Goal: Task Accomplishment & Management: Manage account settings

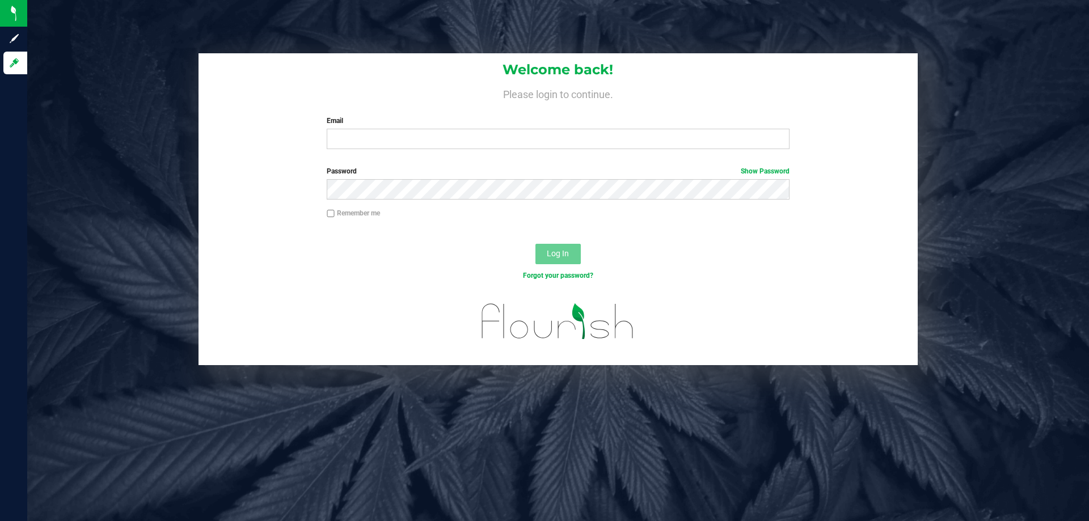
click at [1031, 227] on div "Welcome back! Please login to continue. Email Required Please format your email…" at bounding box center [558, 209] width 1079 height 312
click at [388, 143] on input "Email" at bounding box center [558, 139] width 462 height 20
type input "[EMAIL_ADDRESS][DOMAIN_NAME]"
click at [536, 244] on button "Log In" at bounding box center [558, 254] width 45 height 20
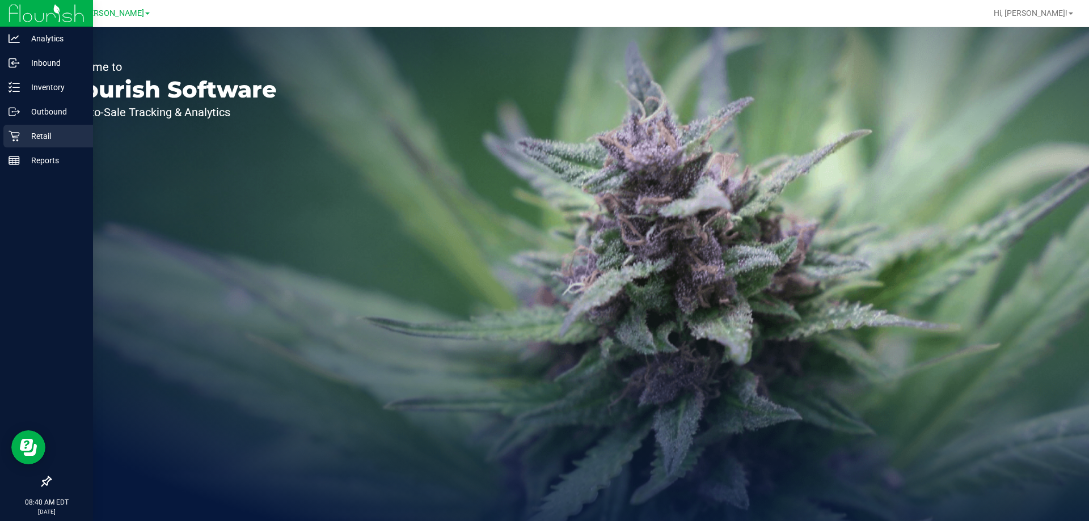
click at [26, 133] on p "Retail" at bounding box center [54, 136] width 68 height 14
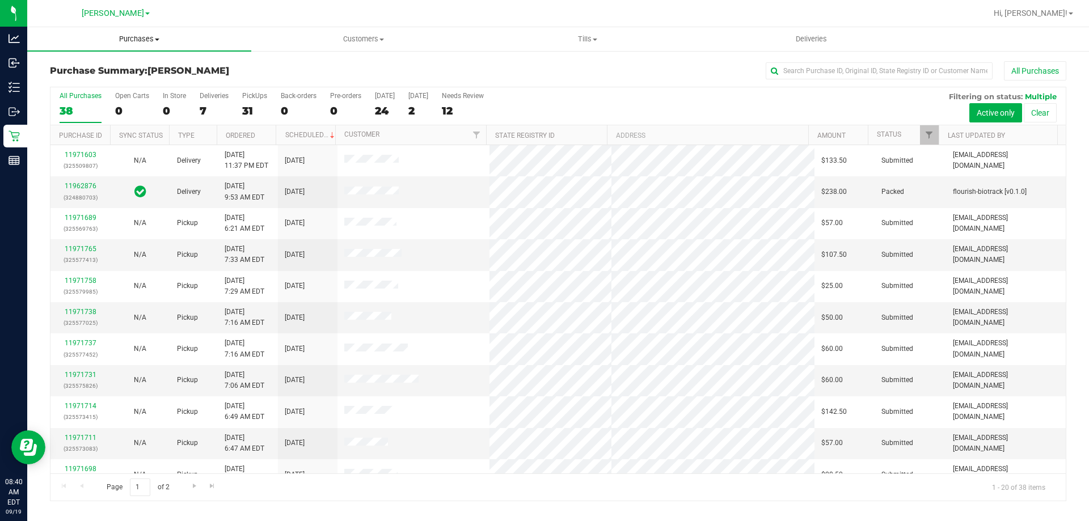
click at [139, 33] on uib-tab-heading "Purchases Summary of purchases Fulfillment All purchases" at bounding box center [139, 39] width 224 height 24
click at [106, 86] on li "Fulfillment" at bounding box center [139, 82] width 224 height 14
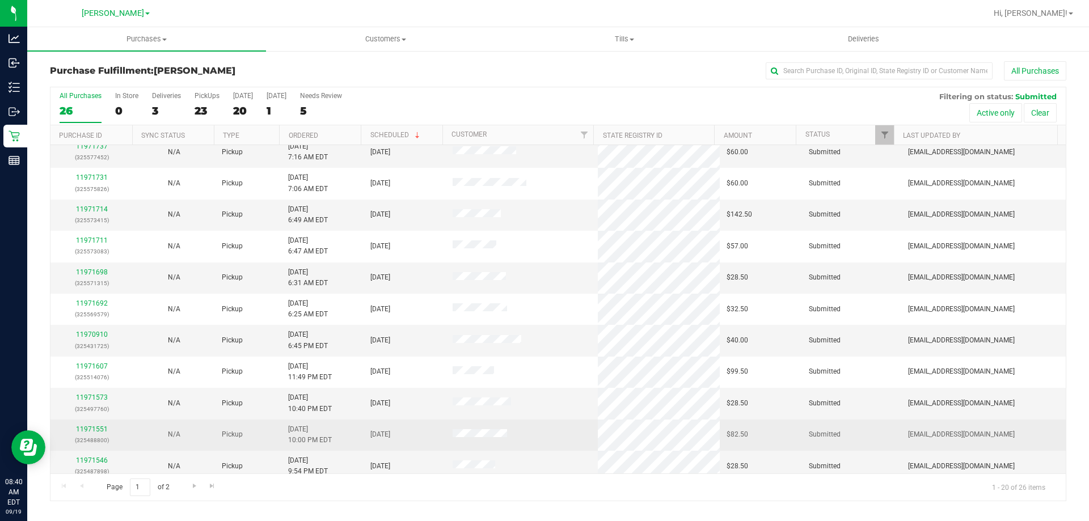
scroll to position [170, 0]
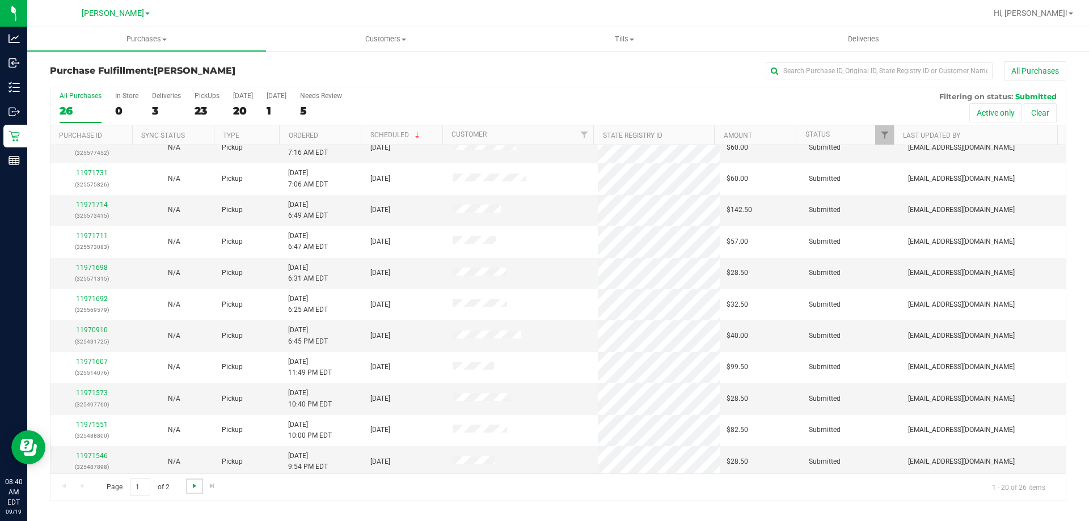
click at [191, 489] on span "Go to the next page" at bounding box center [194, 486] width 9 height 9
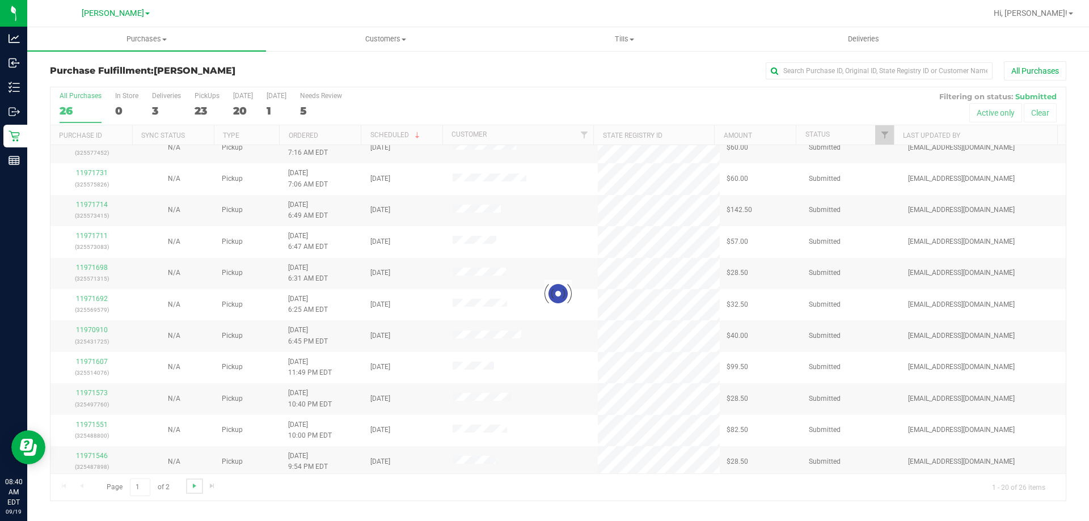
scroll to position [0, 0]
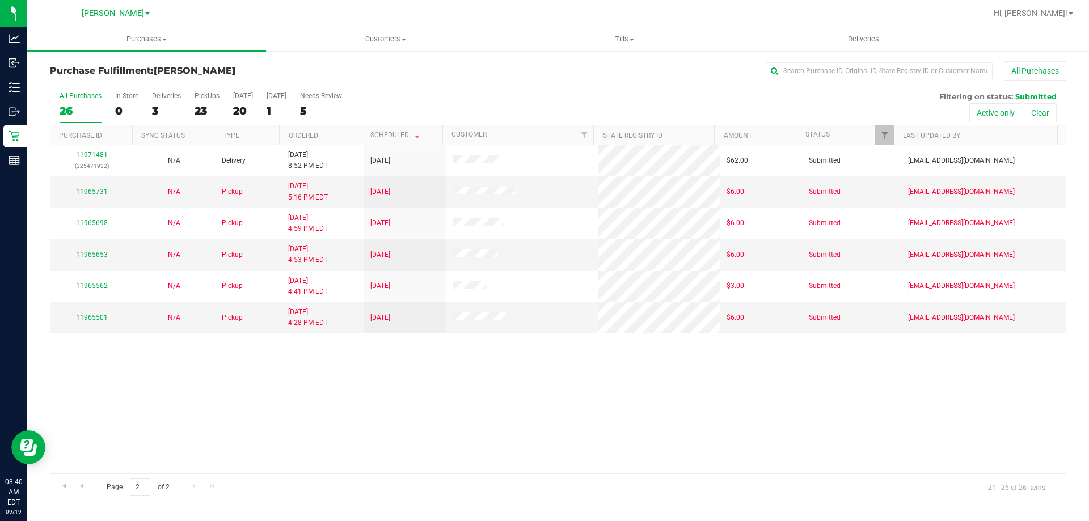
click at [151, 413] on div "11971481 (325471932) N/A Delivery 9/18/2025 8:52 PM EDT 9/19/2025 $62.00 Submit…" at bounding box center [558, 309] width 1016 height 329
click at [88, 489] on link "Go to the previous page" at bounding box center [81, 486] width 16 height 15
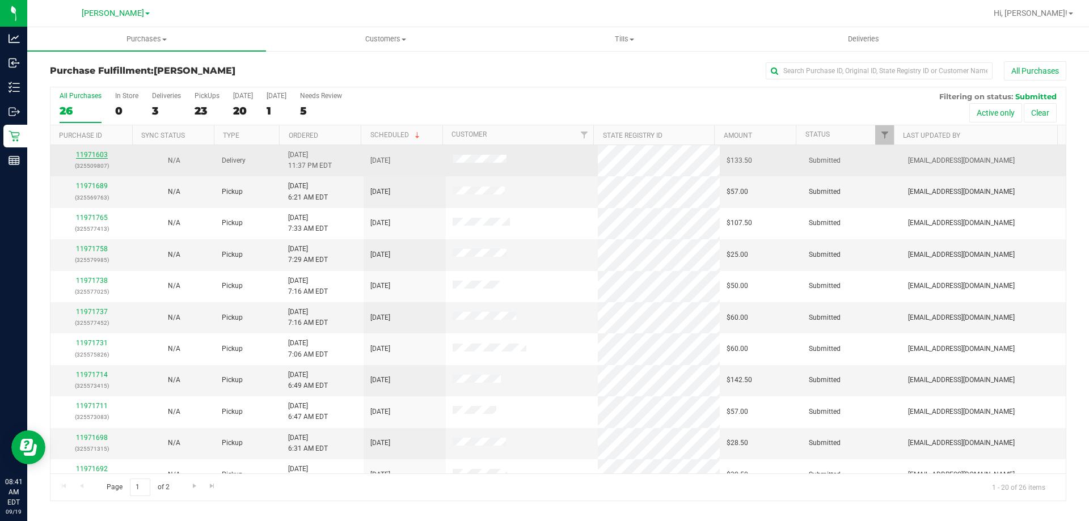
click at [84, 154] on link "11971603" at bounding box center [92, 155] width 32 height 8
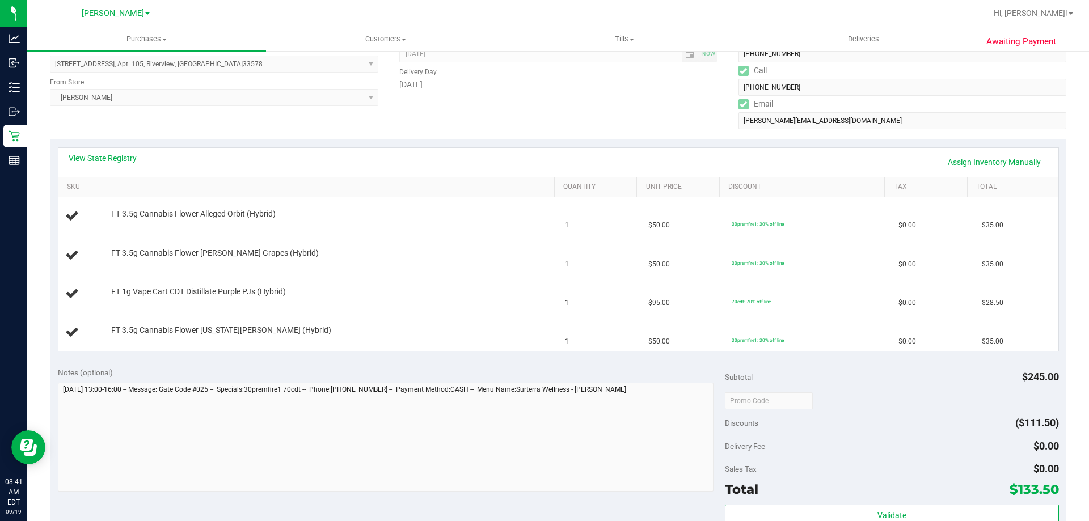
scroll to position [178, 0]
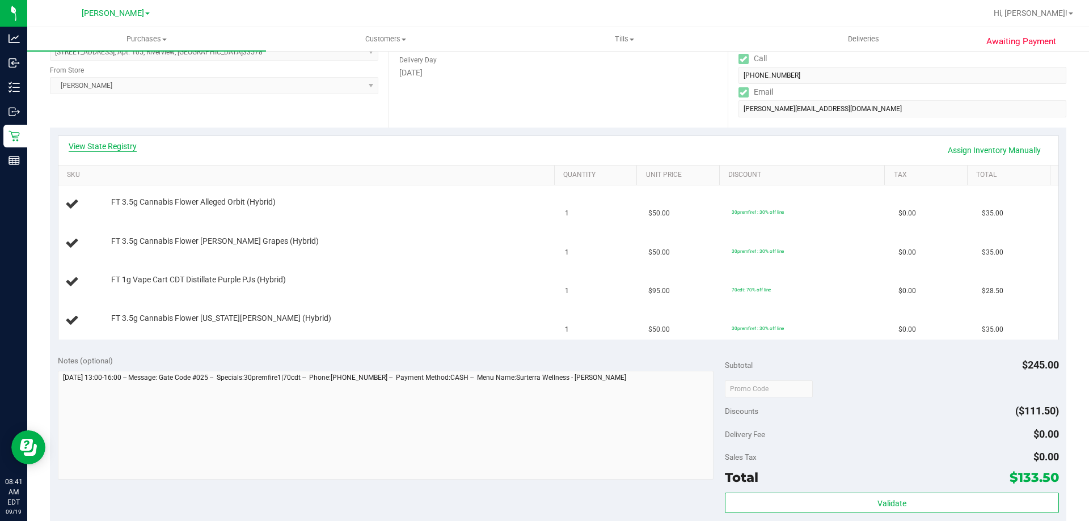
click at [111, 141] on link "View State Registry" at bounding box center [103, 146] width 68 height 11
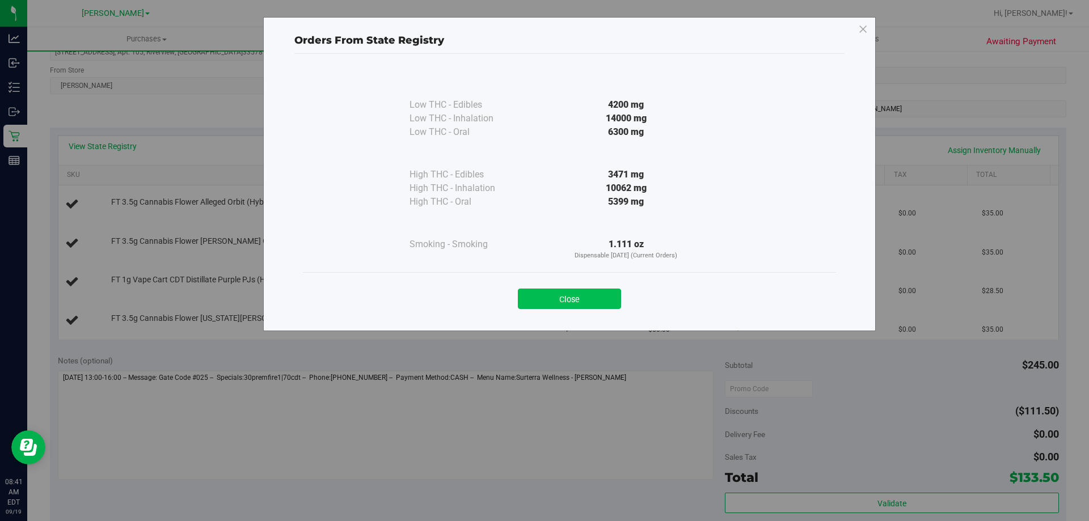
click at [578, 296] on button "Close" at bounding box center [569, 299] width 103 height 20
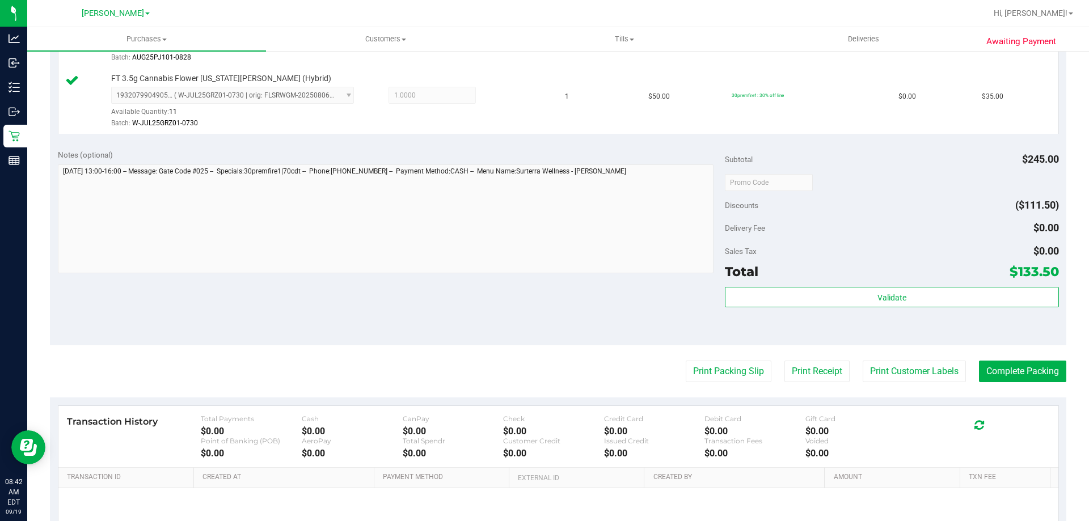
scroll to position [493, 0]
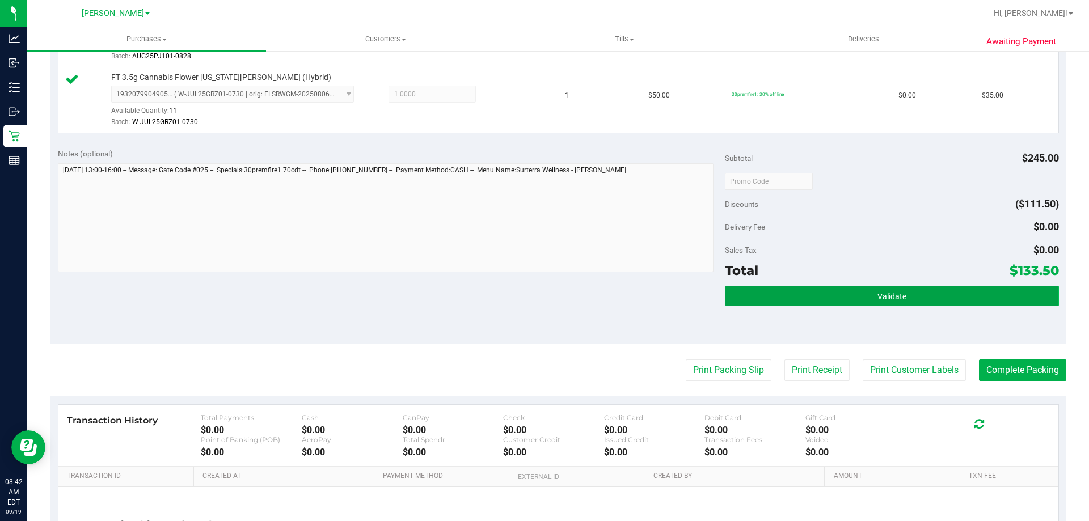
click at [843, 292] on button "Validate" at bounding box center [892, 296] width 334 height 20
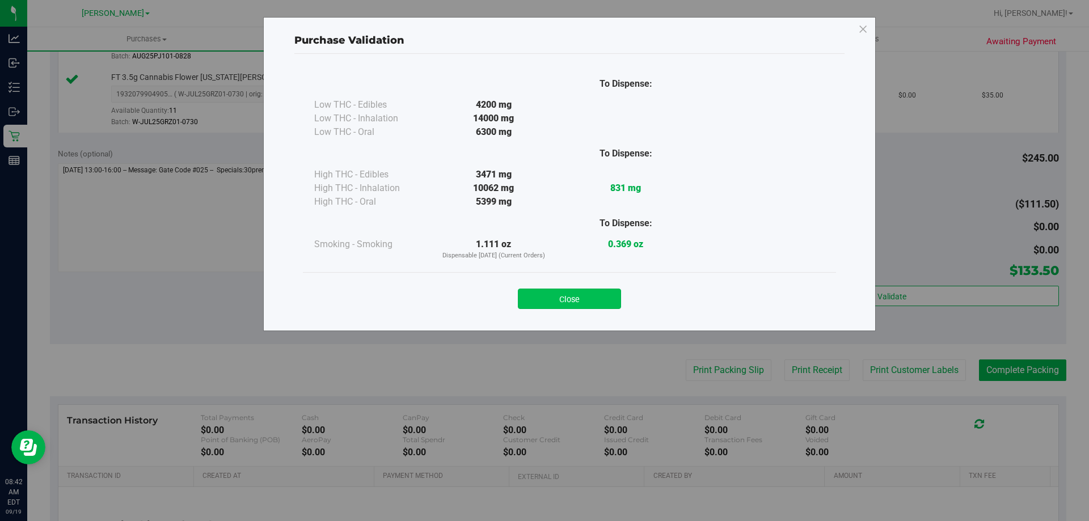
click at [546, 297] on button "Close" at bounding box center [569, 299] width 103 height 20
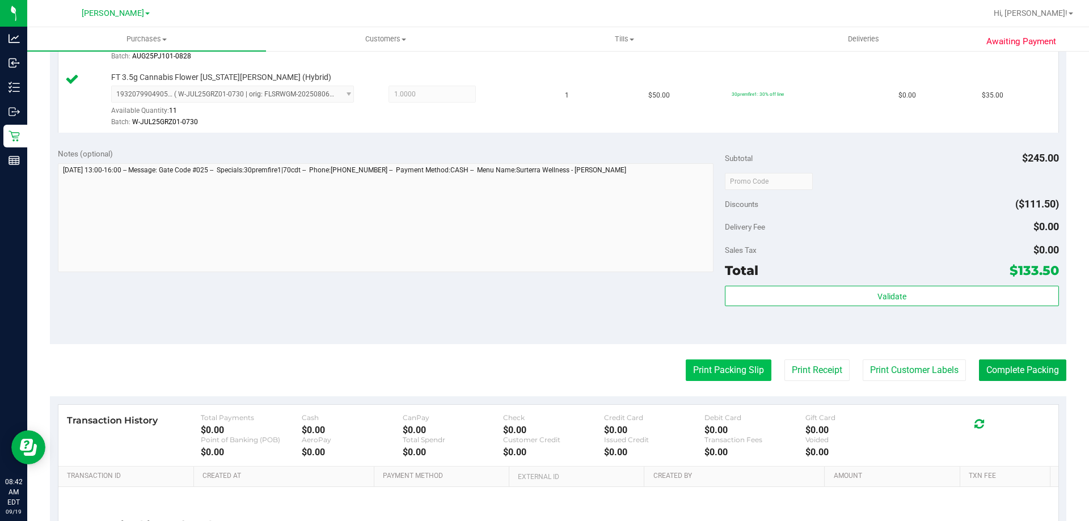
click at [740, 373] on button "Print Packing Slip" at bounding box center [729, 371] width 86 height 22
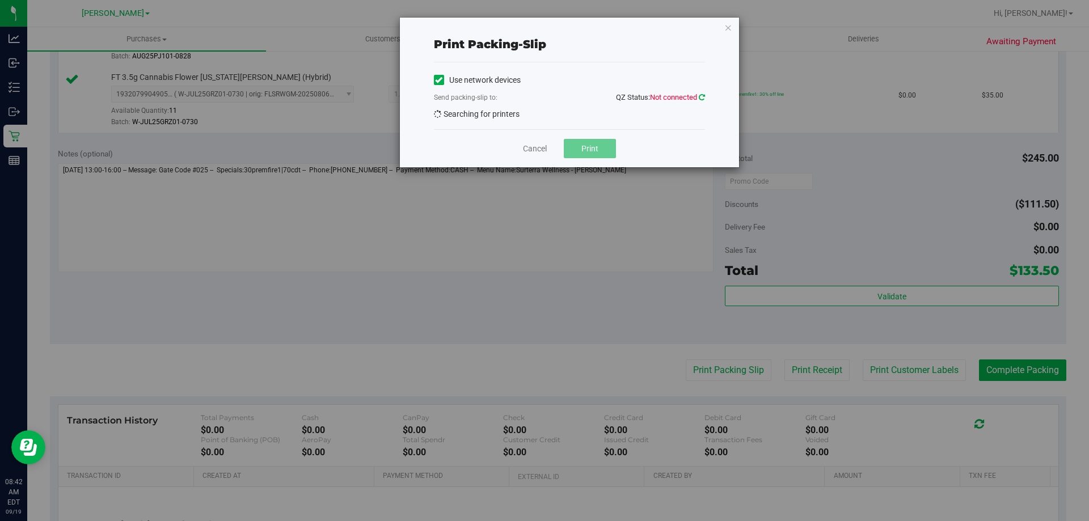
click at [699, 99] on icon at bounding box center [702, 97] width 6 height 7
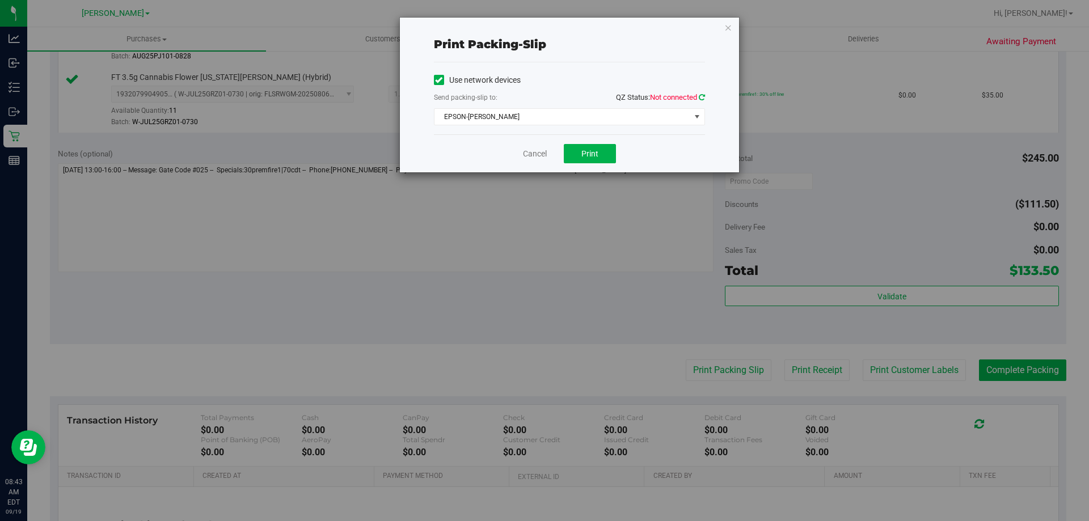
click at [703, 96] on icon at bounding box center [702, 97] width 6 height 7
click at [701, 98] on icon at bounding box center [702, 97] width 6 height 7
click at [541, 115] on span "EPSON-[PERSON_NAME]" at bounding box center [563, 117] width 256 height 16
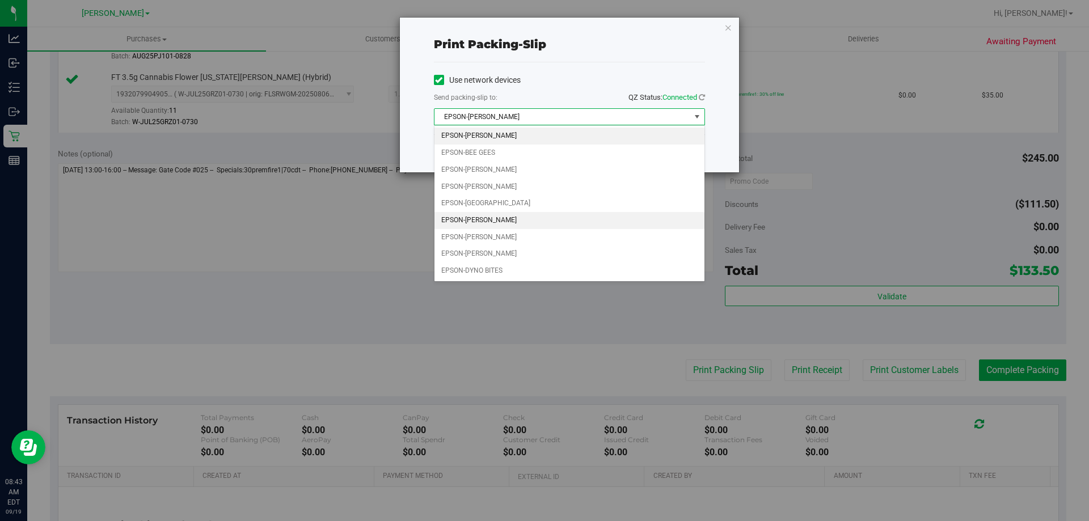
click at [506, 220] on li "EPSON-[PERSON_NAME]" at bounding box center [570, 220] width 270 height 17
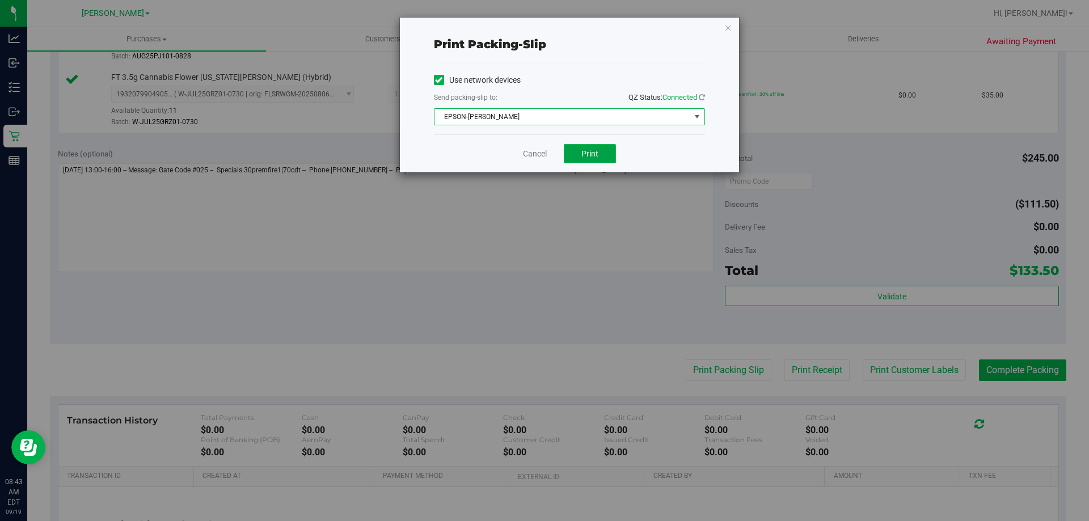
click at [596, 151] on span "Print" at bounding box center [590, 153] width 17 height 9
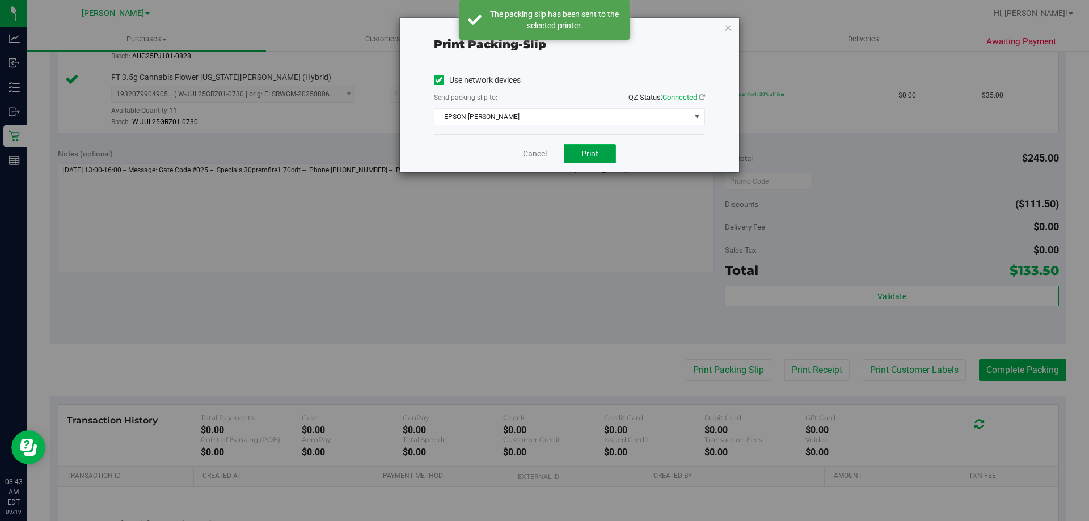
click at [587, 149] on span "Print" at bounding box center [590, 153] width 17 height 9
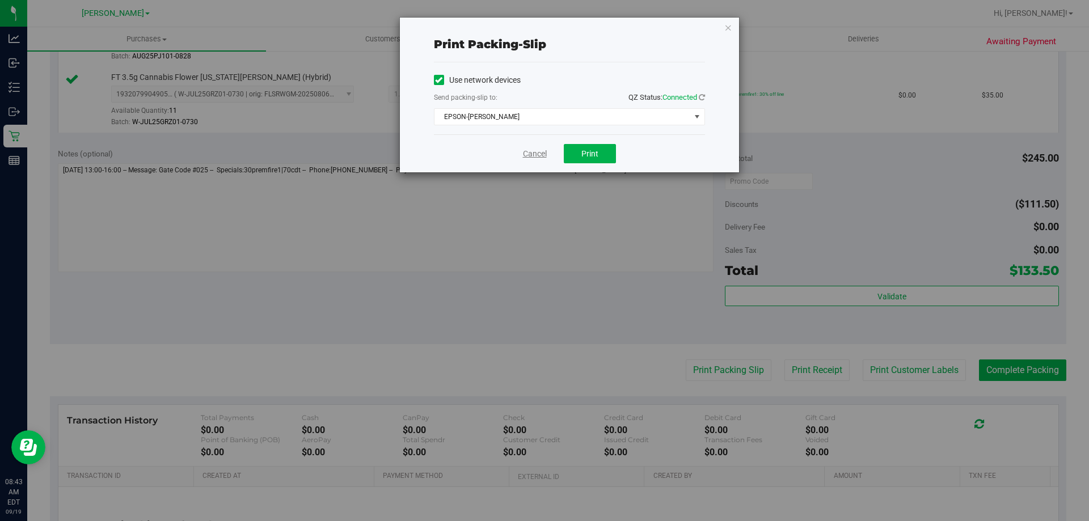
click at [533, 151] on link "Cancel" at bounding box center [535, 154] width 24 height 12
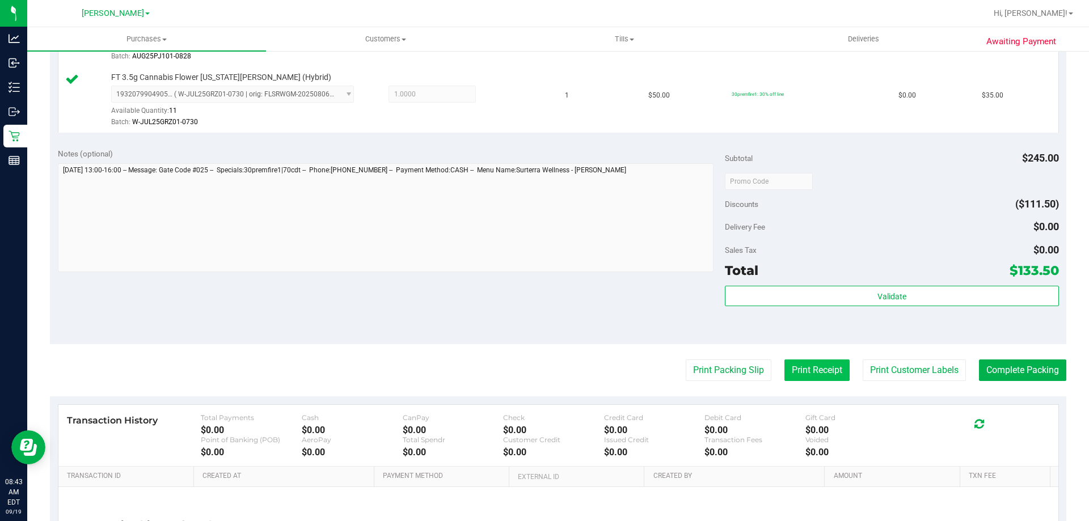
click at [827, 373] on button "Print Receipt" at bounding box center [817, 371] width 65 height 22
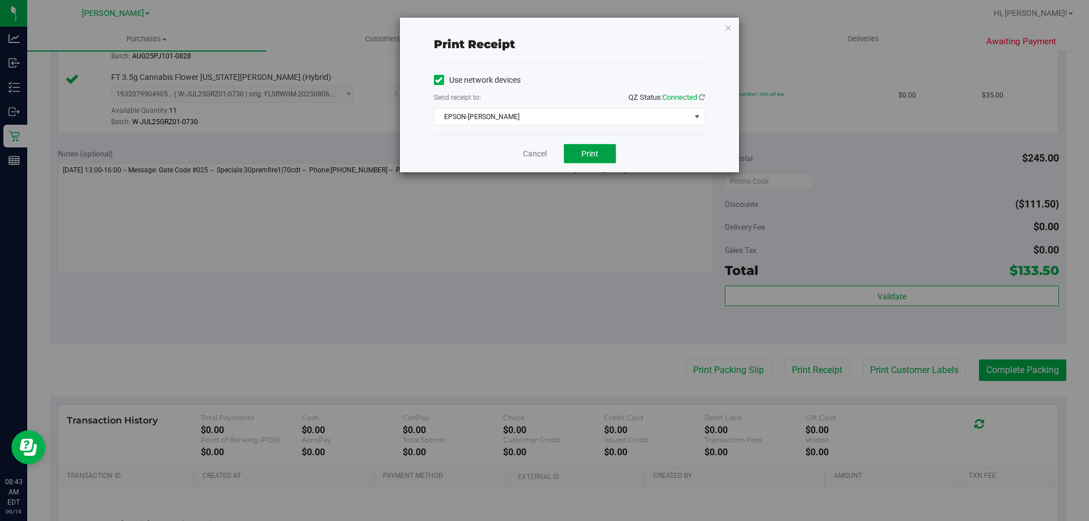
click at [578, 160] on button "Print" at bounding box center [590, 153] width 52 height 19
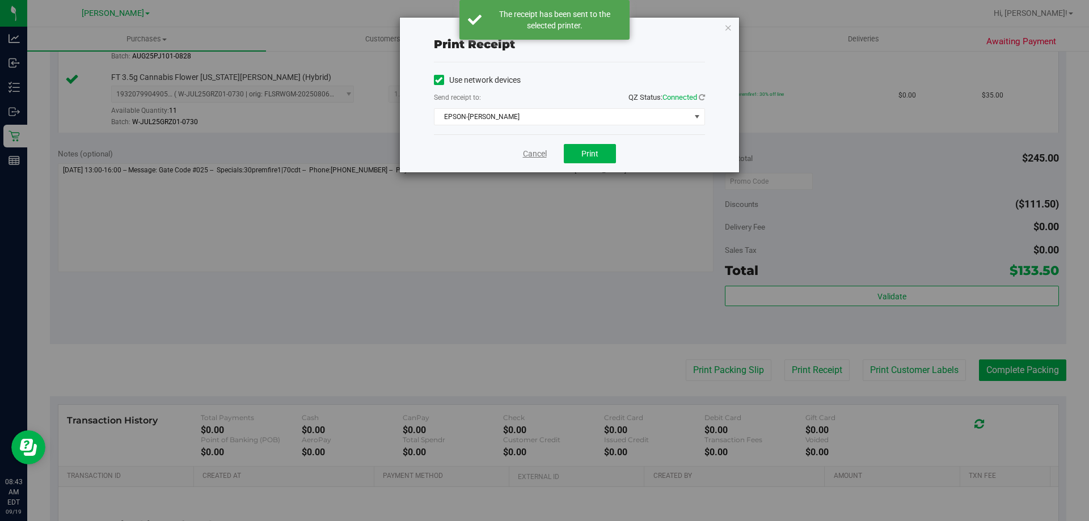
click at [540, 154] on link "Cancel" at bounding box center [535, 154] width 24 height 12
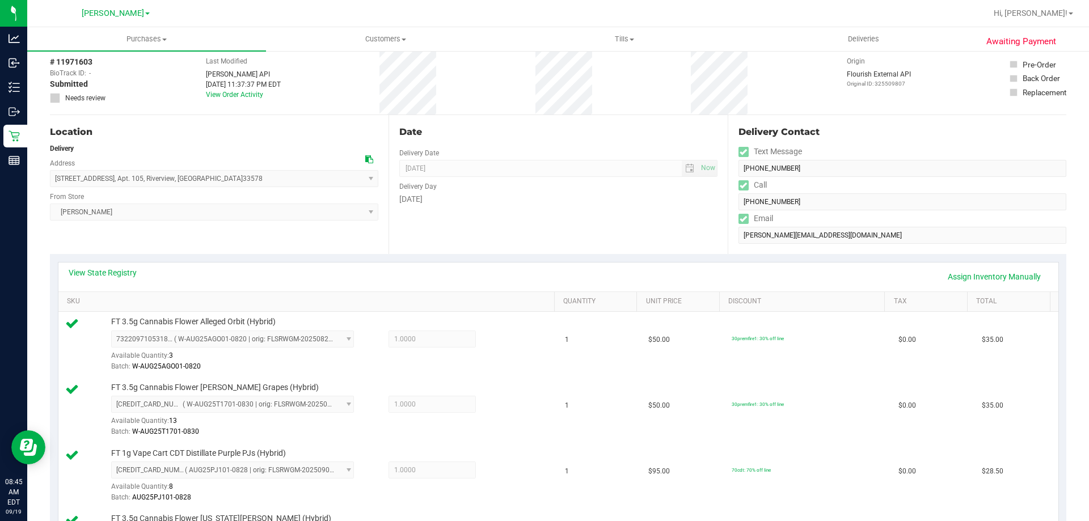
scroll to position [369, 0]
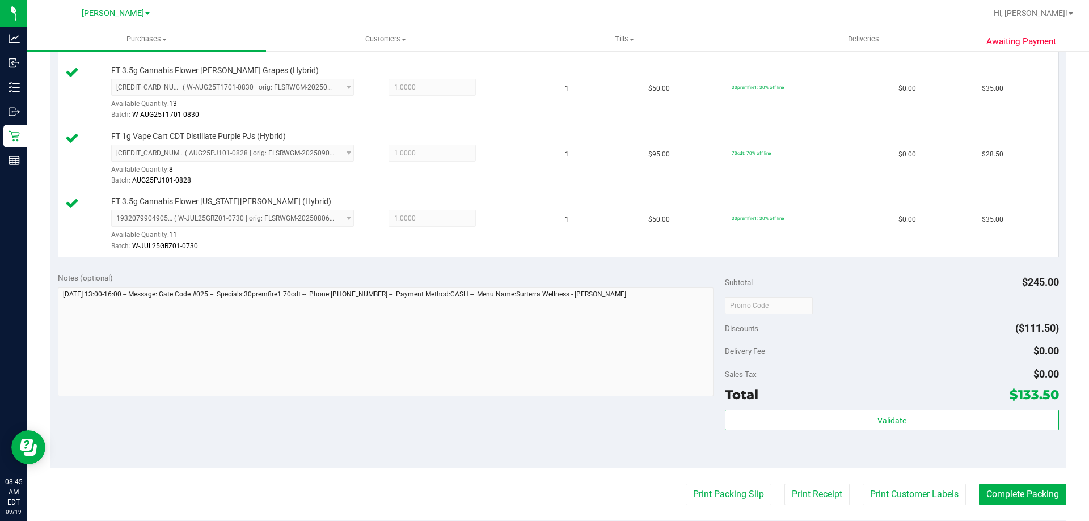
click at [882, 405] on div "Total $133.50" at bounding box center [892, 395] width 334 height 20
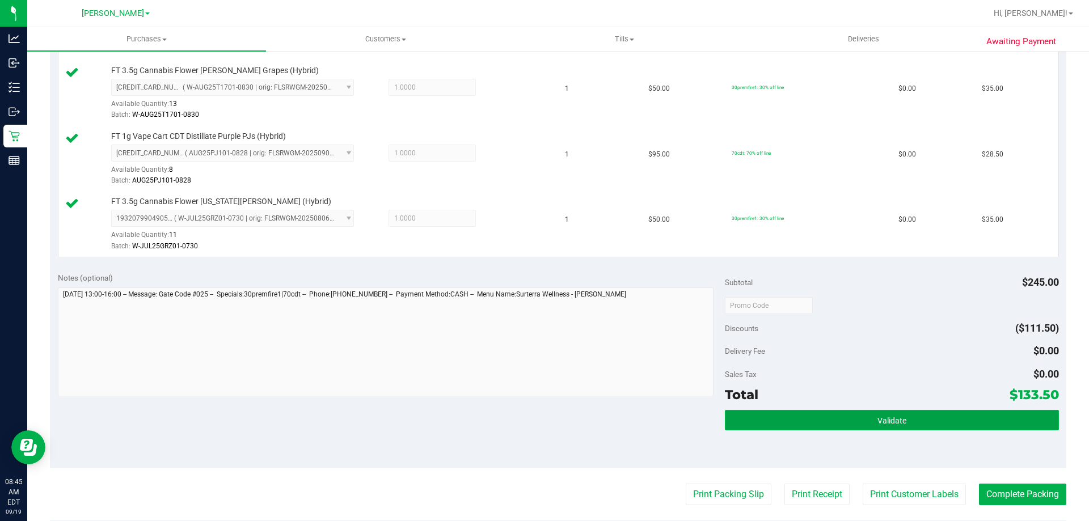
click at [881, 426] on button "Validate" at bounding box center [892, 420] width 334 height 20
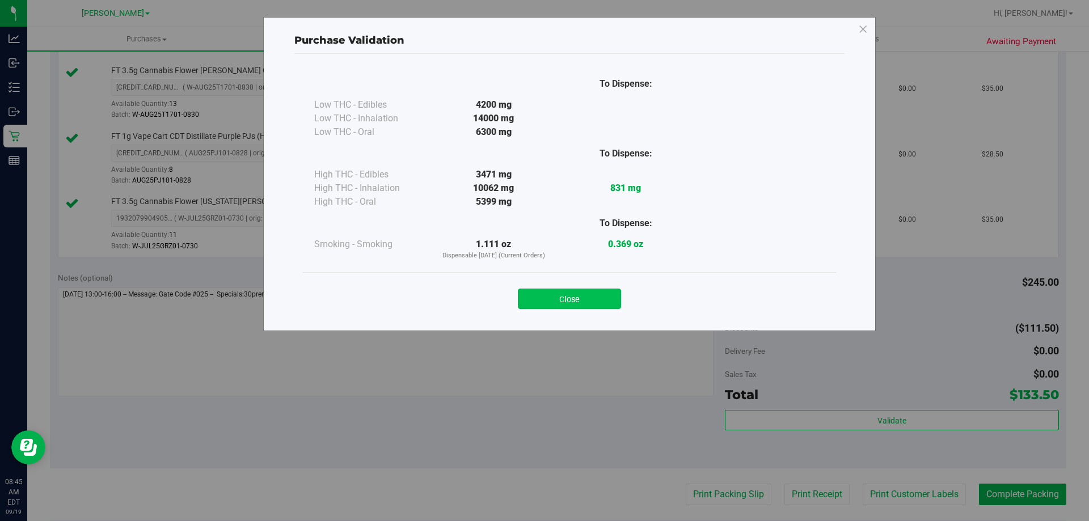
click at [546, 296] on button "Close" at bounding box center [569, 299] width 103 height 20
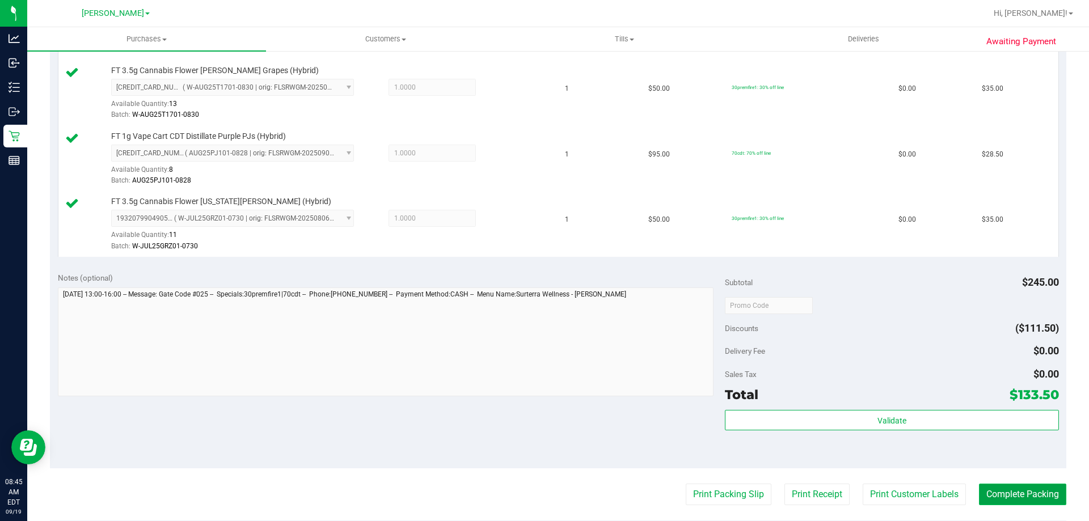
click at [1004, 489] on button "Complete Packing" at bounding box center [1022, 495] width 87 height 22
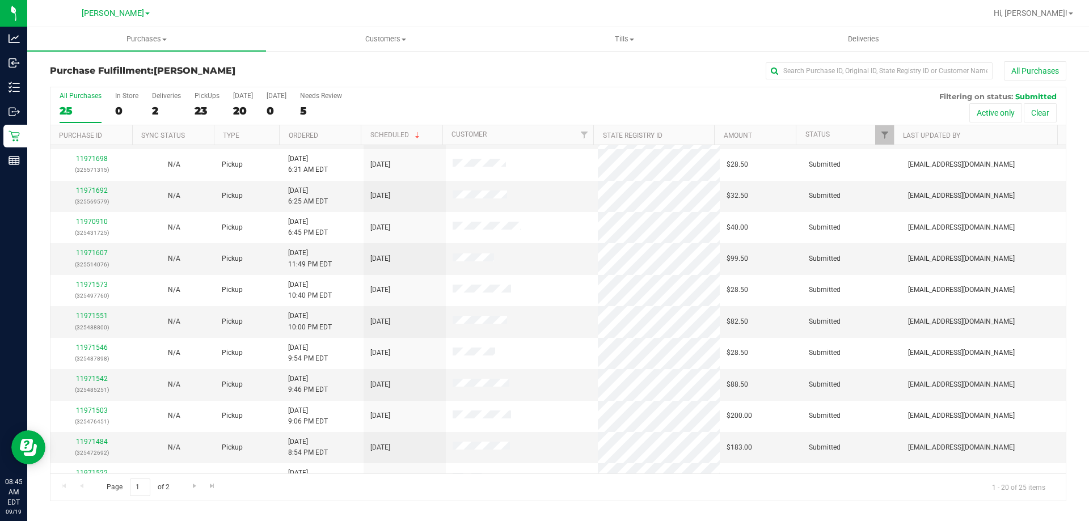
scroll to position [300, 0]
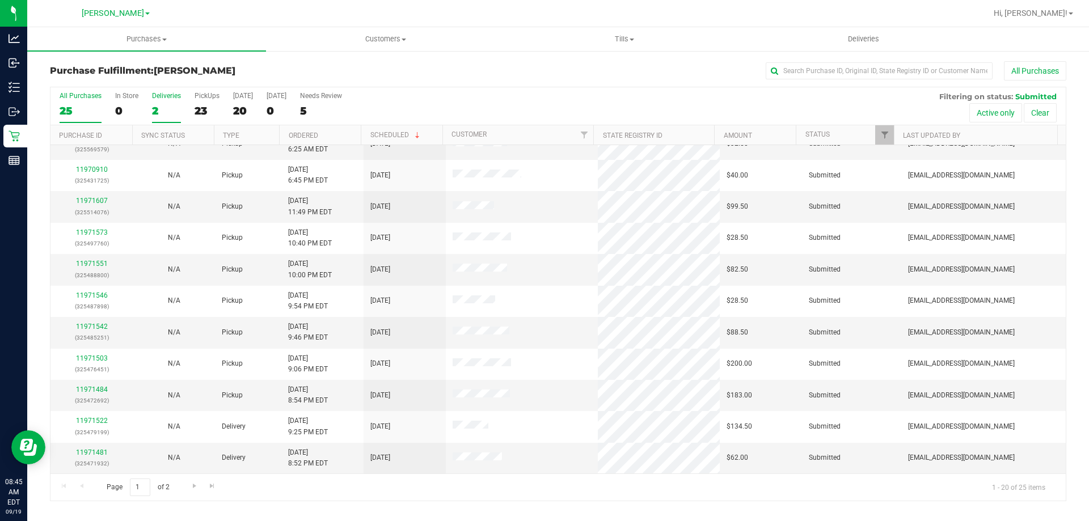
click at [162, 107] on div "2" at bounding box center [166, 110] width 29 height 13
click at [0, 0] on input "Deliveries 2" at bounding box center [0, 0] width 0 height 0
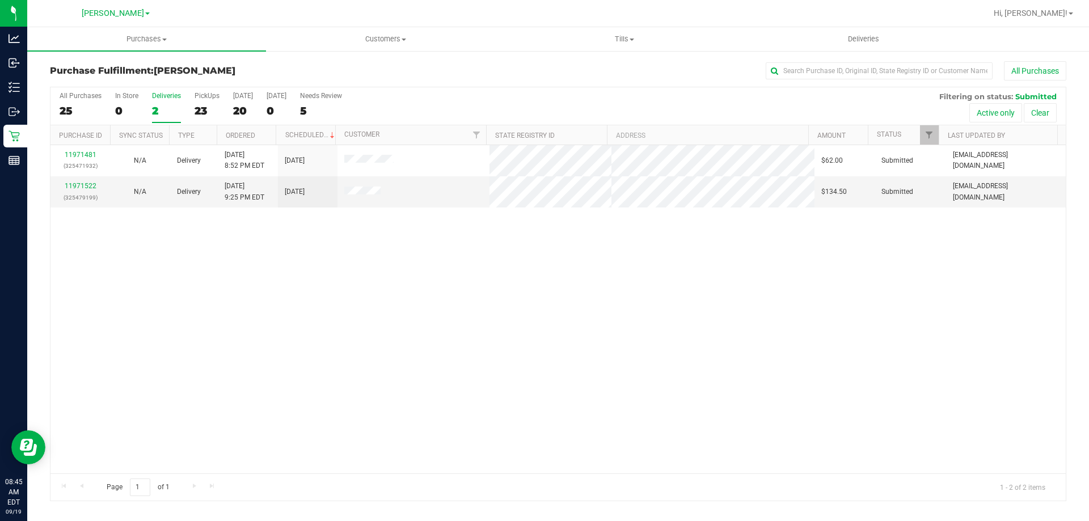
scroll to position [0, 0]
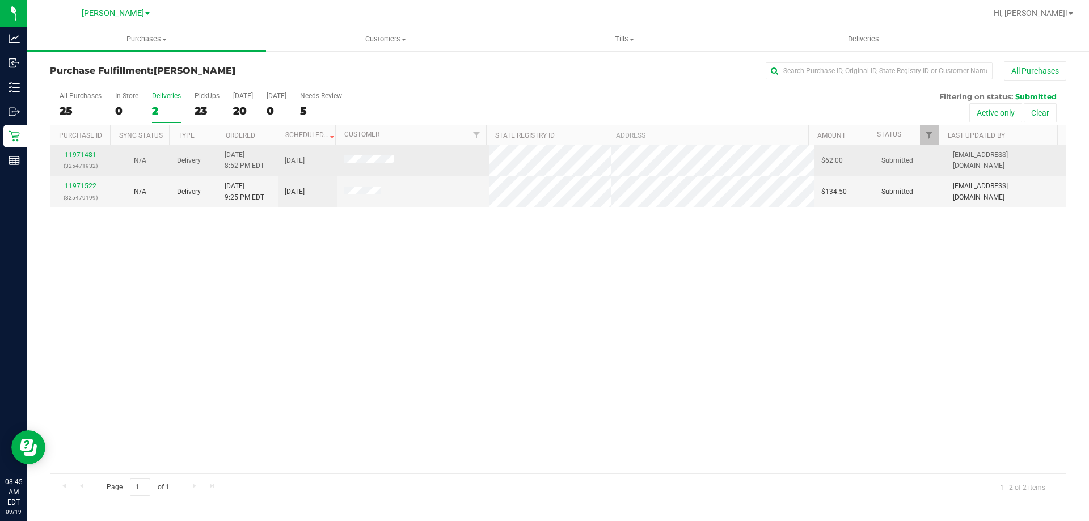
click at [72, 159] on div "11971481 (325471932)" at bounding box center [80, 161] width 46 height 22
click at [72, 157] on link "11971481" at bounding box center [81, 155] width 32 height 8
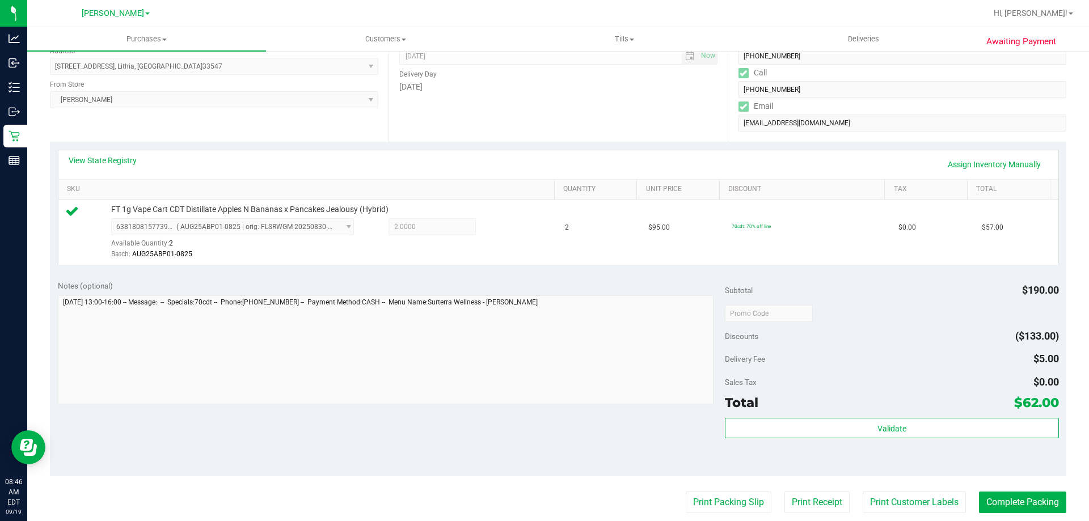
scroll to position [294, 0]
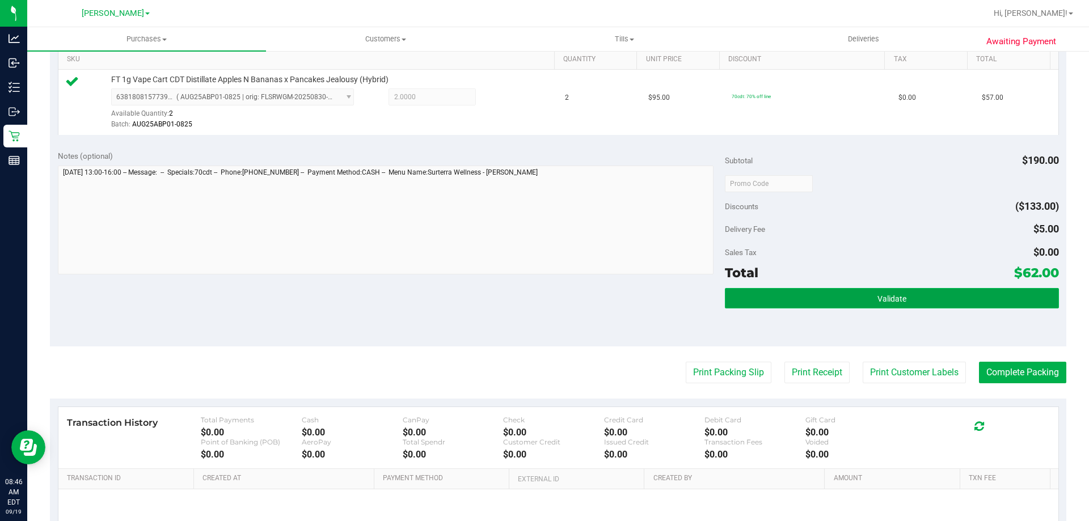
click at [929, 301] on button "Validate" at bounding box center [892, 298] width 334 height 20
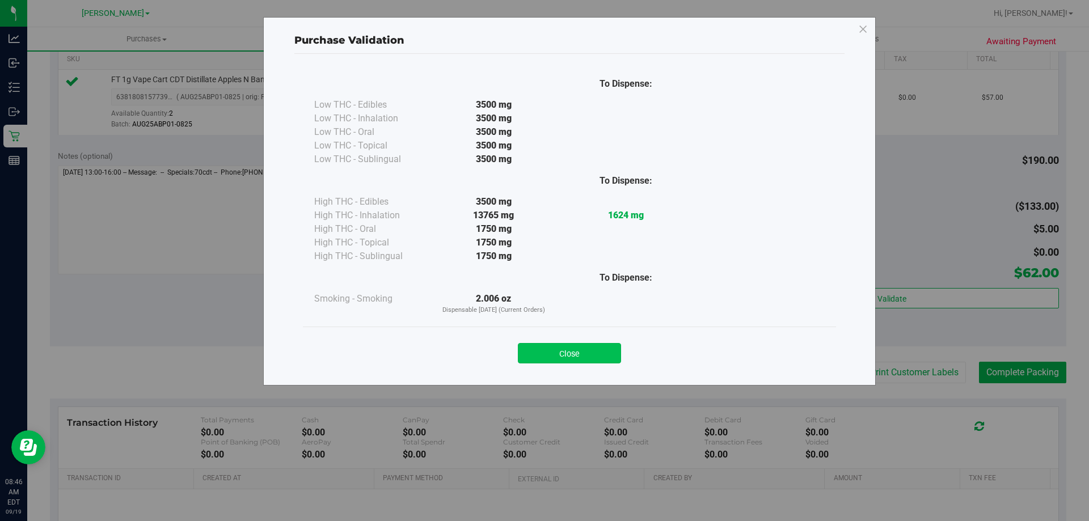
click at [562, 354] on button "Close" at bounding box center [569, 353] width 103 height 20
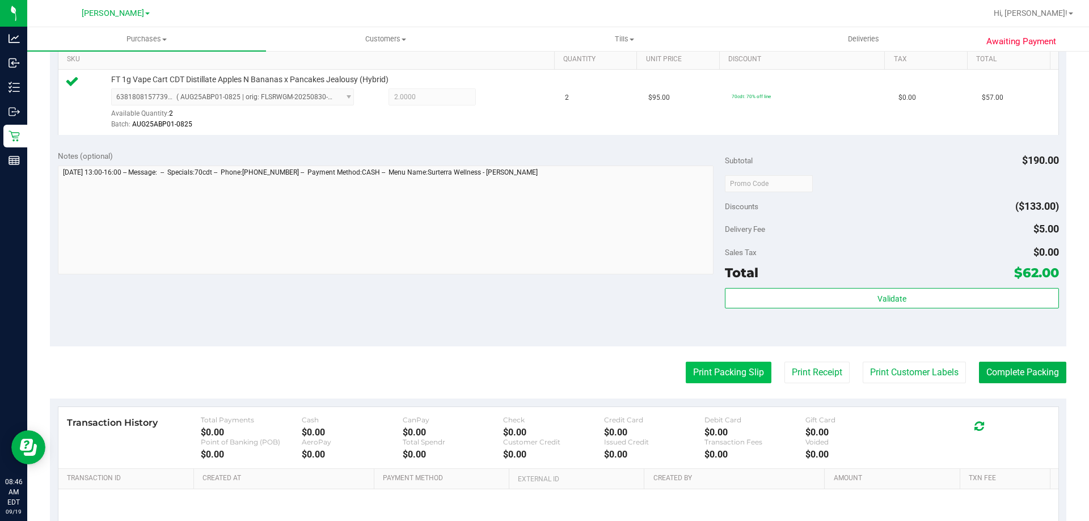
click at [727, 381] on button "Print Packing Slip" at bounding box center [729, 373] width 86 height 22
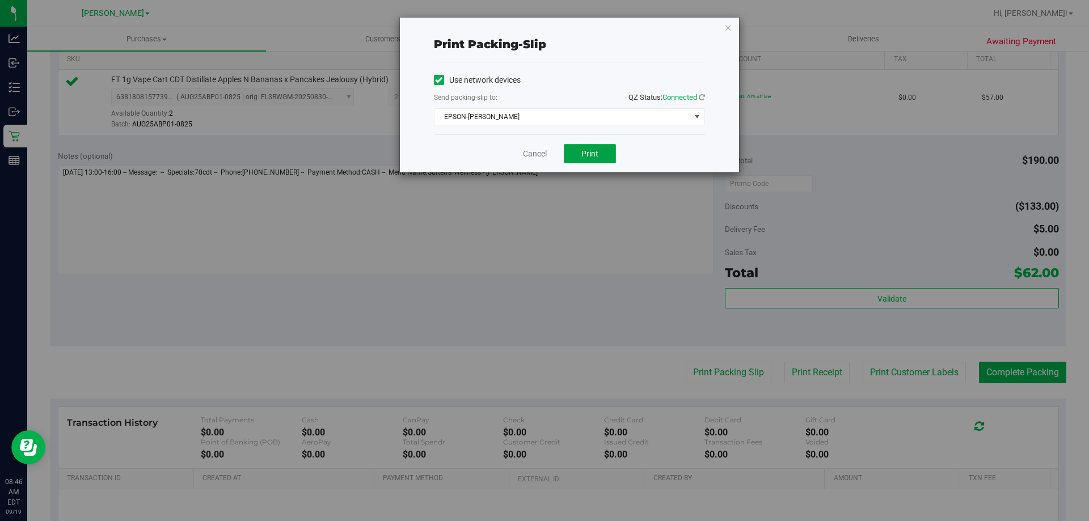
click at [578, 151] on button "Print" at bounding box center [590, 153] width 52 height 19
click at [591, 155] on span "Print" at bounding box center [590, 153] width 17 height 9
drag, startPoint x: 539, startPoint y: 149, endPoint x: 688, endPoint y: 224, distance: 167.0
click at [539, 150] on link "Cancel" at bounding box center [535, 154] width 24 height 12
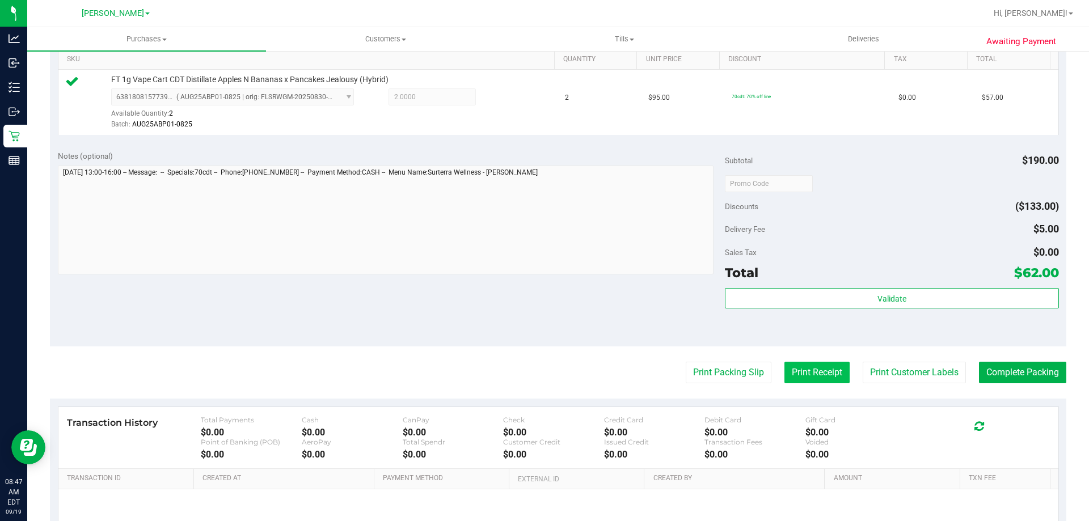
click at [790, 374] on button "Print Receipt" at bounding box center [817, 373] width 65 height 22
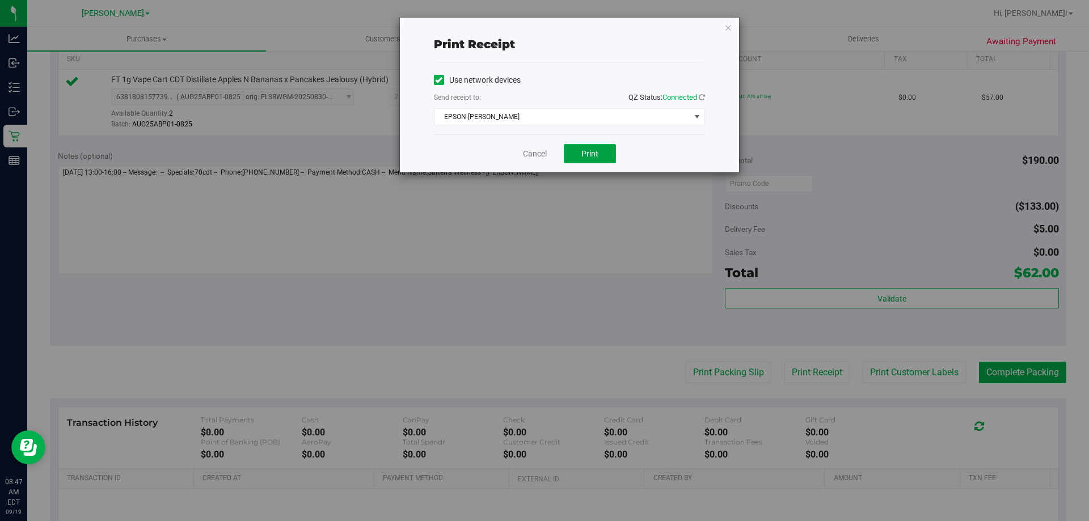
click at [590, 159] on button "Print" at bounding box center [590, 153] width 52 height 19
click at [538, 149] on link "Cancel" at bounding box center [535, 154] width 24 height 12
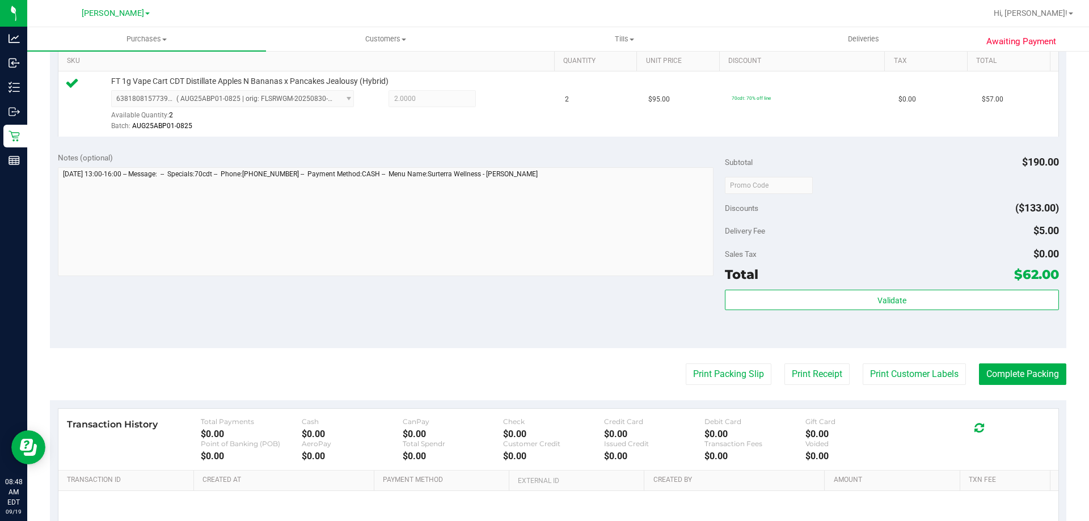
scroll to position [318, 0]
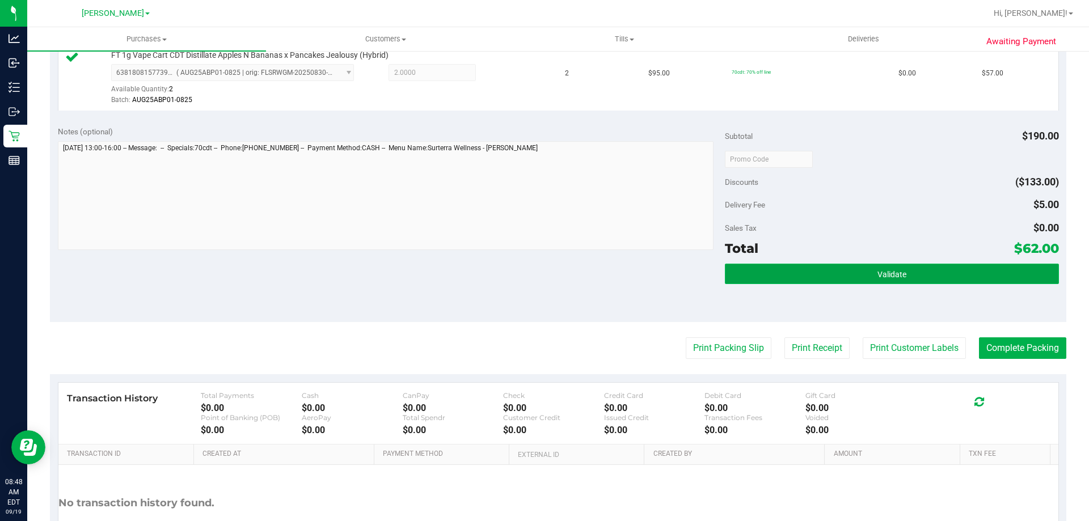
click at [909, 276] on button "Validate" at bounding box center [892, 274] width 334 height 20
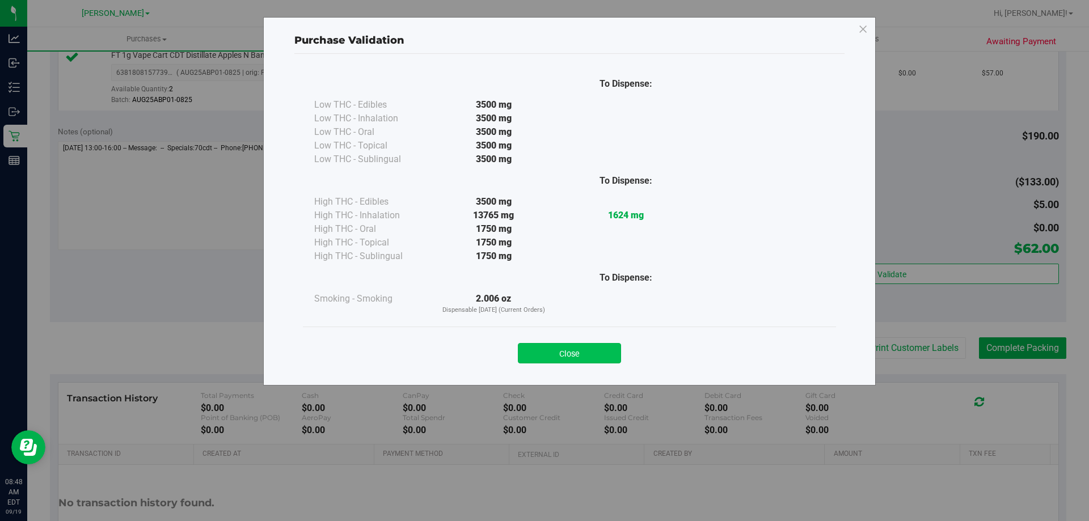
click at [575, 348] on button "Close" at bounding box center [569, 353] width 103 height 20
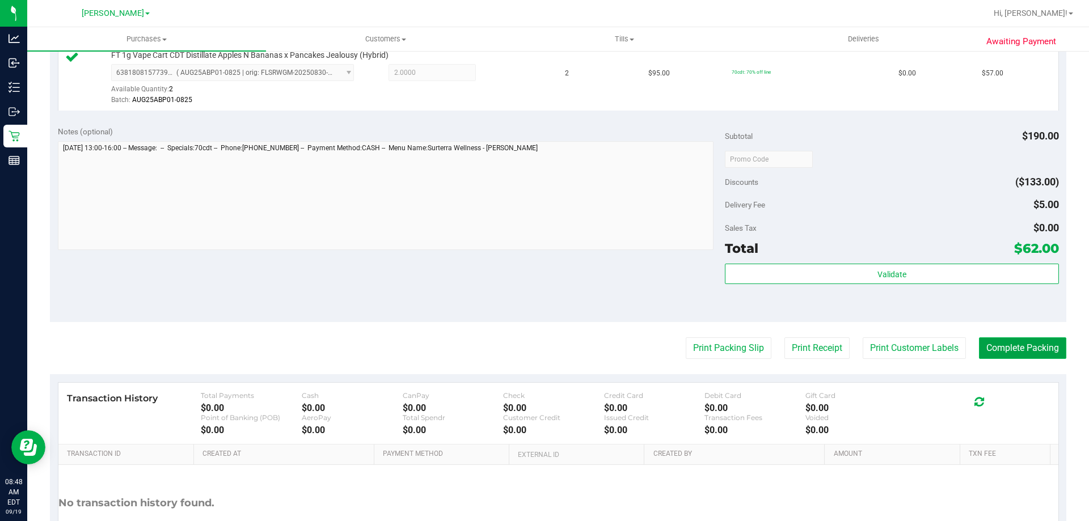
click at [1011, 341] on button "Complete Packing" at bounding box center [1022, 349] width 87 height 22
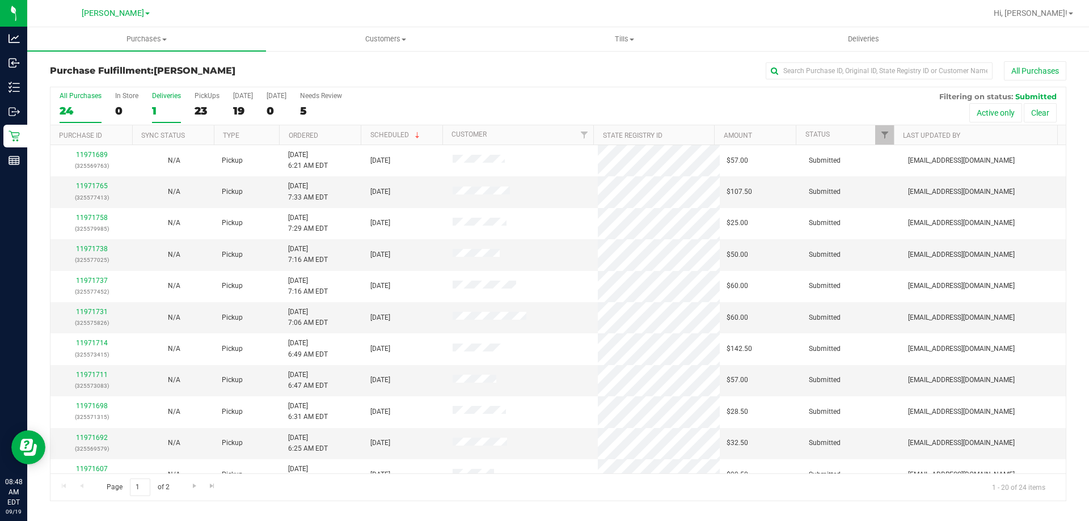
click at [172, 107] on div "1" at bounding box center [166, 110] width 29 height 13
click at [0, 0] on input "Deliveries 1" at bounding box center [0, 0] width 0 height 0
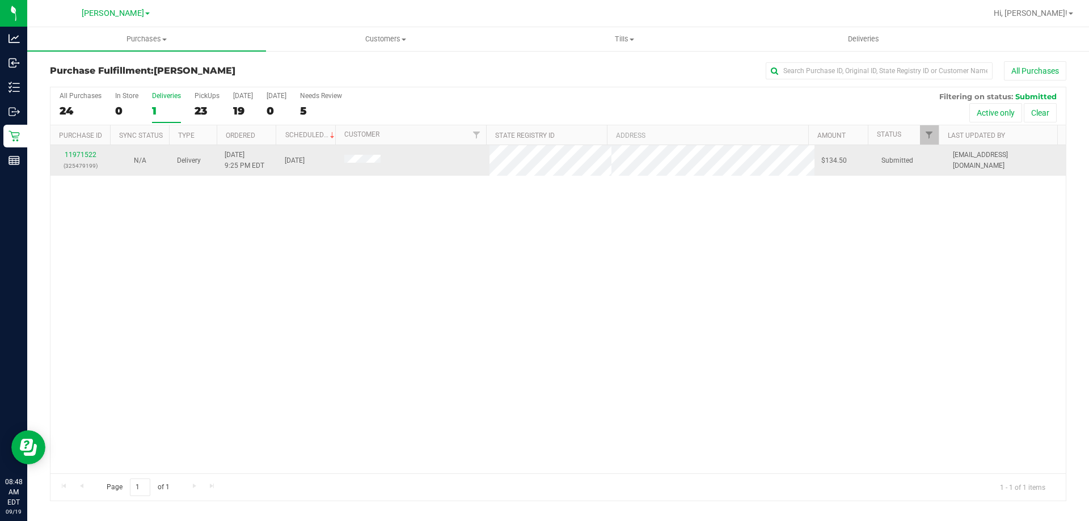
click at [80, 149] on td "11971522 (325479199)" at bounding box center [80, 160] width 60 height 31
click at [82, 157] on link "11971522" at bounding box center [81, 155] width 32 height 8
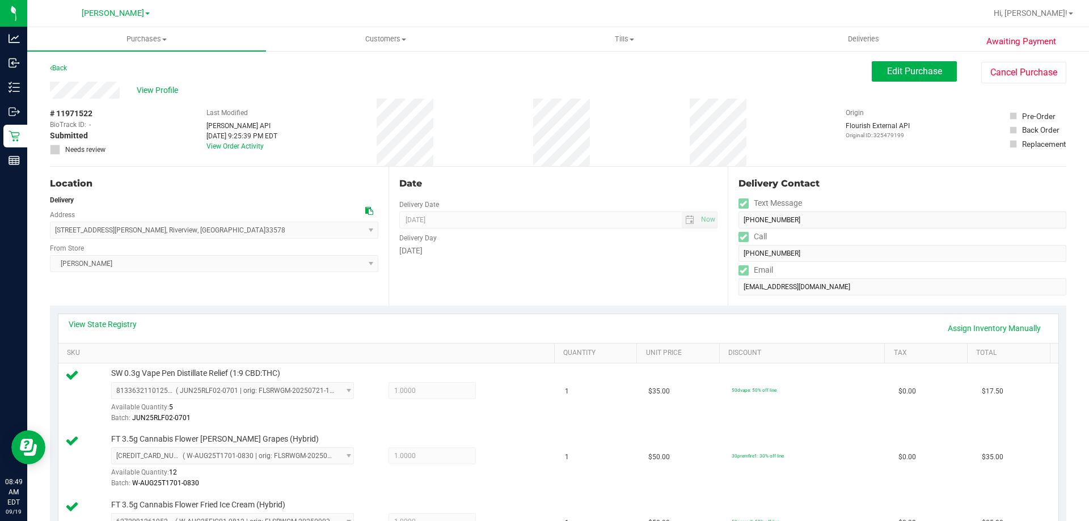
drag, startPoint x: 597, startPoint y: 117, endPoint x: 517, endPoint y: 124, distance: 79.7
click at [481, 124] on div "# 11971522 BioTrack ID: - Submitted Needs review Last Modified Jane API Sep 18,…" at bounding box center [558, 133] width 1017 height 68
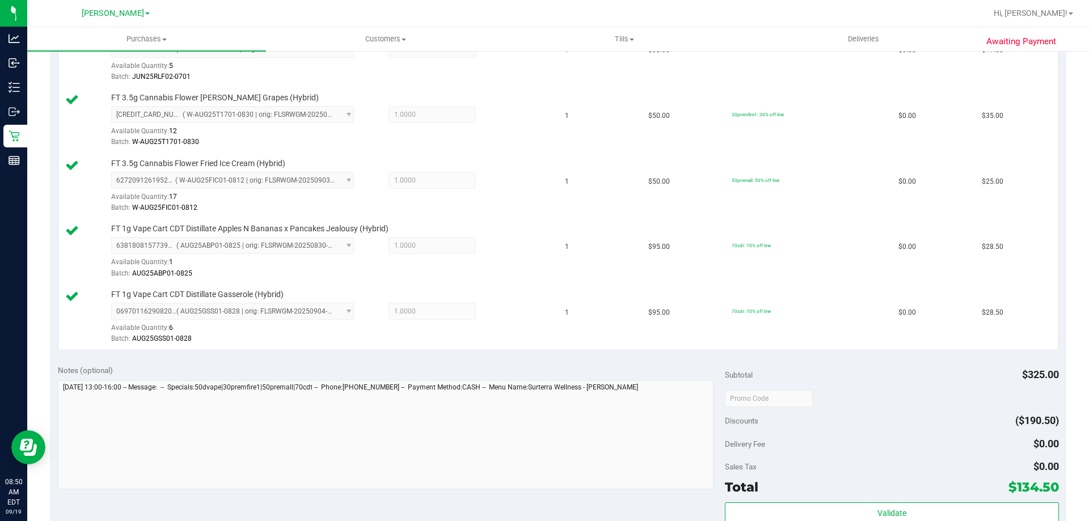
scroll to position [571, 0]
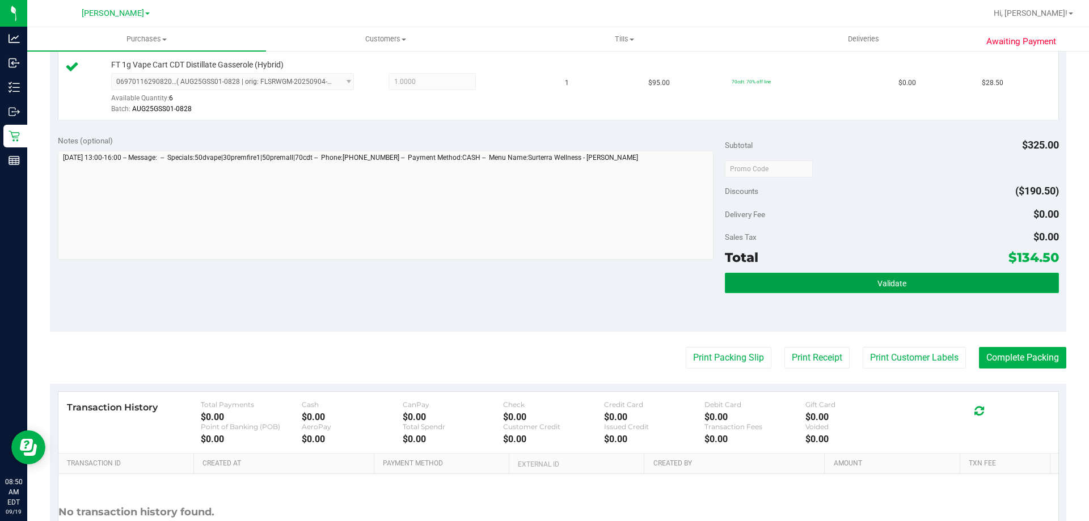
click at [878, 284] on span "Validate" at bounding box center [892, 283] width 29 height 9
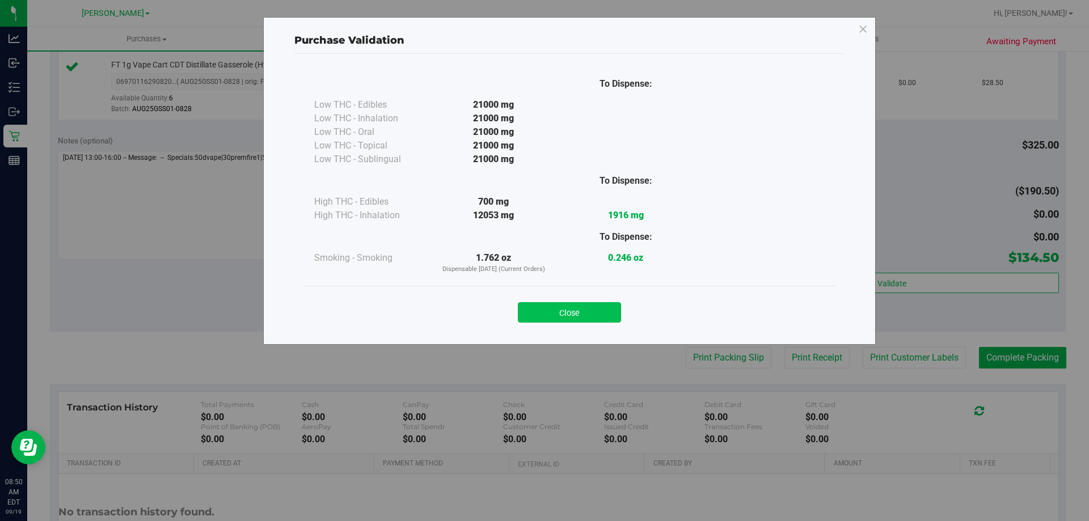
click at [573, 315] on button "Close" at bounding box center [569, 312] width 103 height 20
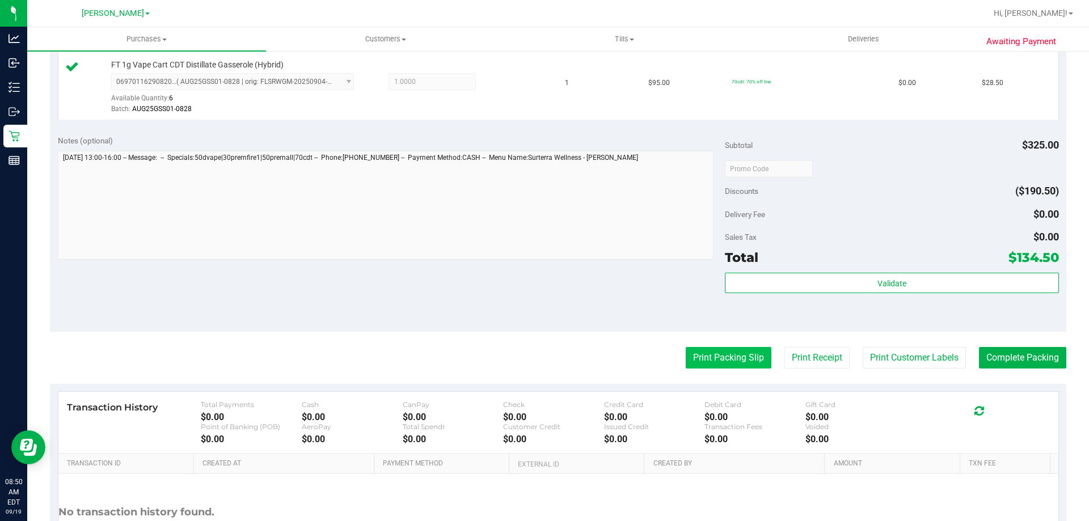
click at [731, 356] on button "Print Packing Slip" at bounding box center [729, 358] width 86 height 22
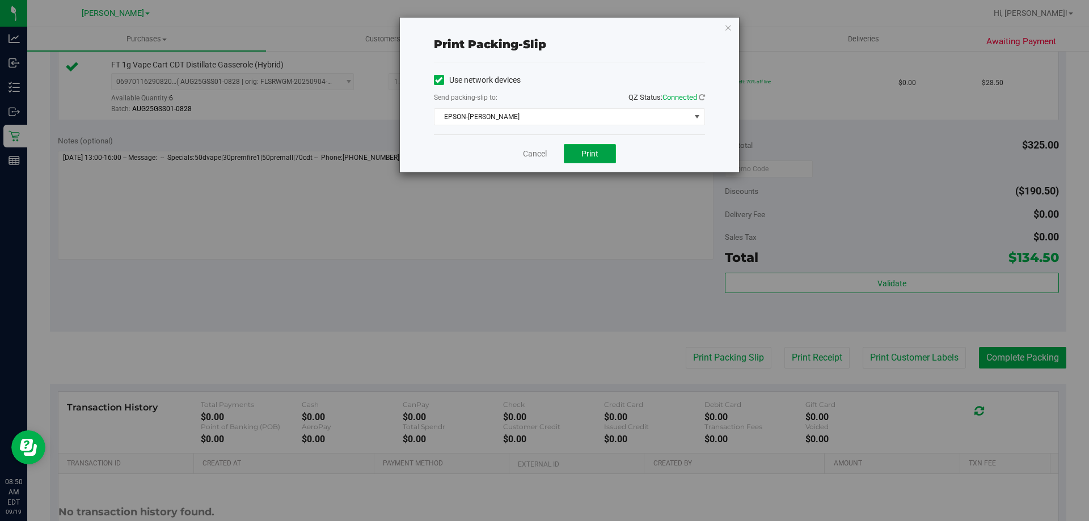
click at [578, 153] on button "Print" at bounding box center [590, 153] width 52 height 19
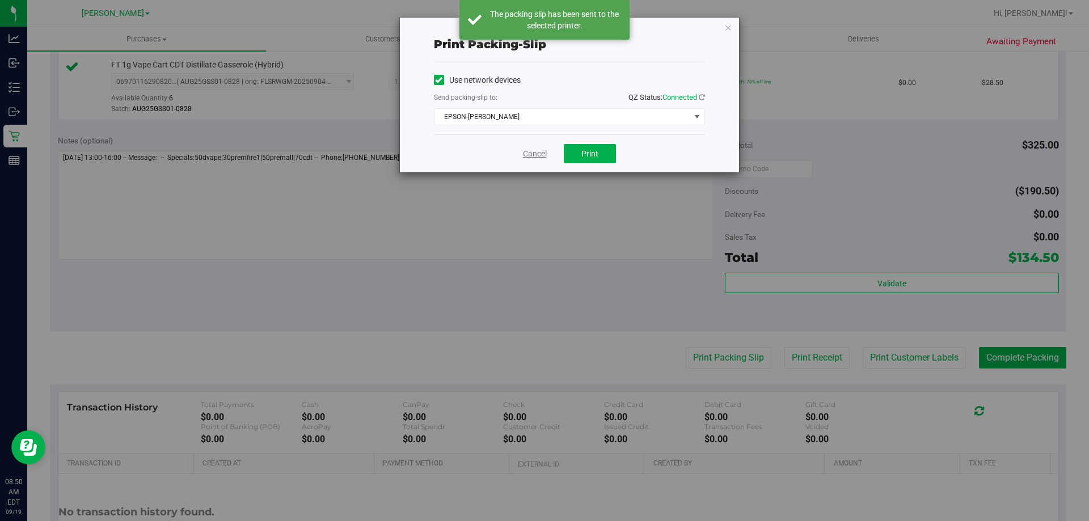
click at [529, 152] on link "Cancel" at bounding box center [535, 154] width 24 height 12
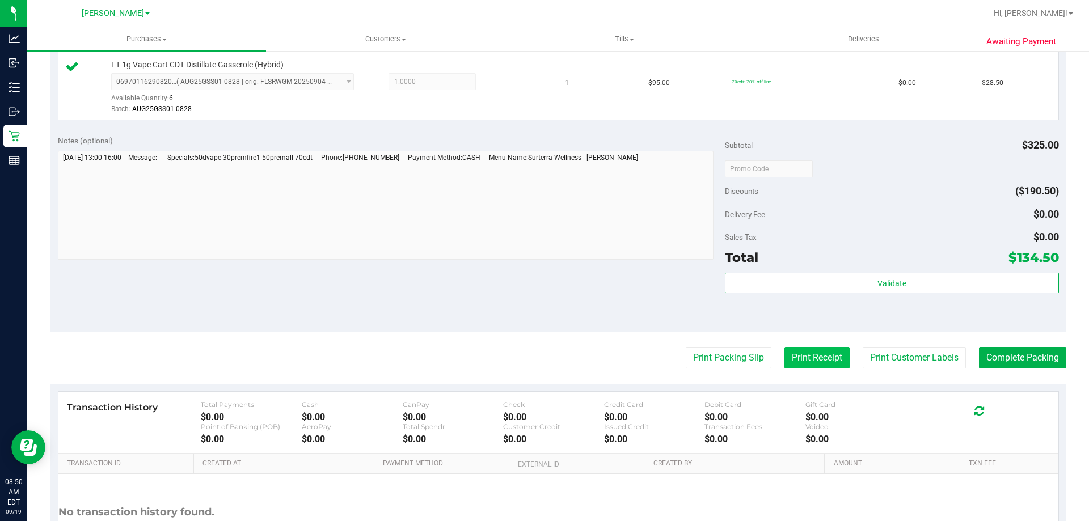
click at [803, 356] on button "Print Receipt" at bounding box center [817, 358] width 65 height 22
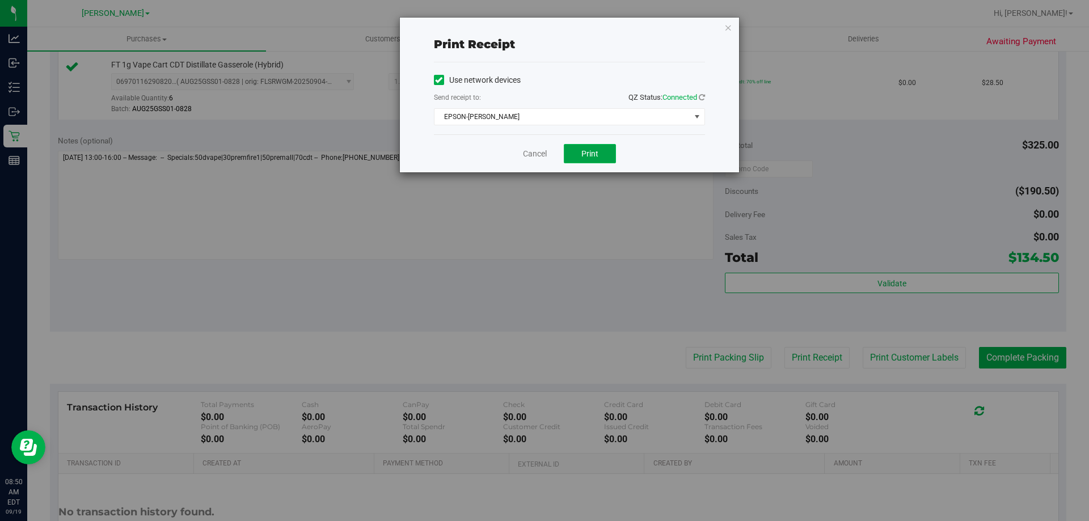
click at [600, 158] on button "Print" at bounding box center [590, 153] width 52 height 19
click at [538, 149] on link "Cancel" at bounding box center [535, 154] width 24 height 12
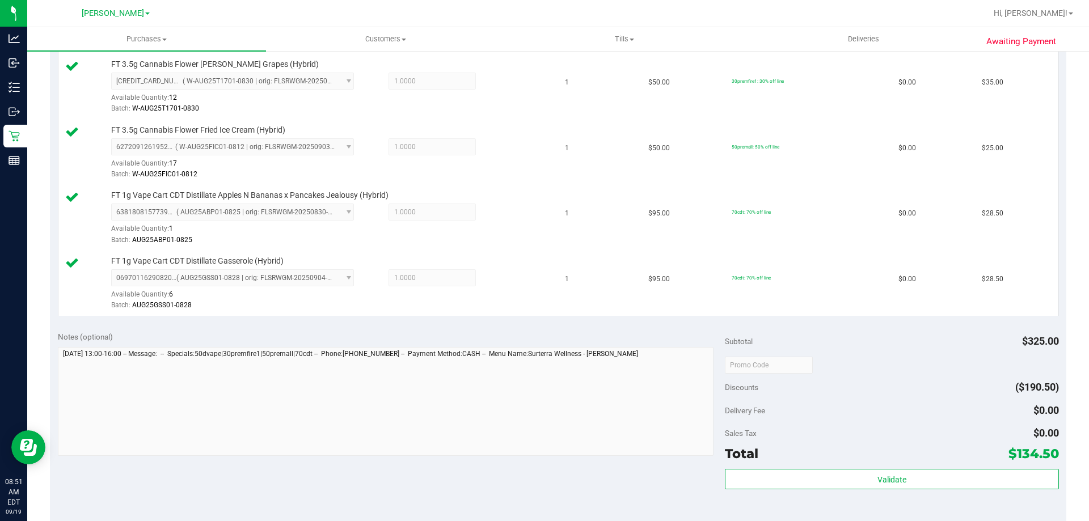
scroll to position [594, 0]
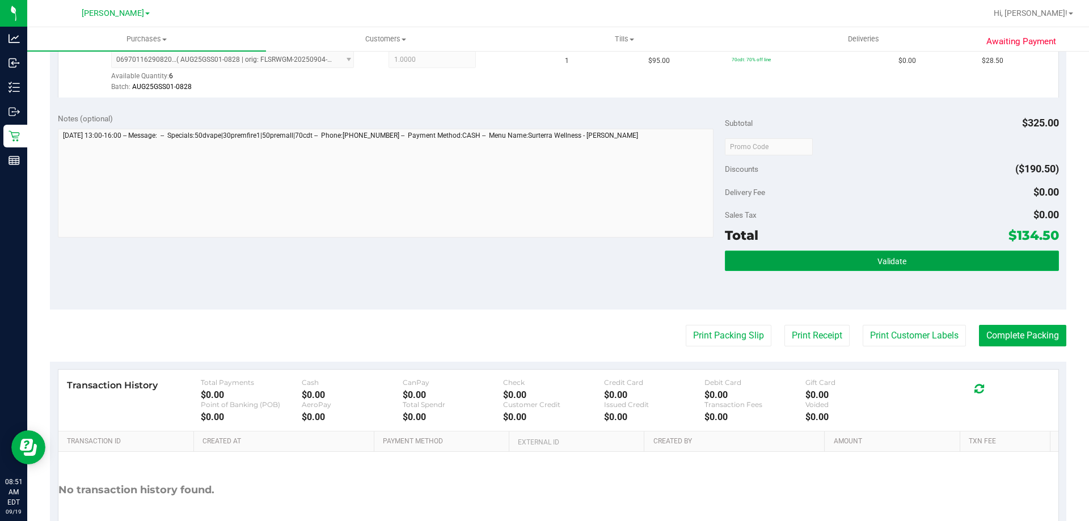
click at [784, 259] on button "Validate" at bounding box center [892, 261] width 334 height 20
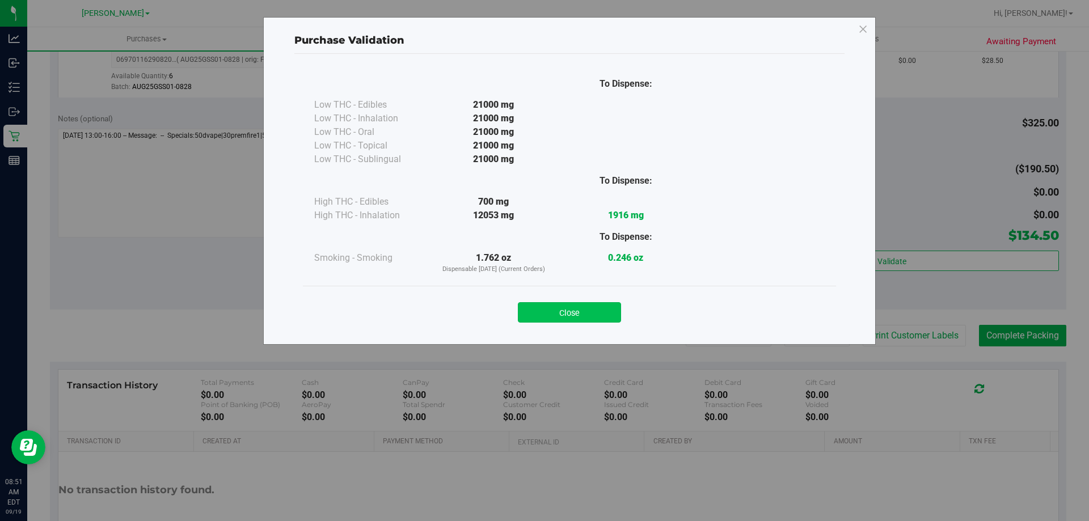
click at [546, 314] on button "Close" at bounding box center [569, 312] width 103 height 20
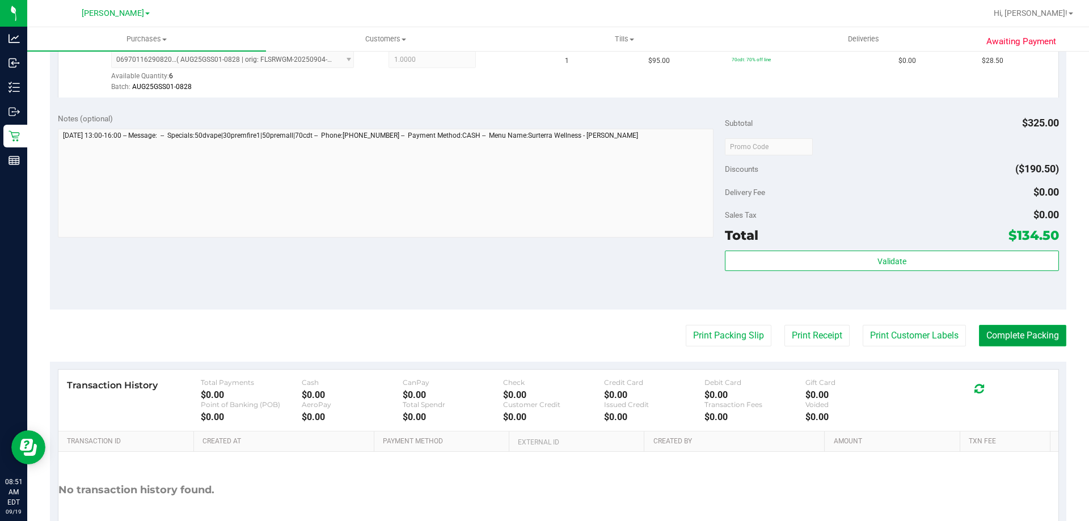
click at [999, 332] on button "Complete Packing" at bounding box center [1022, 336] width 87 height 22
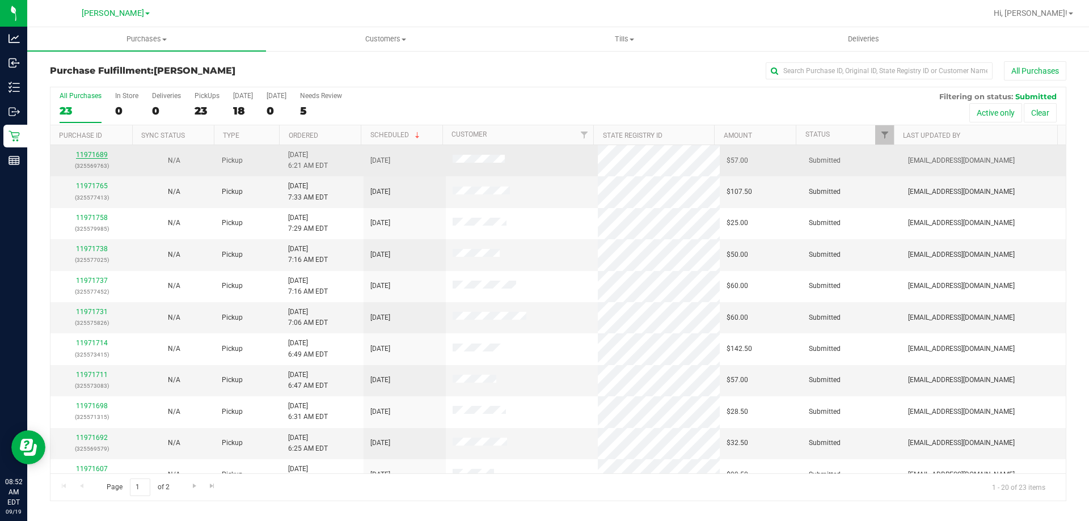
click at [92, 156] on link "11971689" at bounding box center [92, 155] width 32 height 8
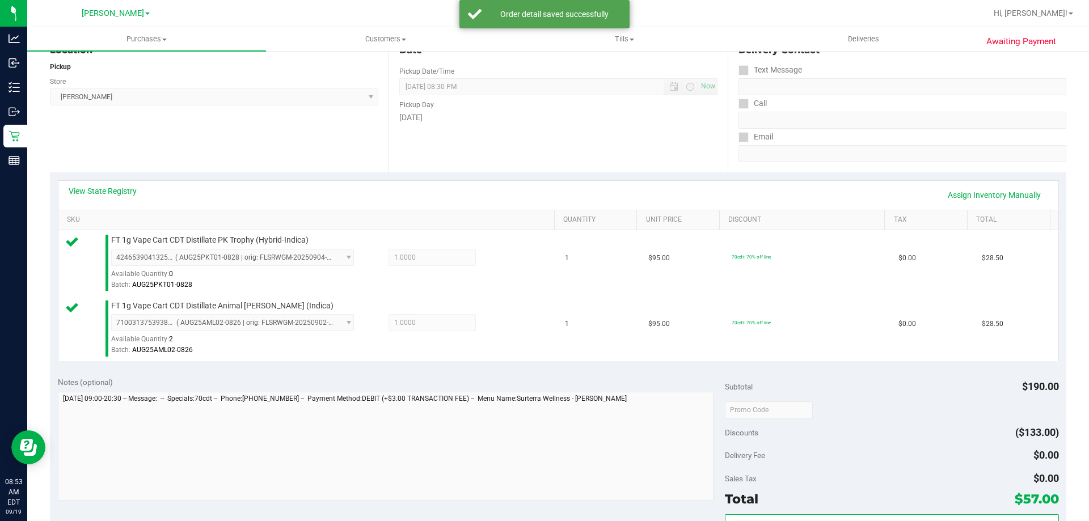
scroll to position [472, 0]
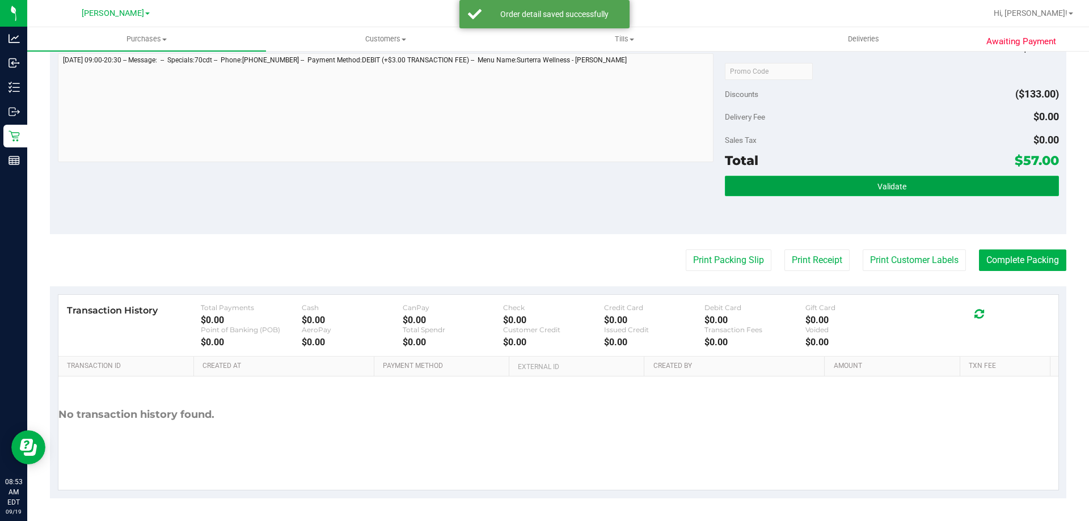
click at [866, 190] on button "Validate" at bounding box center [892, 186] width 334 height 20
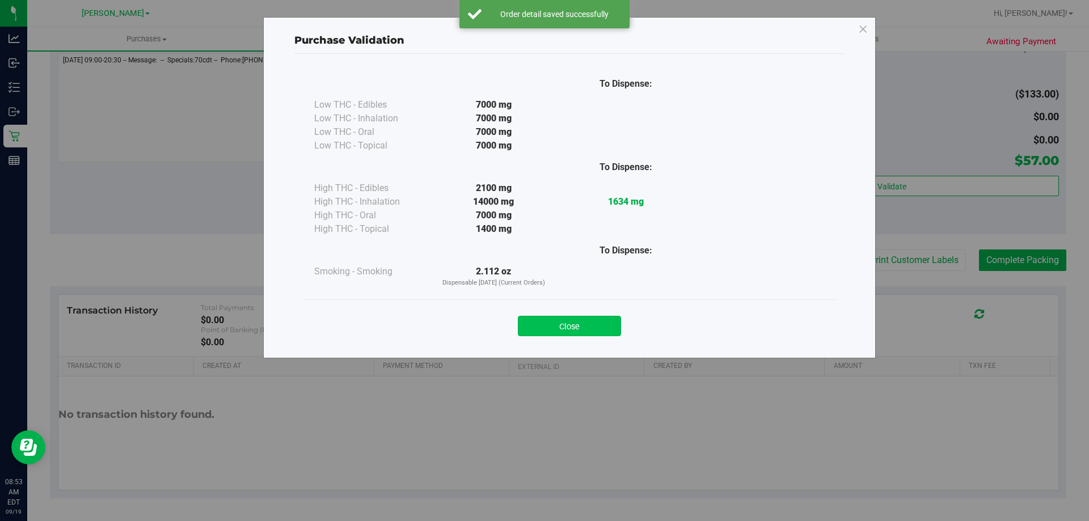
click at [580, 328] on button "Close" at bounding box center [569, 326] width 103 height 20
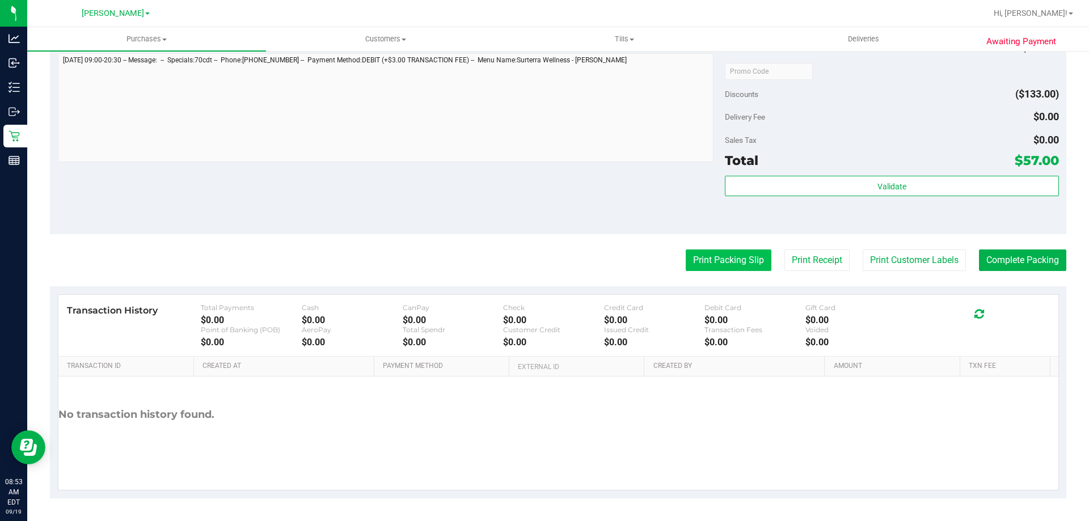
click at [719, 263] on button "Print Packing Slip" at bounding box center [729, 261] width 86 height 22
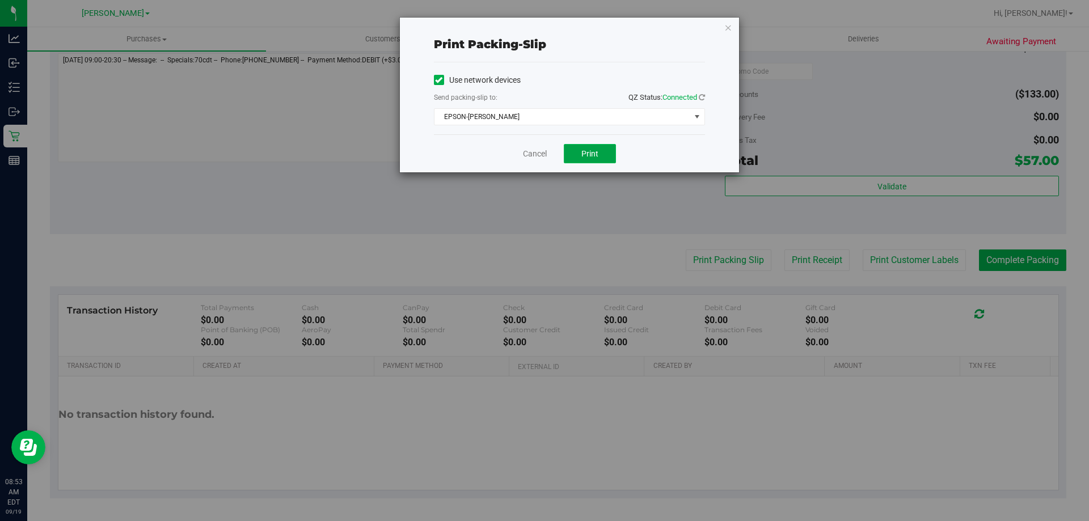
click at [579, 154] on button "Print" at bounding box center [590, 153] width 52 height 19
click at [540, 157] on link "Cancel" at bounding box center [535, 154] width 24 height 12
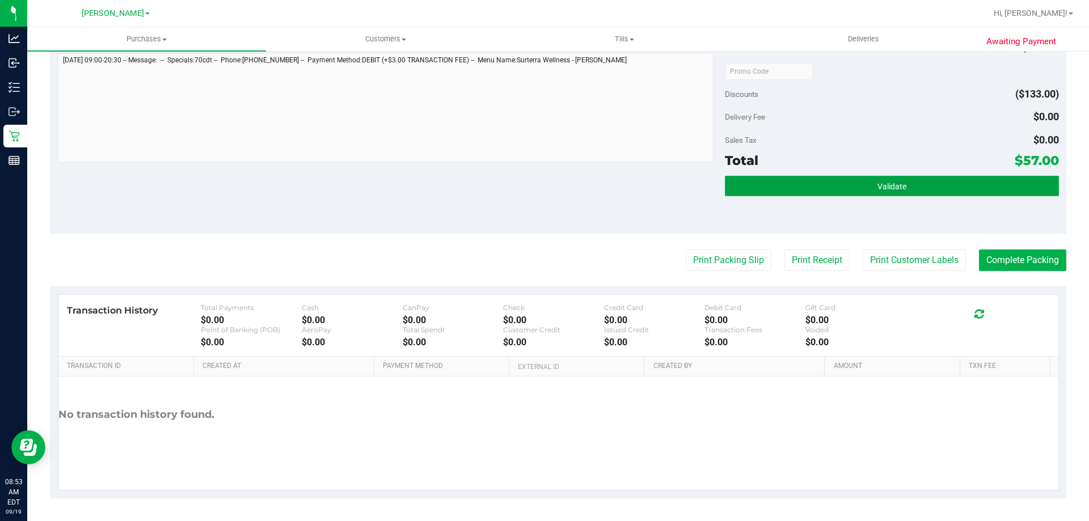
click at [865, 194] on button "Validate" at bounding box center [892, 186] width 334 height 20
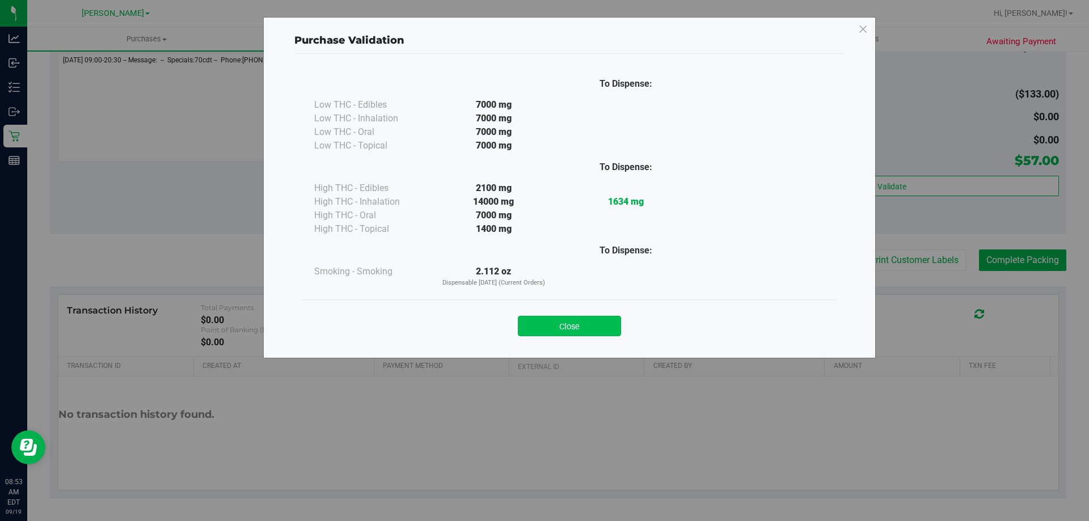
click at [578, 327] on button "Close" at bounding box center [569, 326] width 103 height 20
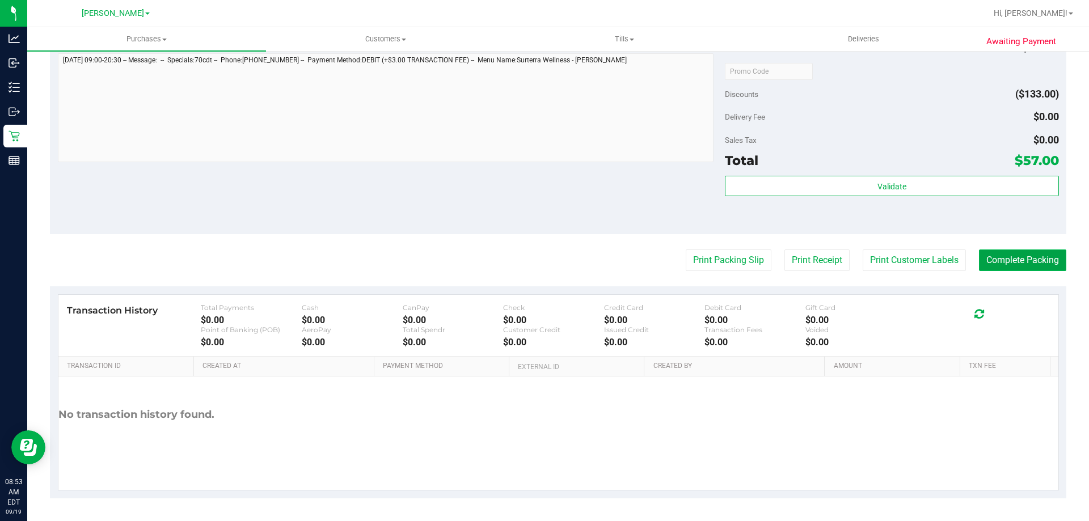
click at [997, 255] on button "Complete Packing" at bounding box center [1022, 261] width 87 height 22
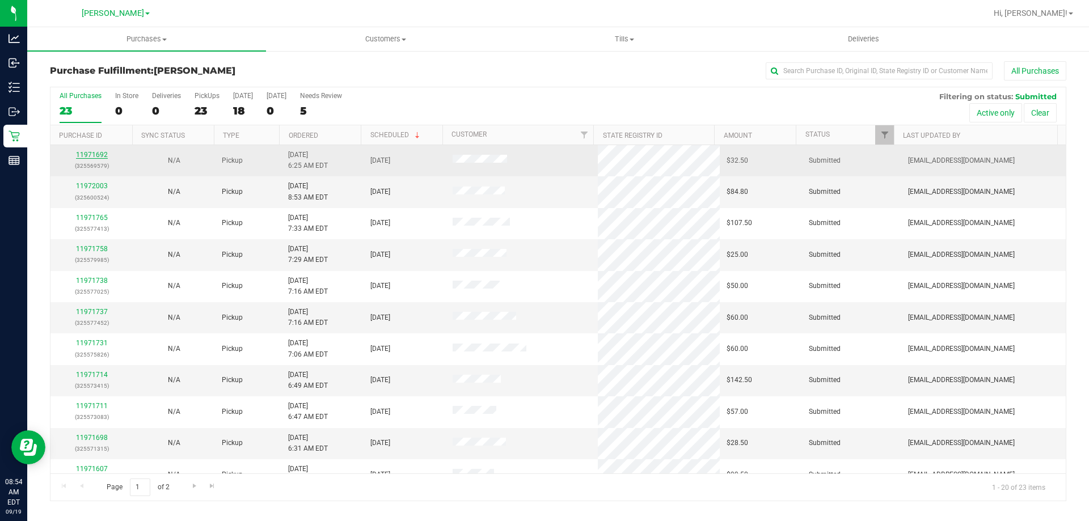
click at [91, 153] on link "11971692" at bounding box center [92, 155] width 32 height 8
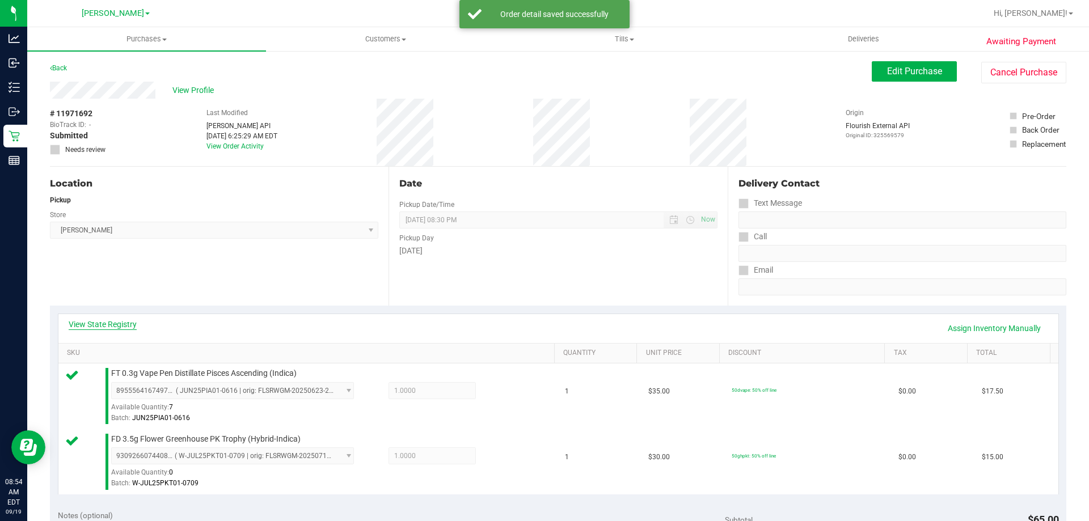
click at [107, 321] on link "View State Registry" at bounding box center [103, 324] width 68 height 11
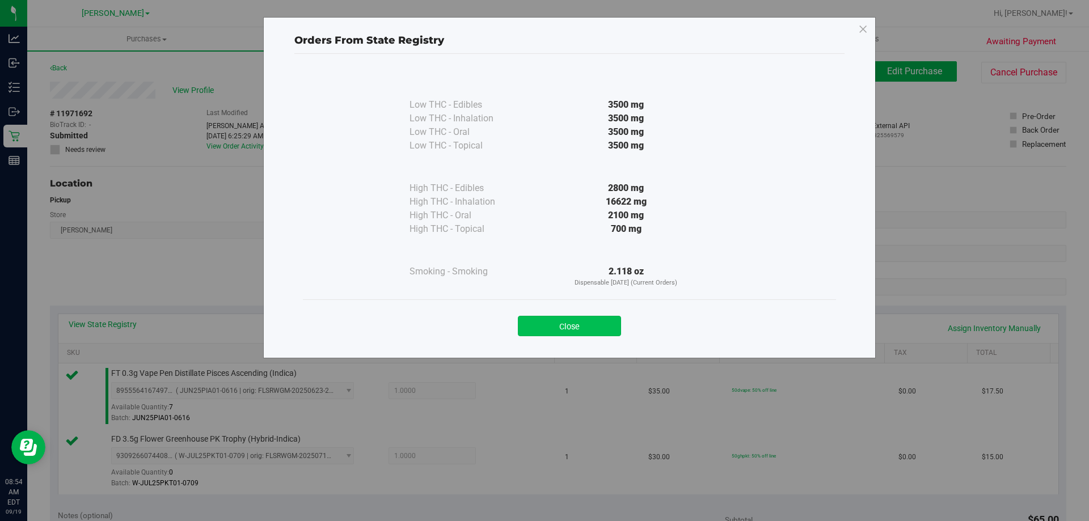
click at [578, 318] on button "Close" at bounding box center [569, 326] width 103 height 20
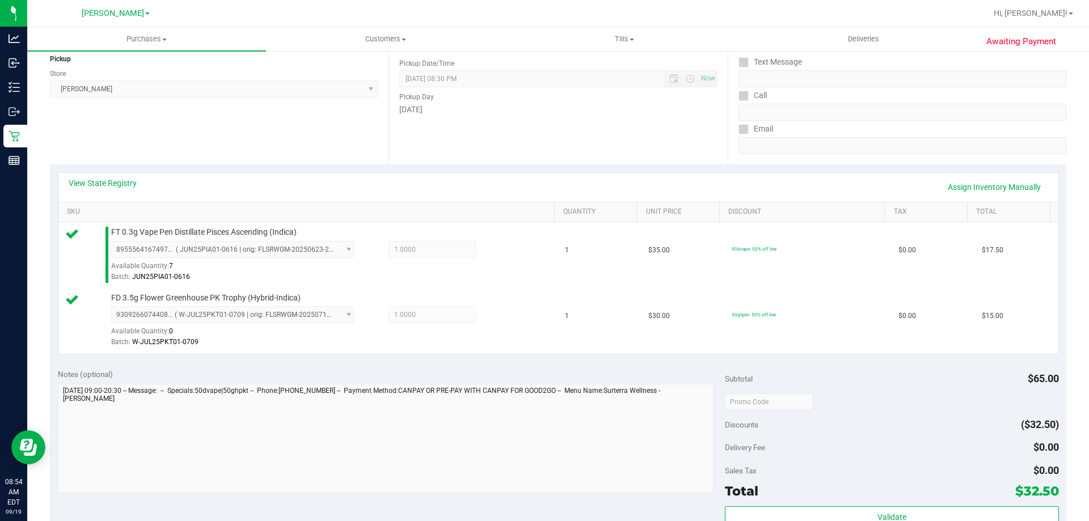
scroll to position [301, 0]
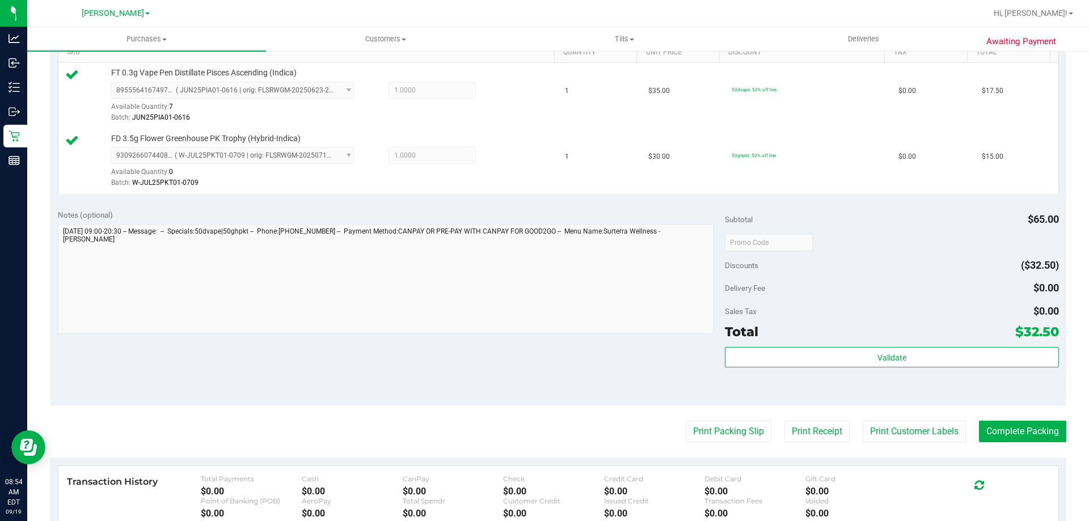
click at [886, 344] on div "Subtotal $65.00 Discounts ($32.50) Delivery Fee $0.00 Sales Tax $0.00 Total $32…" at bounding box center [892, 303] width 334 height 189
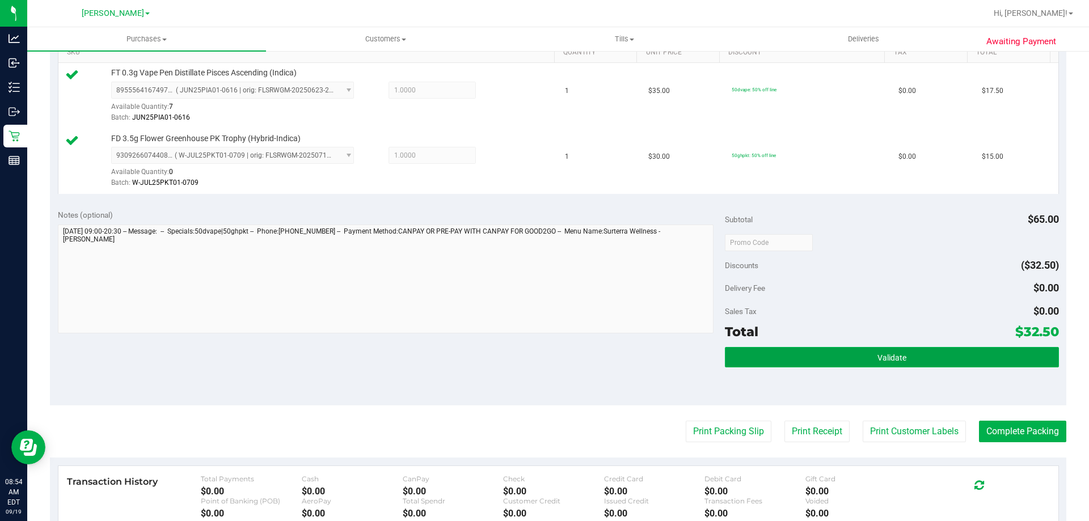
click at [878, 352] on button "Validate" at bounding box center [892, 357] width 334 height 20
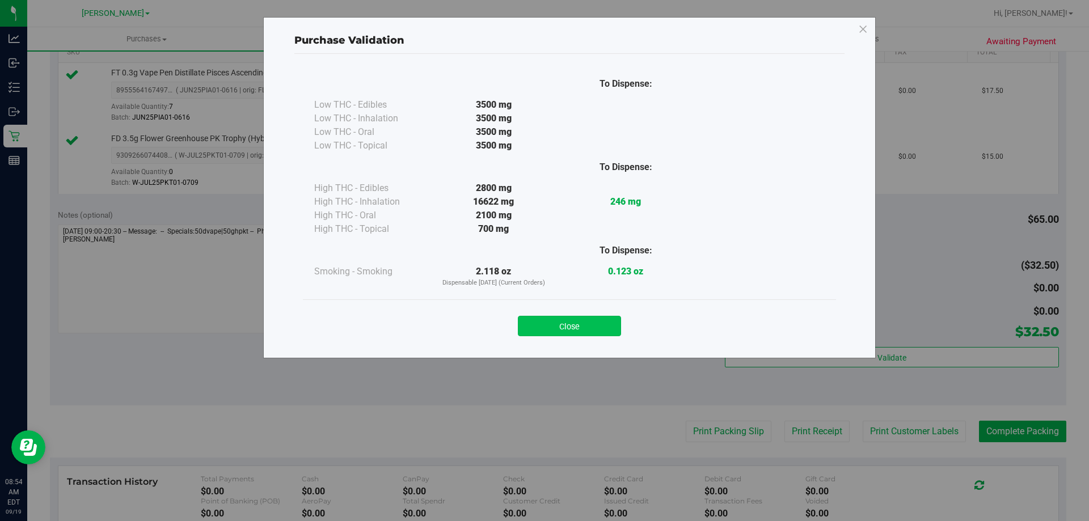
click at [588, 334] on button "Close" at bounding box center [569, 326] width 103 height 20
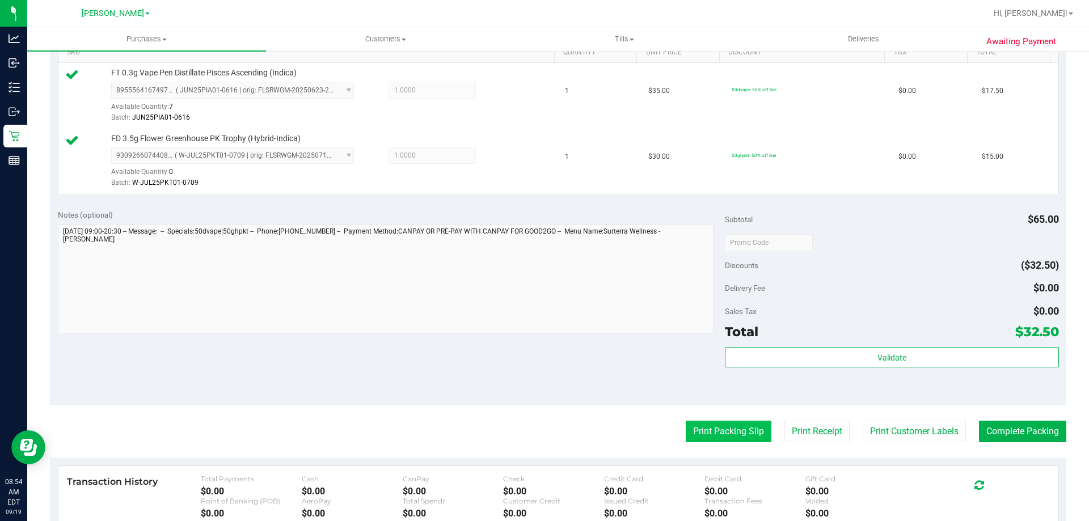
click at [690, 430] on button "Print Packing Slip" at bounding box center [729, 432] width 86 height 22
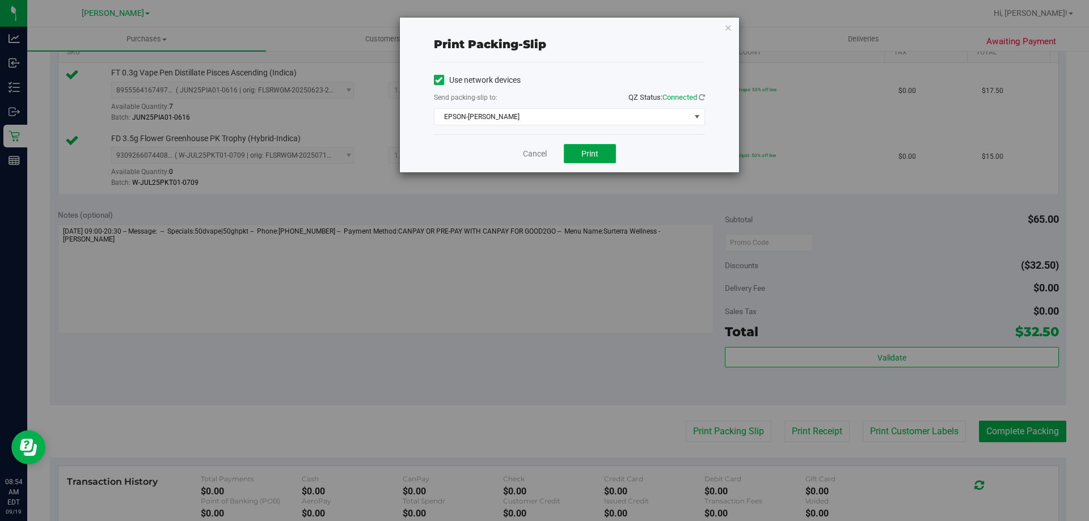
click at [603, 159] on button "Print" at bounding box center [590, 153] width 52 height 19
click at [533, 136] on div "Cancel Print" at bounding box center [569, 153] width 271 height 38
click at [529, 138] on div "Cancel Print" at bounding box center [569, 153] width 271 height 38
click at [533, 150] on link "Cancel" at bounding box center [535, 154] width 24 height 12
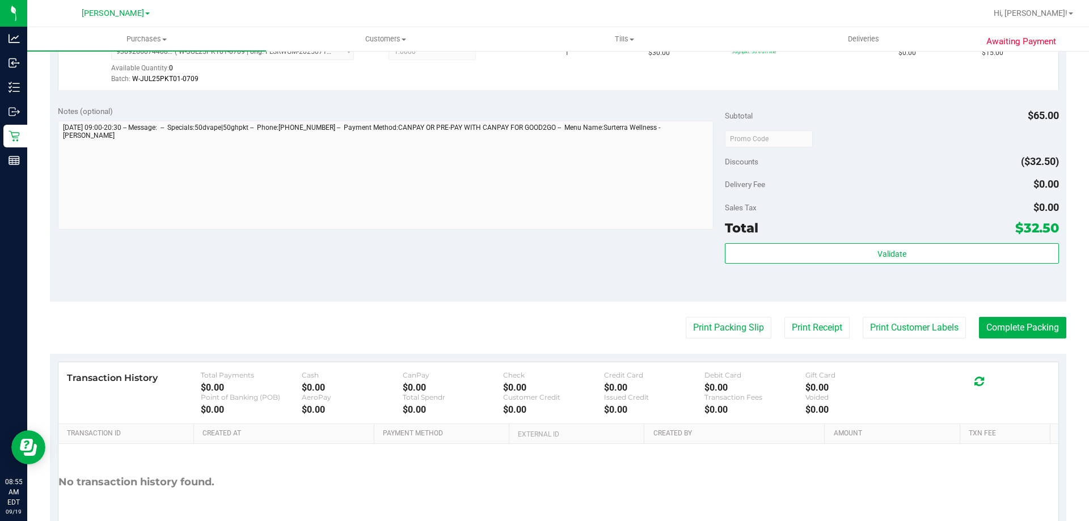
scroll to position [472, 0]
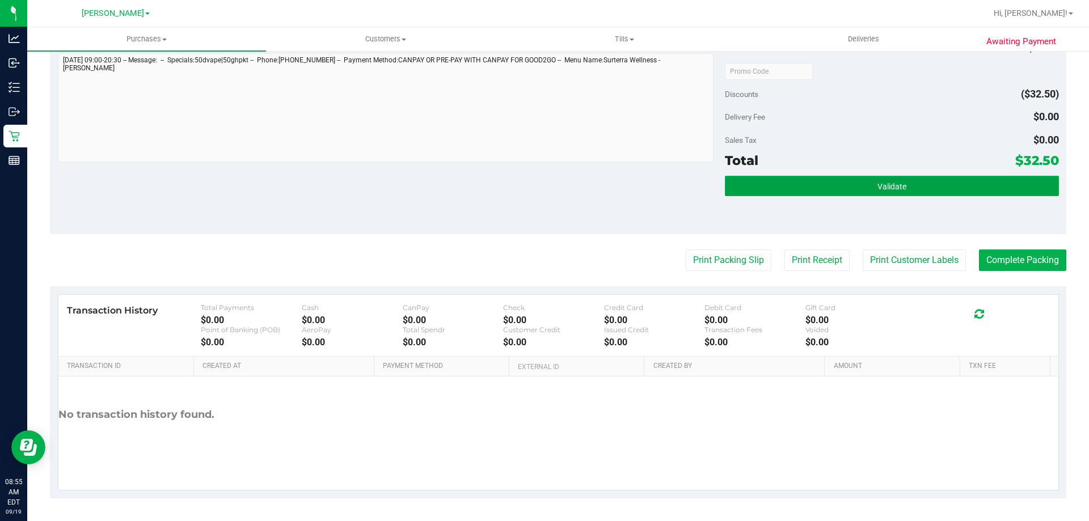
click at [938, 176] on button "Validate" at bounding box center [892, 186] width 334 height 20
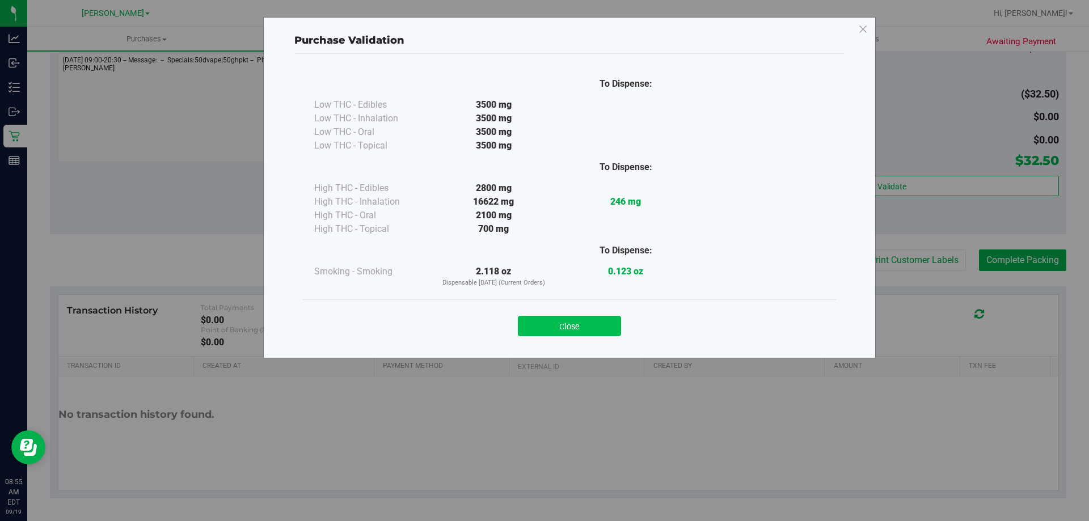
click at [583, 316] on button "Close" at bounding box center [569, 326] width 103 height 20
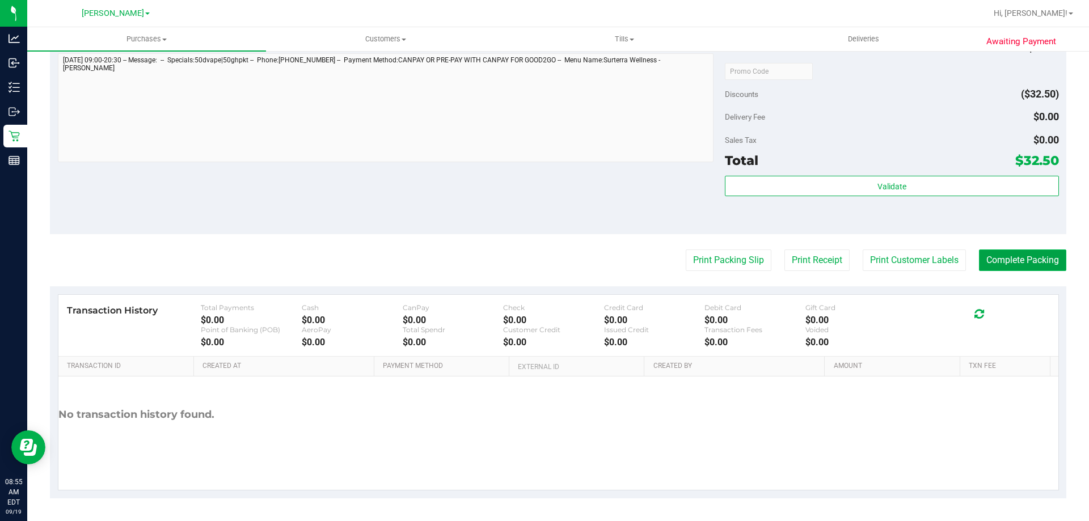
click at [1030, 258] on button "Complete Packing" at bounding box center [1022, 261] width 87 height 22
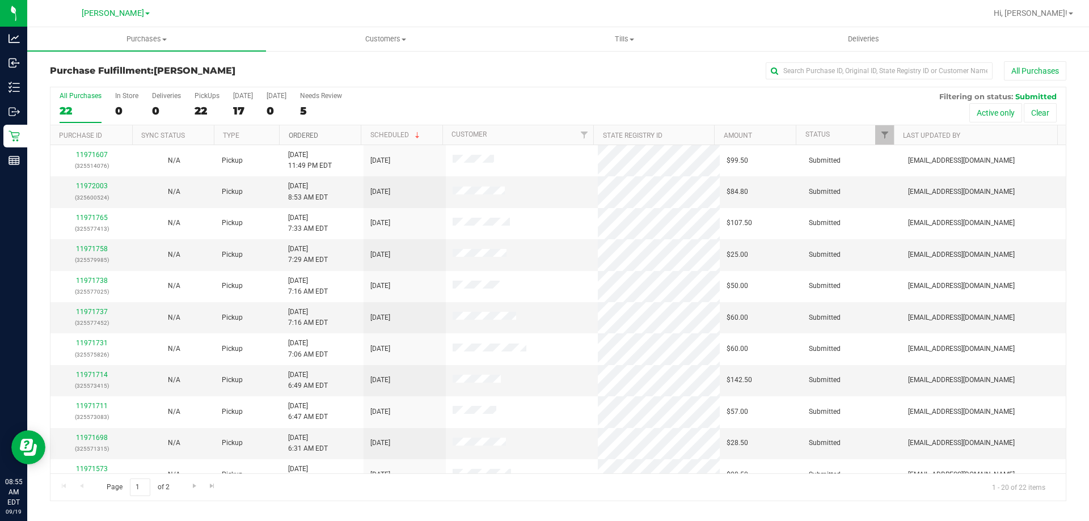
click at [296, 135] on link "Ordered" at bounding box center [304, 136] width 30 height 8
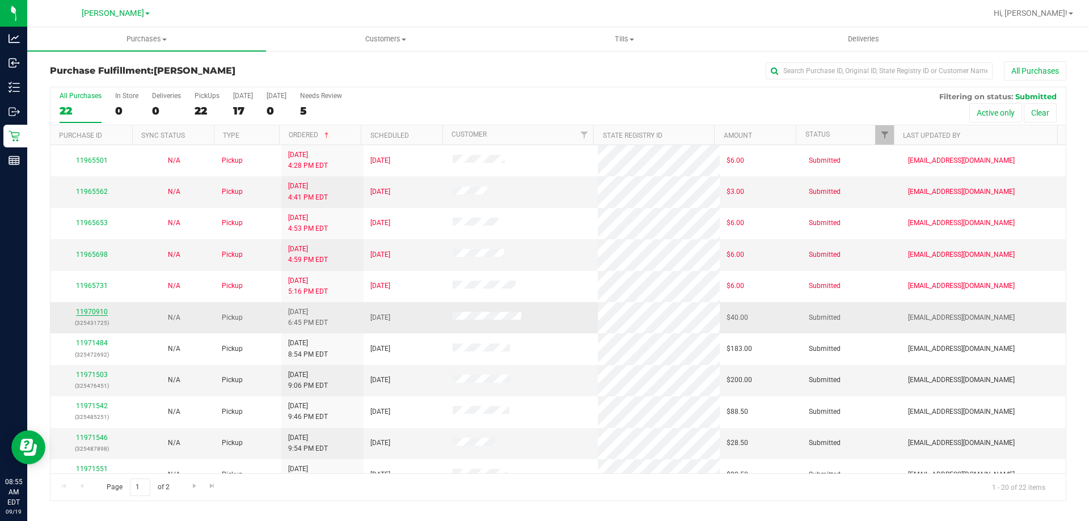
click at [94, 310] on link "11970910" at bounding box center [92, 312] width 32 height 8
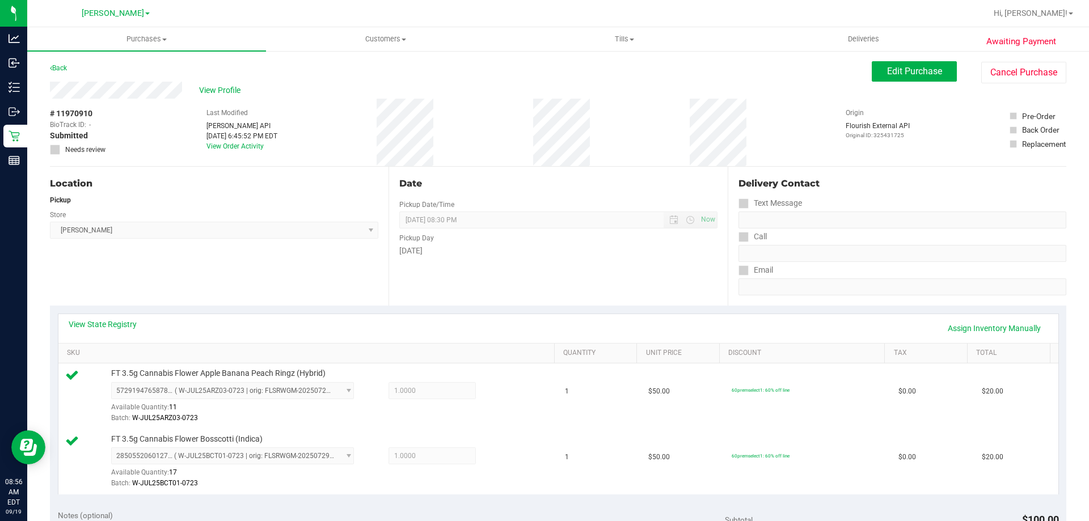
scroll to position [426, 0]
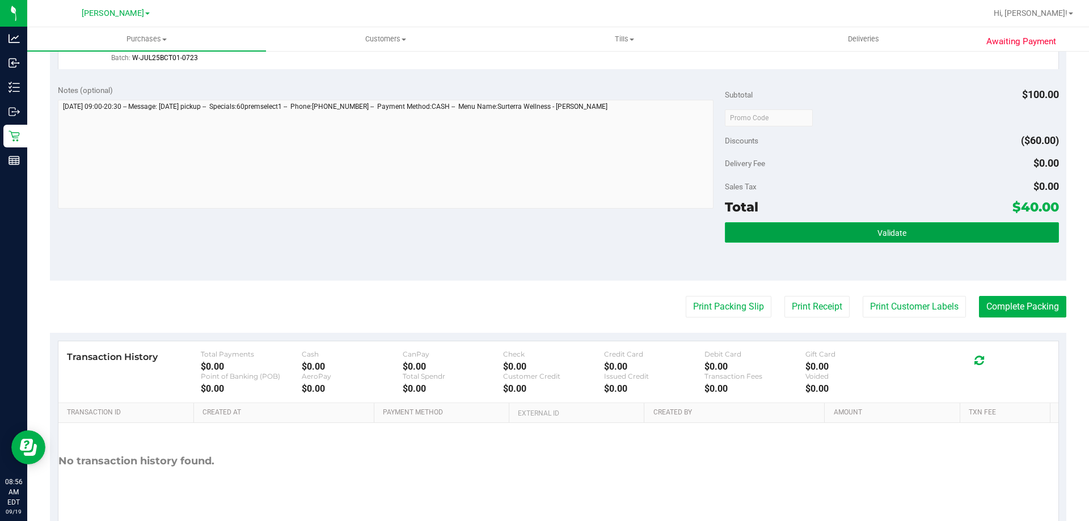
click at [917, 239] on button "Validate" at bounding box center [892, 232] width 334 height 20
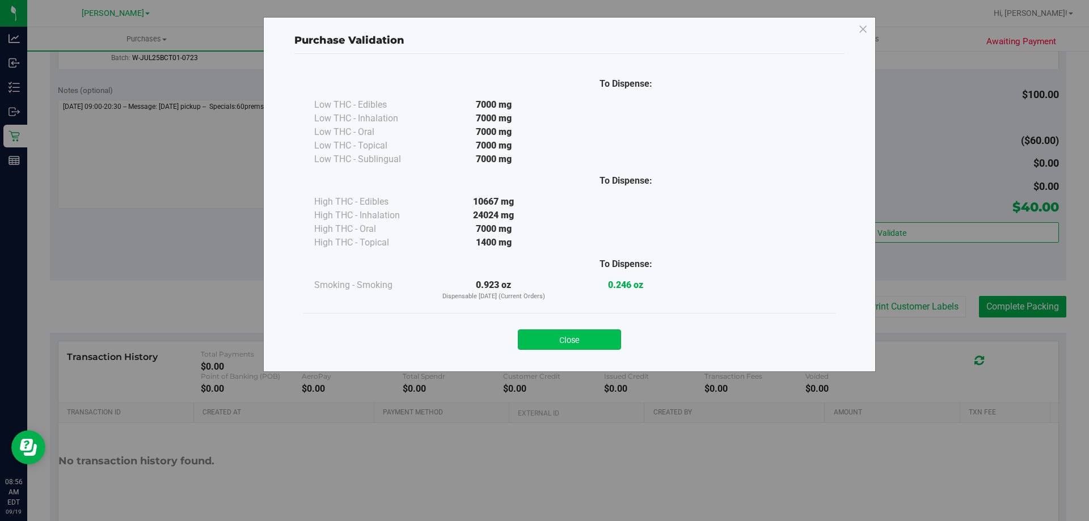
click at [573, 346] on button "Close" at bounding box center [569, 340] width 103 height 20
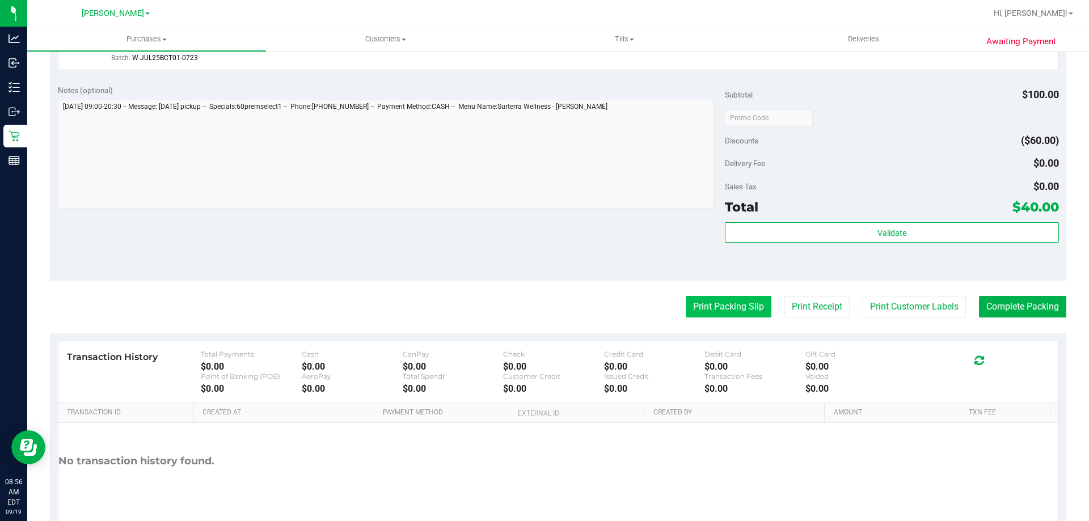
click at [700, 312] on button "Print Packing Slip" at bounding box center [729, 307] width 86 height 22
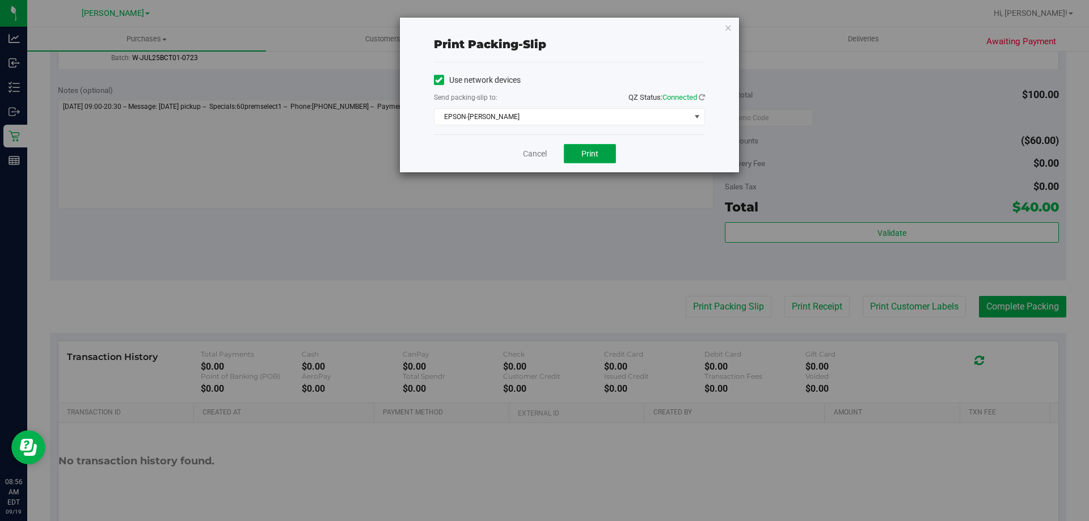
click at [606, 161] on button "Print" at bounding box center [590, 153] width 52 height 19
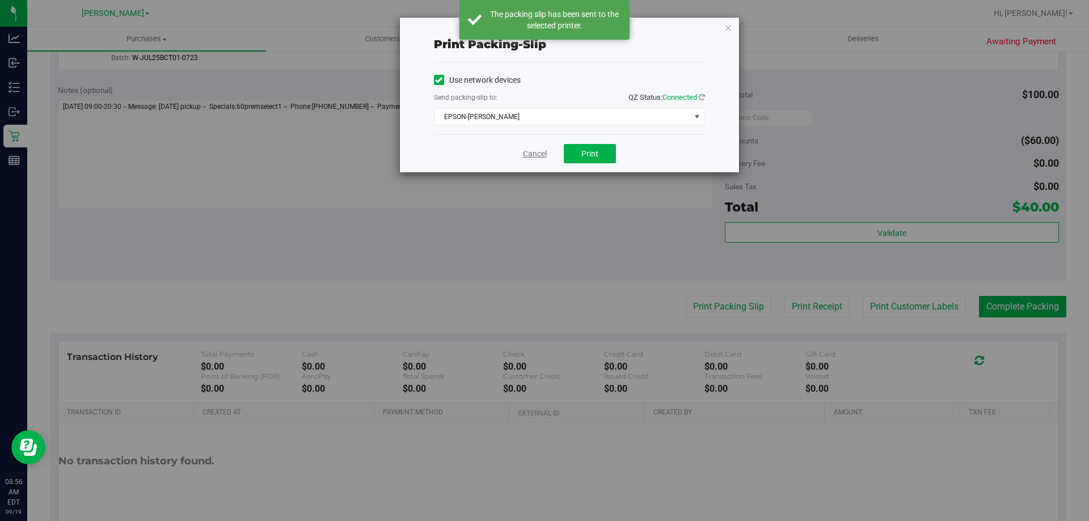
click at [542, 151] on link "Cancel" at bounding box center [535, 154] width 24 height 12
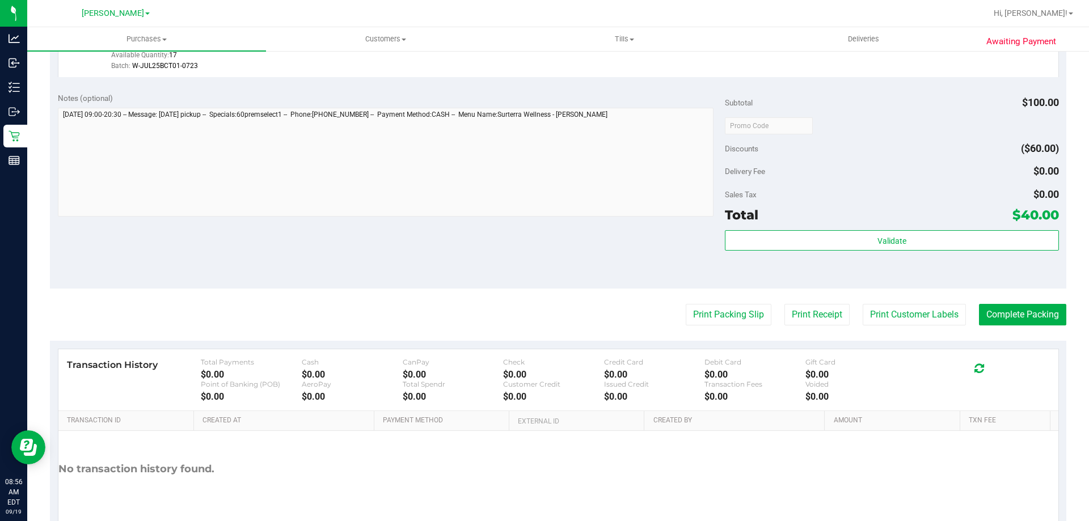
scroll to position [435, 0]
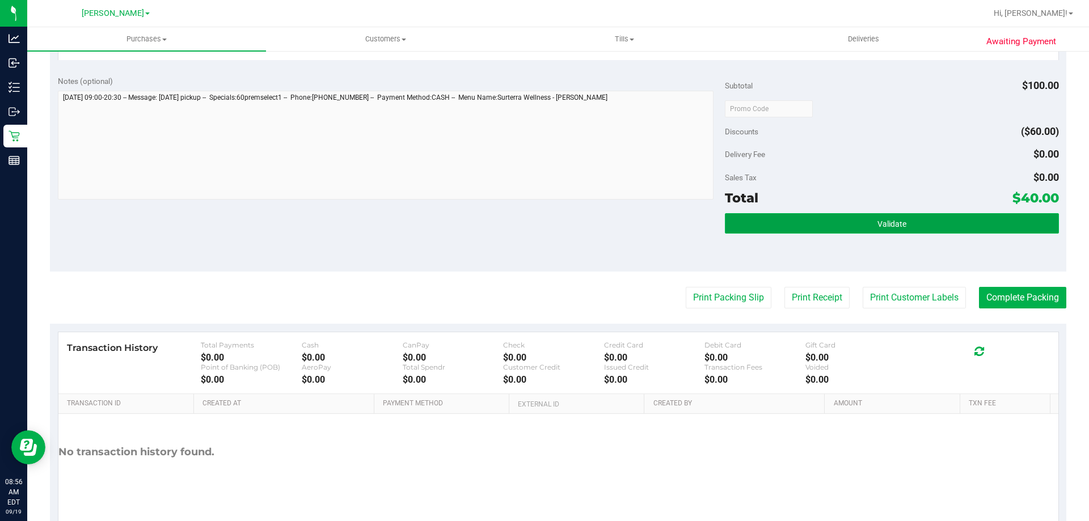
click at [886, 224] on span "Validate" at bounding box center [892, 224] width 29 height 9
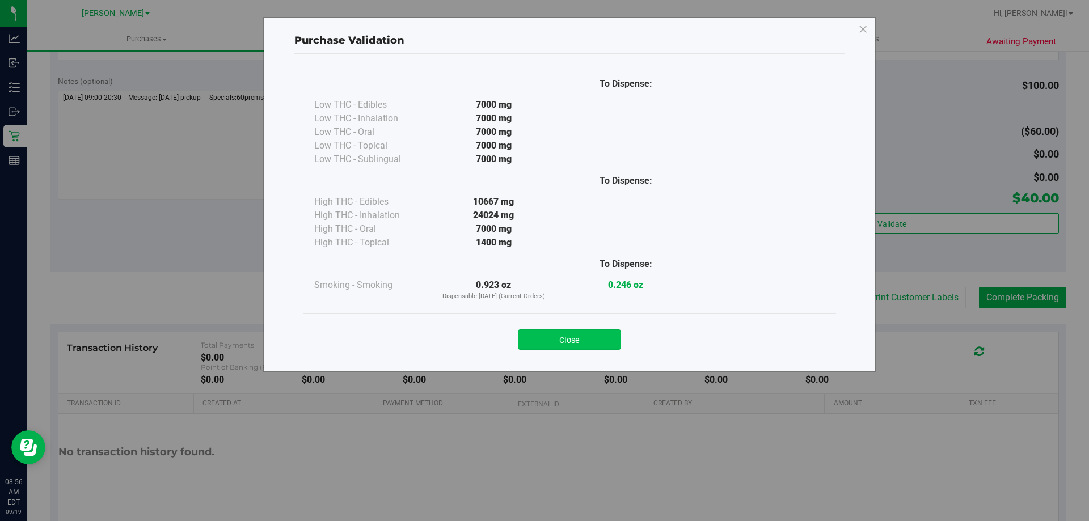
click at [566, 350] on button "Close" at bounding box center [569, 340] width 103 height 20
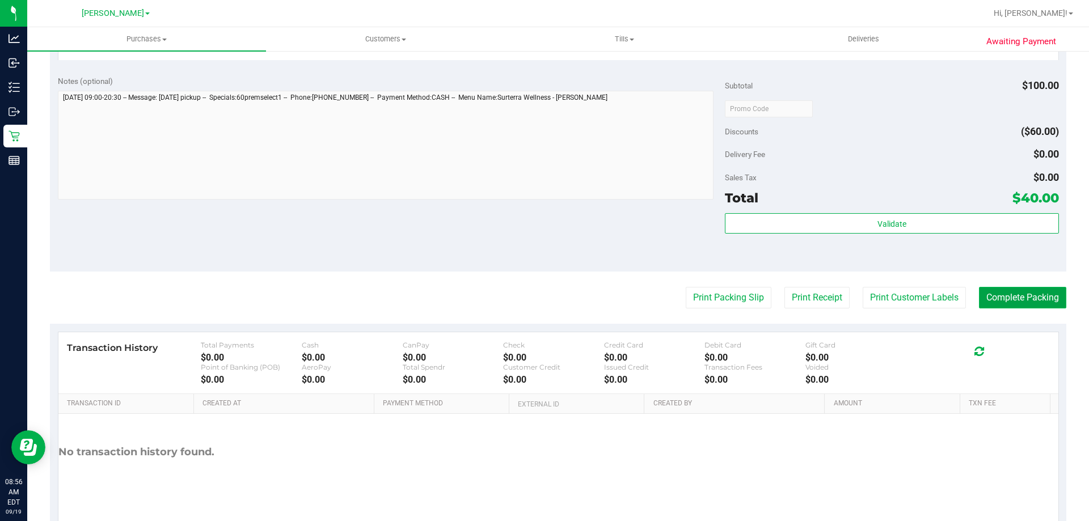
click at [1021, 291] on button "Complete Packing" at bounding box center [1022, 298] width 87 height 22
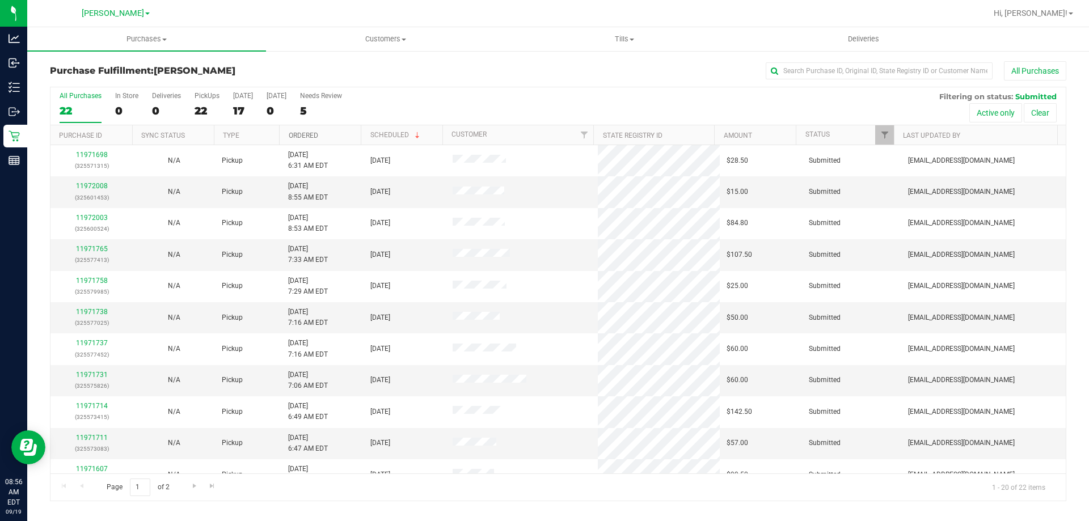
click at [316, 134] on link "Ordered" at bounding box center [304, 136] width 30 height 8
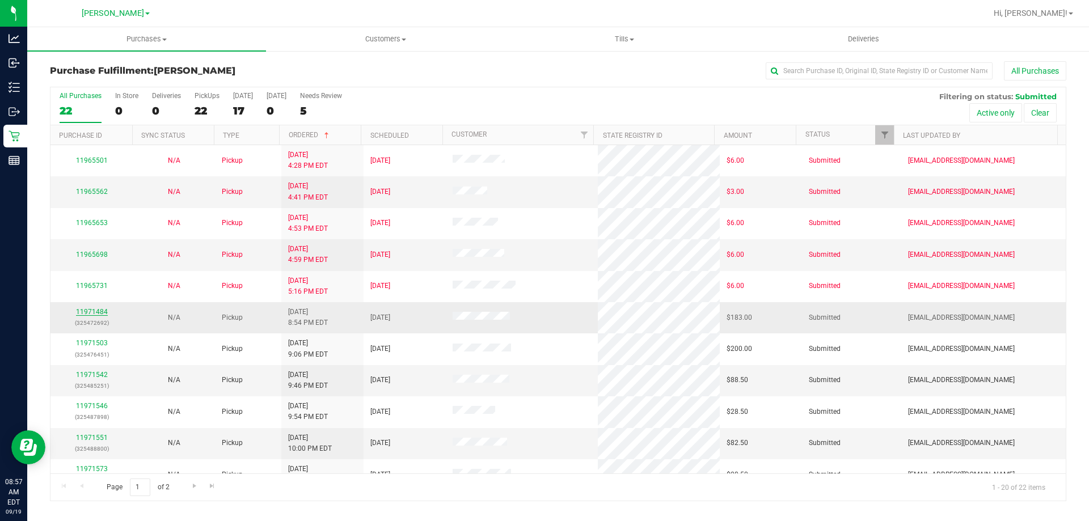
click at [94, 312] on link "11971484" at bounding box center [92, 312] width 32 height 8
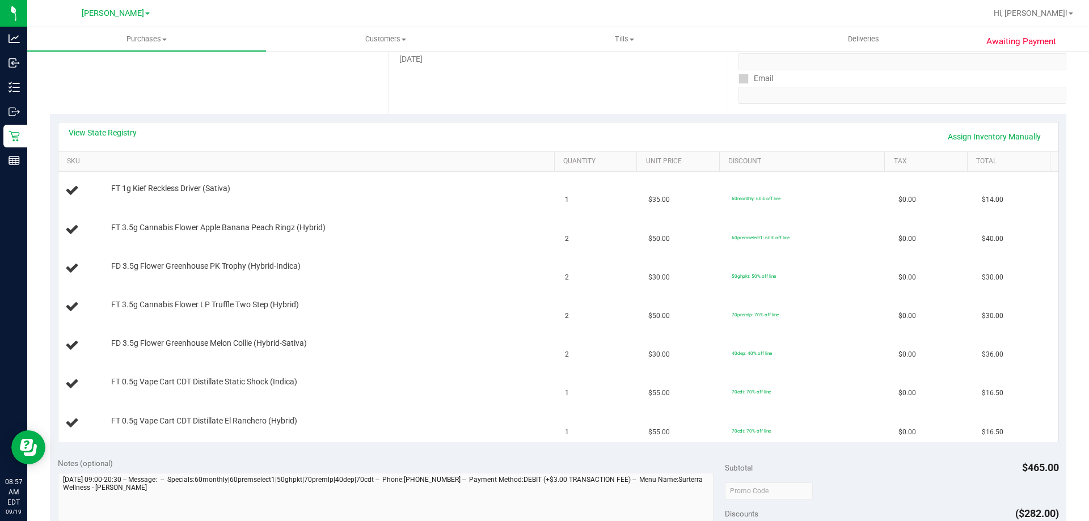
scroll to position [209, 0]
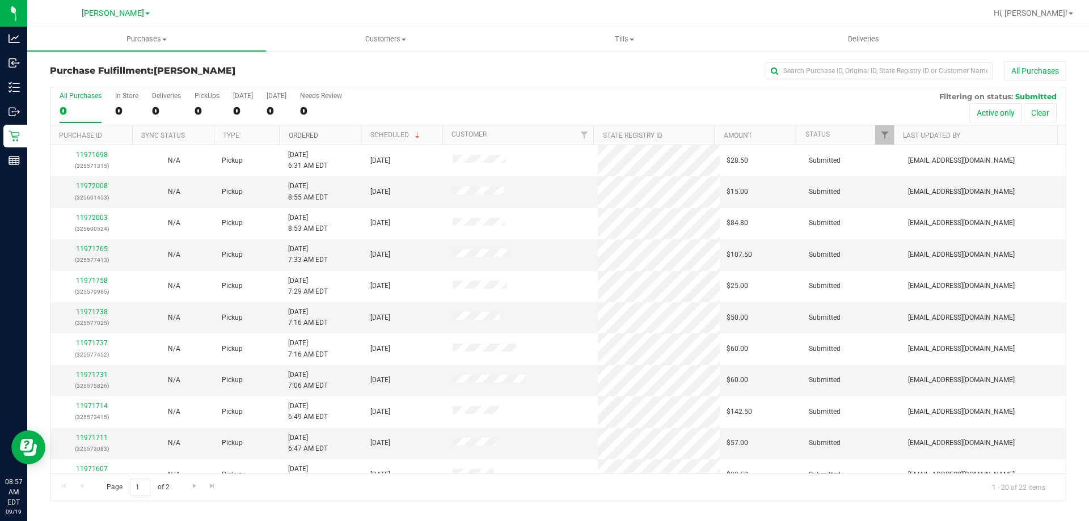
click at [315, 135] on link "Ordered" at bounding box center [304, 136] width 30 height 8
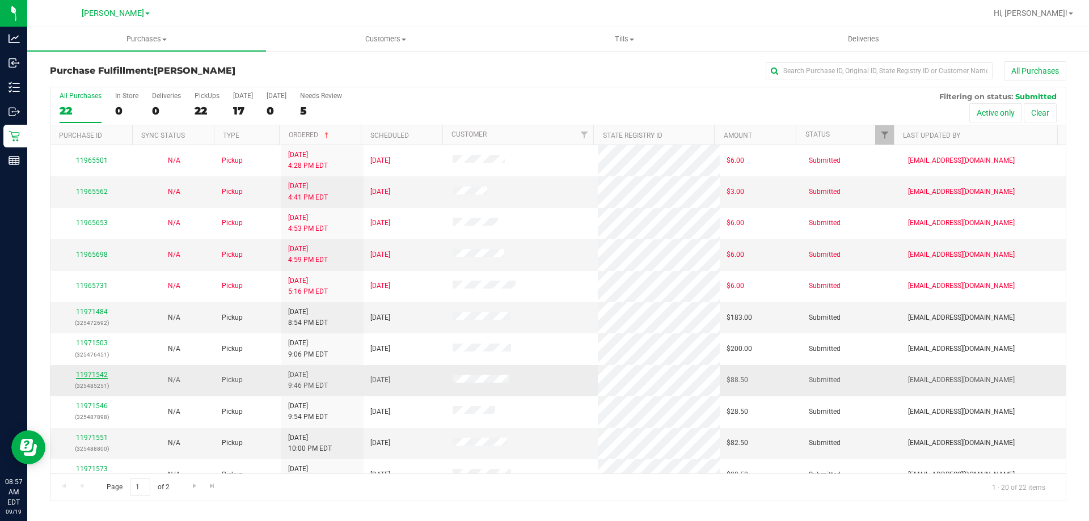
click at [86, 376] on link "11971542" at bounding box center [92, 375] width 32 height 8
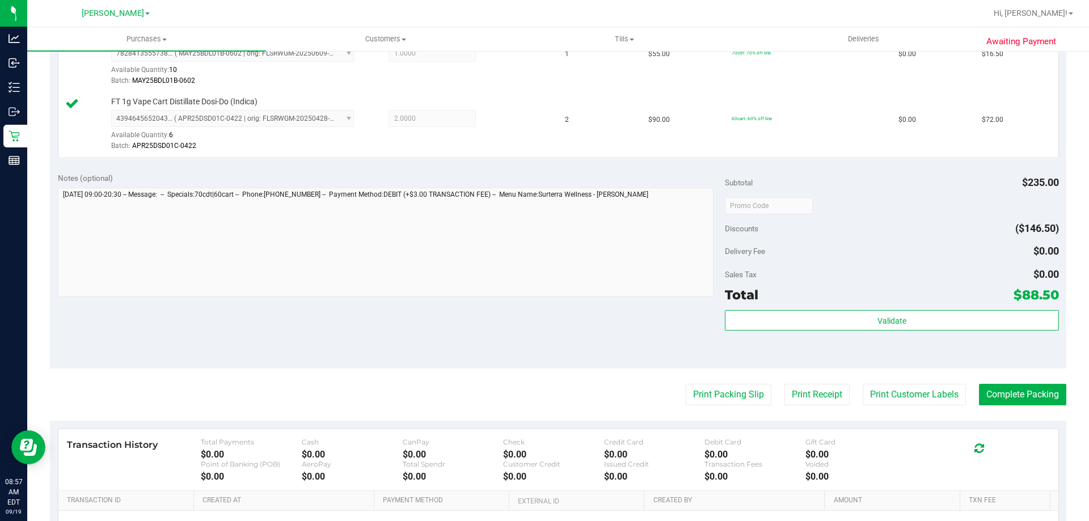
scroll to position [348, 0]
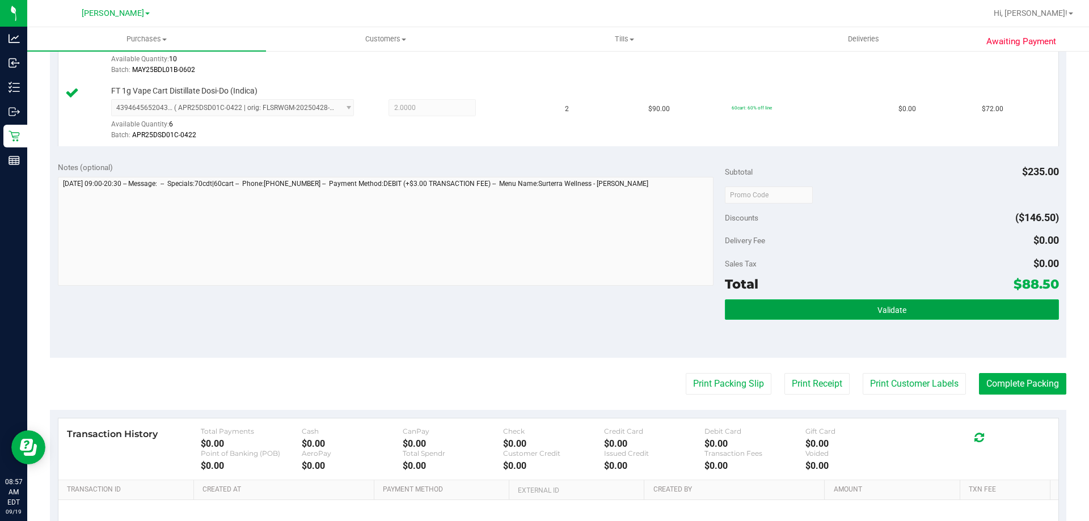
click at [927, 314] on button "Validate" at bounding box center [892, 310] width 334 height 20
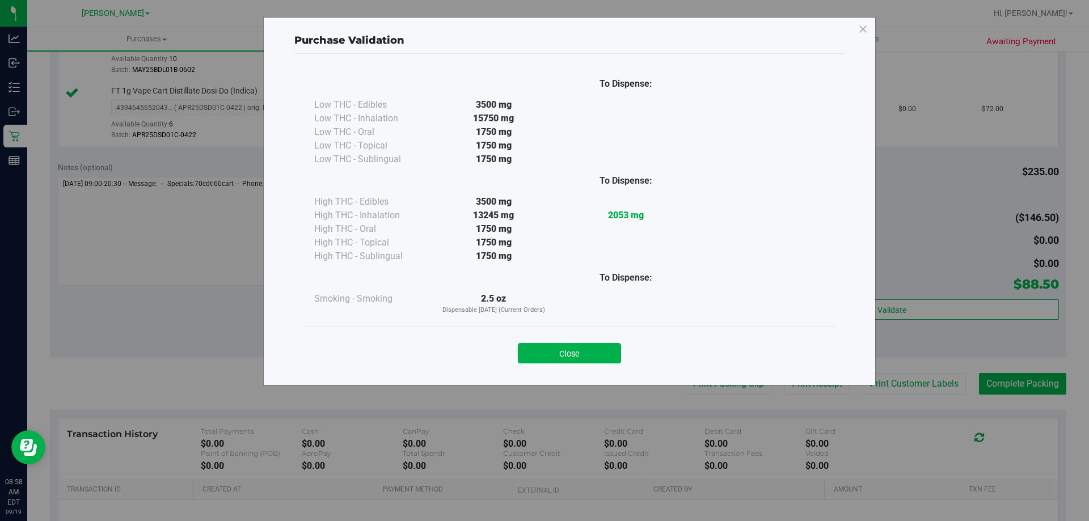
click at [592, 356] on button "Close" at bounding box center [569, 353] width 103 height 20
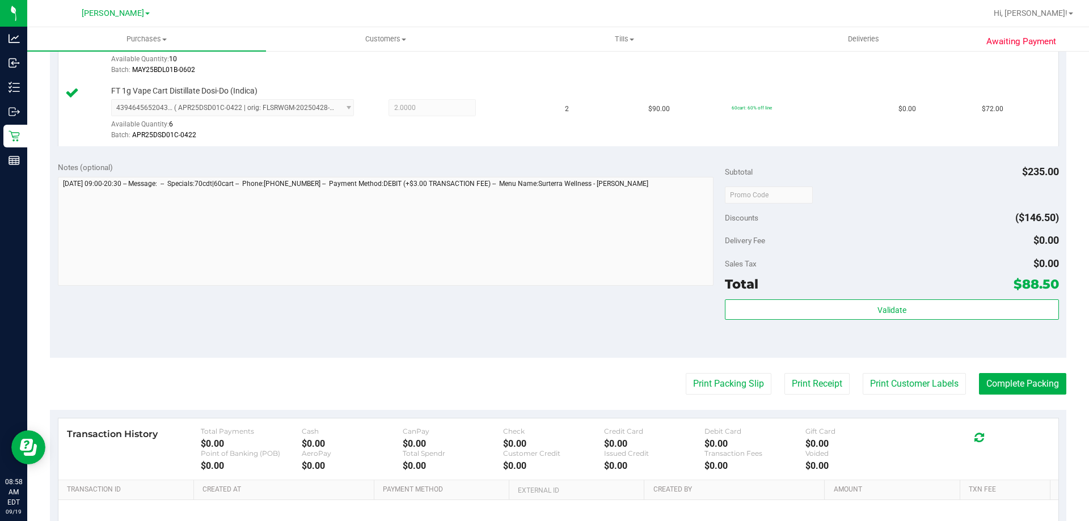
click at [733, 373] on purchase-details "Back Edit Purchase Cancel Purchase View Profile # 11971542 BioTrack ID: - Submi…" at bounding box center [558, 168] width 1017 height 910
click at [720, 386] on button "Print Packing Slip" at bounding box center [729, 384] width 86 height 22
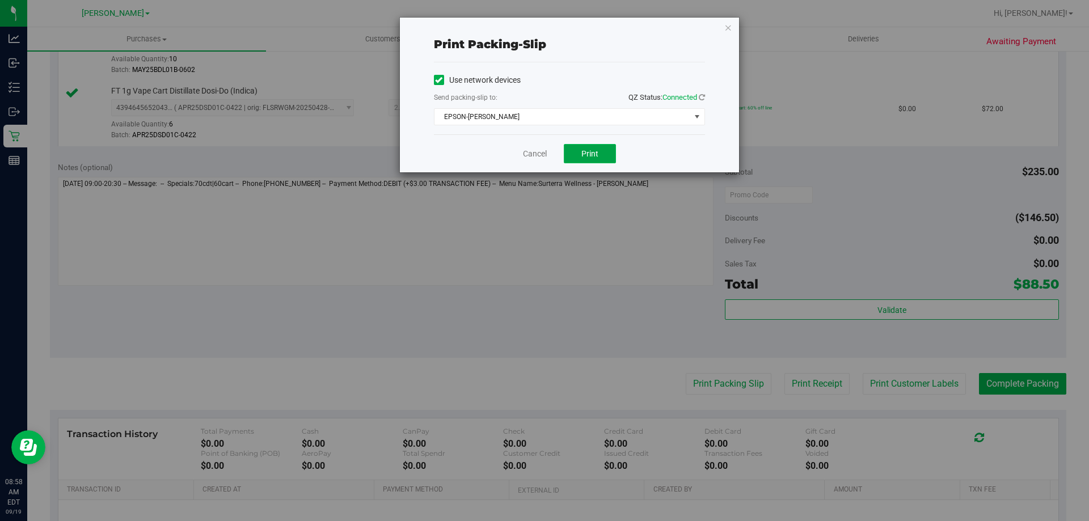
click at [595, 150] on span "Print" at bounding box center [590, 153] width 17 height 9
click at [541, 156] on link "Cancel" at bounding box center [535, 154] width 24 height 12
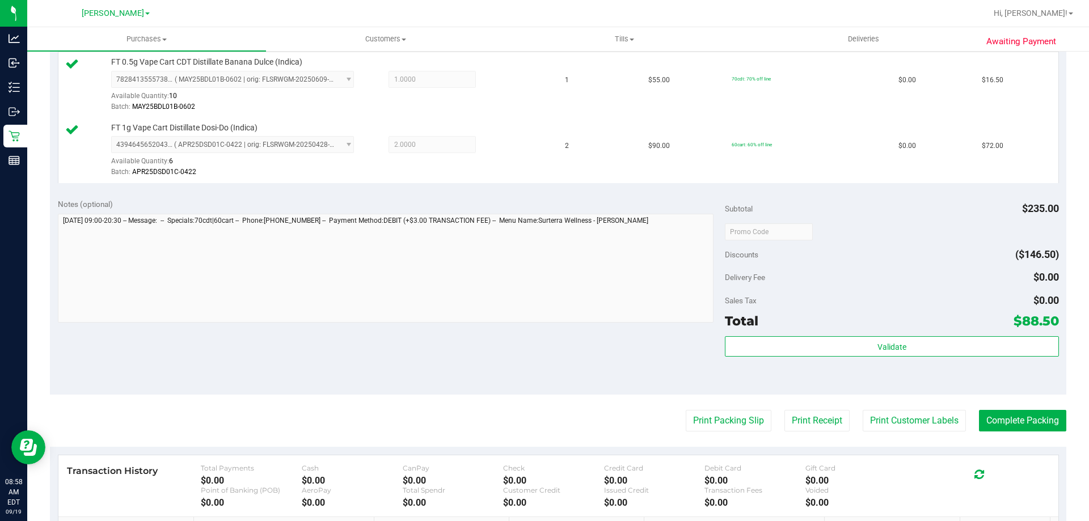
scroll to position [336, 0]
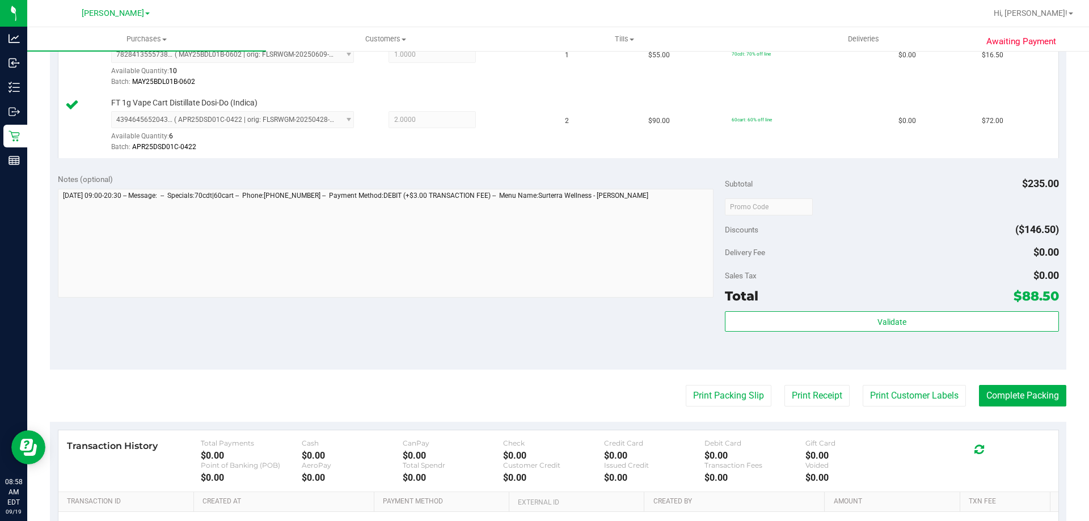
click at [843, 274] on div "Sales Tax $0.00" at bounding box center [892, 276] width 334 height 20
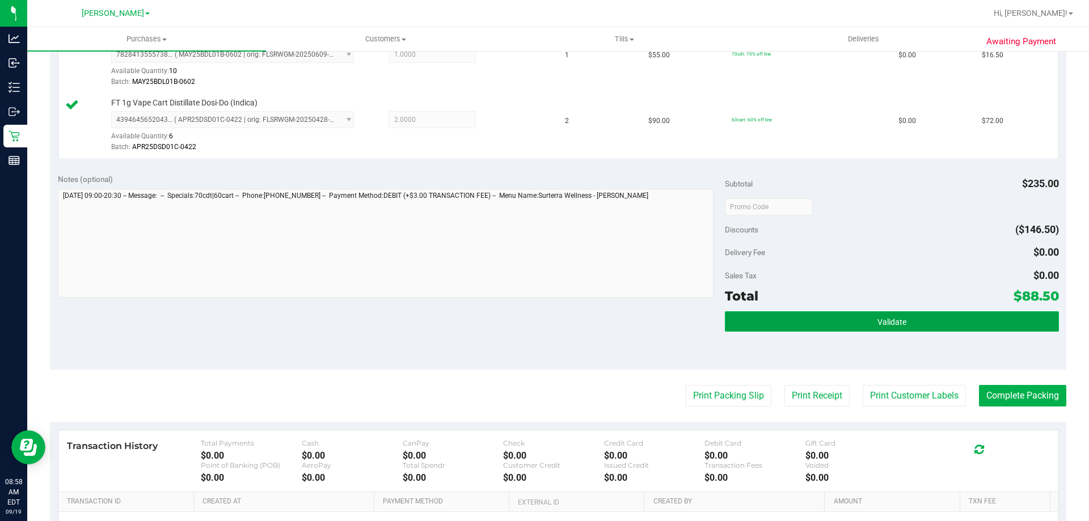
click at [856, 314] on button "Validate" at bounding box center [892, 322] width 334 height 20
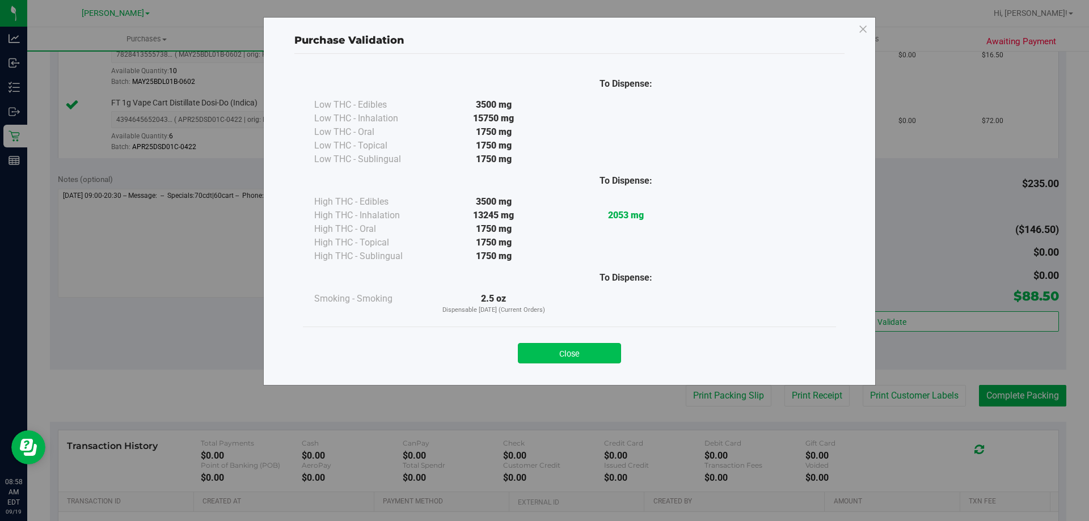
click at [561, 360] on button "Close" at bounding box center [569, 353] width 103 height 20
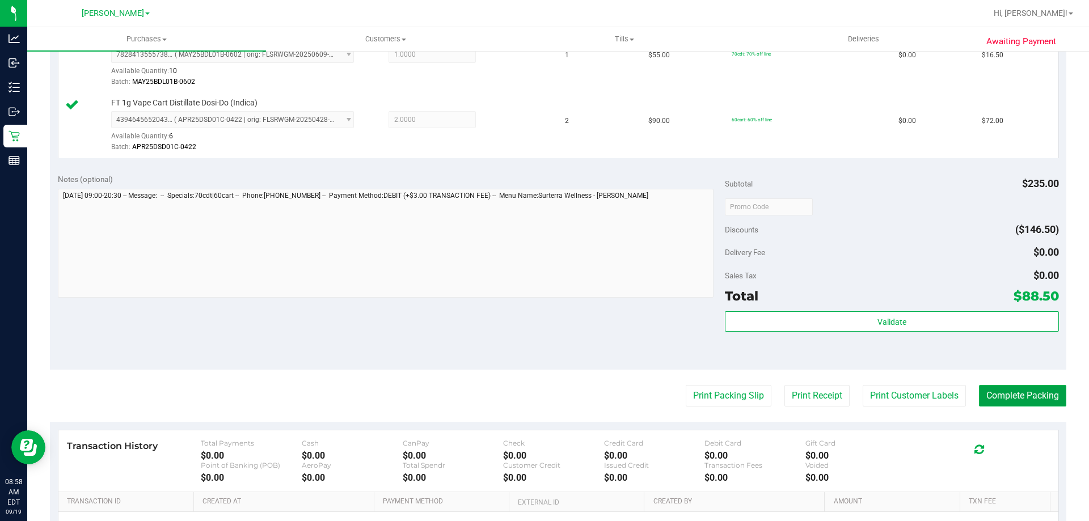
click at [1023, 396] on button "Complete Packing" at bounding box center [1022, 396] width 87 height 22
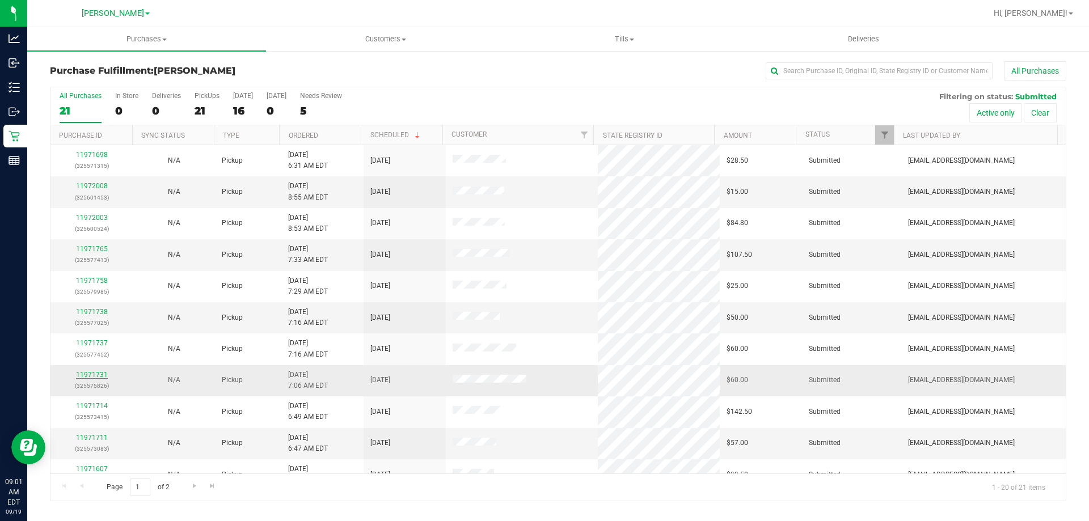
click at [93, 374] on link "11971731" at bounding box center [92, 375] width 32 height 8
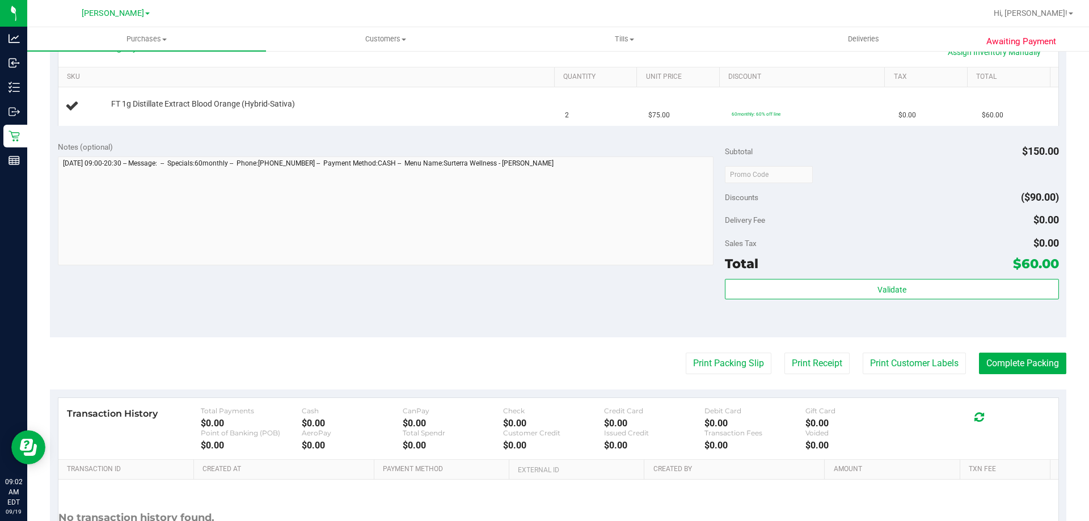
scroll to position [257, 0]
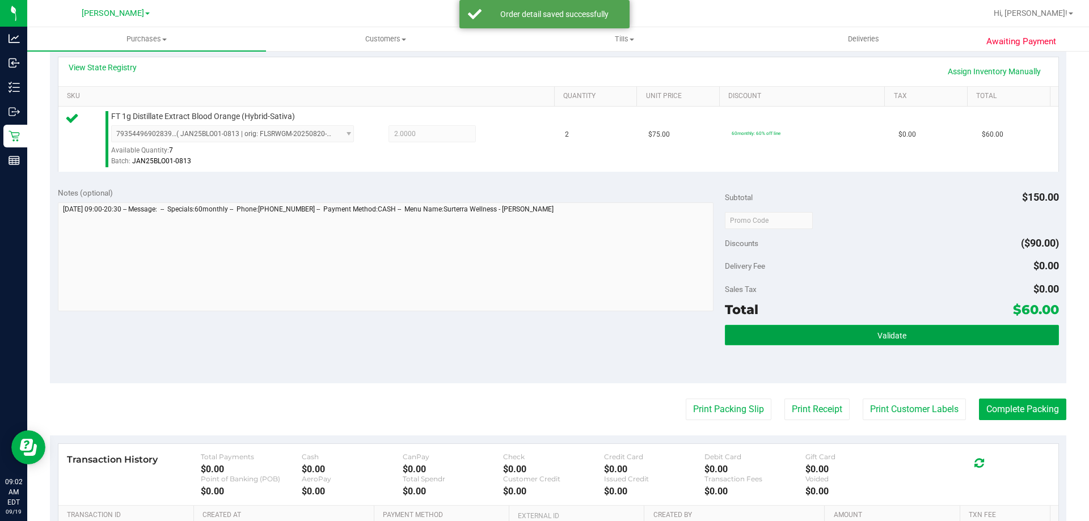
click at [865, 332] on button "Validate" at bounding box center [892, 335] width 334 height 20
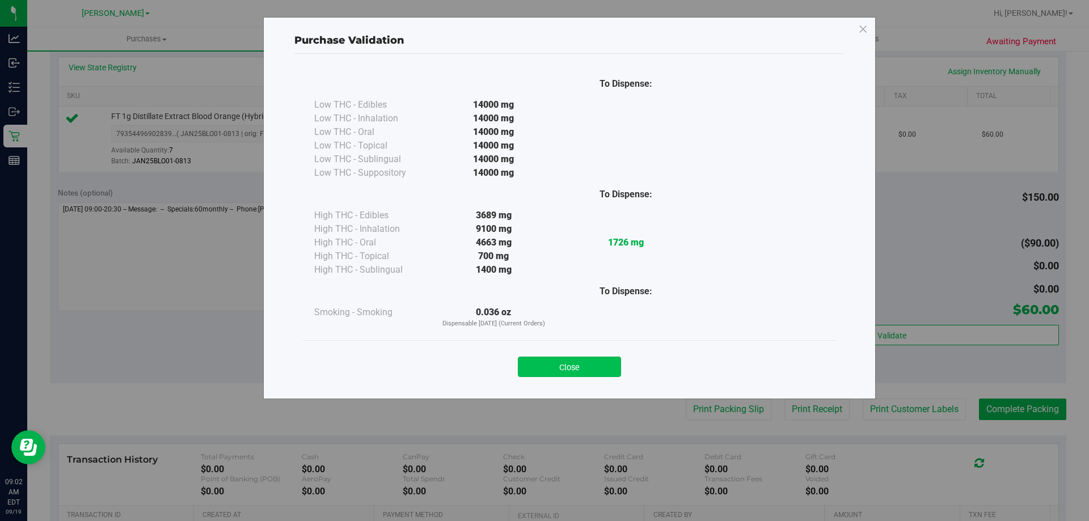
click at [594, 373] on button "Close" at bounding box center [569, 367] width 103 height 20
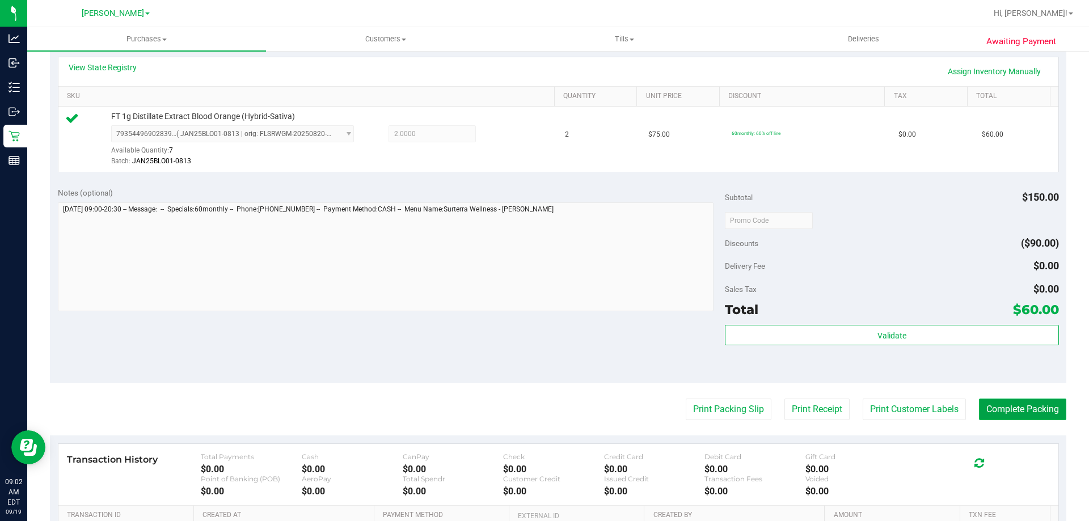
click at [991, 404] on button "Complete Packing" at bounding box center [1022, 410] width 87 height 22
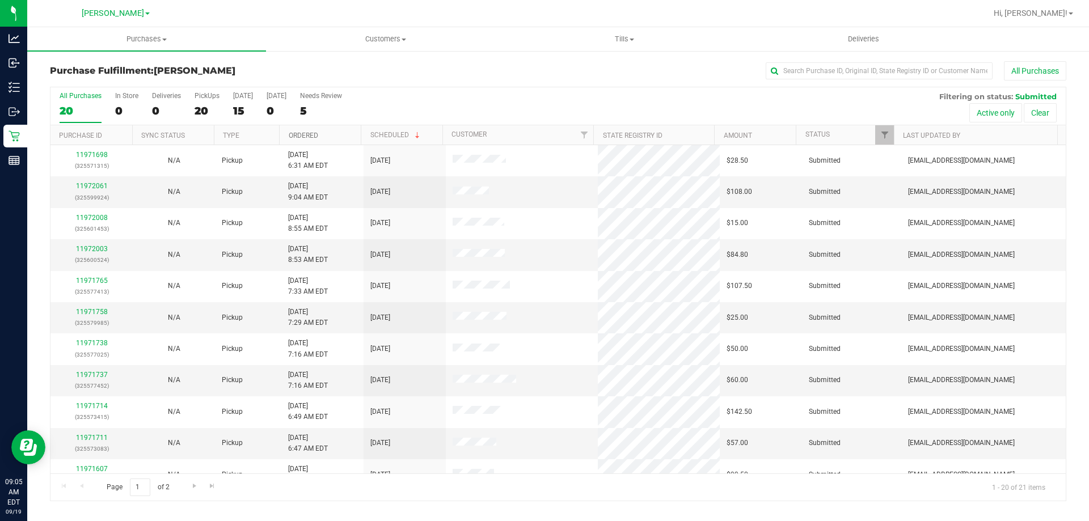
click at [303, 134] on link "Ordered" at bounding box center [304, 136] width 30 height 8
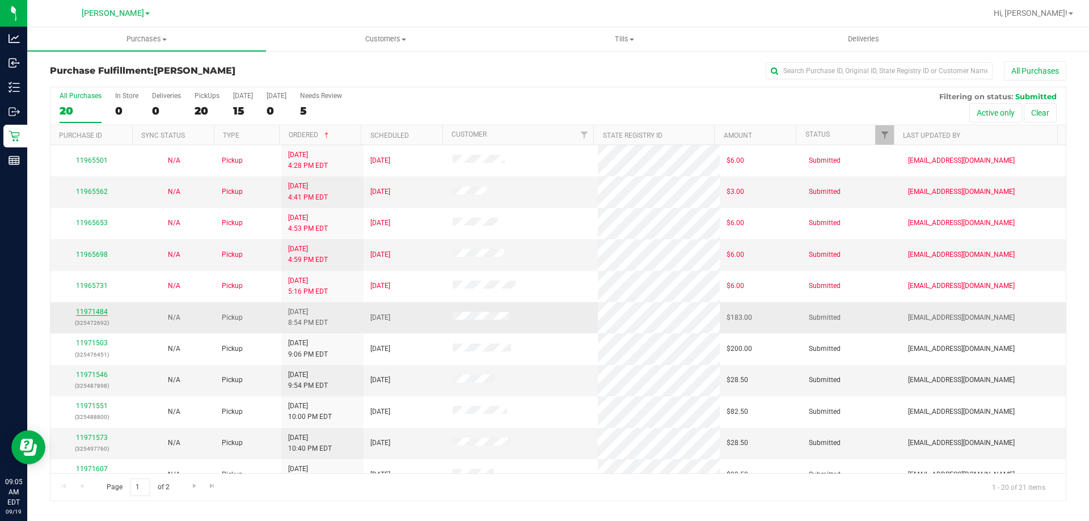
click at [95, 314] on link "11971484" at bounding box center [92, 312] width 32 height 8
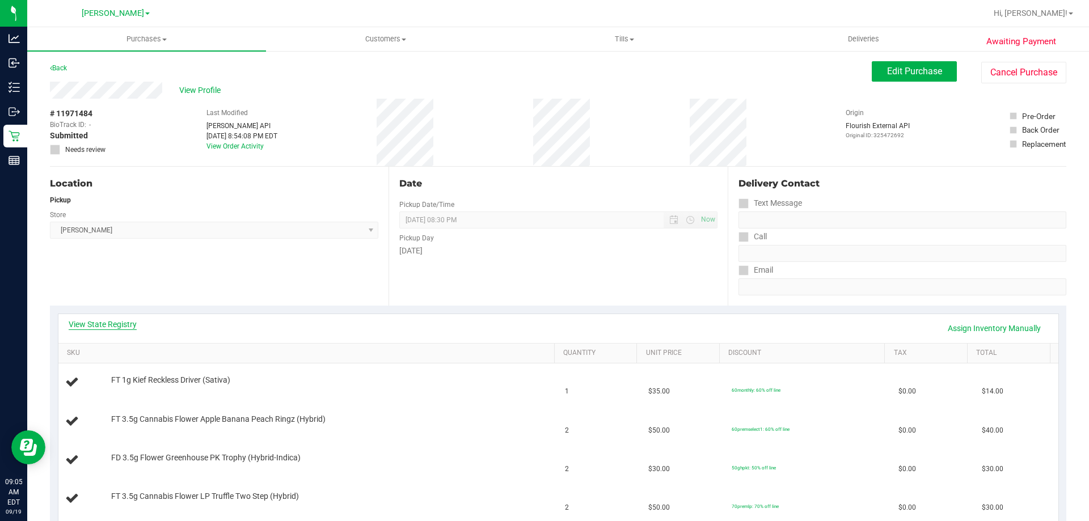
click at [111, 322] on link "View State Registry" at bounding box center [103, 324] width 68 height 11
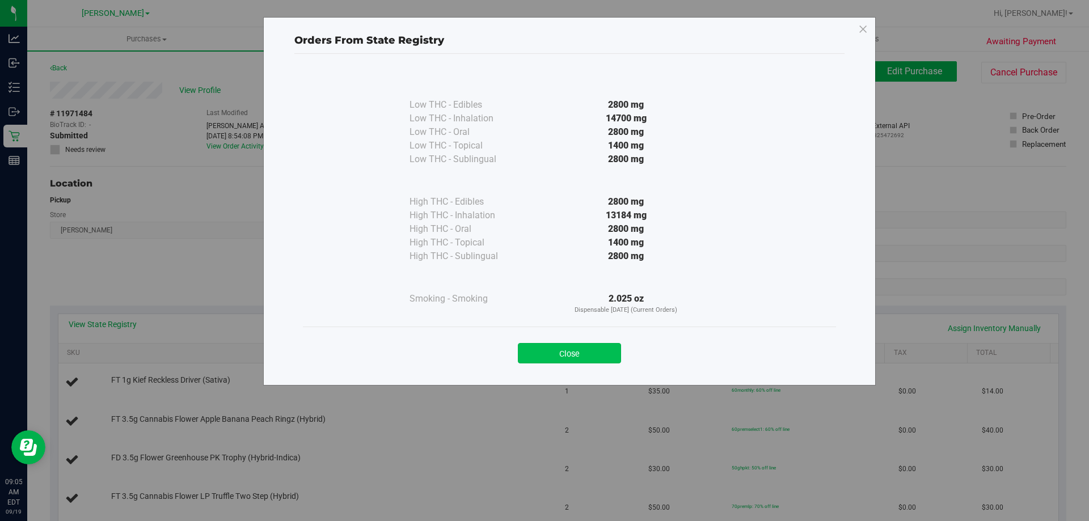
click at [579, 353] on button "Close" at bounding box center [569, 353] width 103 height 20
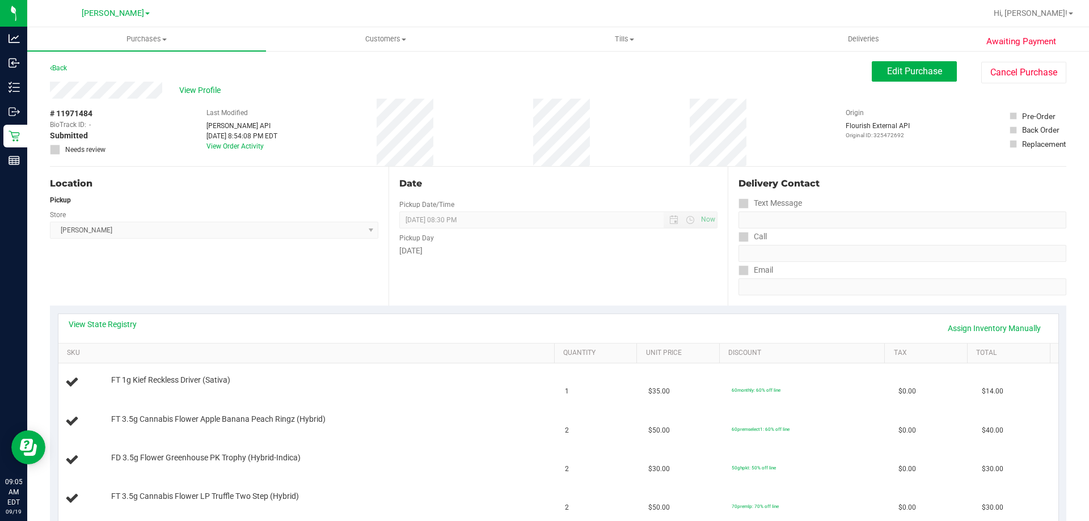
scroll to position [226, 0]
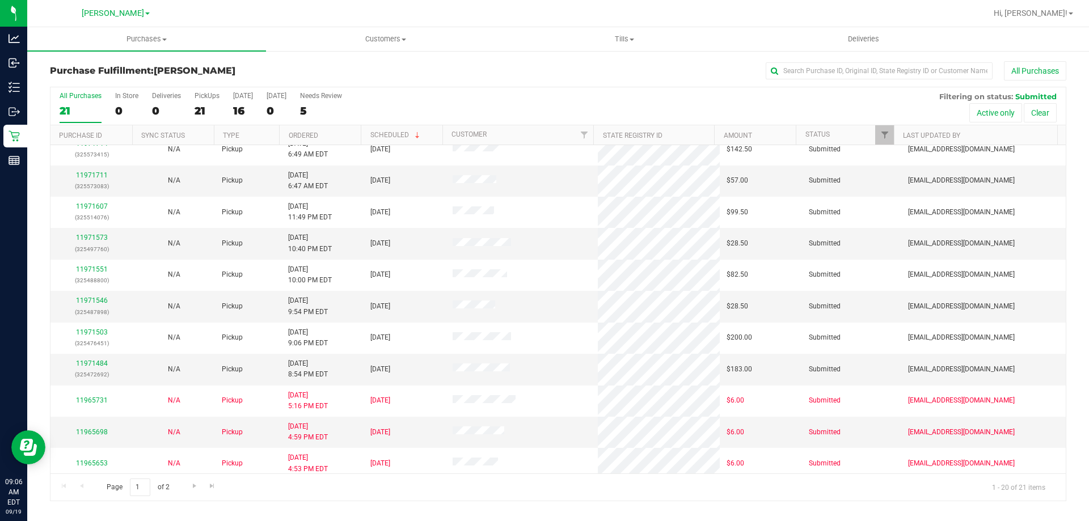
scroll to position [300, 0]
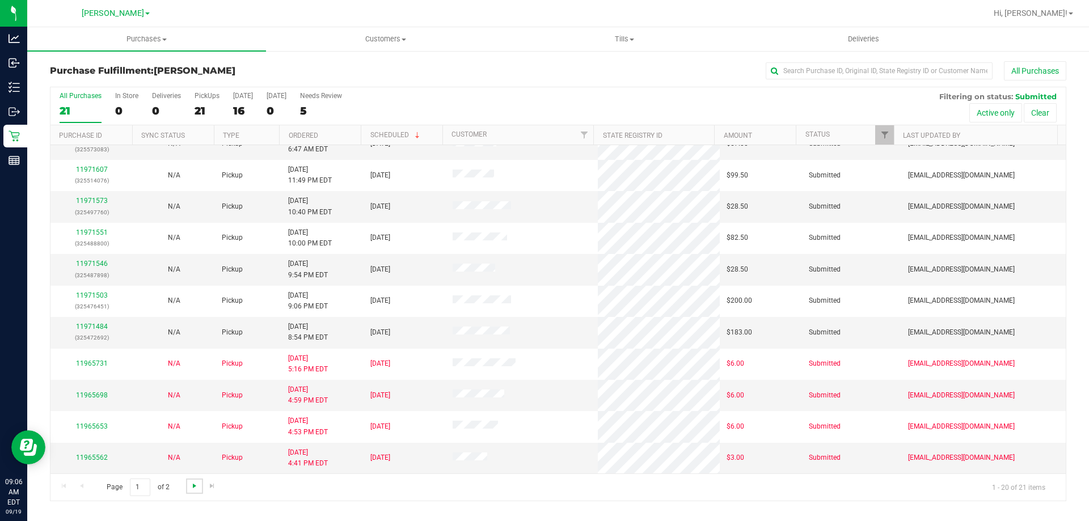
click at [190, 484] on span "Go to the next page" at bounding box center [194, 486] width 9 height 9
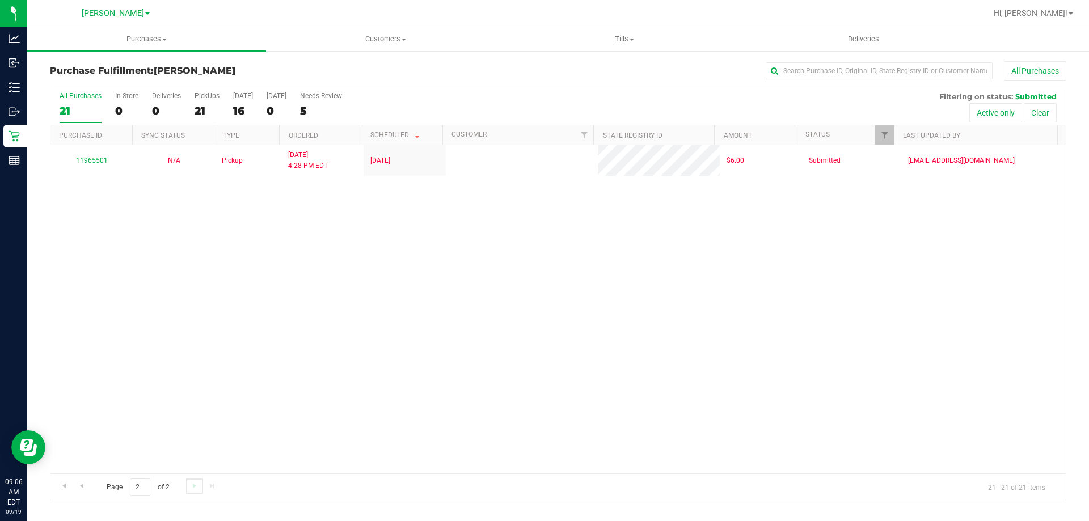
scroll to position [0, 0]
click at [79, 483] on span "Go to the previous page" at bounding box center [81, 486] width 9 height 9
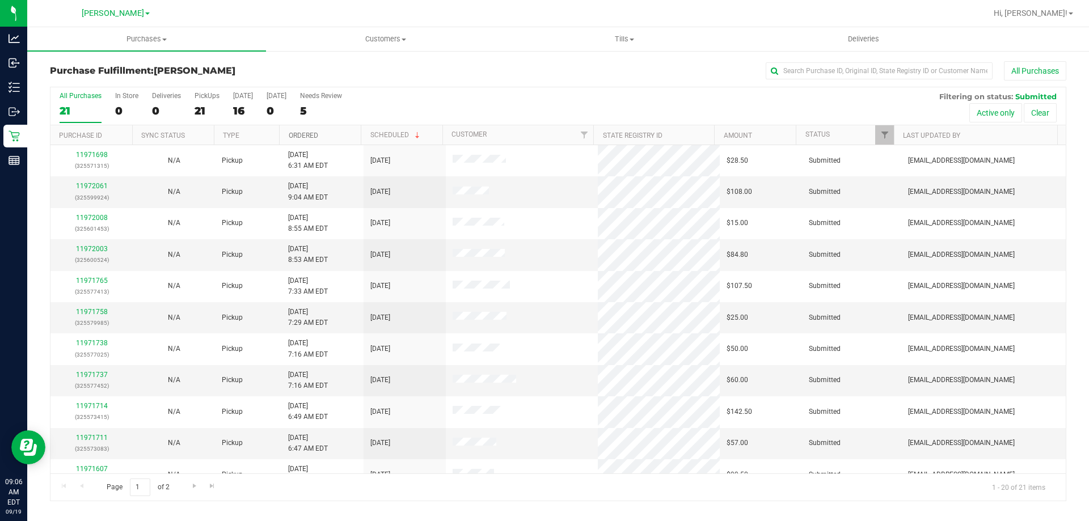
click at [309, 134] on link "Ordered" at bounding box center [304, 136] width 30 height 8
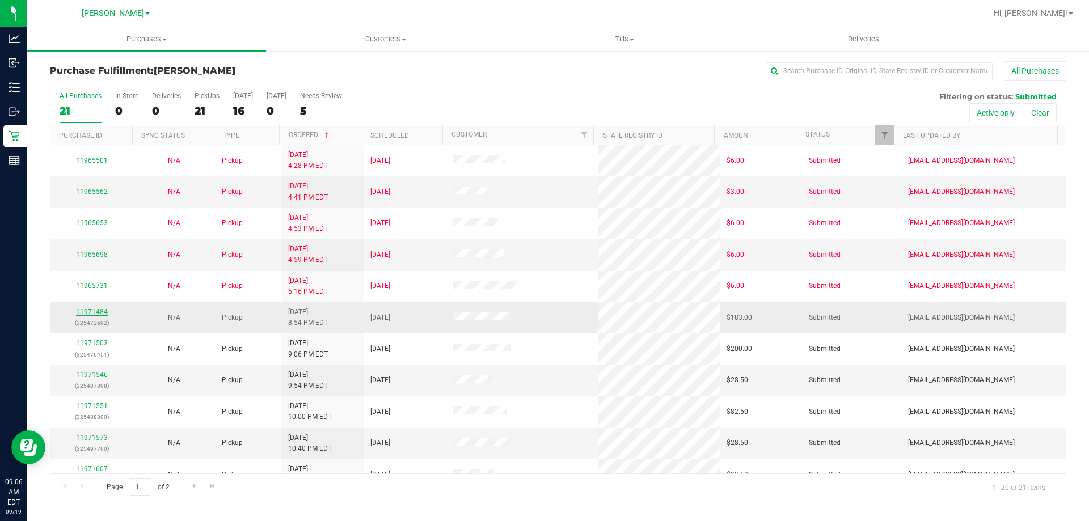
click at [96, 310] on link "11971484" at bounding box center [92, 312] width 32 height 8
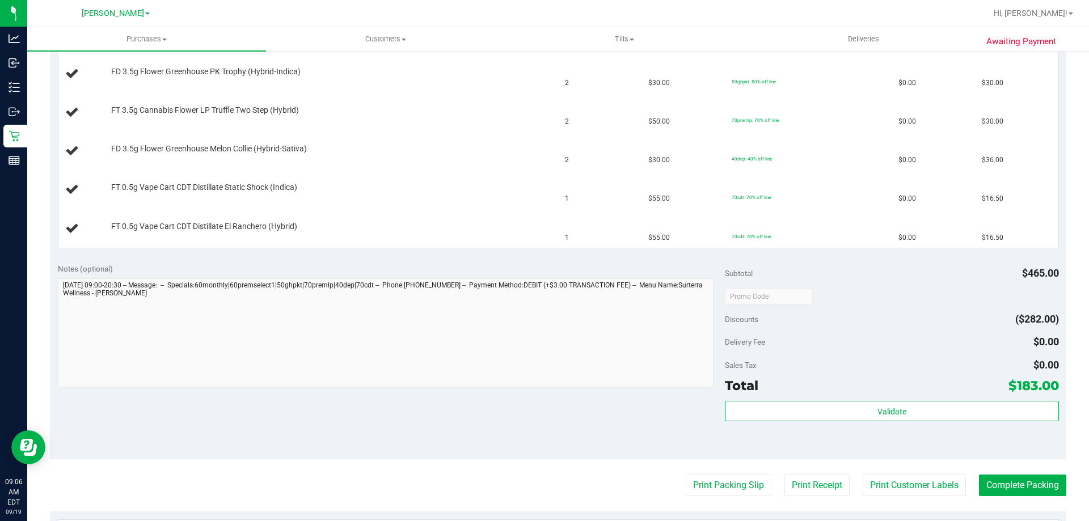
scroll to position [388, 0]
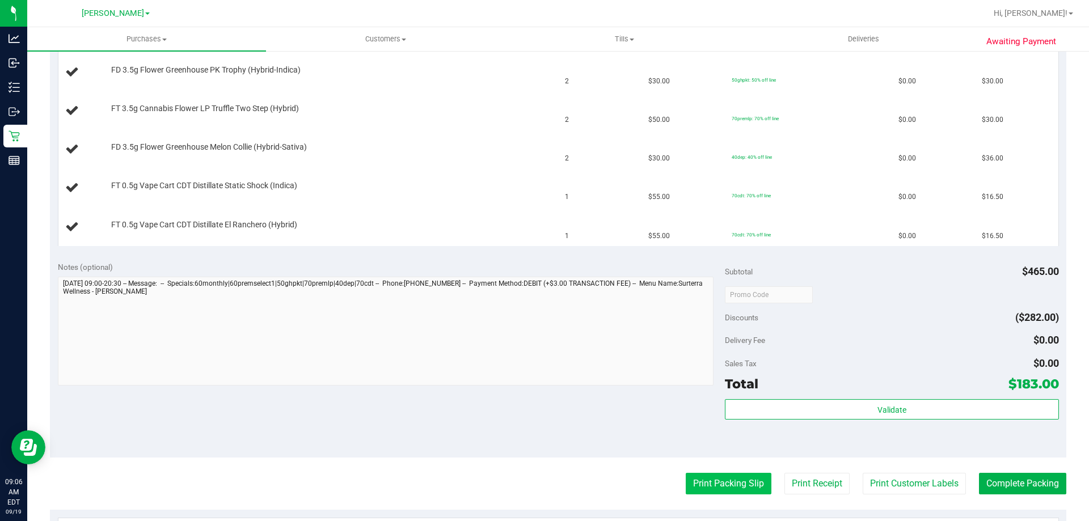
click at [754, 489] on button "Print Packing Slip" at bounding box center [729, 484] width 86 height 22
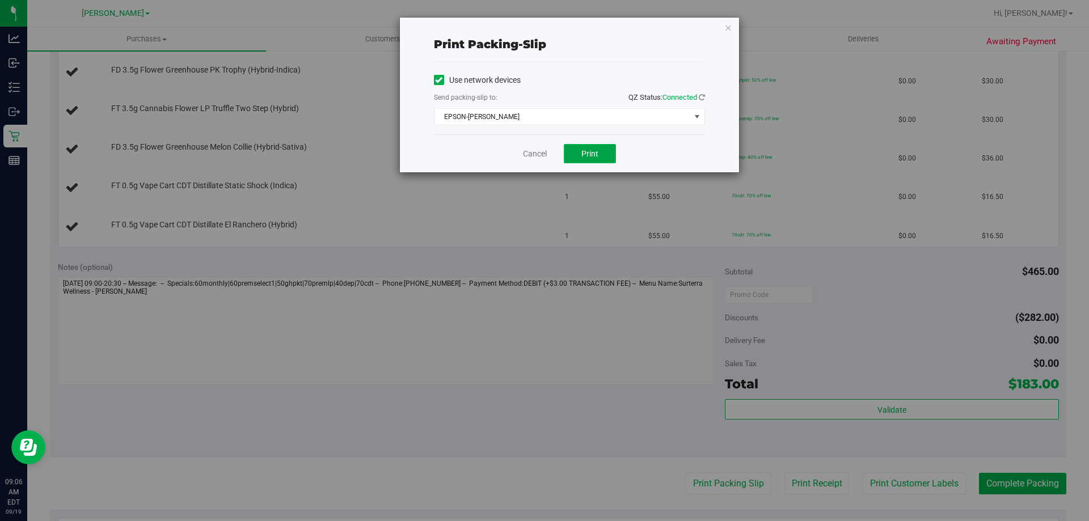
click at [584, 154] on span "Print" at bounding box center [590, 153] width 17 height 9
click at [536, 150] on link "Cancel" at bounding box center [535, 154] width 24 height 12
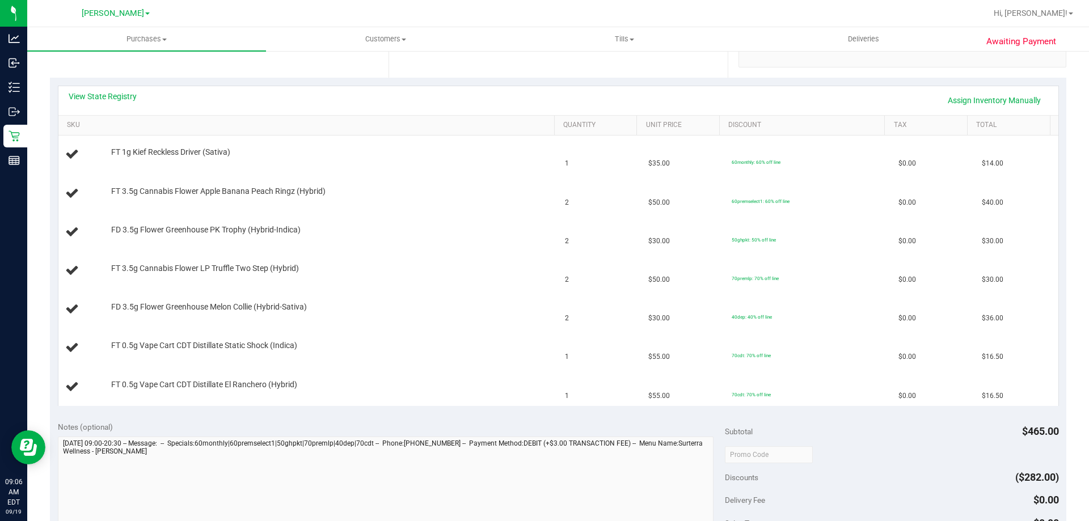
scroll to position [230, 0]
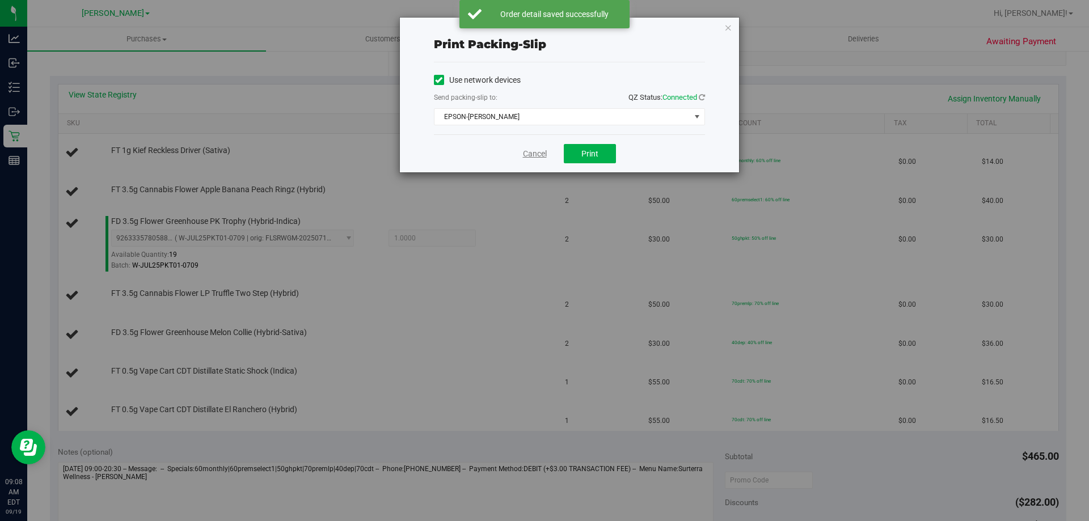
click at [540, 149] on link "Cancel" at bounding box center [535, 154] width 24 height 12
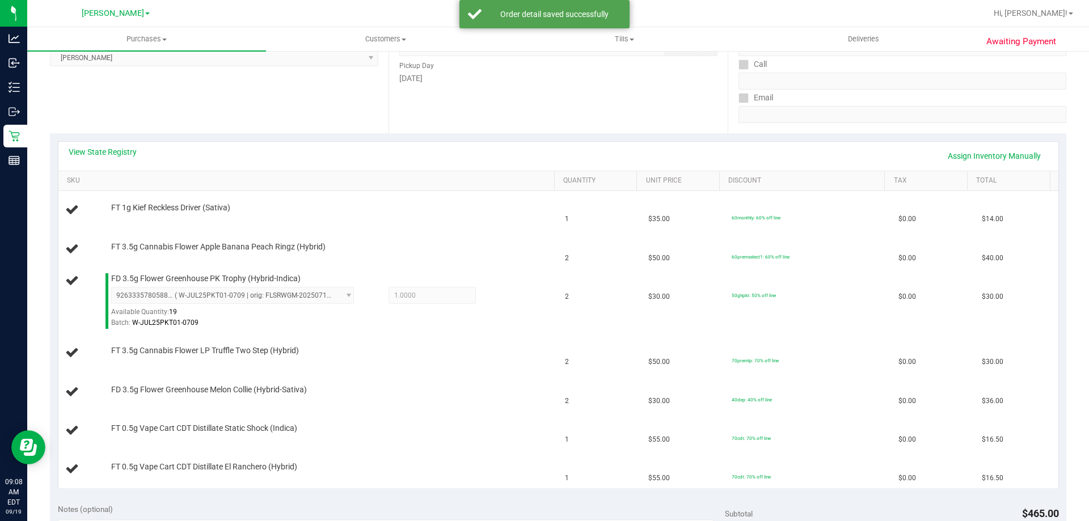
scroll to position [171, 0]
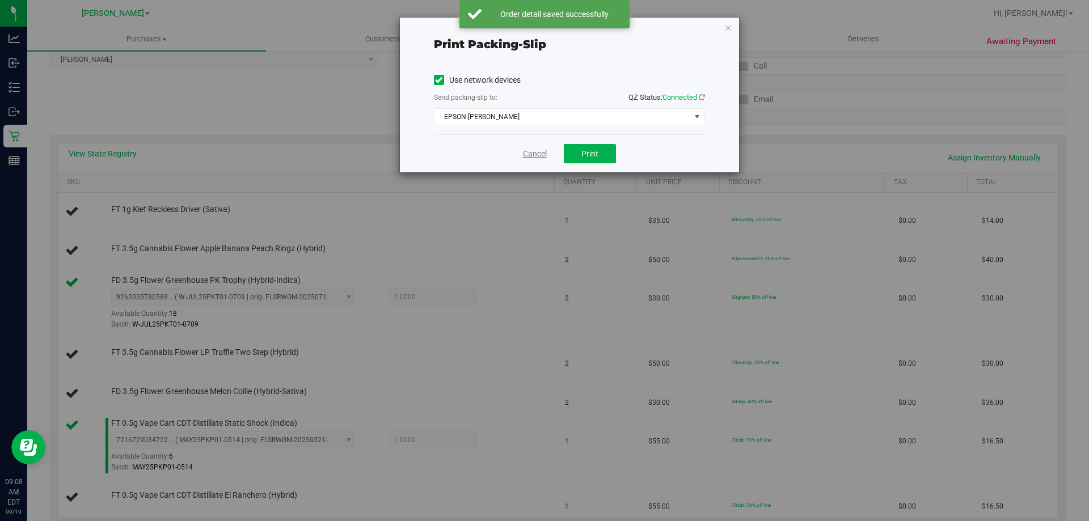
click at [538, 150] on link "Cancel" at bounding box center [535, 154] width 24 height 12
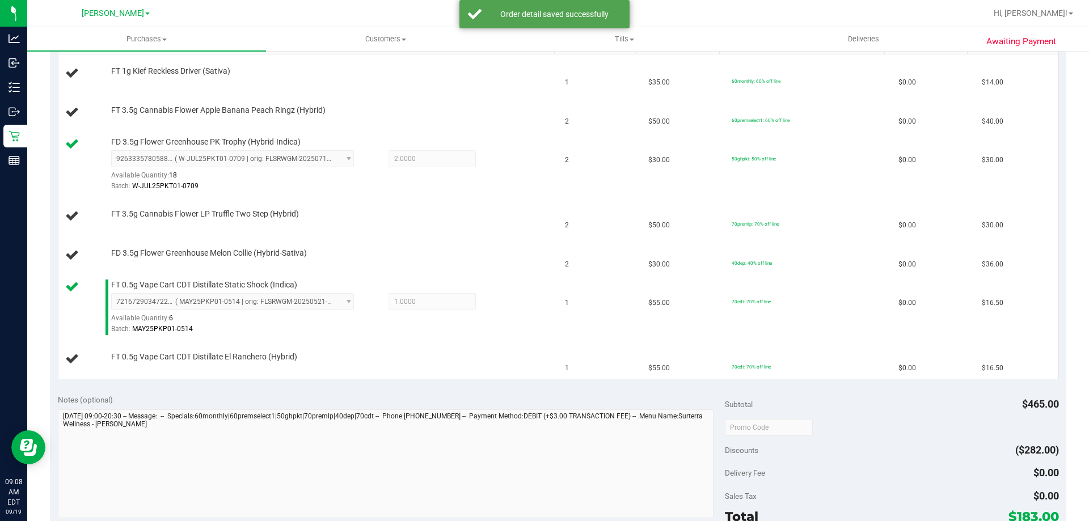
scroll to position [306, 0]
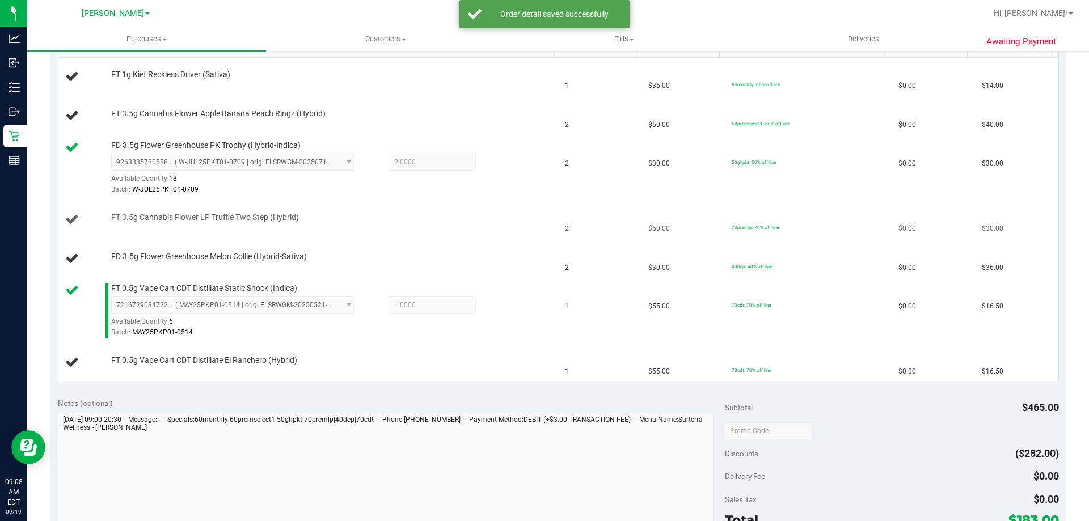
click at [477, 229] on td "FT 3.5g Cannabis Flower LP Truffle Two Step (Hybrid)" at bounding box center [308, 220] width 500 height 39
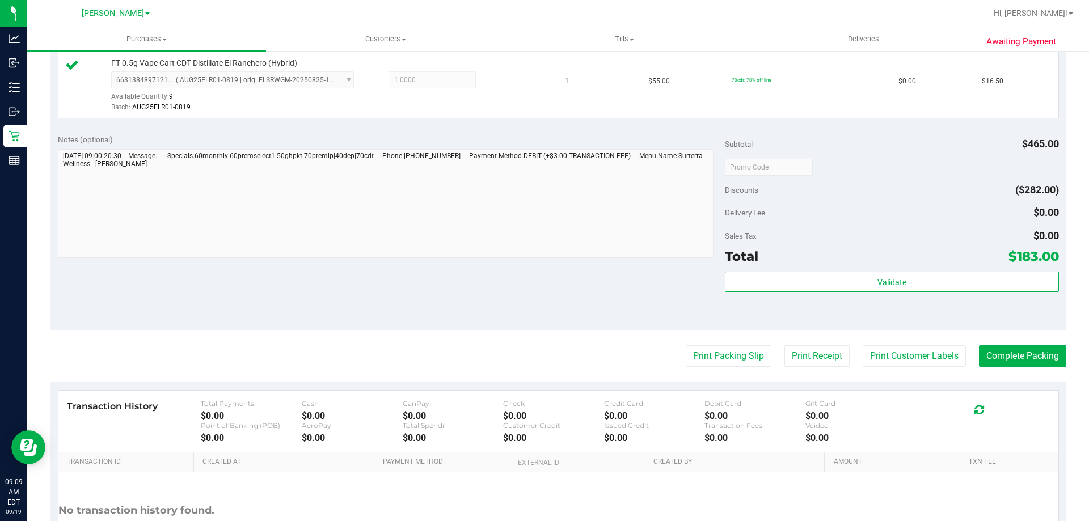
scroll to position [800, 0]
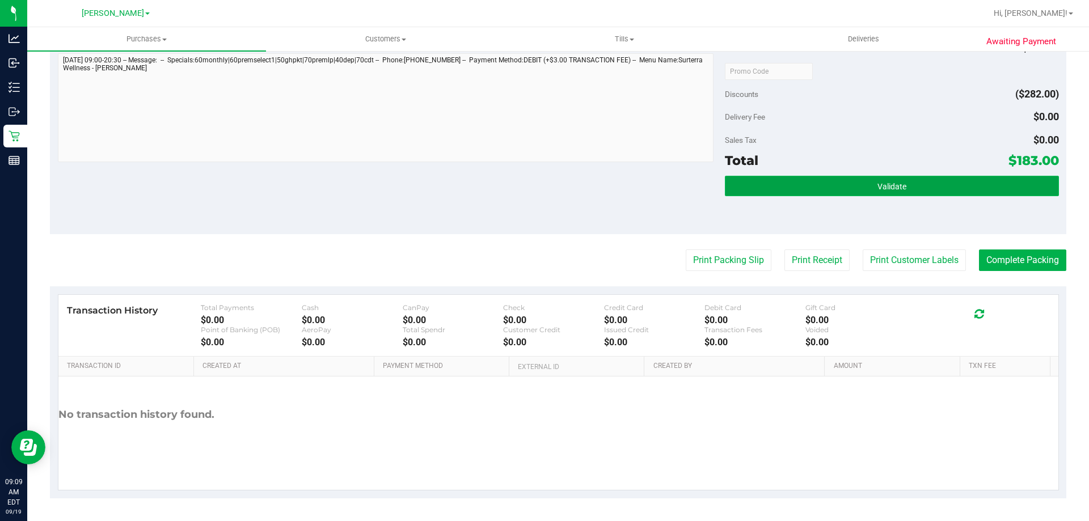
click at [842, 193] on button "Validate" at bounding box center [892, 186] width 334 height 20
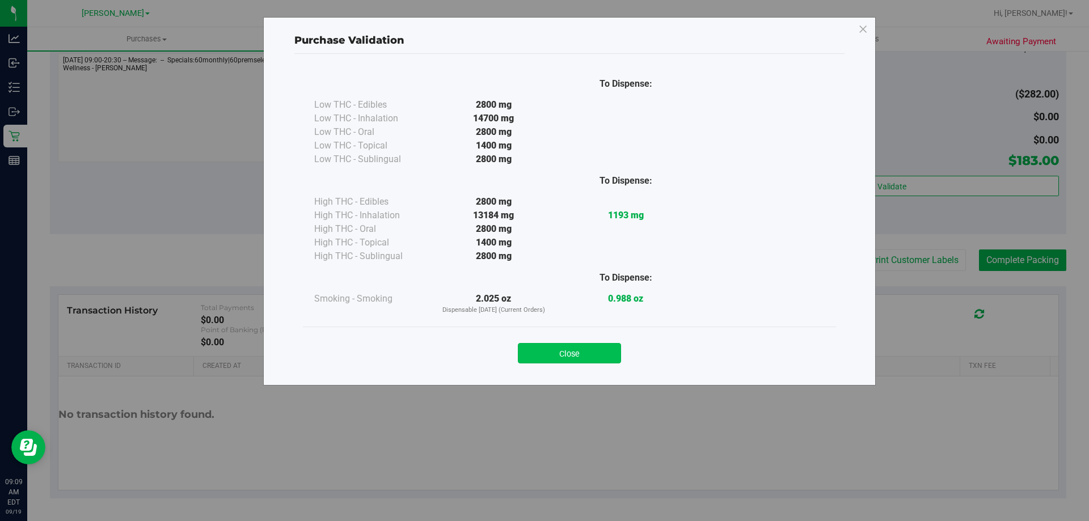
click at [559, 348] on button "Close" at bounding box center [569, 353] width 103 height 20
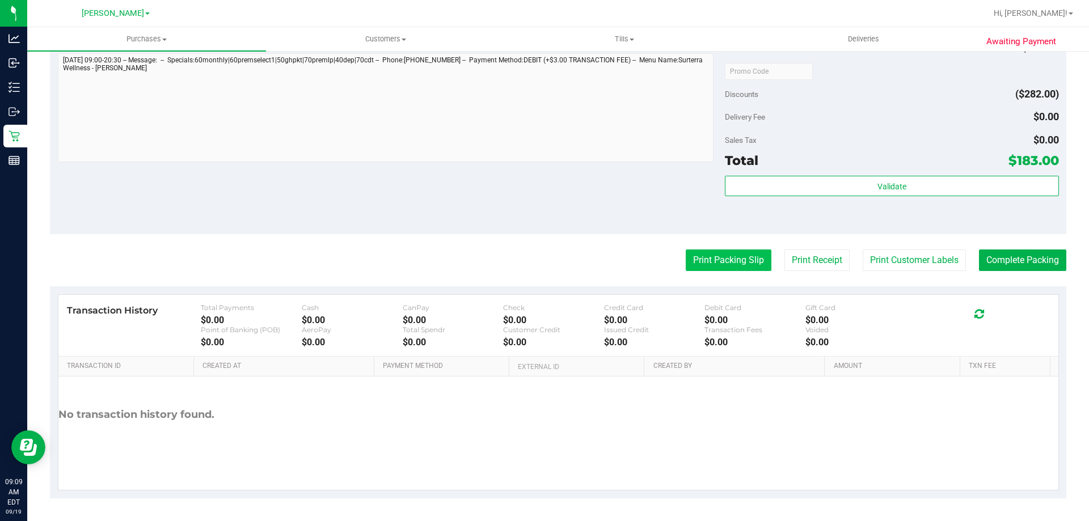
click at [687, 264] on button "Print Packing Slip" at bounding box center [729, 261] width 86 height 22
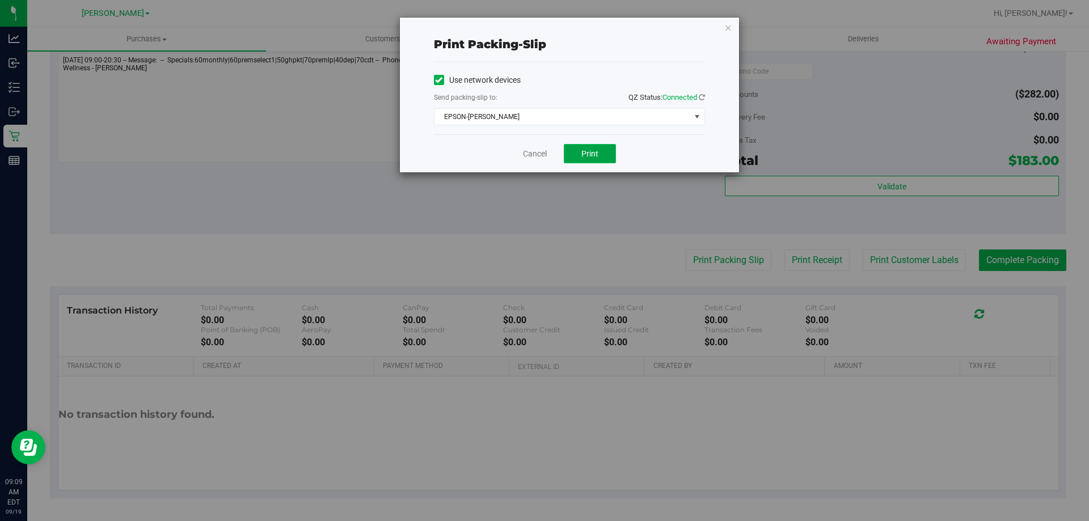
click at [584, 157] on span "Print" at bounding box center [590, 153] width 17 height 9
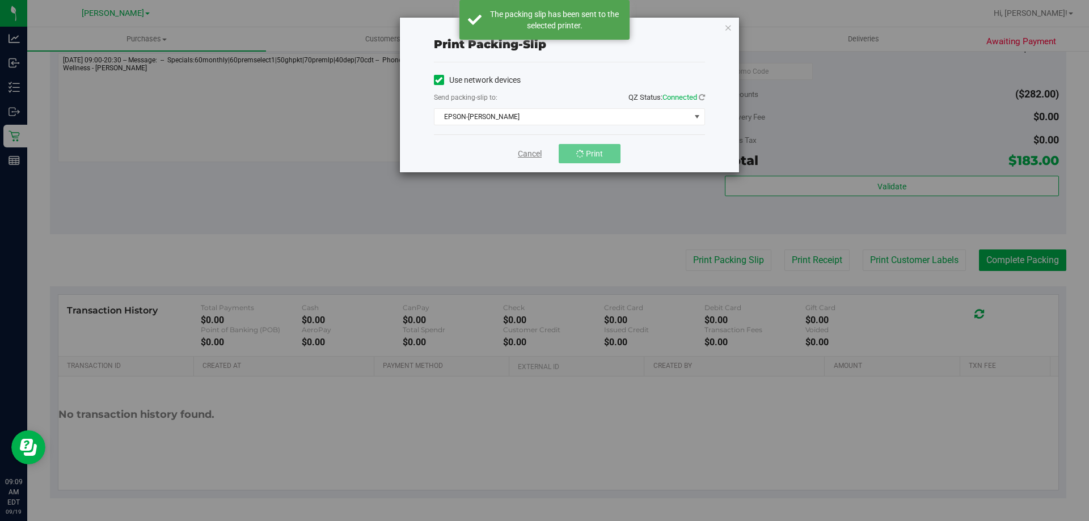
click at [534, 152] on link "Cancel" at bounding box center [530, 154] width 24 height 12
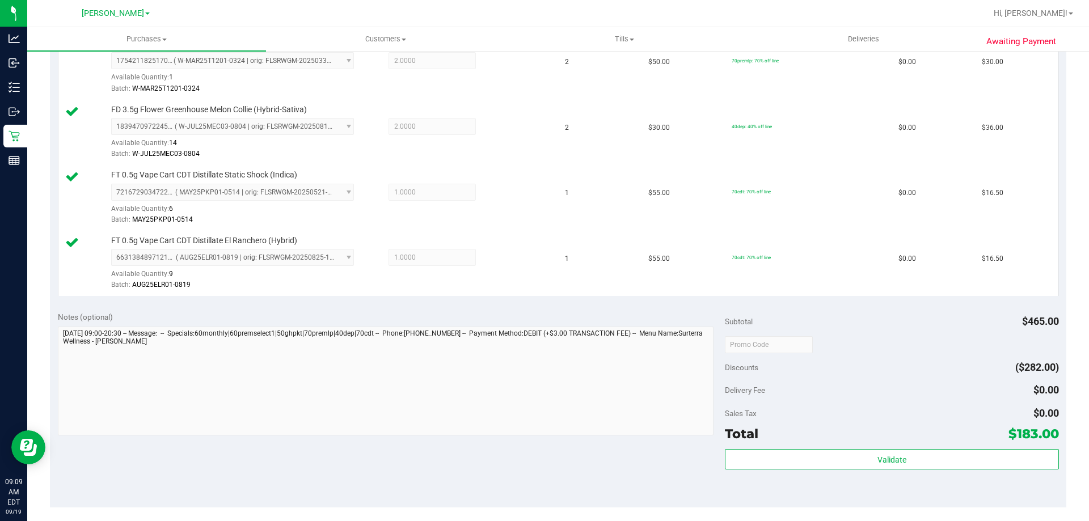
scroll to position [546, 0]
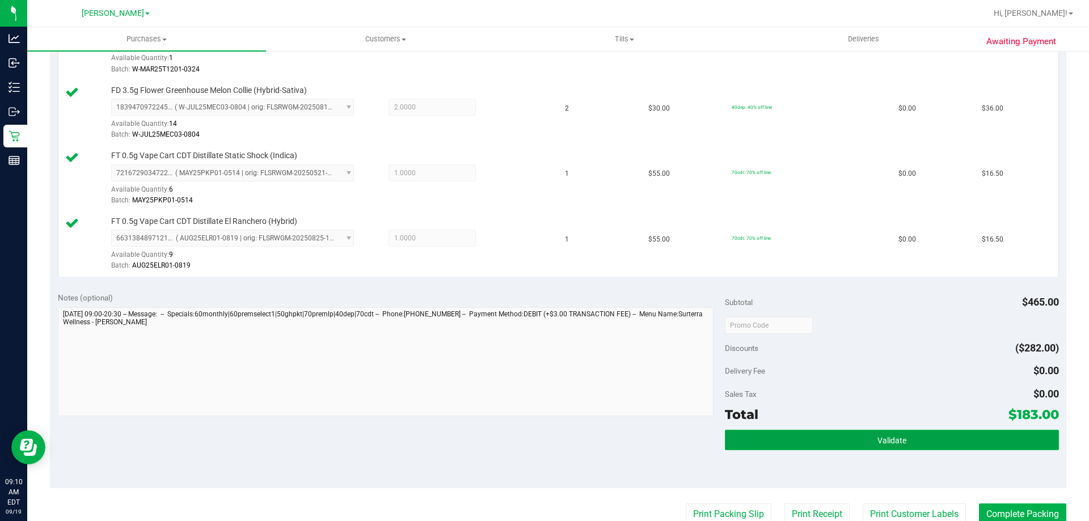
click at [906, 444] on button "Validate" at bounding box center [892, 440] width 334 height 20
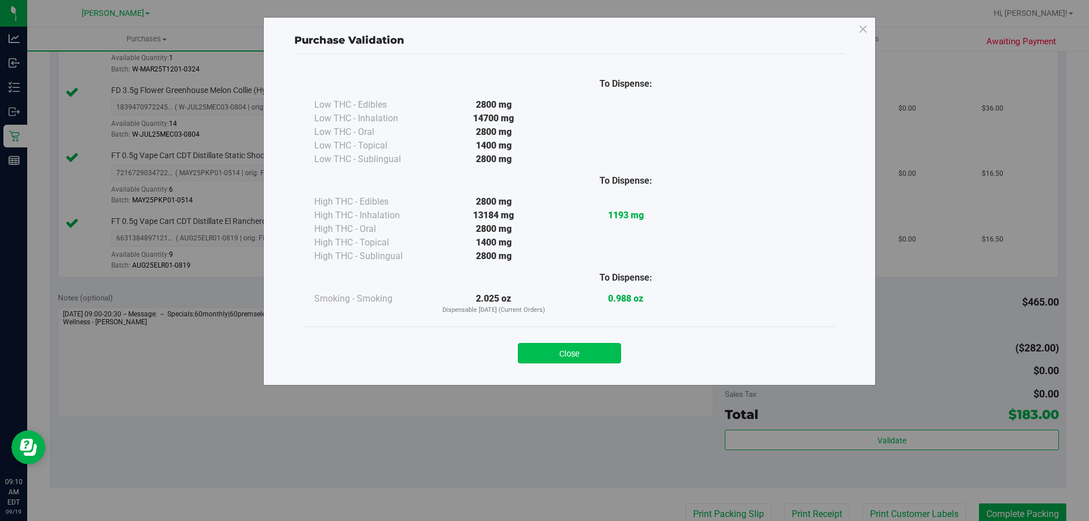
click at [576, 363] on button "Close" at bounding box center [569, 353] width 103 height 20
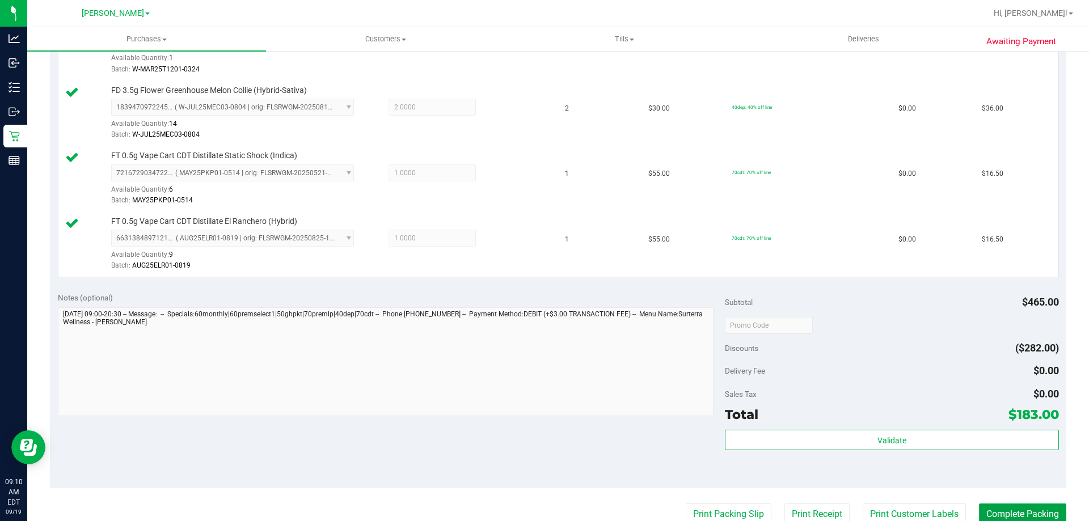
click at [1032, 507] on button "Complete Packing" at bounding box center [1022, 515] width 87 height 22
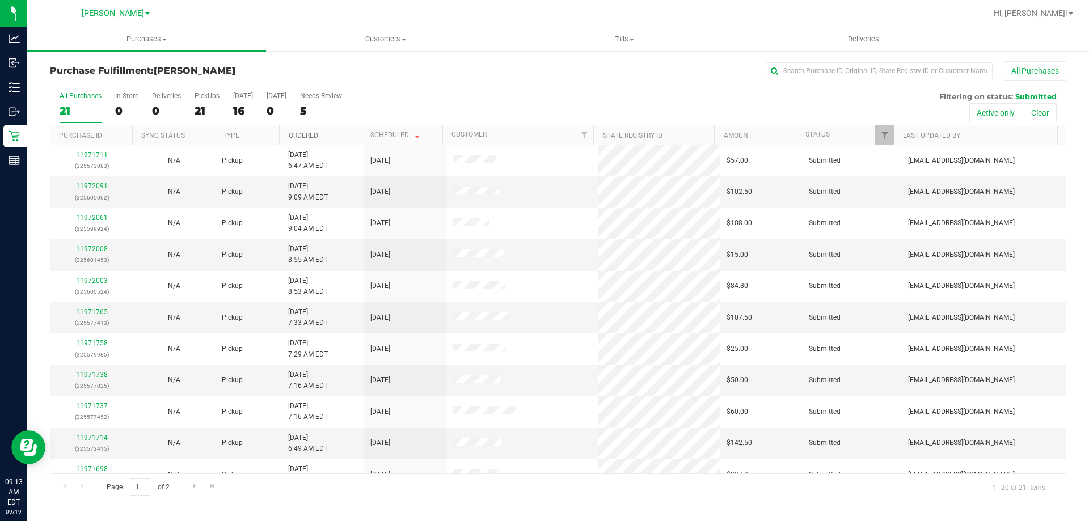
click at [293, 137] on link "Ordered" at bounding box center [304, 136] width 30 height 8
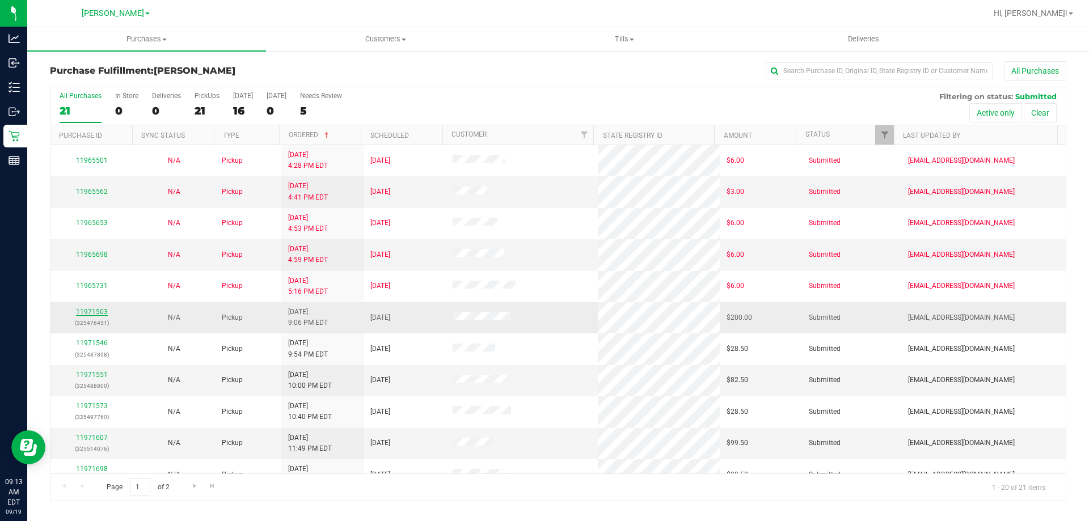
click at [92, 308] on link "11971503" at bounding box center [92, 312] width 32 height 8
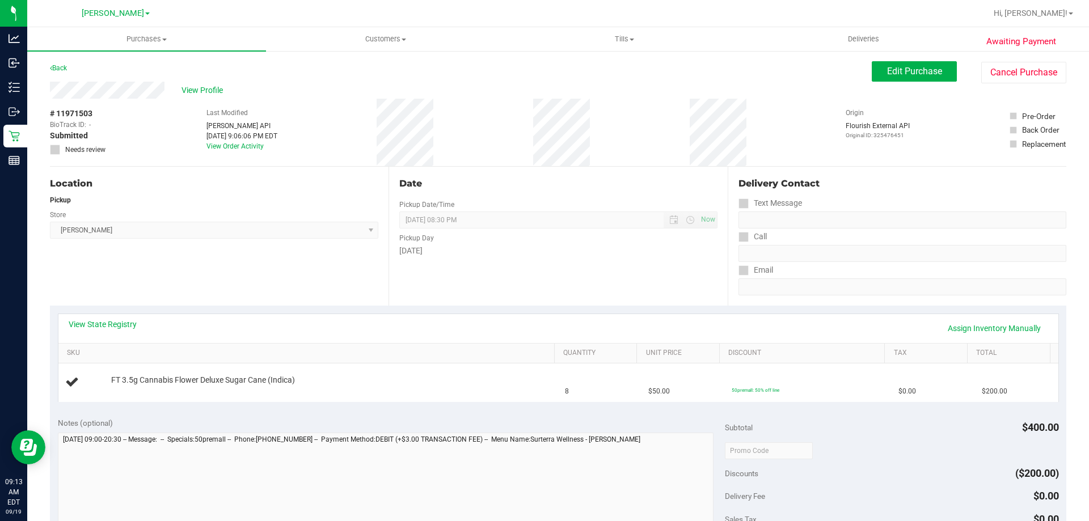
click at [138, 327] on div "View State Registry Assign Inventory Manually" at bounding box center [559, 328] width 980 height 19
click at [128, 325] on link "View State Registry" at bounding box center [103, 324] width 68 height 11
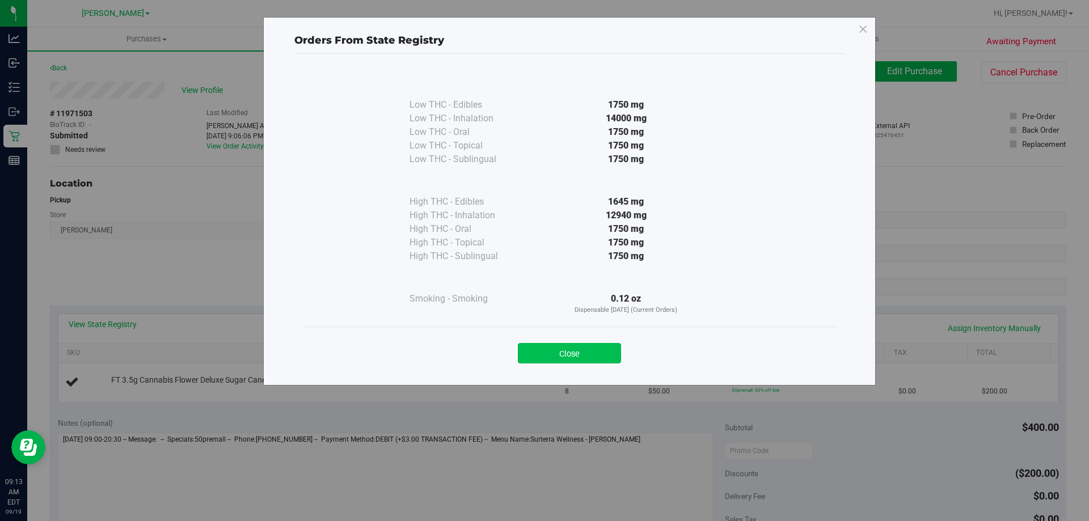
click at [593, 352] on button "Close" at bounding box center [569, 353] width 103 height 20
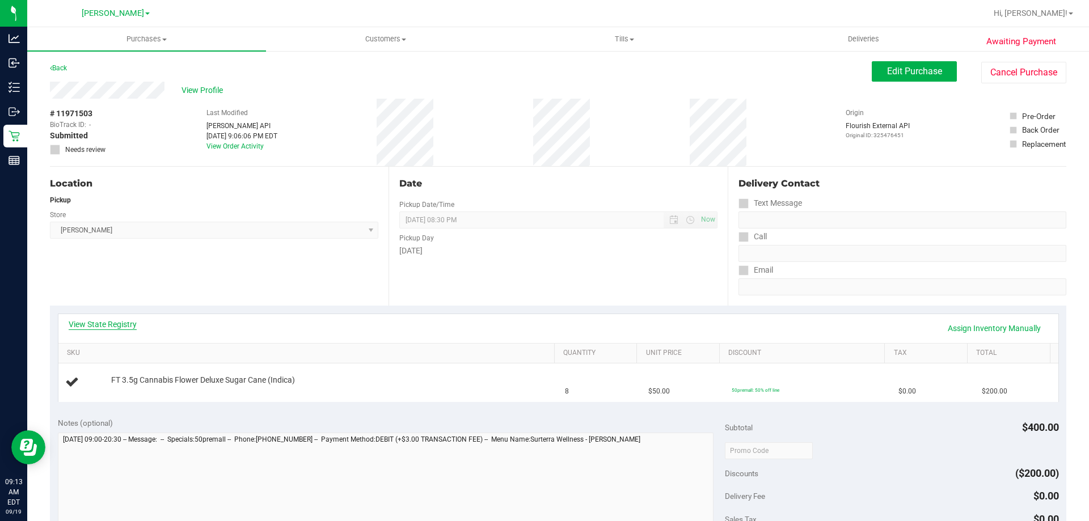
click at [117, 327] on link "View State Registry" at bounding box center [103, 324] width 68 height 11
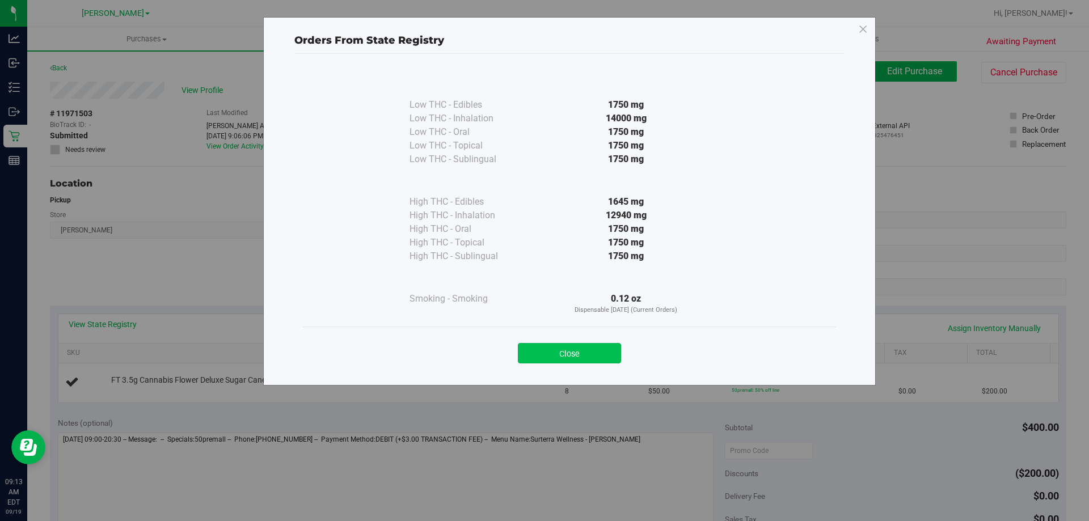
click at [571, 356] on button "Close" at bounding box center [569, 353] width 103 height 20
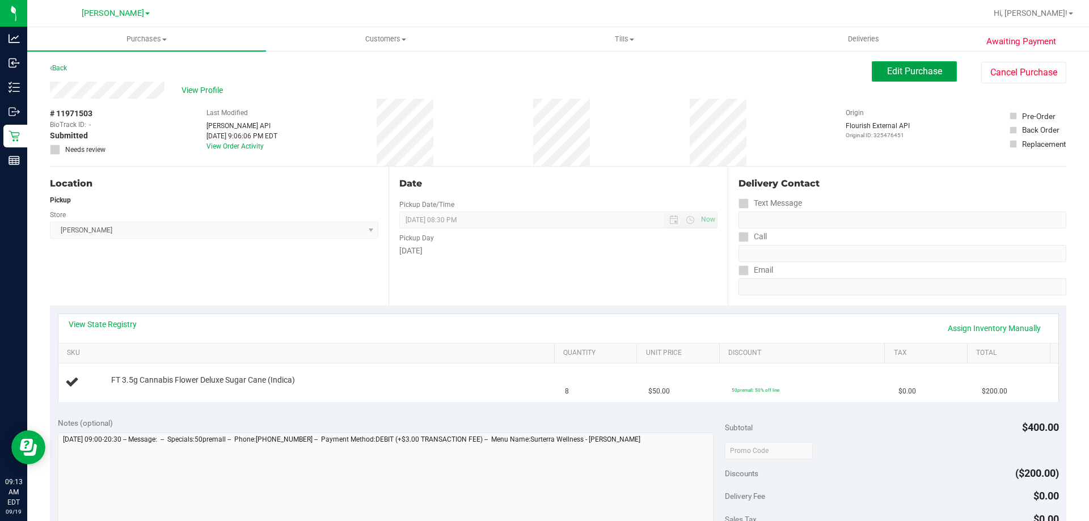
click at [904, 73] on span "Edit Purchase" at bounding box center [914, 71] width 55 height 11
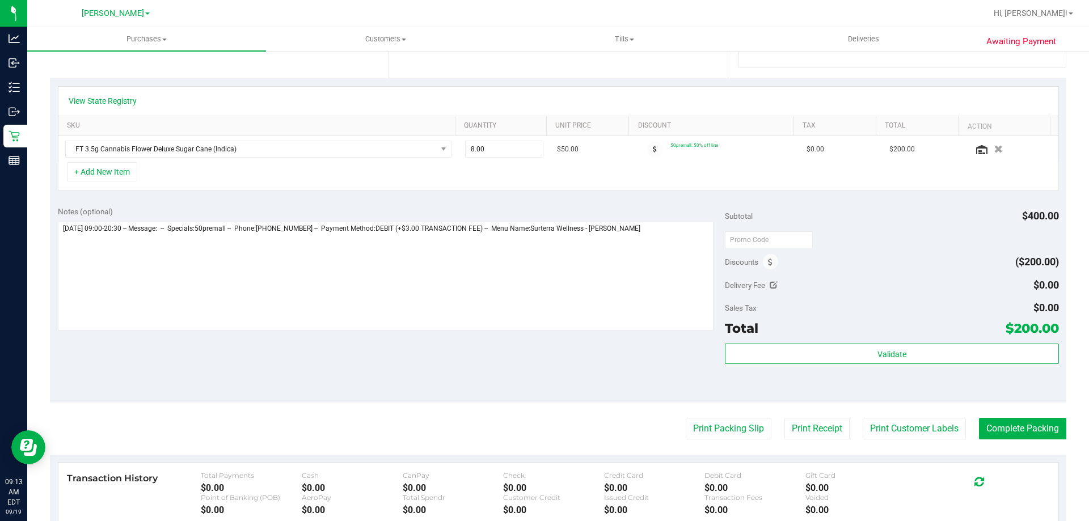
scroll to position [223, 0]
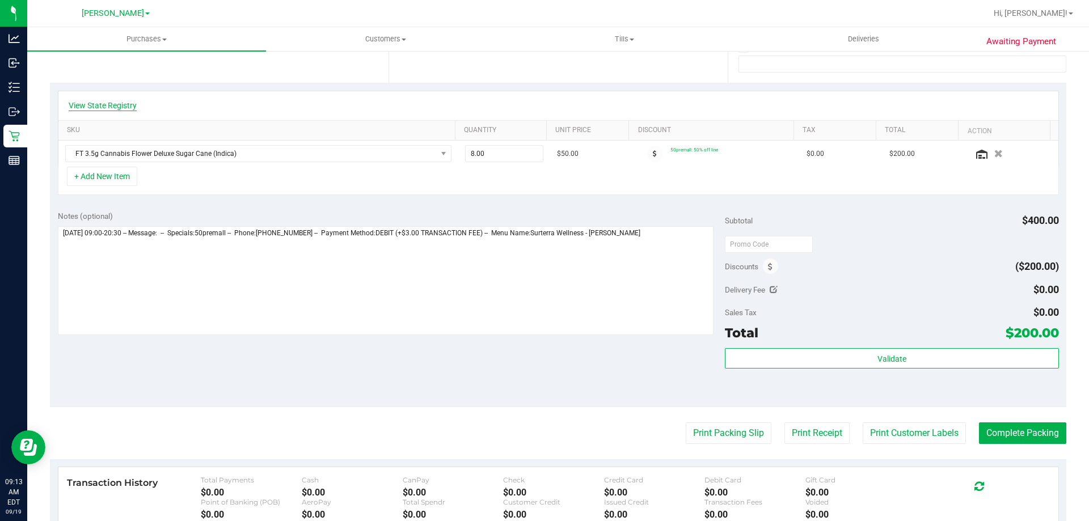
click at [77, 101] on link "View State Registry" at bounding box center [103, 105] width 68 height 11
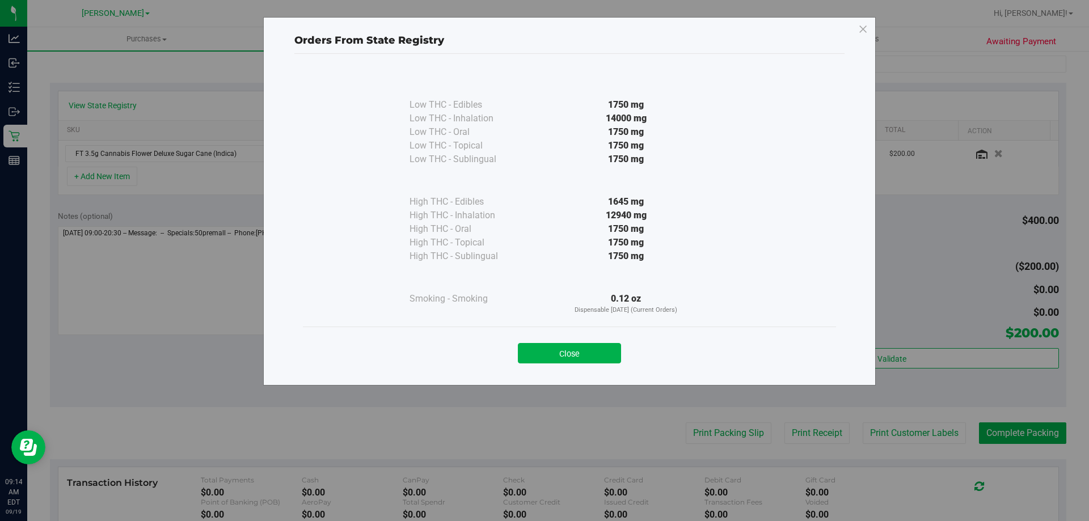
drag, startPoint x: 646, startPoint y: 298, endPoint x: 613, endPoint y: 298, distance: 33.5
click at [613, 298] on div "0.12 oz Dispensable Today (Current Orders)" at bounding box center [626, 303] width 207 height 23
copy div "0.12 oz"
click at [595, 352] on button "Close" at bounding box center [569, 353] width 103 height 20
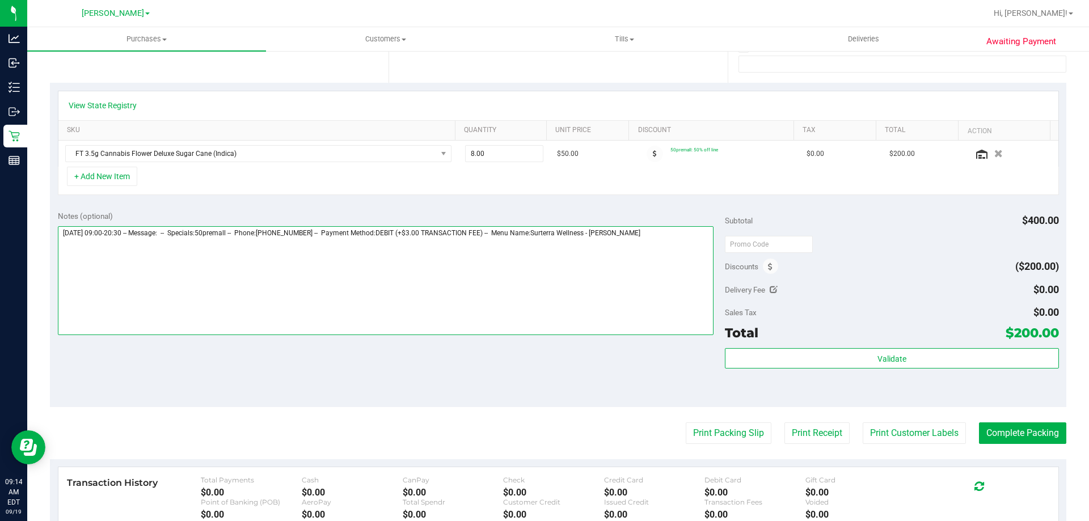
click at [645, 237] on textarea at bounding box center [386, 280] width 656 height 109
paste textarea "0.12 oz"
drag, startPoint x: 155, startPoint y: 250, endPoint x: 83, endPoint y: 283, distance: 79.5
click at [72, 285] on textarea at bounding box center [386, 280] width 656 height 109
click at [153, 250] on textarea at bounding box center [386, 280] width 656 height 109
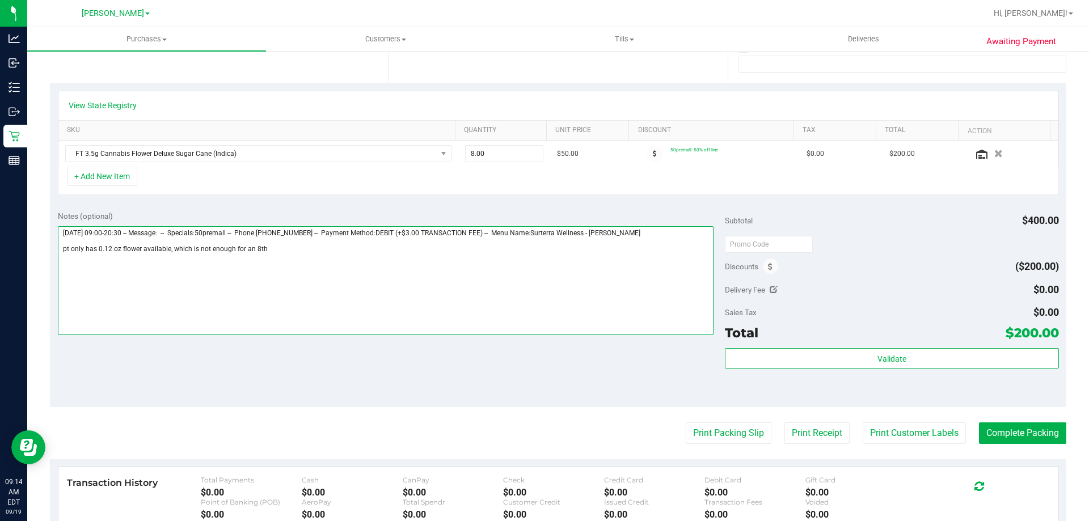
click at [272, 251] on textarea at bounding box center [386, 280] width 656 height 109
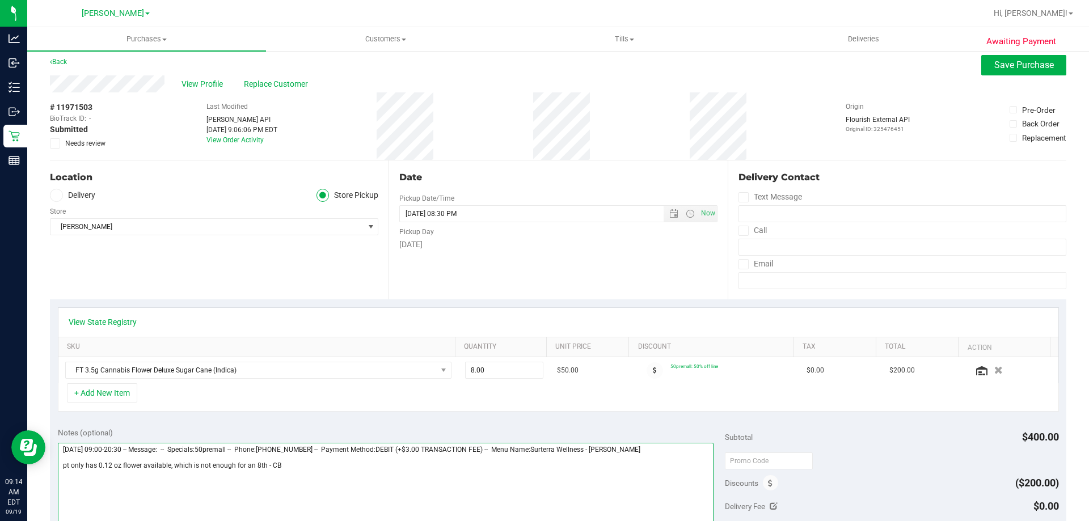
scroll to position [0, 0]
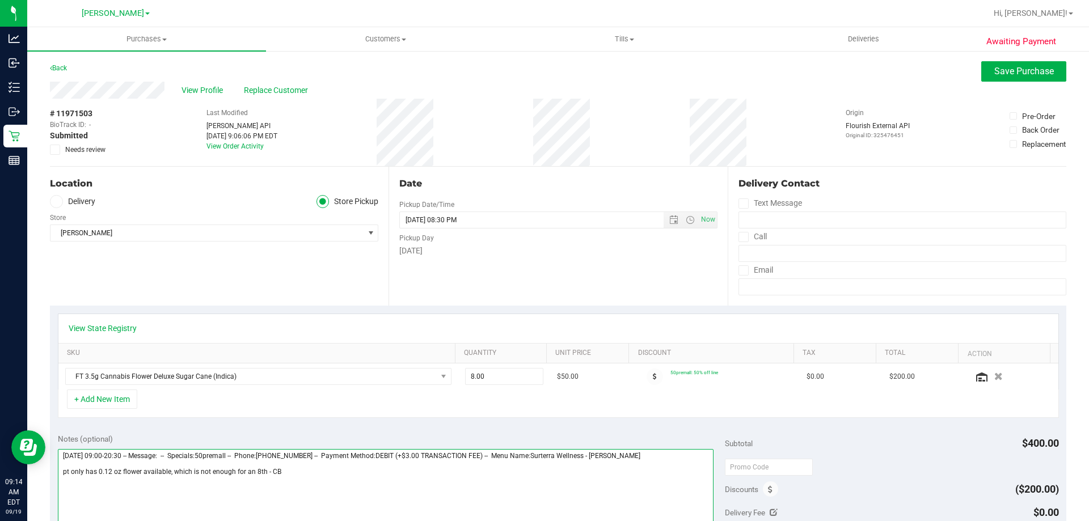
type textarea "Friday 09/19/2025 09:00-20:30 -- Message: -- Specials:50premall -- Phone:863738…"
click at [58, 148] on span at bounding box center [55, 150] width 10 height 10
click at [0, 0] on input "Needs review" at bounding box center [0, 0] width 0 height 0
click at [1000, 60] on div "Awaiting Payment Back Save Purchase View Profile Replace Customer # 11971503 Bi…" at bounding box center [558, 484] width 1062 height 868
click at [998, 71] on span "Save Purchase" at bounding box center [1025, 71] width 60 height 11
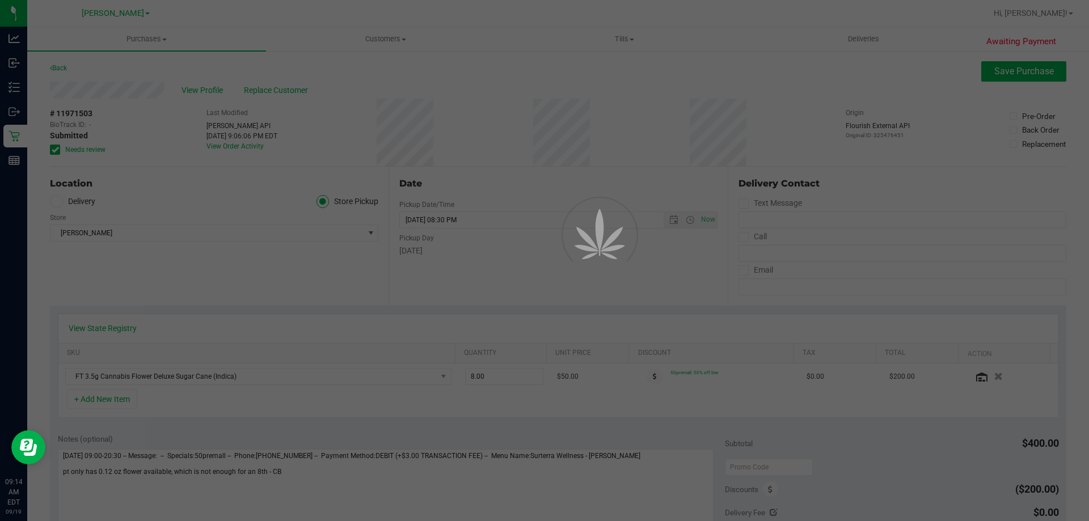
drag, startPoint x: 1089, startPoint y: 210, endPoint x: 1089, endPoint y: 201, distance: 9.1
click at [1089, 201] on div at bounding box center [544, 260] width 1089 height 521
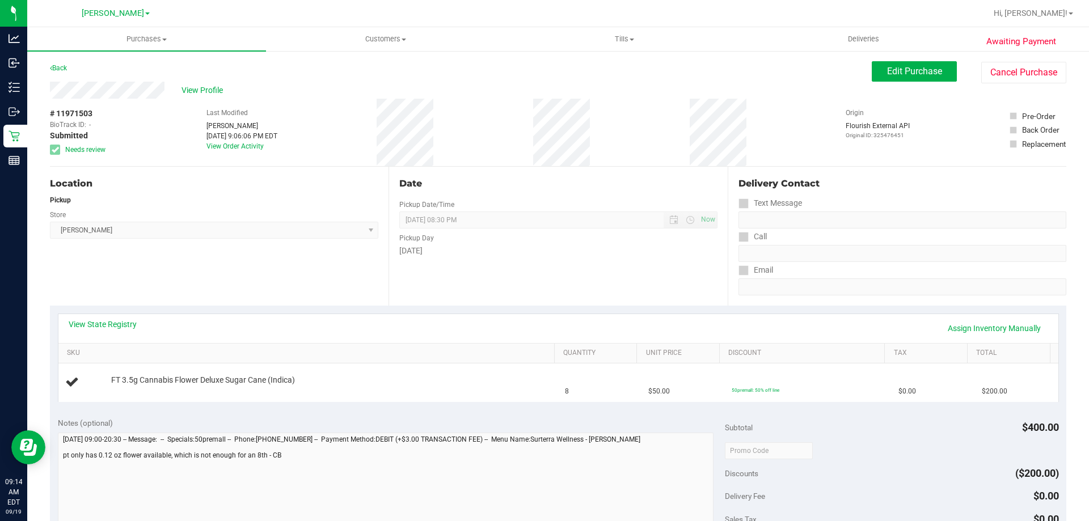
scroll to position [210, 0]
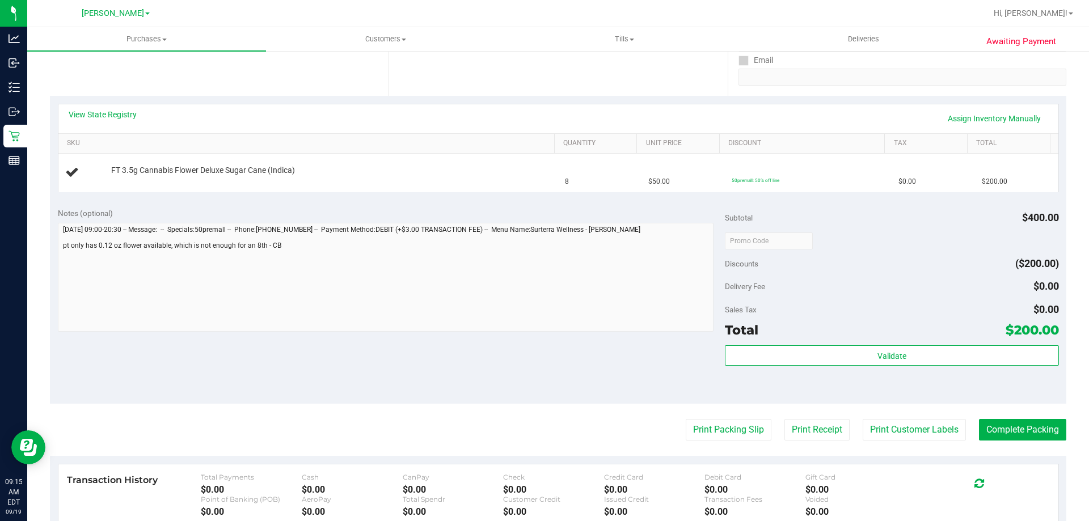
drag, startPoint x: 87, startPoint y: 332, endPoint x: 573, endPoint y: 247, distance: 493.0
click at [87, 332] on div at bounding box center [386, 279] width 656 height 112
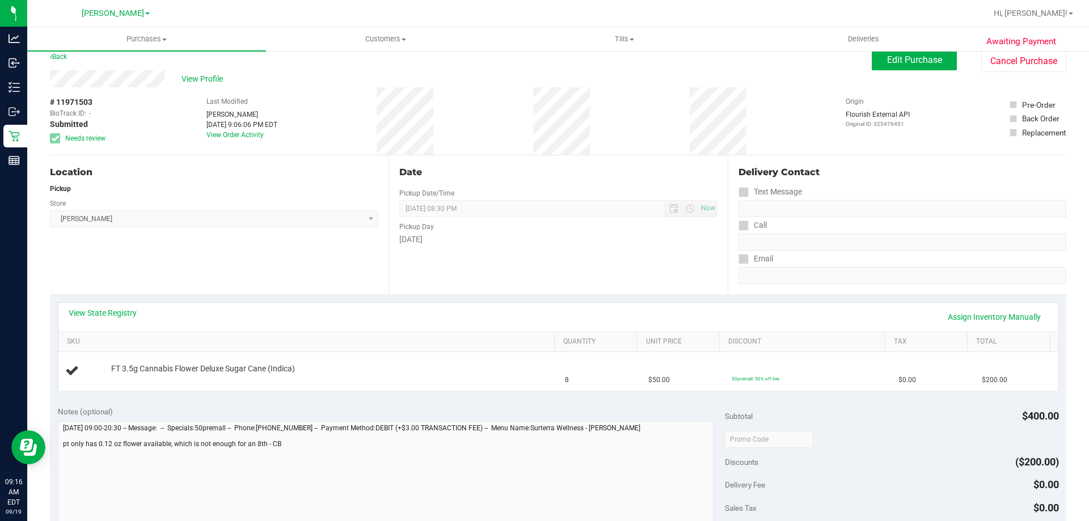
scroll to position [0, 0]
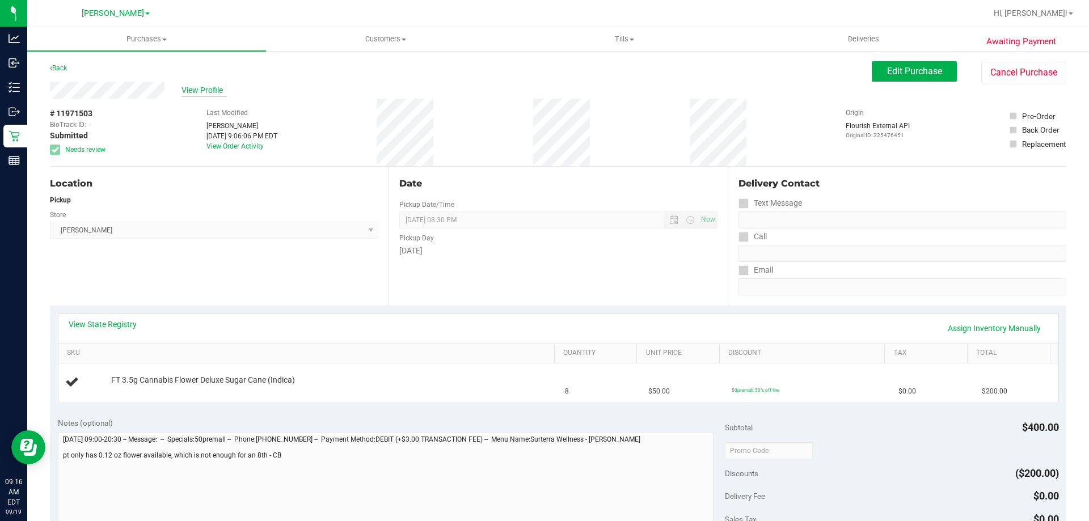
click at [198, 90] on span "View Profile" at bounding box center [204, 91] width 45 height 12
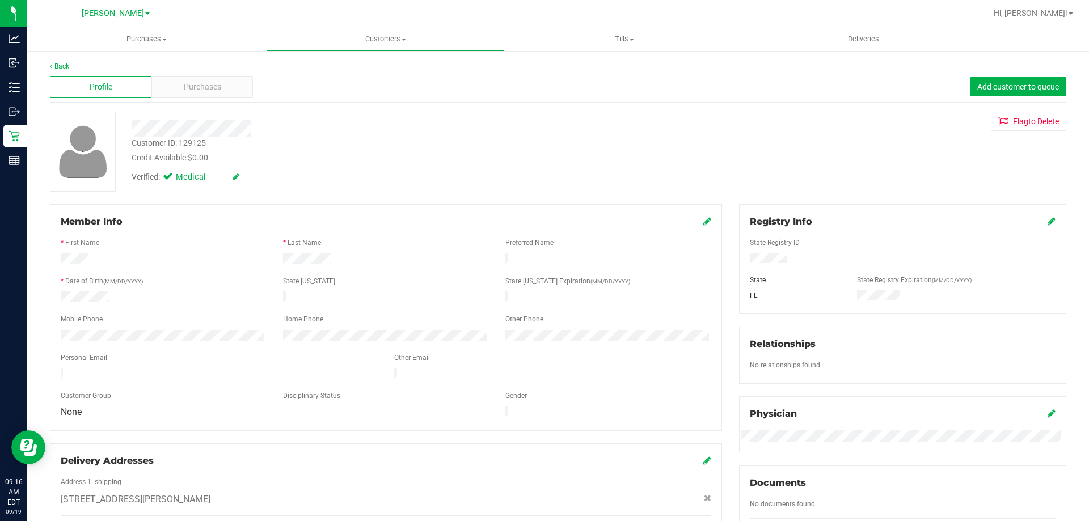
click at [191, 142] on div "Customer ID: 129125" at bounding box center [169, 143] width 74 height 12
copy div "129125"
drag, startPoint x: 1060, startPoint y: 144, endPoint x: 1026, endPoint y: 161, distance: 38.1
click at [1058, 144] on div "Customer ID: 129125 Credit Available: $0.00 Verified: Medical Flag to Delete" at bounding box center [558, 152] width 1034 height 80
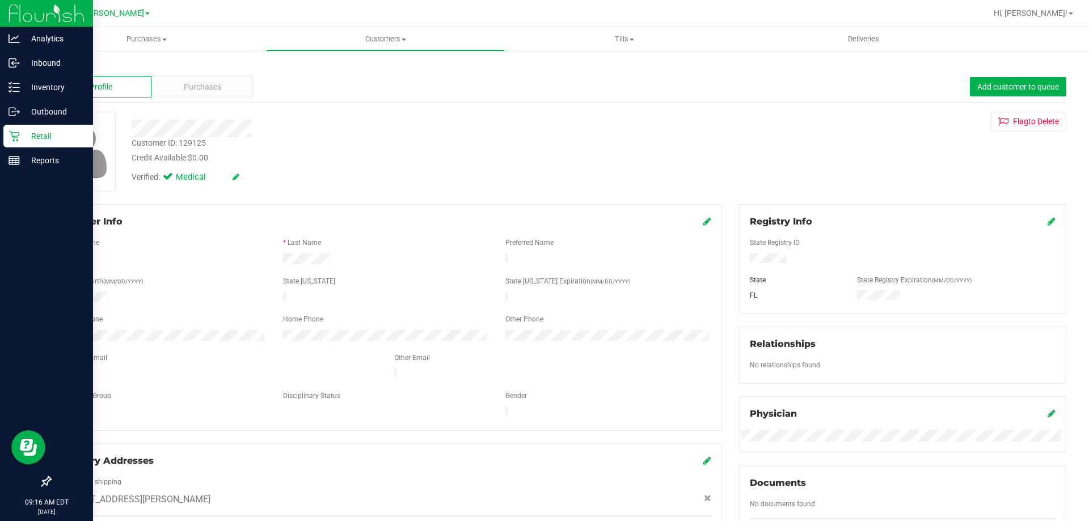
click at [32, 136] on p "Retail" at bounding box center [54, 136] width 68 height 14
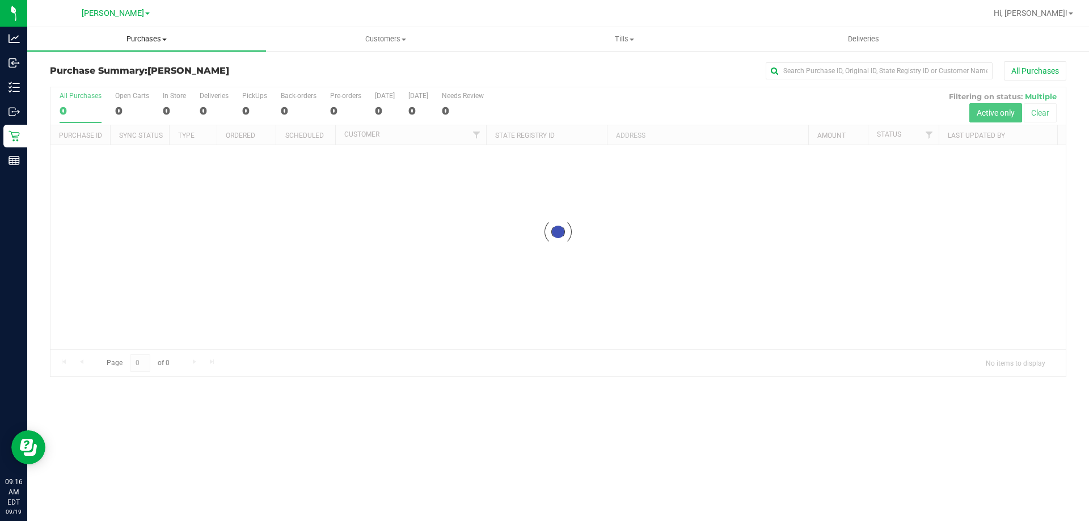
click at [147, 32] on uib-tab-heading "Purchases Summary of purchases Fulfillment All purchases" at bounding box center [146, 39] width 239 height 24
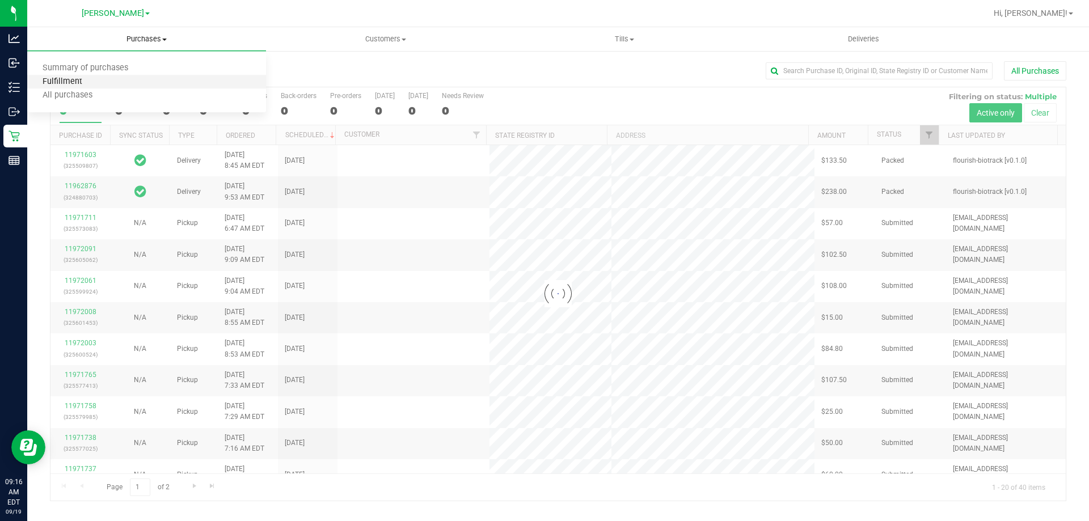
click at [89, 80] on span "Fulfillment" at bounding box center [62, 82] width 70 height 10
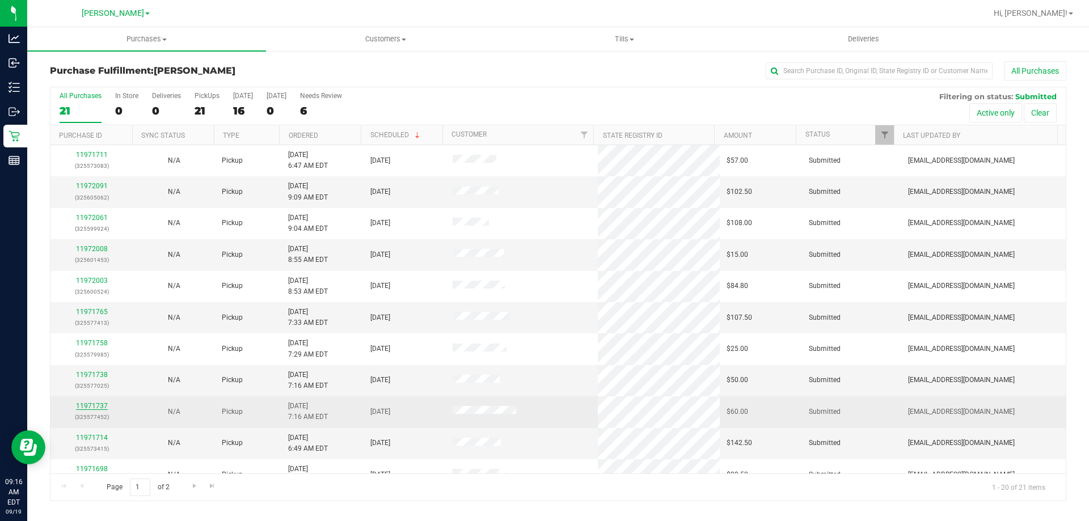
click at [80, 406] on link "11971737" at bounding box center [92, 406] width 32 height 8
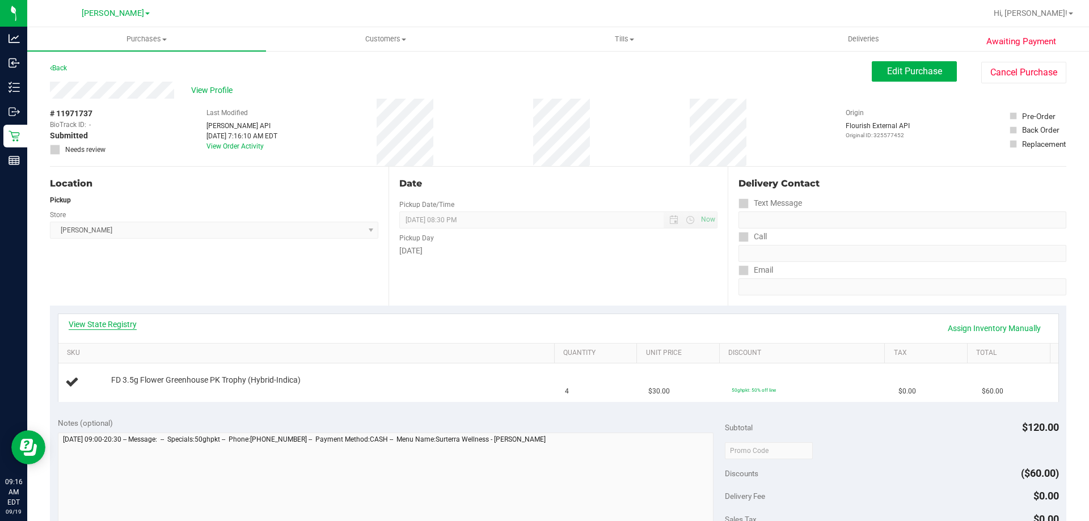
click at [130, 325] on link "View State Registry" at bounding box center [103, 324] width 68 height 11
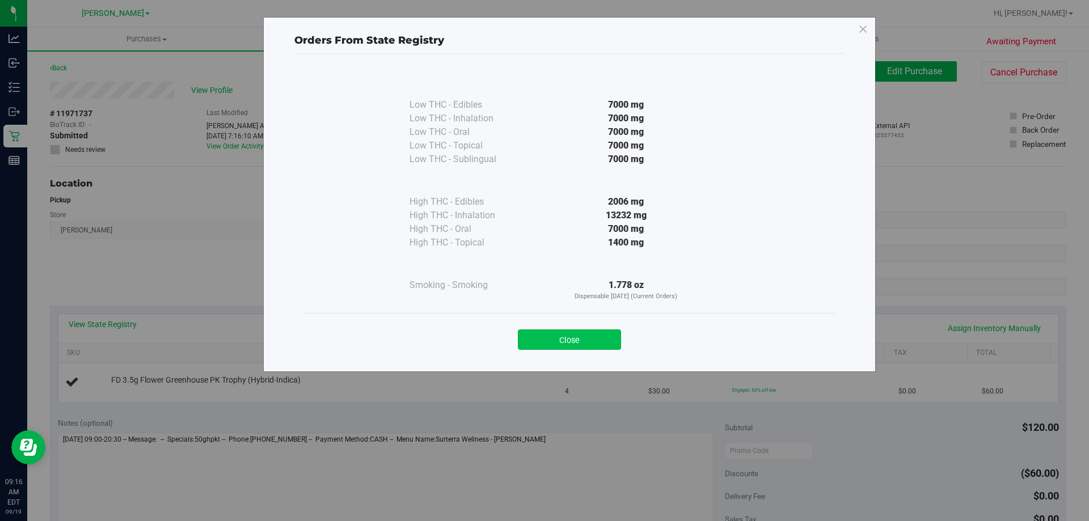
click at [554, 343] on button "Close" at bounding box center [569, 340] width 103 height 20
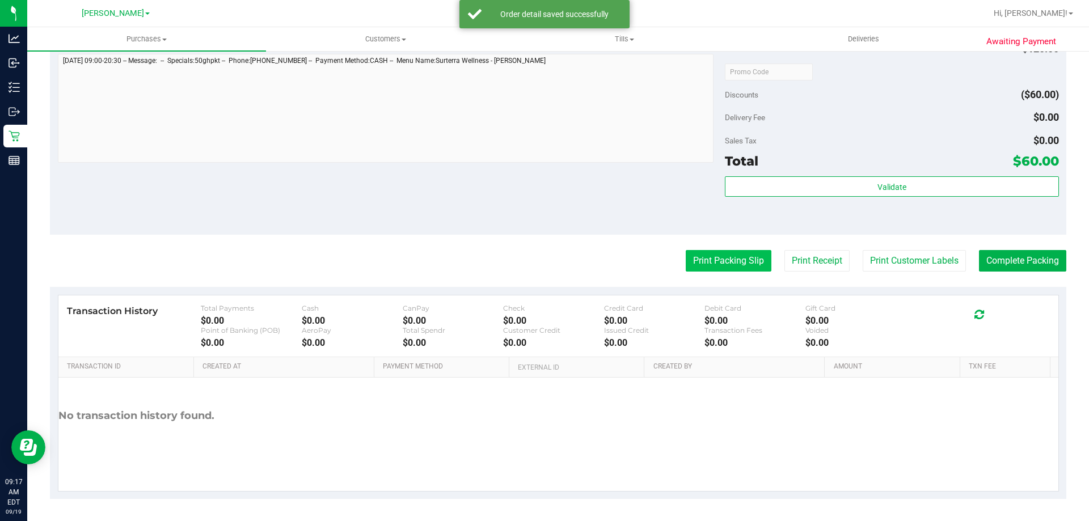
scroll to position [406, 0]
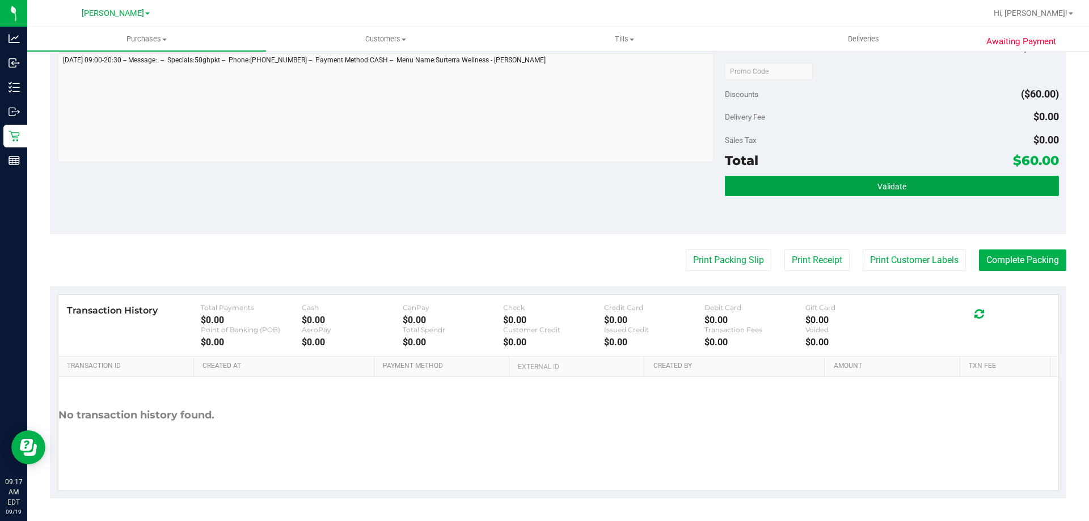
click at [841, 188] on button "Validate" at bounding box center [892, 186] width 334 height 20
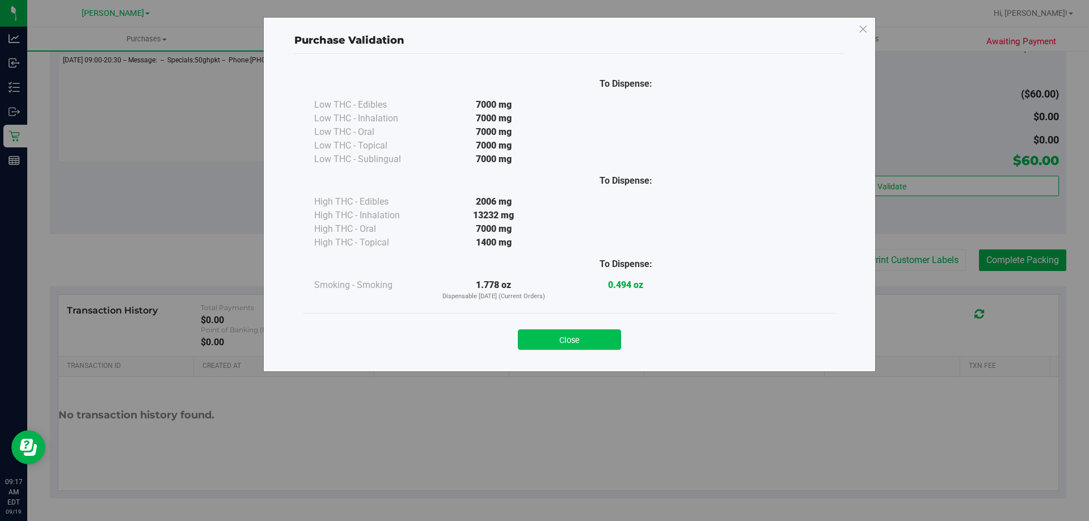
click at [571, 335] on button "Close" at bounding box center [569, 340] width 103 height 20
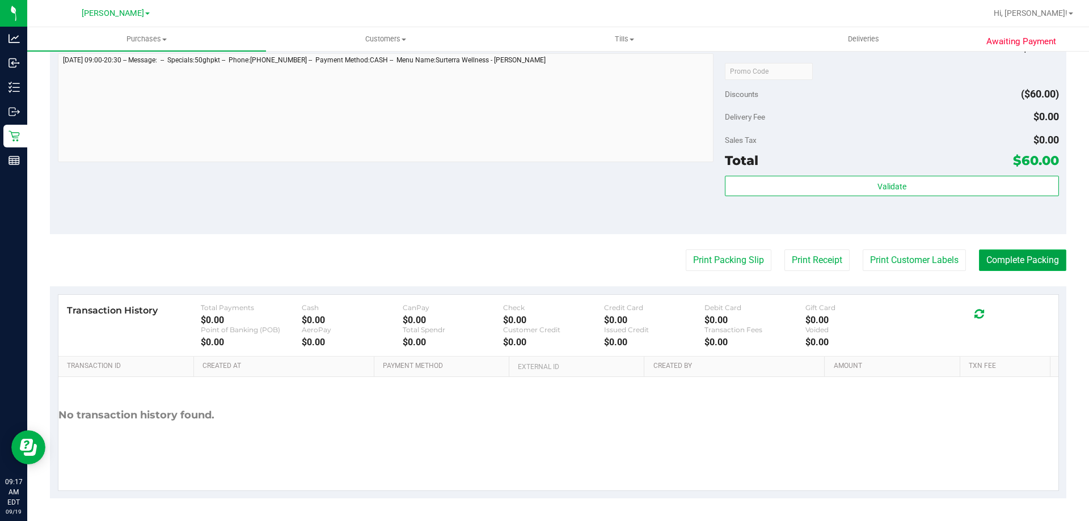
click at [1035, 259] on button "Complete Packing" at bounding box center [1022, 261] width 87 height 22
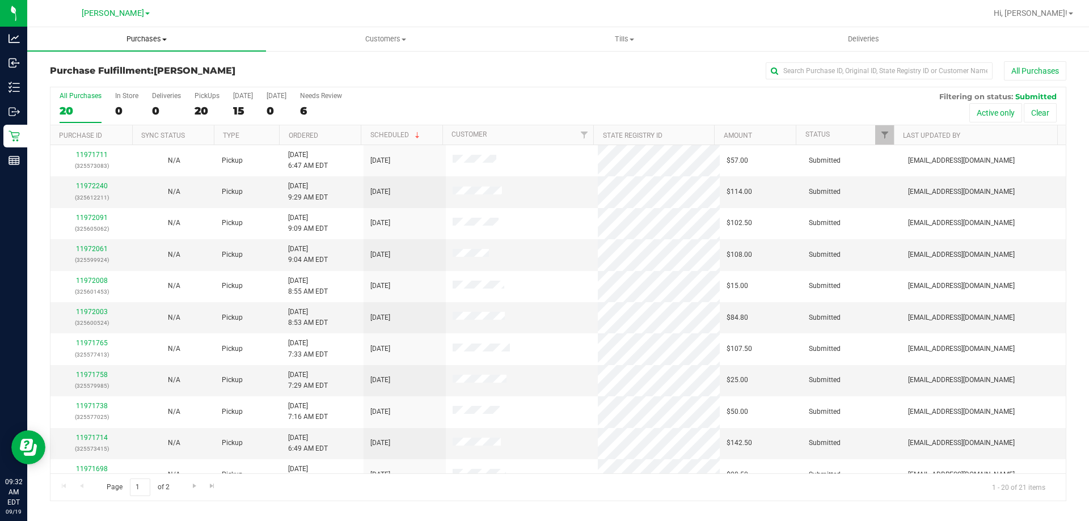
drag, startPoint x: 129, startPoint y: 39, endPoint x: 58, endPoint y: 70, distance: 77.7
click at [129, 38] on span "Purchases" at bounding box center [146, 39] width 239 height 10
click at [104, 84] on li "Fulfillment" at bounding box center [146, 82] width 239 height 14
click at [294, 132] on link "Ordered" at bounding box center [304, 136] width 30 height 8
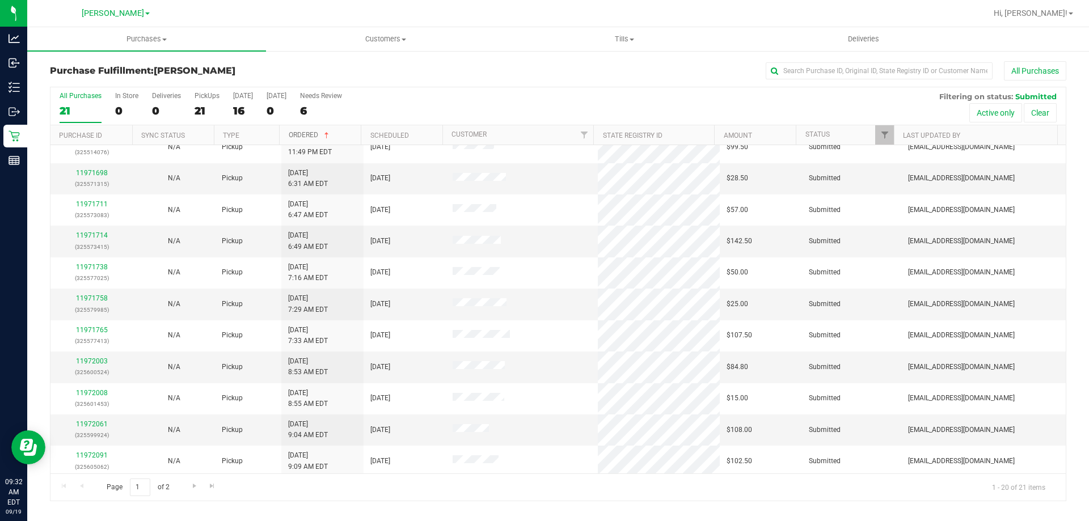
scroll to position [300, 0]
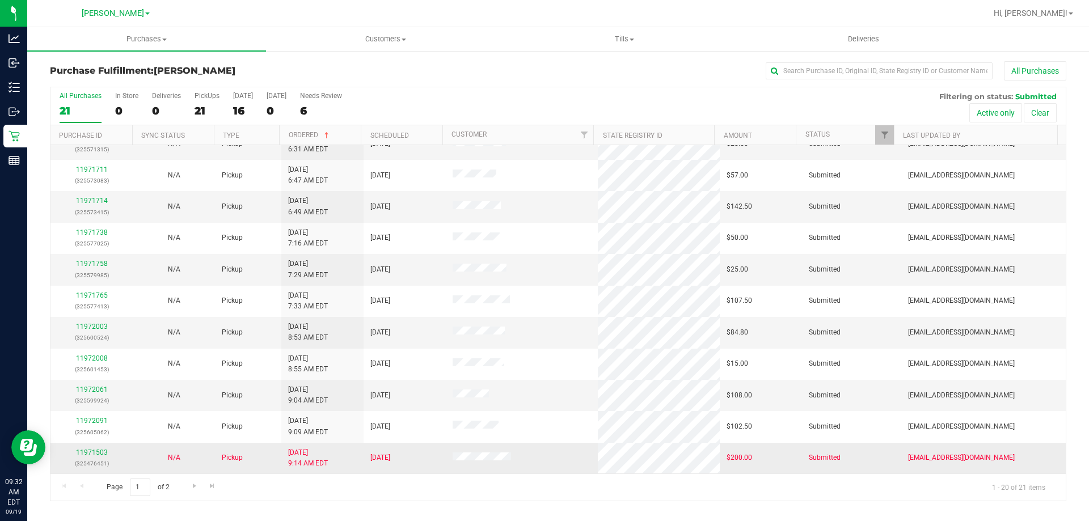
drag, startPoint x: 89, startPoint y: 457, endPoint x: 78, endPoint y: 448, distance: 13.7
click at [78, 448] on div "11971503 (325476451)" at bounding box center [91, 459] width 69 height 22
click at [83, 449] on link "11971503" at bounding box center [92, 453] width 32 height 8
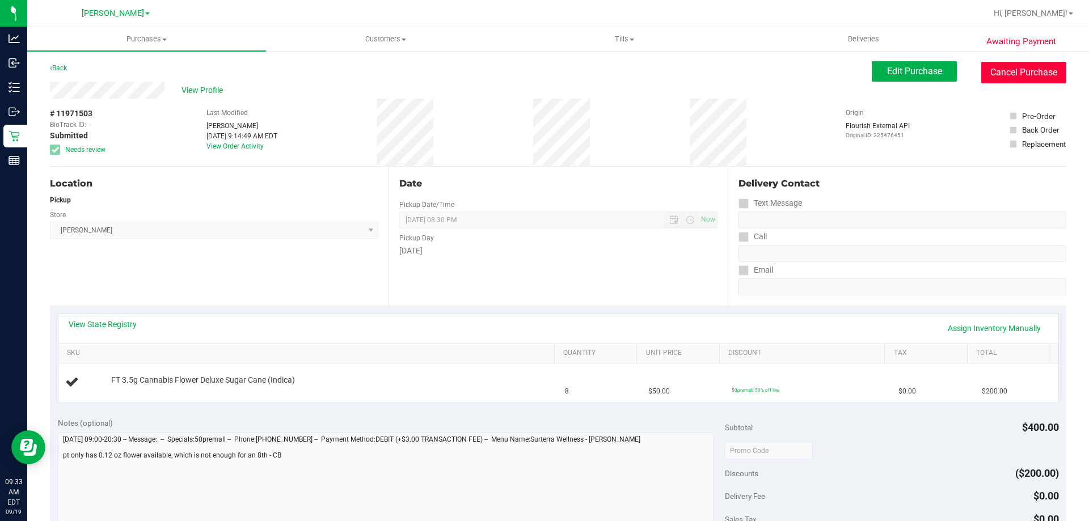
click at [1005, 69] on button "Cancel Purchase" at bounding box center [1024, 73] width 85 height 22
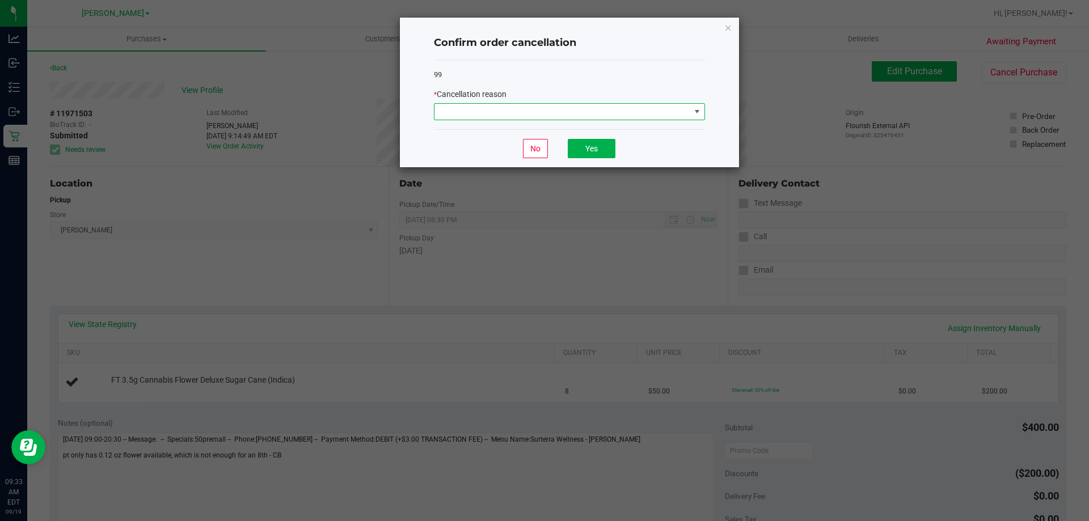
click at [545, 117] on span at bounding box center [563, 112] width 256 height 16
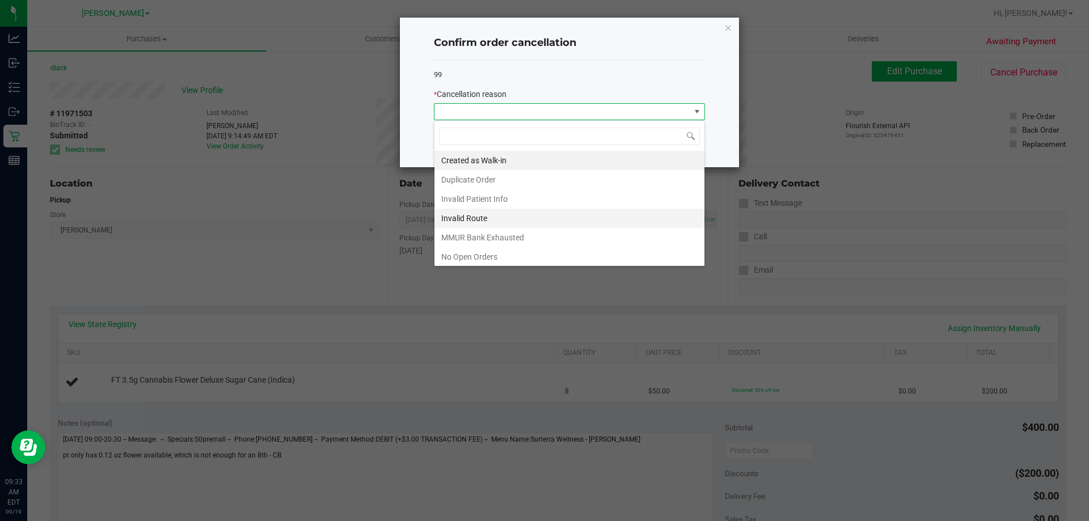
scroll to position [17, 271]
click at [478, 238] on li "MMUR Bank Exhausted" at bounding box center [570, 237] width 270 height 19
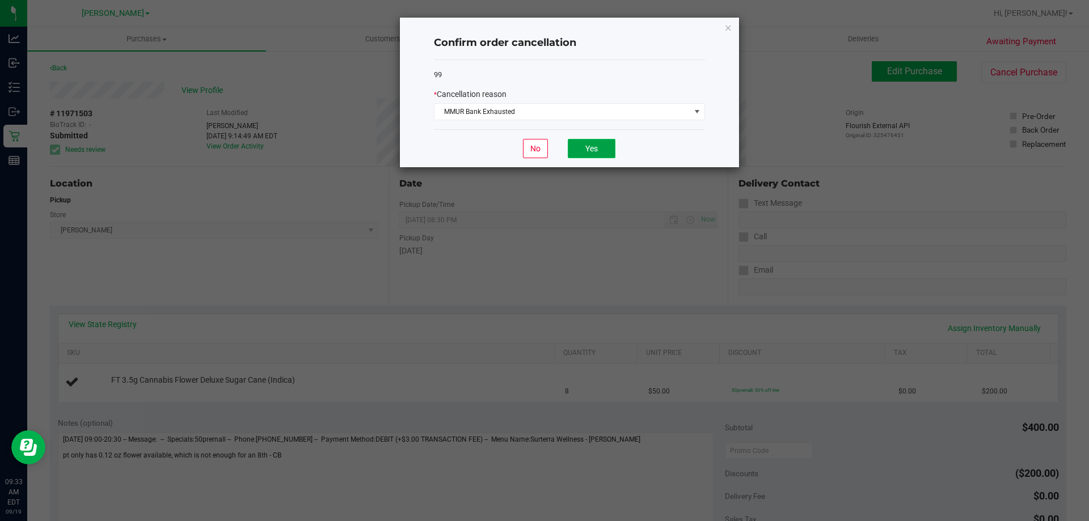
click at [601, 147] on button "Yes" at bounding box center [592, 148] width 48 height 19
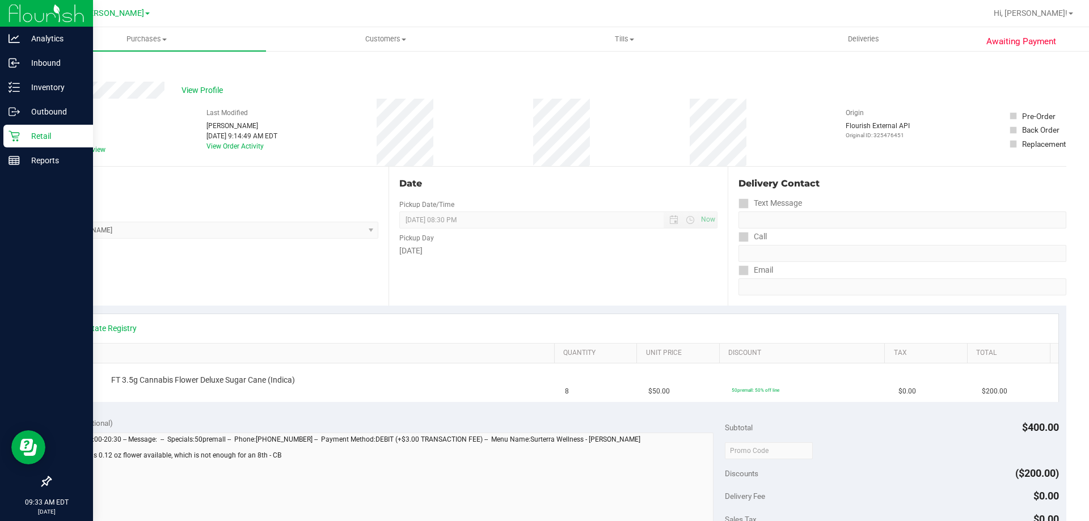
click at [35, 139] on p "Retail" at bounding box center [54, 136] width 68 height 14
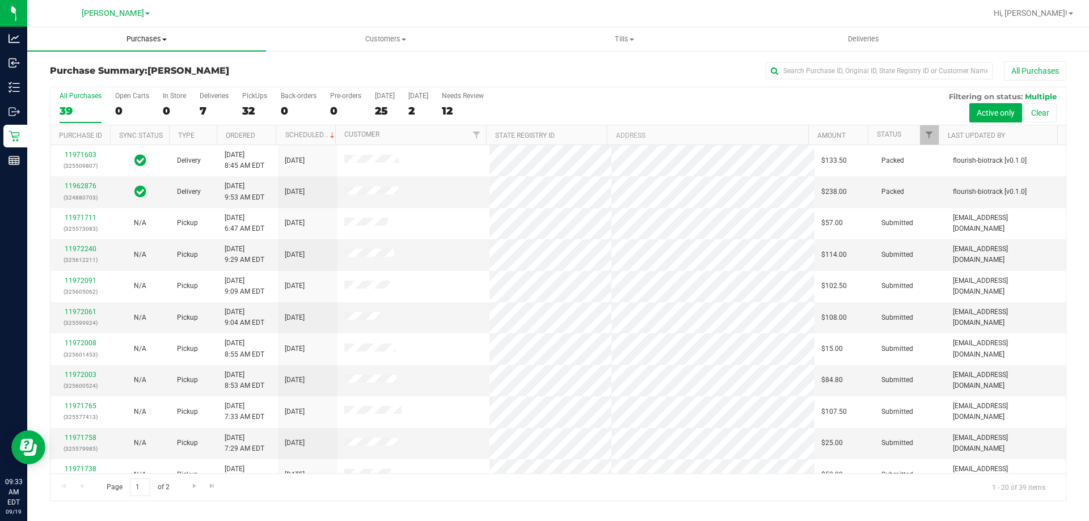
click at [144, 42] on span "Purchases" at bounding box center [146, 39] width 239 height 10
click at [86, 81] on span "Fulfillment" at bounding box center [62, 82] width 70 height 10
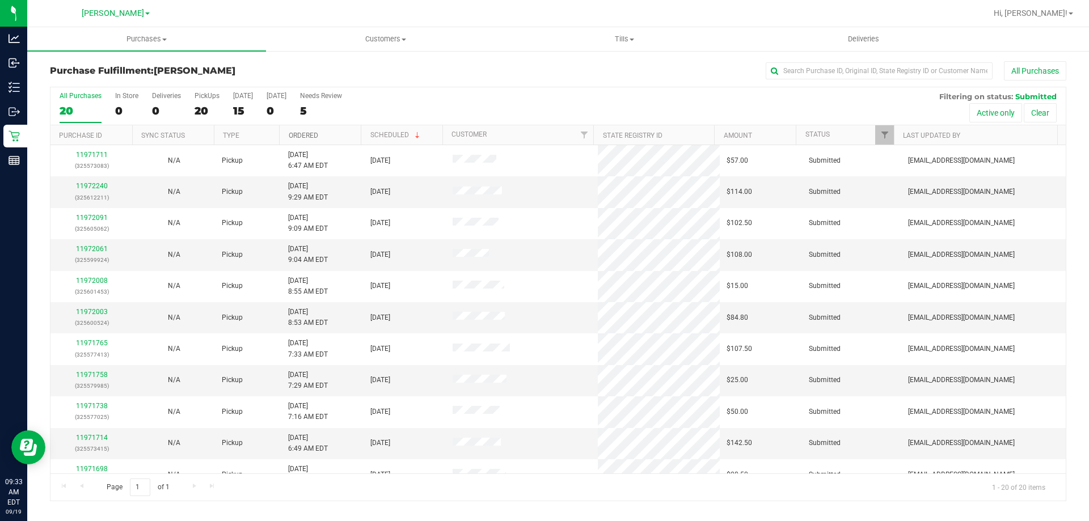
click at [300, 137] on link "Ordered" at bounding box center [304, 136] width 30 height 8
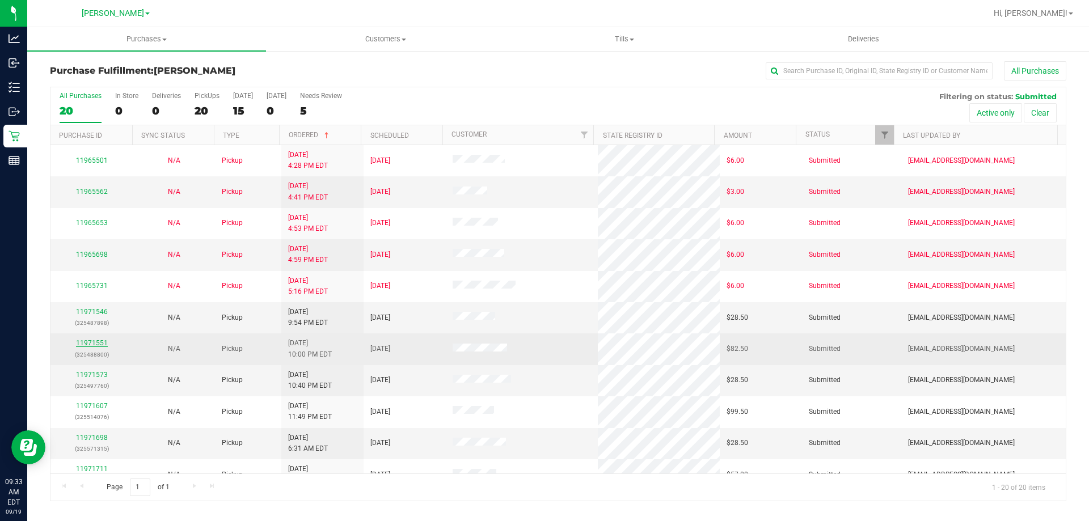
click at [92, 346] on link "11971551" at bounding box center [92, 343] width 32 height 8
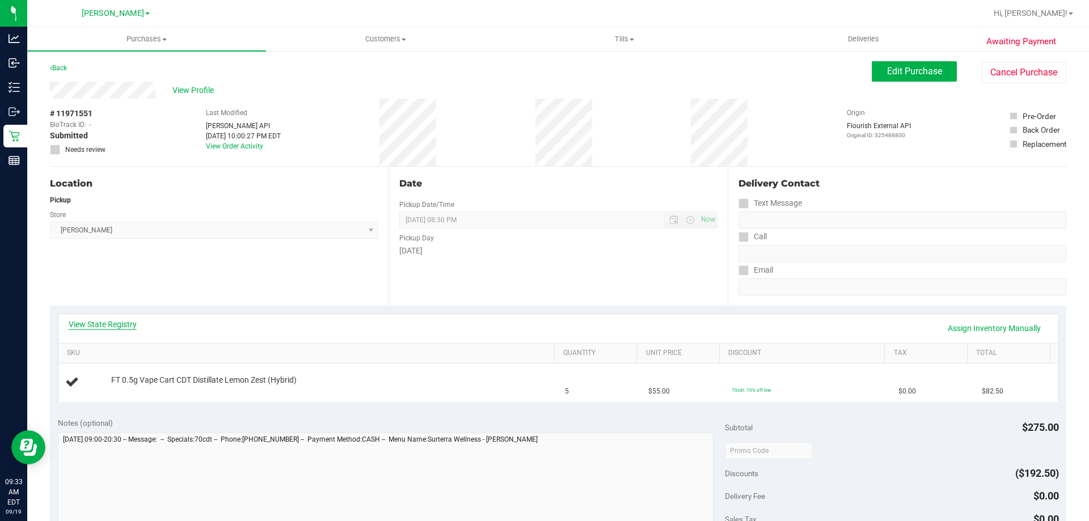
click at [97, 326] on link "View State Registry" at bounding box center [103, 324] width 68 height 11
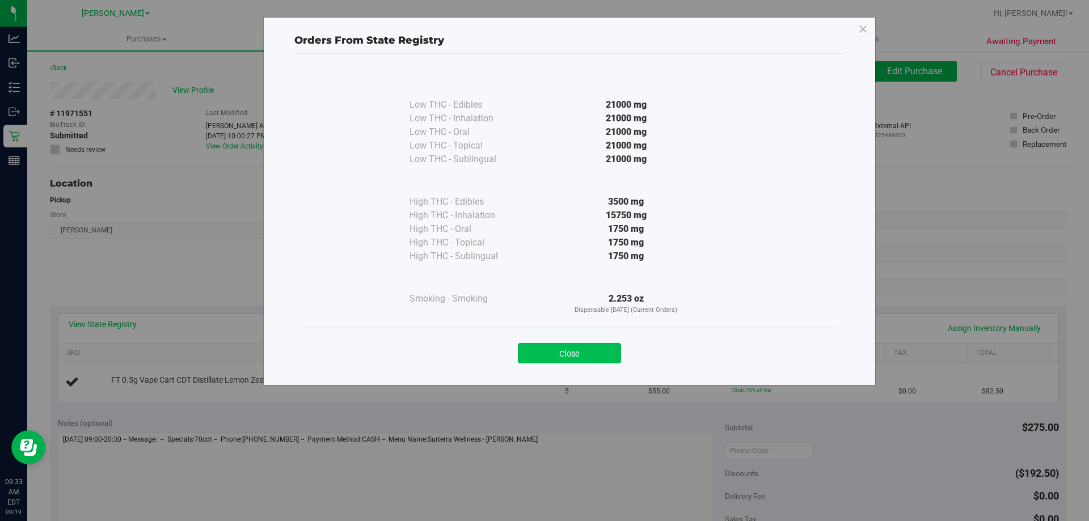
click at [574, 344] on button "Close" at bounding box center [569, 353] width 103 height 20
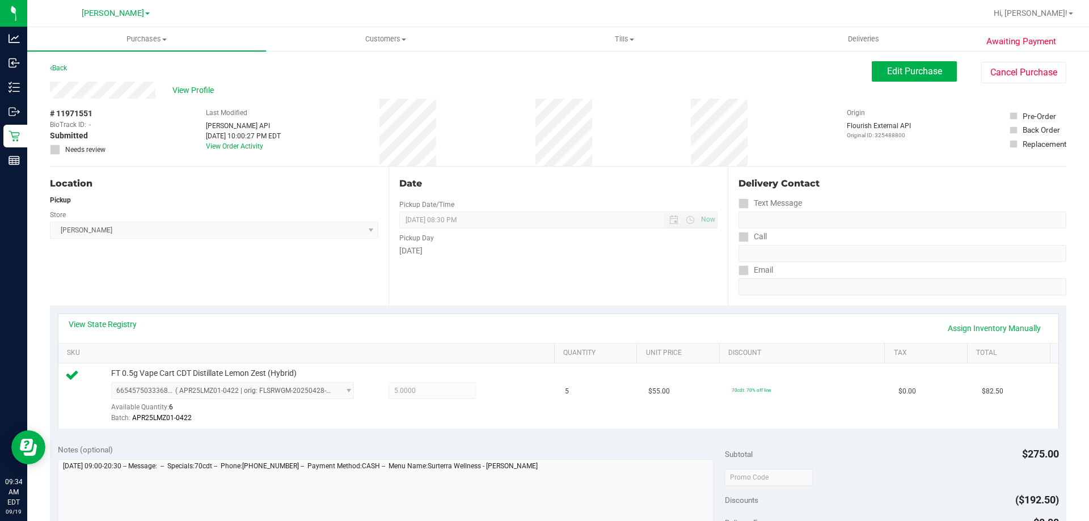
scroll to position [355, 0]
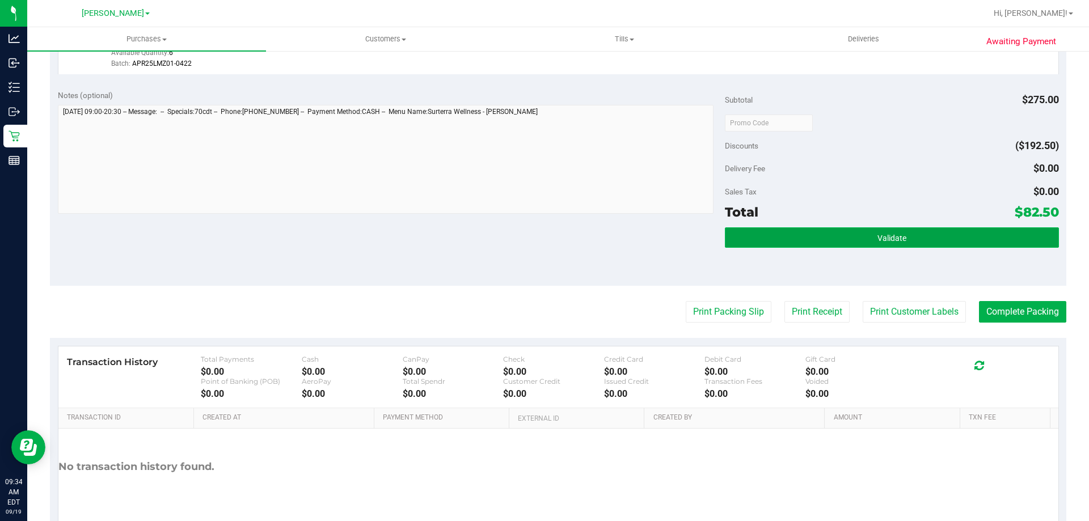
click at [919, 238] on button "Validate" at bounding box center [892, 238] width 334 height 20
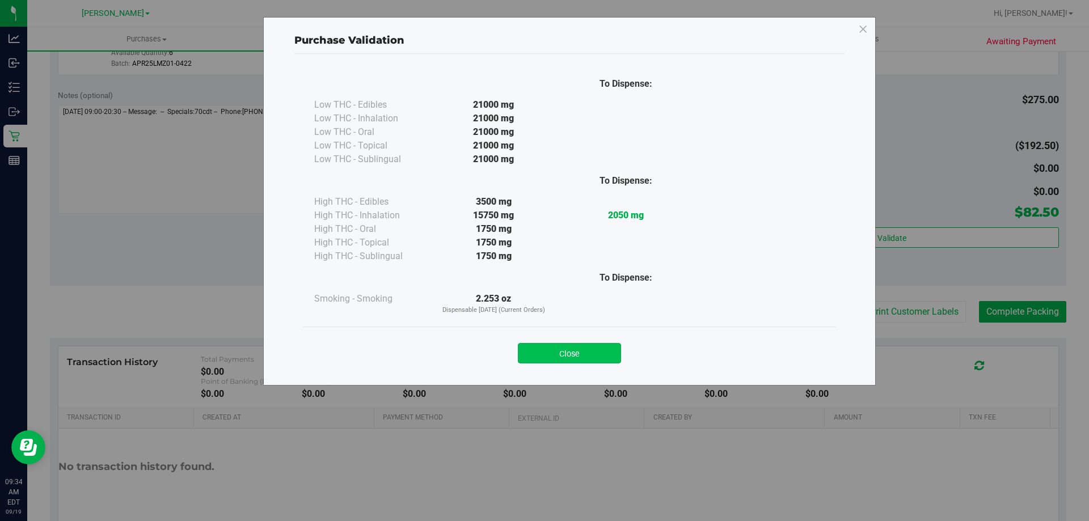
click at [551, 350] on button "Close" at bounding box center [569, 353] width 103 height 20
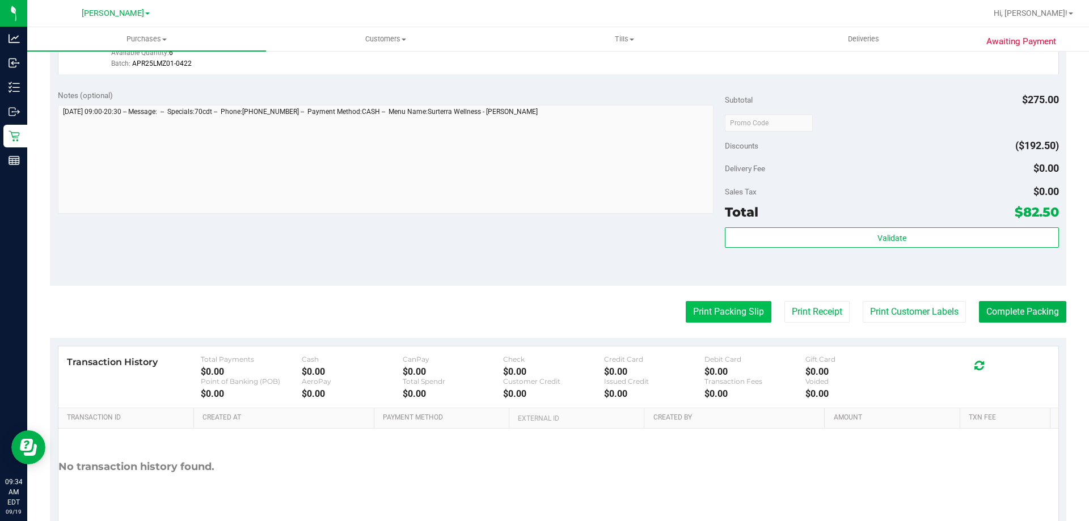
click at [728, 316] on button "Print Packing Slip" at bounding box center [729, 312] width 86 height 22
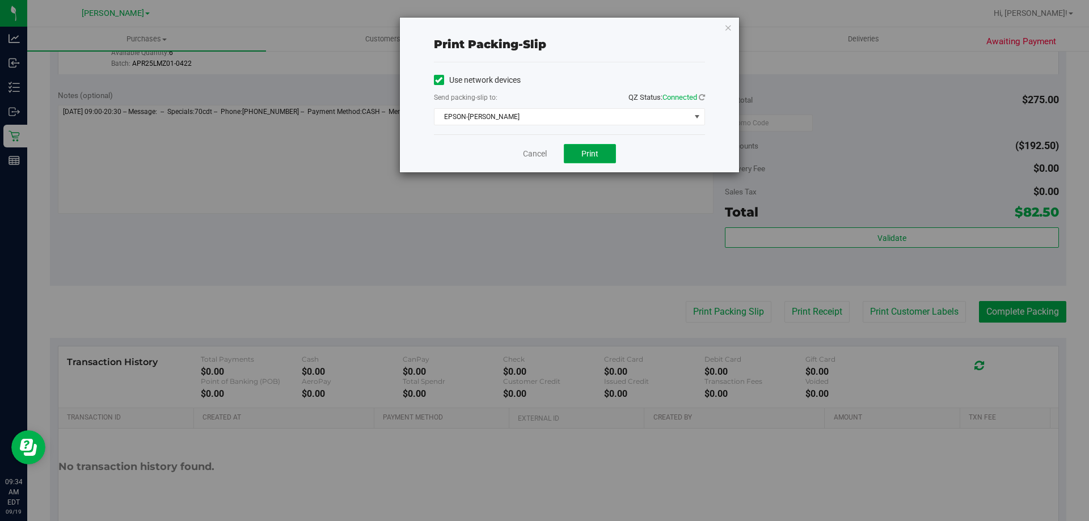
click at [597, 157] on span "Print" at bounding box center [590, 153] width 17 height 9
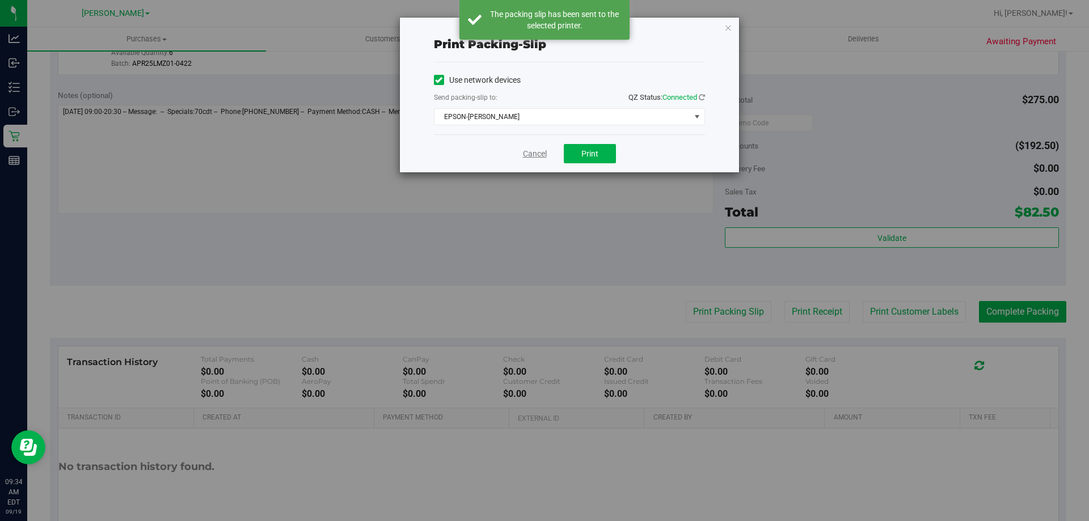
click at [540, 150] on link "Cancel" at bounding box center [535, 154] width 24 height 12
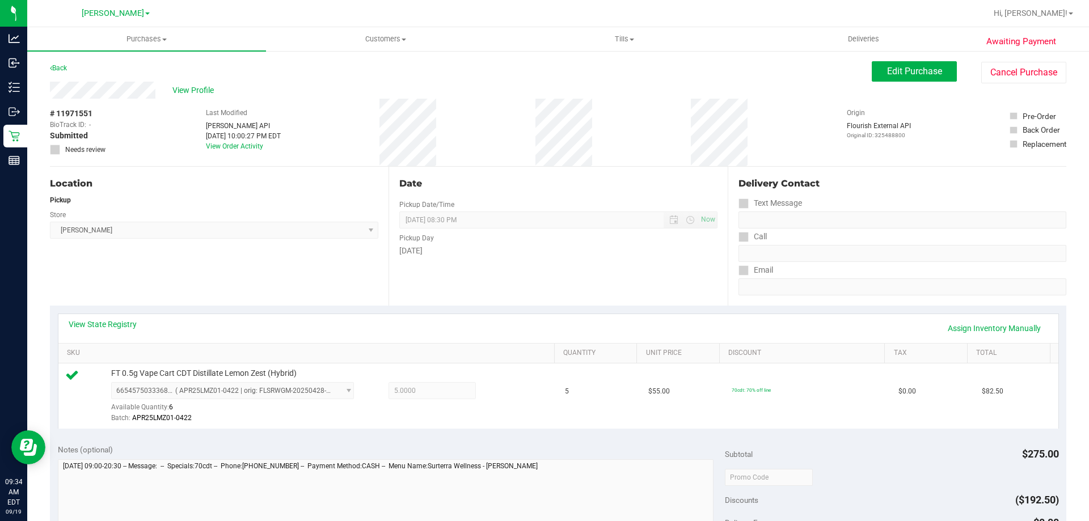
scroll to position [318, 0]
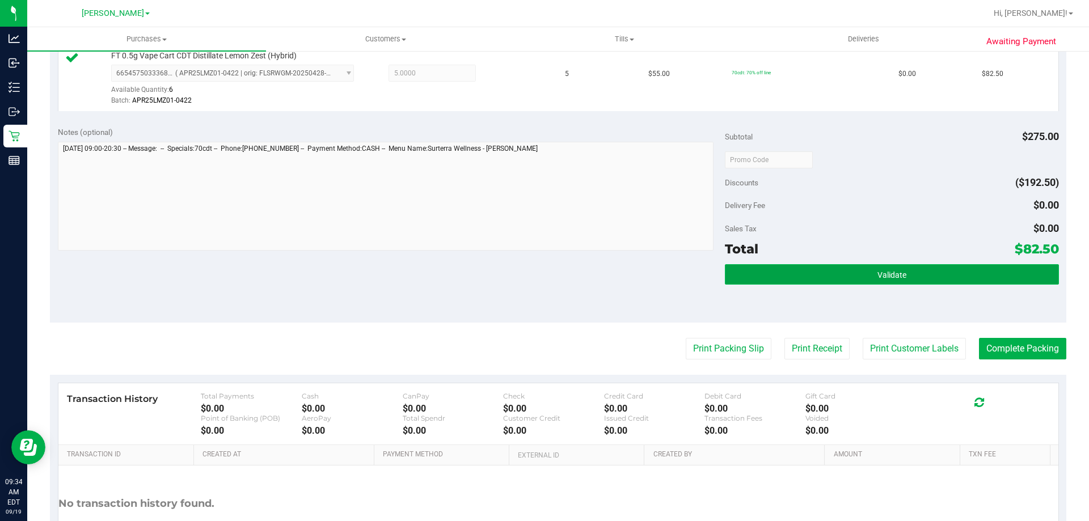
click at [870, 281] on button "Validate" at bounding box center [892, 274] width 334 height 20
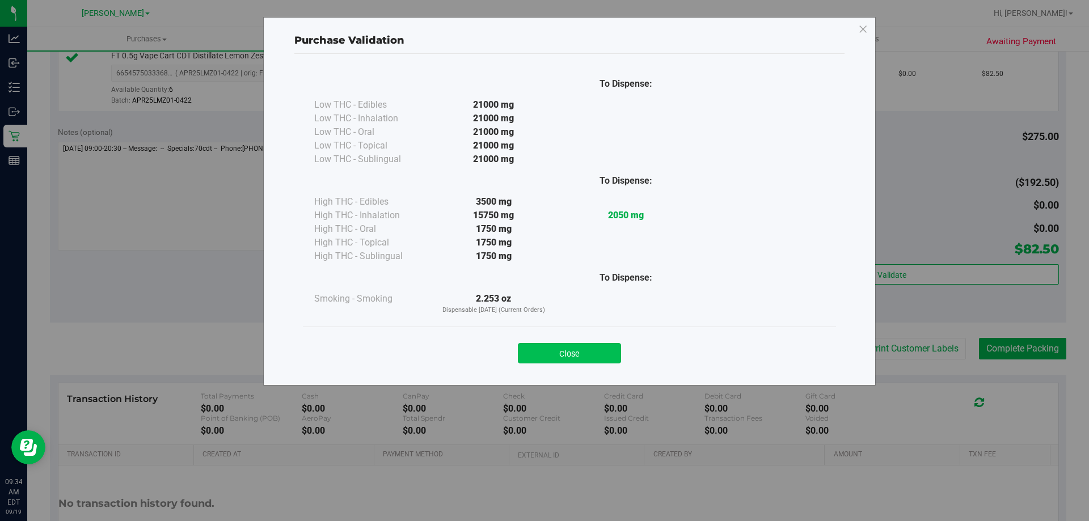
click at [593, 354] on button "Close" at bounding box center [569, 353] width 103 height 20
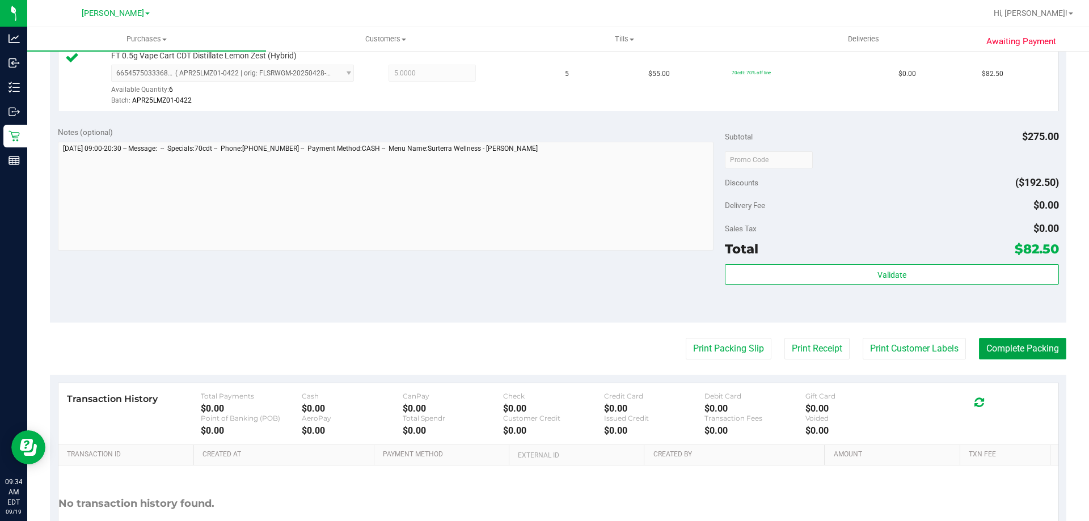
click at [1038, 353] on button "Complete Packing" at bounding box center [1022, 349] width 87 height 22
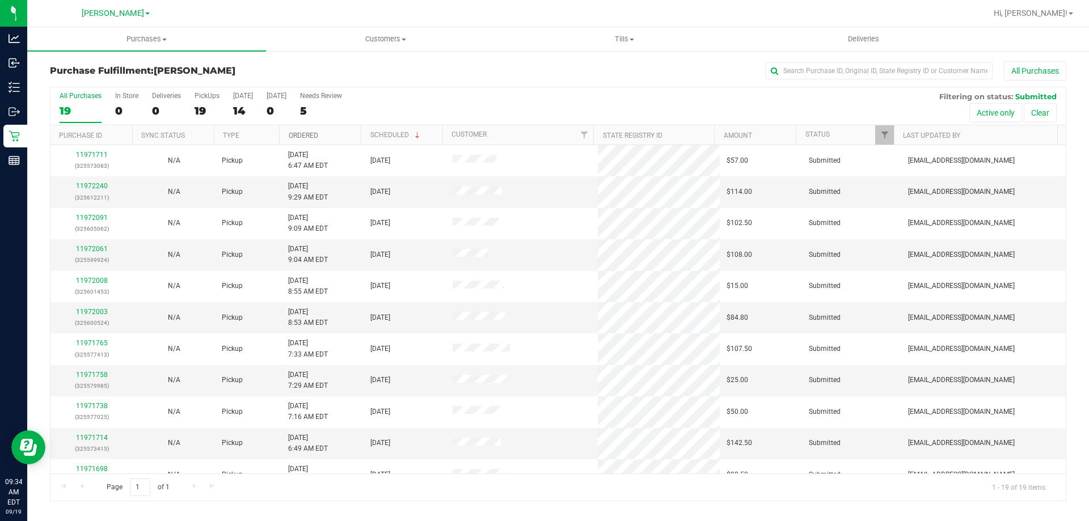
click at [307, 134] on link "Ordered" at bounding box center [304, 136] width 30 height 8
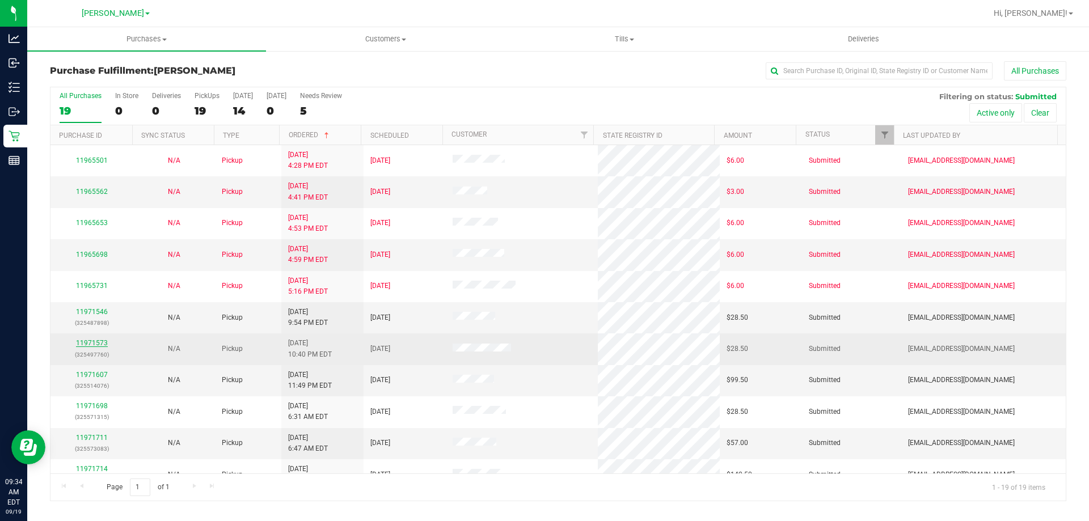
click at [89, 346] on link "11971573" at bounding box center [92, 343] width 32 height 8
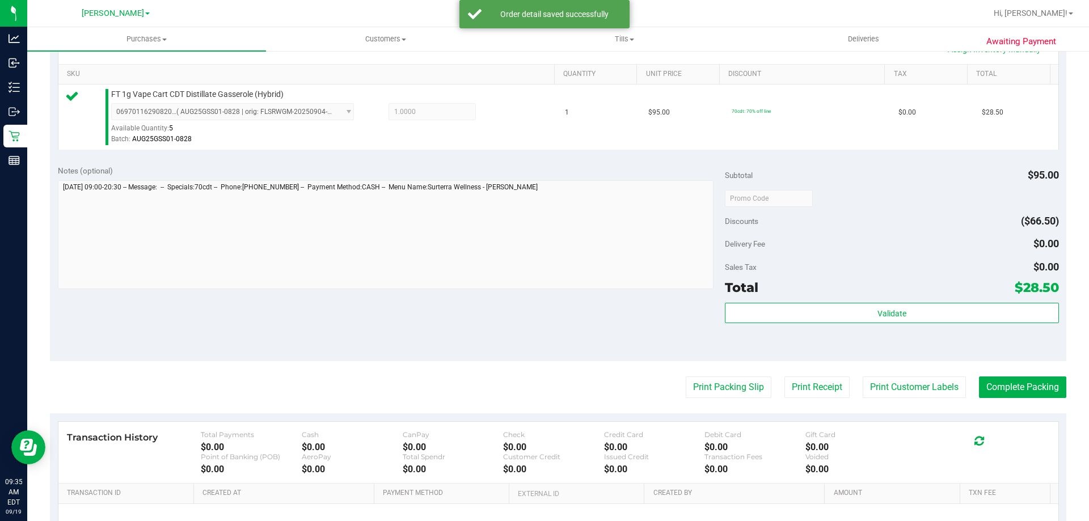
scroll to position [291, 0]
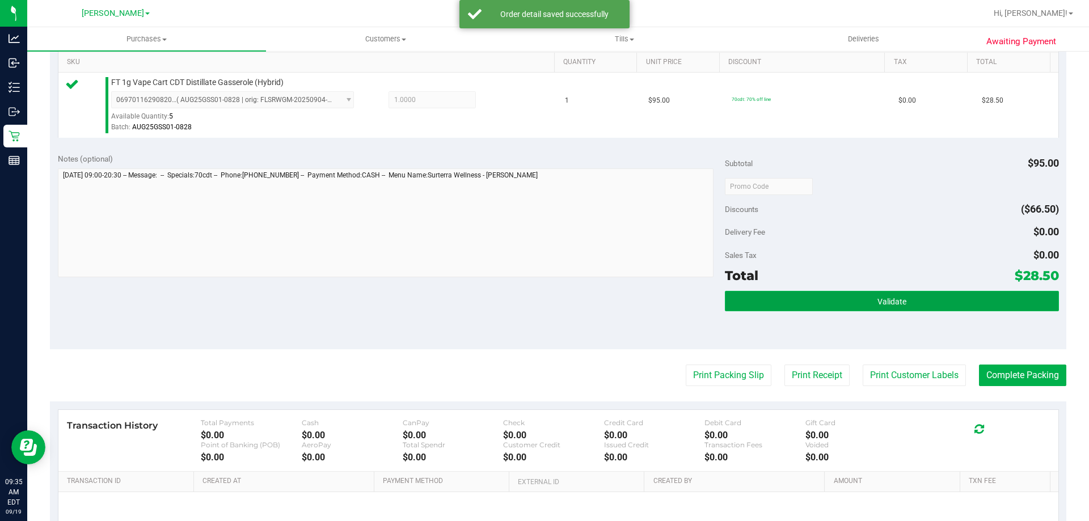
click at [859, 294] on button "Validate" at bounding box center [892, 301] width 334 height 20
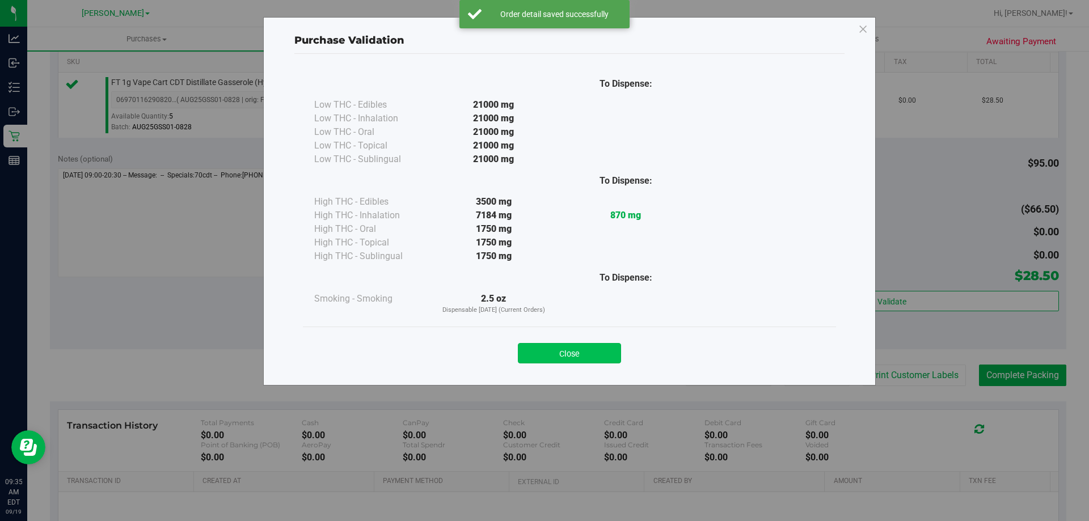
click at [598, 350] on button "Close" at bounding box center [569, 353] width 103 height 20
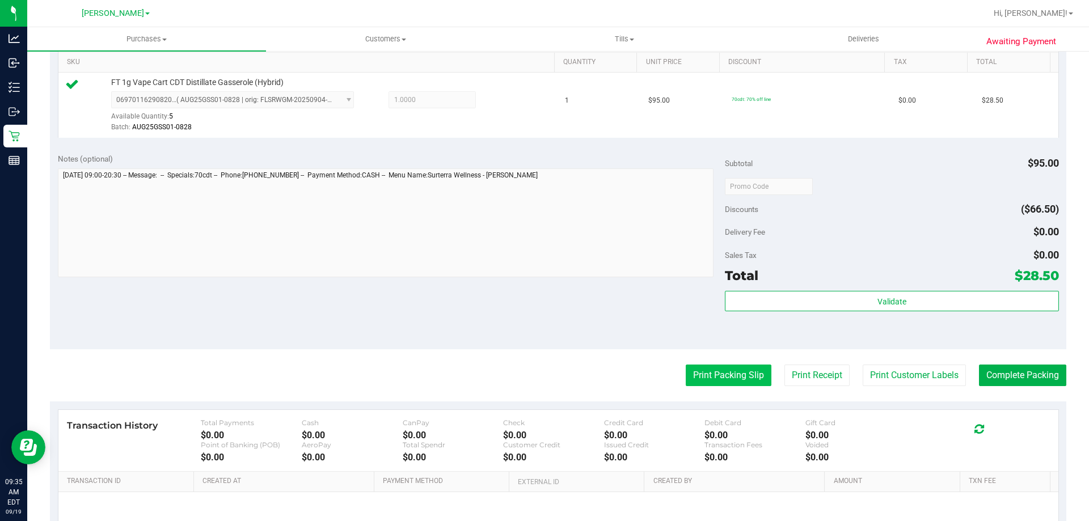
click at [717, 374] on button "Print Packing Slip" at bounding box center [729, 376] width 86 height 22
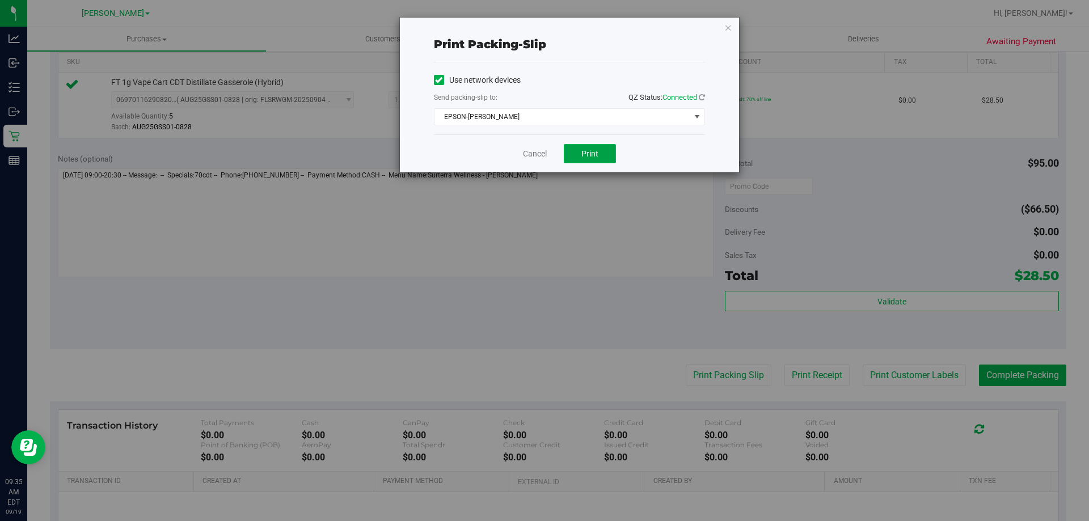
click at [576, 145] on button "Print" at bounding box center [590, 153] width 52 height 19
click at [544, 155] on link "Cancel" at bounding box center [535, 154] width 24 height 12
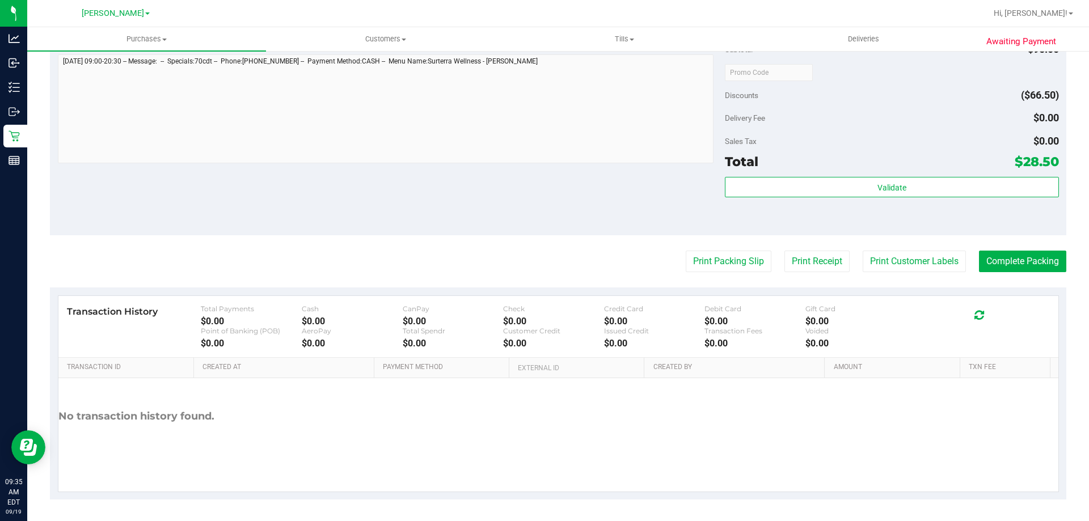
scroll to position [395, 0]
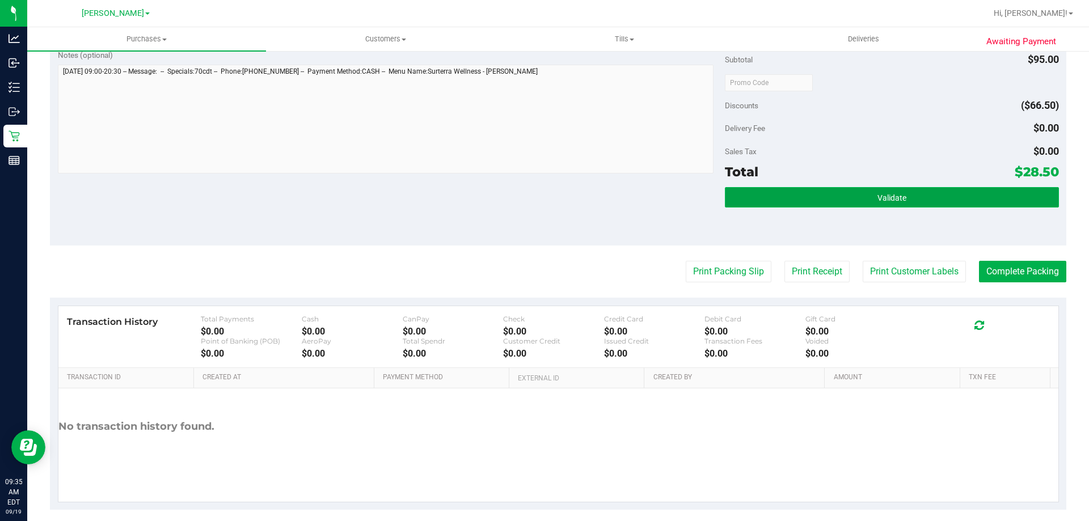
click at [902, 190] on button "Validate" at bounding box center [892, 197] width 334 height 20
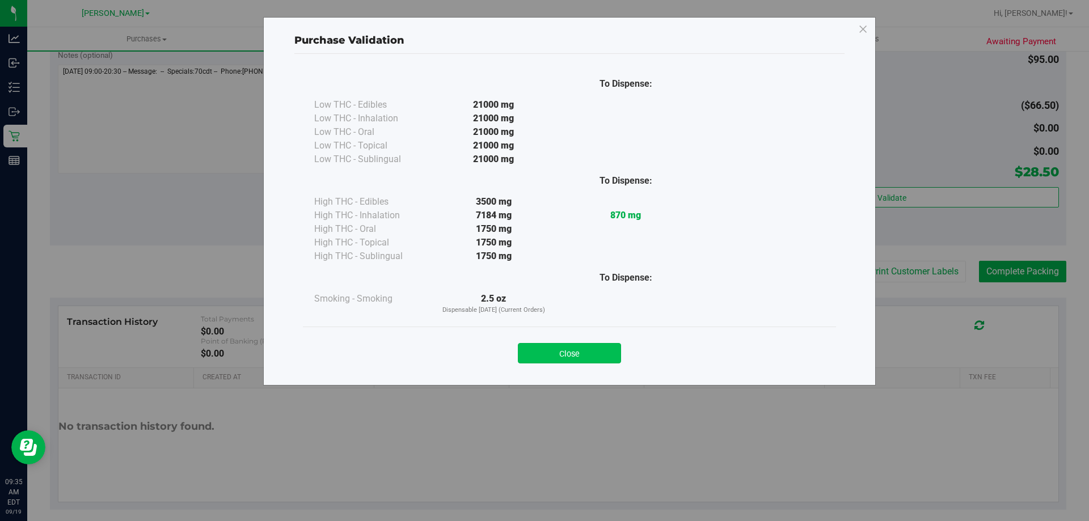
click at [581, 348] on button "Close" at bounding box center [569, 353] width 103 height 20
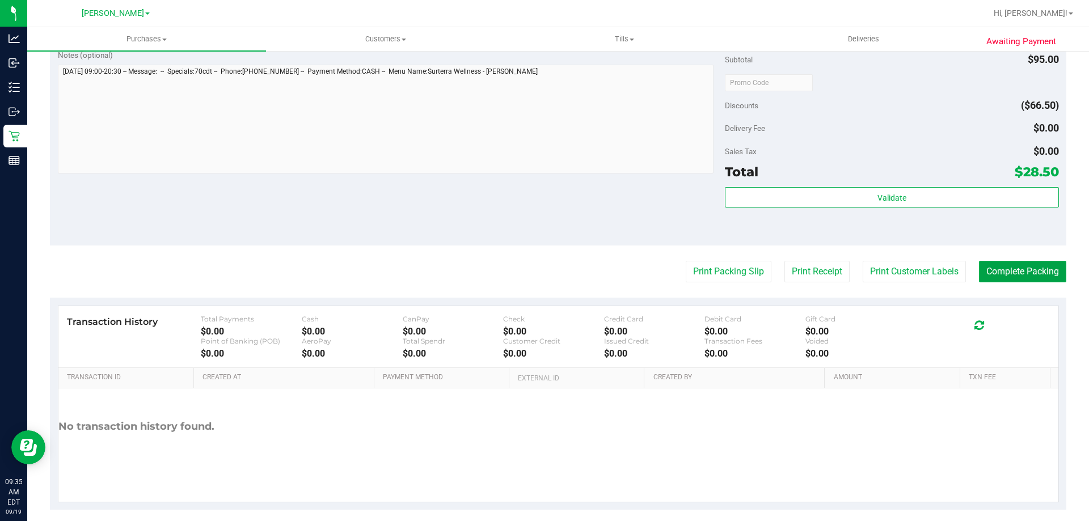
click at [1026, 272] on button "Complete Packing" at bounding box center [1022, 272] width 87 height 22
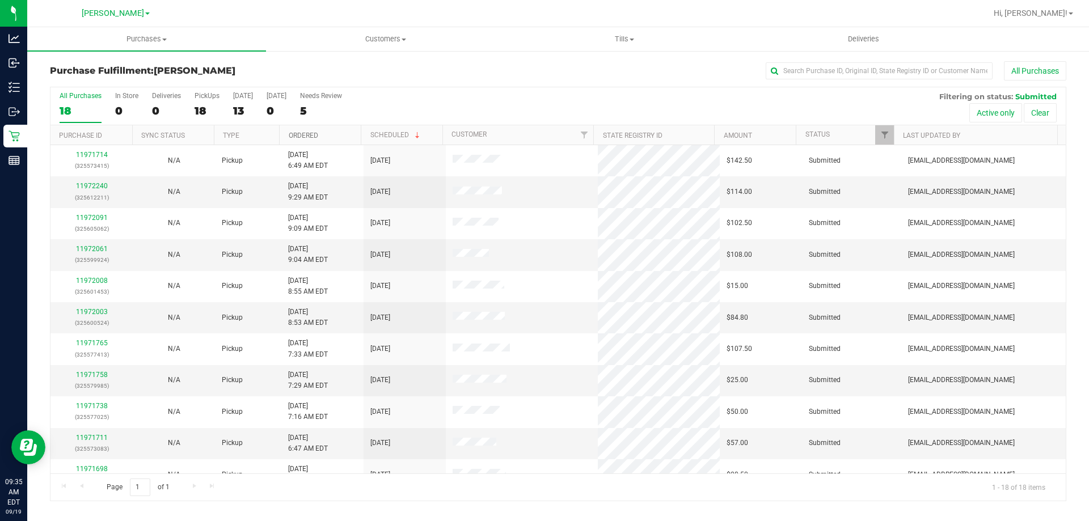
click at [310, 133] on link "Ordered" at bounding box center [304, 136] width 30 height 8
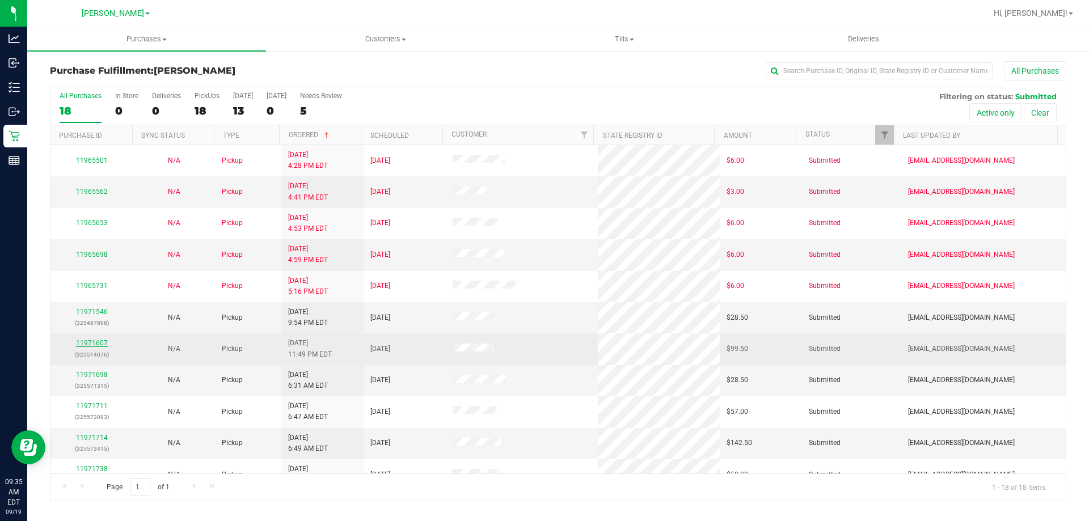
click at [99, 345] on link "11971607" at bounding box center [92, 343] width 32 height 8
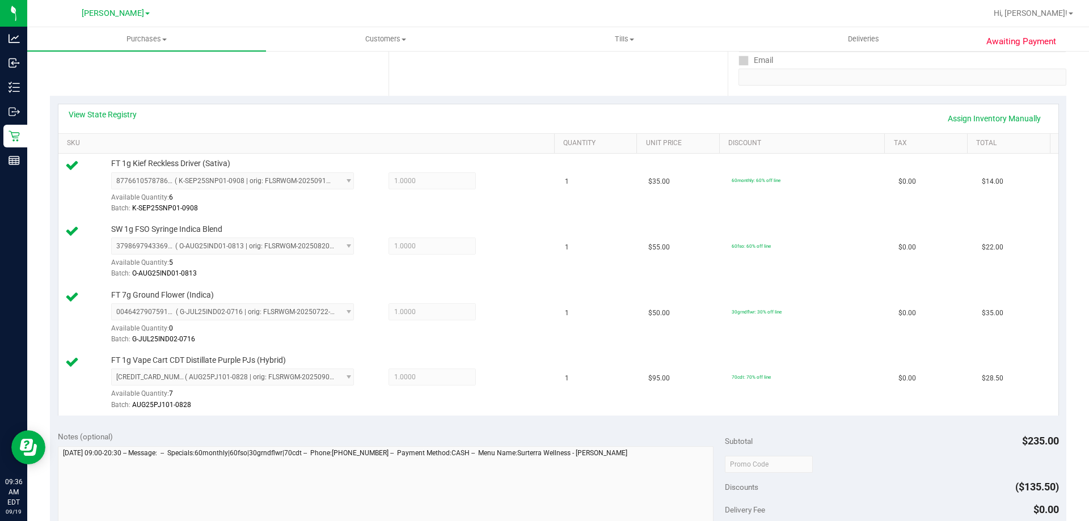
scroll to position [406, 0]
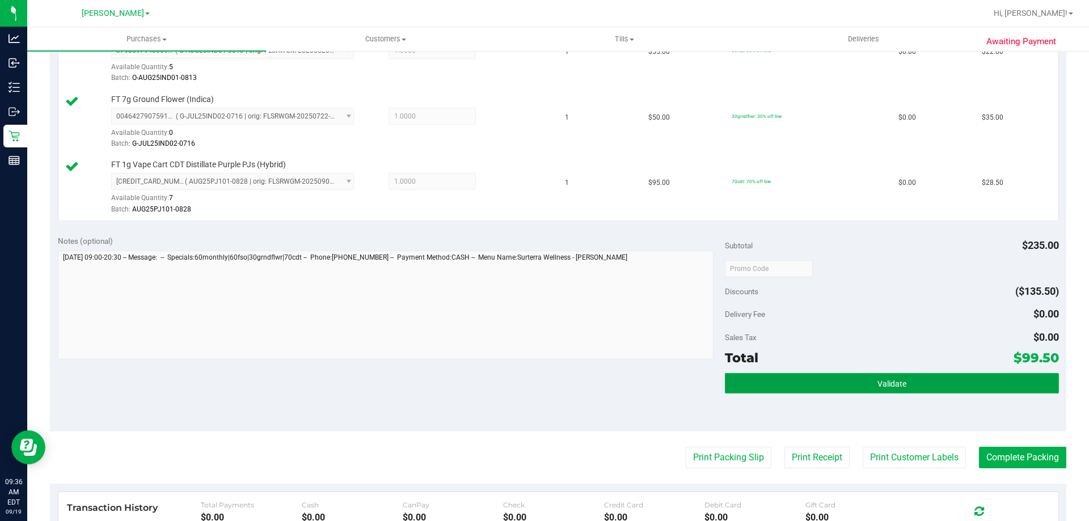
click at [878, 380] on span "Validate" at bounding box center [892, 384] width 29 height 9
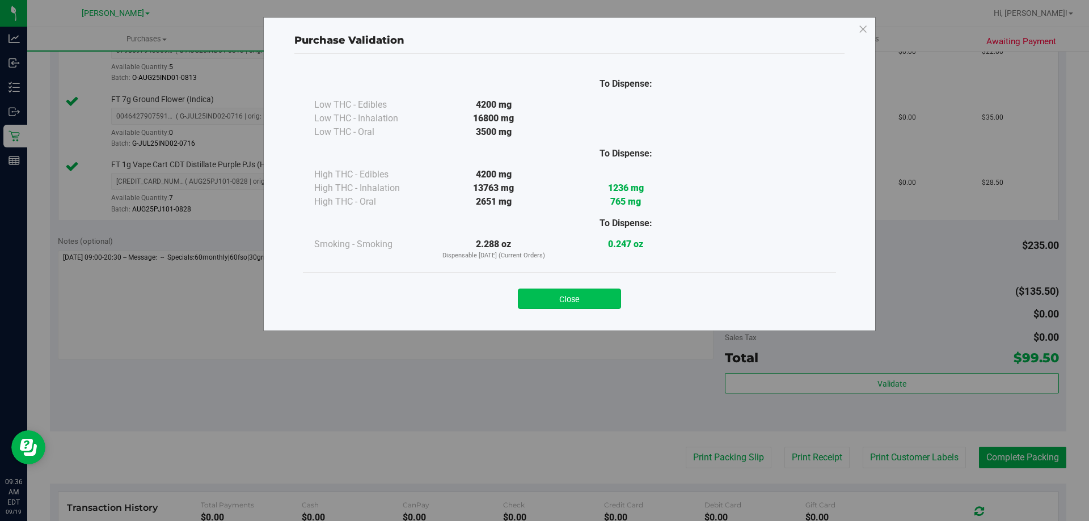
click at [554, 295] on button "Close" at bounding box center [569, 299] width 103 height 20
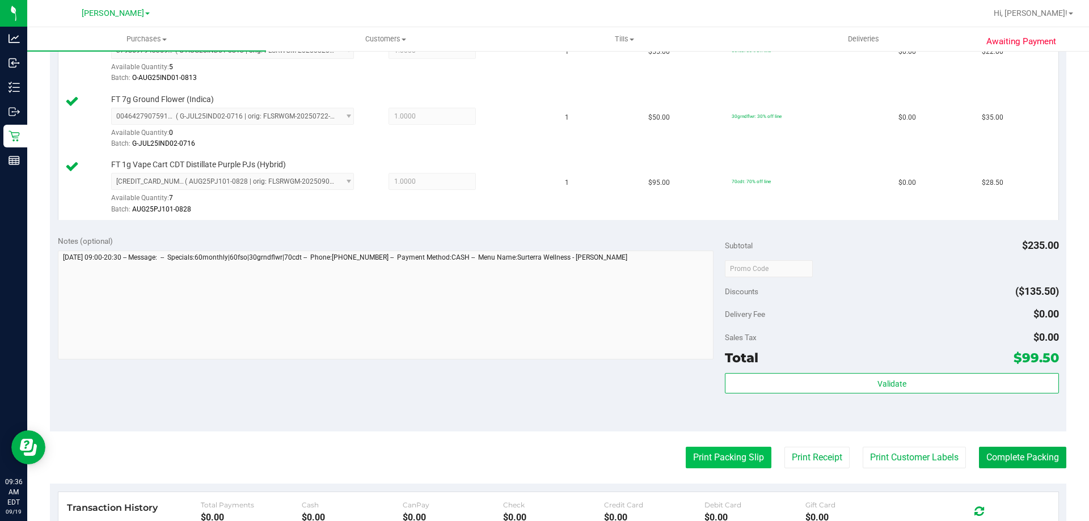
click at [732, 461] on button "Print Packing Slip" at bounding box center [729, 458] width 86 height 22
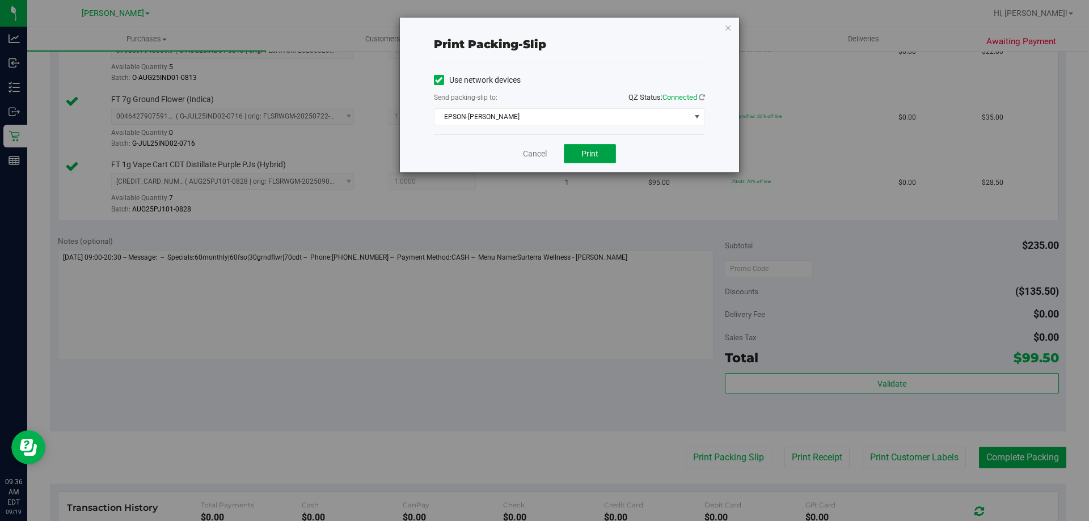
click at [580, 151] on button "Print" at bounding box center [590, 153] width 52 height 19
click at [529, 152] on link "Cancel" at bounding box center [535, 154] width 24 height 12
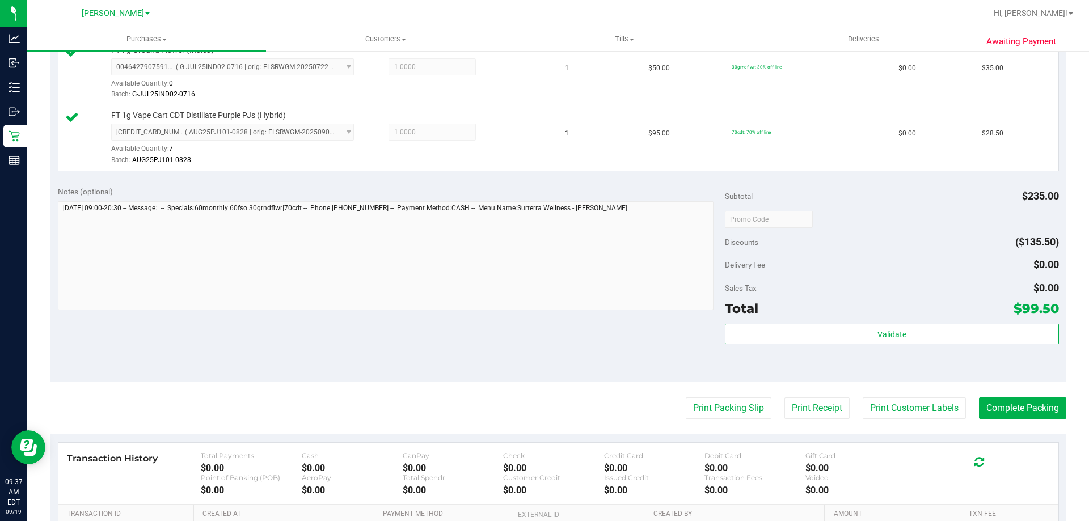
scroll to position [458, 0]
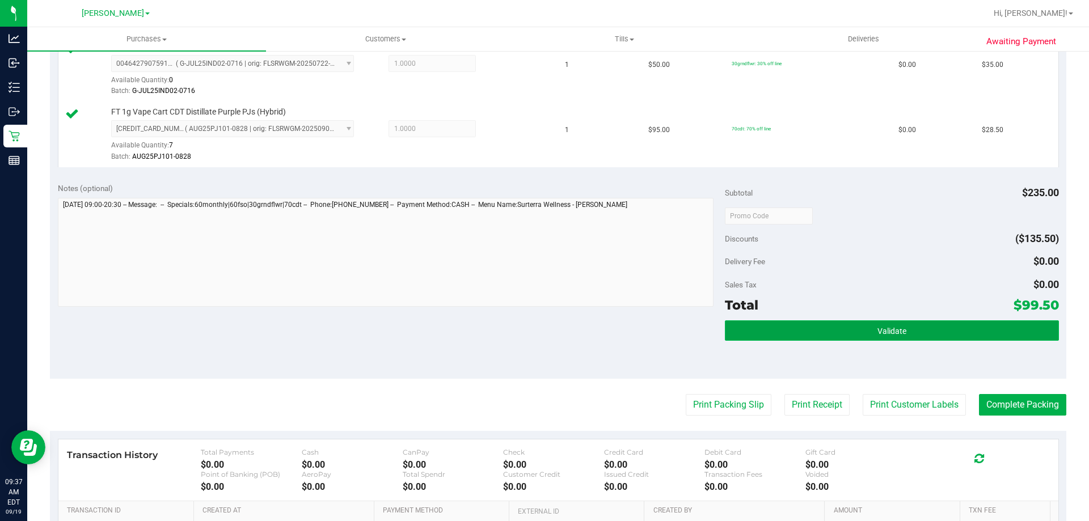
click at [907, 329] on button "Validate" at bounding box center [892, 331] width 334 height 20
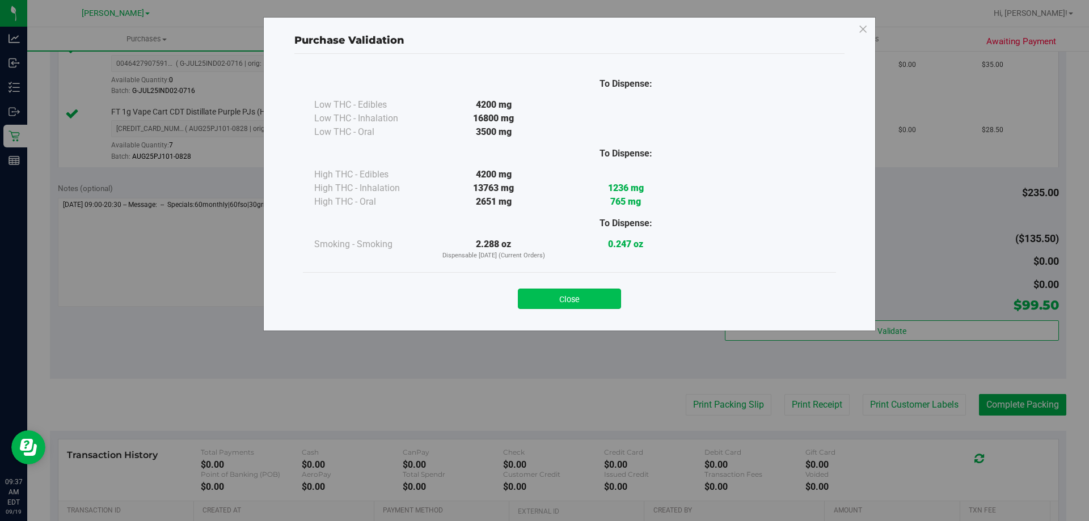
click at [576, 295] on button "Close" at bounding box center [569, 299] width 103 height 20
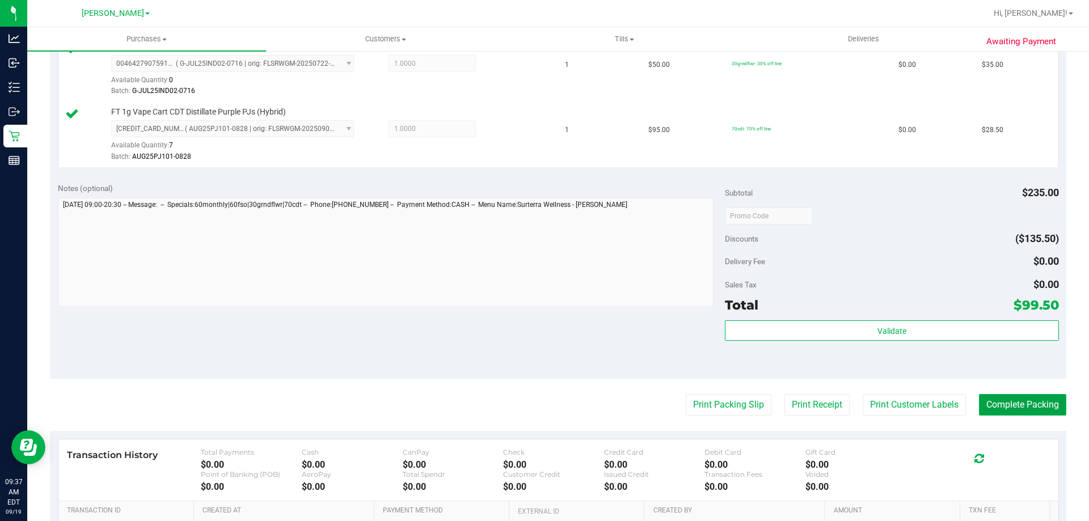
click at [1036, 394] on button "Complete Packing" at bounding box center [1022, 405] width 87 height 22
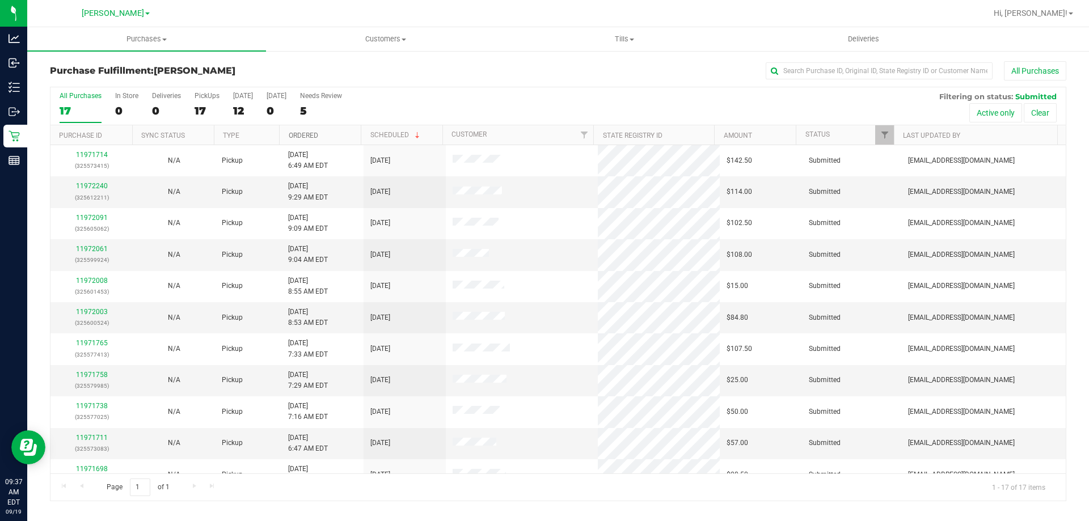
click at [304, 134] on link "Ordered" at bounding box center [304, 136] width 30 height 8
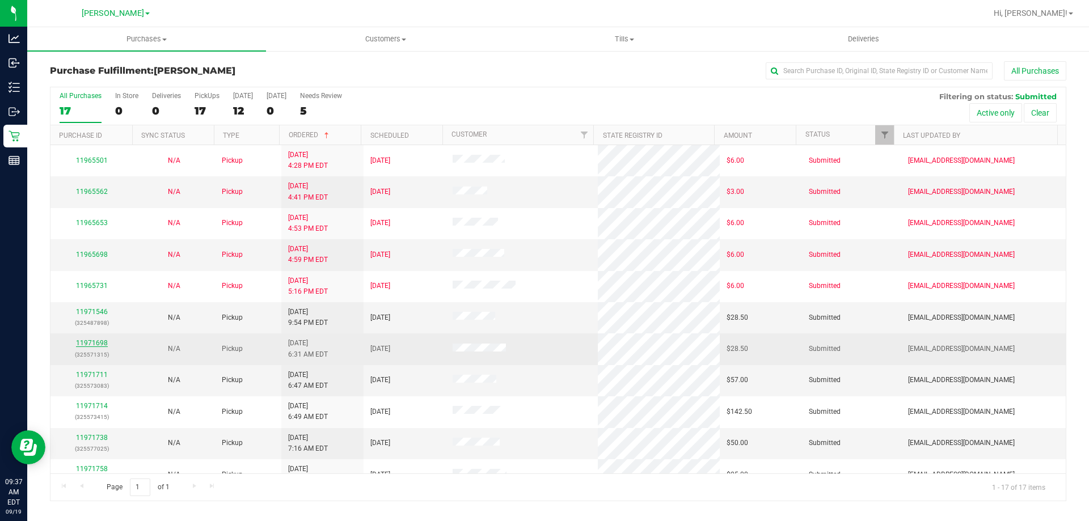
click at [90, 342] on link "11971698" at bounding box center [92, 343] width 32 height 8
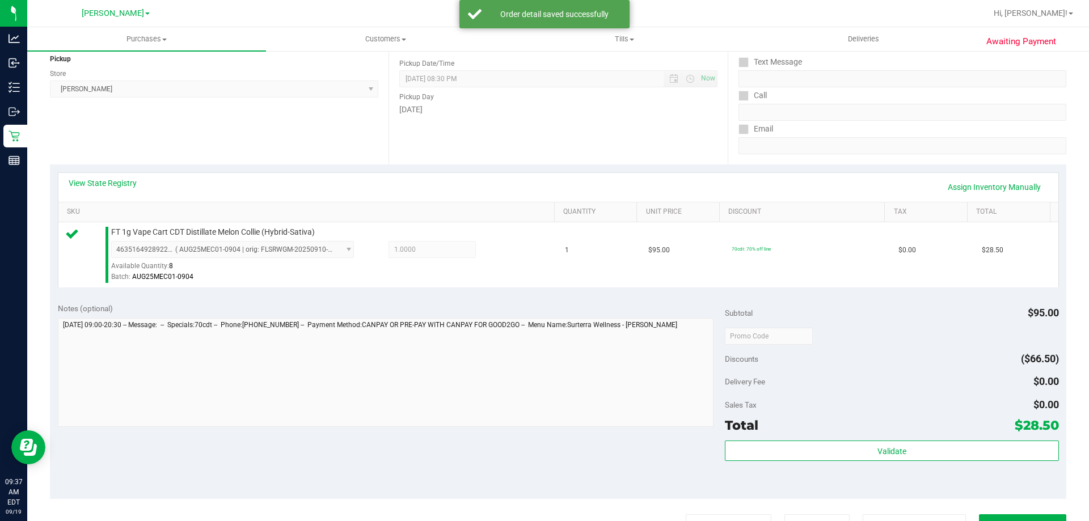
scroll to position [193, 0]
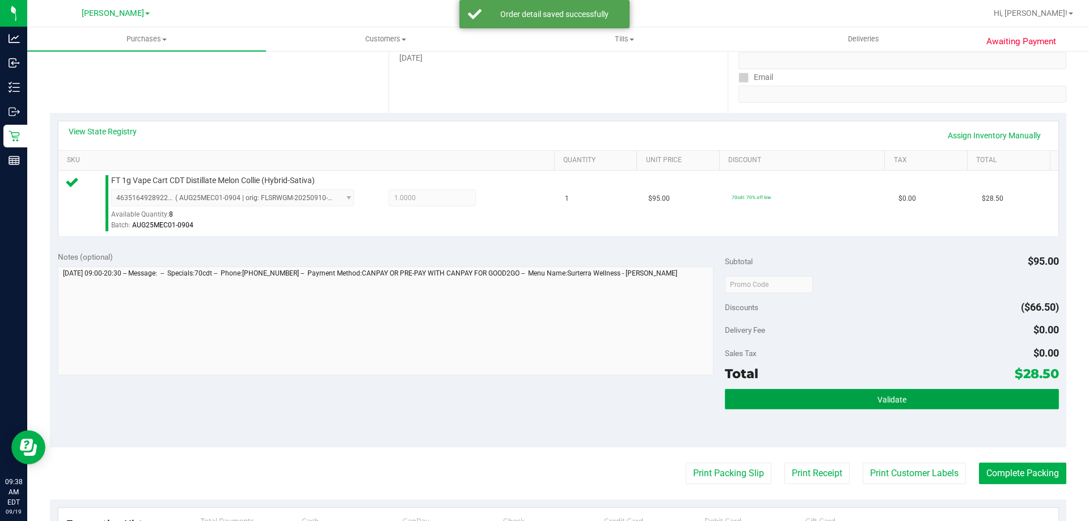
click at [891, 394] on button "Validate" at bounding box center [892, 399] width 334 height 20
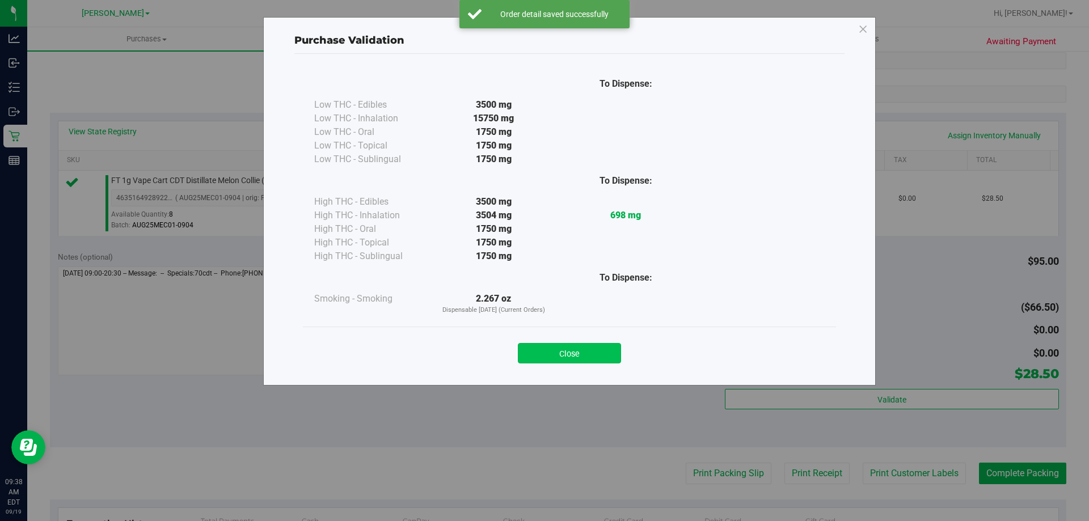
click at [575, 356] on button "Close" at bounding box center [569, 353] width 103 height 20
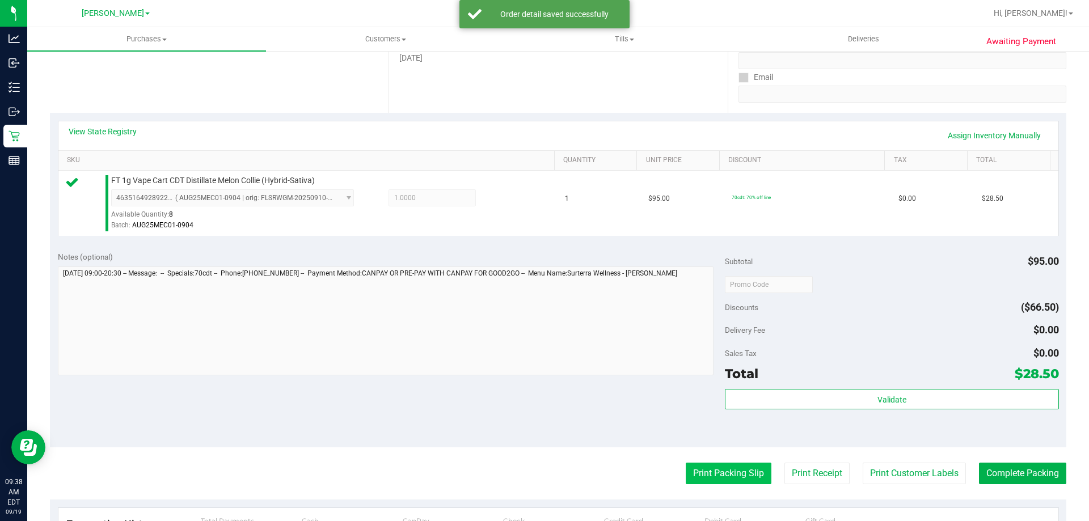
click at [726, 481] on button "Print Packing Slip" at bounding box center [729, 474] width 86 height 22
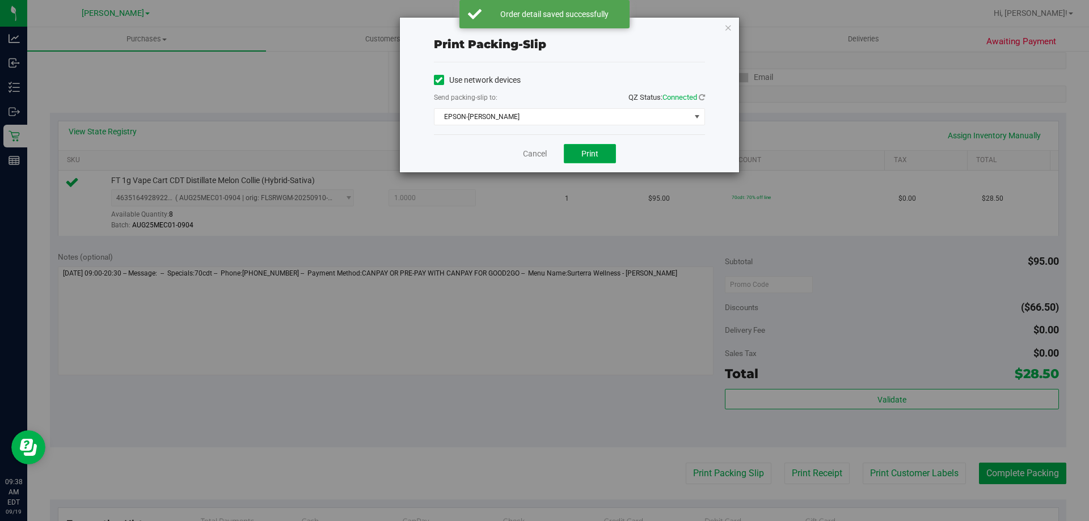
click at [575, 146] on button "Print" at bounding box center [590, 153] width 52 height 19
click at [535, 153] on link "Cancel" at bounding box center [535, 154] width 24 height 12
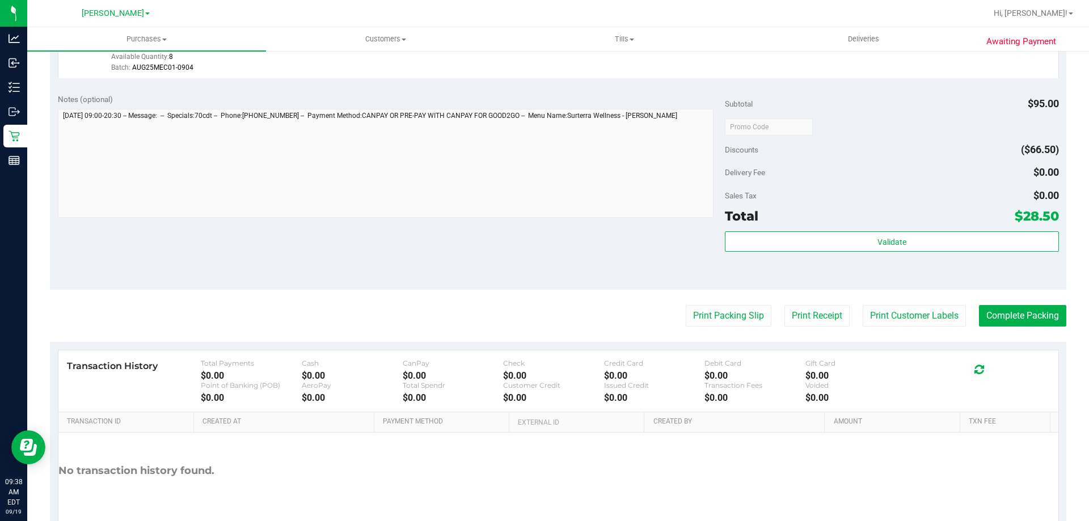
scroll to position [406, 0]
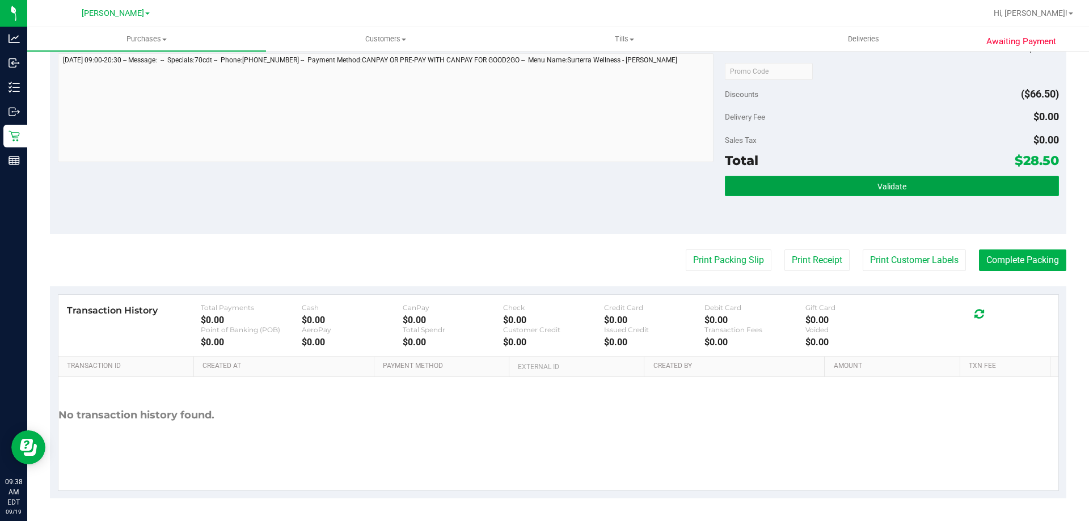
click at [887, 185] on span "Validate" at bounding box center [892, 186] width 29 height 9
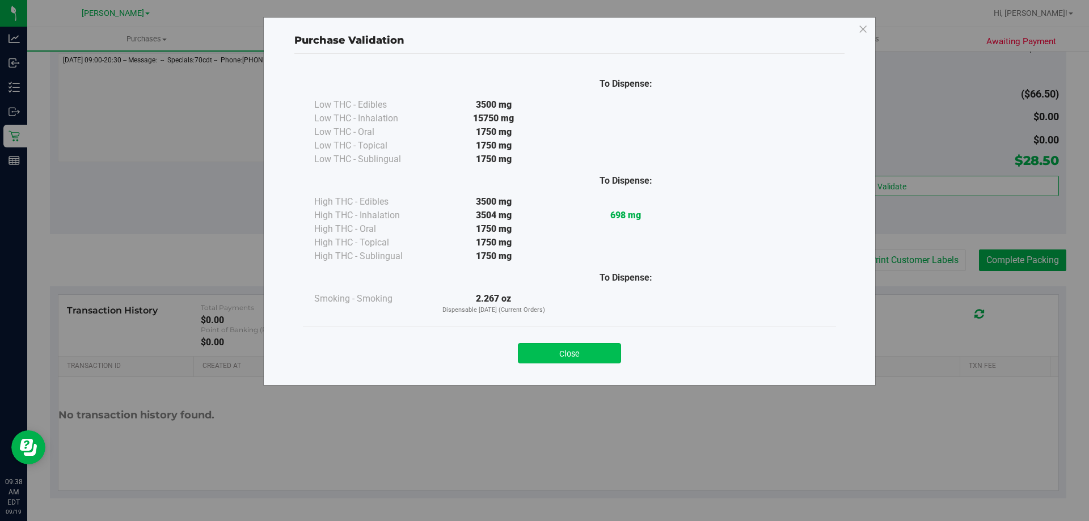
click at [583, 352] on button "Close" at bounding box center [569, 353] width 103 height 20
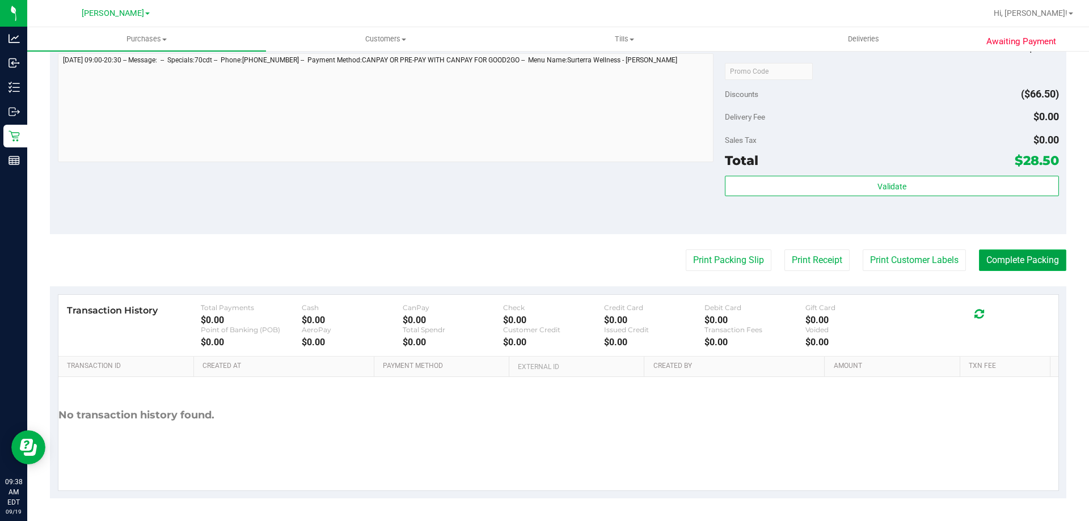
click at [1037, 258] on button "Complete Packing" at bounding box center [1022, 261] width 87 height 22
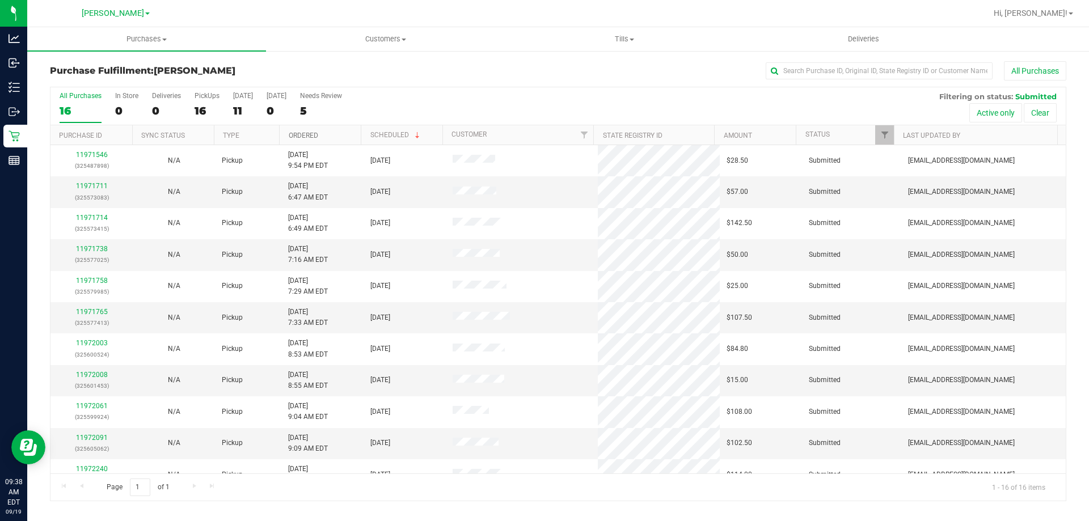
click at [307, 137] on link "Ordered" at bounding box center [304, 136] width 30 height 8
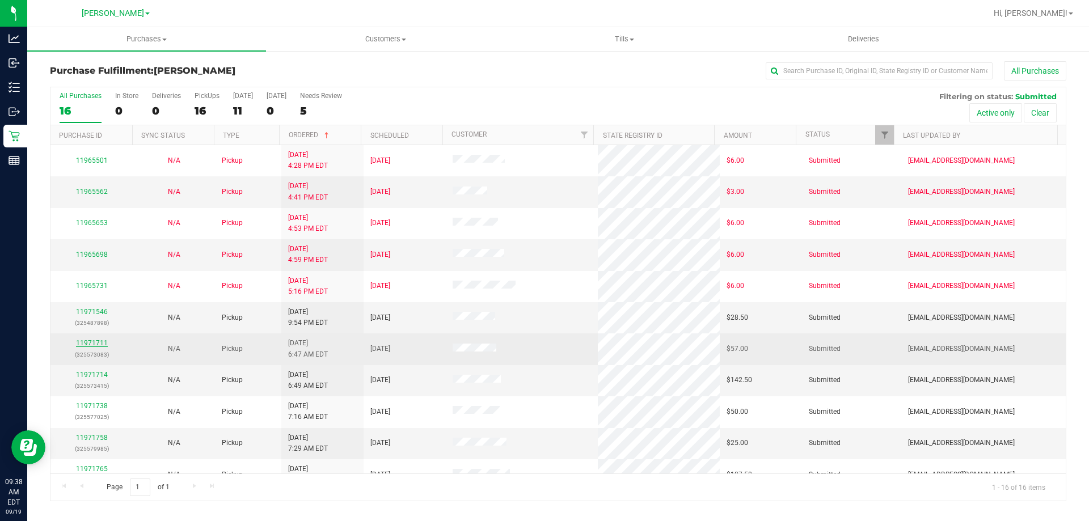
click at [88, 344] on link "11971711" at bounding box center [92, 343] width 32 height 8
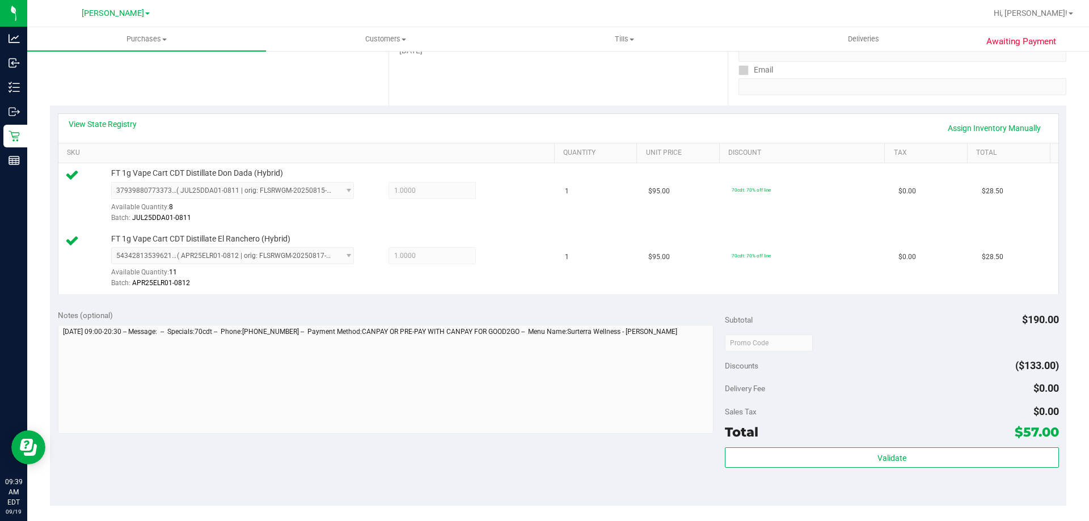
scroll to position [352, 0]
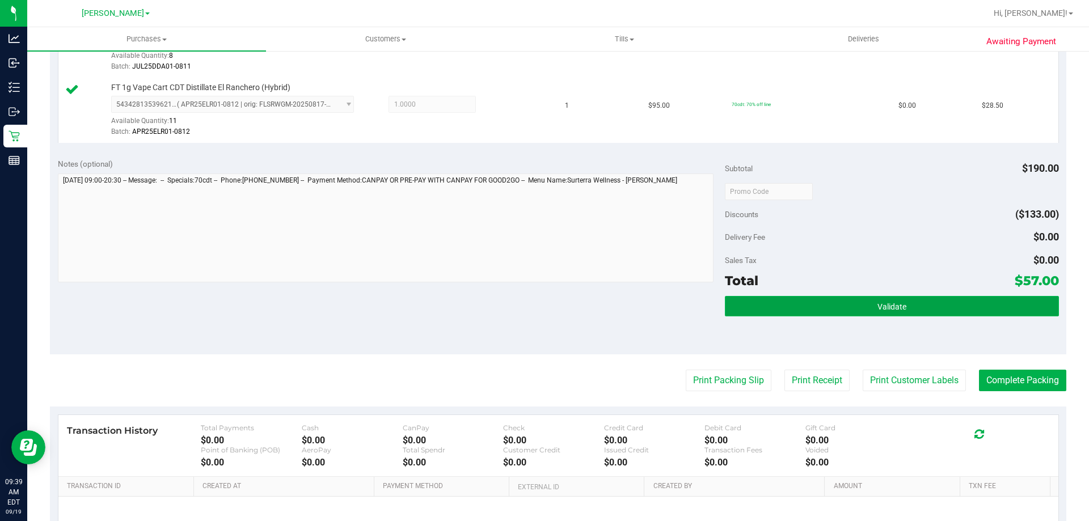
click at [893, 302] on span "Validate" at bounding box center [892, 306] width 29 height 9
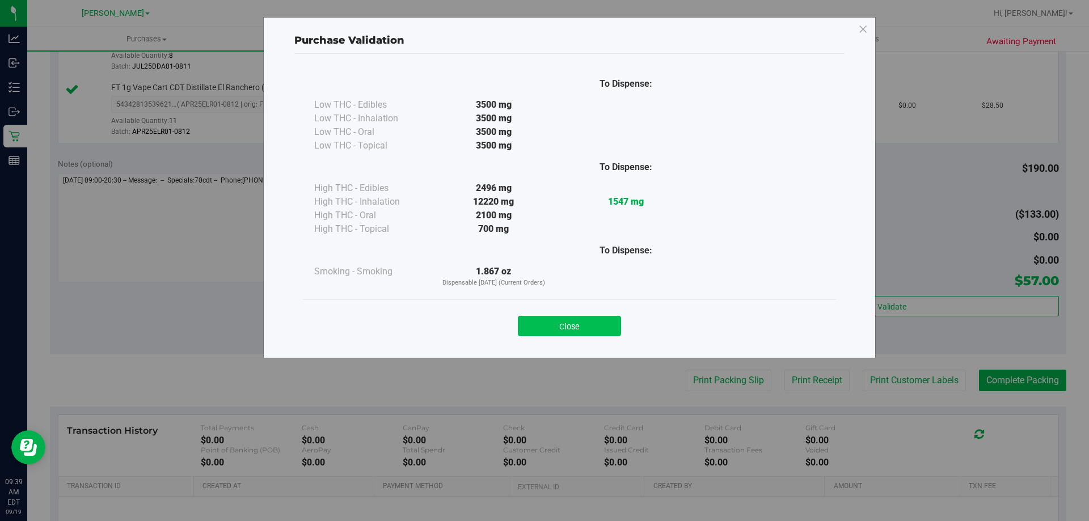
click at [554, 321] on button "Close" at bounding box center [569, 326] width 103 height 20
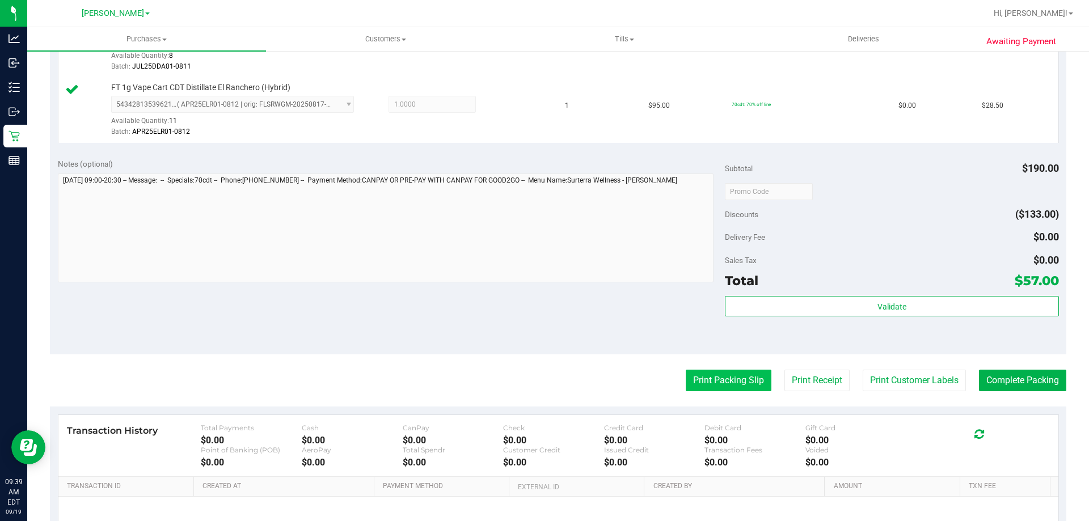
click at [754, 381] on button "Print Packing Slip" at bounding box center [729, 381] width 86 height 22
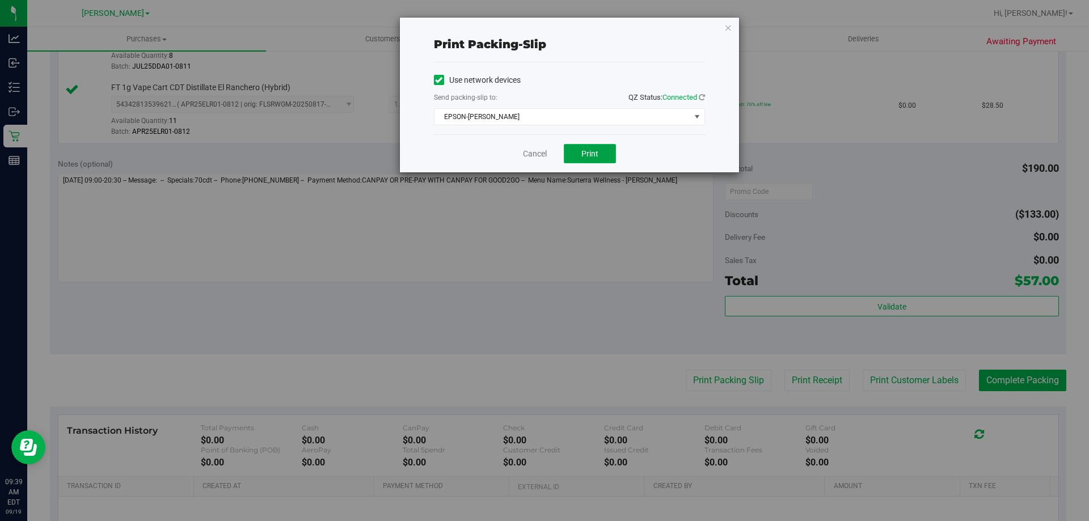
click at [586, 155] on span "Print" at bounding box center [590, 153] width 17 height 9
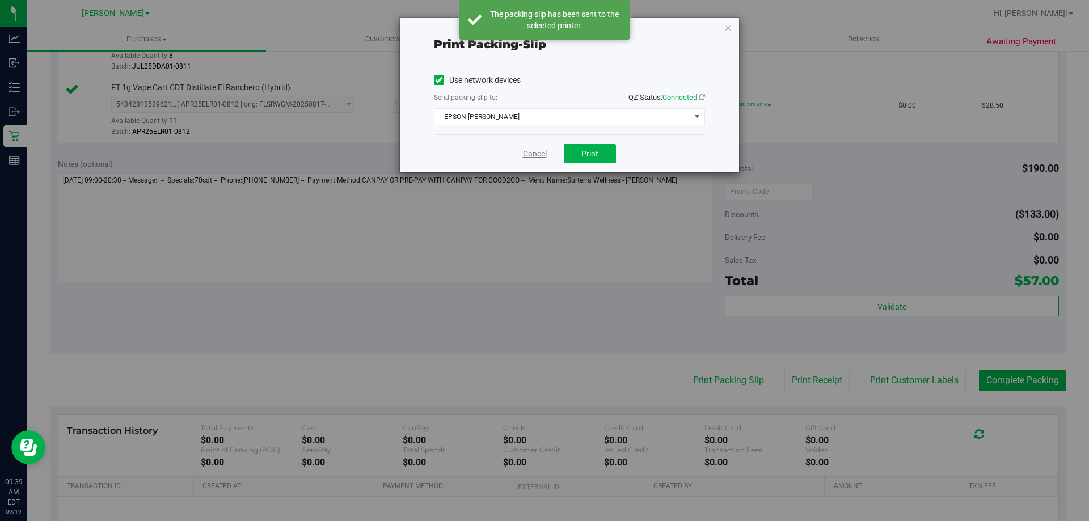
click at [525, 153] on link "Cancel" at bounding box center [535, 154] width 24 height 12
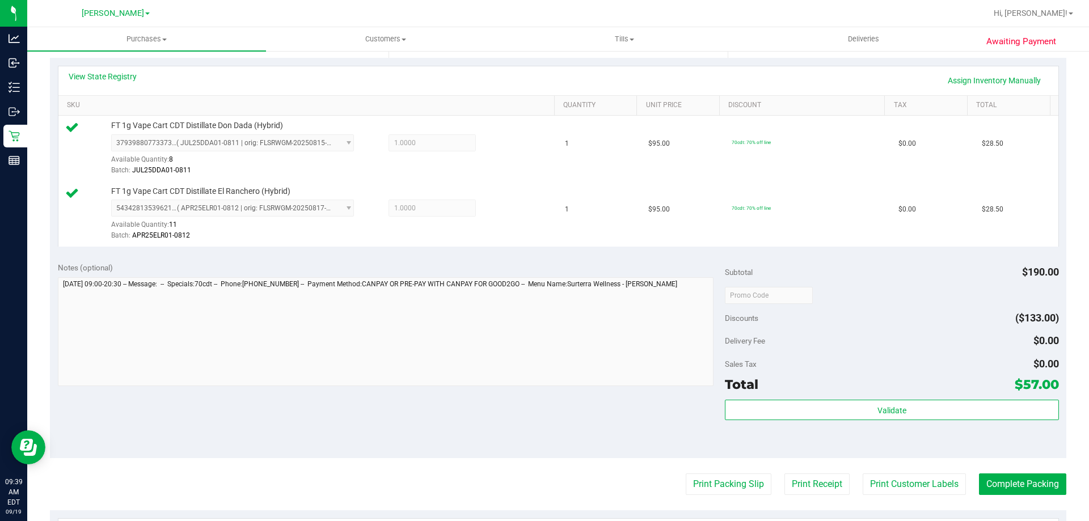
scroll to position [252, 0]
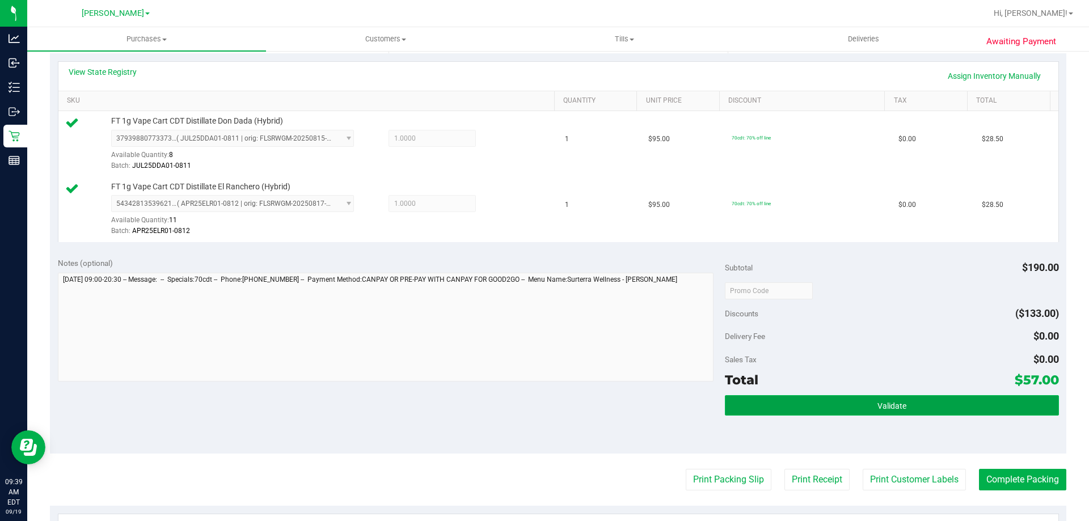
click at [878, 403] on span "Validate" at bounding box center [892, 406] width 29 height 9
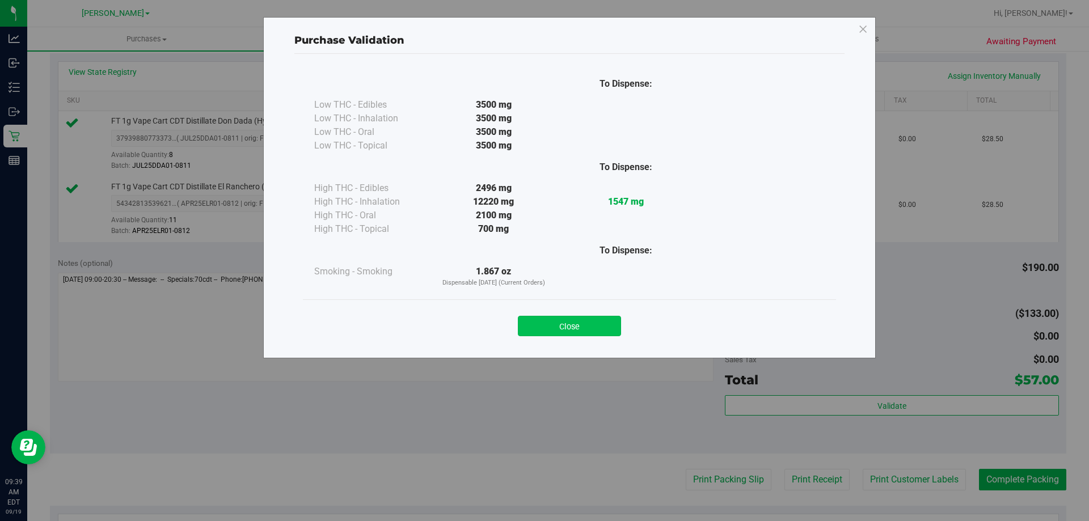
click at [610, 331] on button "Close" at bounding box center [569, 326] width 103 height 20
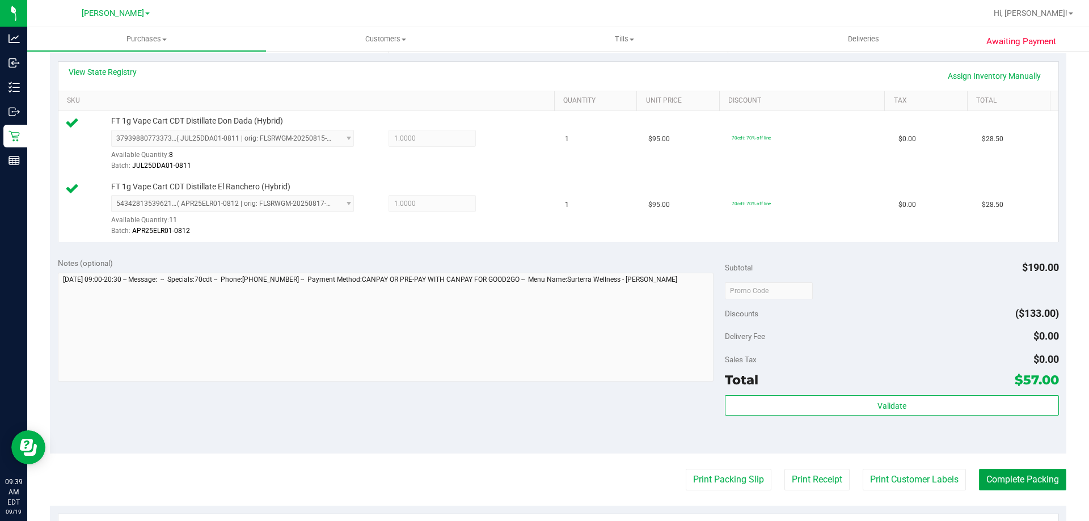
click at [1025, 473] on button "Complete Packing" at bounding box center [1022, 480] width 87 height 22
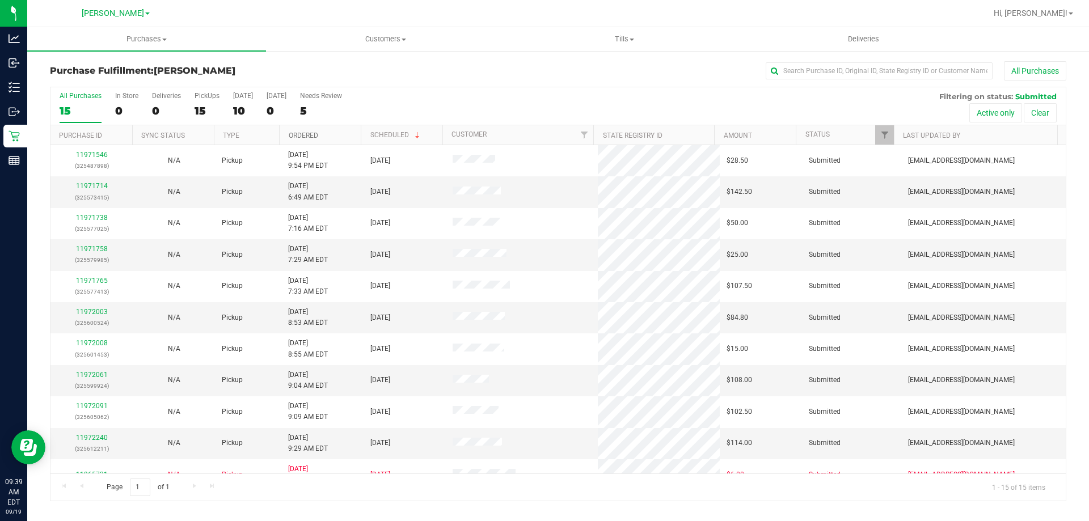
click at [294, 133] on link "Ordered" at bounding box center [304, 136] width 30 height 8
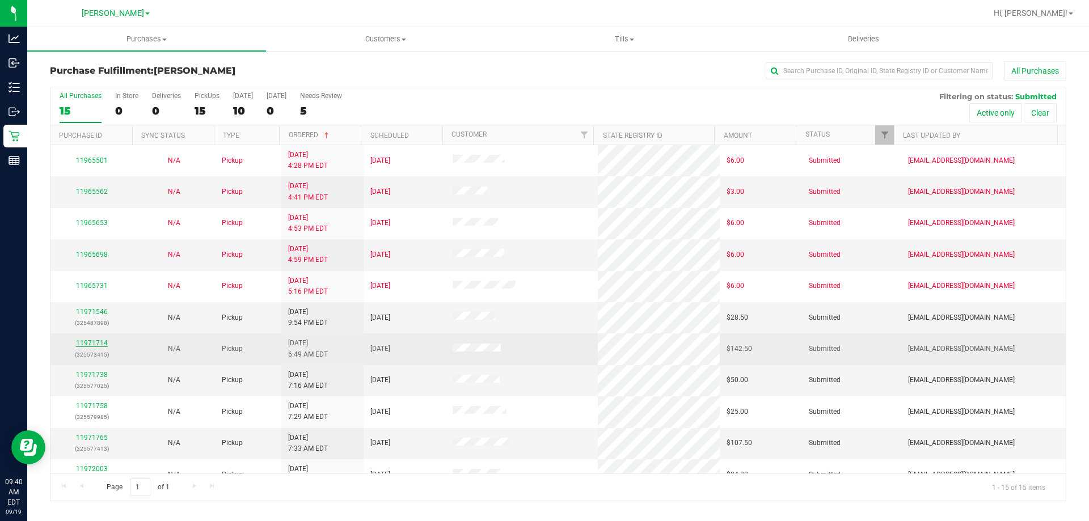
click at [98, 343] on link "11971714" at bounding box center [92, 343] width 32 height 8
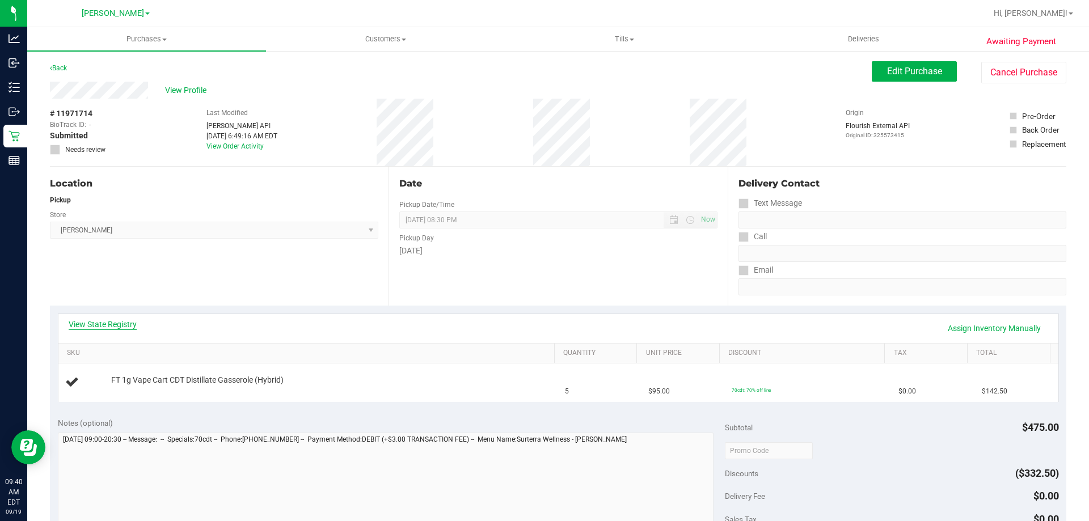
click at [102, 328] on link "View State Registry" at bounding box center [103, 324] width 68 height 11
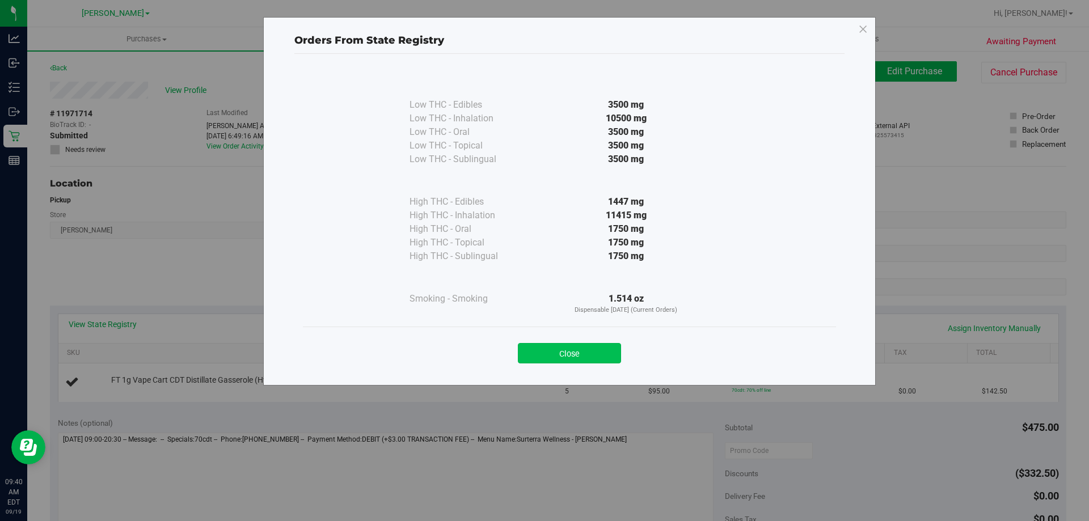
click at [568, 346] on button "Close" at bounding box center [569, 353] width 103 height 20
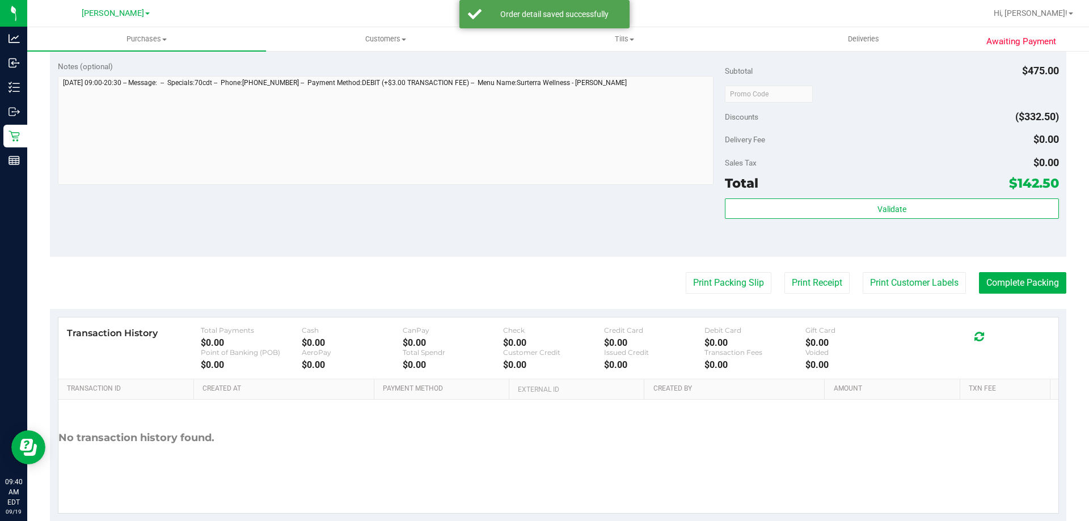
scroll to position [406, 0]
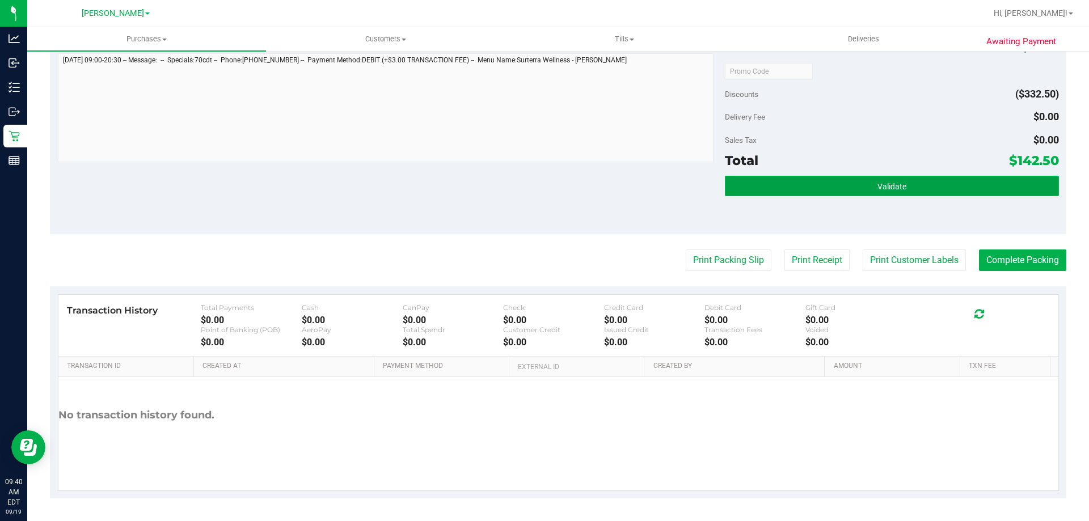
click at [938, 188] on button "Validate" at bounding box center [892, 186] width 334 height 20
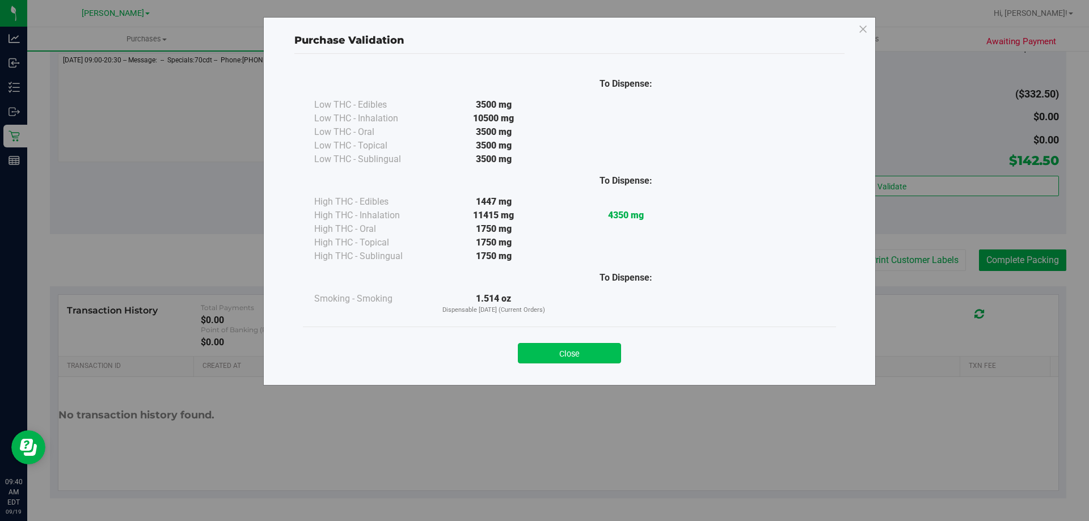
click at [559, 358] on button "Close" at bounding box center [569, 353] width 103 height 20
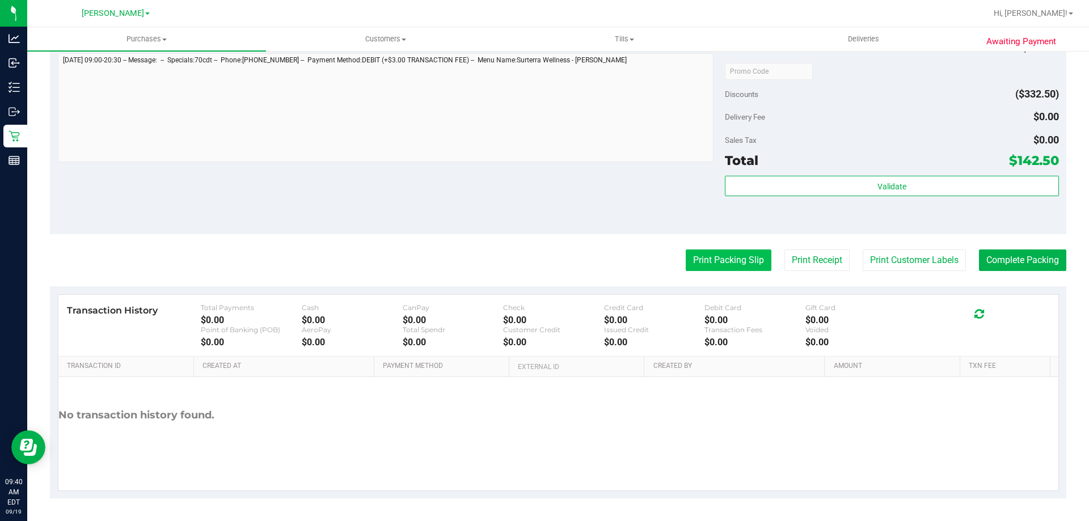
click at [713, 253] on button "Print Packing Slip" at bounding box center [729, 261] width 86 height 22
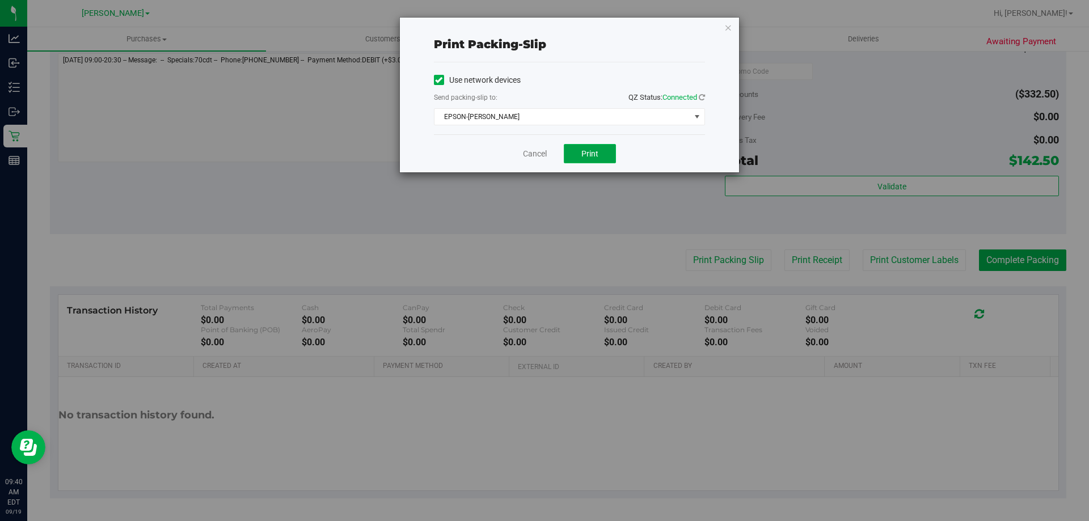
click at [577, 148] on button "Print" at bounding box center [590, 153] width 52 height 19
click at [540, 158] on link "Cancel" at bounding box center [535, 154] width 24 height 12
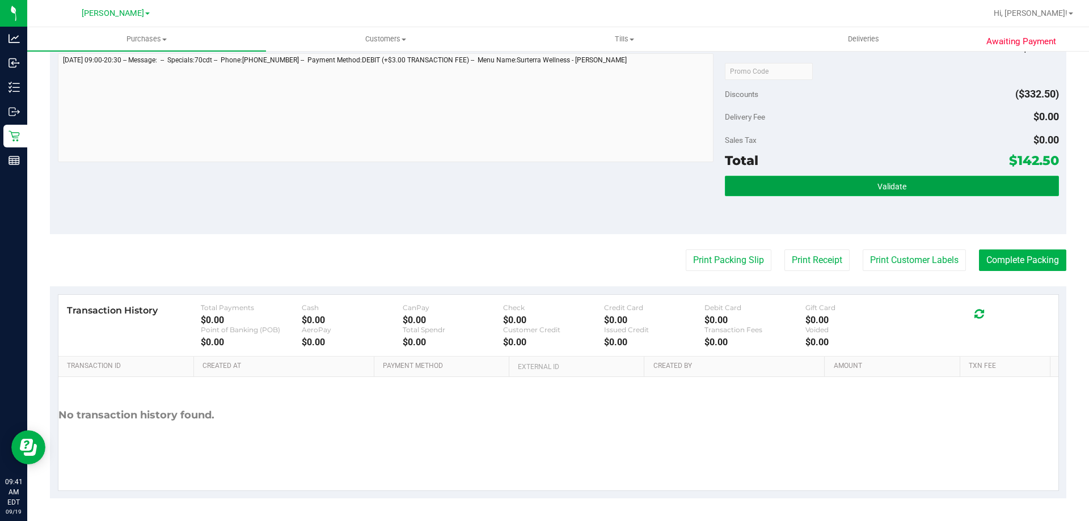
click at [895, 183] on span "Validate" at bounding box center [892, 186] width 29 height 9
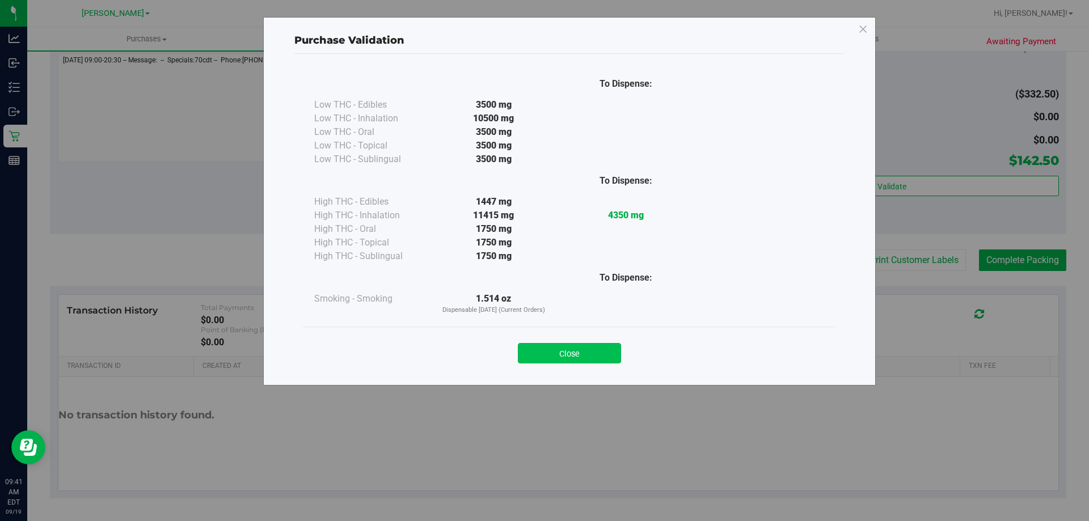
click at [580, 352] on button "Close" at bounding box center [569, 353] width 103 height 20
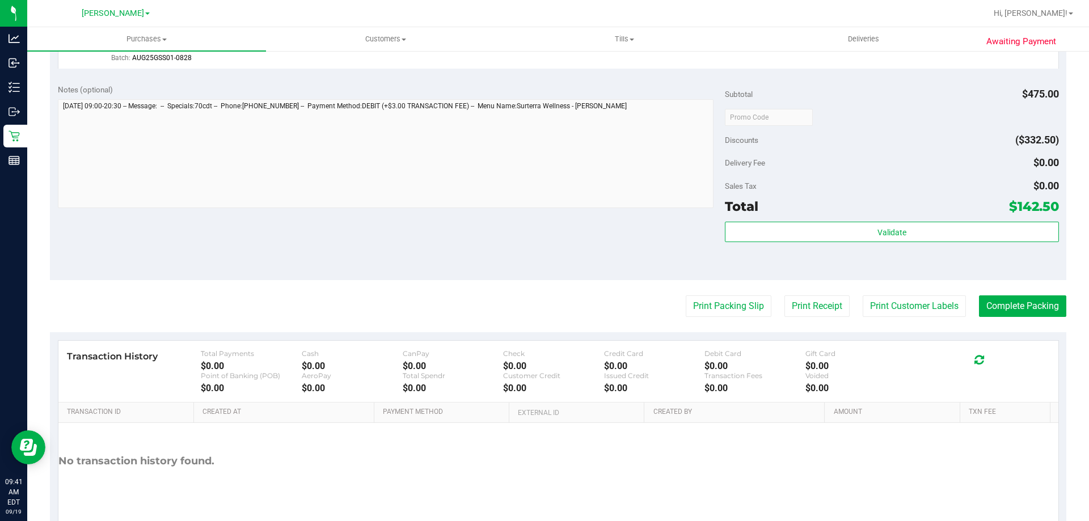
scroll to position [361, 0]
click at [1034, 300] on button "Complete Packing" at bounding box center [1022, 306] width 87 height 22
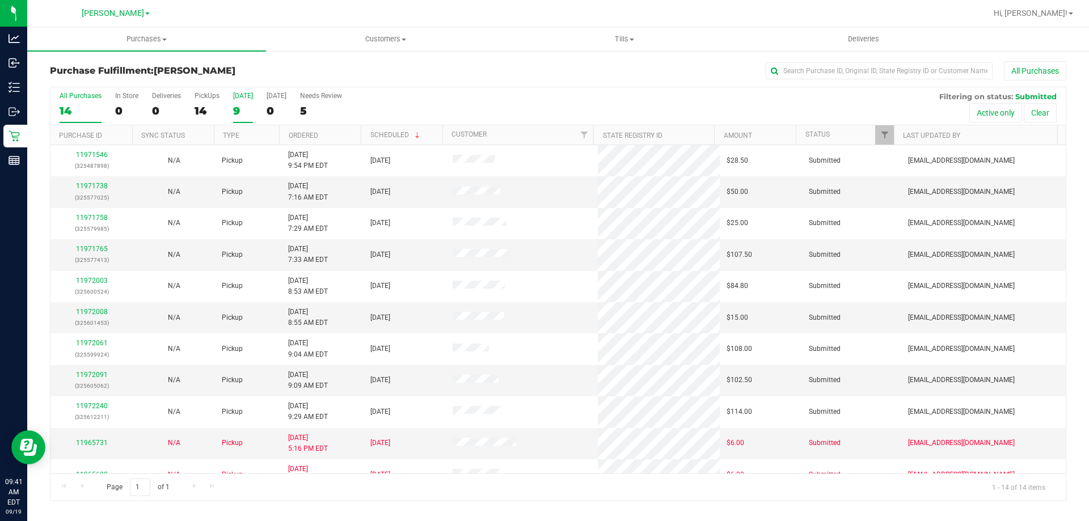
click at [240, 108] on div "9" at bounding box center [243, 110] width 20 height 13
click at [0, 0] on input "Today 9" at bounding box center [0, 0] width 0 height 0
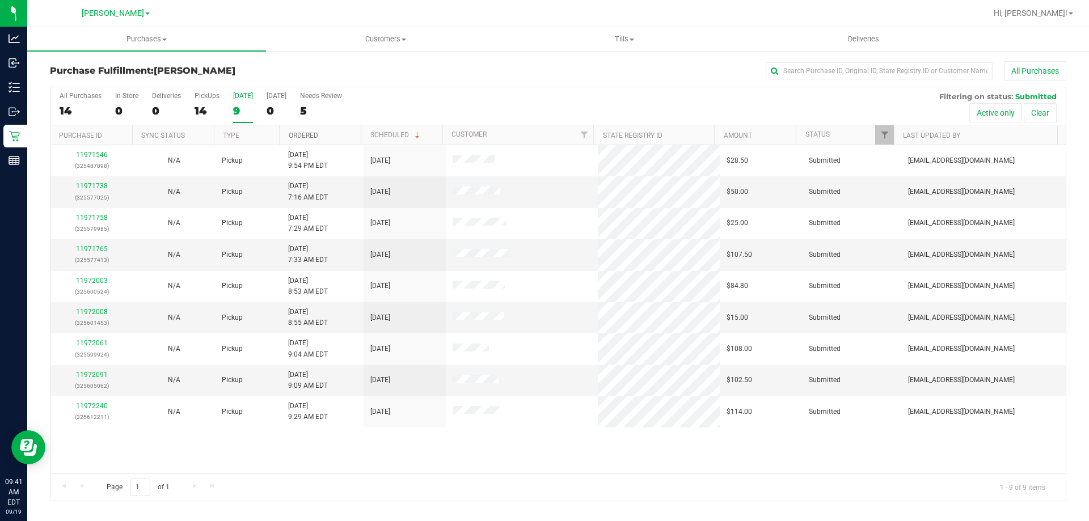
click at [308, 136] on link "Ordered" at bounding box center [304, 136] width 30 height 8
click at [97, 186] on link "11971738" at bounding box center [92, 186] width 32 height 8
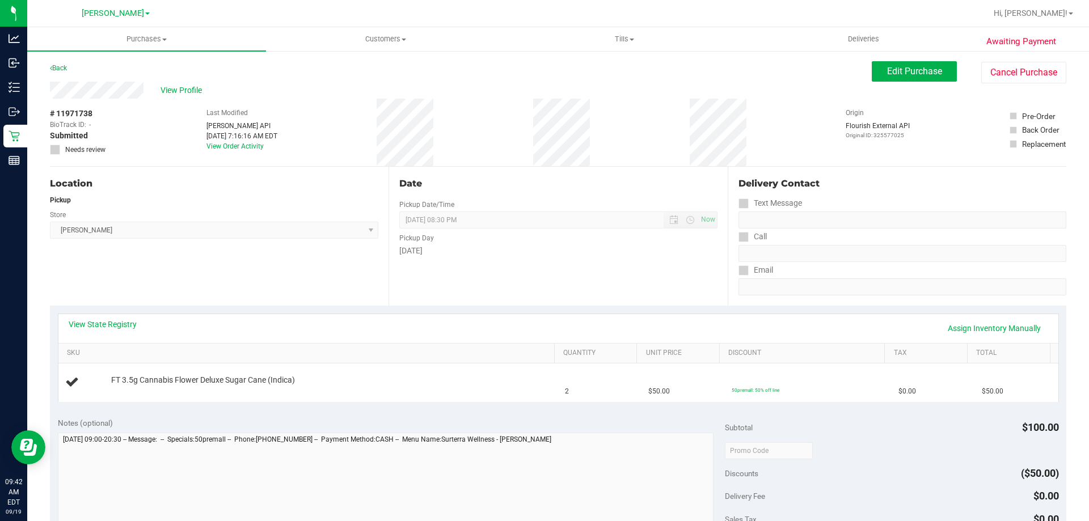
click at [112, 334] on div "View State Registry Assign Inventory Manually" at bounding box center [559, 328] width 980 height 19
click at [113, 325] on link "View State Registry" at bounding box center [103, 324] width 68 height 11
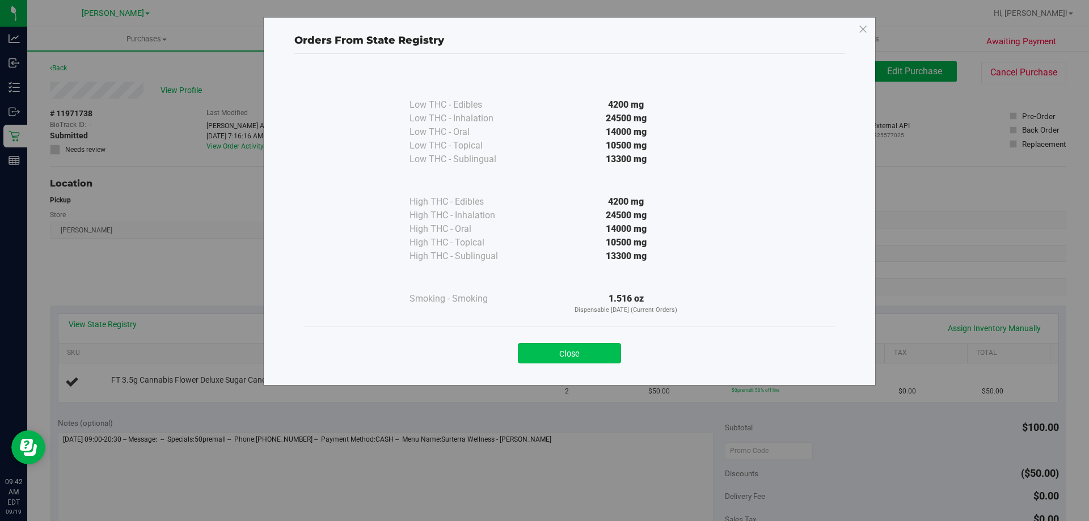
click at [537, 355] on button "Close" at bounding box center [569, 353] width 103 height 20
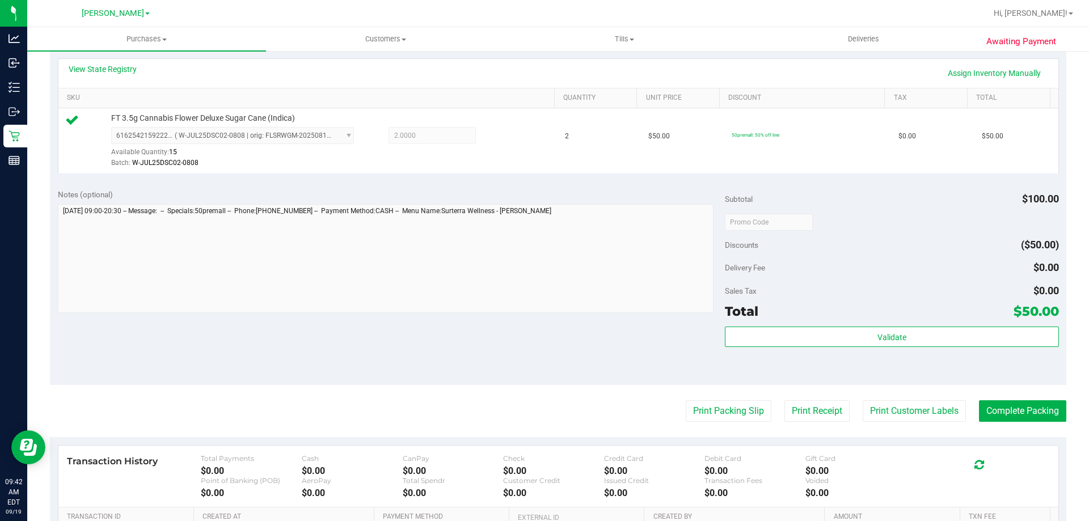
scroll to position [306, 0]
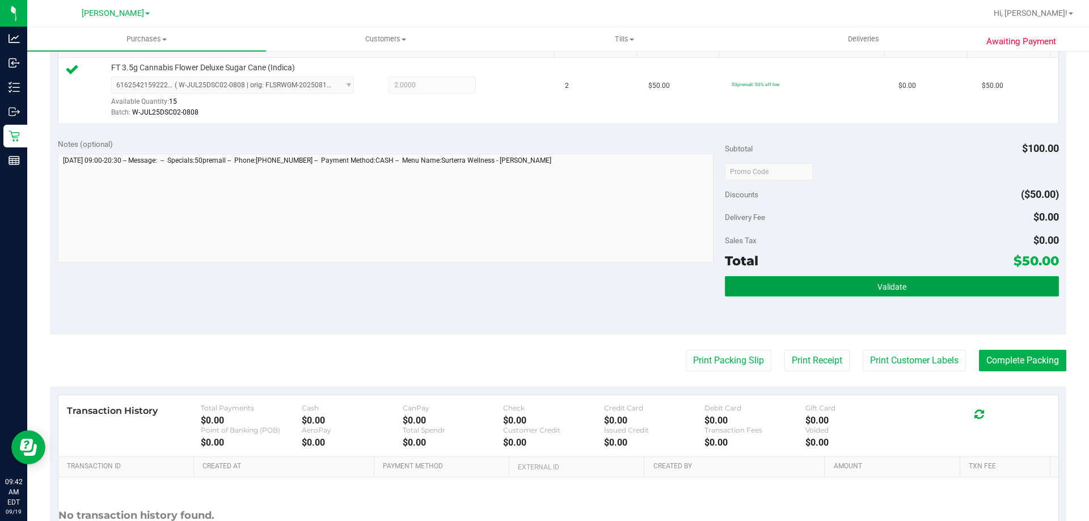
click at [959, 293] on button "Validate" at bounding box center [892, 286] width 334 height 20
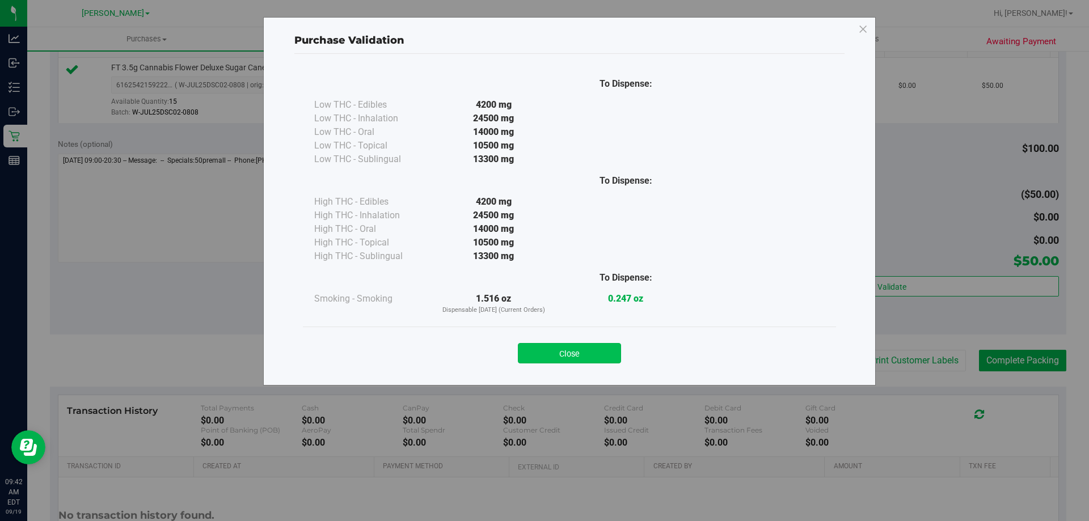
click at [588, 356] on button "Close" at bounding box center [569, 353] width 103 height 20
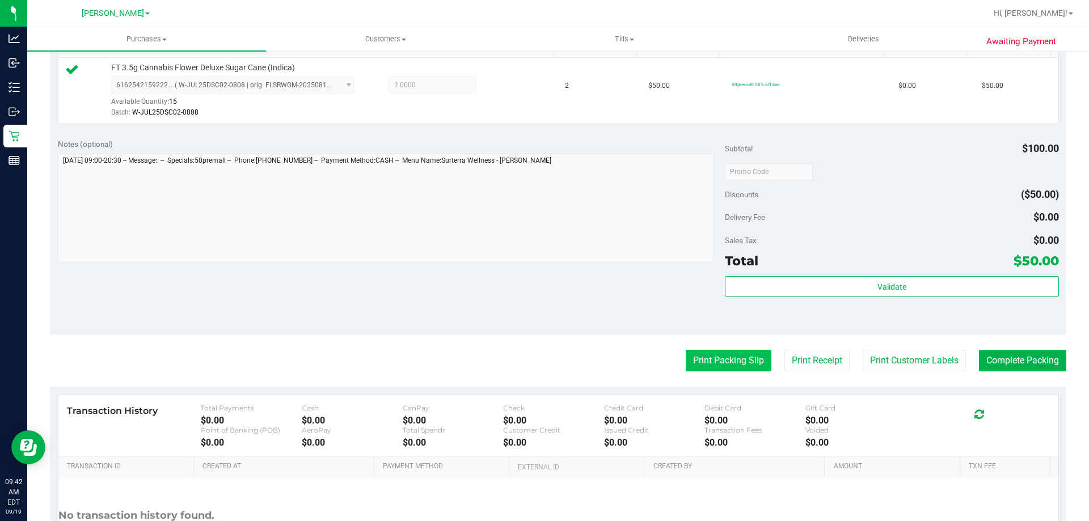
click at [745, 353] on button "Print Packing Slip" at bounding box center [729, 361] width 86 height 22
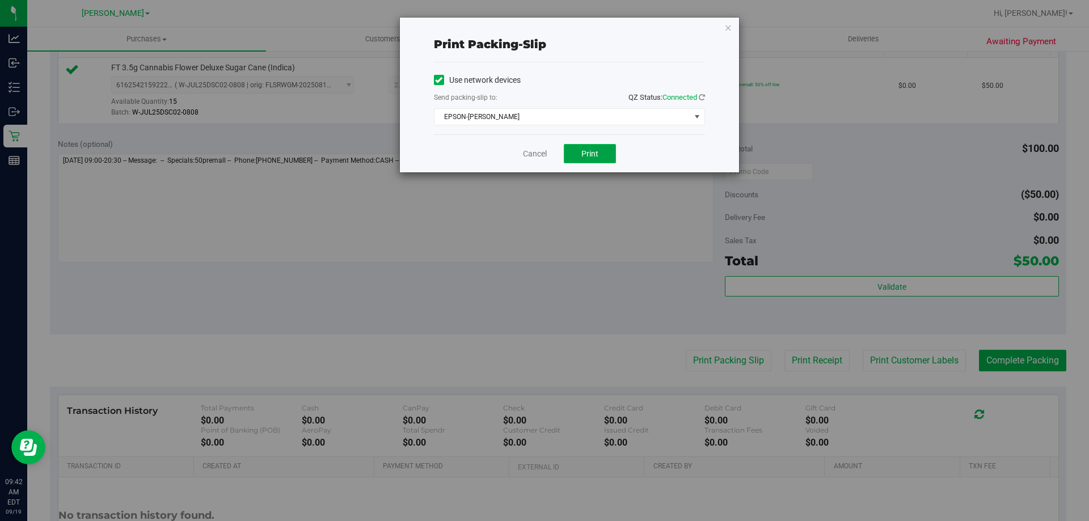
click at [601, 153] on button "Print" at bounding box center [590, 153] width 52 height 19
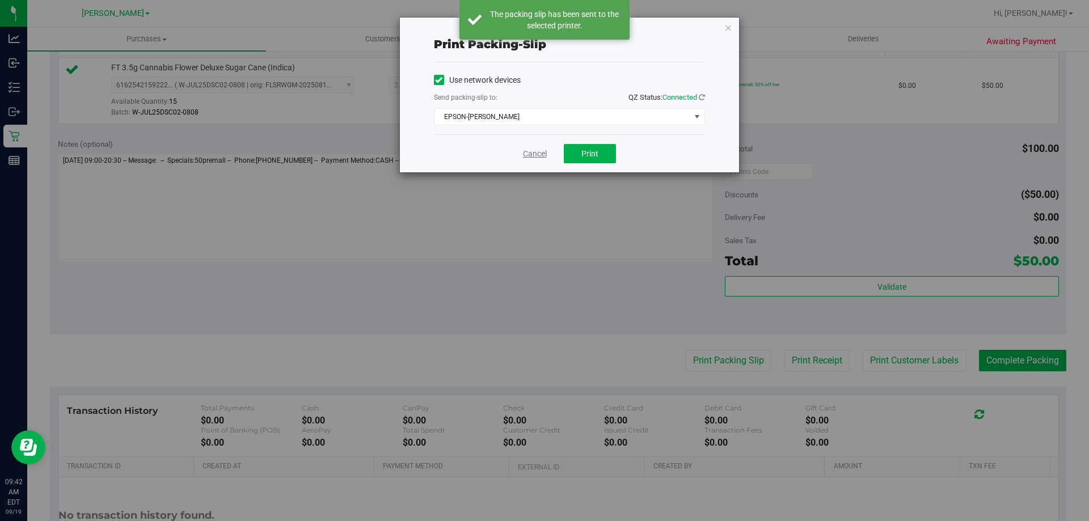
click at [536, 158] on link "Cancel" at bounding box center [535, 154] width 24 height 12
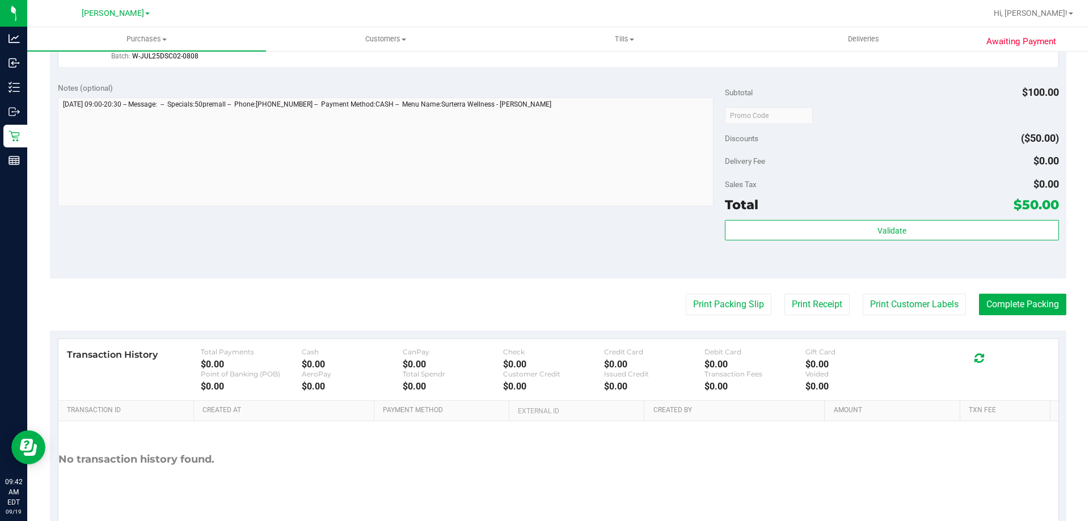
scroll to position [406, 0]
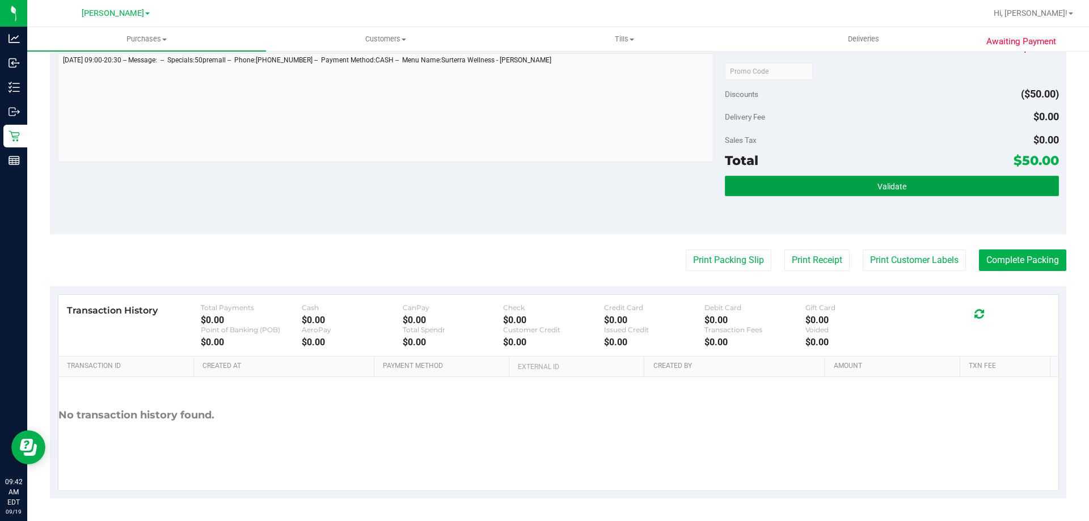
click at [905, 176] on button "Validate" at bounding box center [892, 186] width 334 height 20
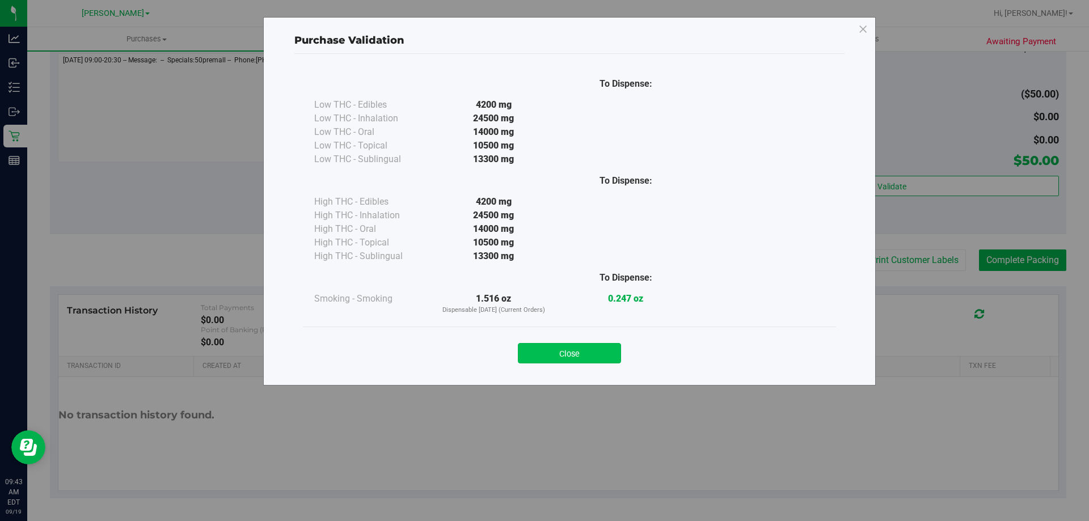
click at [565, 357] on button "Close" at bounding box center [569, 353] width 103 height 20
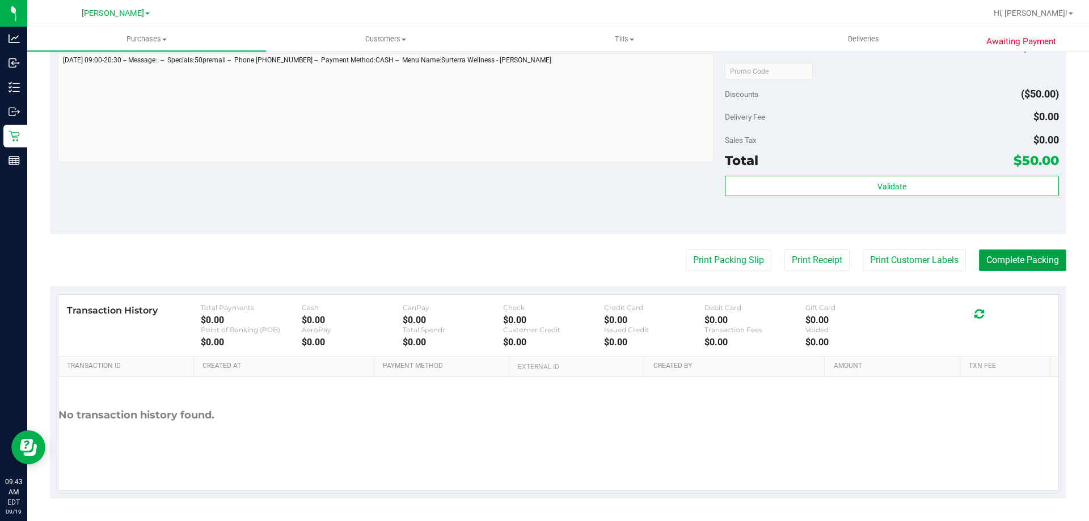
click at [1020, 258] on button "Complete Packing" at bounding box center [1022, 261] width 87 height 22
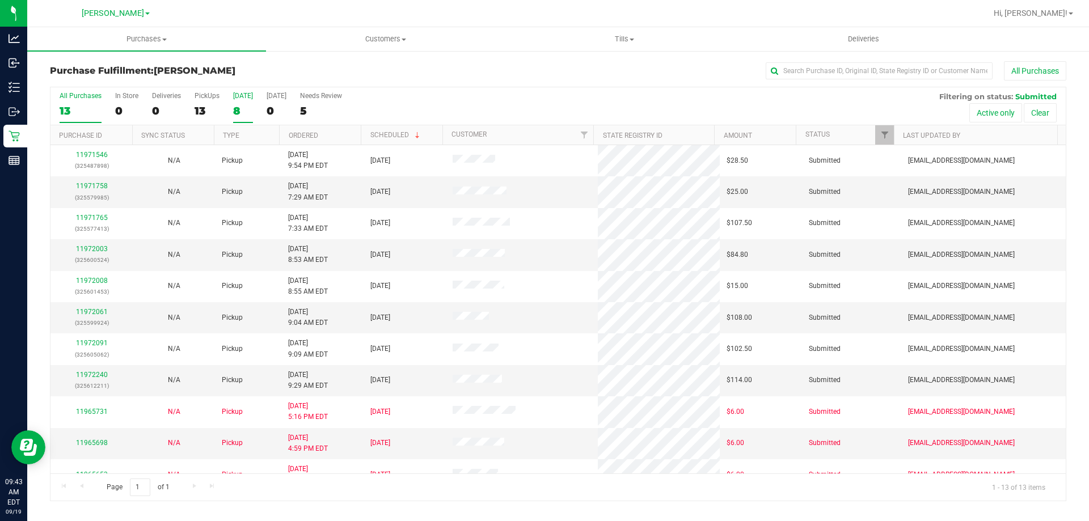
click at [238, 95] on div "[DATE]" at bounding box center [243, 96] width 20 height 8
click at [0, 0] on input "Today 8" at bounding box center [0, 0] width 0 height 0
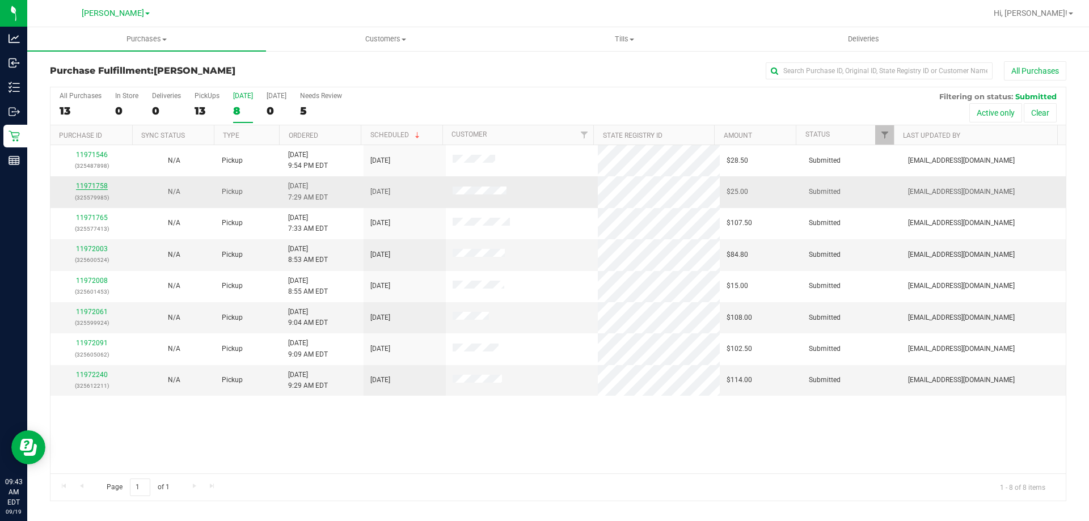
click at [93, 187] on link "11971758" at bounding box center [92, 186] width 32 height 8
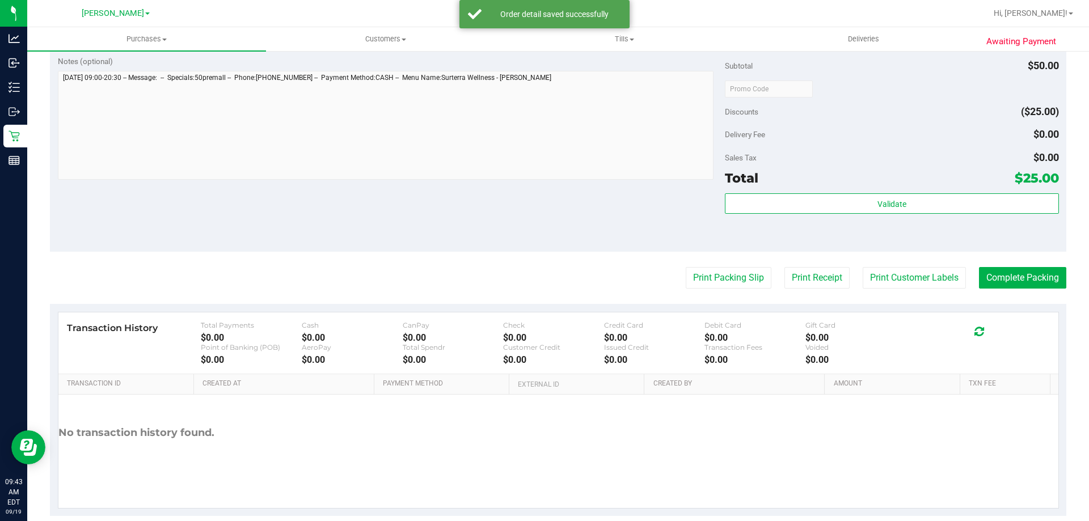
scroll to position [406, 0]
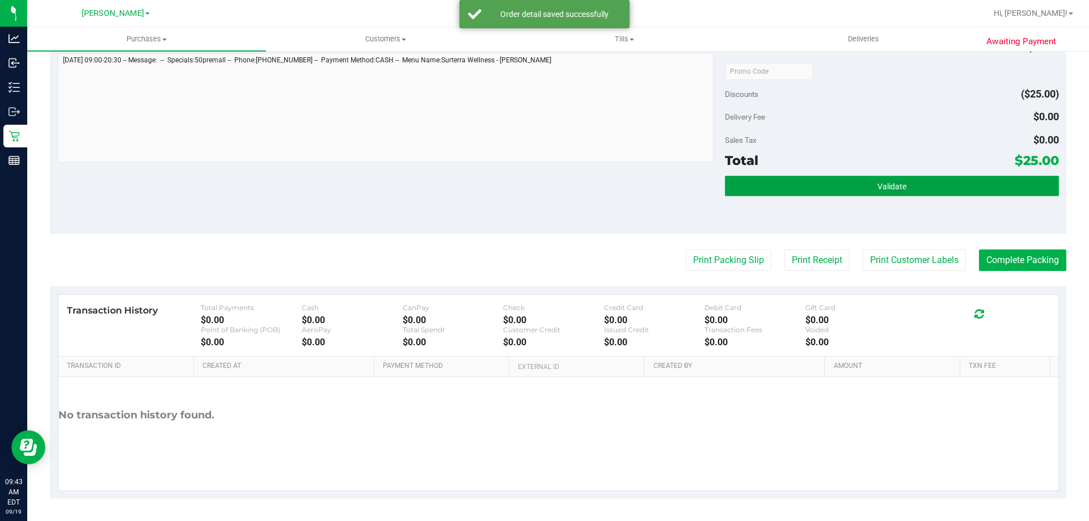
click at [907, 191] on button "Validate" at bounding box center [892, 186] width 334 height 20
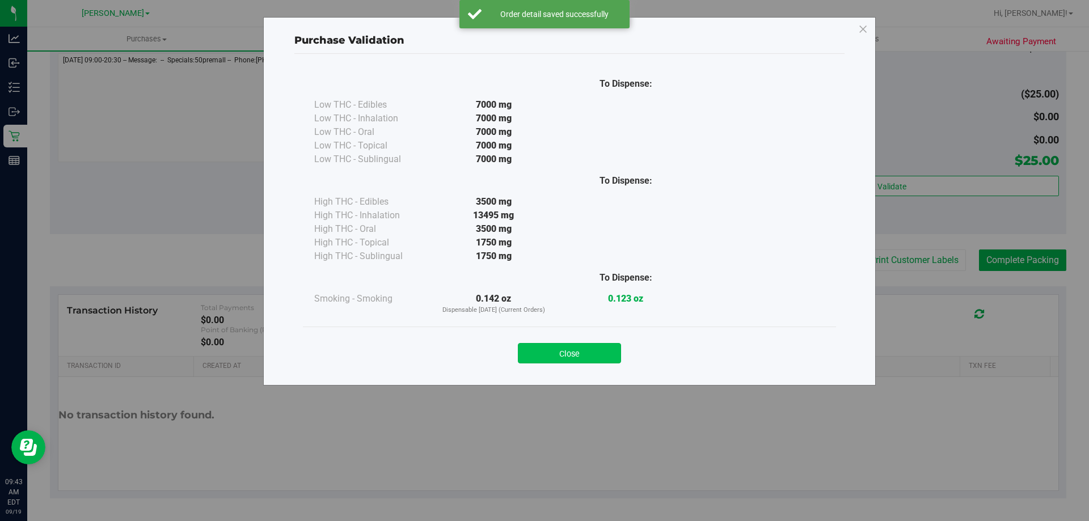
click at [585, 351] on button "Close" at bounding box center [569, 353] width 103 height 20
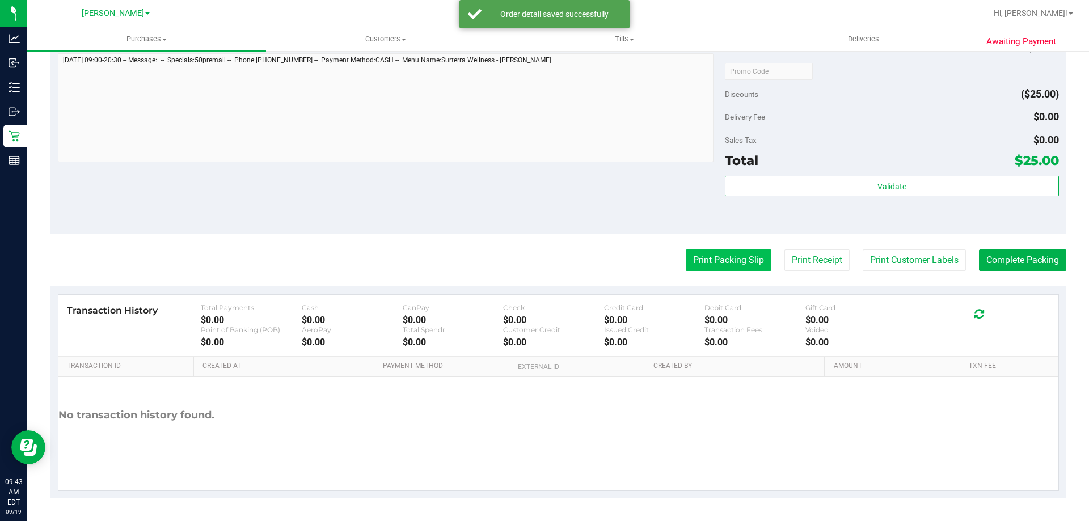
click at [713, 254] on button "Print Packing Slip" at bounding box center [729, 261] width 86 height 22
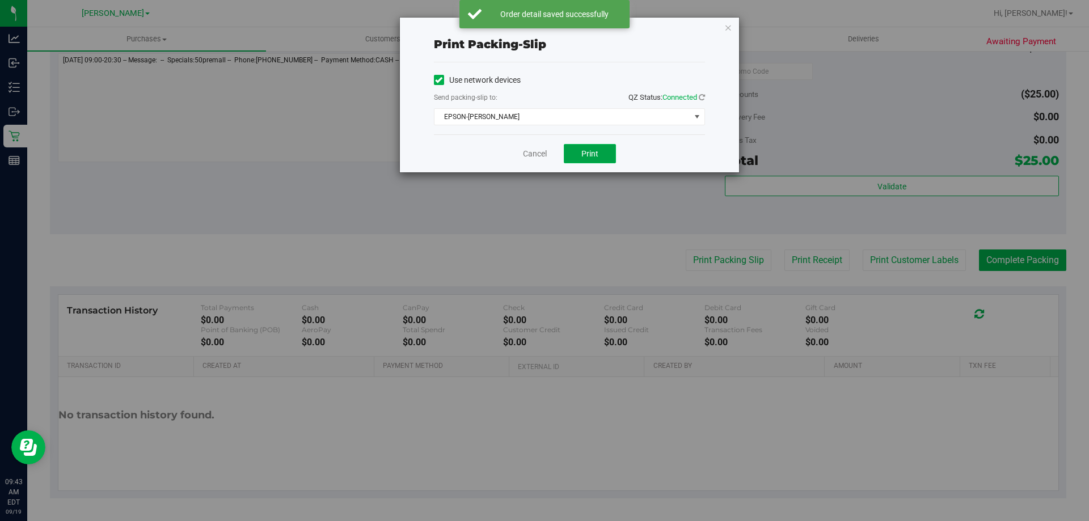
click at [572, 150] on button "Print" at bounding box center [590, 153] width 52 height 19
click at [531, 158] on link "Cancel" at bounding box center [535, 154] width 24 height 12
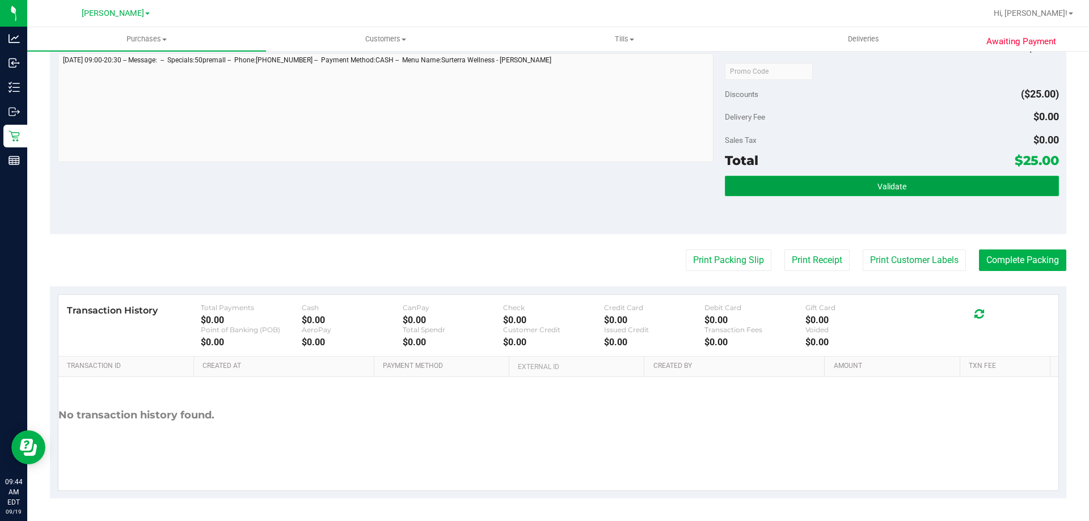
click at [894, 183] on span "Validate" at bounding box center [892, 186] width 29 height 9
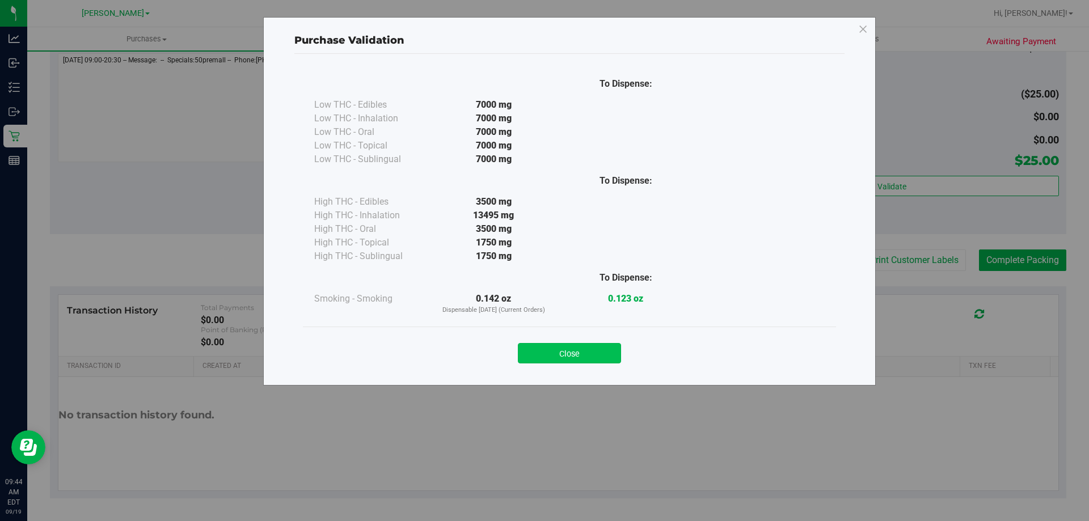
click at [573, 350] on button "Close" at bounding box center [569, 353] width 103 height 20
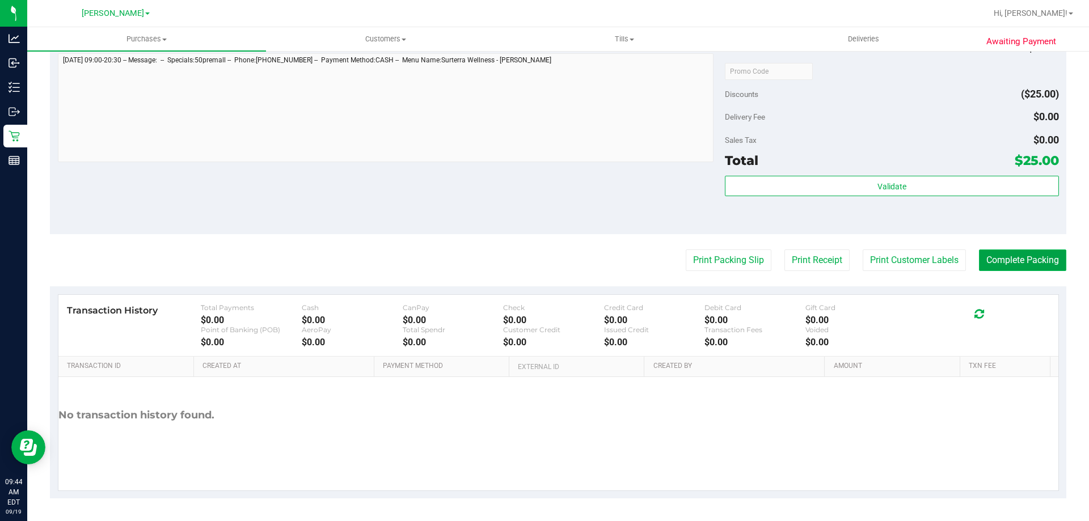
click at [1016, 264] on button "Complete Packing" at bounding box center [1022, 261] width 87 height 22
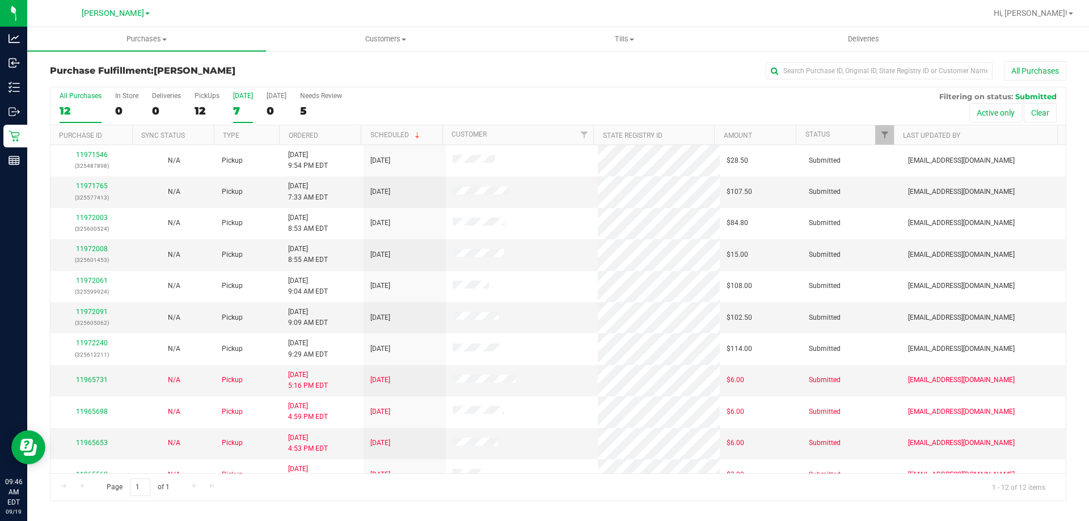
click at [245, 105] on div "7" at bounding box center [243, 110] width 20 height 13
click at [0, 0] on input "Today 7" at bounding box center [0, 0] width 0 height 0
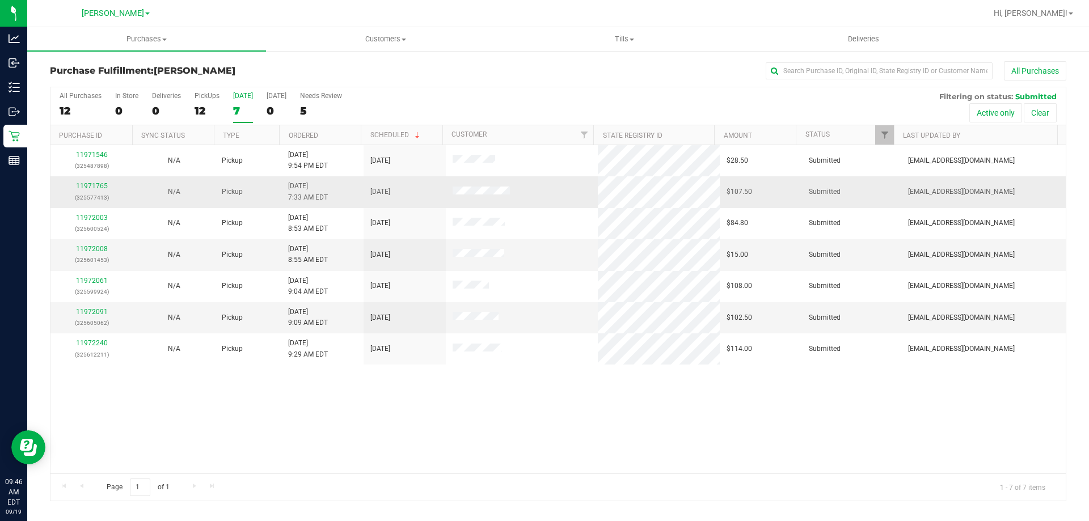
click at [86, 182] on div "11971765 (325577413)" at bounding box center [91, 192] width 69 height 22
click at [87, 182] on link "11971765" at bounding box center [92, 186] width 32 height 8
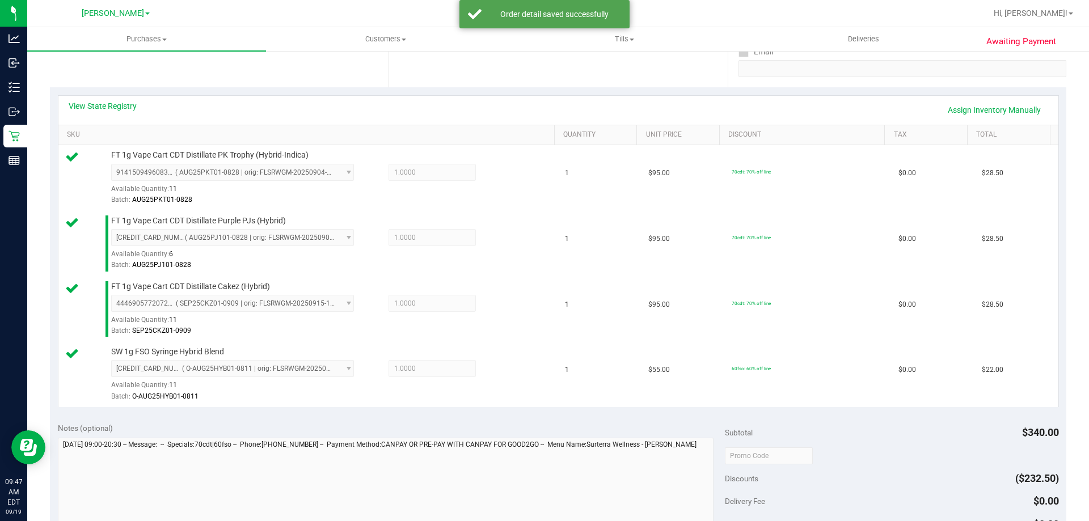
scroll to position [603, 0]
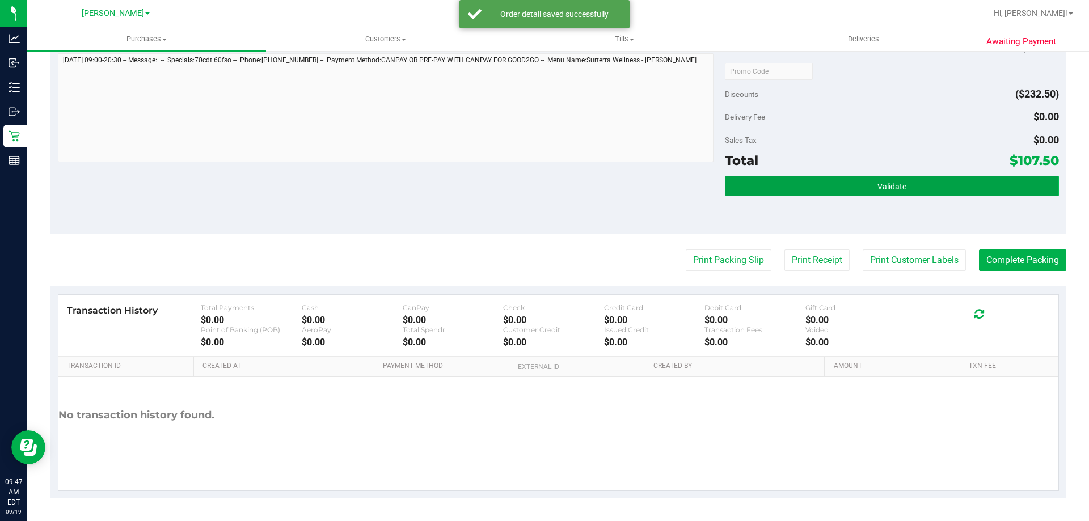
click at [969, 188] on button "Validate" at bounding box center [892, 186] width 334 height 20
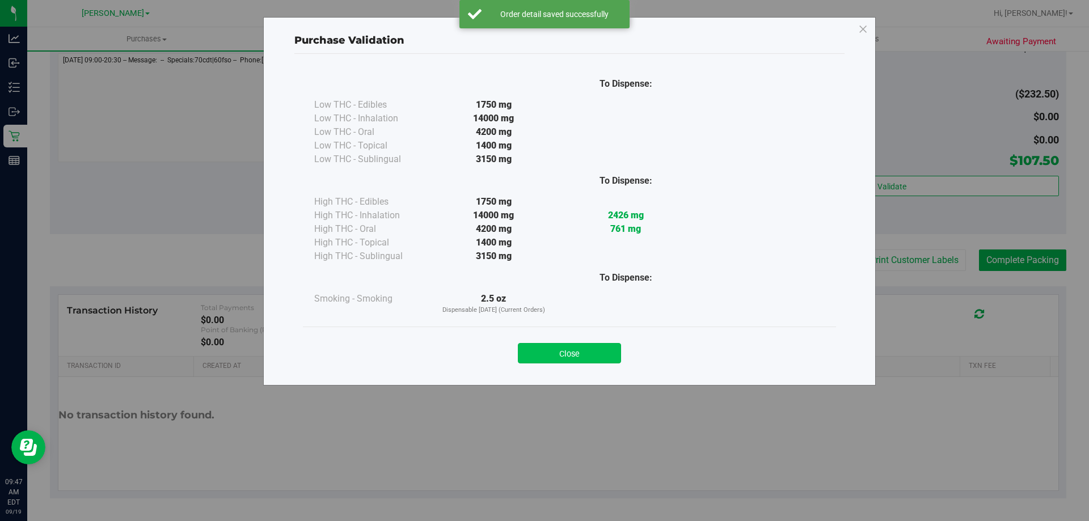
click at [551, 358] on button "Close" at bounding box center [569, 353] width 103 height 20
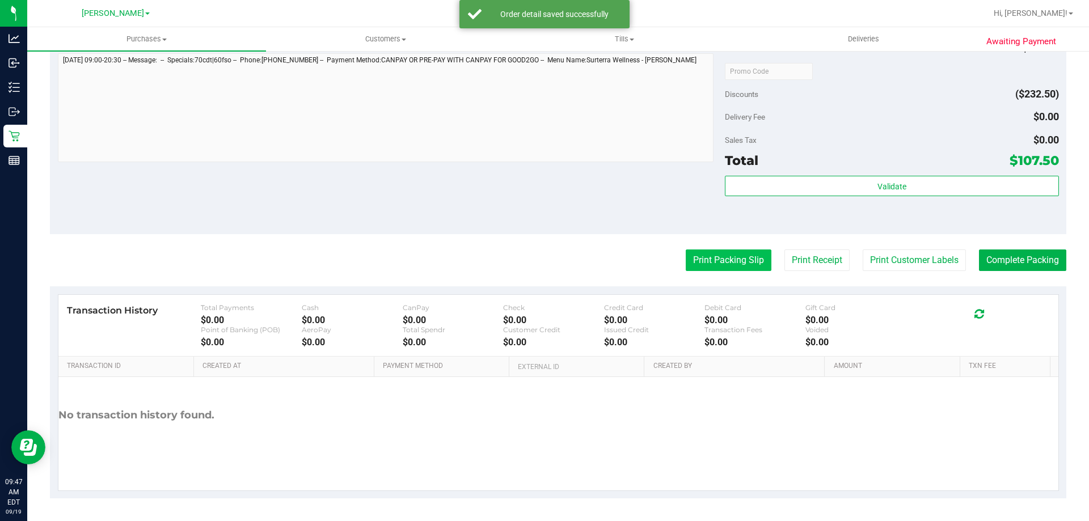
click at [727, 260] on button "Print Packing Slip" at bounding box center [729, 261] width 86 height 22
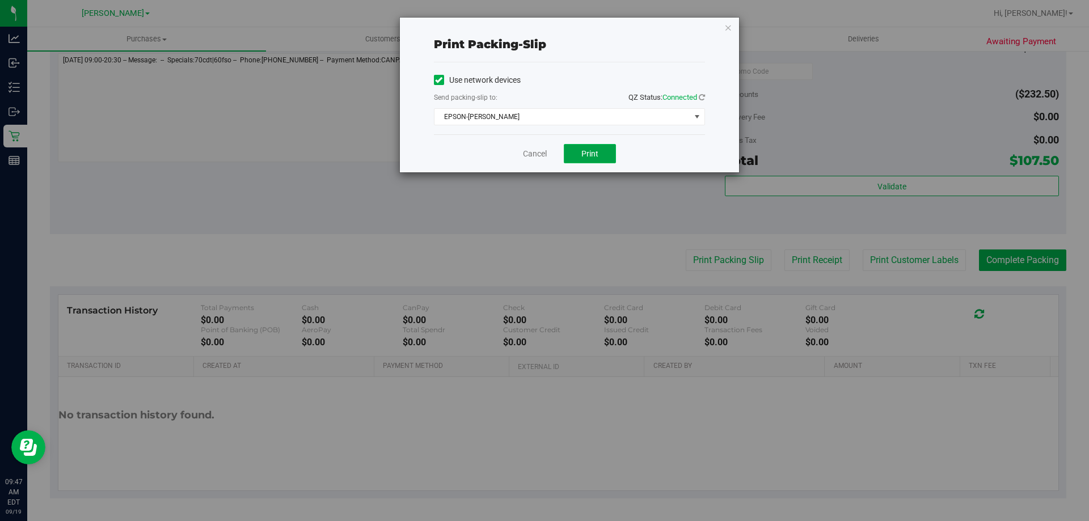
click at [577, 155] on button "Print" at bounding box center [590, 153] width 52 height 19
click at [540, 158] on link "Cancel" at bounding box center [535, 154] width 24 height 12
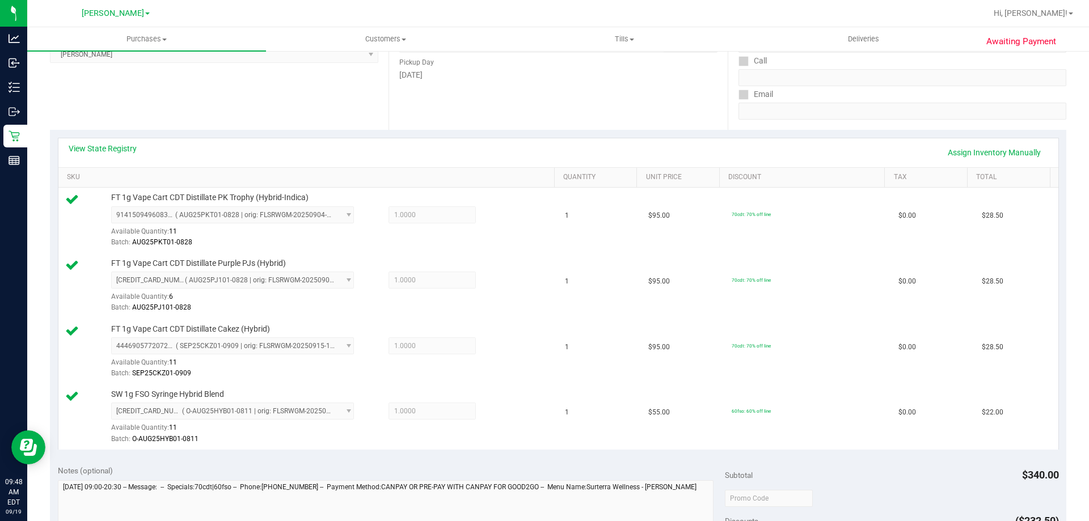
scroll to position [460, 0]
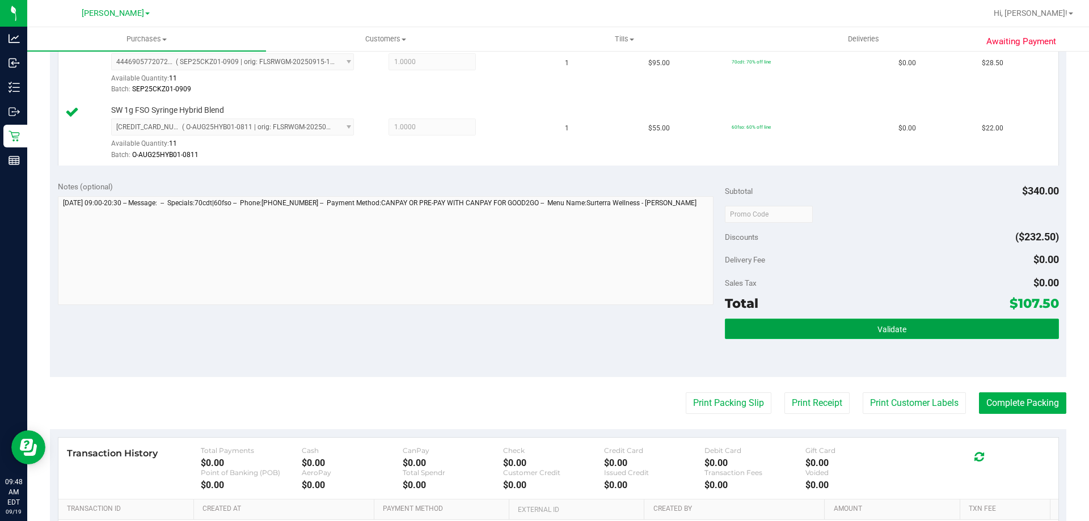
click at [859, 338] on button "Validate" at bounding box center [892, 329] width 334 height 20
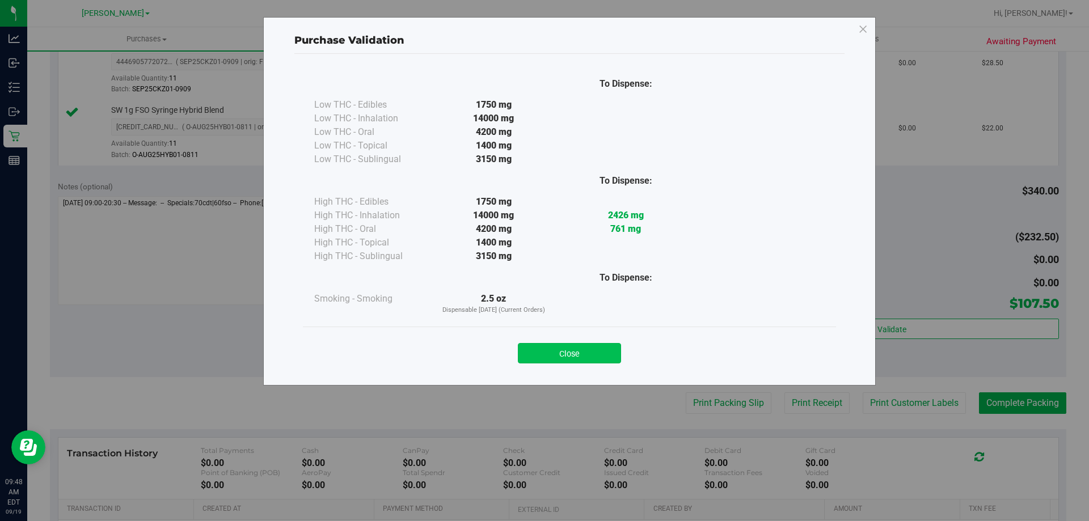
click at [609, 352] on button "Close" at bounding box center [569, 353] width 103 height 20
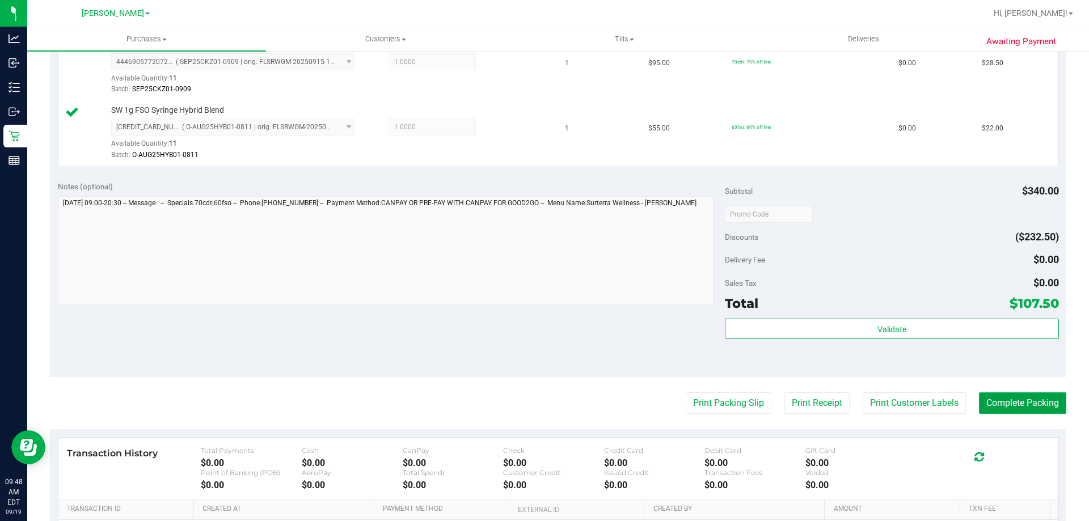
click at [1033, 407] on button "Complete Packing" at bounding box center [1022, 404] width 87 height 22
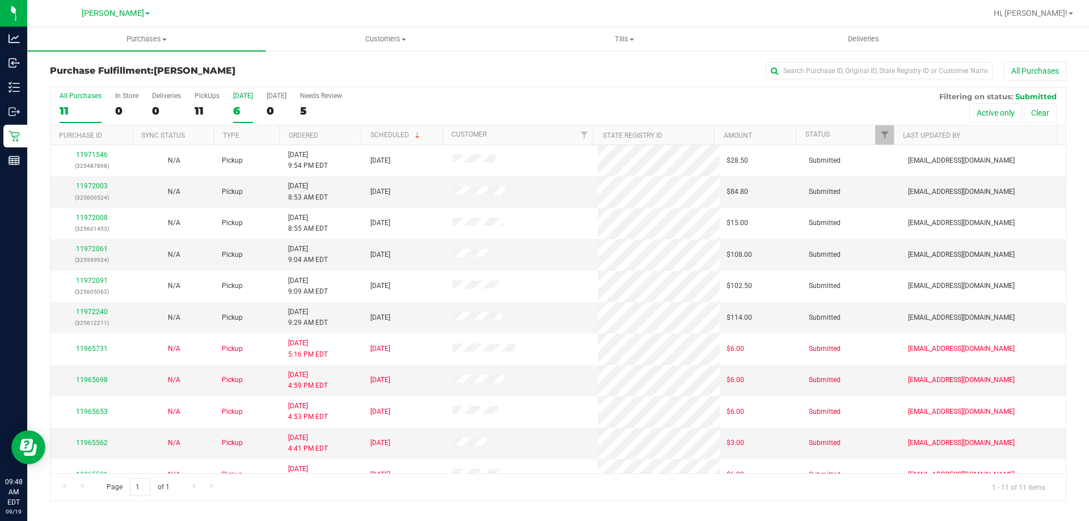
click at [245, 114] on div "6" at bounding box center [243, 110] width 20 height 13
click at [0, 0] on input "Today 6" at bounding box center [0, 0] width 0 height 0
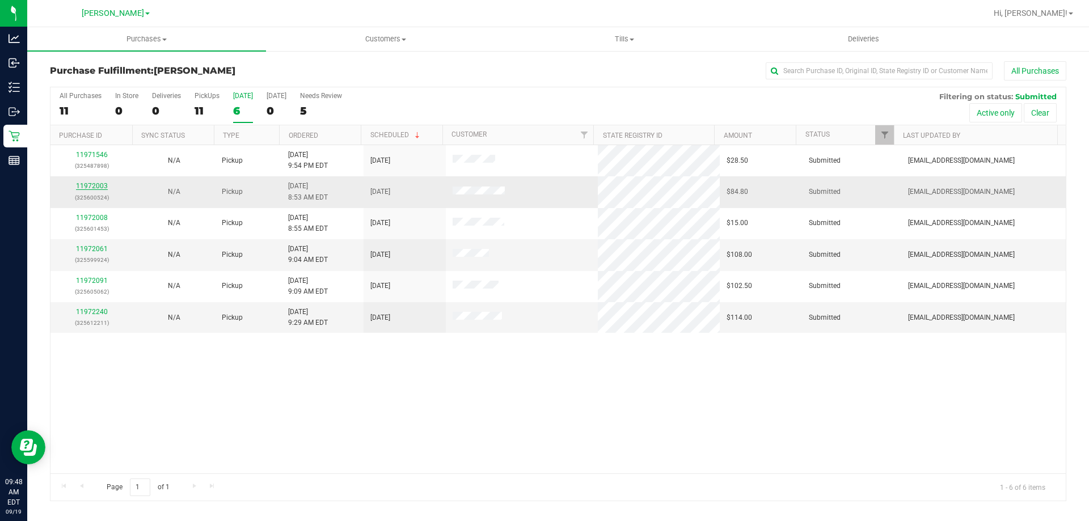
click at [86, 183] on link "11972003" at bounding box center [92, 186] width 32 height 8
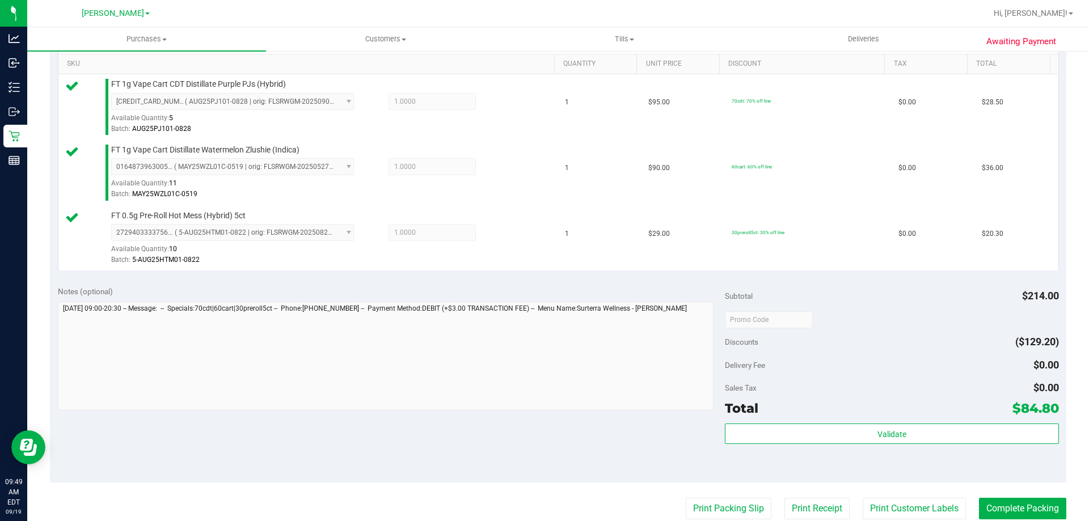
scroll to position [301, 0]
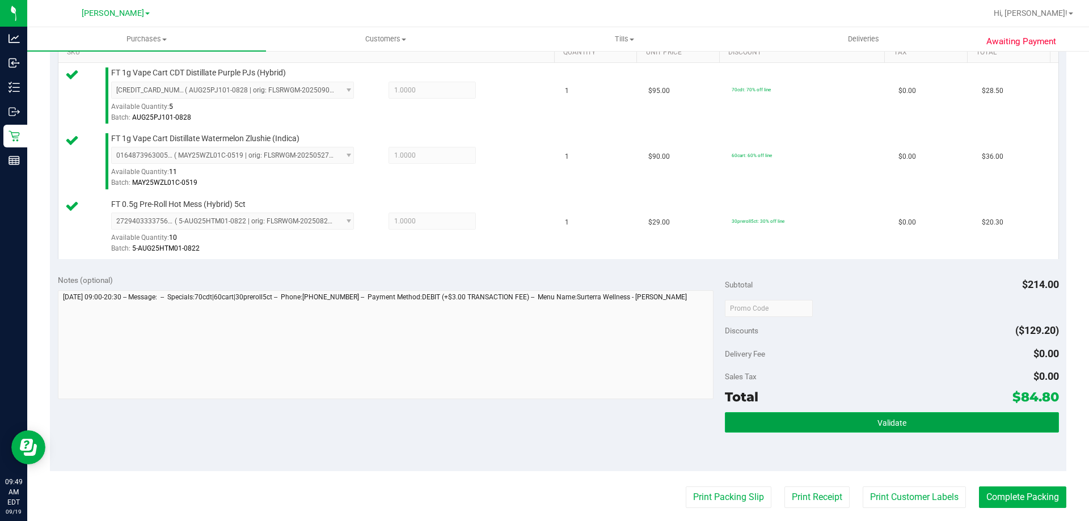
click at [910, 431] on button "Validate" at bounding box center [892, 423] width 334 height 20
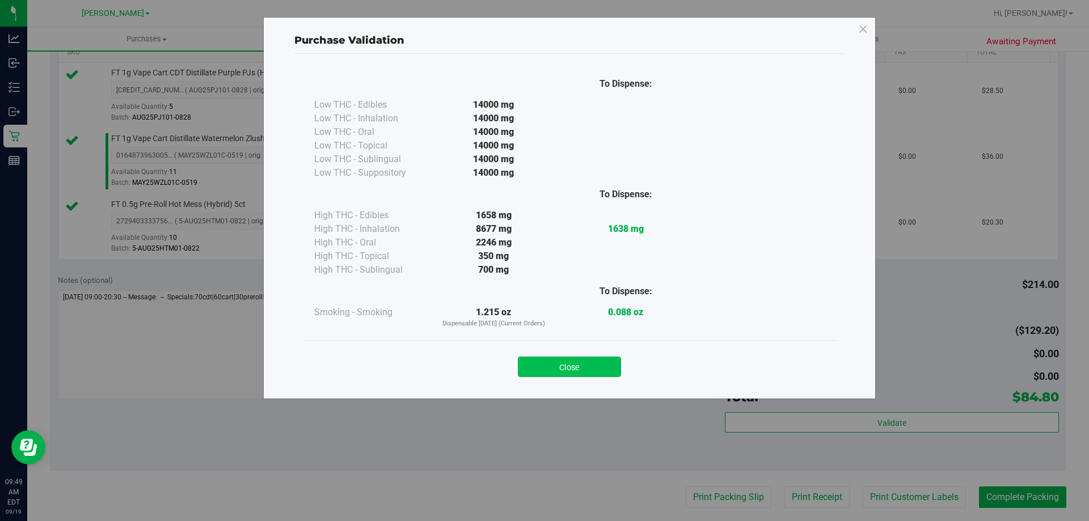
click at [580, 364] on button "Close" at bounding box center [569, 367] width 103 height 20
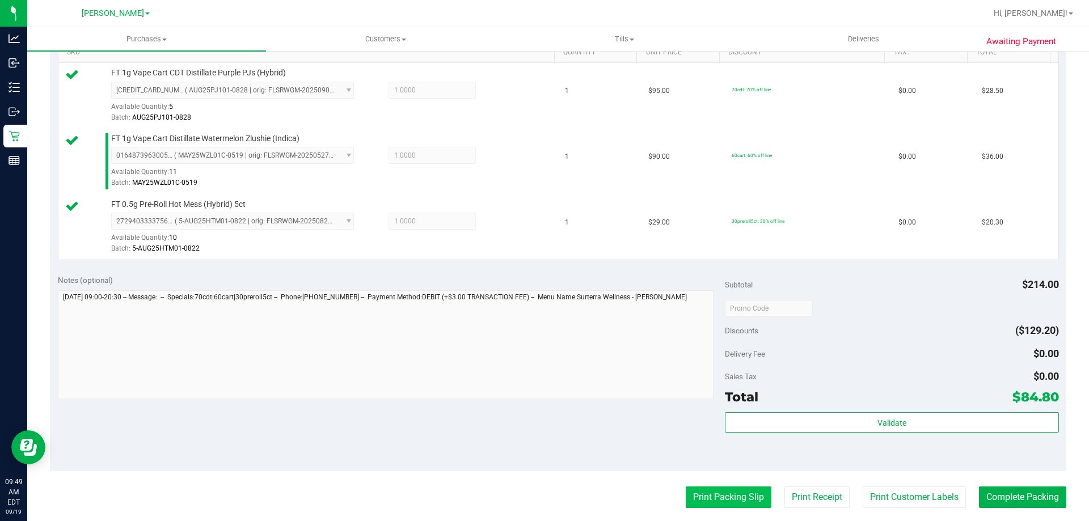
click at [733, 495] on button "Print Packing Slip" at bounding box center [729, 498] width 86 height 22
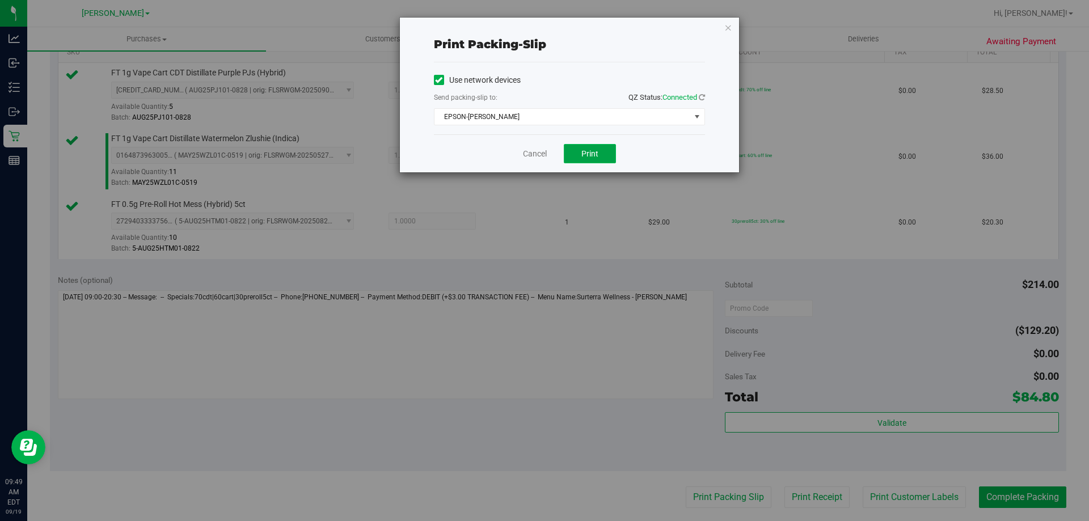
click at [579, 158] on button "Print" at bounding box center [590, 153] width 52 height 19
click at [540, 155] on link "Cancel" at bounding box center [535, 154] width 24 height 12
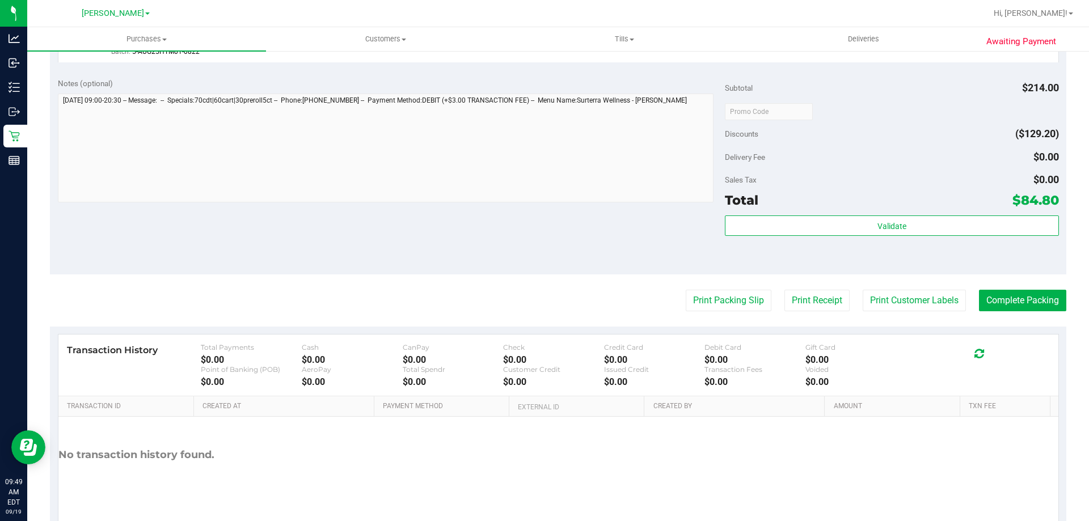
scroll to position [538, 0]
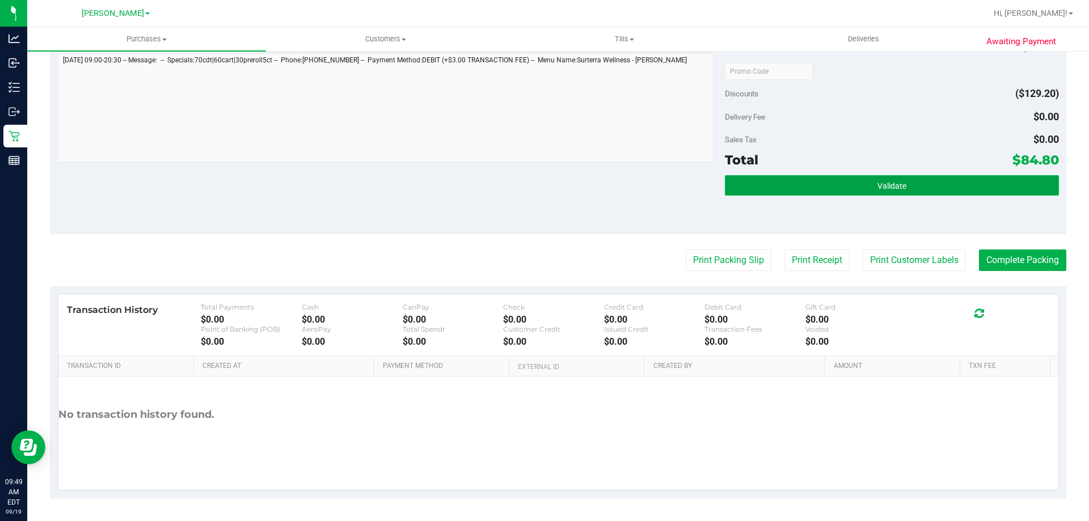
click at [894, 183] on span "Validate" at bounding box center [892, 186] width 29 height 9
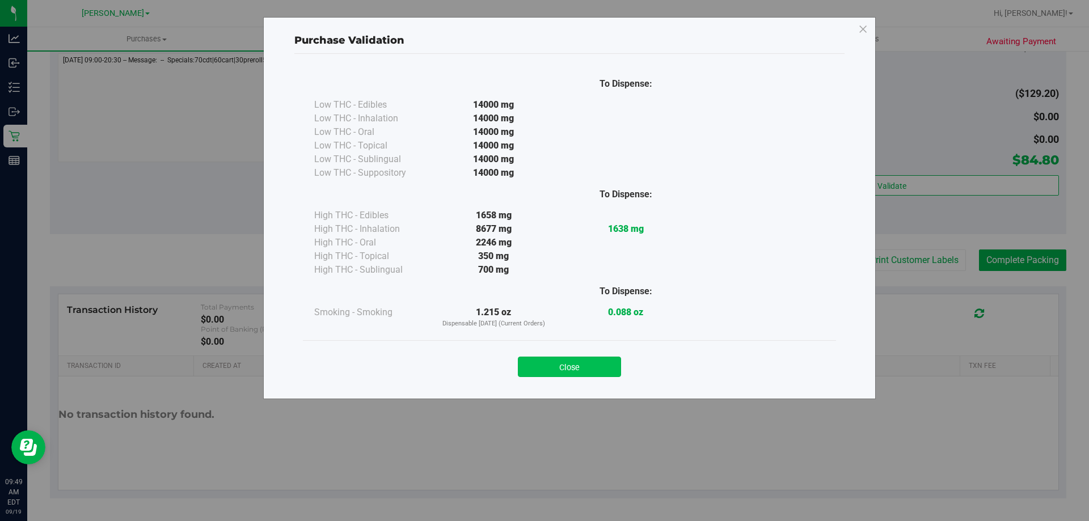
click at [585, 362] on button "Close" at bounding box center [569, 367] width 103 height 20
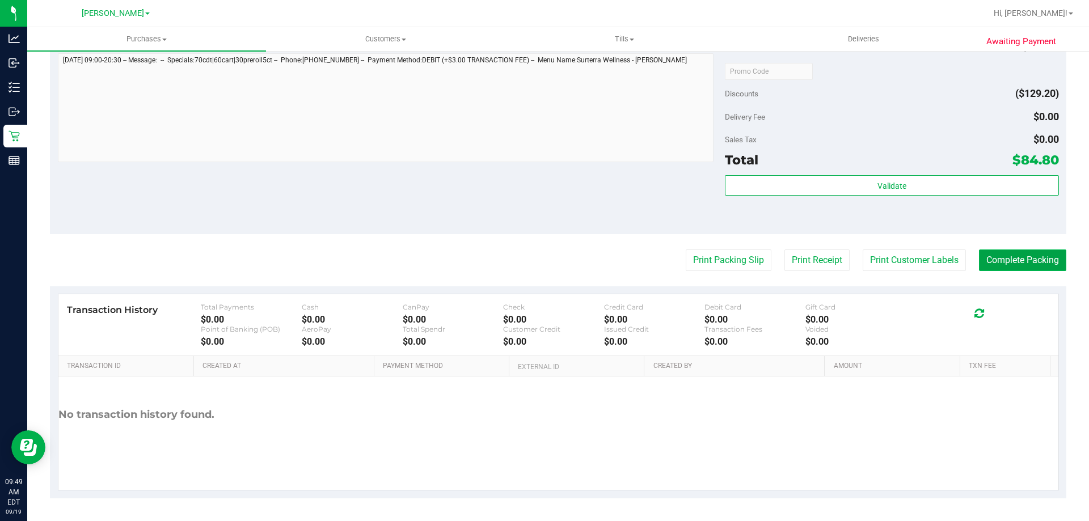
click at [1020, 260] on button "Complete Packing" at bounding box center [1022, 261] width 87 height 22
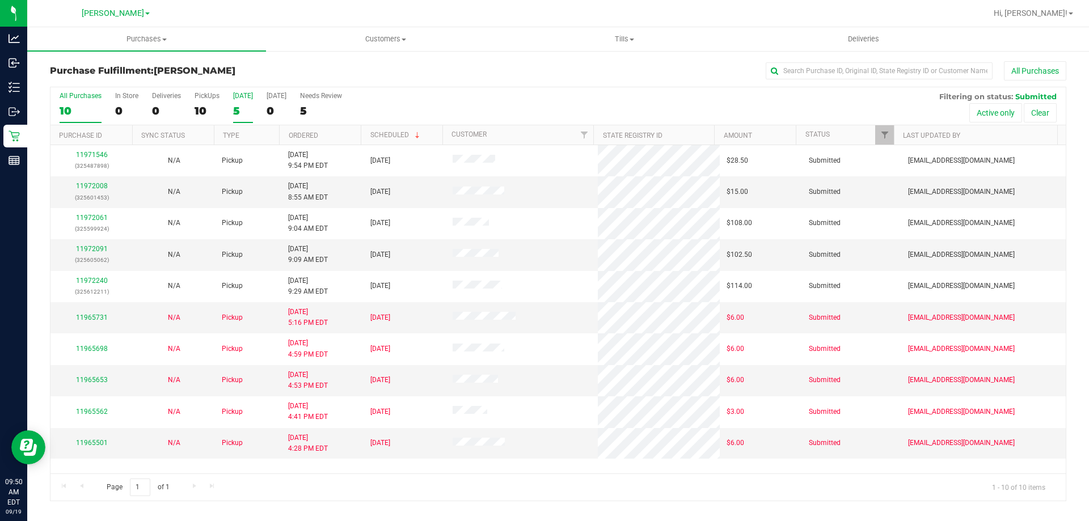
click at [238, 103] on label "Today 5" at bounding box center [243, 107] width 20 height 31
click at [0, 0] on input "Today 5" at bounding box center [0, 0] width 0 height 0
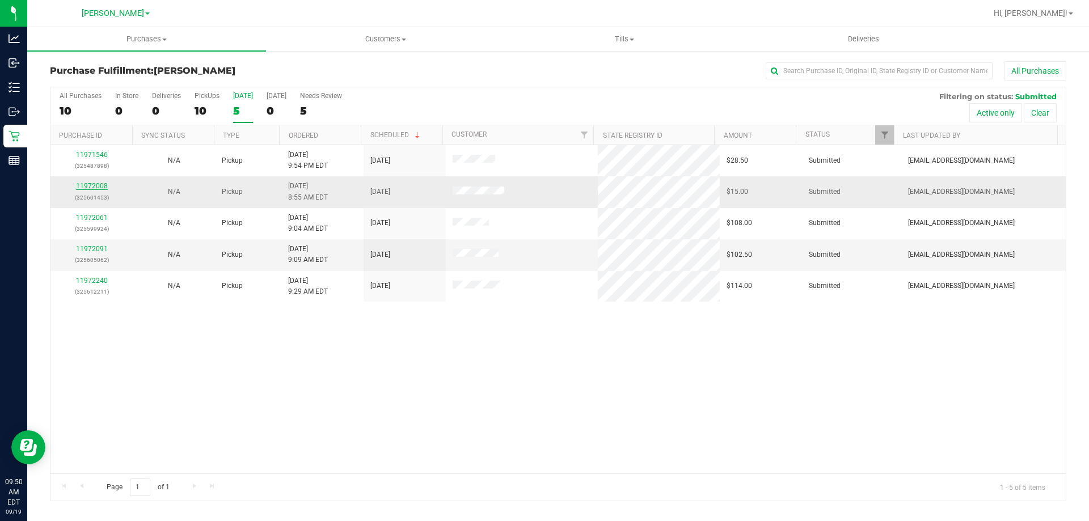
click at [90, 185] on link "11972008" at bounding box center [92, 186] width 32 height 8
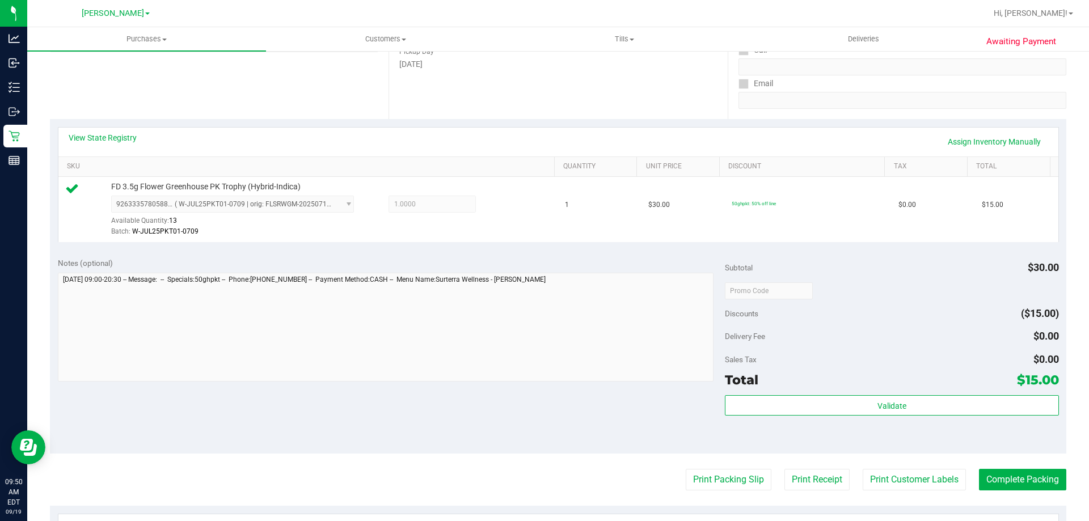
scroll to position [292, 0]
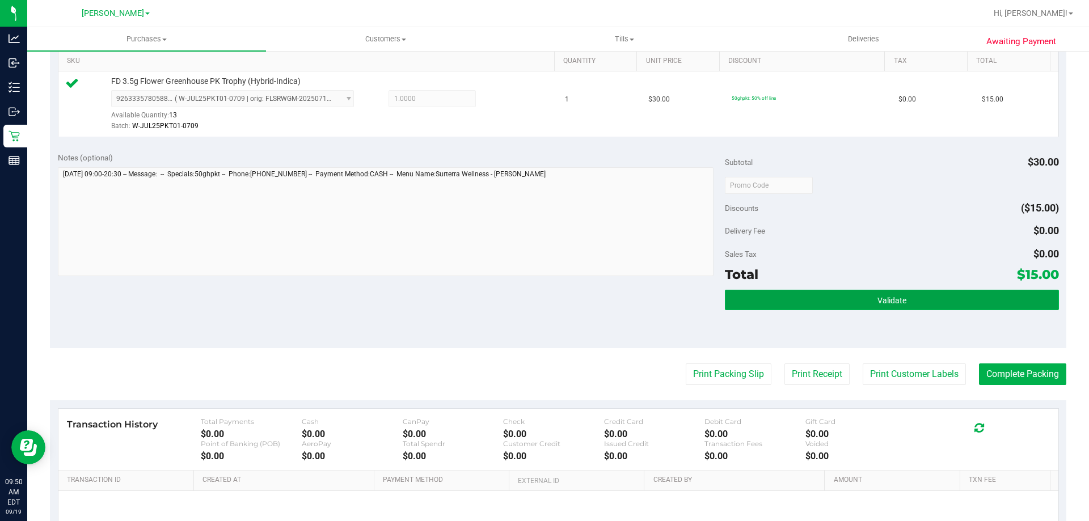
click at [915, 309] on button "Validate" at bounding box center [892, 300] width 334 height 20
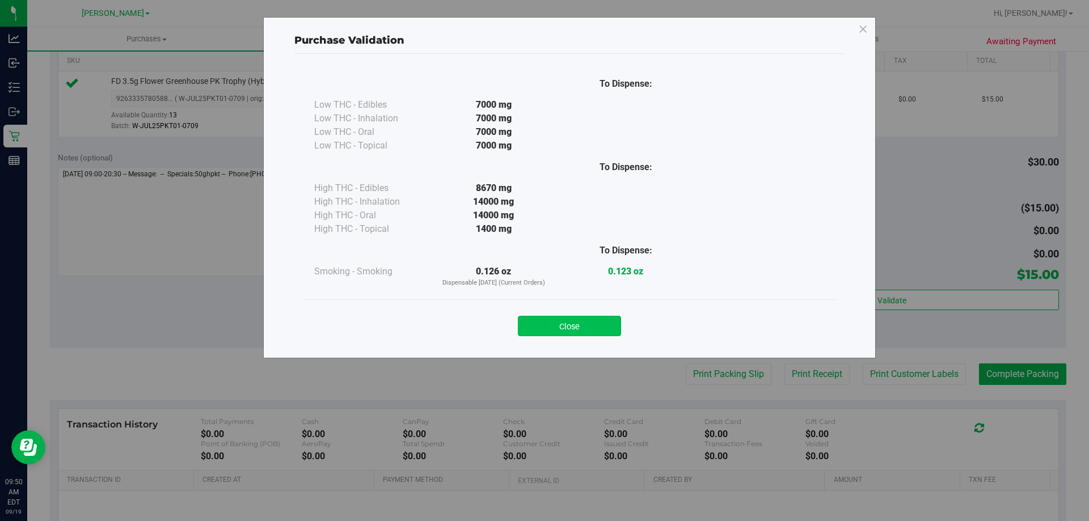
click at [595, 325] on button "Close" at bounding box center [569, 326] width 103 height 20
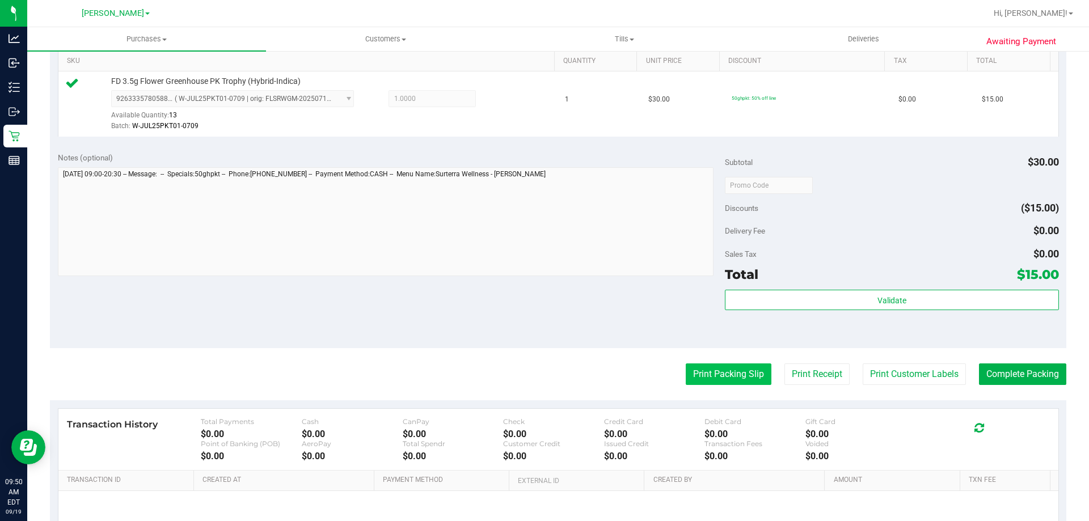
click at [706, 368] on button "Print Packing Slip" at bounding box center [729, 375] width 86 height 22
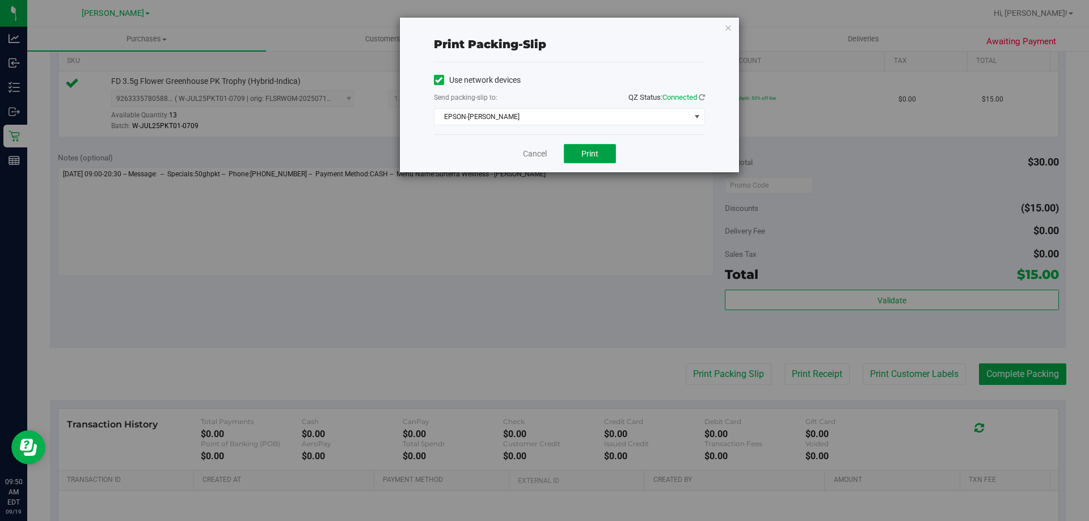
click at [597, 153] on span "Print" at bounding box center [590, 153] width 17 height 9
click at [525, 154] on link "Cancel" at bounding box center [535, 154] width 24 height 12
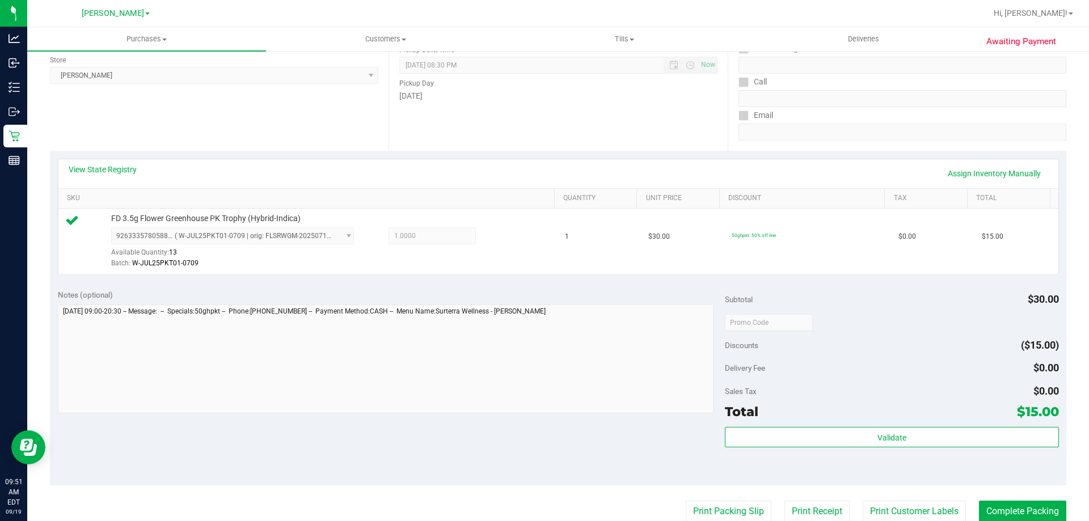
scroll to position [347, 0]
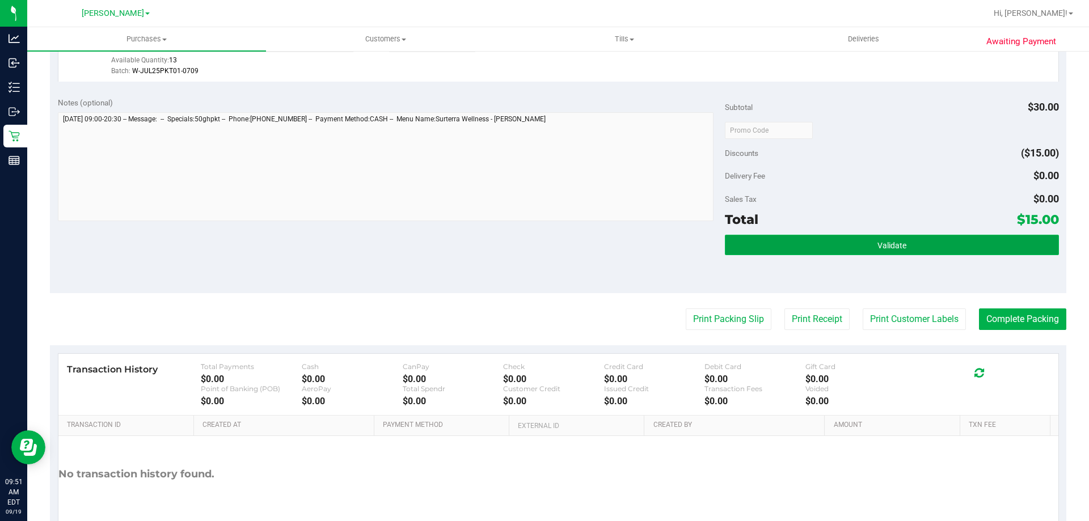
click at [897, 239] on button "Validate" at bounding box center [892, 245] width 334 height 20
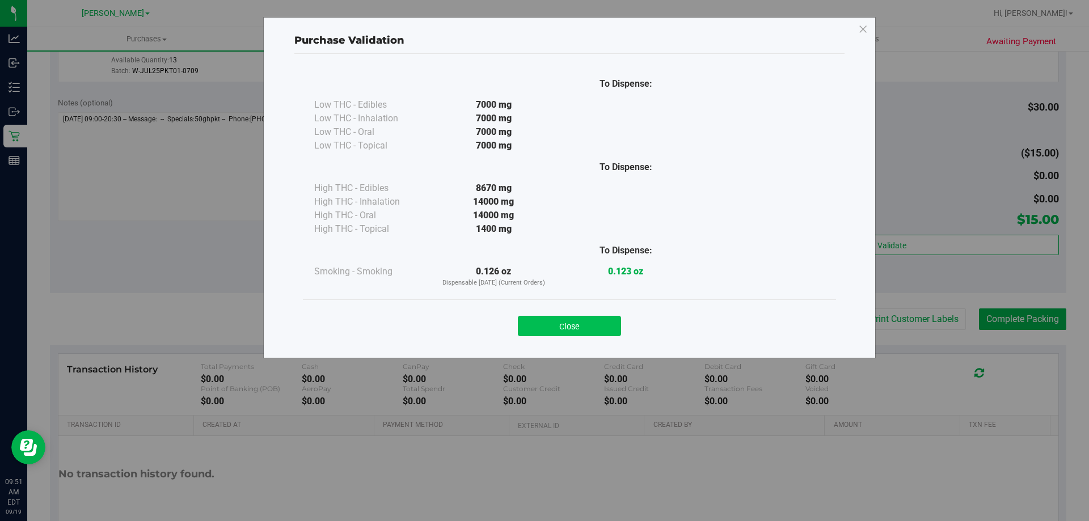
click at [540, 334] on button "Close" at bounding box center [569, 326] width 103 height 20
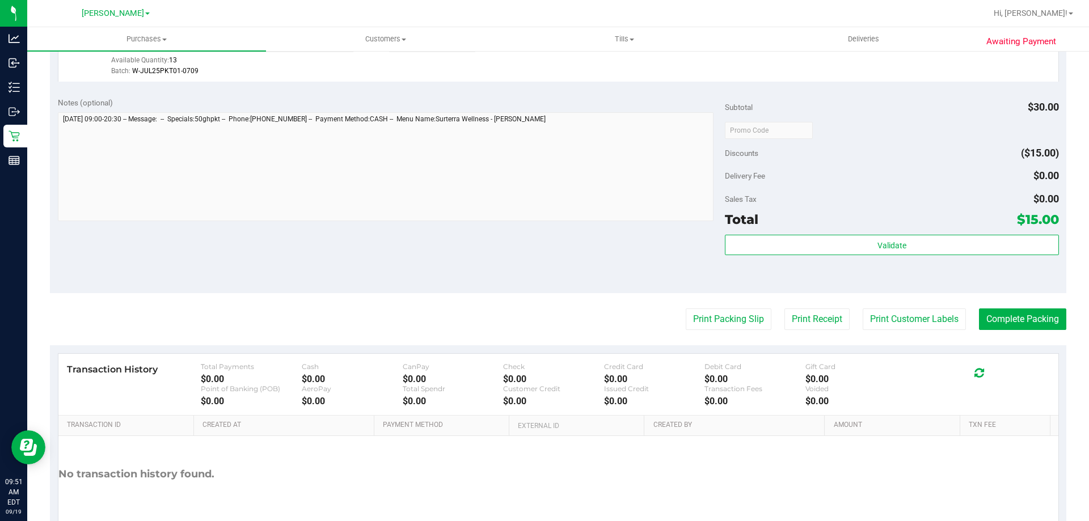
click at [1032, 332] on purchase-details "Back Edit Purchase Cancel Purchase View Profile # 11972008 BioTrack ID: - Submi…" at bounding box center [558, 136] width 1017 height 844
click at [1042, 317] on button "Complete Packing" at bounding box center [1022, 320] width 87 height 22
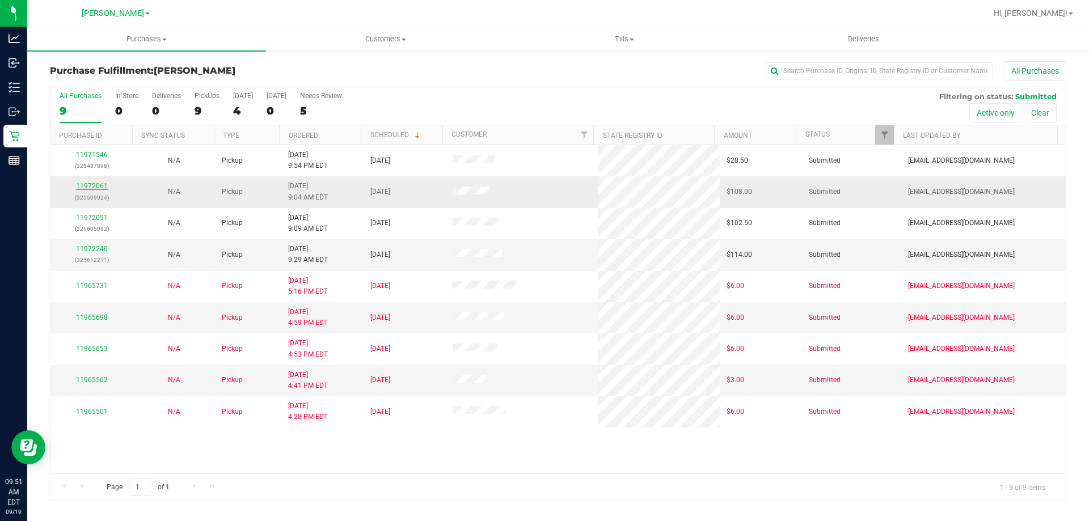
click at [101, 185] on link "11972061" at bounding box center [92, 186] width 32 height 8
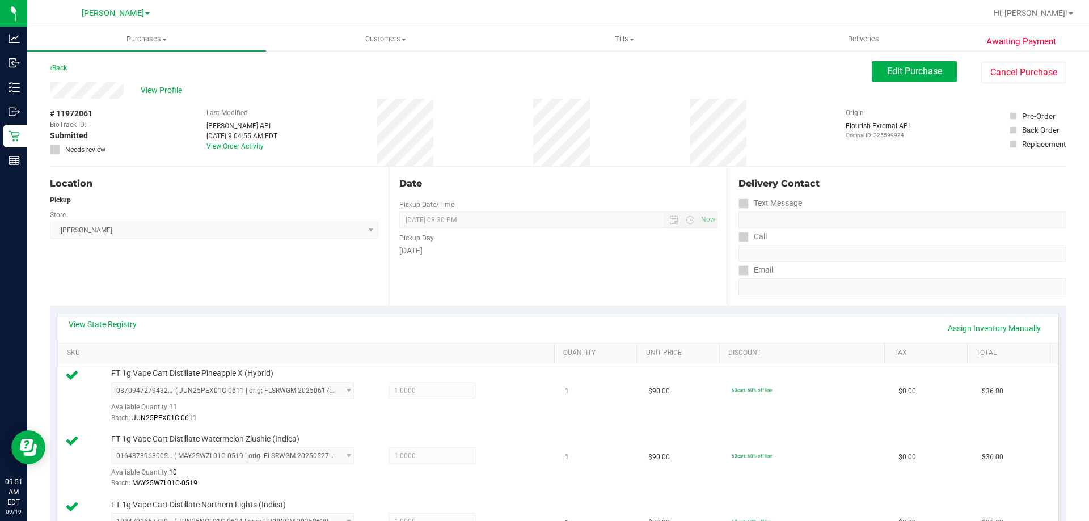
scroll to position [538, 0]
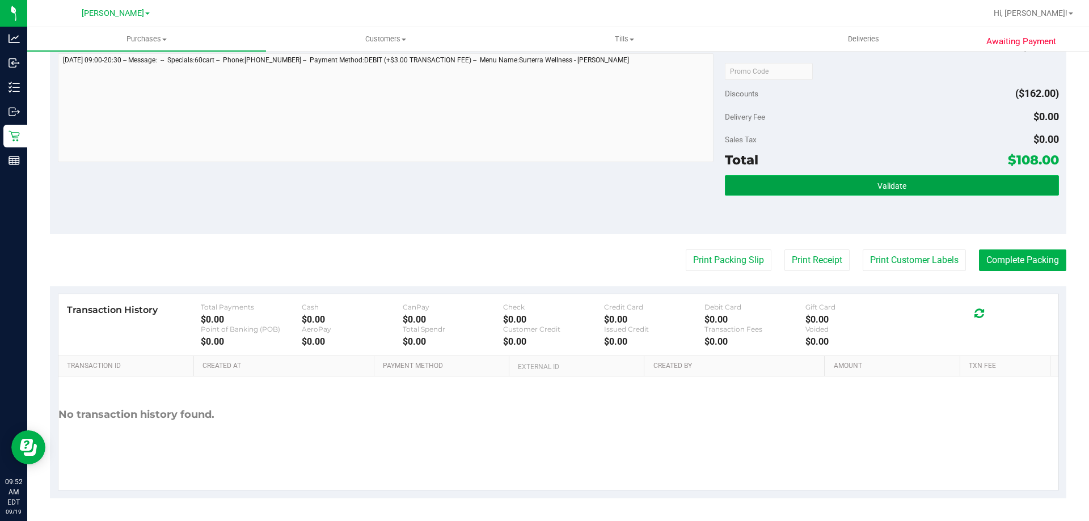
click at [912, 179] on button "Validate" at bounding box center [892, 185] width 334 height 20
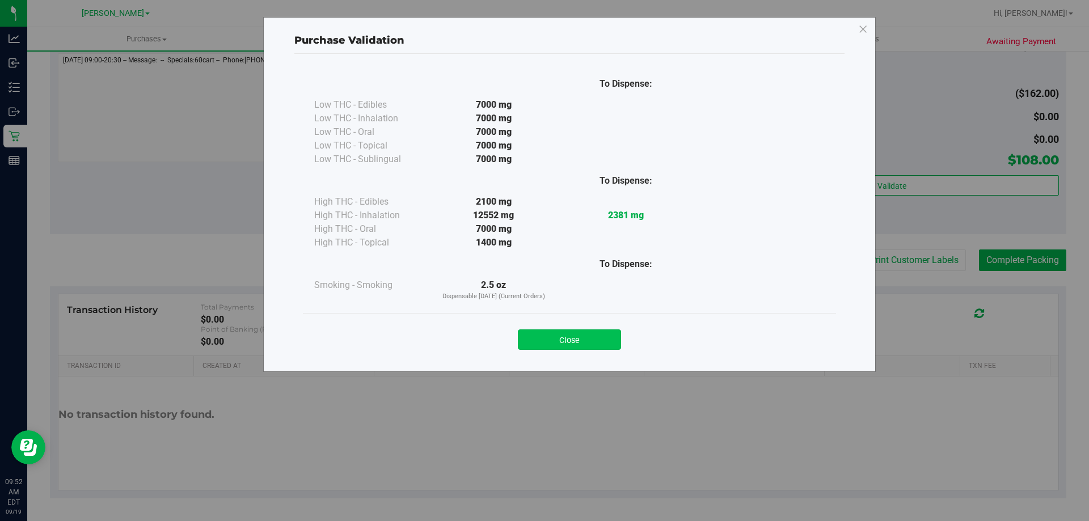
click at [572, 338] on button "Close" at bounding box center [569, 340] width 103 height 20
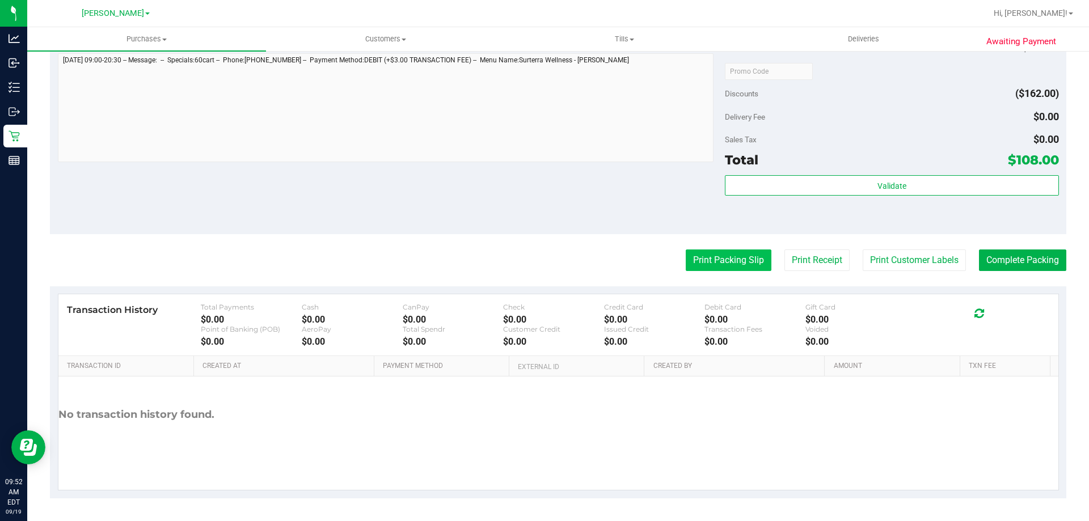
click at [716, 259] on button "Print Packing Slip" at bounding box center [729, 261] width 86 height 22
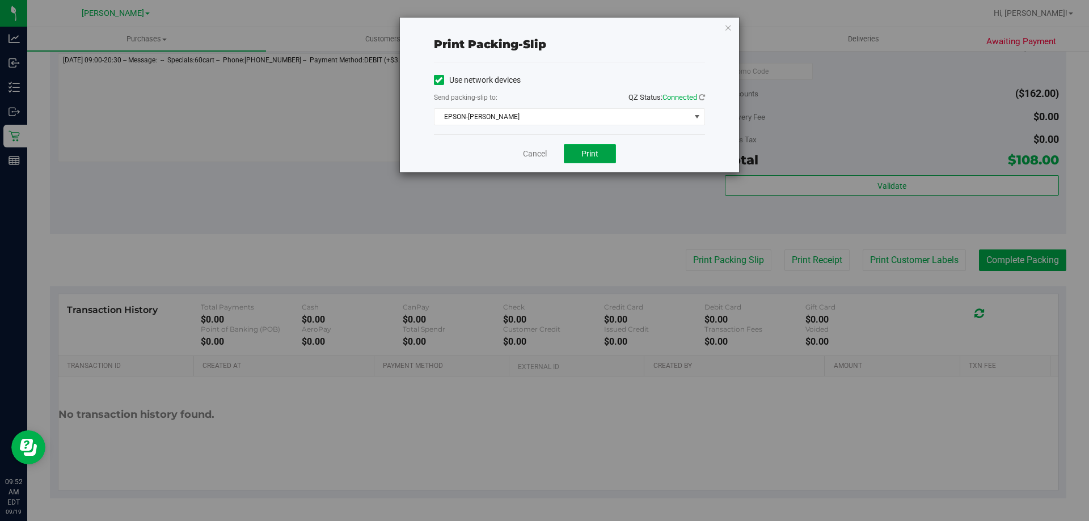
click at [589, 161] on button "Print" at bounding box center [590, 153] width 52 height 19
click at [542, 155] on link "Cancel" at bounding box center [535, 154] width 24 height 12
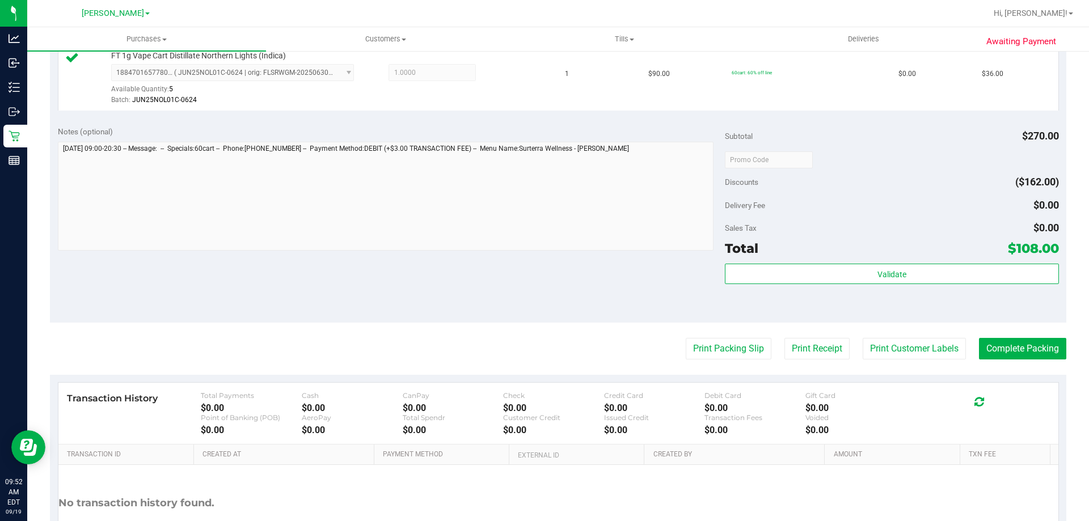
scroll to position [454, 0]
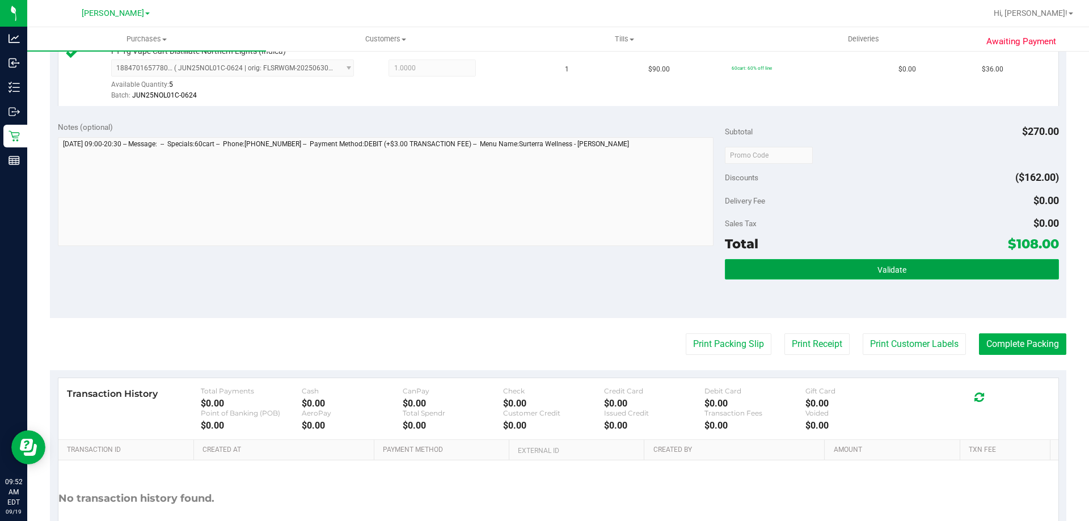
click at [891, 269] on span "Validate" at bounding box center [892, 270] width 29 height 9
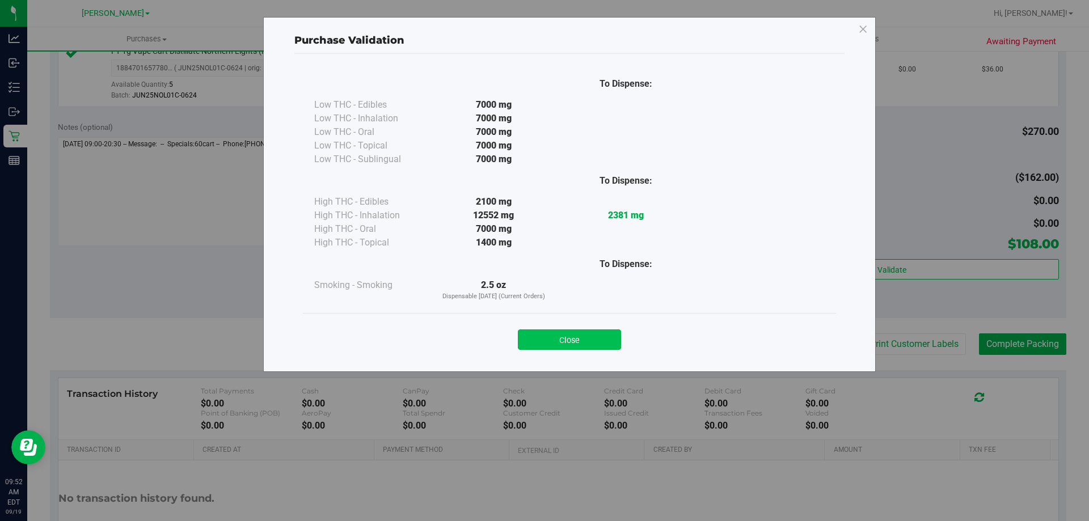
click at [605, 334] on button "Close" at bounding box center [569, 340] width 103 height 20
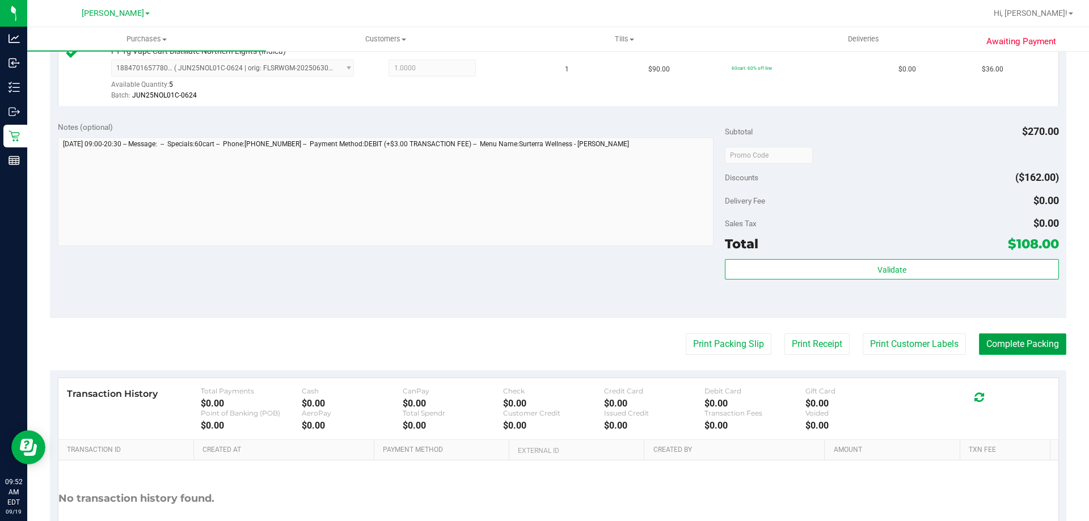
click at [1015, 353] on button "Complete Packing" at bounding box center [1022, 345] width 87 height 22
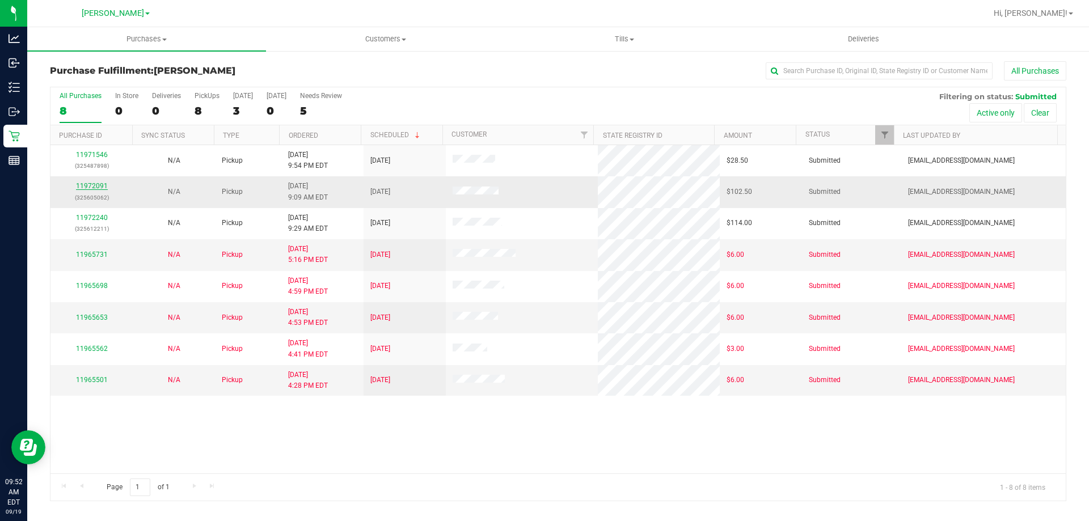
click at [99, 189] on link "11972091" at bounding box center [92, 186] width 32 height 8
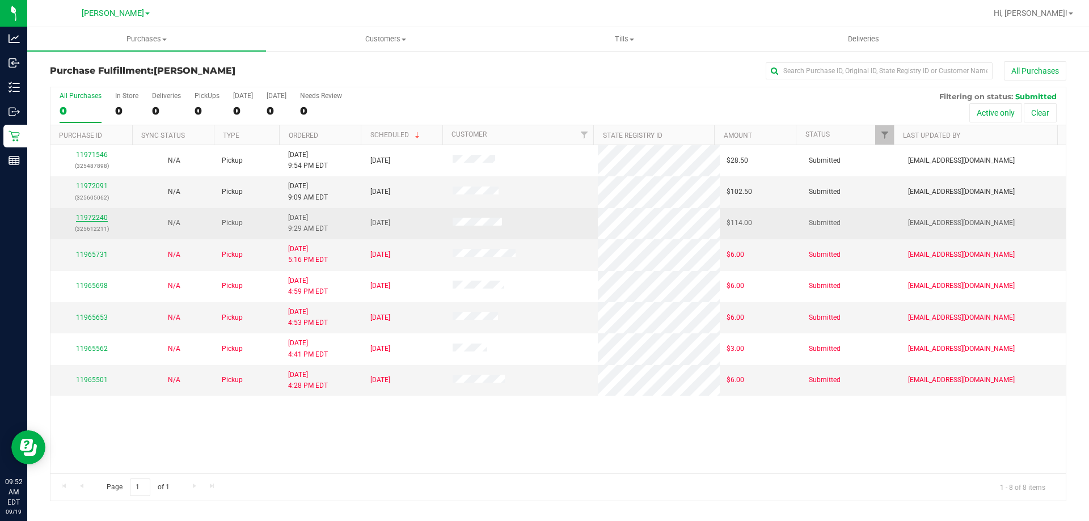
click at [96, 217] on link "11972240" at bounding box center [92, 218] width 32 height 8
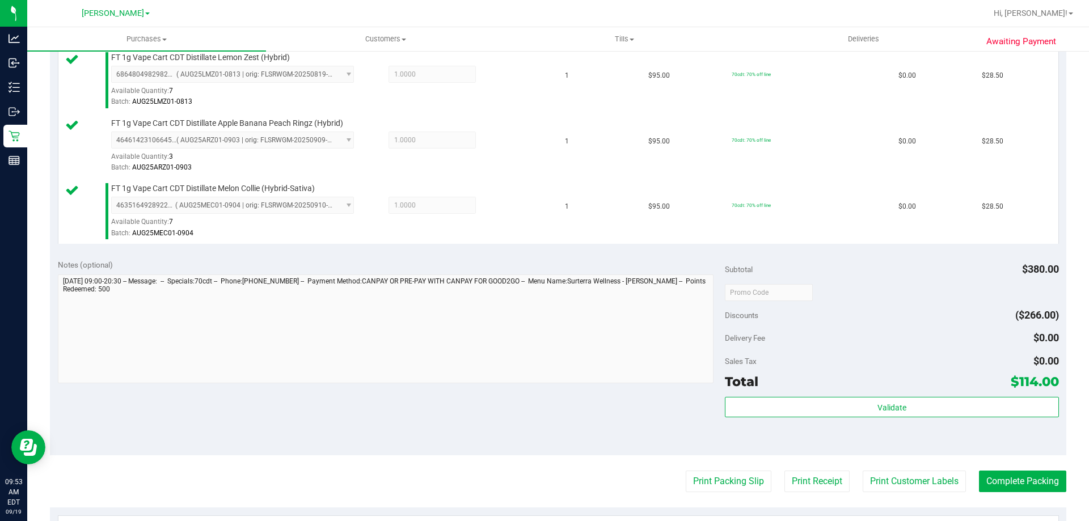
scroll to position [554, 0]
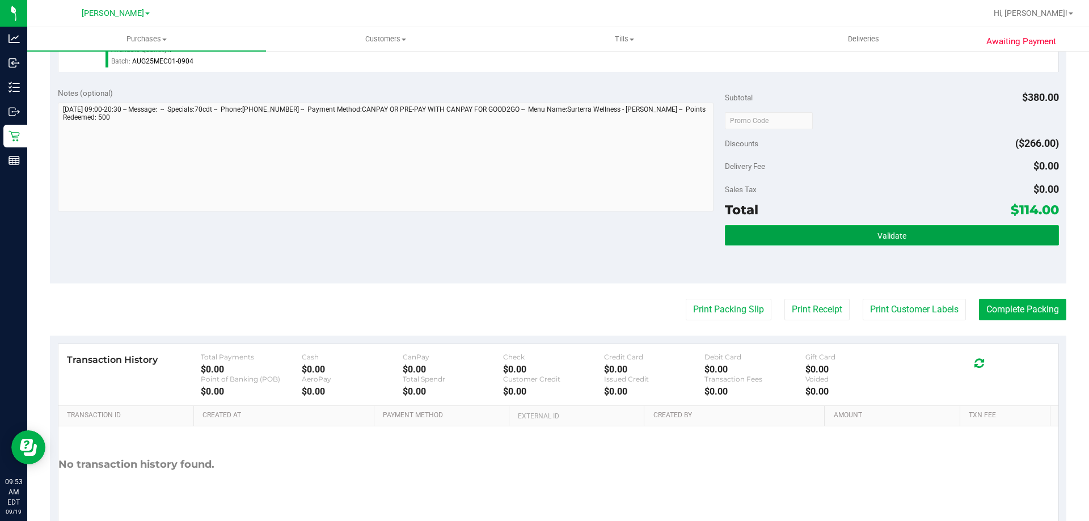
click at [884, 238] on span "Validate" at bounding box center [892, 236] width 29 height 9
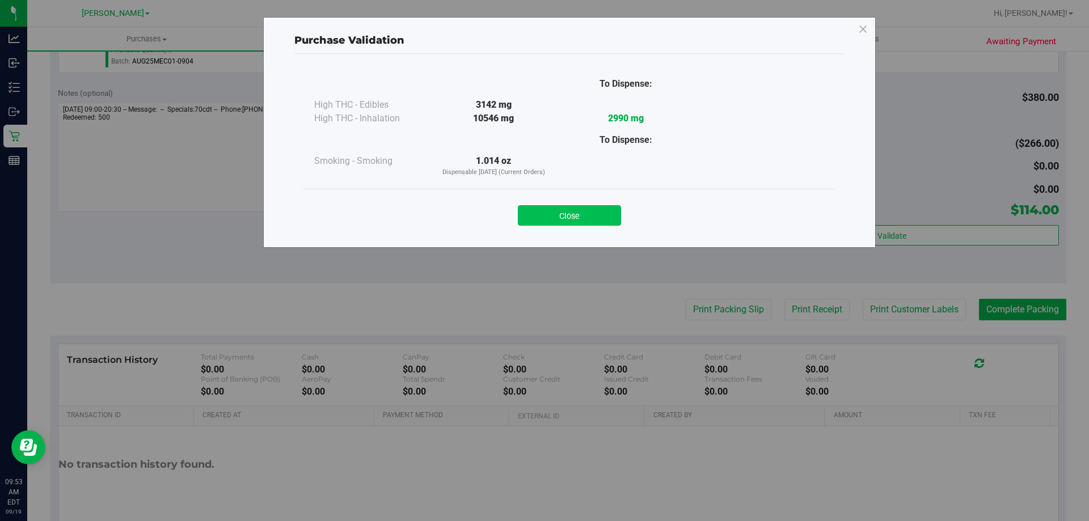
click at [563, 213] on button "Close" at bounding box center [569, 215] width 103 height 20
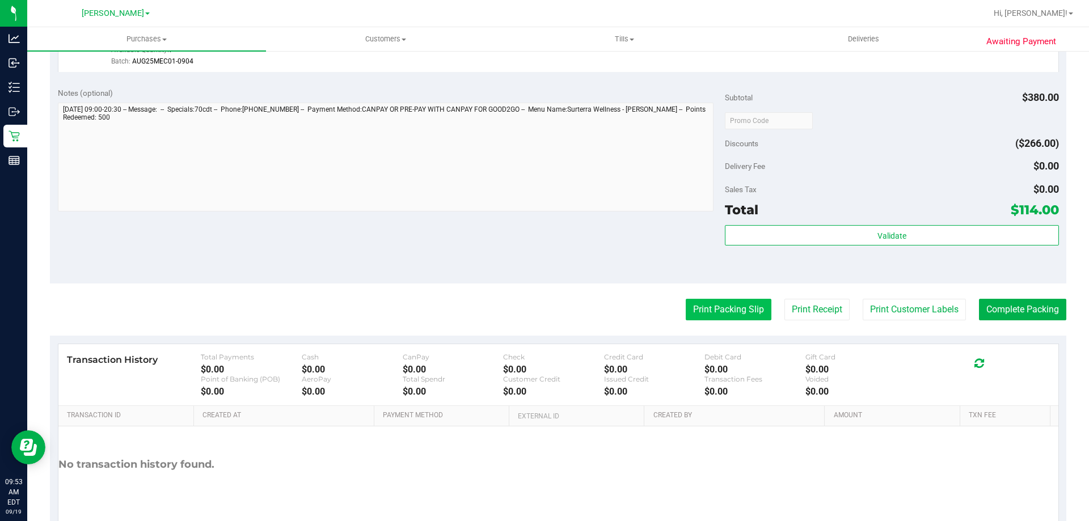
click at [747, 314] on button "Print Packing Slip" at bounding box center [729, 310] width 86 height 22
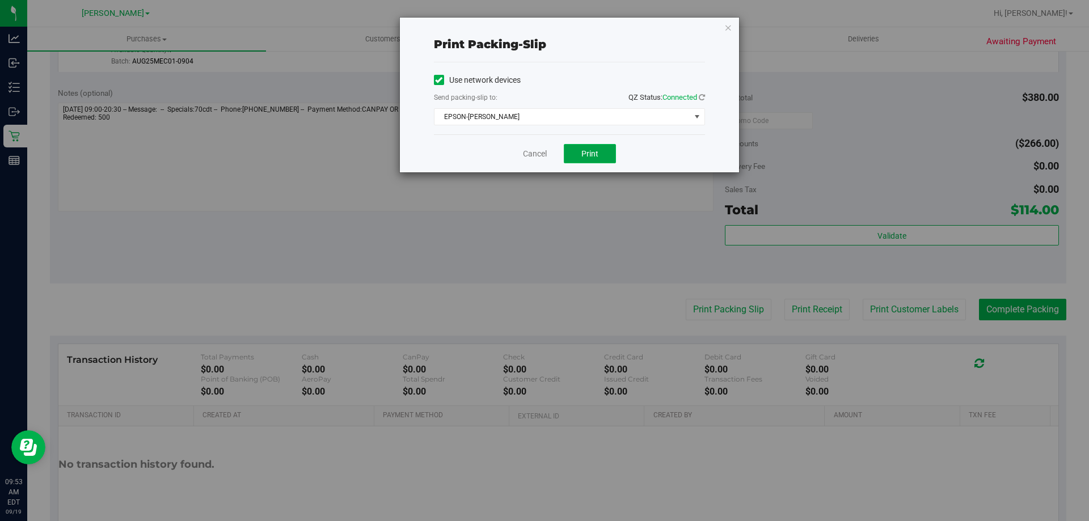
click at [611, 154] on button "Print" at bounding box center [590, 153] width 52 height 19
click at [544, 154] on link "Cancel" at bounding box center [535, 154] width 24 height 12
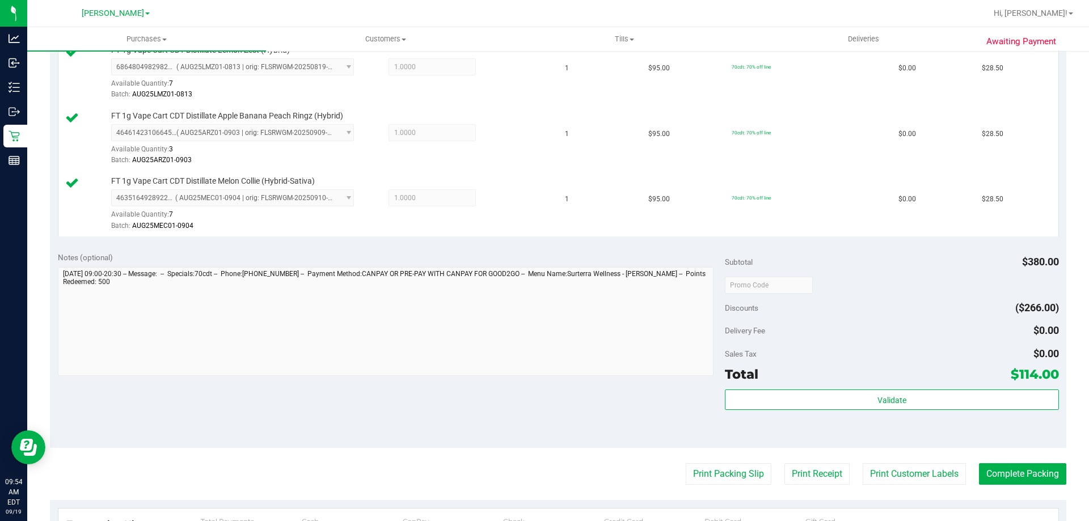
scroll to position [502, 0]
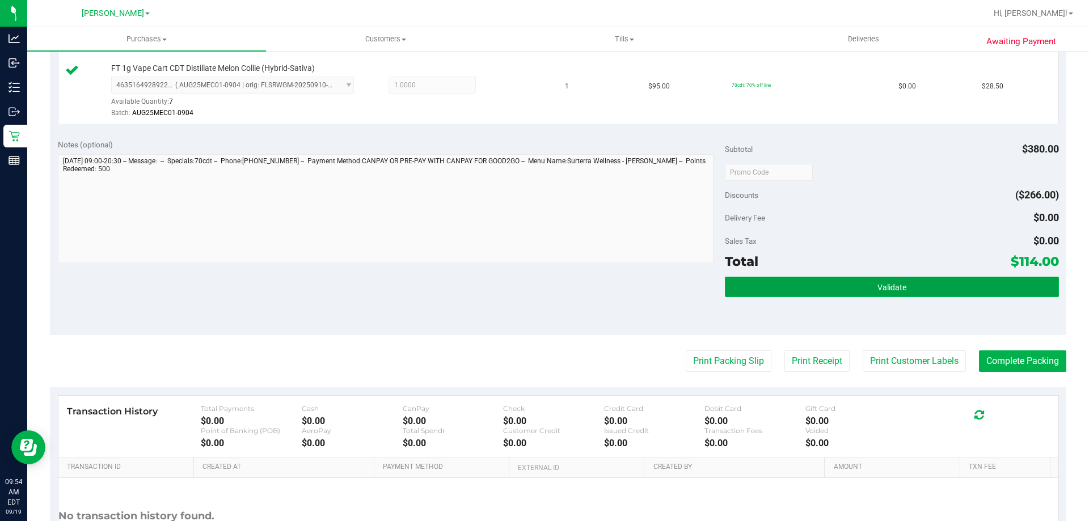
click at [933, 289] on button "Validate" at bounding box center [892, 287] width 334 height 20
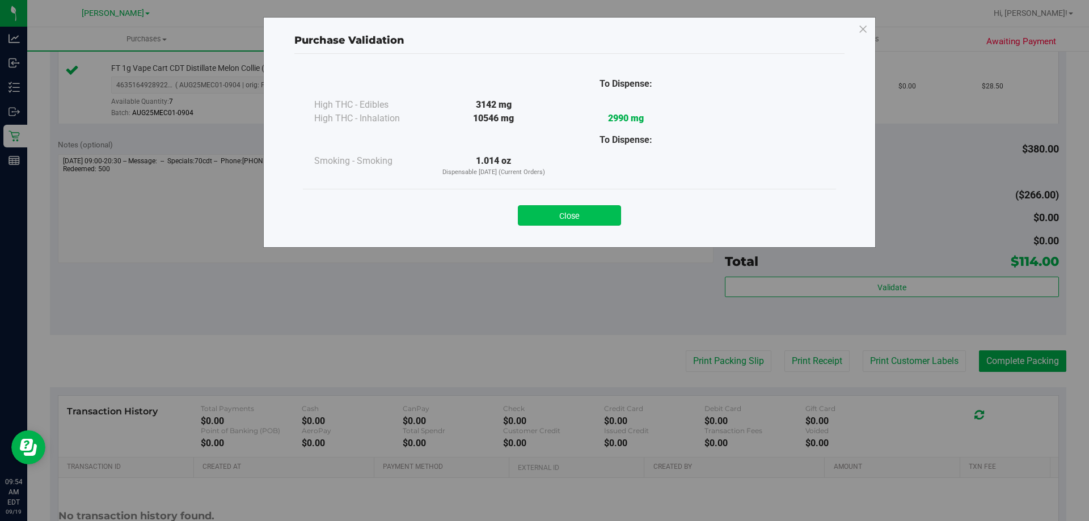
click at [589, 205] on button "Close" at bounding box center [569, 215] width 103 height 20
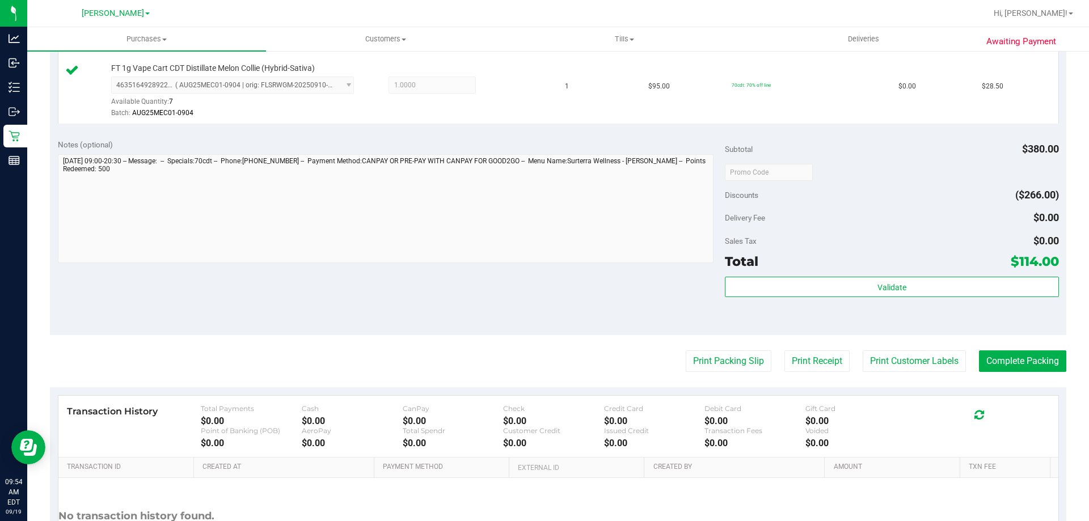
scroll to position [0, 0]
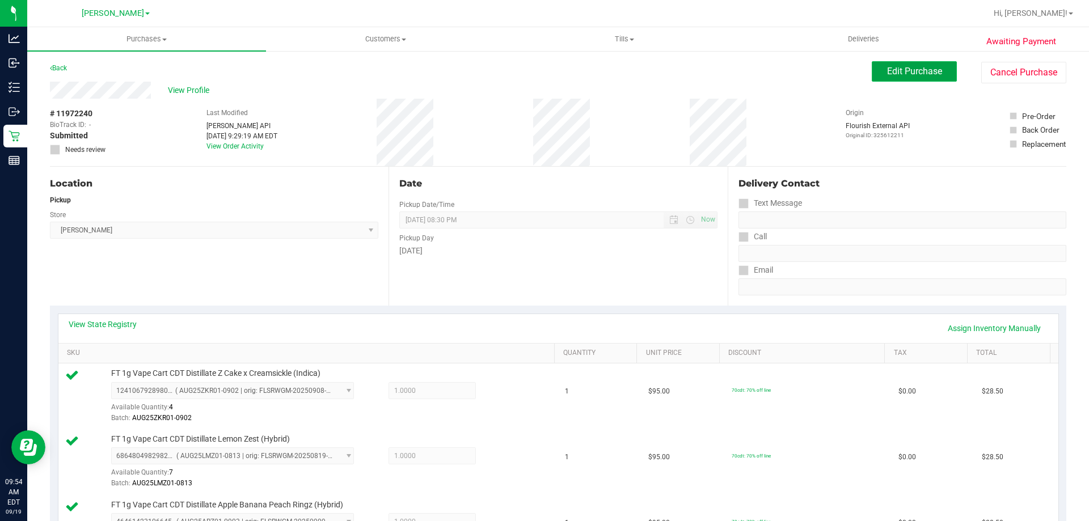
click at [907, 64] on button "Edit Purchase" at bounding box center [914, 71] width 85 height 20
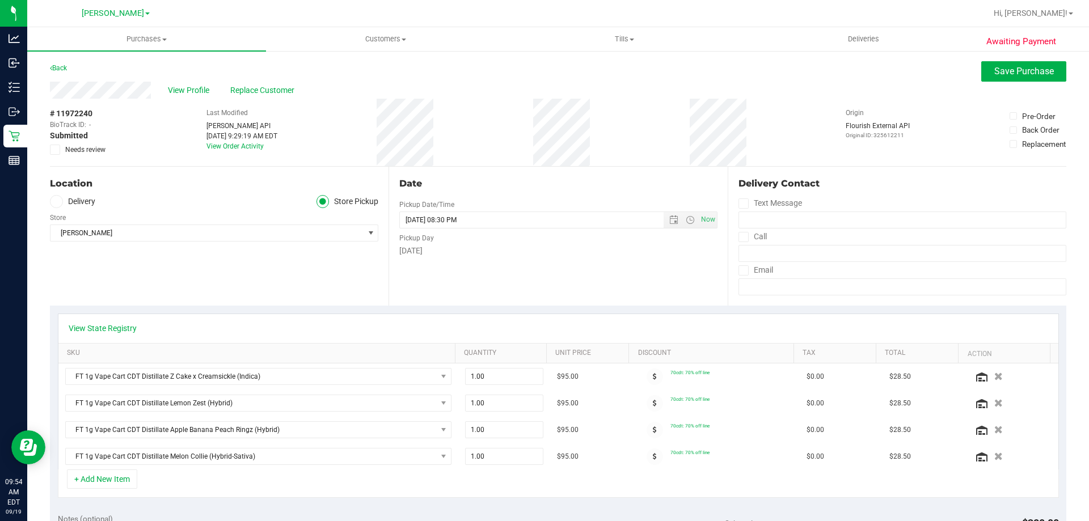
scroll to position [397, 0]
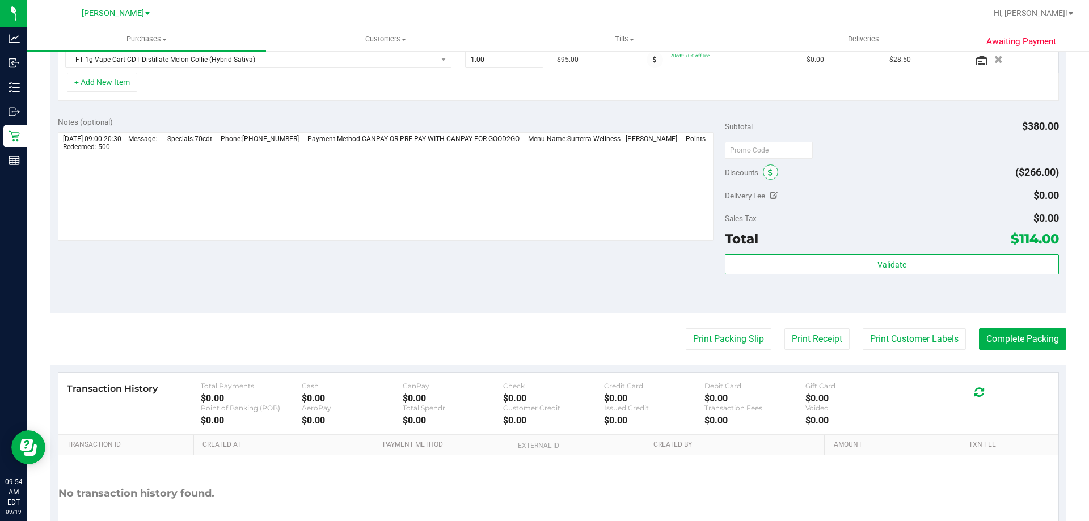
click at [763, 170] on span at bounding box center [770, 172] width 15 height 15
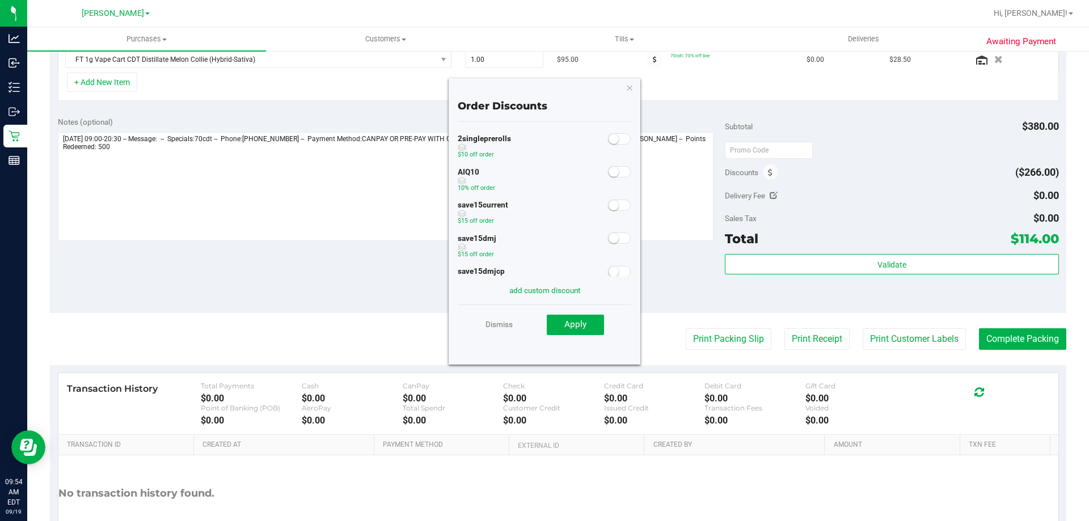
click at [618, 175] on span at bounding box center [619, 171] width 23 height 11
click at [581, 325] on span "Apply" at bounding box center [576, 324] width 22 height 10
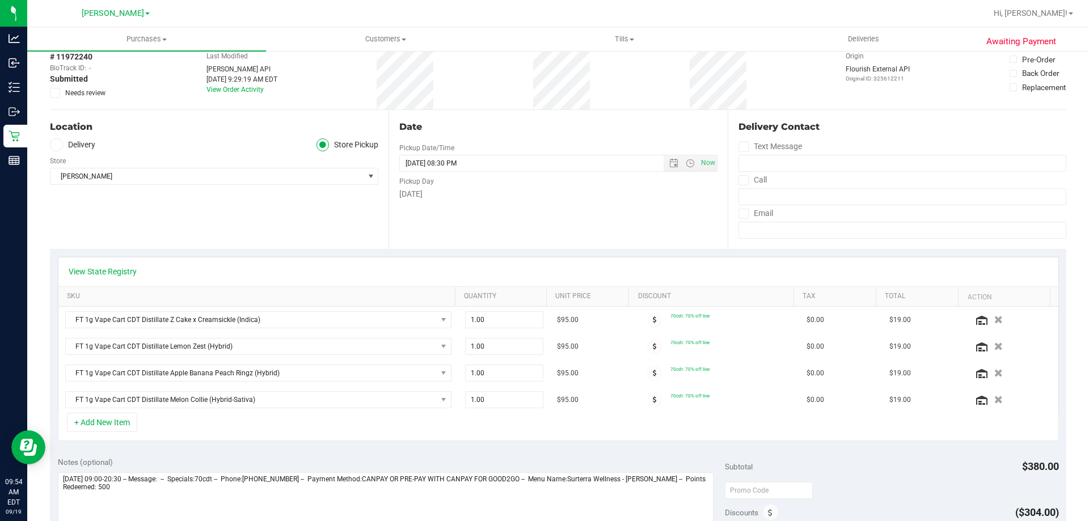
scroll to position [0, 0]
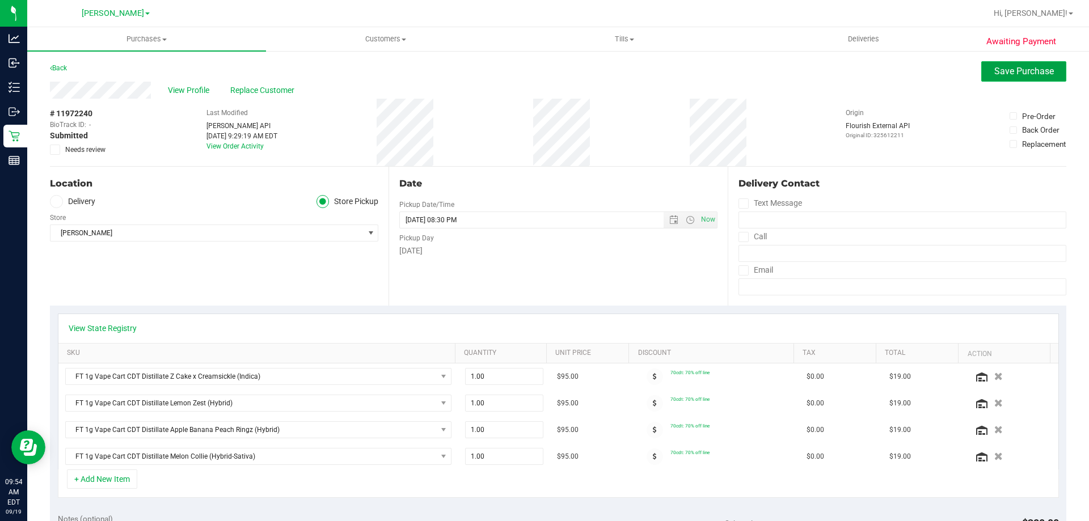
click at [1038, 73] on span "Save Purchase" at bounding box center [1025, 71] width 60 height 11
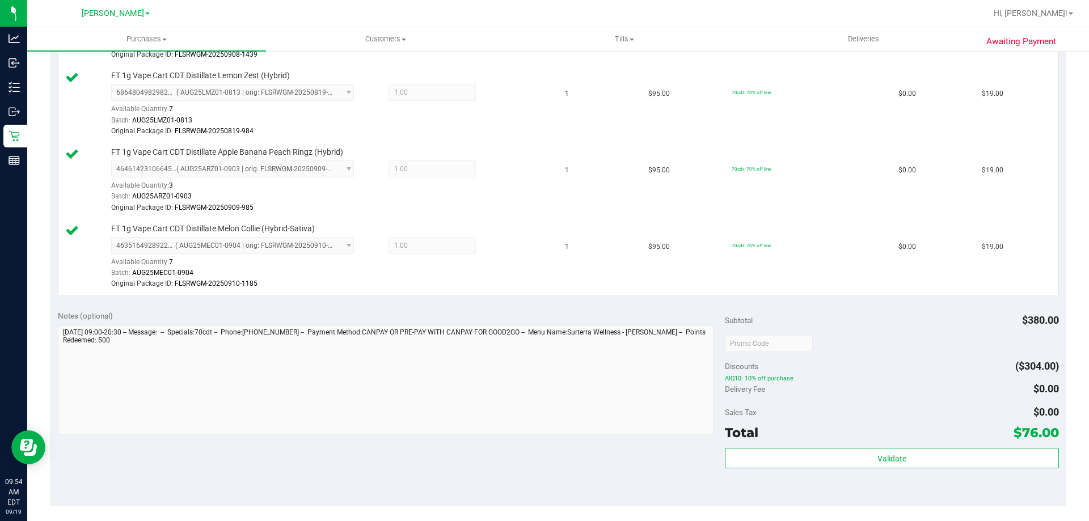
scroll to position [403, 0]
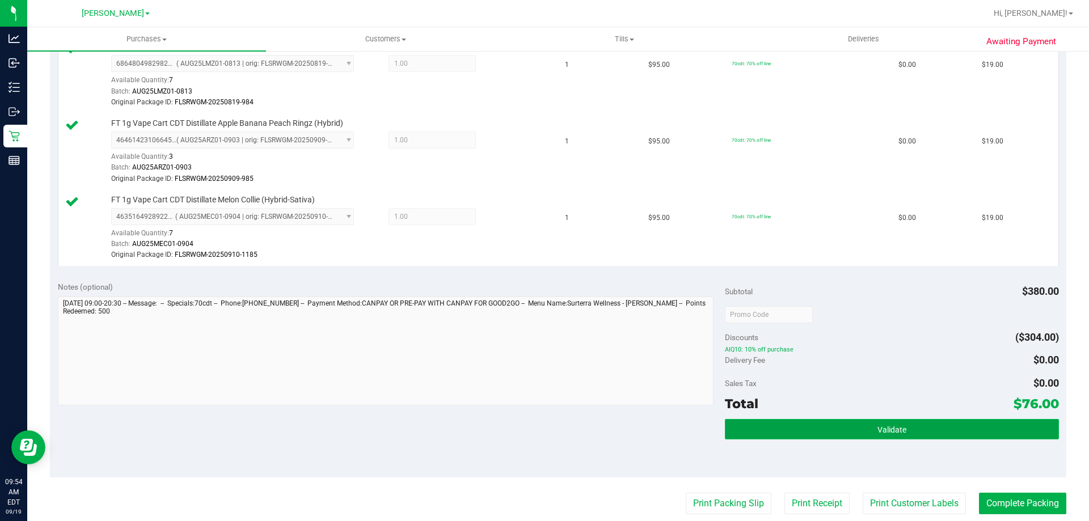
click at [904, 423] on button "Validate" at bounding box center [892, 429] width 334 height 20
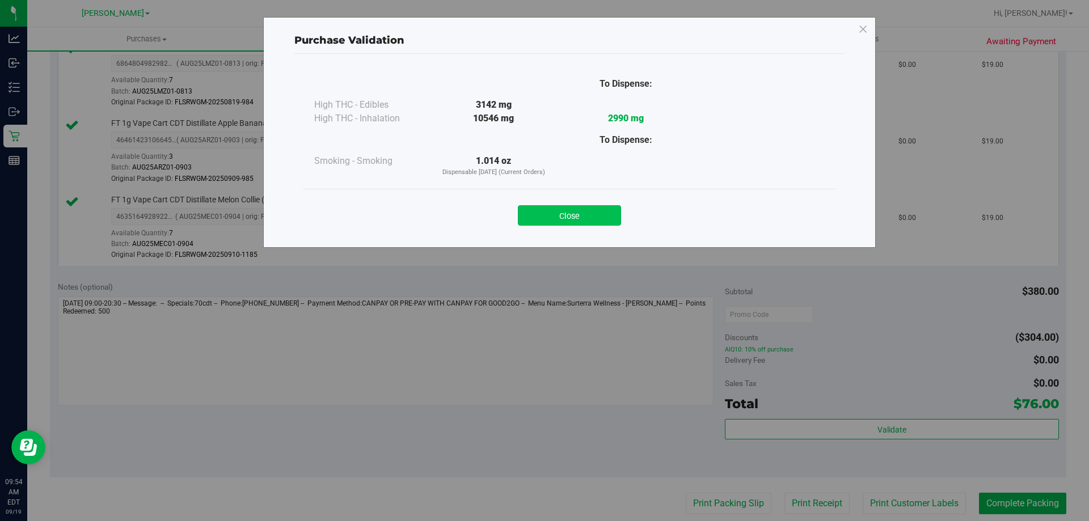
click at [570, 211] on button "Close" at bounding box center [569, 215] width 103 height 20
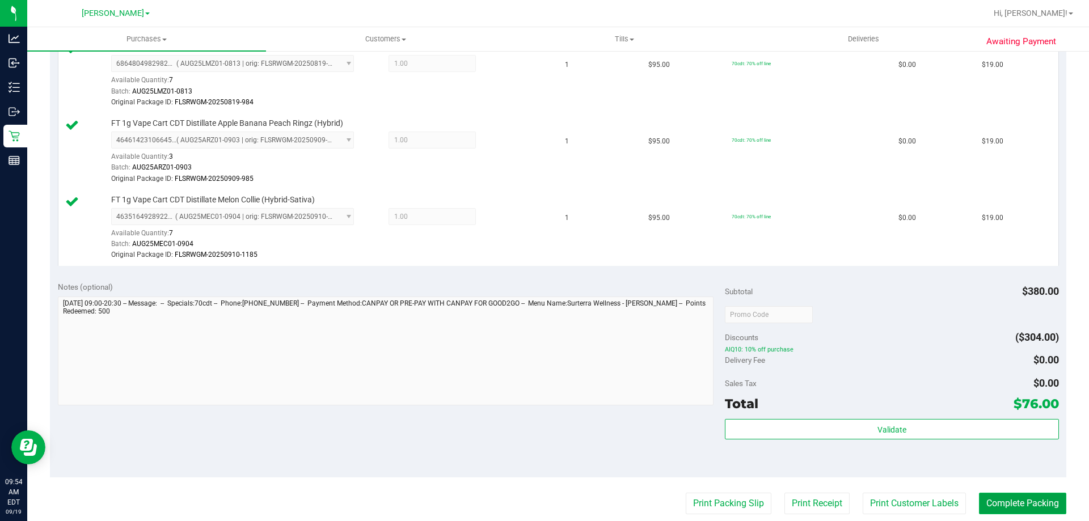
click at [1013, 500] on button "Complete Packing" at bounding box center [1022, 504] width 87 height 22
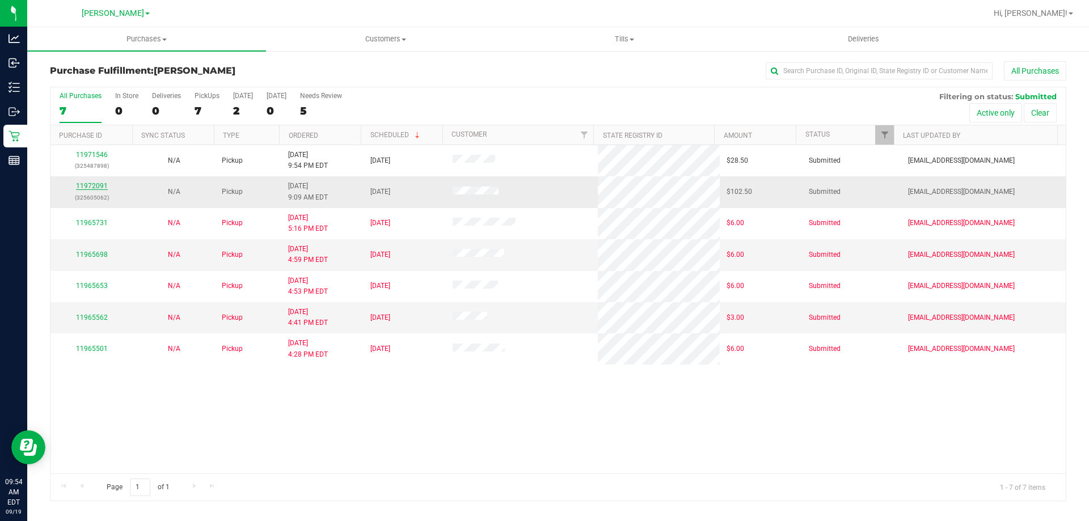
click at [103, 184] on link "11972091" at bounding box center [92, 186] width 32 height 8
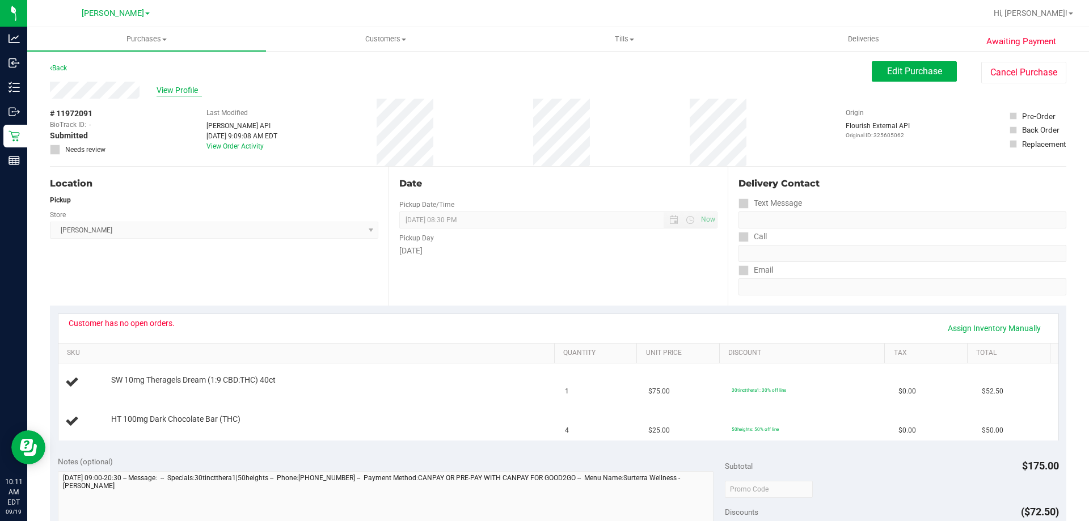
click at [180, 89] on span "View Profile" at bounding box center [179, 91] width 45 height 12
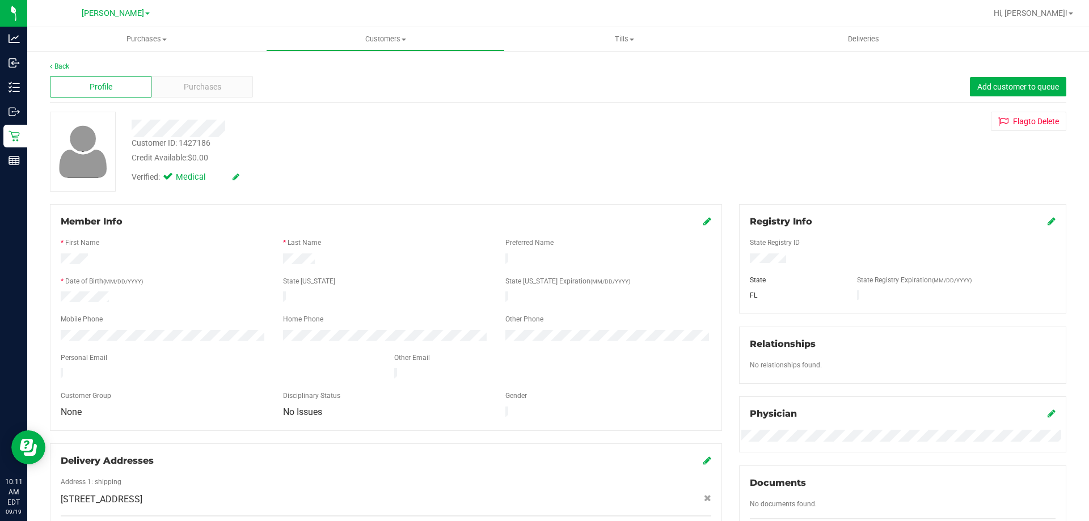
click at [199, 143] on div "Customer ID: 1427186" at bounding box center [171, 143] width 79 height 12
copy div "1427186"
click at [195, 86] on span "Purchases" at bounding box center [202, 87] width 37 height 12
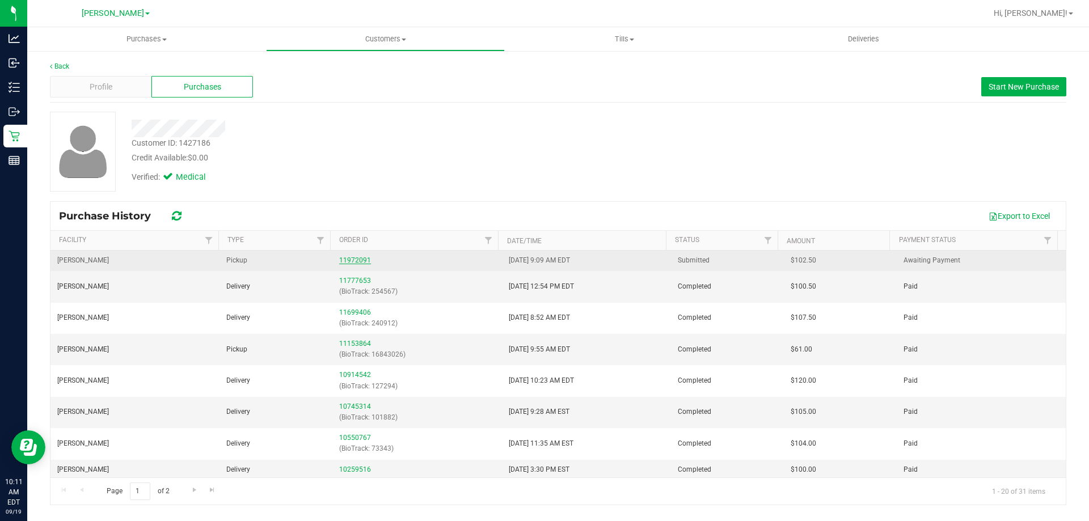
click at [351, 257] on link "11972091" at bounding box center [355, 260] width 32 height 8
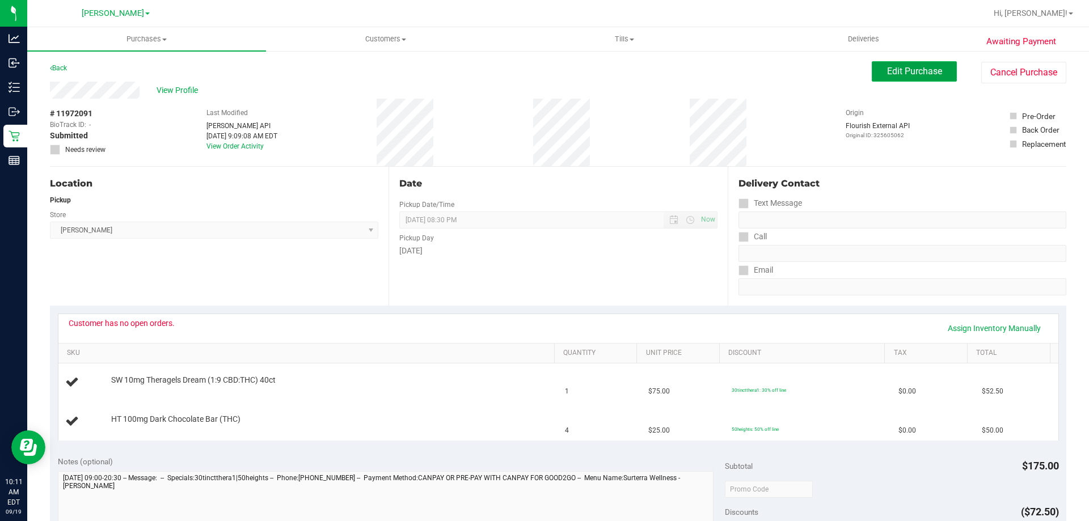
click at [925, 74] on span "Edit Purchase" at bounding box center [914, 71] width 55 height 11
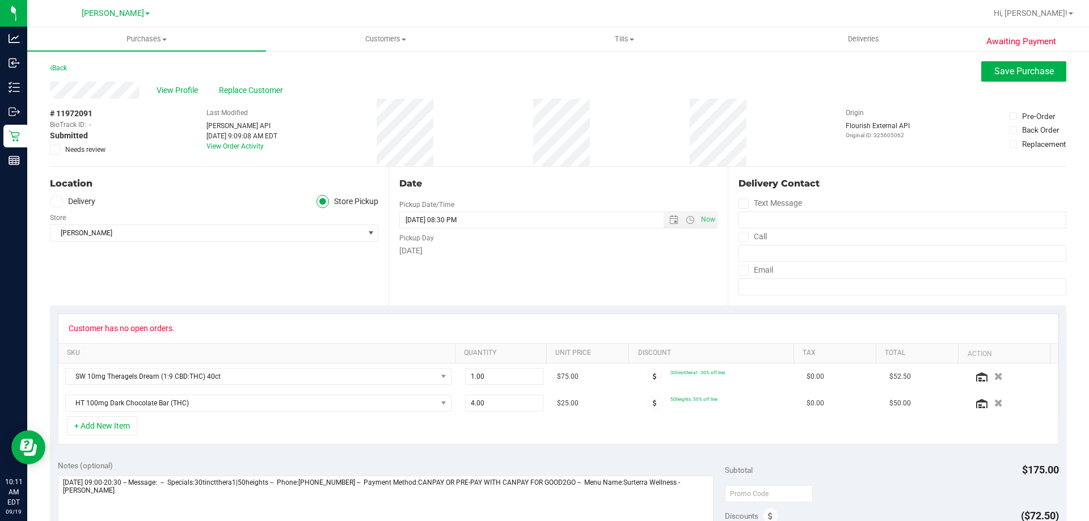
scroll to position [385, 0]
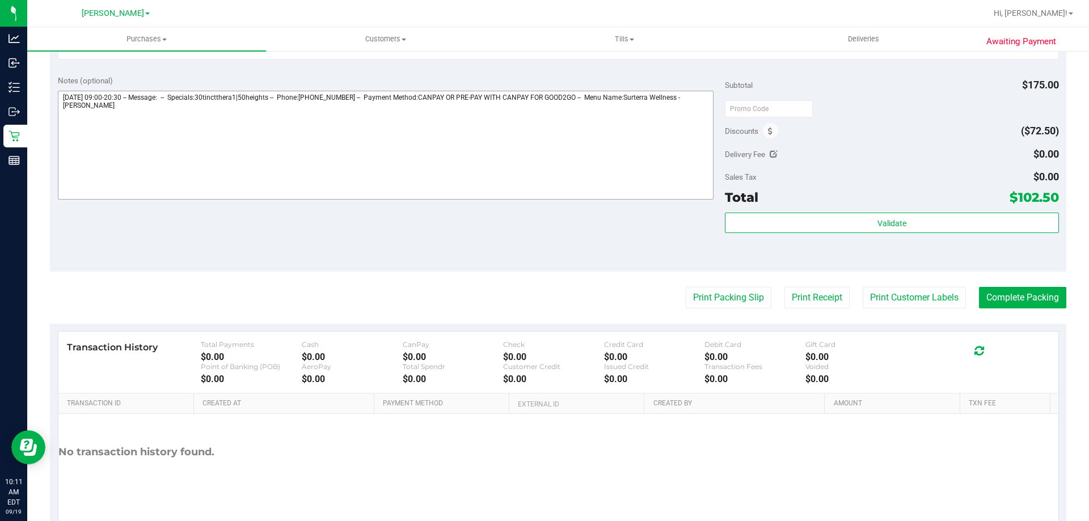
drag, startPoint x: 204, startPoint y: 89, endPoint x: 190, endPoint y: 116, distance: 30.2
click at [204, 90] on div "Notes (optional)" at bounding box center [392, 138] width 668 height 127
click at [186, 120] on textarea at bounding box center [386, 145] width 656 height 109
paste textarea "PT has not had any open orders with DR since 9/16/25"
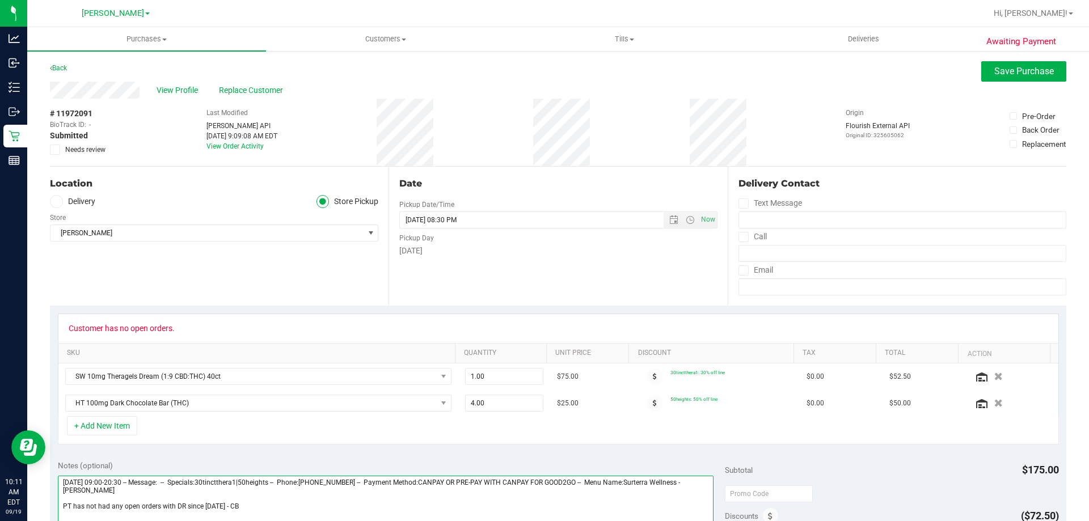
type textarea "Friday 09/19/2025 09:00-20:30 -- Message: -- Specials:30tinctthera1|50heights -…"
click at [56, 150] on icon at bounding box center [55, 150] width 7 height 0
click at [0, 0] on input "Needs review" at bounding box center [0, 0] width 0 height 0
click at [995, 67] on span "Save Purchase" at bounding box center [1025, 71] width 60 height 11
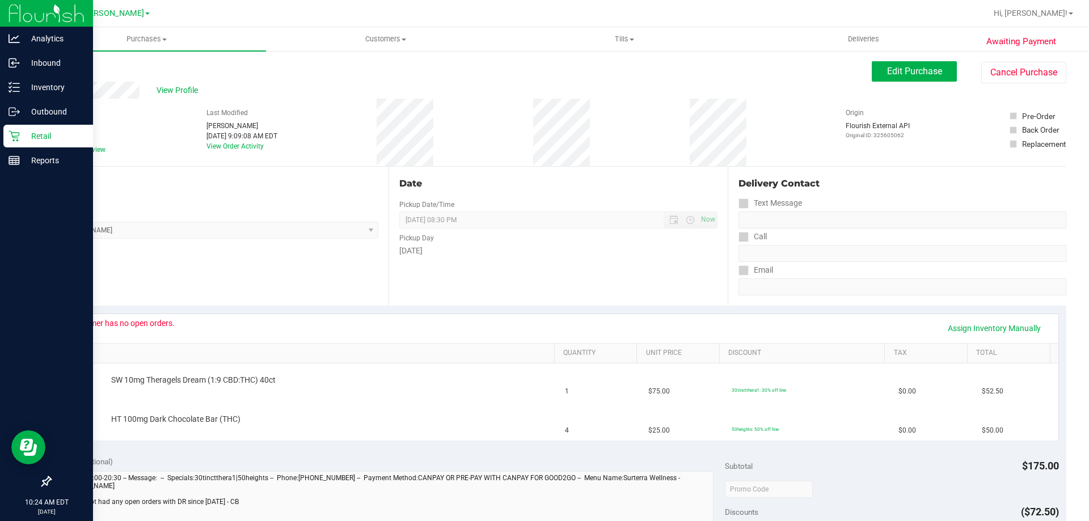
click at [24, 143] on div "Retail" at bounding box center [48, 136] width 90 height 23
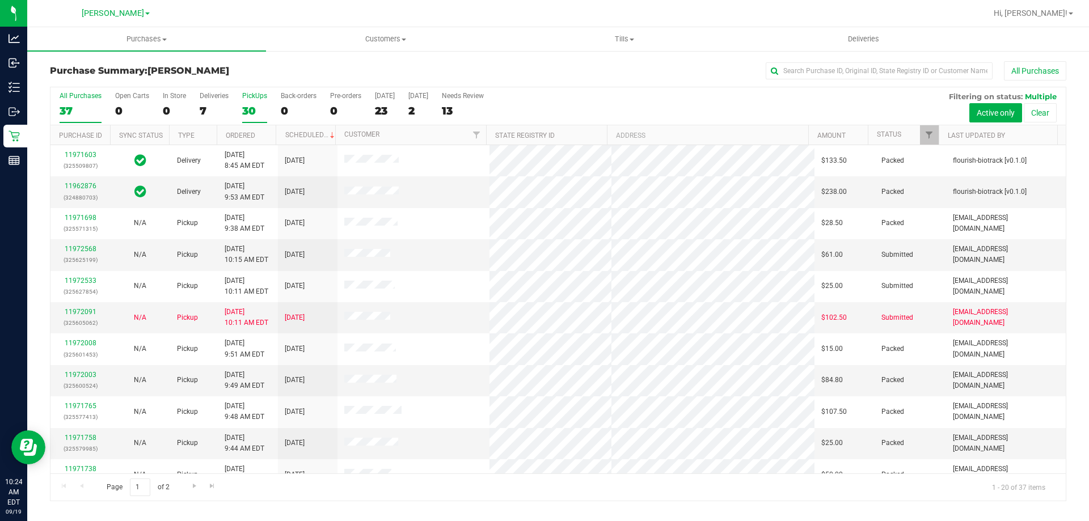
click at [246, 106] on div "30" at bounding box center [254, 110] width 25 height 13
click at [0, 0] on input "PickUps 30" at bounding box center [0, 0] width 0 height 0
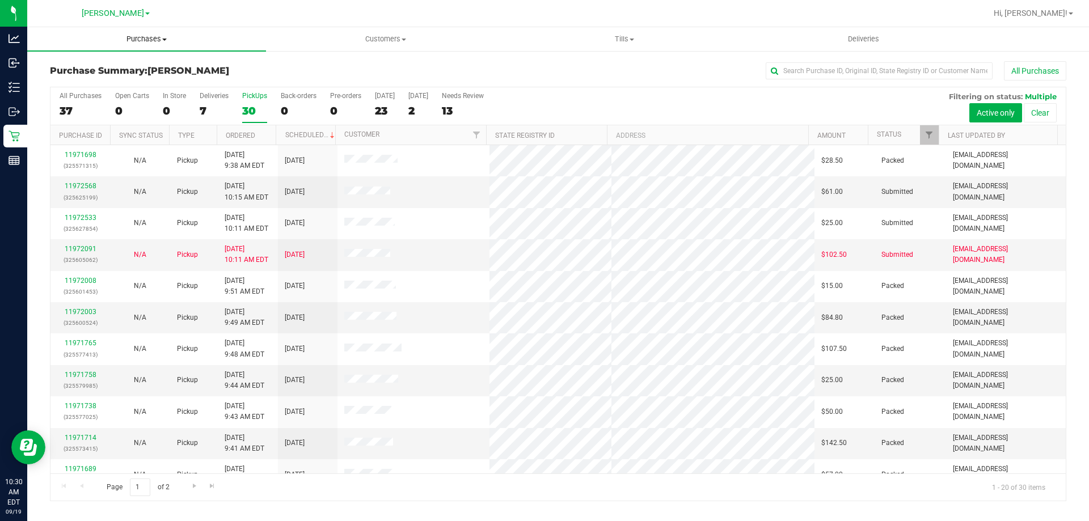
click at [155, 41] on span "Purchases" at bounding box center [146, 39] width 239 height 10
click at [350, 55] on div "Purchase Summary: Brandon WC All Purchases All Purchases 37 Open Carts 0 In Sto…" at bounding box center [558, 281] width 1062 height 463
click at [410, 112] on div "2" at bounding box center [419, 110] width 20 height 13
click at [0, 0] on input "Tomorrow 2" at bounding box center [0, 0] width 0 height 0
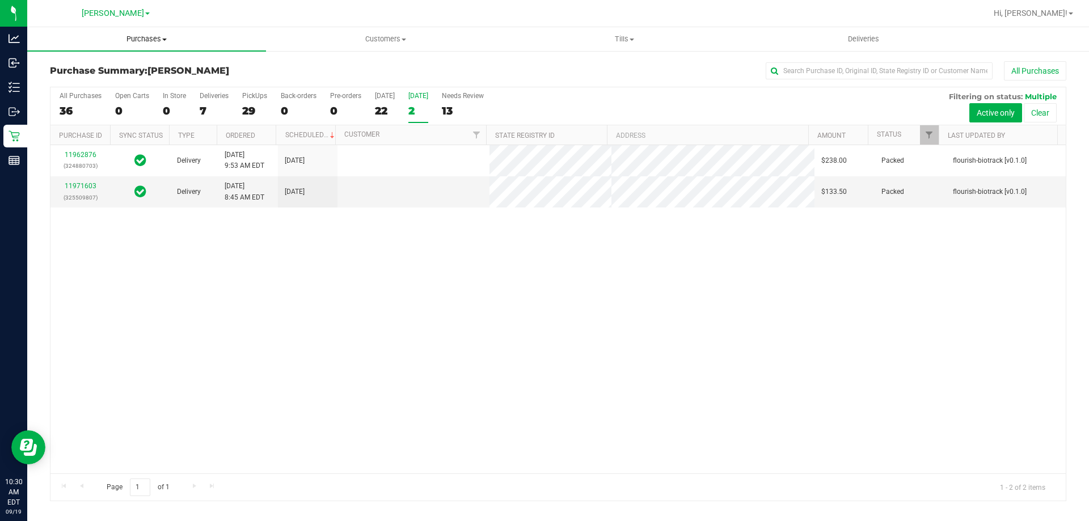
click at [151, 30] on uib-tab-heading "Purchases Summary of purchases Fulfillment All purchases" at bounding box center [146, 39] width 239 height 24
click at [57, 78] on span "Fulfillment" at bounding box center [62, 82] width 70 height 10
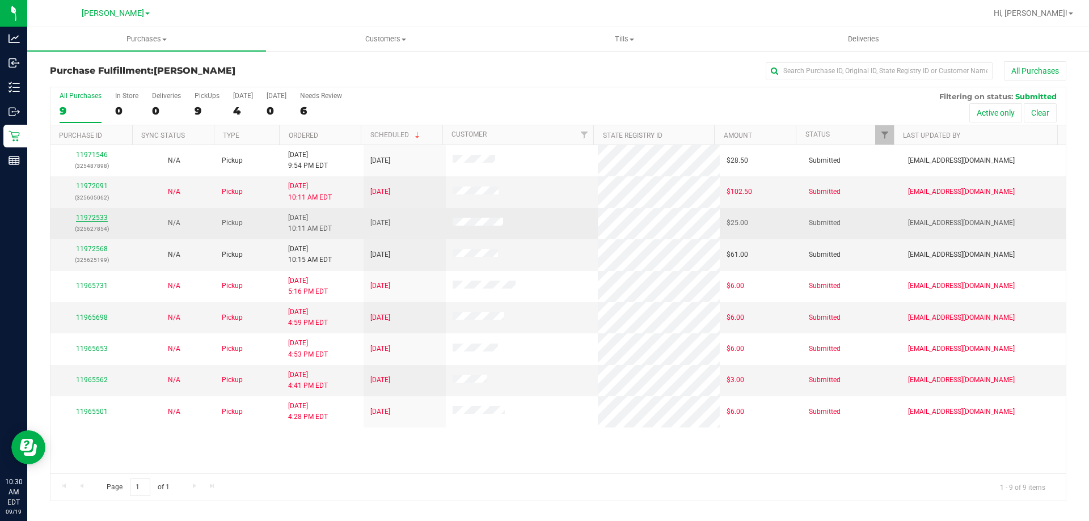
click at [101, 220] on link "11972533" at bounding box center [92, 218] width 32 height 8
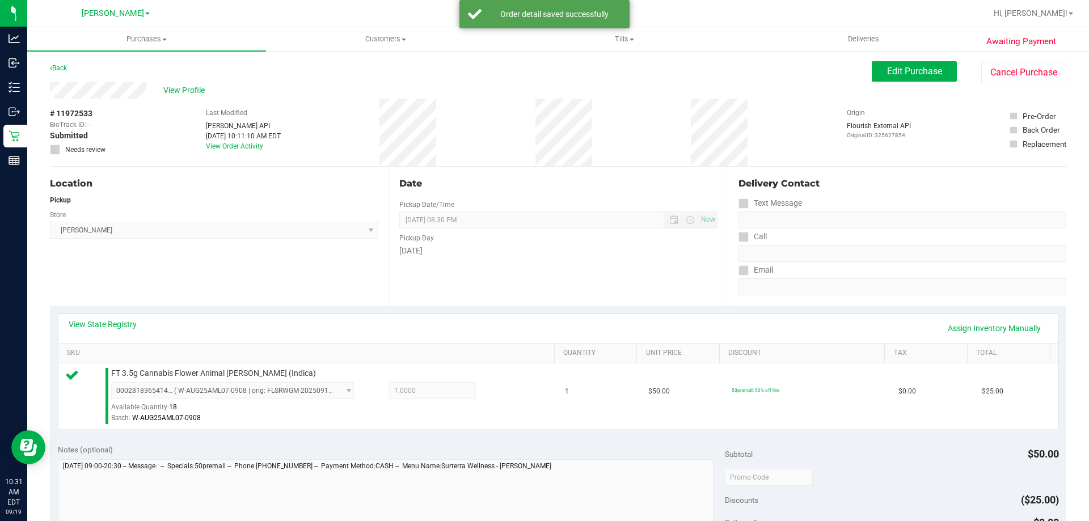
scroll to position [284, 0]
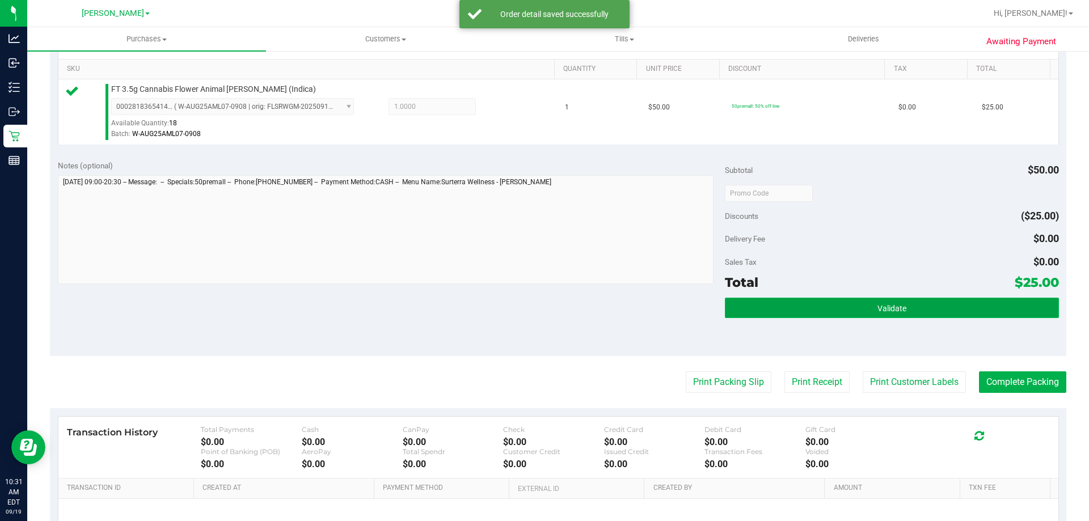
click at [933, 305] on button "Validate" at bounding box center [892, 308] width 334 height 20
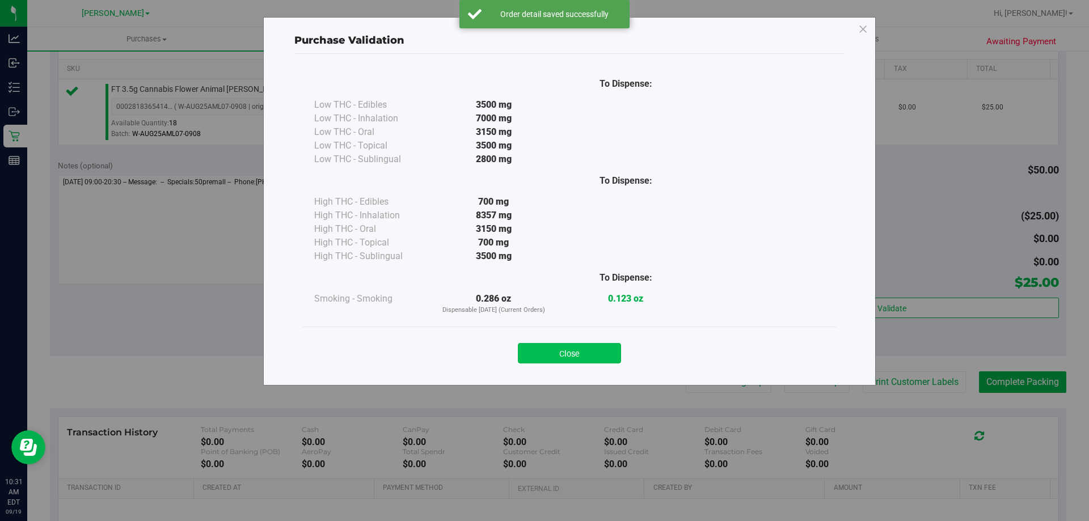
click at [579, 350] on button "Close" at bounding box center [569, 353] width 103 height 20
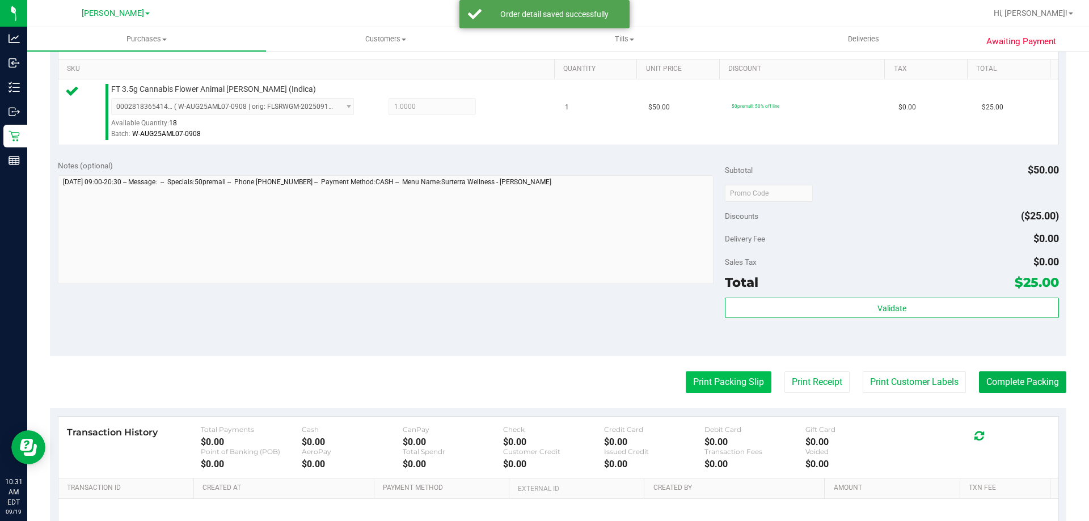
click at [746, 390] on button "Print Packing Slip" at bounding box center [729, 383] width 86 height 22
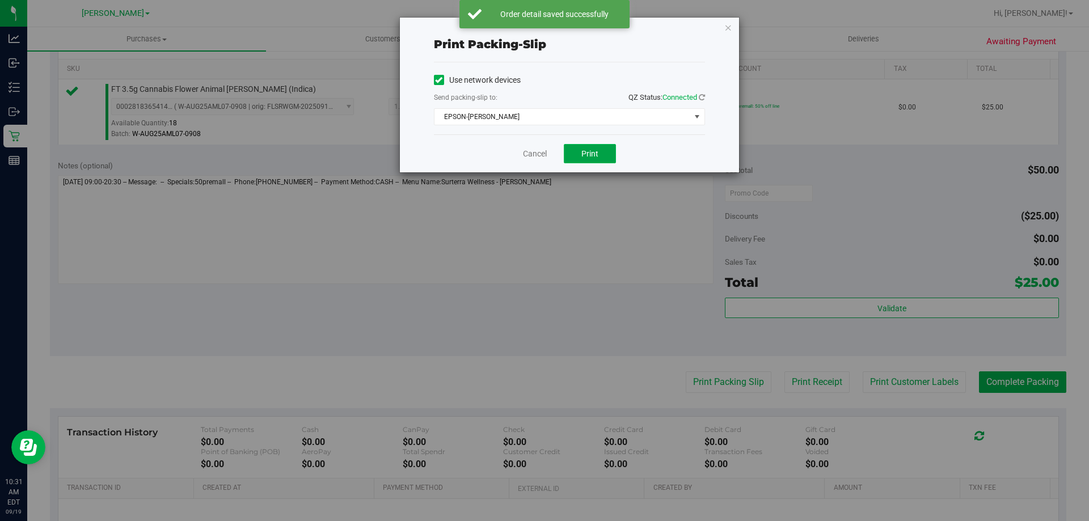
click at [588, 155] on span "Print" at bounding box center [590, 153] width 17 height 9
click at [546, 154] on link "Cancel" at bounding box center [535, 154] width 24 height 12
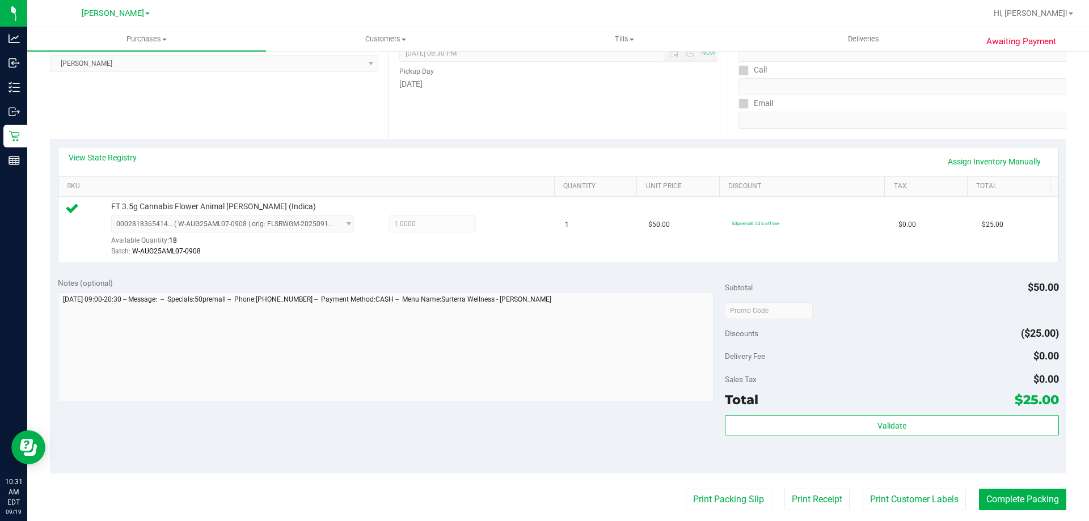
scroll to position [198, 0]
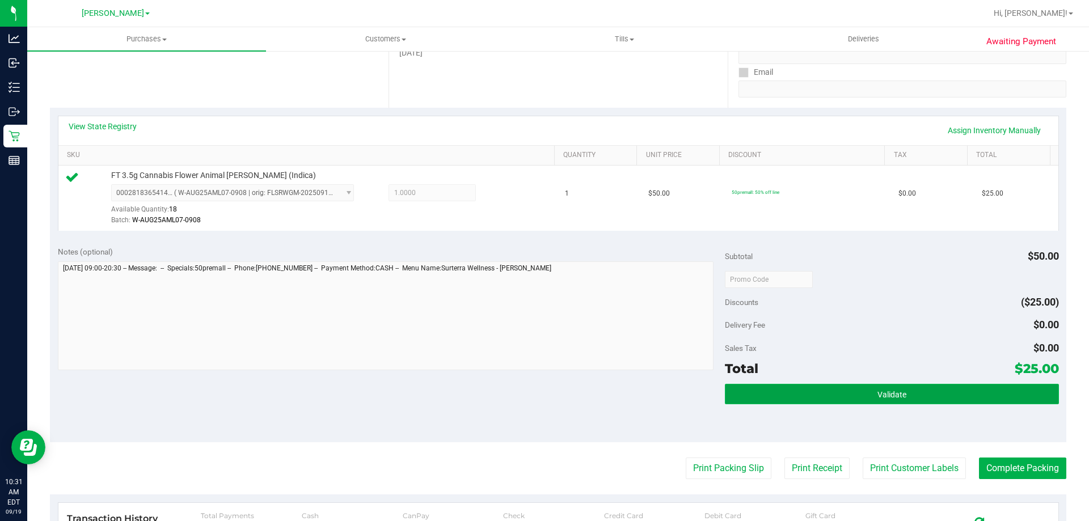
click at [968, 396] on button "Validate" at bounding box center [892, 394] width 334 height 20
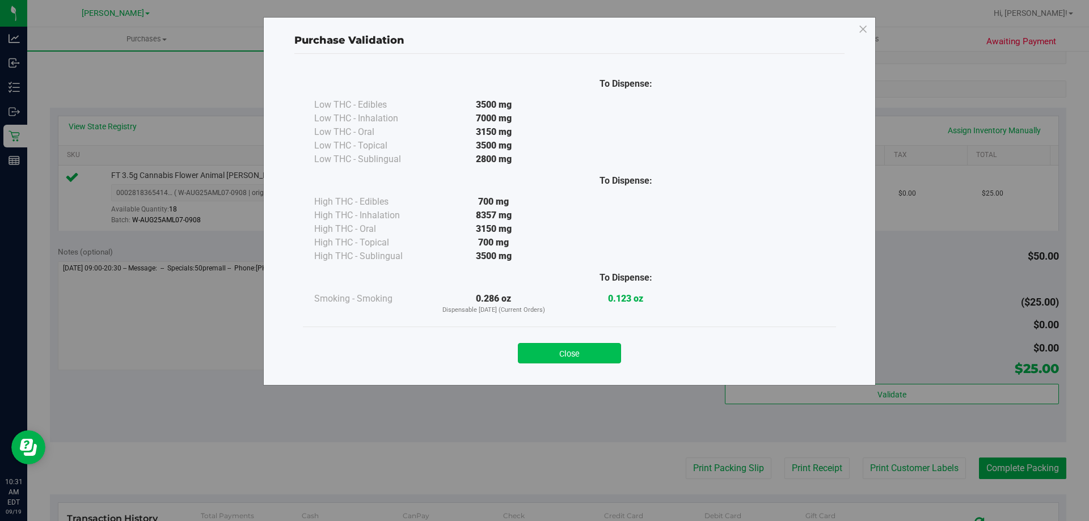
click at [570, 358] on button "Close" at bounding box center [569, 353] width 103 height 20
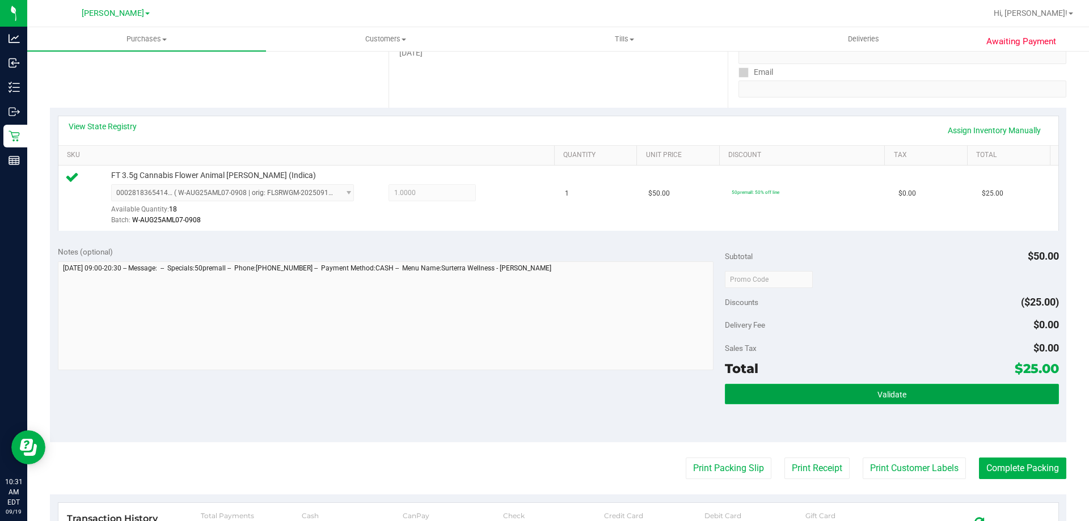
click at [907, 386] on button "Validate" at bounding box center [892, 394] width 334 height 20
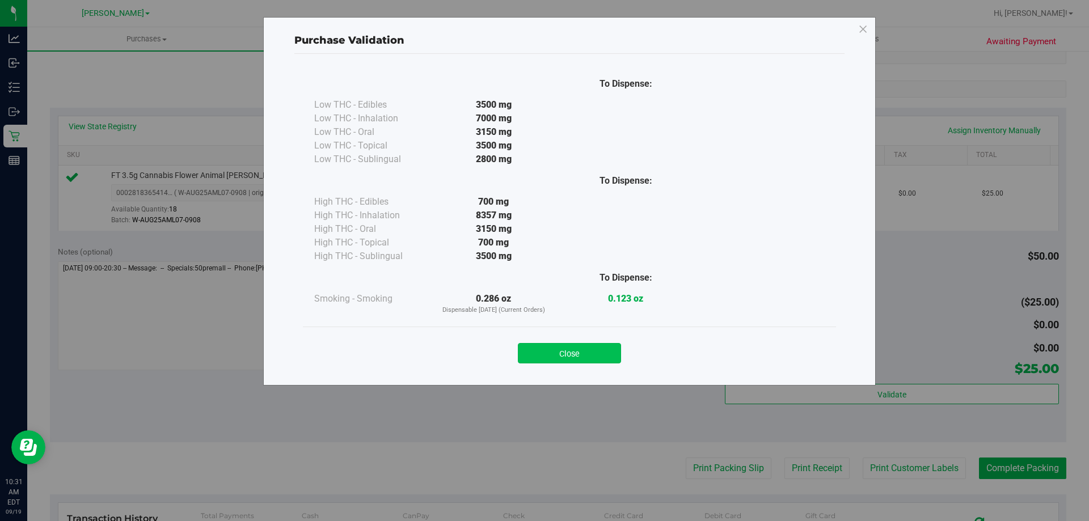
click at [578, 358] on button "Close" at bounding box center [569, 353] width 103 height 20
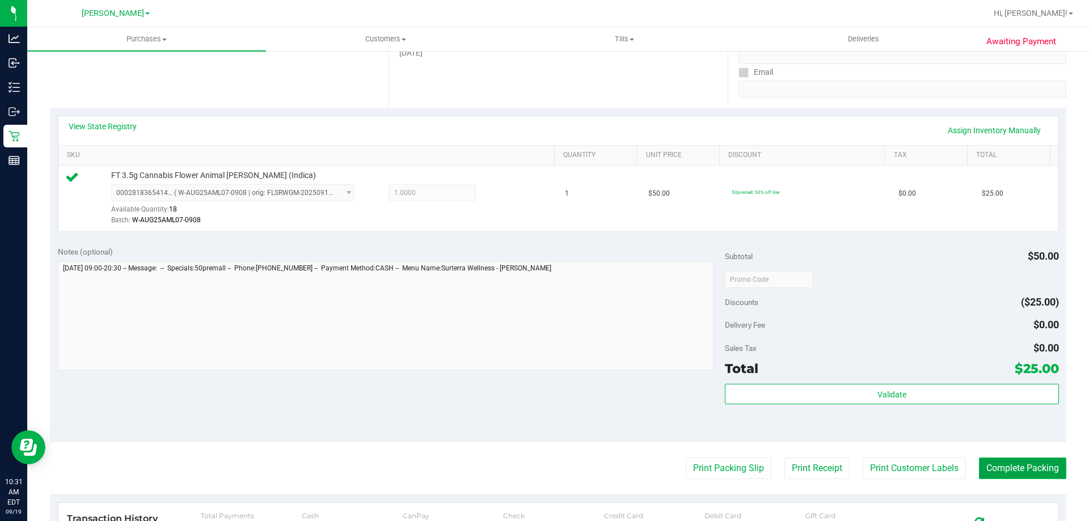
click at [1008, 470] on button "Complete Packing" at bounding box center [1022, 469] width 87 height 22
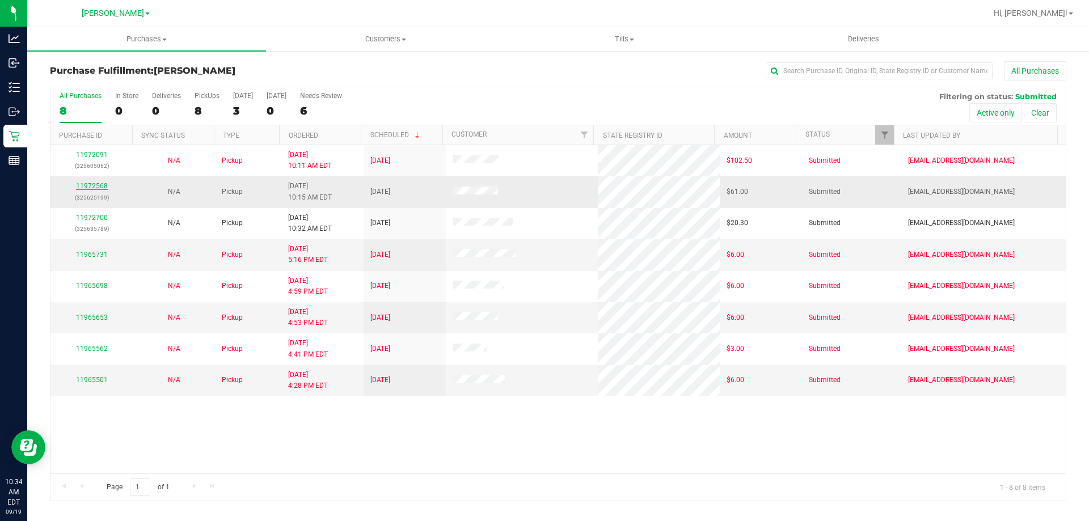
click at [97, 184] on link "11972568" at bounding box center [92, 186] width 32 height 8
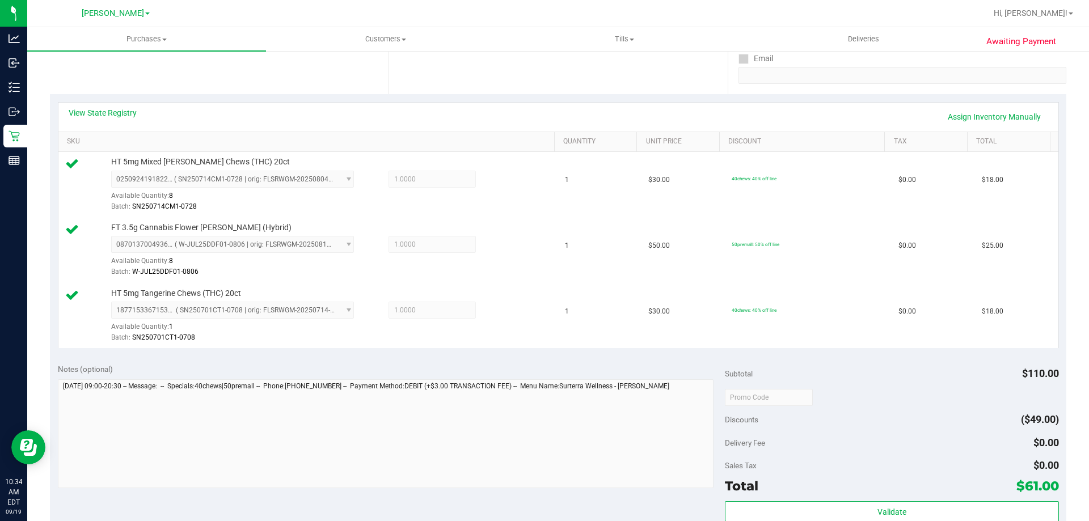
scroll to position [538, 0]
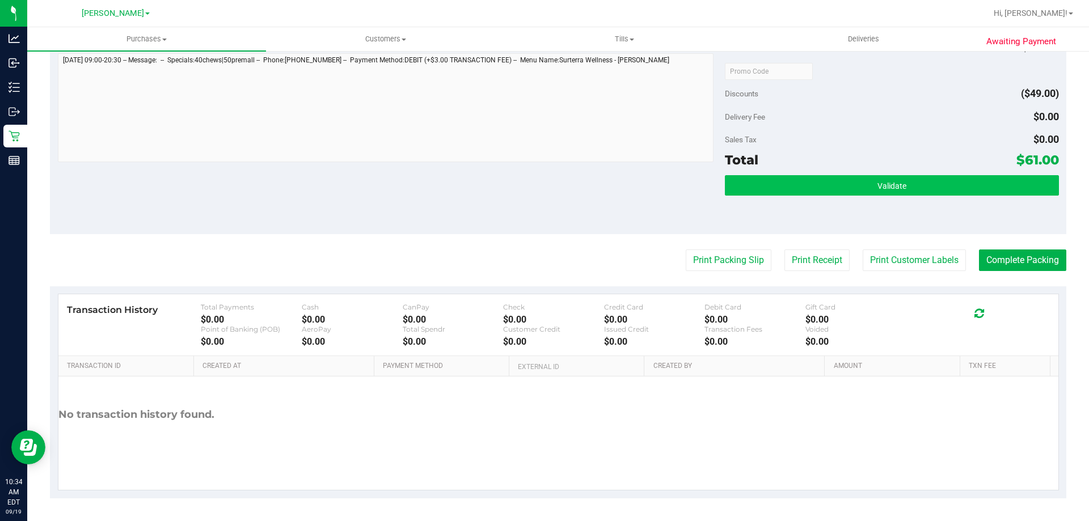
drag, startPoint x: 956, startPoint y: 200, endPoint x: 957, endPoint y: 188, distance: 12.0
click at [956, 200] on div "Validate" at bounding box center [892, 200] width 334 height 51
click at [957, 188] on button "Validate" at bounding box center [892, 185] width 334 height 20
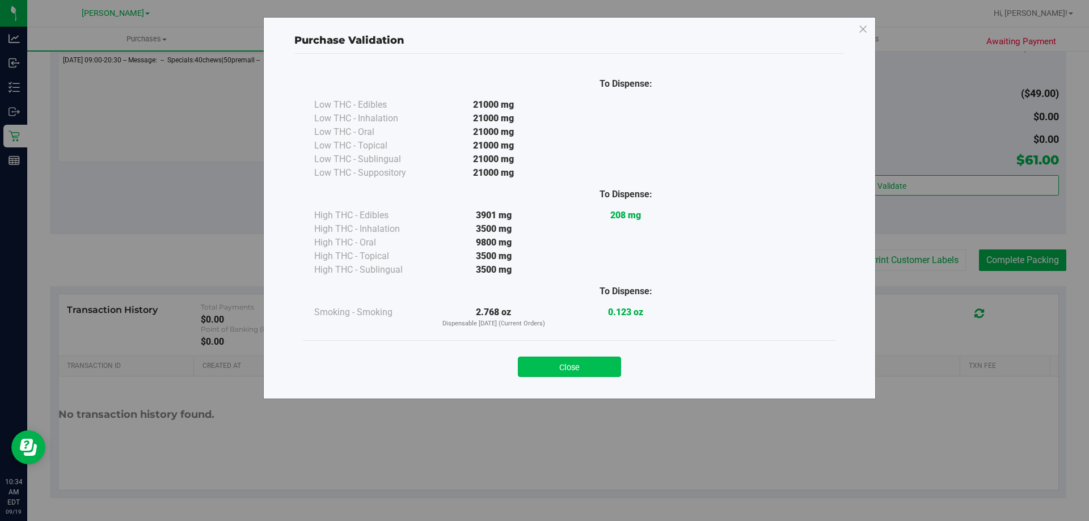
click at [589, 373] on button "Close" at bounding box center [569, 367] width 103 height 20
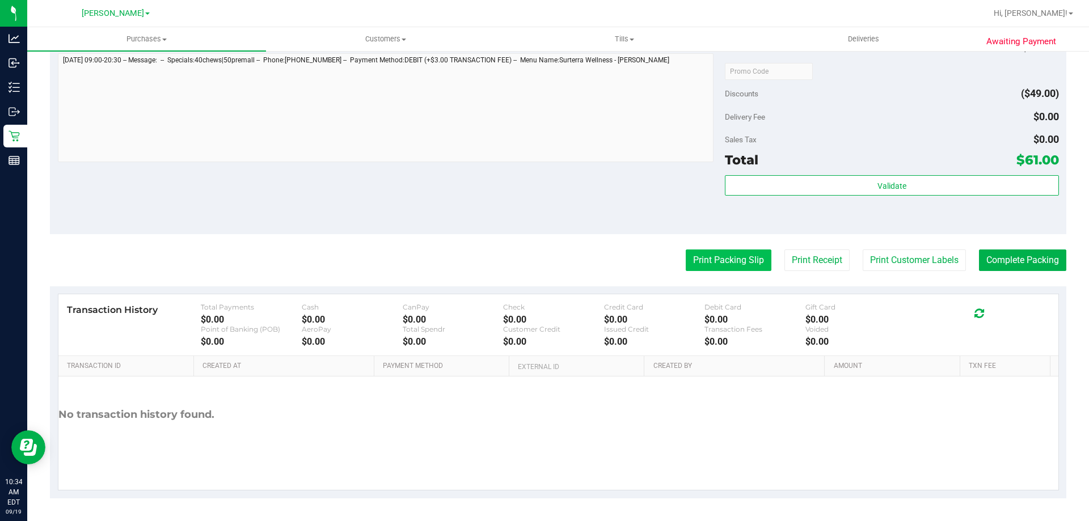
click at [696, 250] on button "Print Packing Slip" at bounding box center [729, 261] width 86 height 22
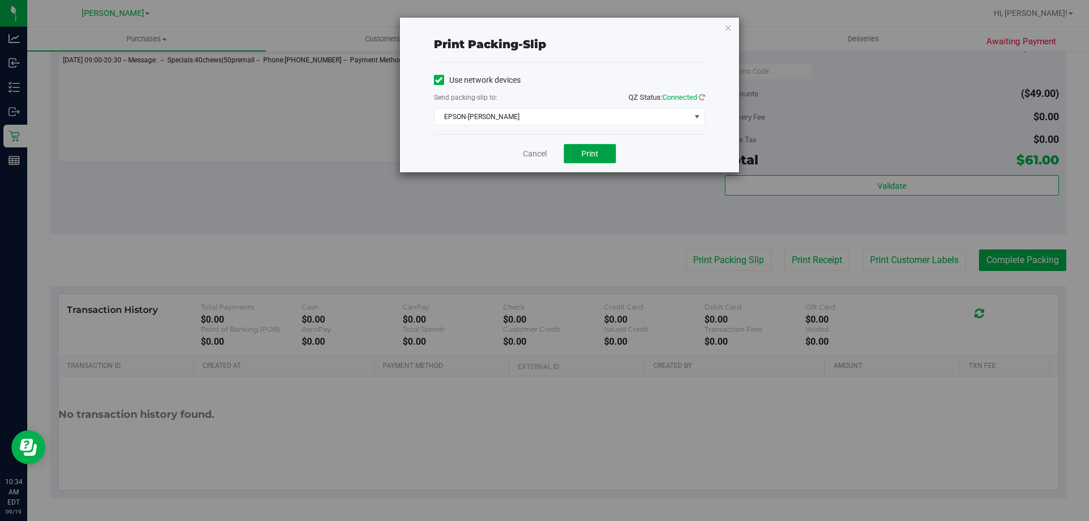
click at [585, 149] on span "Print" at bounding box center [590, 153] width 17 height 9
click at [537, 157] on link "Cancel" at bounding box center [535, 154] width 24 height 12
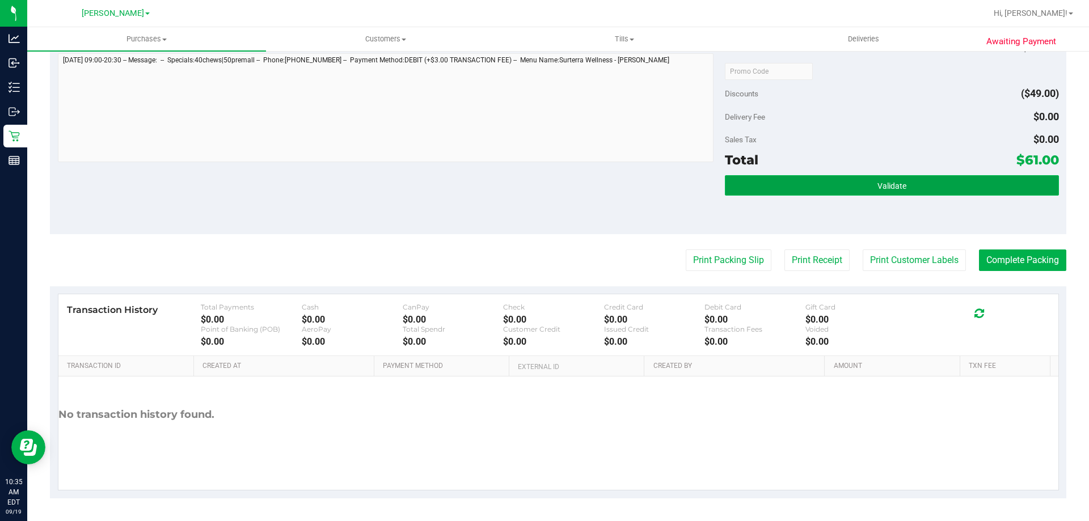
click at [907, 179] on button "Validate" at bounding box center [892, 185] width 334 height 20
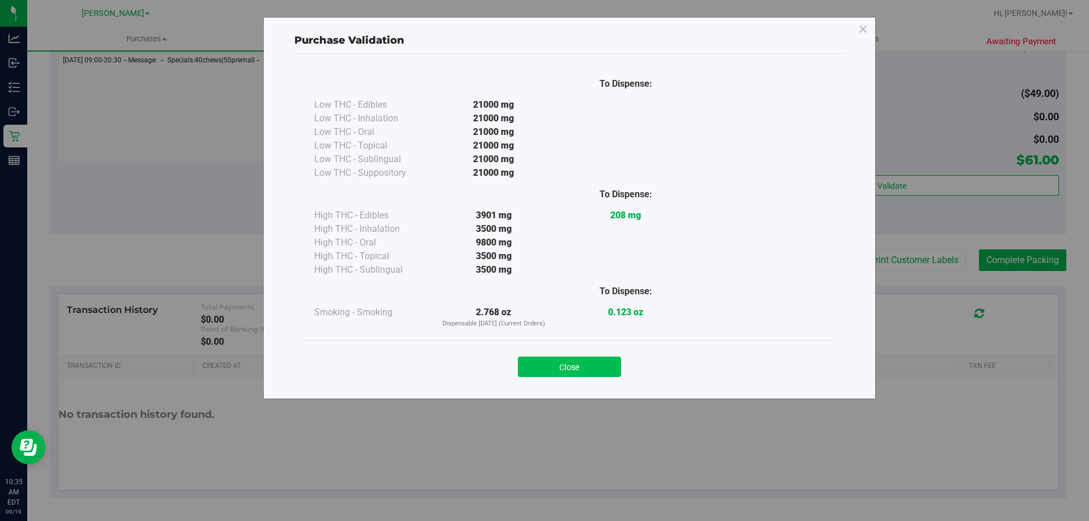
click at [584, 369] on button "Close" at bounding box center [569, 367] width 103 height 20
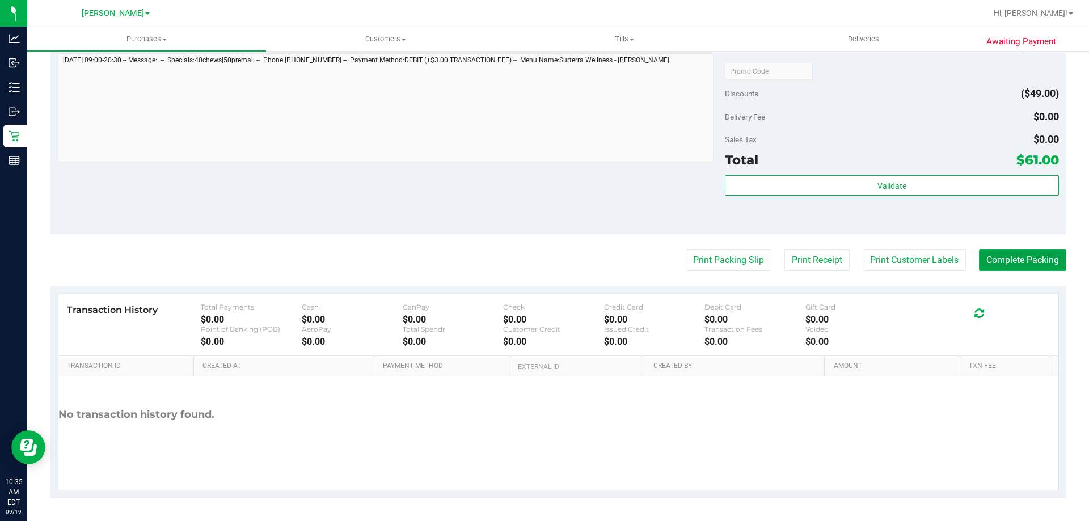
click at [1025, 251] on button "Complete Packing" at bounding box center [1022, 261] width 87 height 22
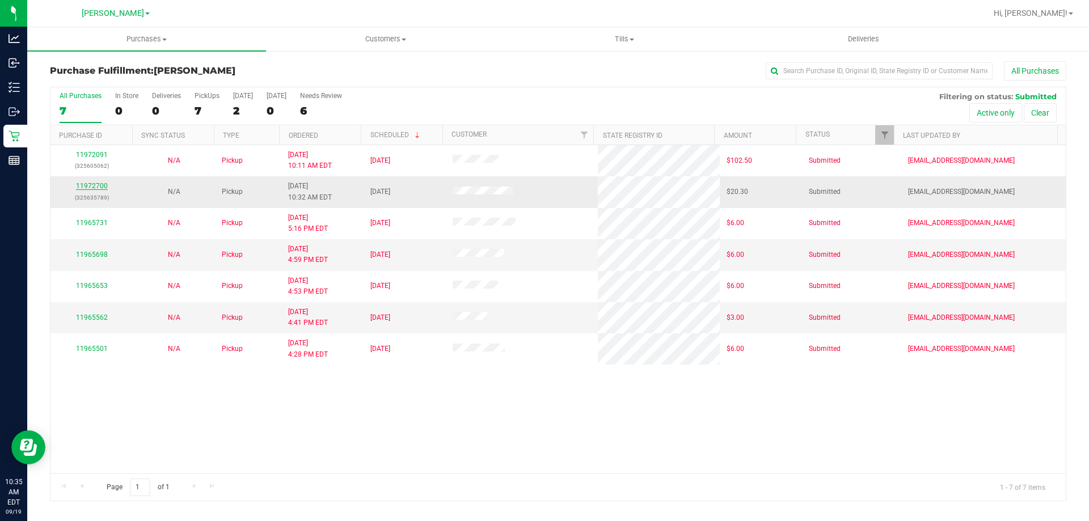
click at [98, 183] on link "11972700" at bounding box center [92, 186] width 32 height 8
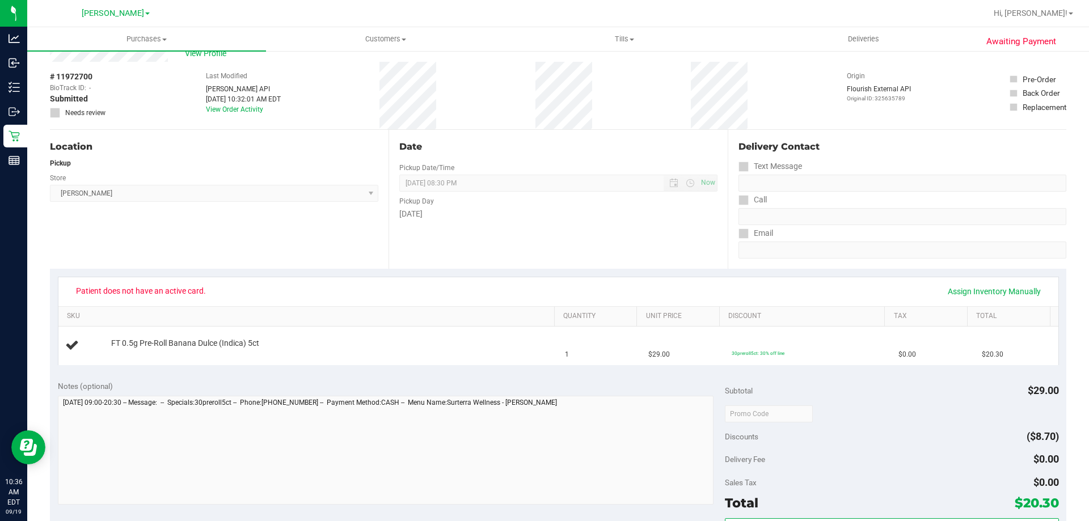
scroll to position [57, 0]
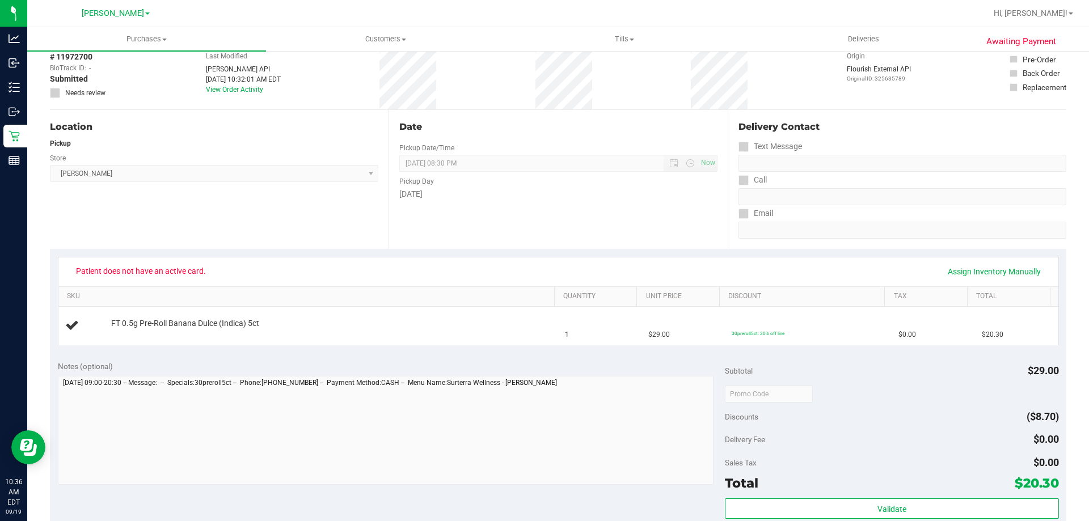
drag, startPoint x: 990, startPoint y: 128, endPoint x: 503, endPoint y: 106, distance: 487.9
click at [990, 128] on div "Delivery Contact" at bounding box center [903, 127] width 328 height 14
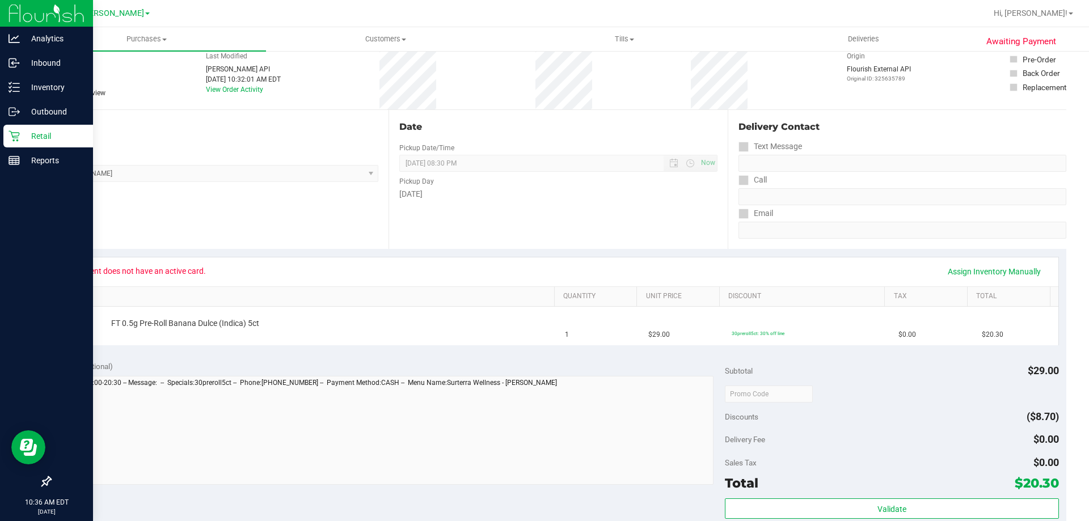
click at [48, 135] on p "Retail" at bounding box center [54, 136] width 68 height 14
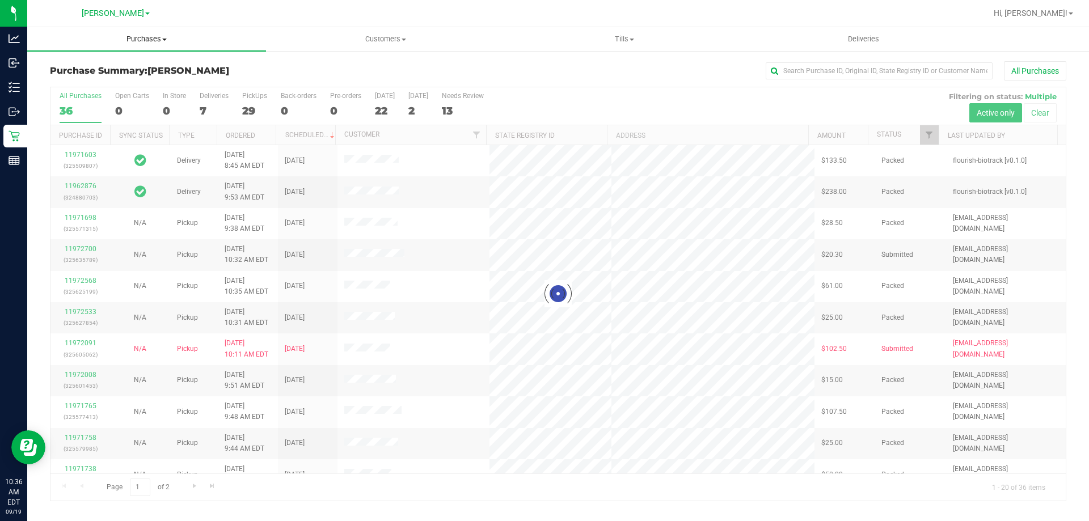
click at [149, 35] on span "Purchases" at bounding box center [146, 39] width 239 height 10
click at [100, 79] on li "Fulfillment" at bounding box center [146, 82] width 239 height 14
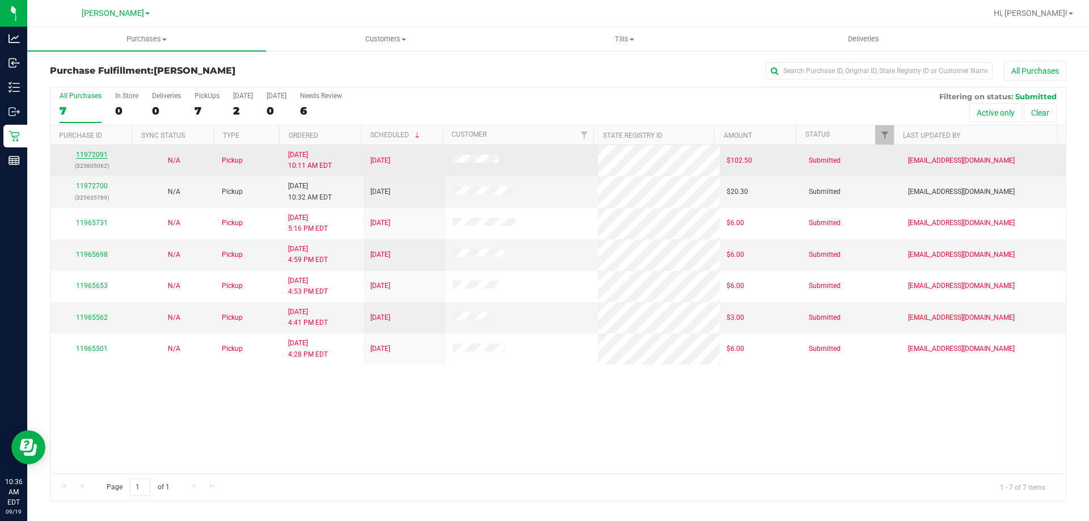
click at [92, 154] on link "11972091" at bounding box center [92, 155] width 32 height 8
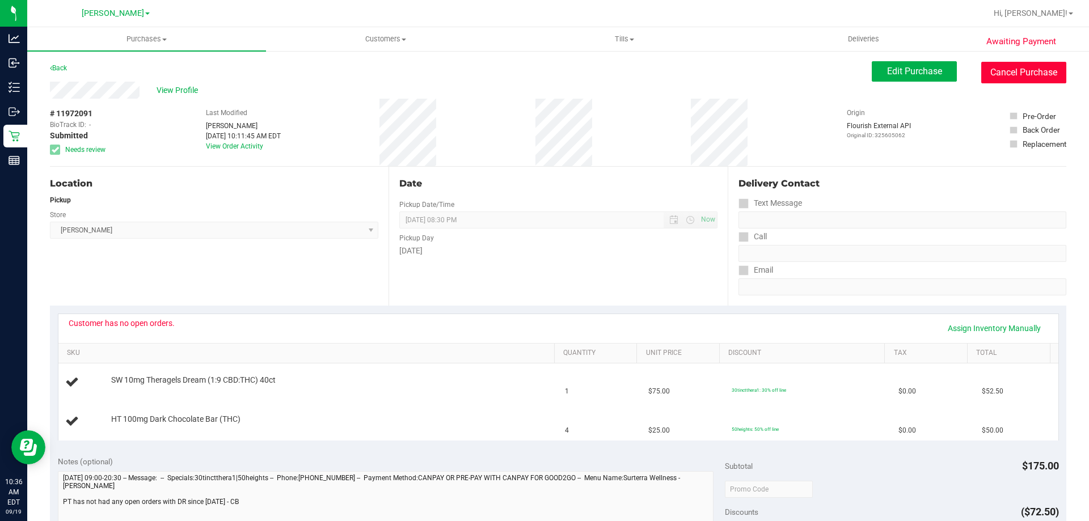
click at [1013, 68] on button "Cancel Purchase" at bounding box center [1024, 73] width 85 height 22
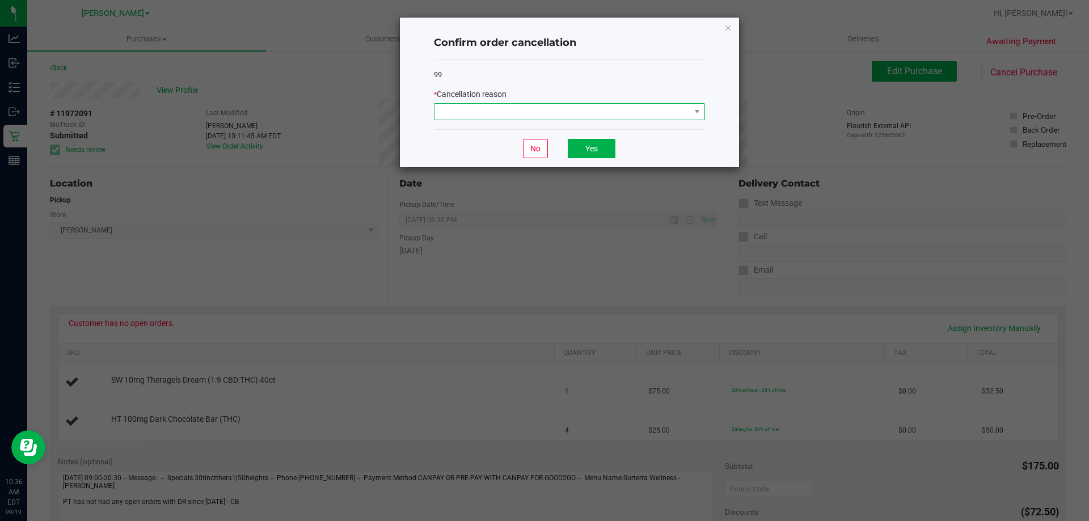
click at [582, 117] on span at bounding box center [563, 112] width 256 height 16
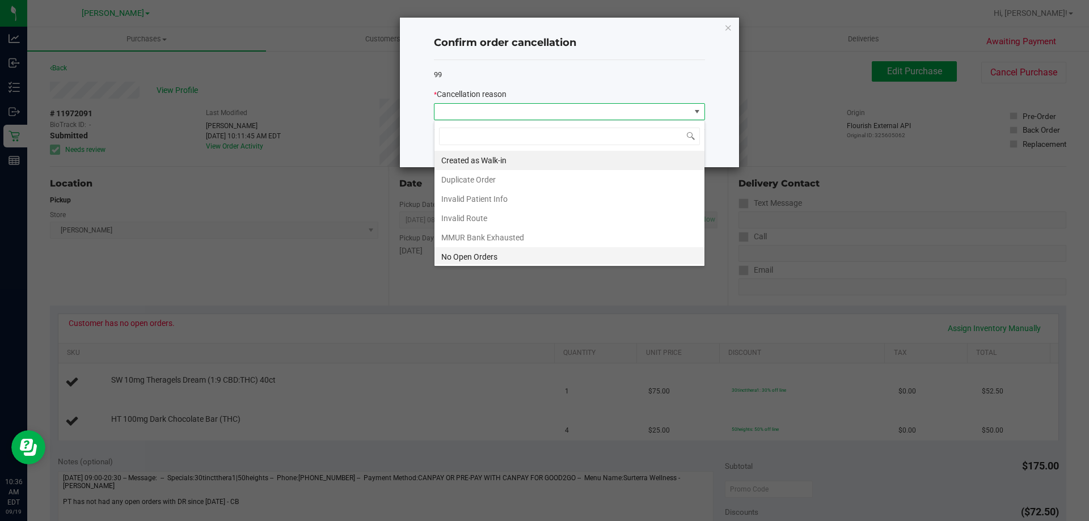
click at [477, 251] on li "No Open Orders" at bounding box center [570, 256] width 270 height 19
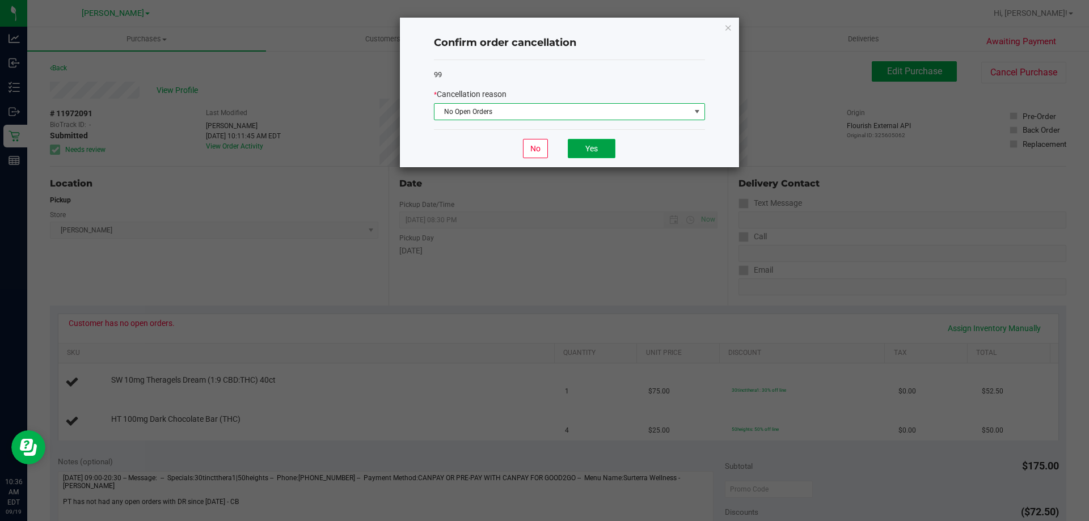
click at [593, 142] on button "Yes" at bounding box center [592, 148] width 48 height 19
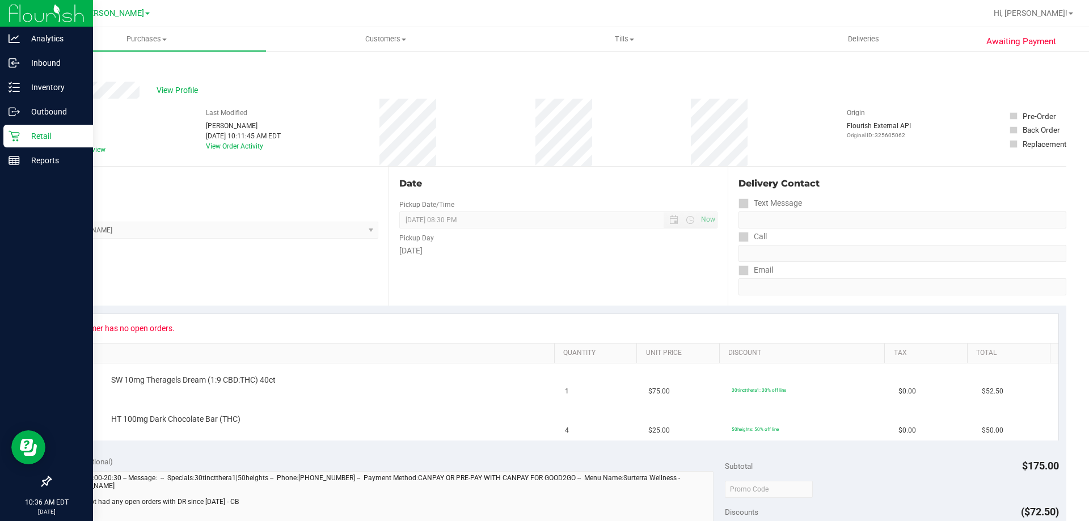
click at [56, 138] on p "Retail" at bounding box center [54, 136] width 68 height 14
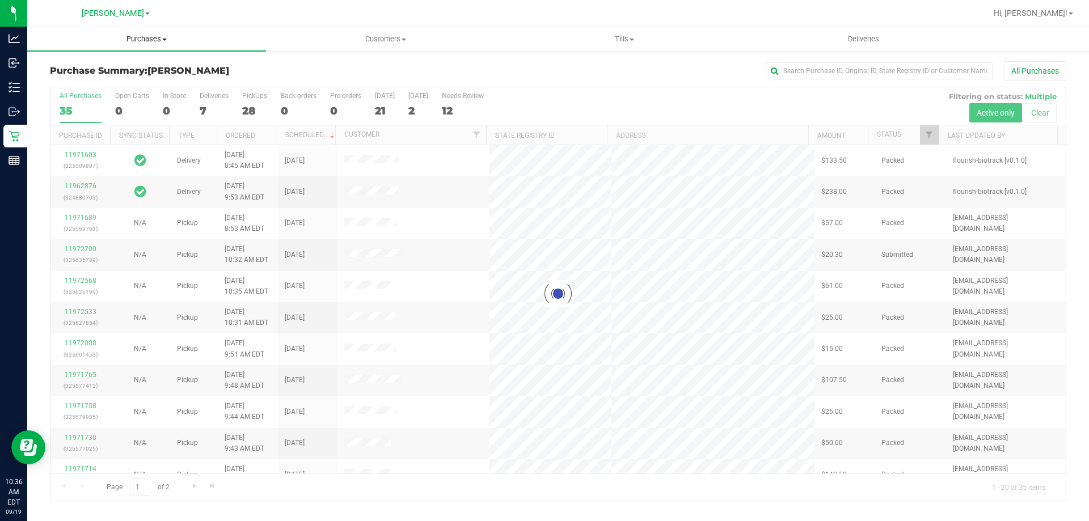
click at [164, 43] on span "Purchases" at bounding box center [146, 39] width 239 height 10
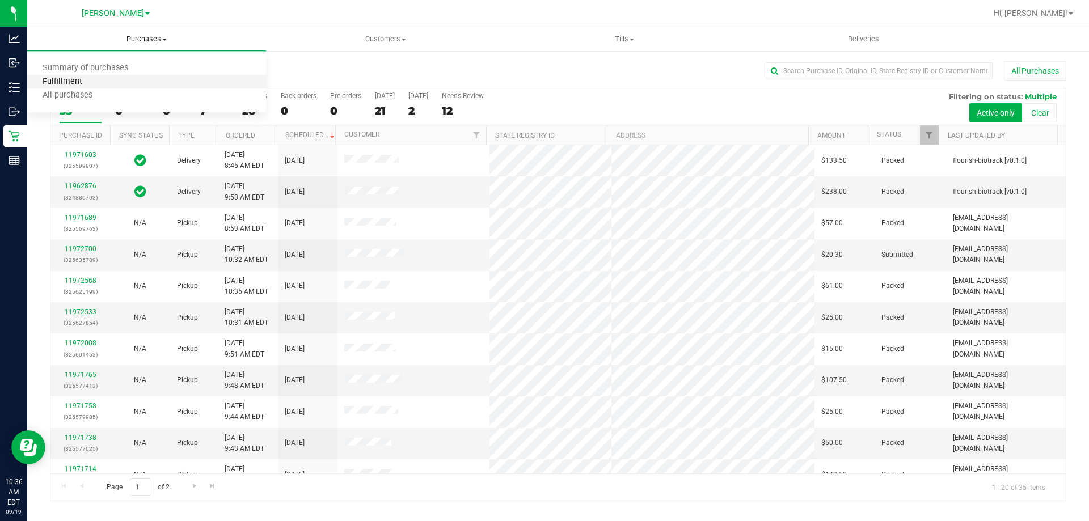
click at [86, 81] on span "Fulfillment" at bounding box center [62, 82] width 70 height 10
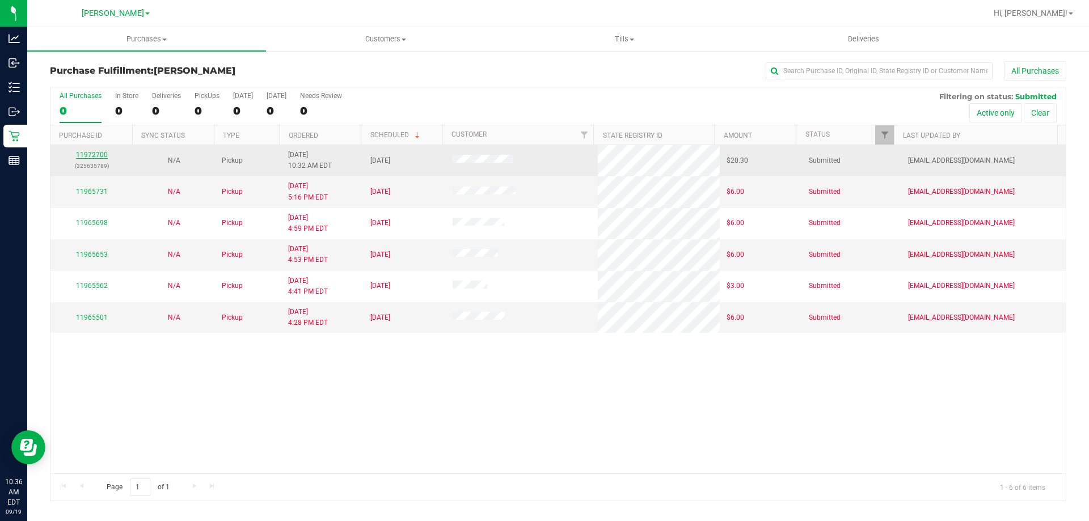
click at [96, 151] on link "11972700" at bounding box center [92, 155] width 32 height 8
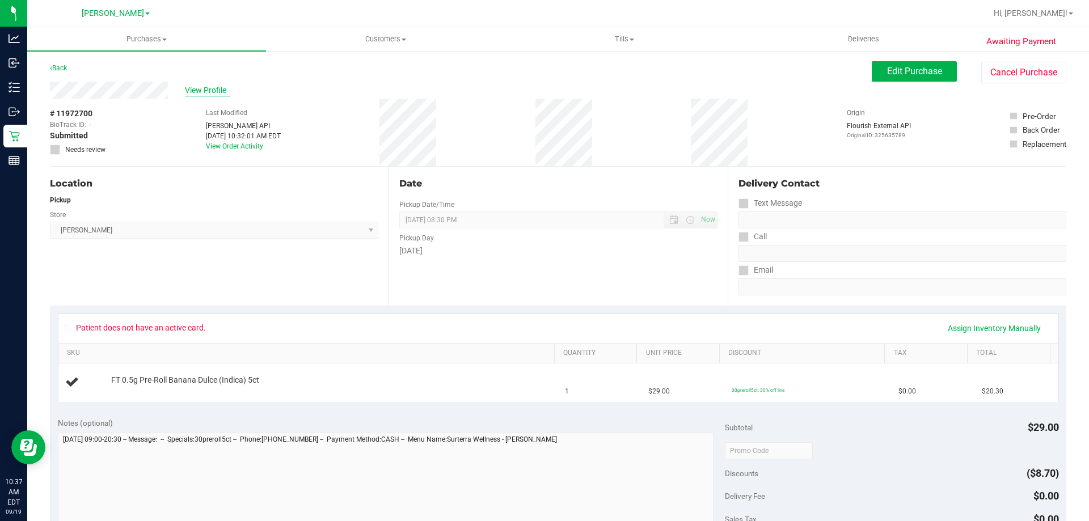
click at [224, 85] on span "View Profile" at bounding box center [207, 91] width 45 height 12
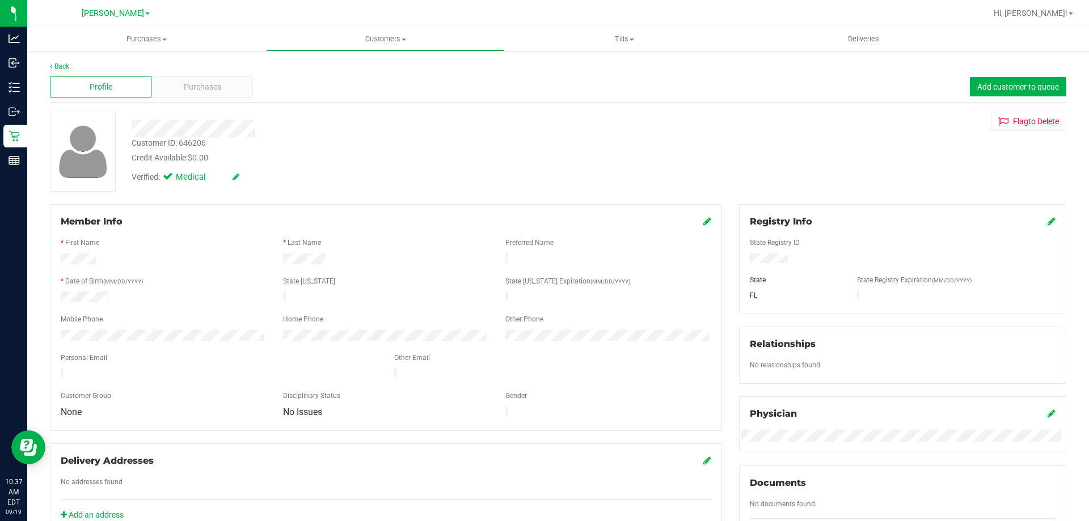
click at [197, 141] on div "Customer ID: 646206" at bounding box center [169, 143] width 74 height 12
copy div "646206"
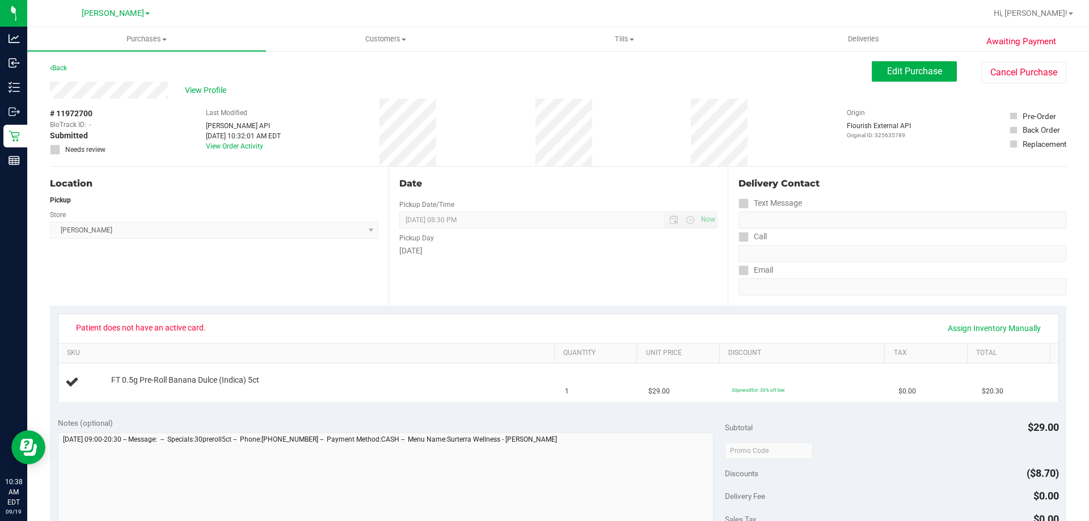
click at [83, 281] on div "Location Pickup Store Brandon WC Select Store Bonita Springs WC Boynton Beach W…" at bounding box center [219, 236] width 339 height 139
click at [106, 283] on div "Location Pickup Store Brandon WC Select Store Bonita Springs WC Boynton Beach W…" at bounding box center [219, 236] width 339 height 139
click at [215, 86] on span "View Profile" at bounding box center [207, 91] width 45 height 12
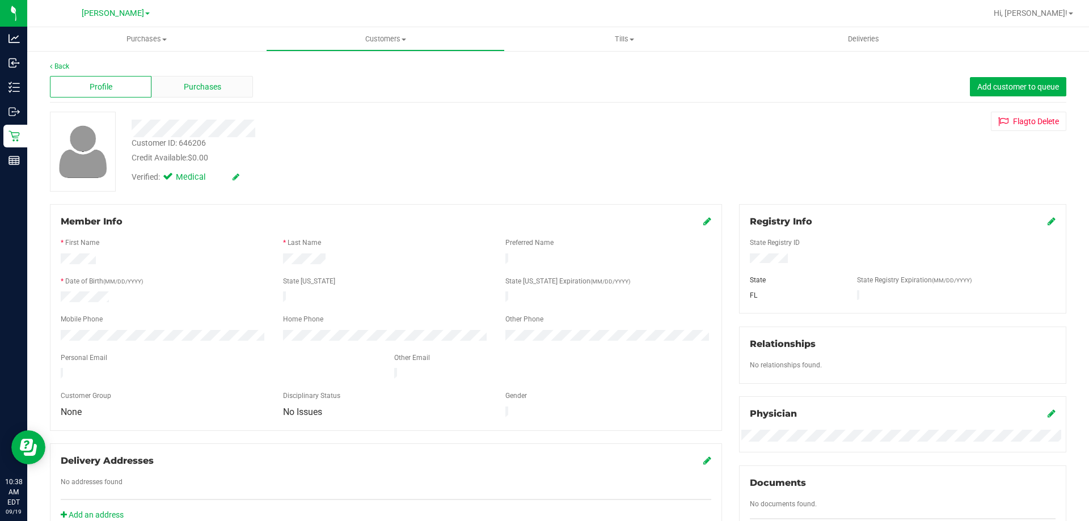
click at [193, 95] on div "Purchases" at bounding box center [202, 87] width 102 height 22
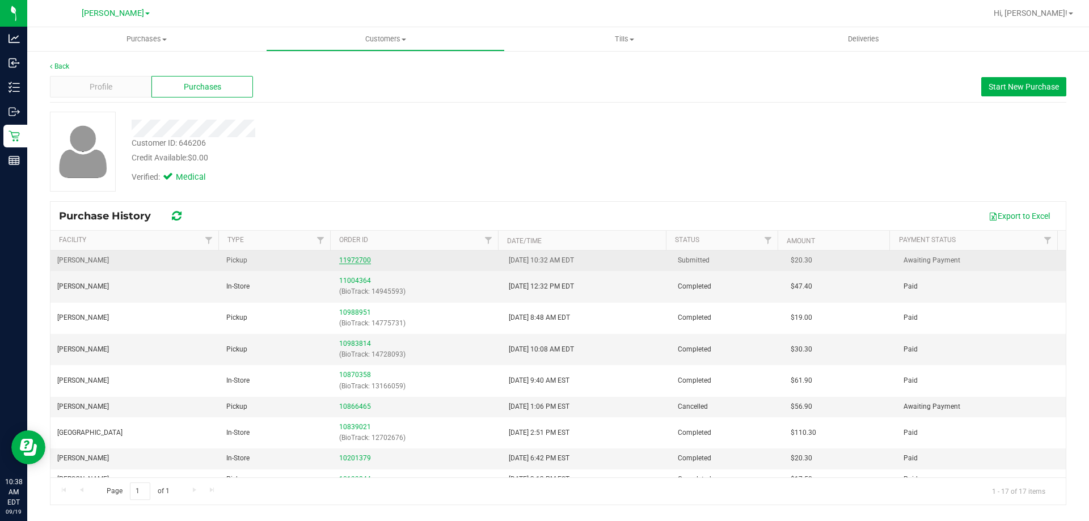
click at [354, 259] on link "11972700" at bounding box center [355, 260] width 32 height 8
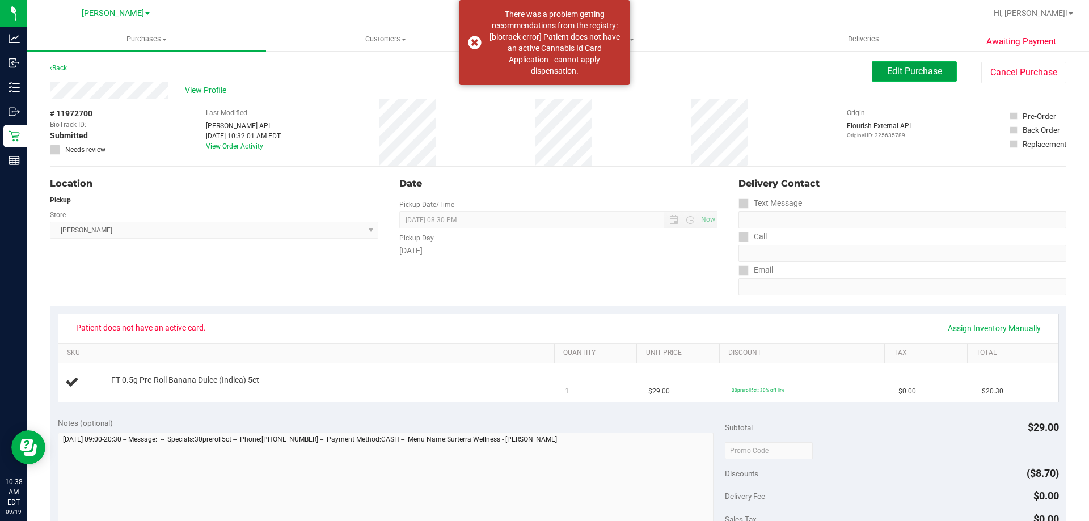
click at [920, 73] on span "Edit Purchase" at bounding box center [914, 71] width 55 height 11
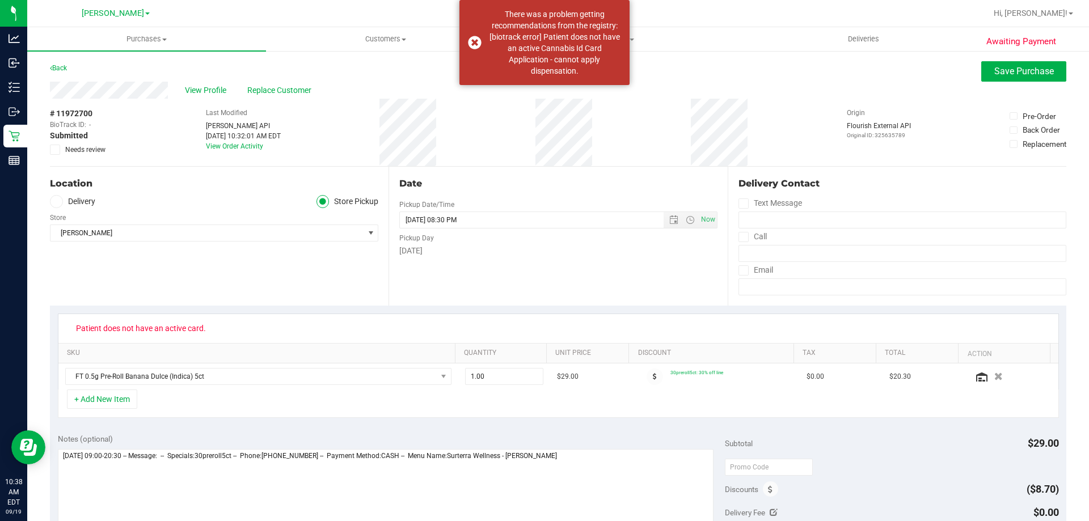
scroll to position [161, 0]
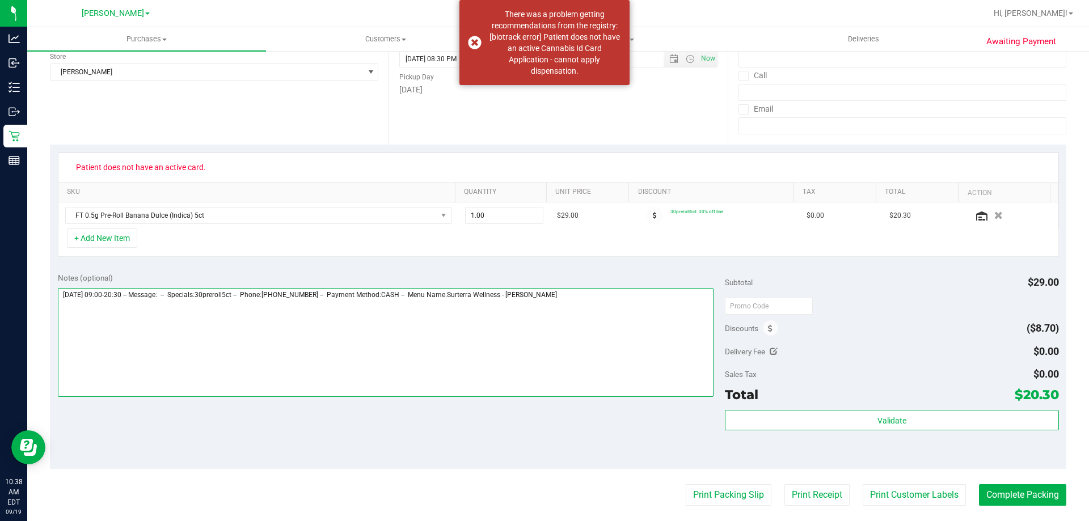
click at [583, 297] on textarea at bounding box center [386, 342] width 656 height 109
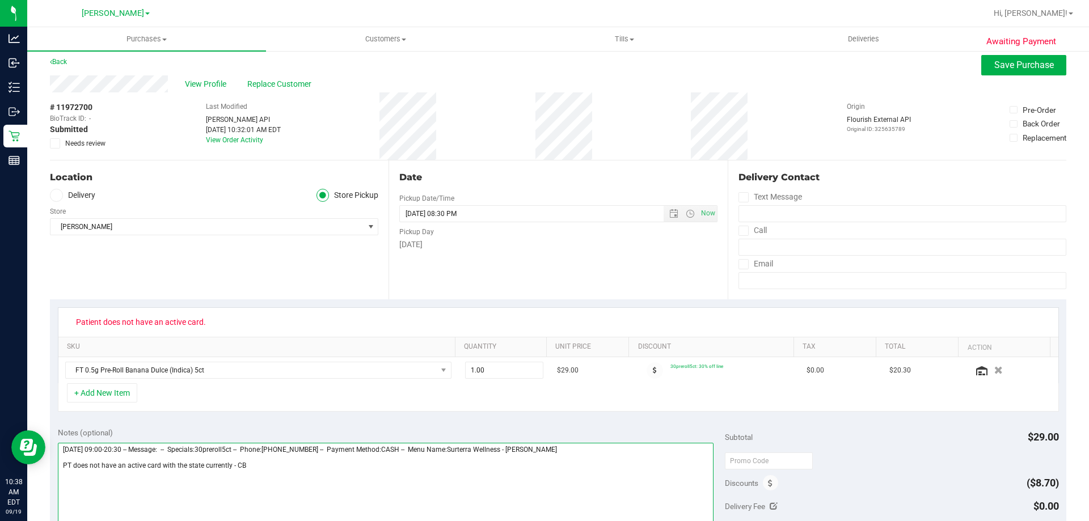
scroll to position [2, 0]
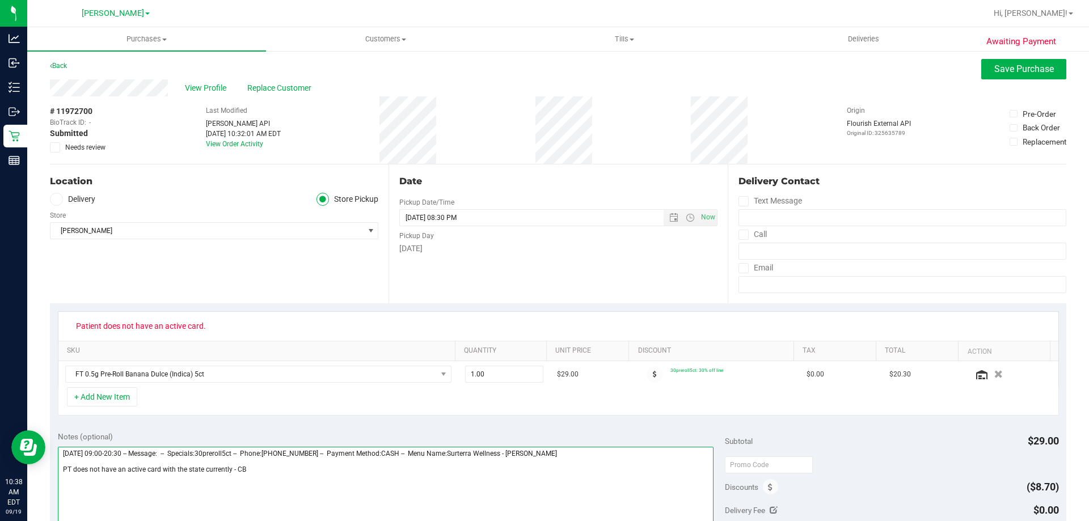
type textarea "Friday 09/19/2025 09:00-20:30 -- Message: -- Specials:30preroll5ct -- Phone:656…"
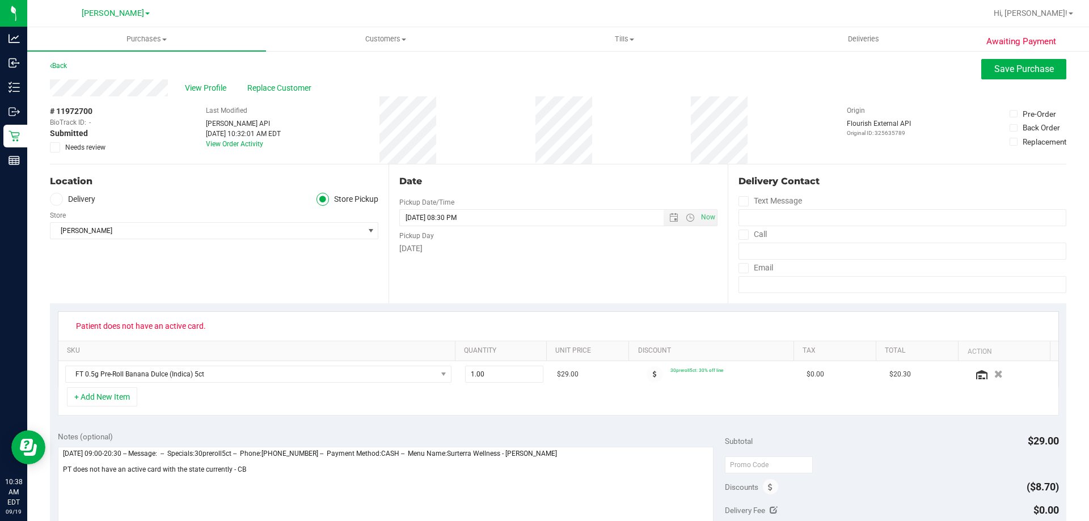
click at [66, 144] on span "Needs review" at bounding box center [85, 147] width 40 height 10
click at [0, 0] on input "Needs review" at bounding box center [0, 0] width 0 height 0
click at [1009, 61] on button "Save Purchase" at bounding box center [1024, 69] width 85 height 20
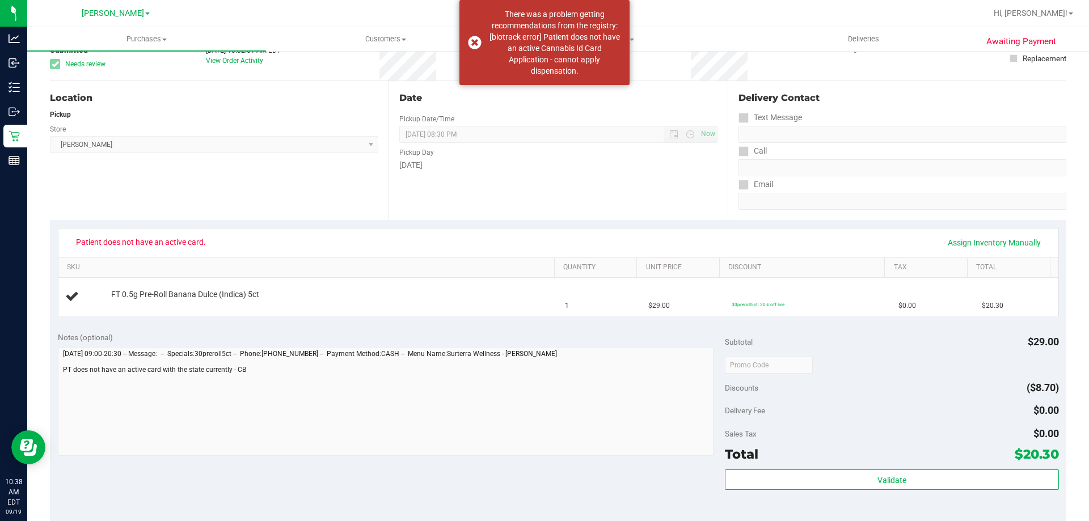
scroll to position [91, 0]
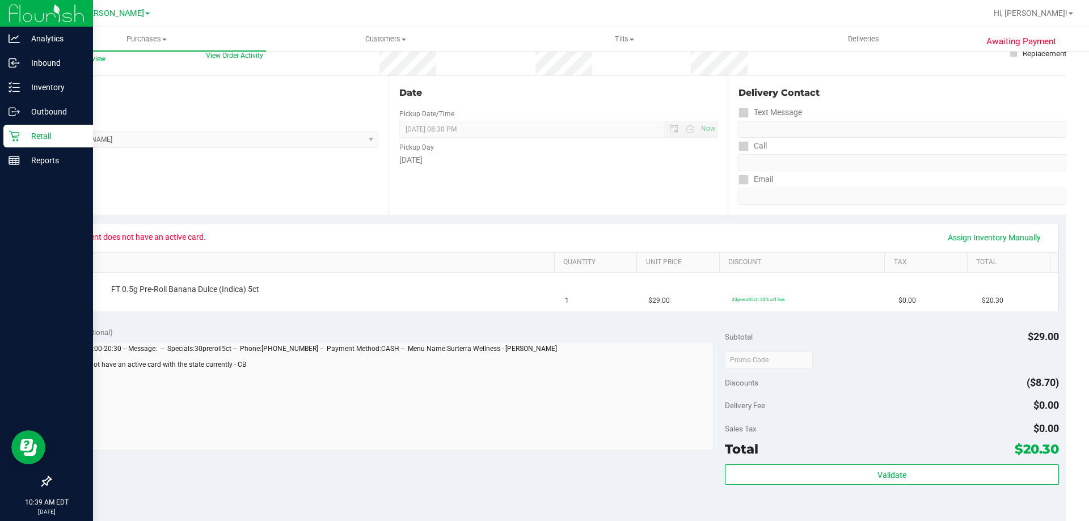
click at [44, 129] on p "Retail" at bounding box center [54, 136] width 68 height 14
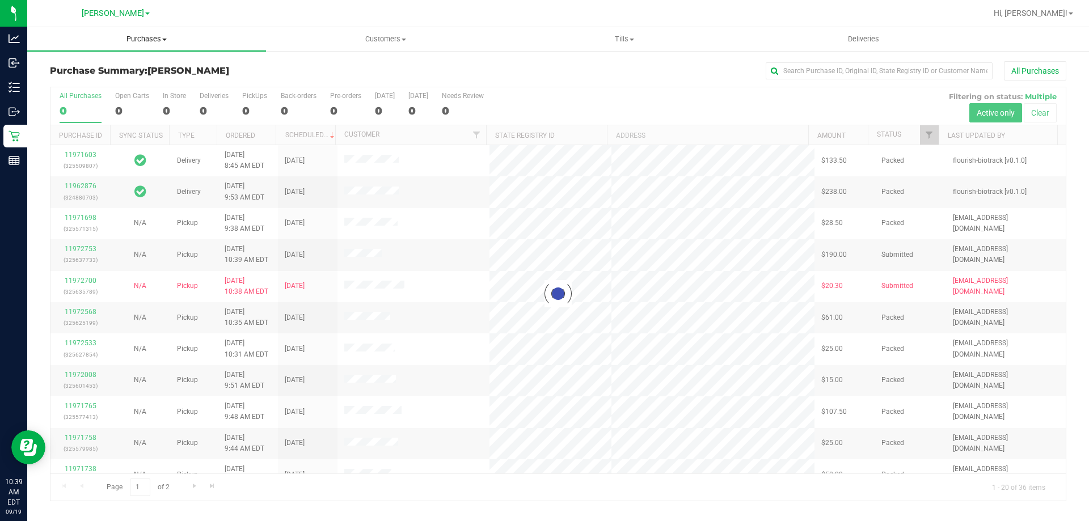
click at [140, 39] on span "Purchases" at bounding box center [146, 39] width 239 height 10
click at [144, 79] on li "Fulfillment" at bounding box center [146, 82] width 239 height 14
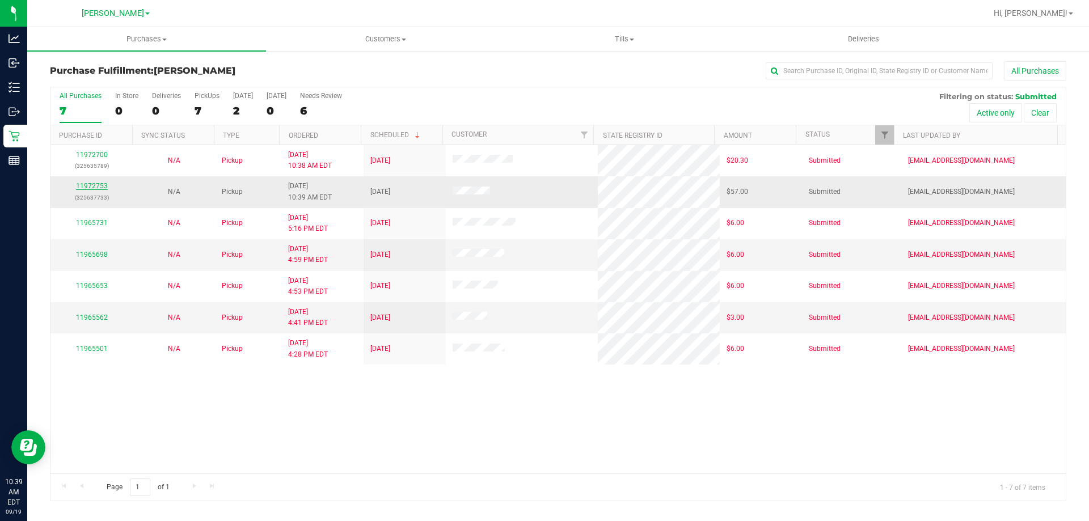
click at [89, 182] on link "11972753" at bounding box center [92, 186] width 32 height 8
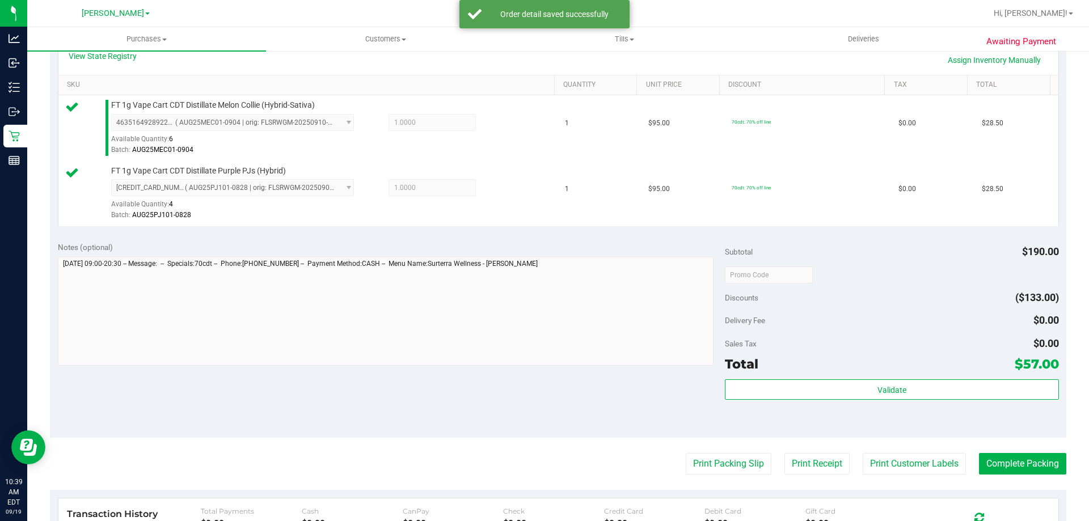
scroll to position [340, 0]
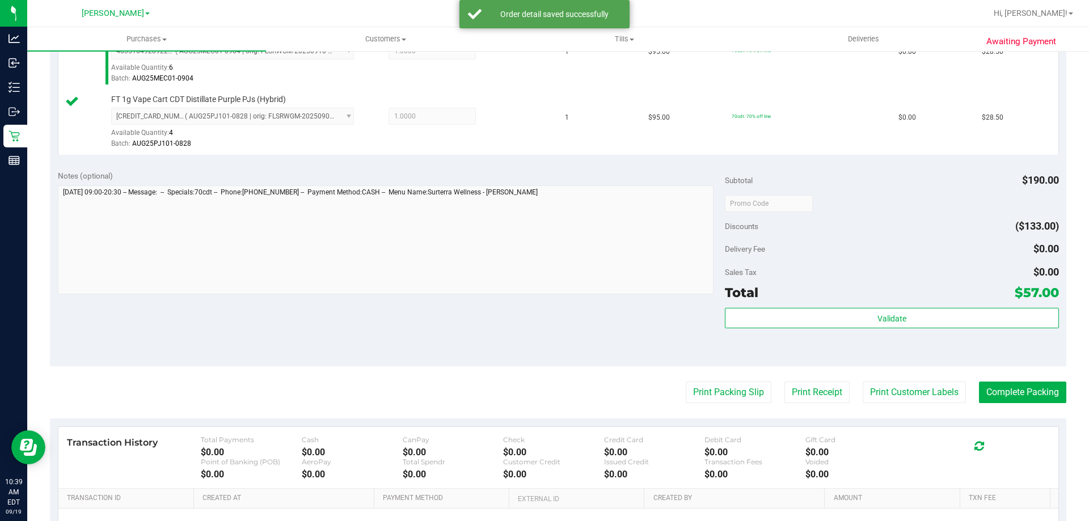
click at [912, 306] on div "Subtotal $190.00 Discounts ($133.00) Delivery Fee $0.00 Sales Tax $0.00 Total $…" at bounding box center [892, 264] width 334 height 189
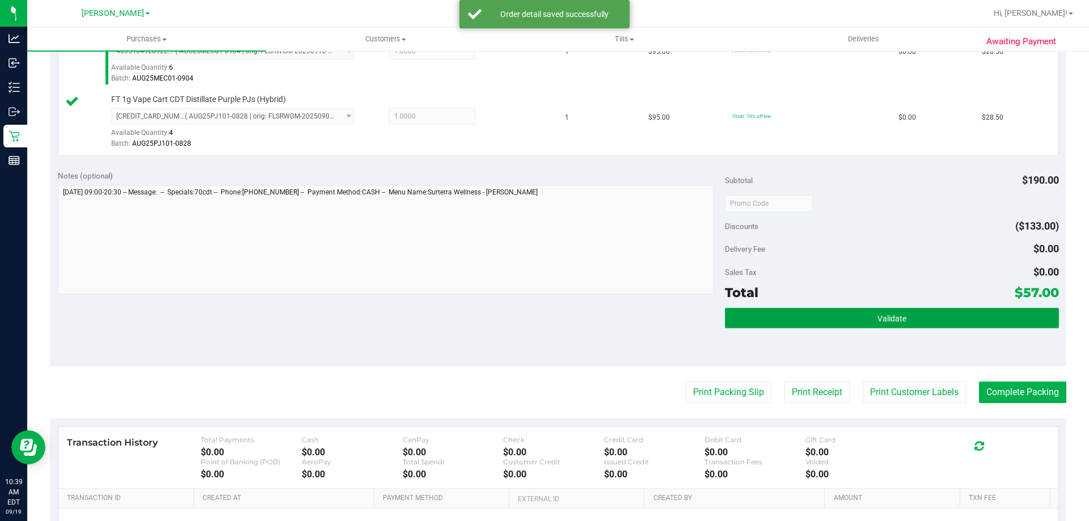
click at [910, 314] on button "Validate" at bounding box center [892, 318] width 334 height 20
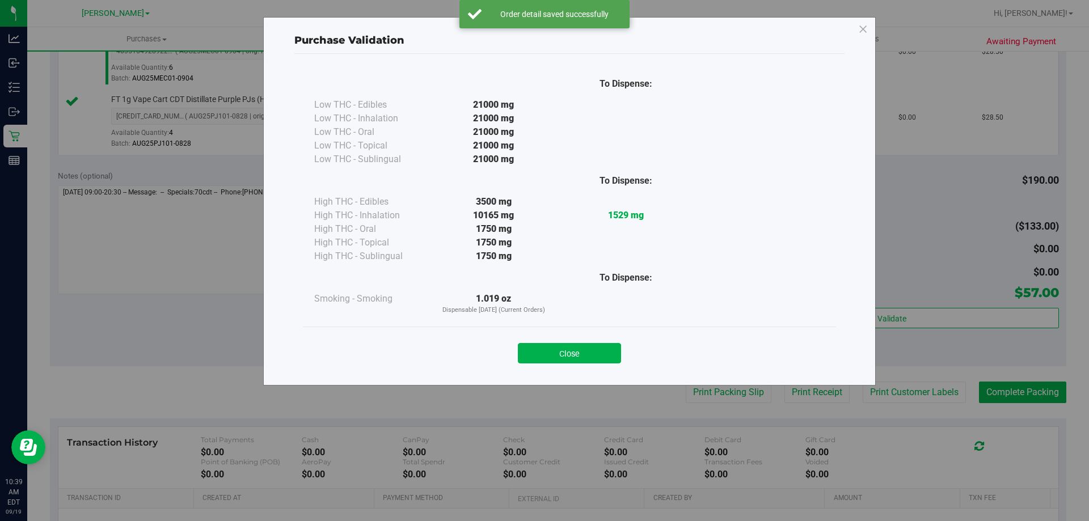
click at [544, 365] on div "Close" at bounding box center [569, 350] width 533 height 46
click at [556, 351] on button "Close" at bounding box center [569, 353] width 103 height 20
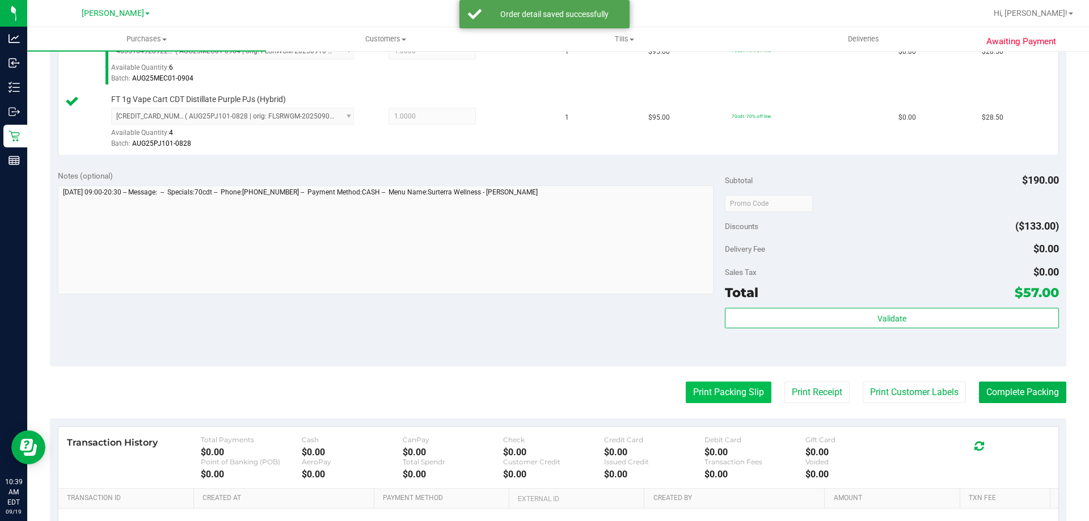
click at [705, 394] on button "Print Packing Slip" at bounding box center [729, 393] width 86 height 22
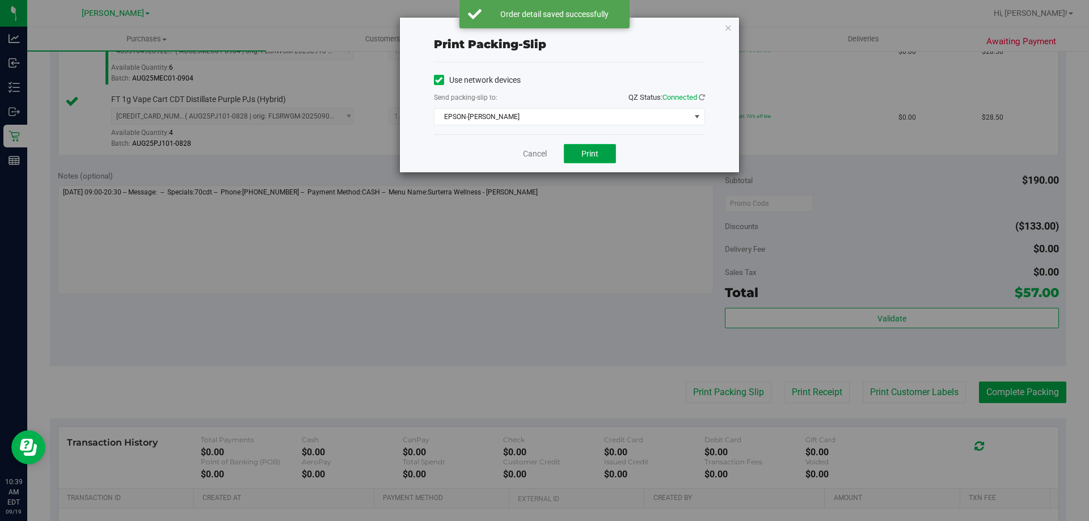
click at [612, 153] on button "Print" at bounding box center [590, 153] width 52 height 19
click at [529, 153] on link "Cancel" at bounding box center [535, 154] width 24 height 12
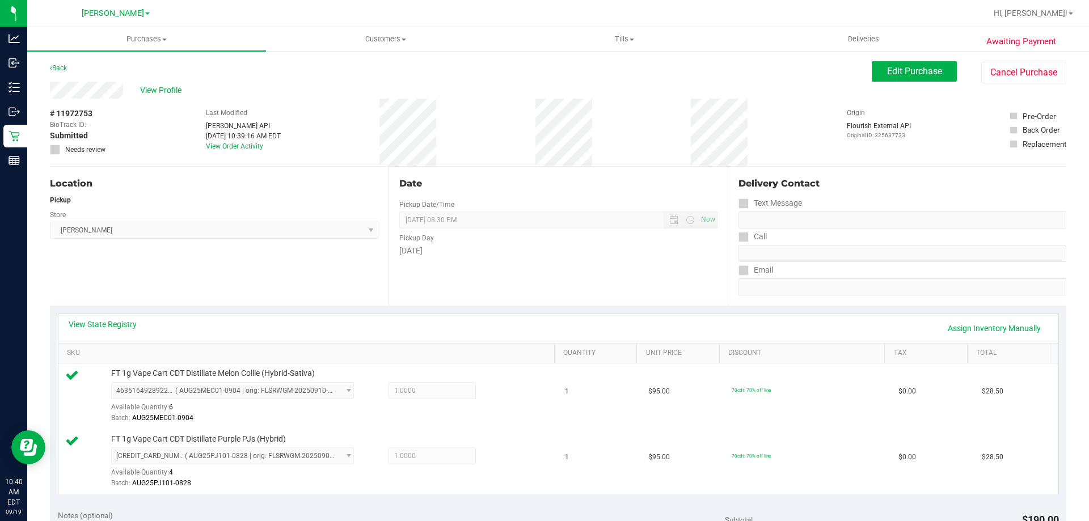
scroll to position [244, 0]
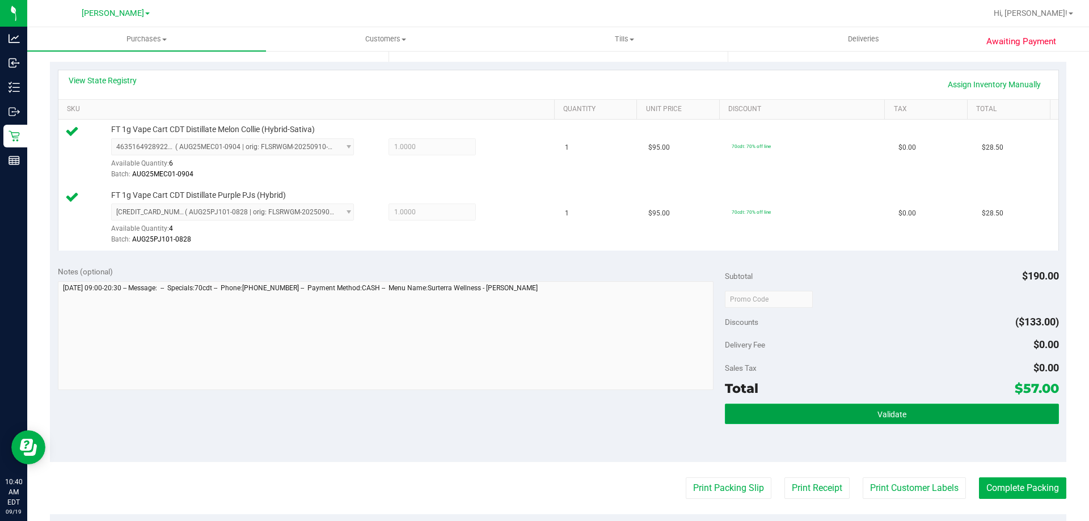
click at [891, 415] on span "Validate" at bounding box center [892, 414] width 29 height 9
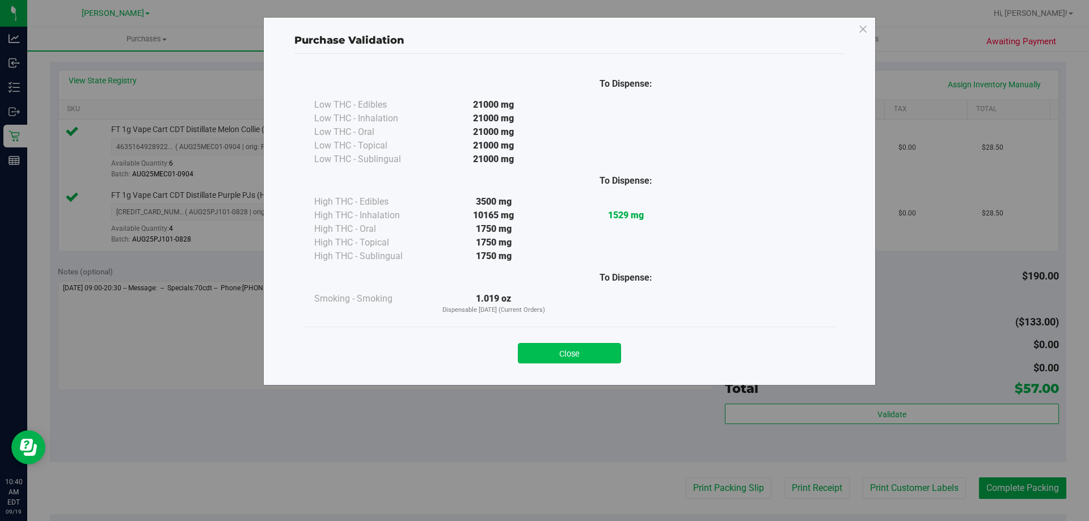
click at [611, 351] on button "Close" at bounding box center [569, 353] width 103 height 20
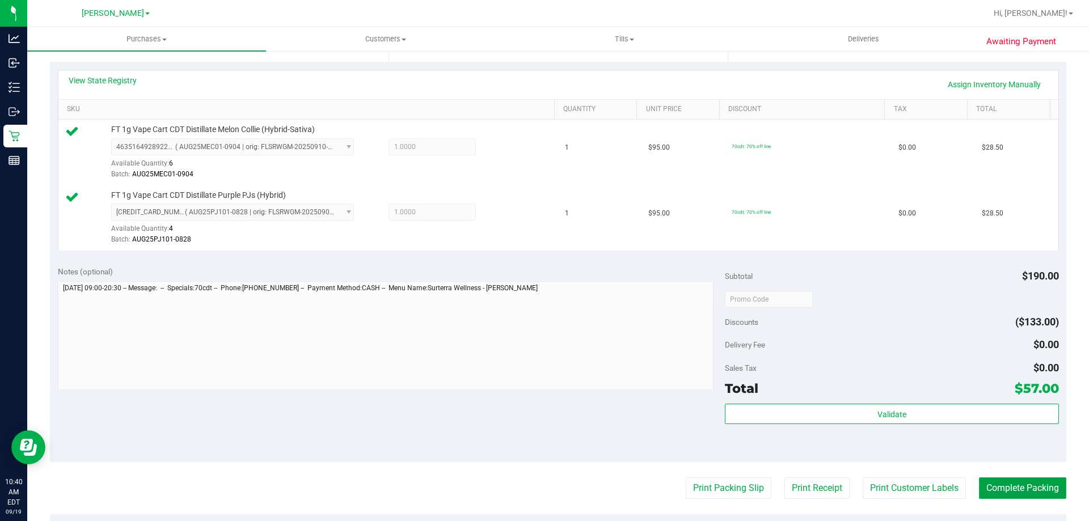
click at [1016, 485] on button "Complete Packing" at bounding box center [1022, 489] width 87 height 22
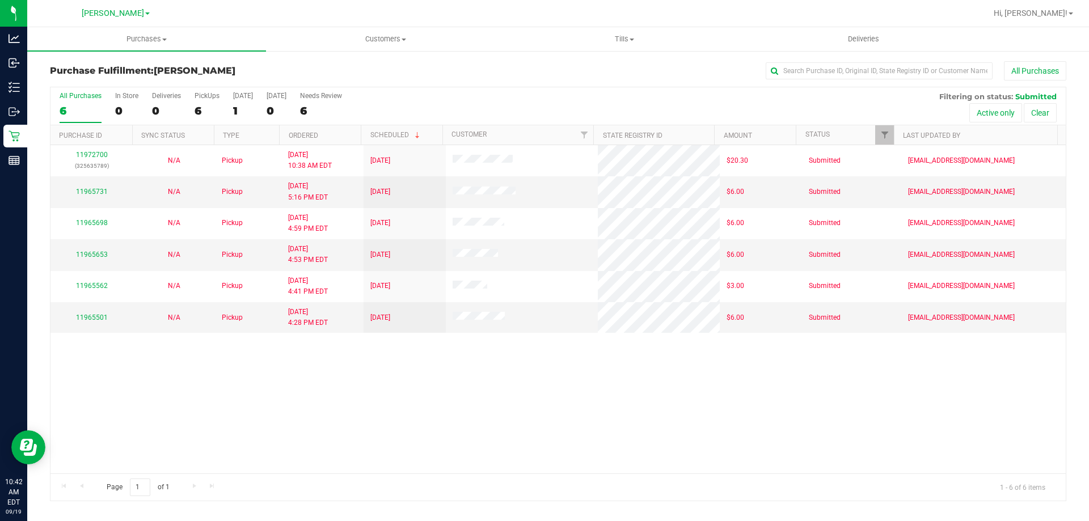
click at [997, 368] on div "11972700 (325635789) N/A Pickup 9/19/2025 10:38 AM EDT 9/19/2025 $20.30 Submitt…" at bounding box center [558, 309] width 1016 height 329
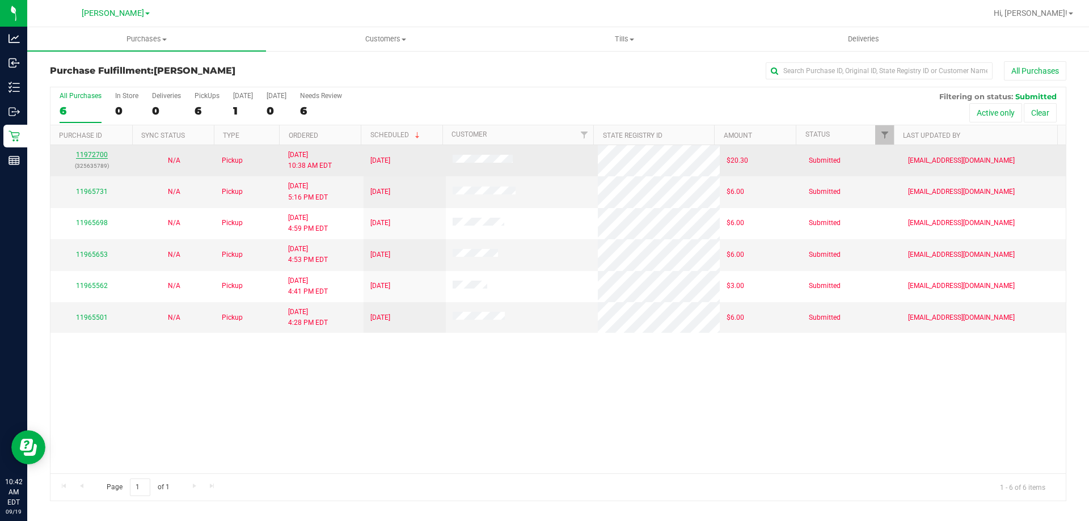
click at [85, 156] on link "11972700" at bounding box center [92, 155] width 32 height 8
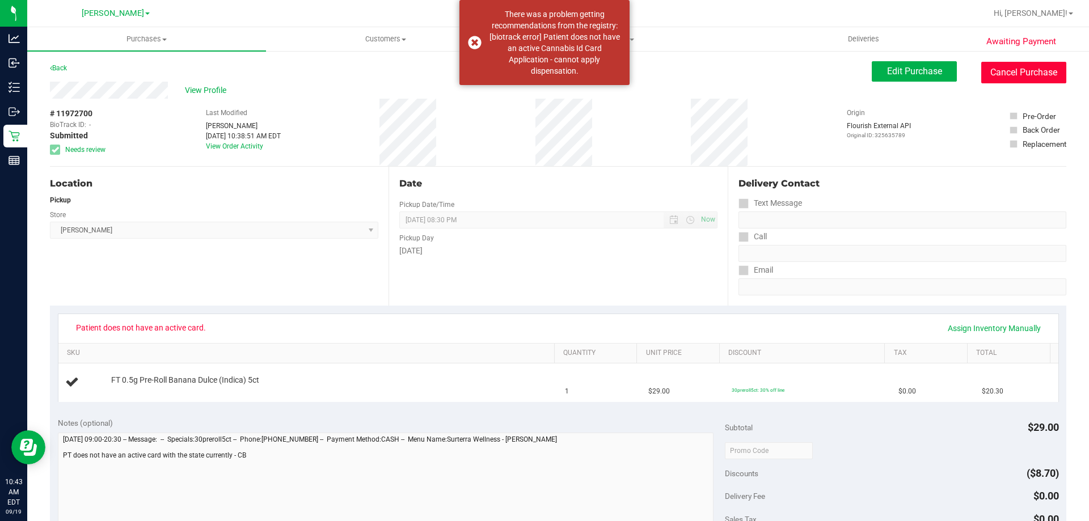
click at [1034, 75] on button "Cancel Purchase" at bounding box center [1024, 73] width 85 height 22
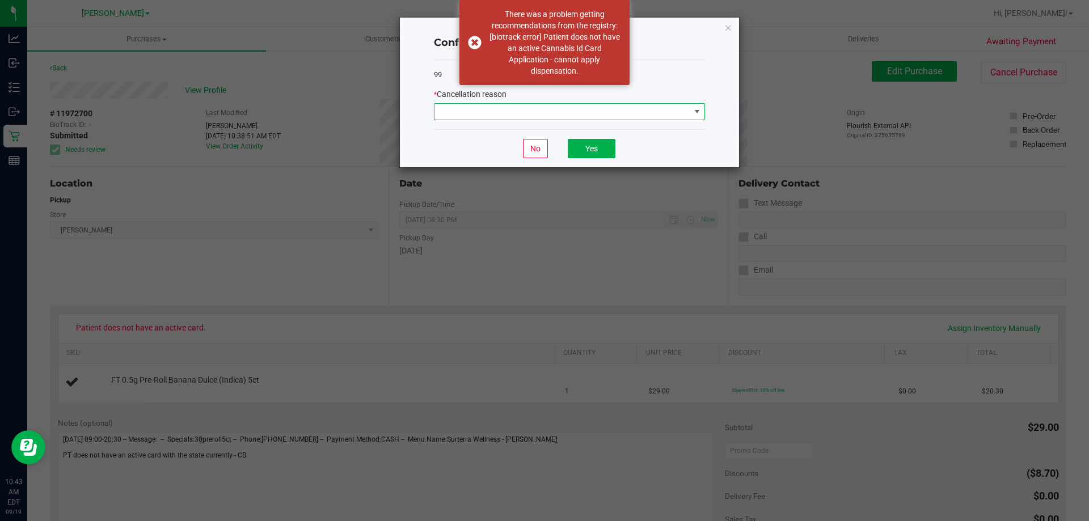
click at [643, 107] on span at bounding box center [563, 112] width 256 height 16
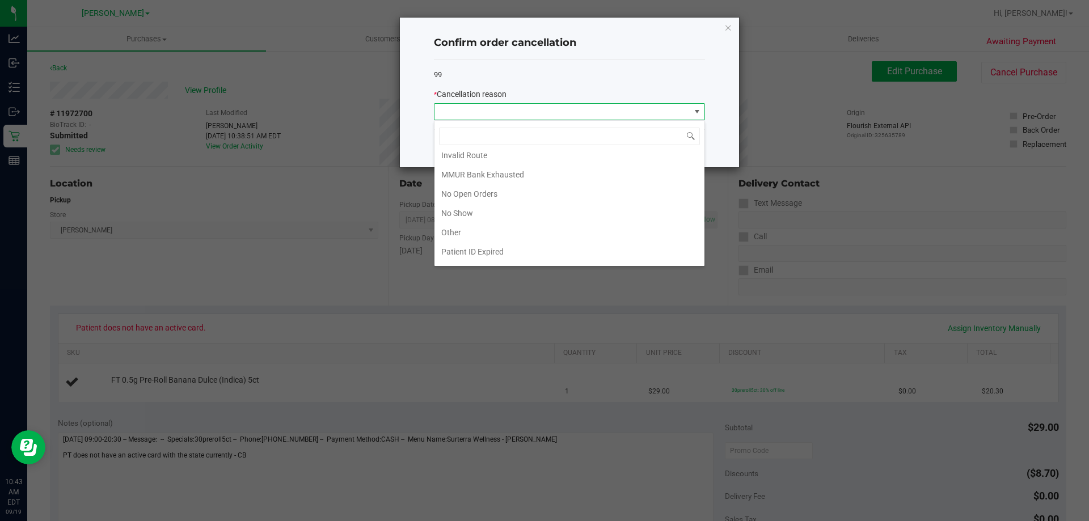
scroll to position [79, 0]
click at [553, 239] on li "Patient ID Expired" at bounding box center [570, 235] width 270 height 19
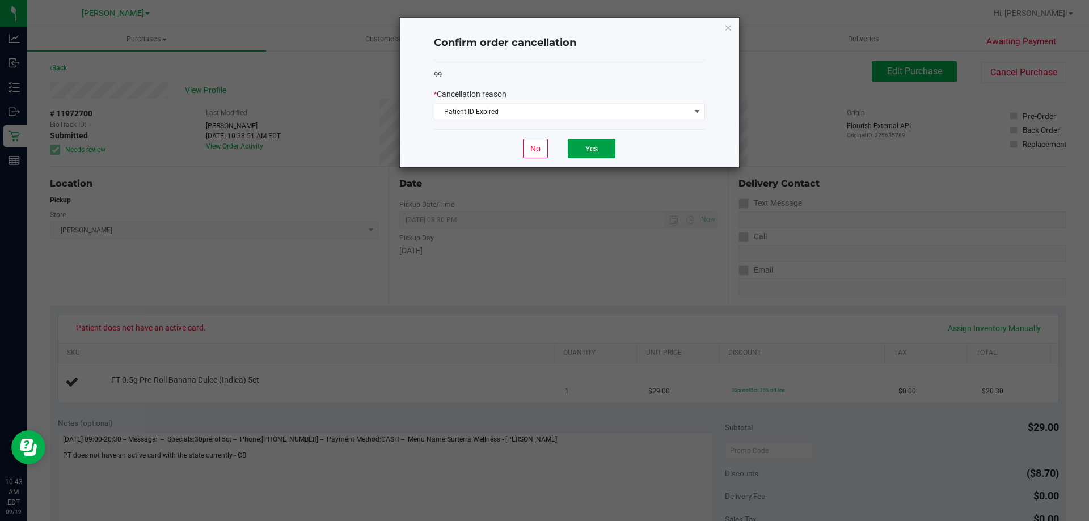
click at [591, 147] on button "Yes" at bounding box center [592, 148] width 48 height 19
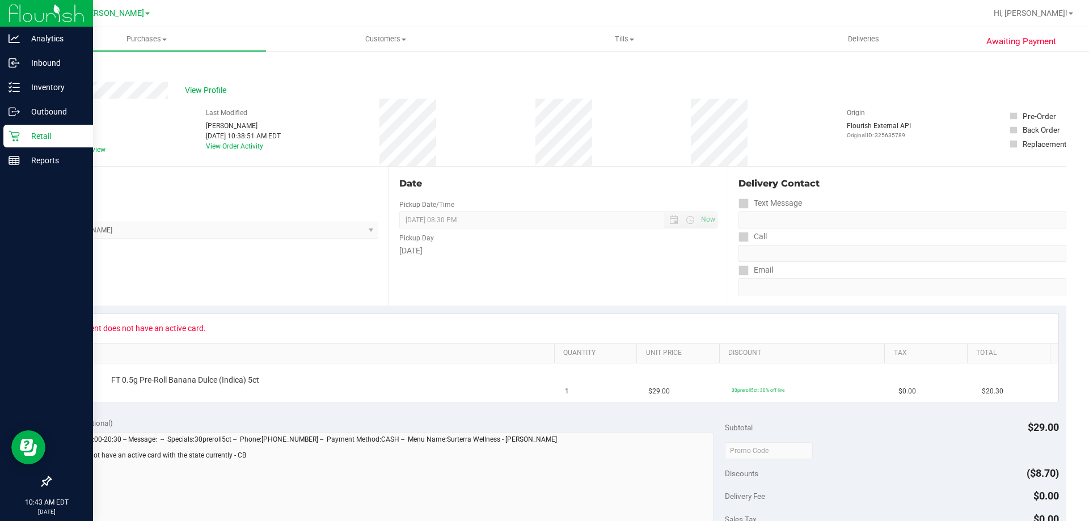
click at [51, 132] on p "Retail" at bounding box center [54, 136] width 68 height 14
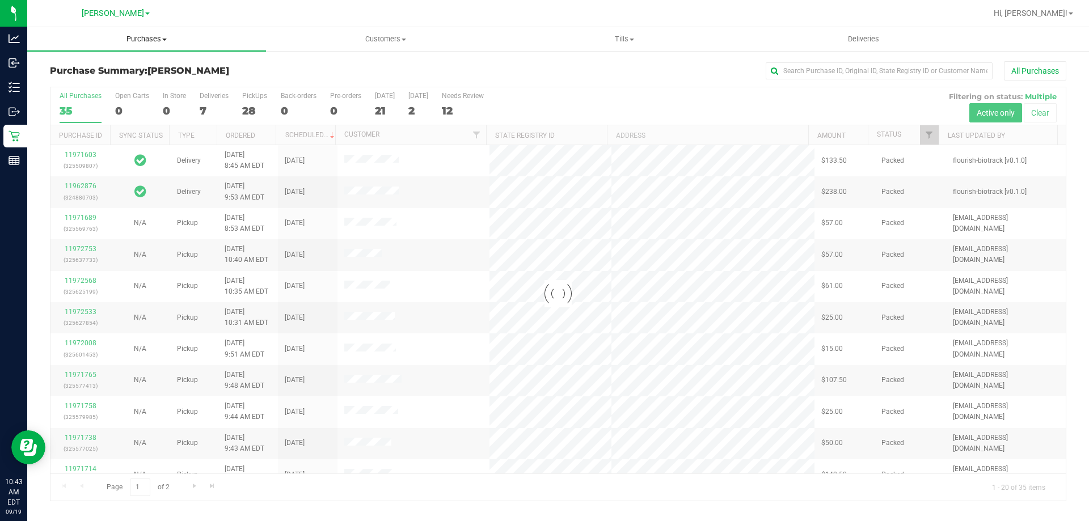
click at [143, 39] on span "Purchases" at bounding box center [146, 39] width 239 height 10
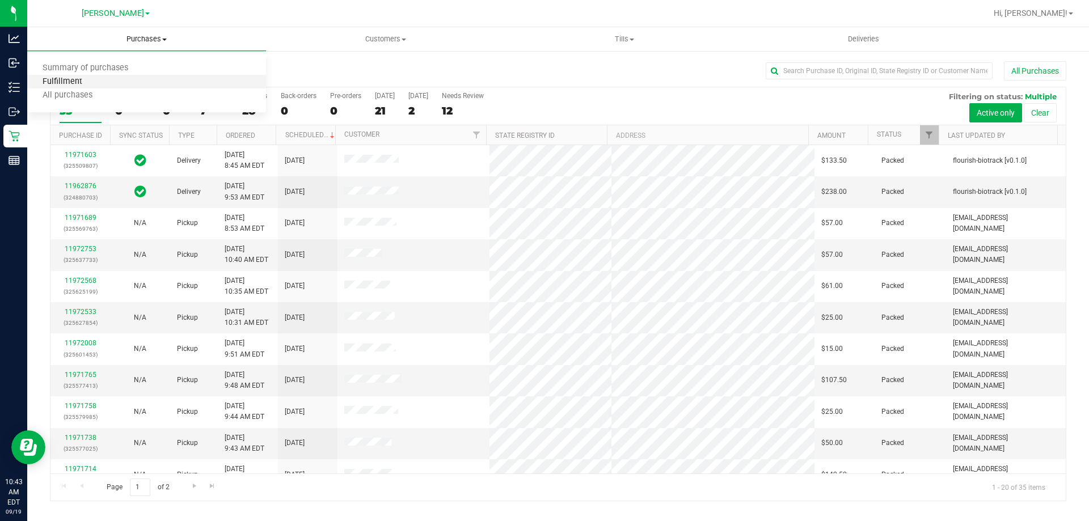
click at [85, 81] on span "Fulfillment" at bounding box center [62, 82] width 70 height 10
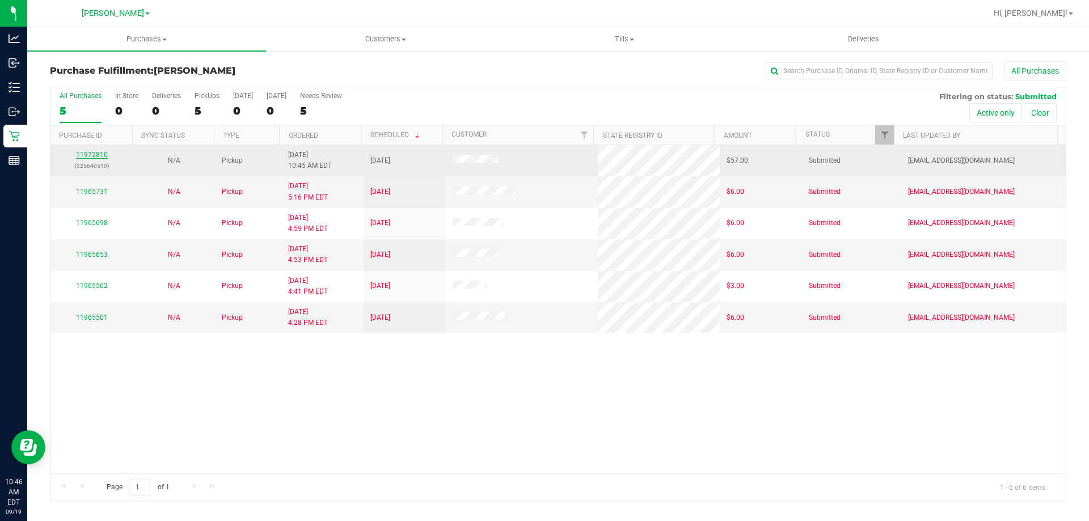
click at [91, 158] on link "11972810" at bounding box center [92, 155] width 32 height 8
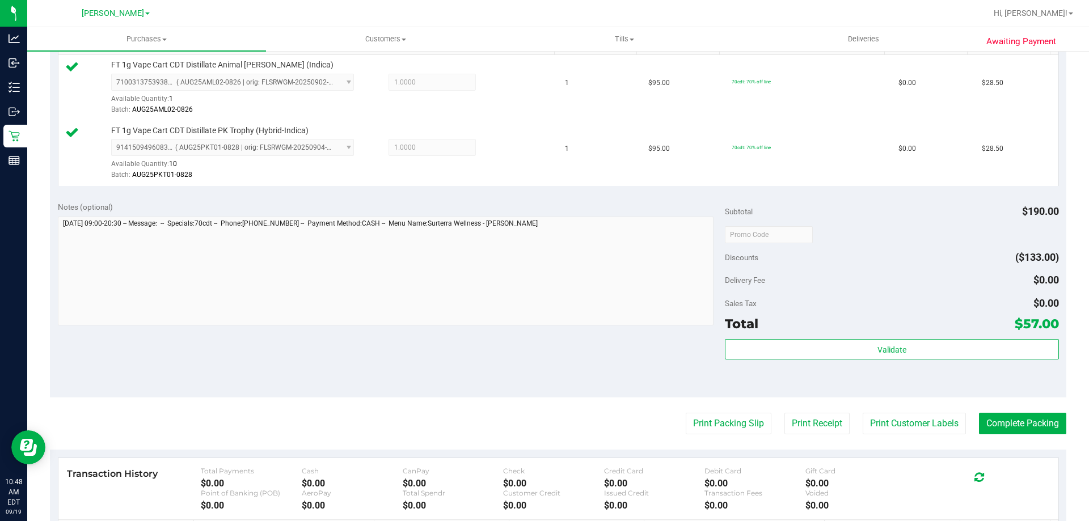
scroll to position [335, 0]
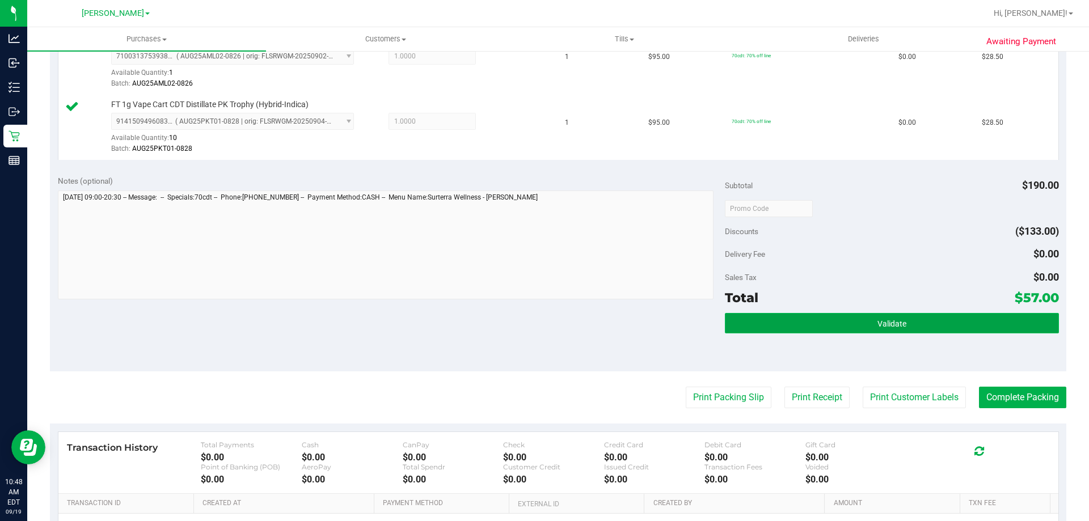
click at [911, 319] on button "Validate" at bounding box center [892, 323] width 334 height 20
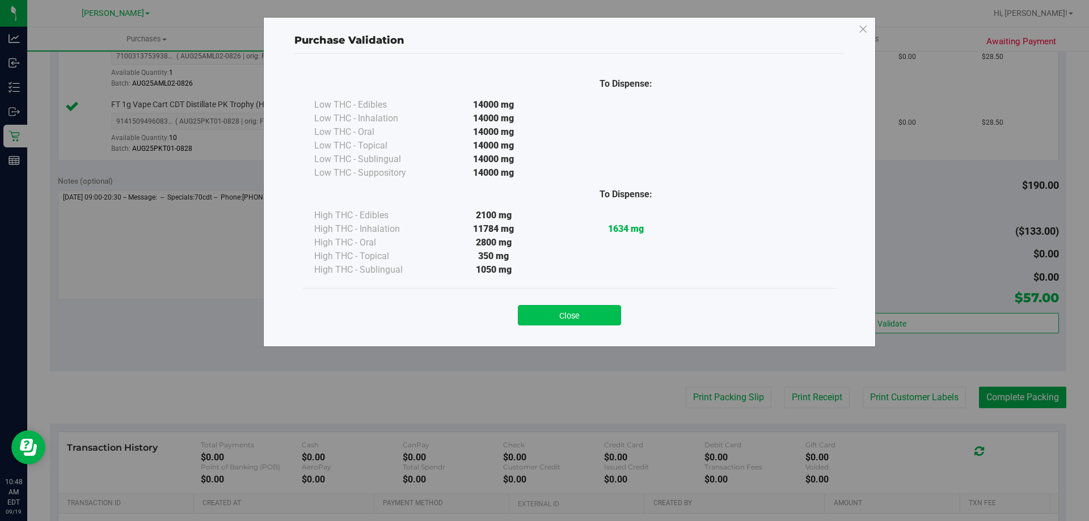
click at [583, 315] on button "Close" at bounding box center [569, 315] width 103 height 20
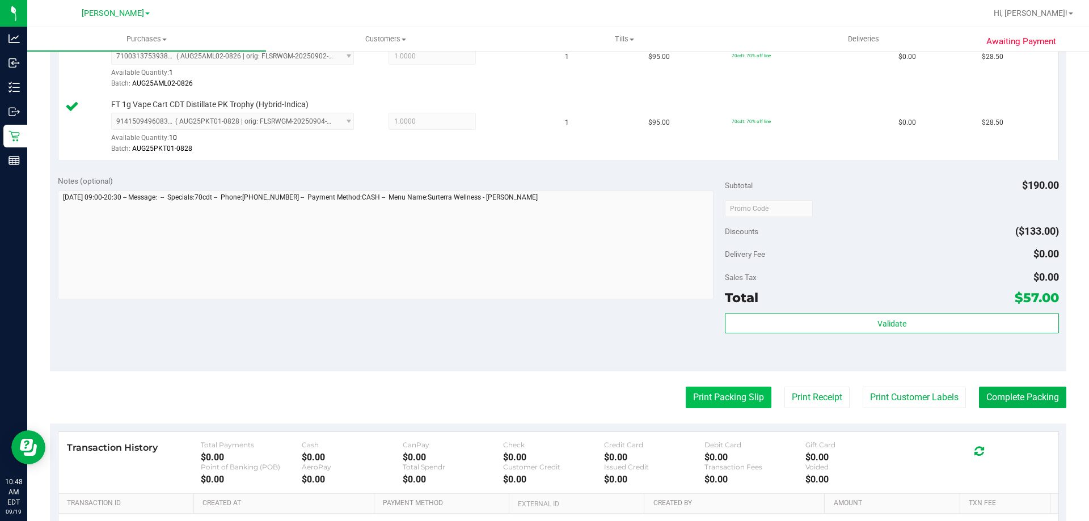
click at [731, 394] on button "Print Packing Slip" at bounding box center [729, 398] width 86 height 22
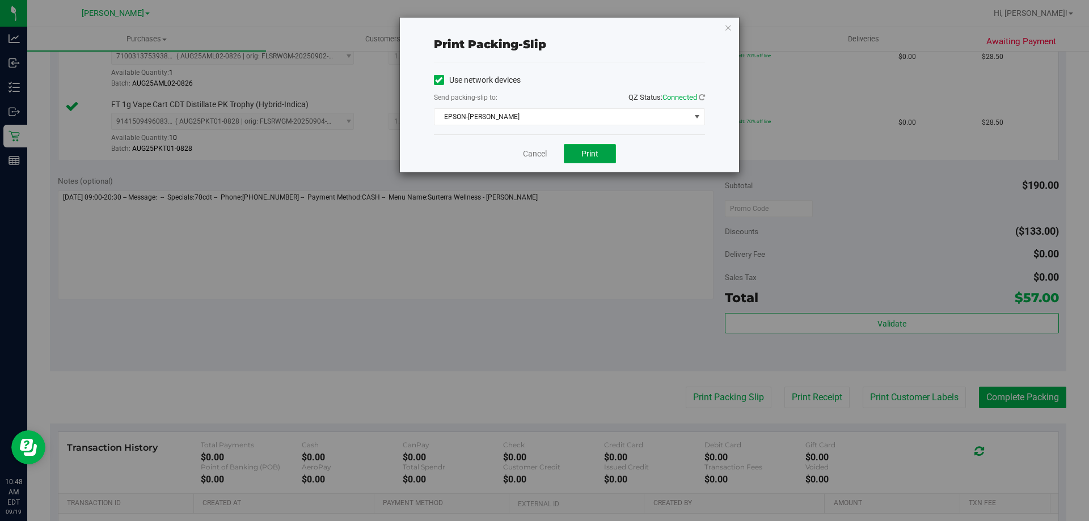
click at [592, 150] on span "Print" at bounding box center [590, 153] width 17 height 9
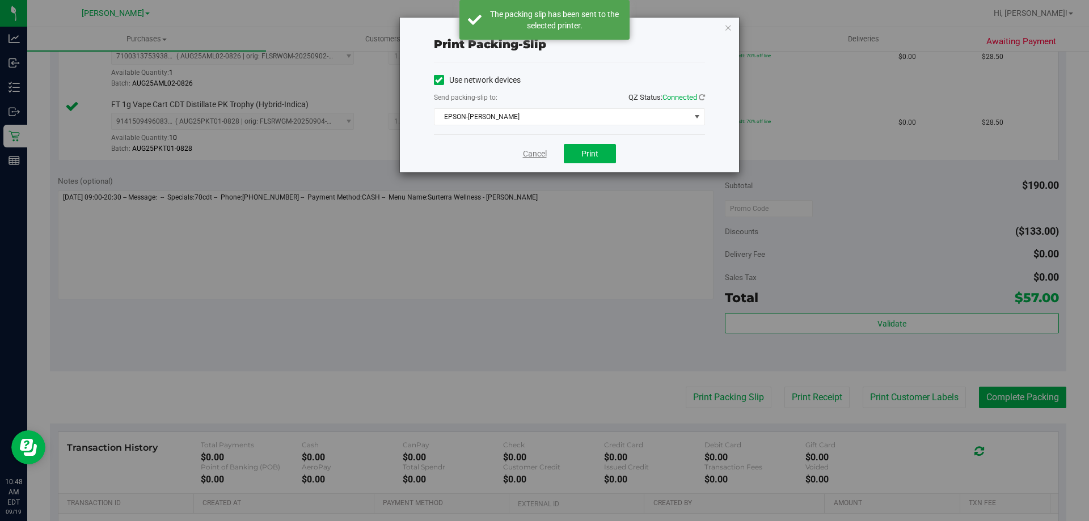
click at [538, 151] on link "Cancel" at bounding box center [535, 154] width 24 height 12
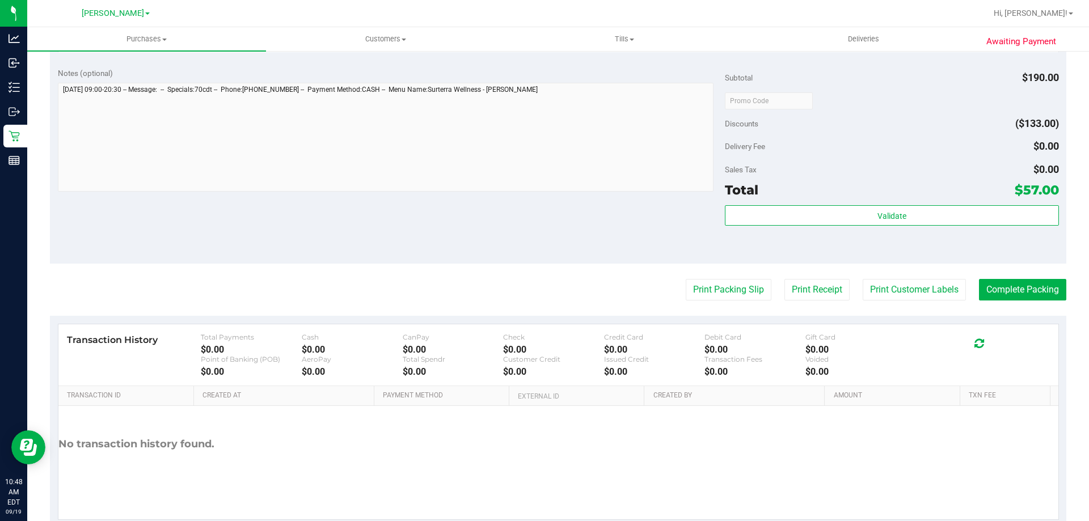
scroll to position [429, 0]
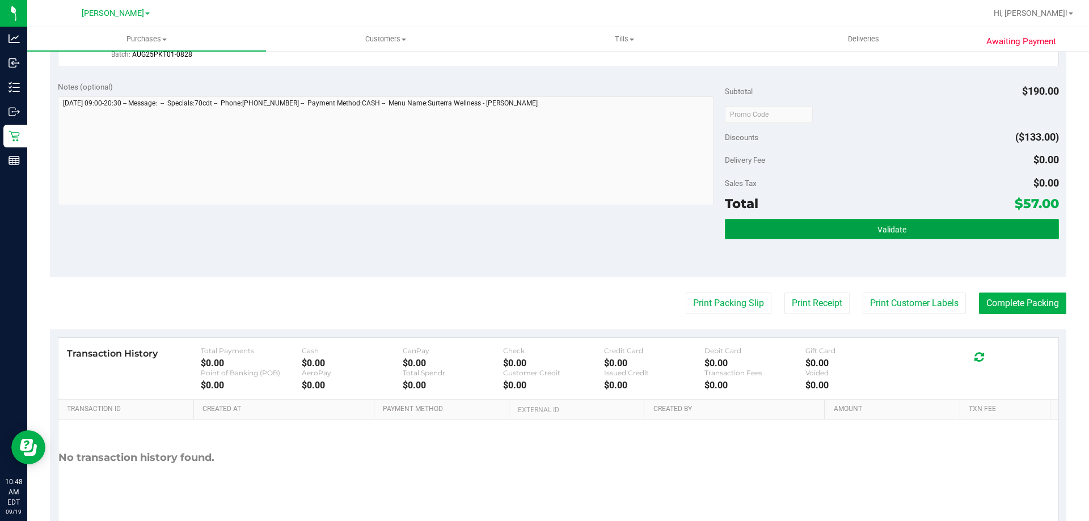
click at [900, 219] on button "Validate" at bounding box center [892, 229] width 334 height 20
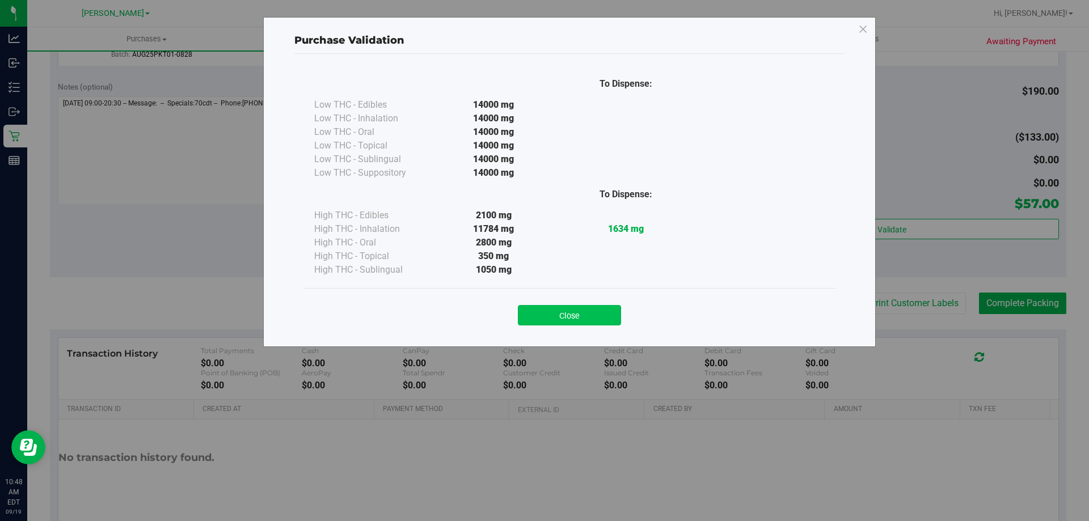
click at [576, 309] on button "Close" at bounding box center [569, 315] width 103 height 20
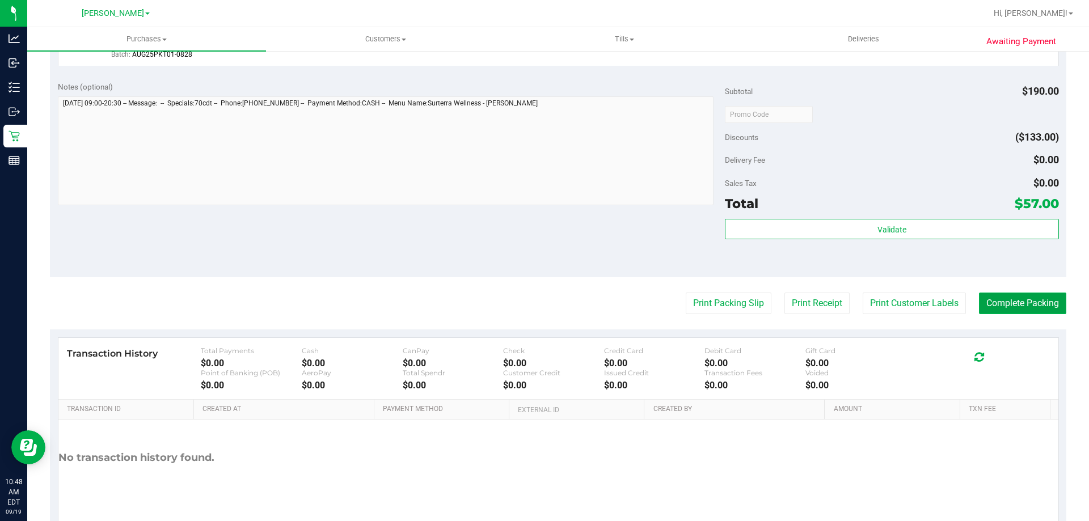
click at [1022, 293] on button "Complete Packing" at bounding box center [1022, 304] width 87 height 22
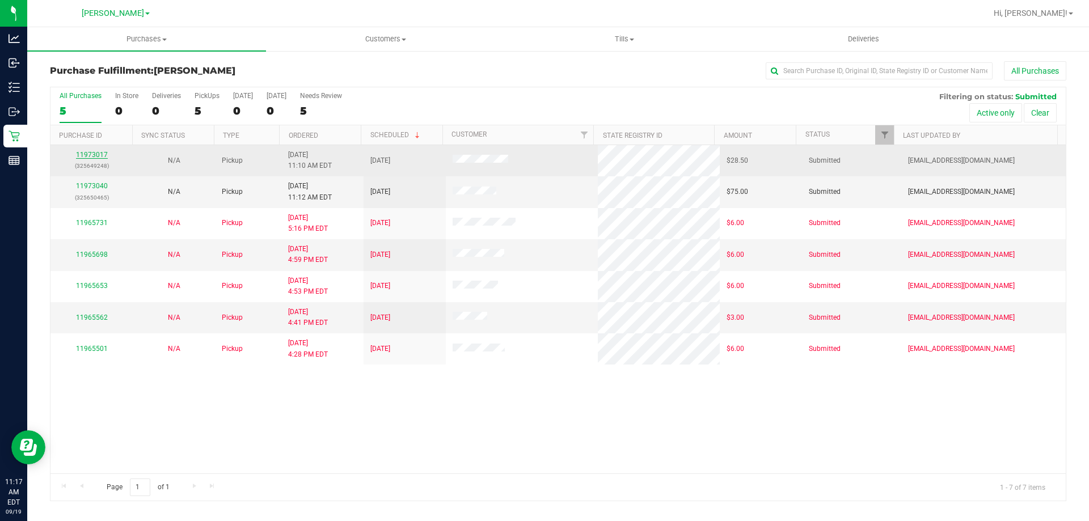
click at [89, 156] on link "11973017" at bounding box center [92, 155] width 32 height 8
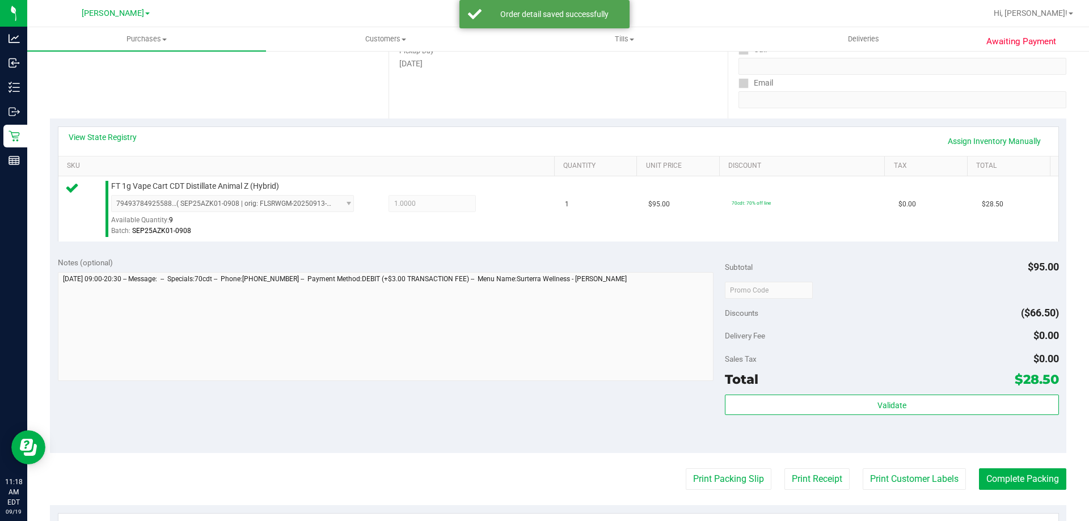
scroll to position [267, 0]
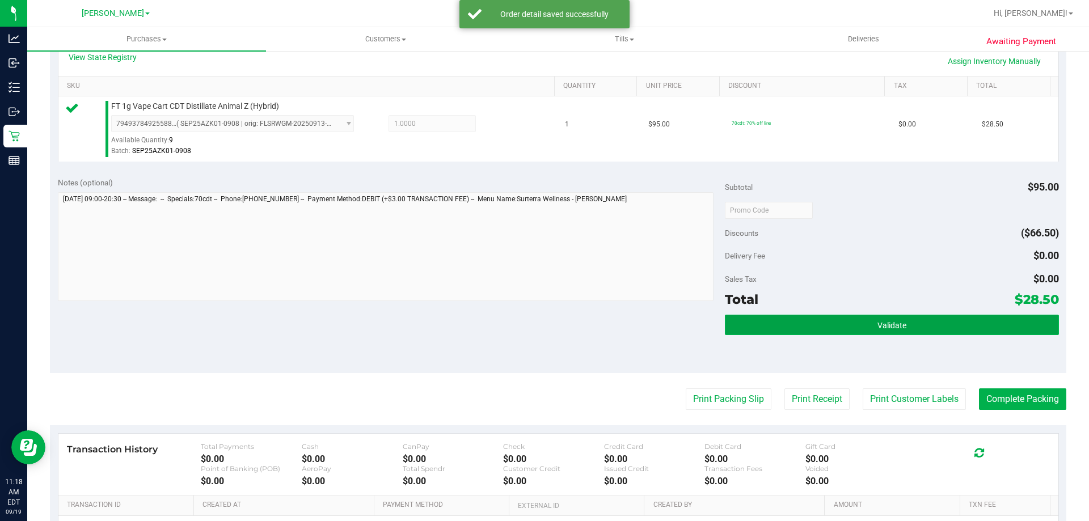
click at [840, 324] on button "Validate" at bounding box center [892, 325] width 334 height 20
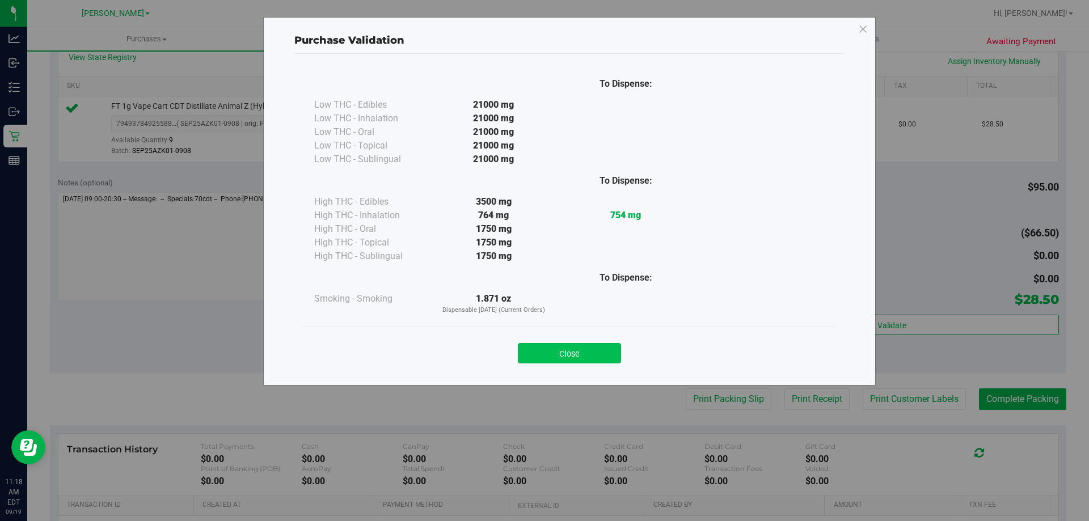
click at [544, 351] on button "Close" at bounding box center [569, 353] width 103 height 20
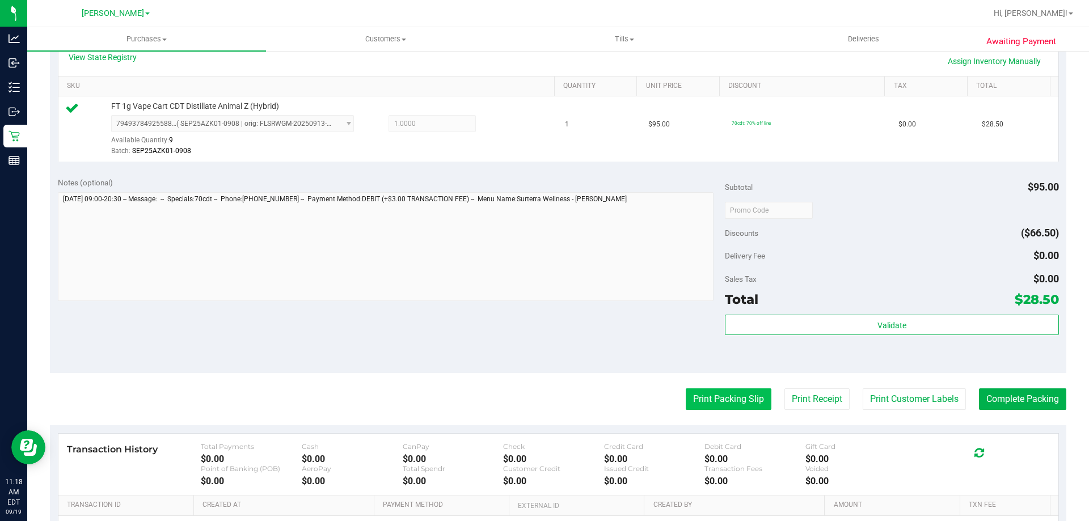
click at [730, 399] on button "Print Packing Slip" at bounding box center [729, 400] width 86 height 22
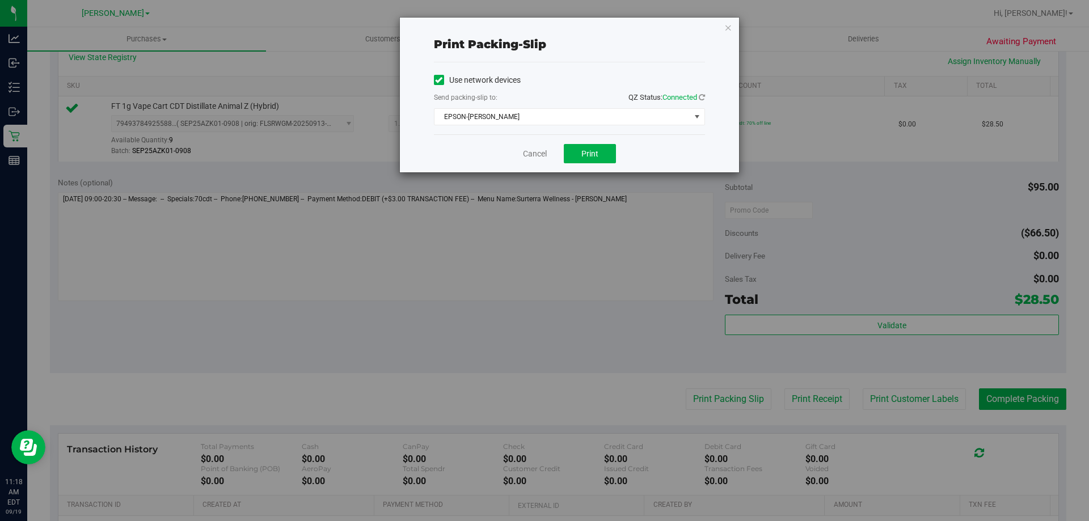
drag, startPoint x: 522, startPoint y: 152, endPoint x: 674, endPoint y: 178, distance: 154.2
click at [523, 152] on div "Cancel Print" at bounding box center [569, 153] width 271 height 38
click at [532, 158] on link "Cancel" at bounding box center [535, 154] width 24 height 12
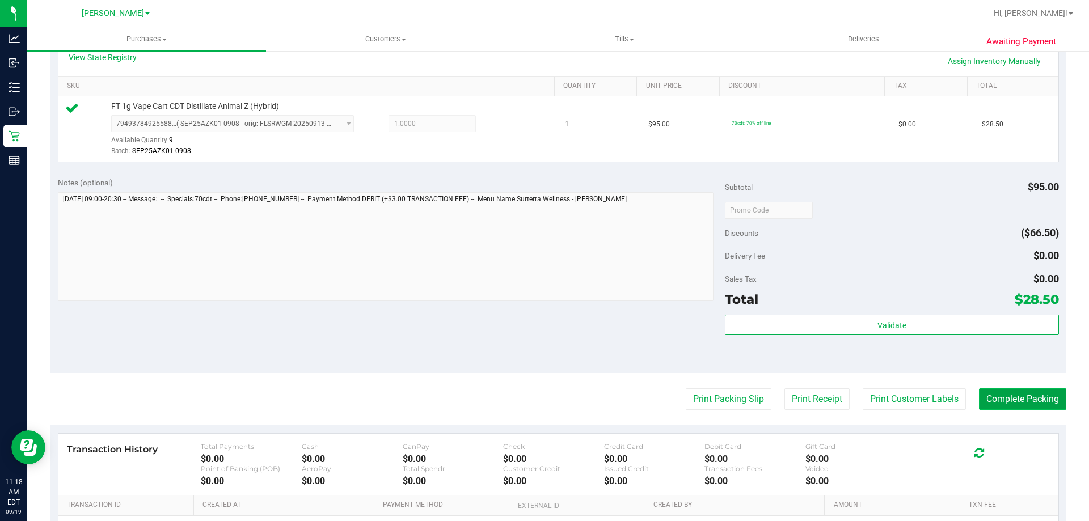
click at [1004, 400] on button "Complete Packing" at bounding box center [1022, 400] width 87 height 22
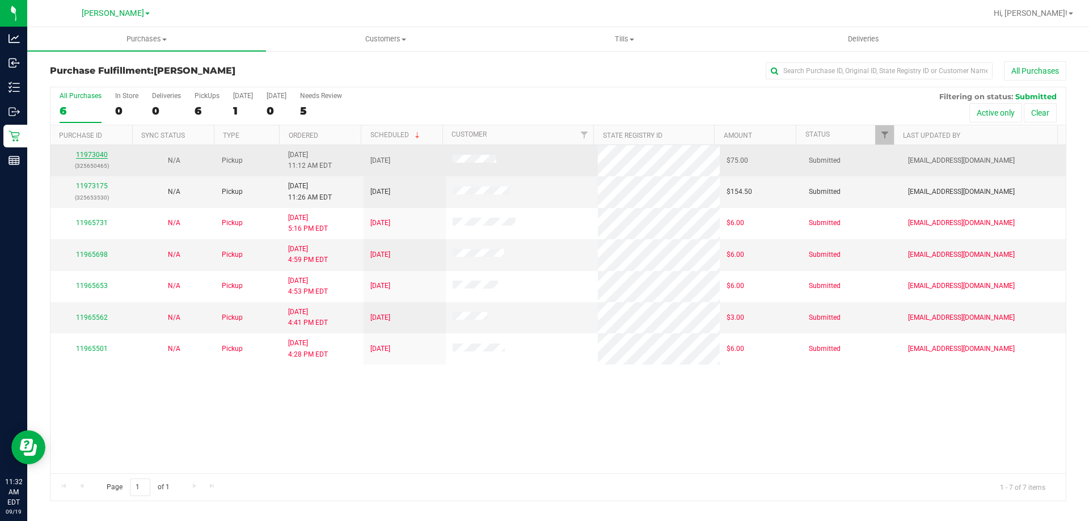
click at [86, 154] on link "11973040" at bounding box center [92, 155] width 32 height 8
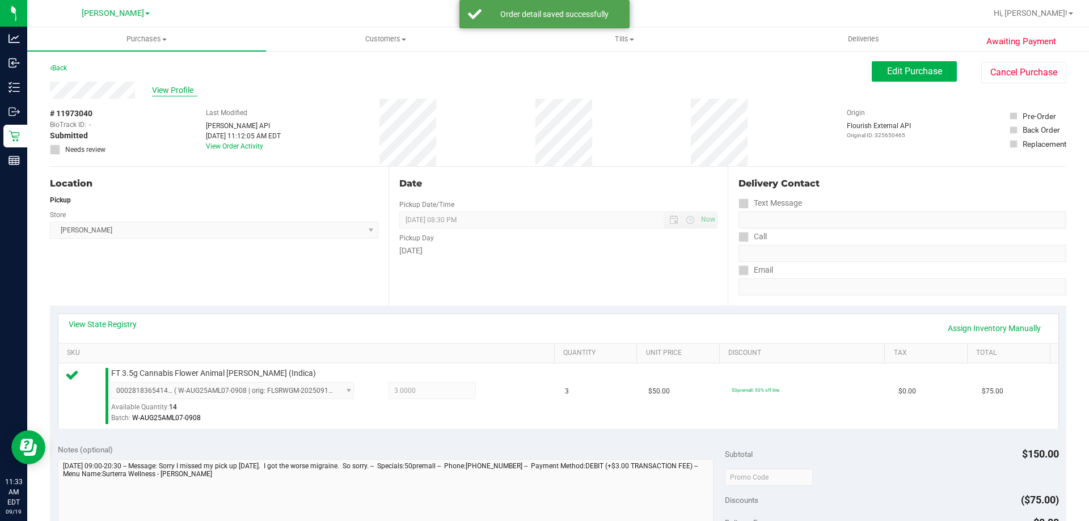
click at [173, 86] on span "View Profile" at bounding box center [174, 91] width 45 height 12
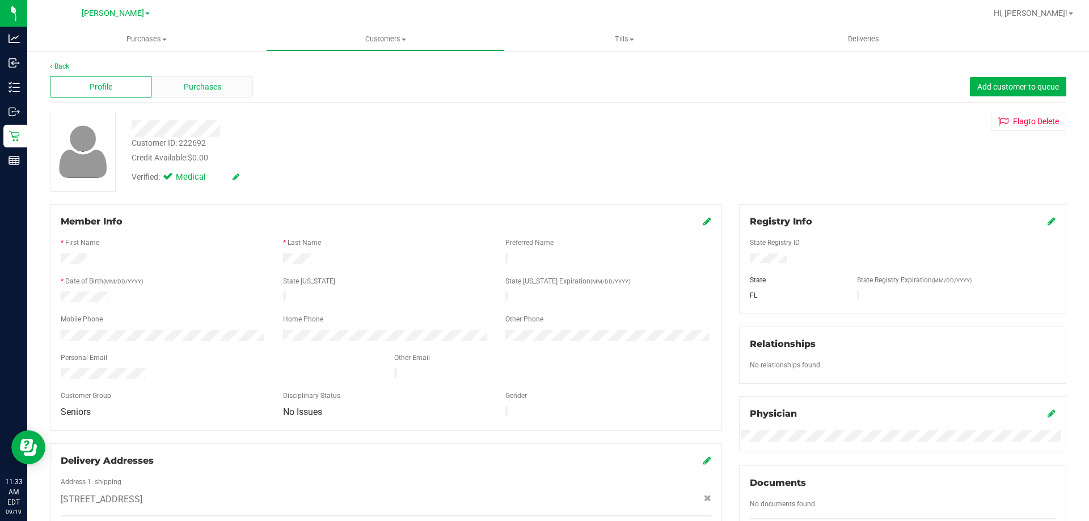
click at [197, 86] on span "Purchases" at bounding box center [202, 87] width 37 height 12
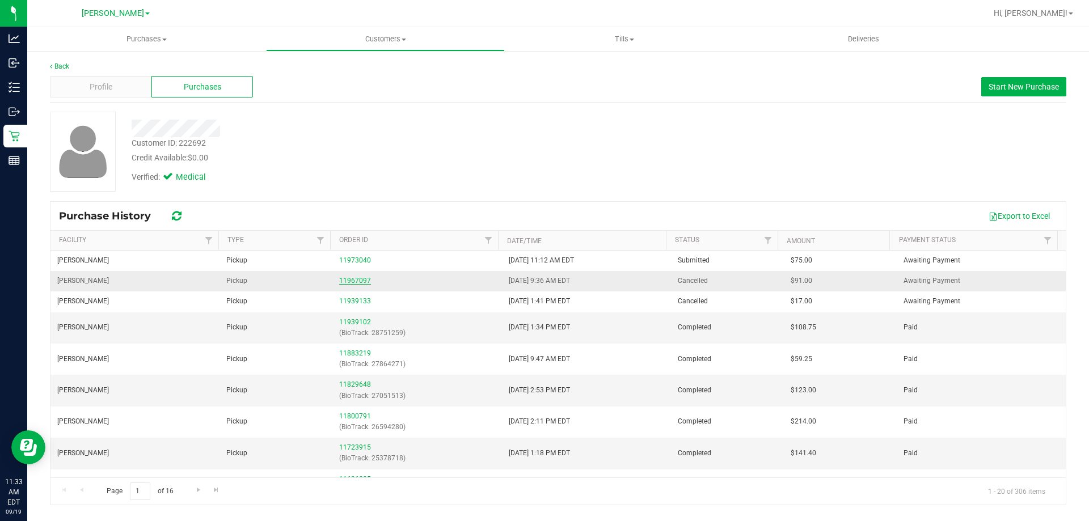
click at [344, 279] on link "11967097" at bounding box center [355, 281] width 32 height 8
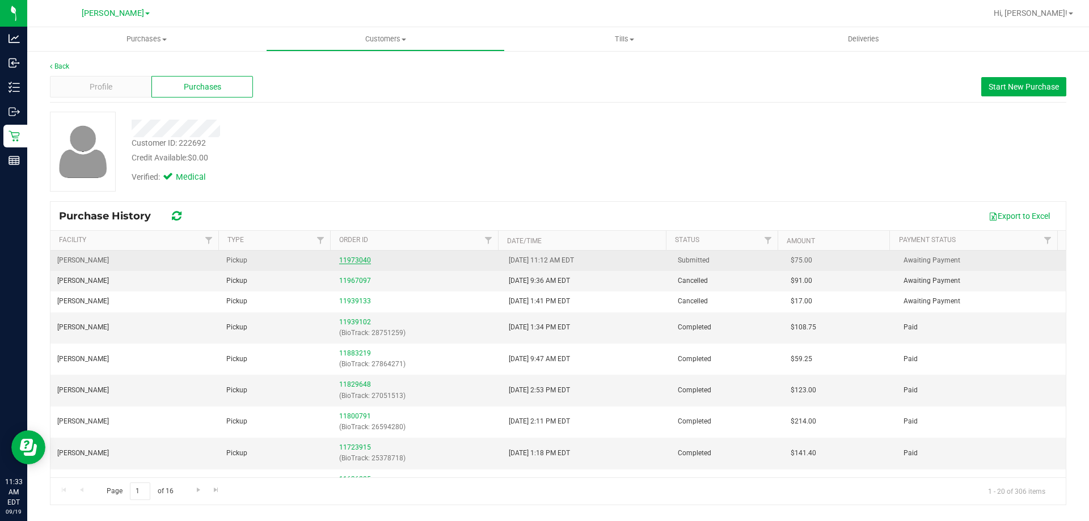
click at [356, 261] on link "11973040" at bounding box center [355, 260] width 32 height 8
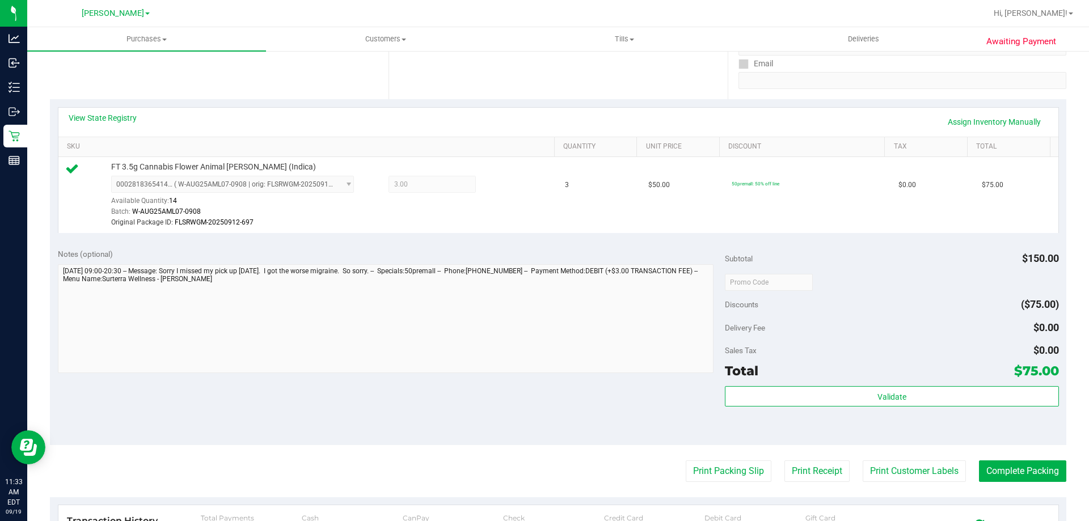
scroll to position [230, 0]
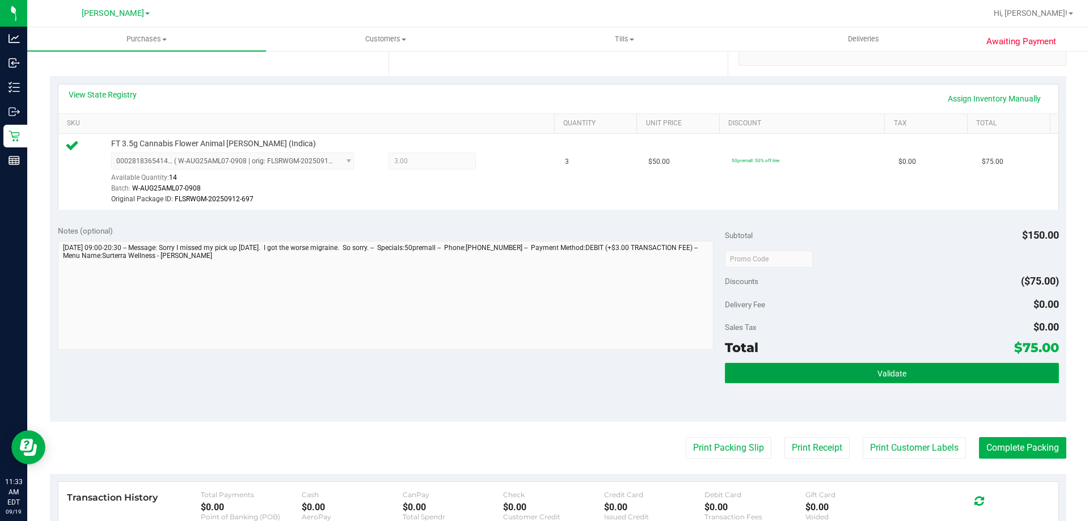
click at [840, 371] on button "Validate" at bounding box center [892, 373] width 334 height 20
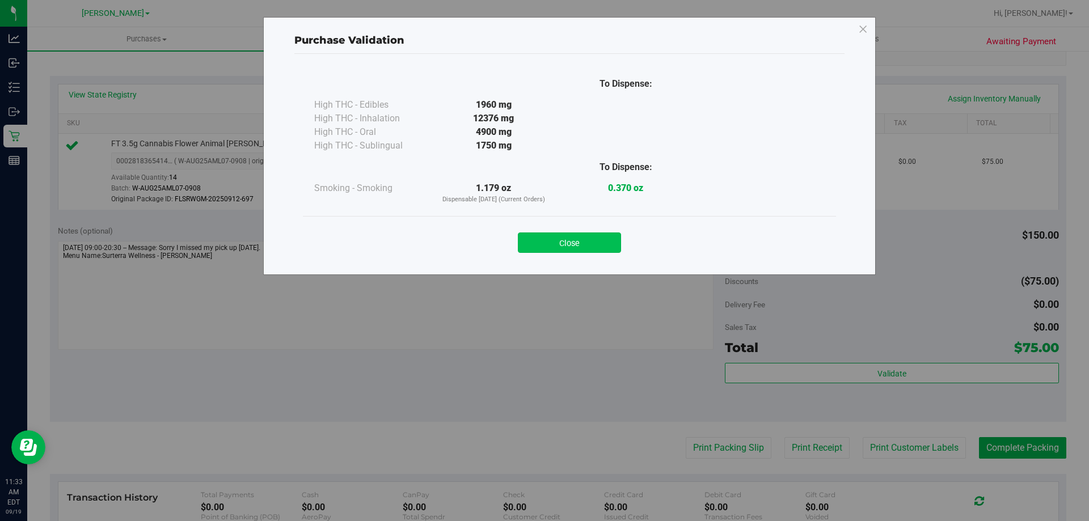
click at [558, 252] on button "Close" at bounding box center [569, 243] width 103 height 20
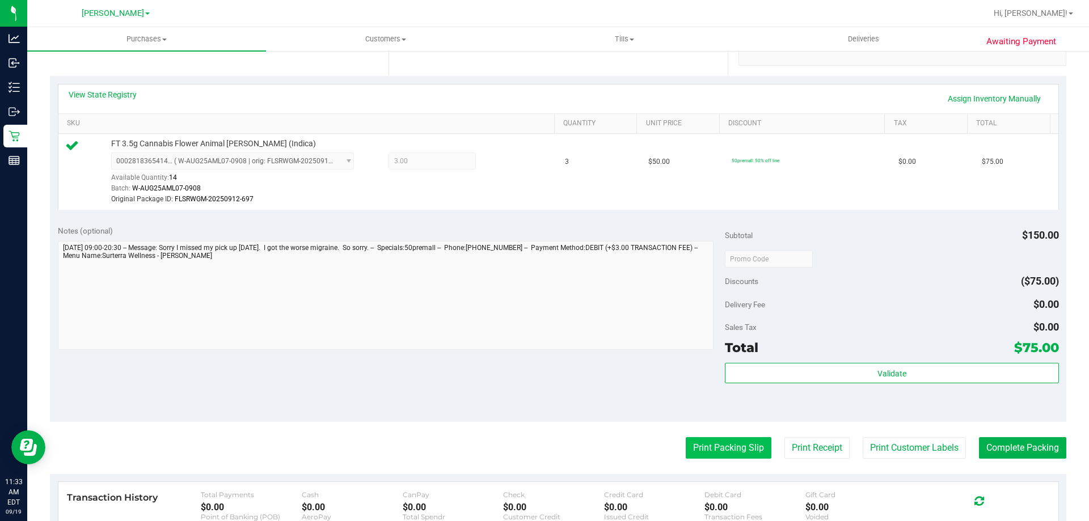
click at [714, 449] on button "Print Packing Slip" at bounding box center [729, 448] width 86 height 22
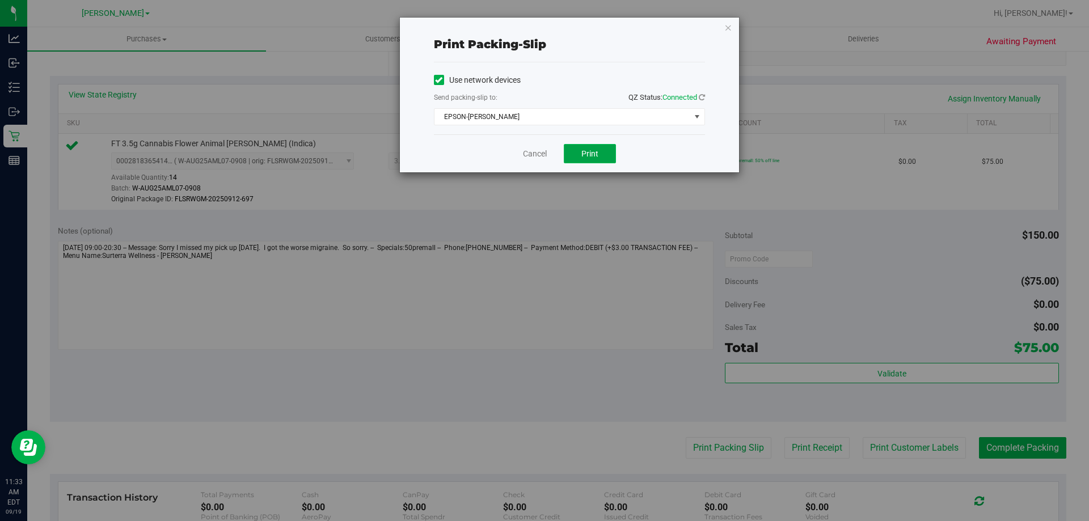
click at [573, 158] on button "Print" at bounding box center [590, 153] width 52 height 19
click at [543, 154] on link "Cancel" at bounding box center [535, 154] width 24 height 12
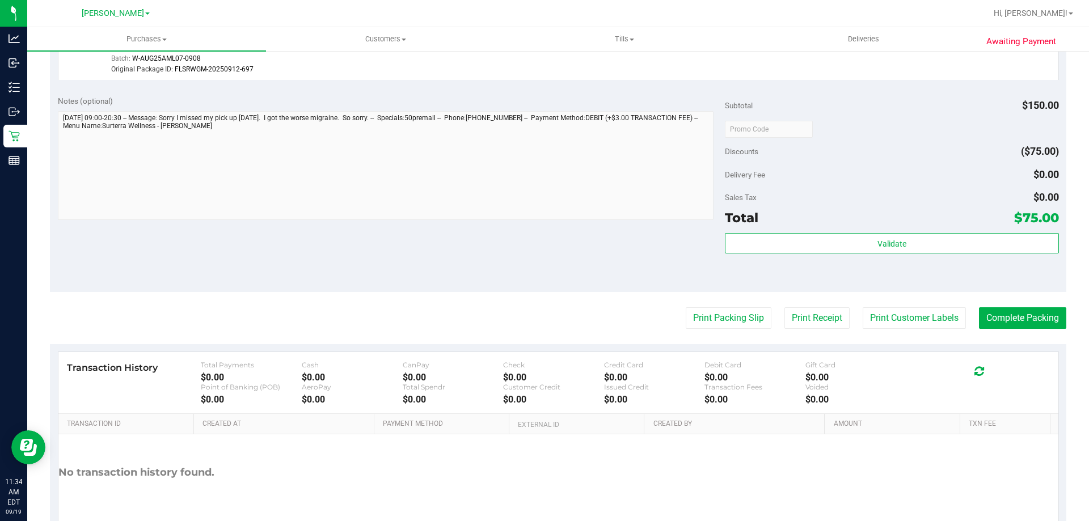
scroll to position [369, 0]
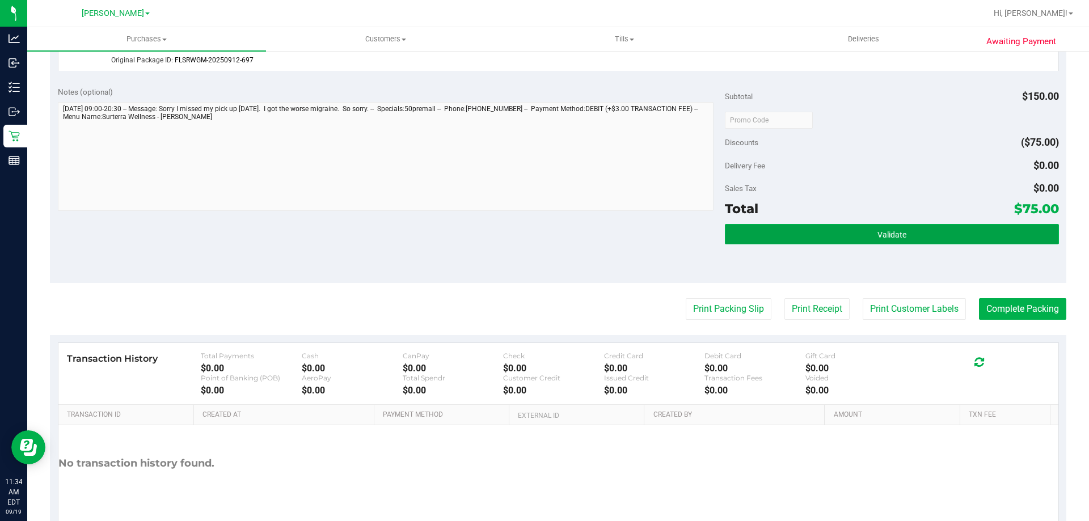
click at [827, 239] on button "Validate" at bounding box center [892, 234] width 334 height 20
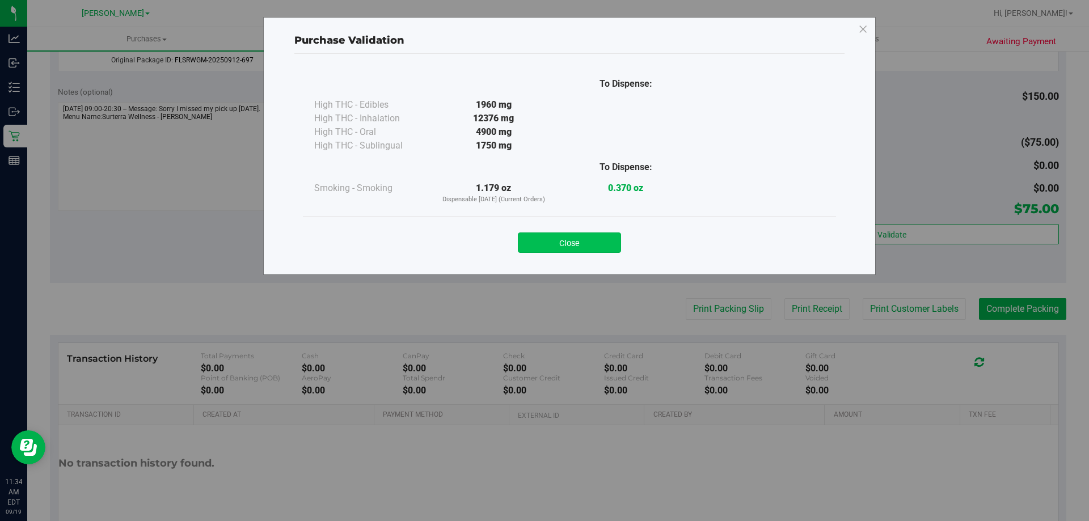
click at [552, 237] on button "Close" at bounding box center [569, 243] width 103 height 20
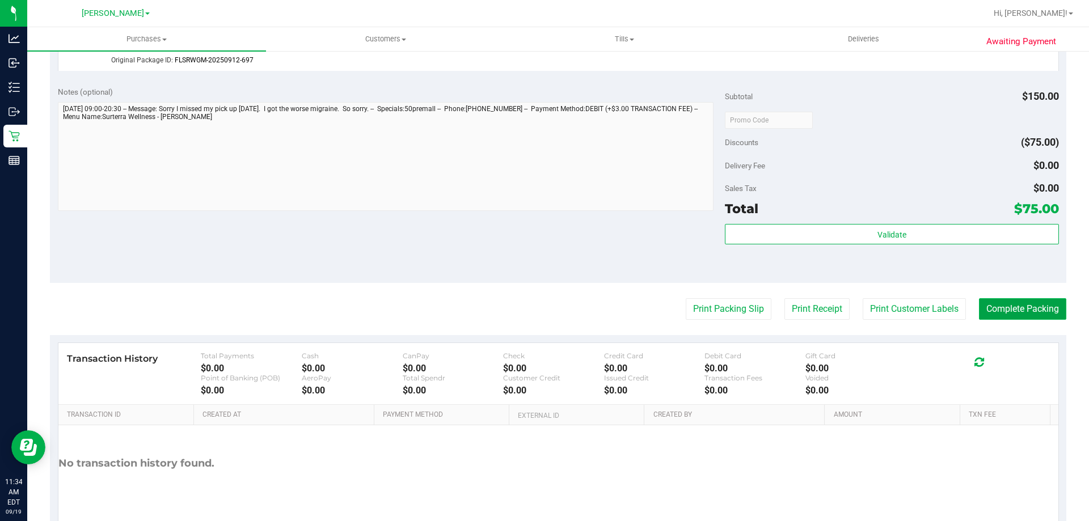
click at [1017, 312] on button "Complete Packing" at bounding box center [1022, 309] width 87 height 22
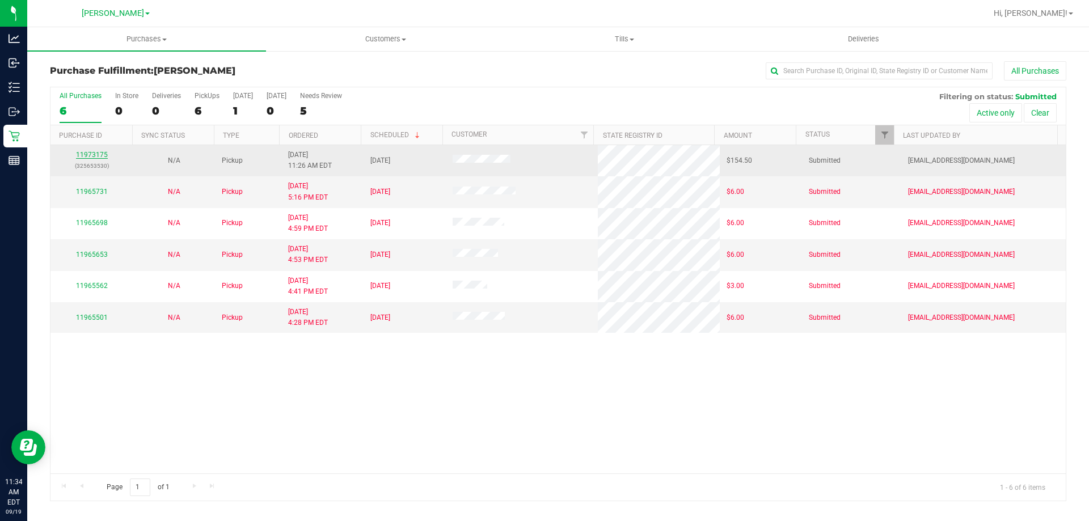
click at [93, 155] on link "11973175" at bounding box center [92, 155] width 32 height 8
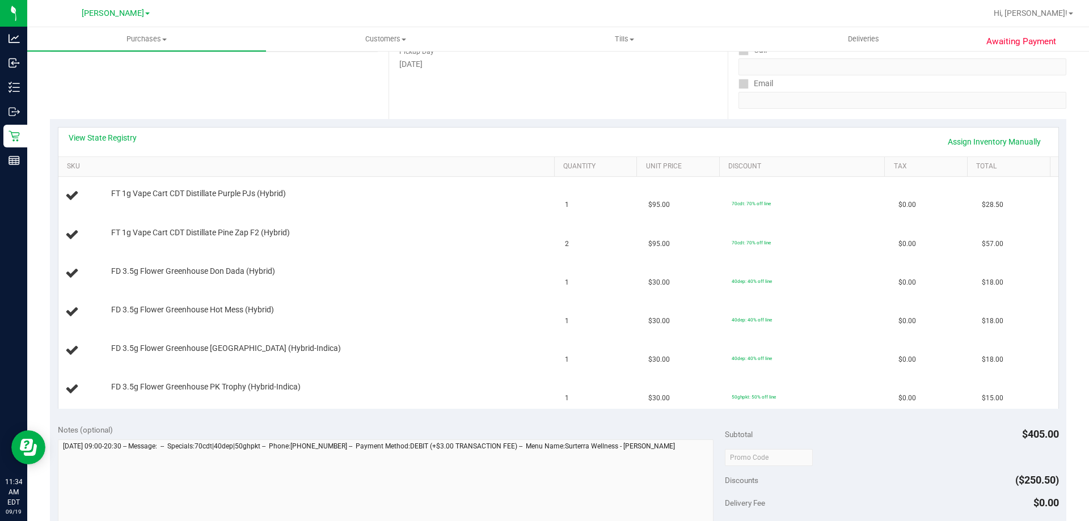
scroll to position [202, 0]
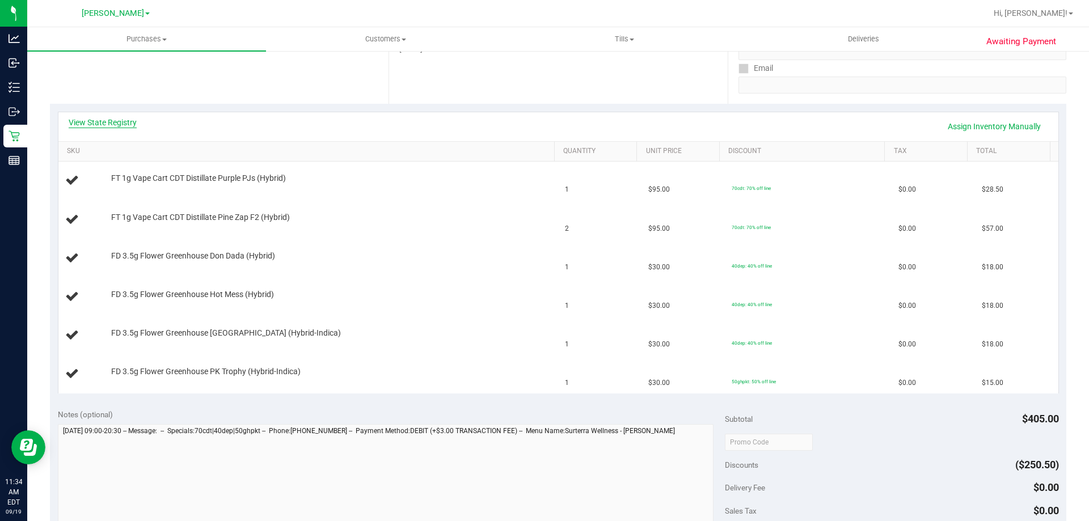
click at [106, 121] on link "View State Registry" at bounding box center [103, 122] width 68 height 11
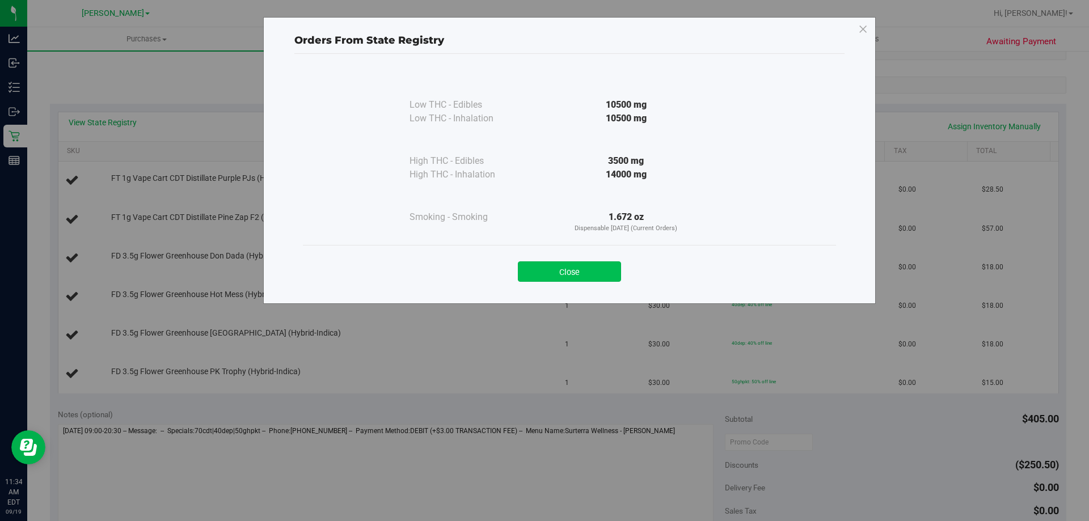
click at [573, 272] on button "Close" at bounding box center [569, 272] width 103 height 20
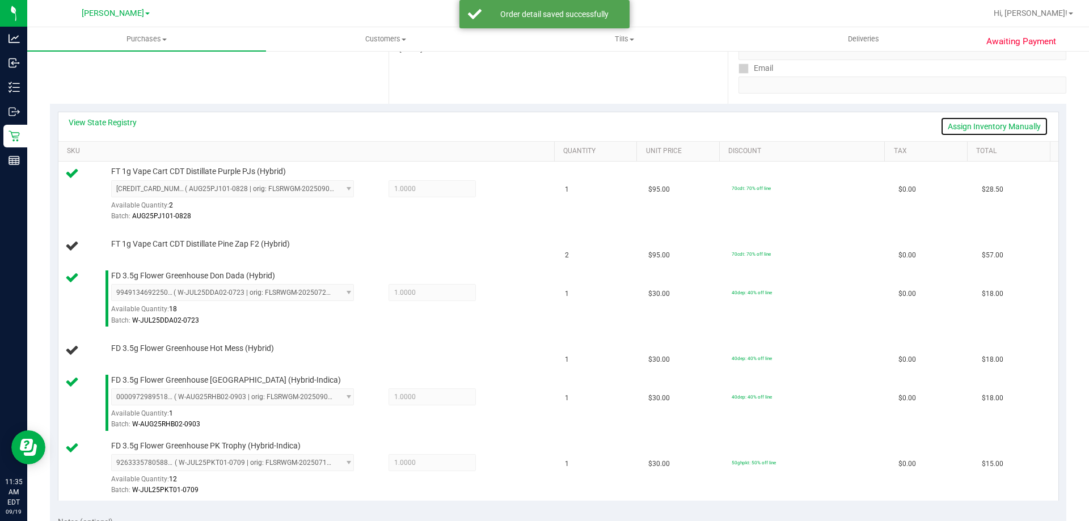
click at [1008, 125] on link "Assign Inventory Manually" at bounding box center [995, 126] width 108 height 19
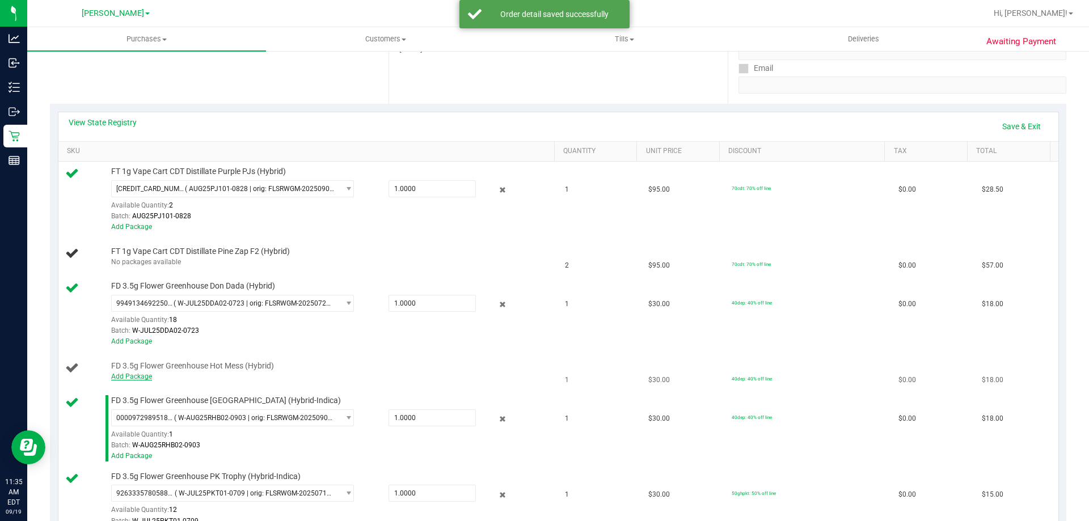
click at [126, 376] on link "Add Package" at bounding box center [131, 377] width 41 height 8
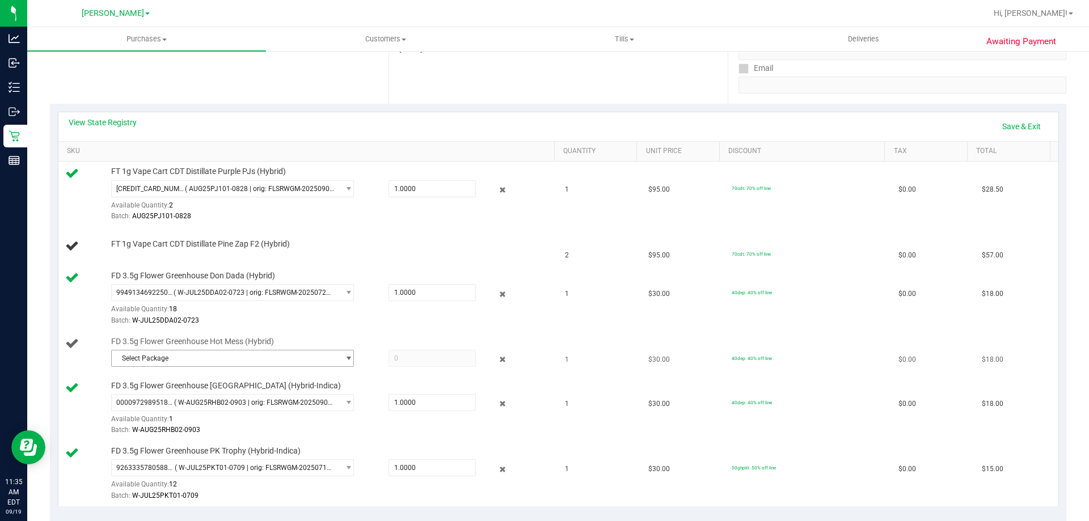
click at [192, 360] on span "Select Package" at bounding box center [226, 359] width 228 height 16
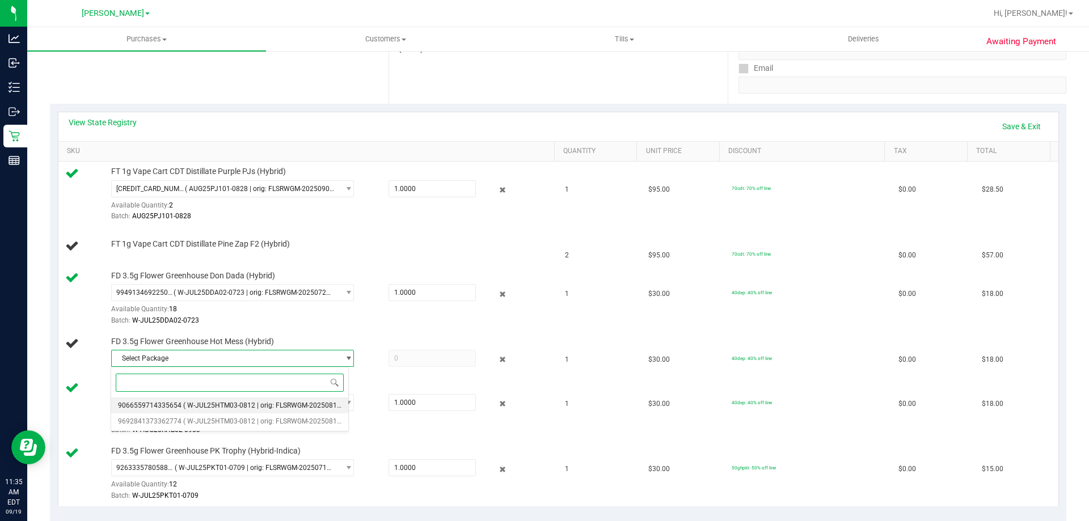
click at [172, 402] on span "9066559714335654" at bounding box center [150, 406] width 64 height 8
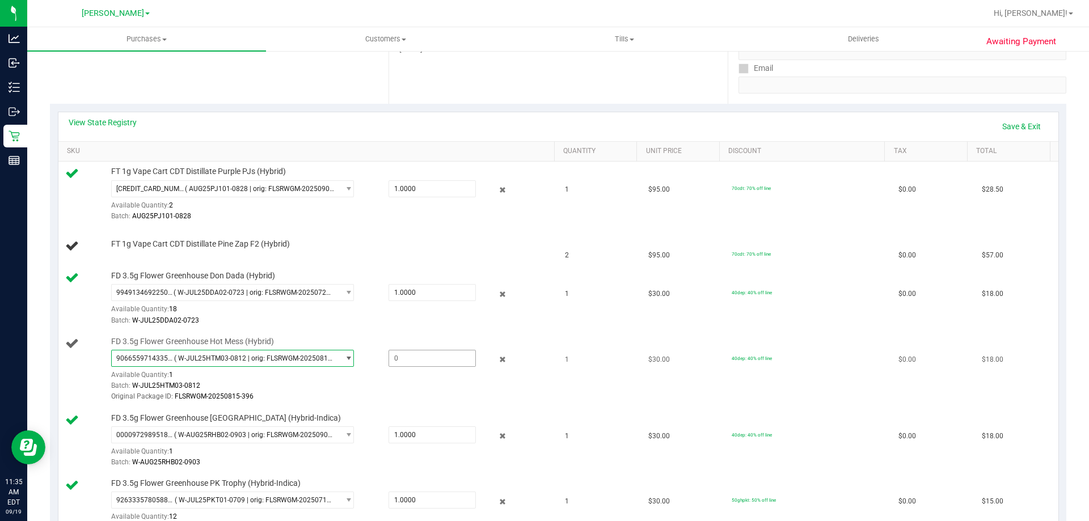
click at [414, 361] on span at bounding box center [432, 358] width 87 height 17
type input "1"
type input "1.0000"
click at [435, 329] on td "FD 3.5g Flower Greenhouse Don Dada (Hybrid) 9949134692250081 ( W-JUL25DDA02-072…" at bounding box center [308, 299] width 500 height 66
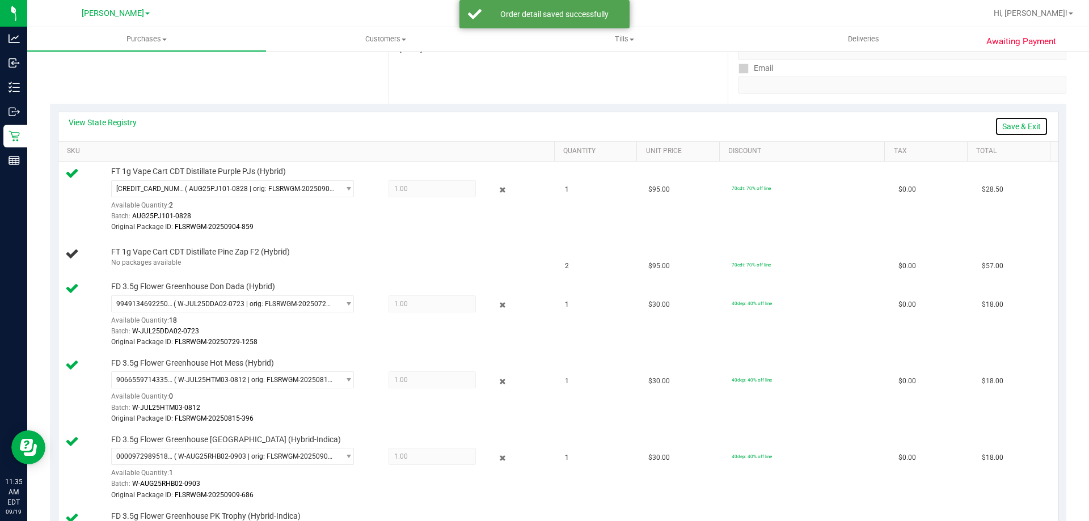
click at [1013, 124] on link "Save & Exit" at bounding box center [1021, 126] width 53 height 19
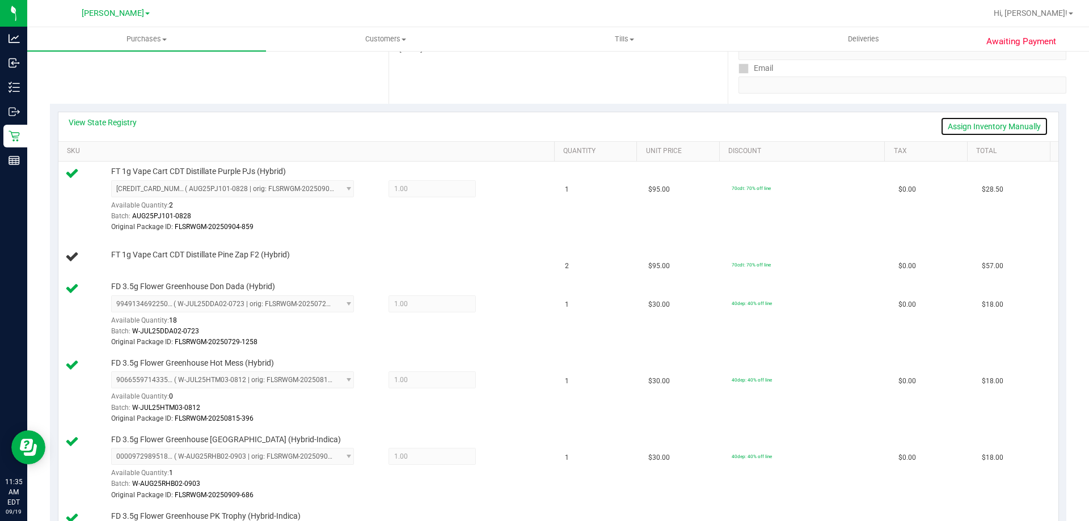
click at [977, 126] on link "Assign Inventory Manually" at bounding box center [995, 126] width 108 height 19
click at [977, 126] on div "View State Registry Save & Exit" at bounding box center [559, 126] width 980 height 19
click at [1023, 132] on link "Save & Exit" at bounding box center [1021, 126] width 53 height 19
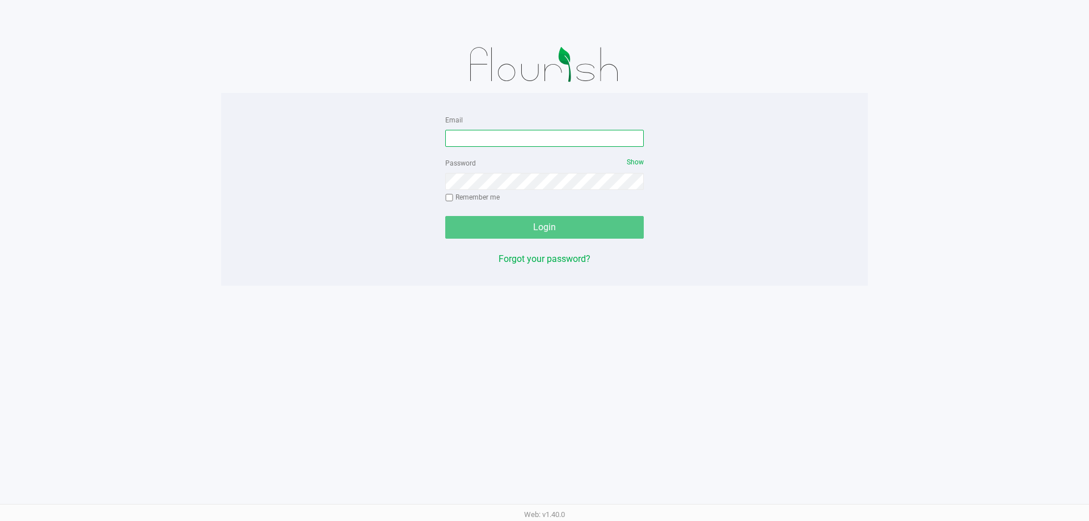
click at [518, 143] on input "Email" at bounding box center [544, 138] width 199 height 17
type input "cbrinkley@liveparallel.com"
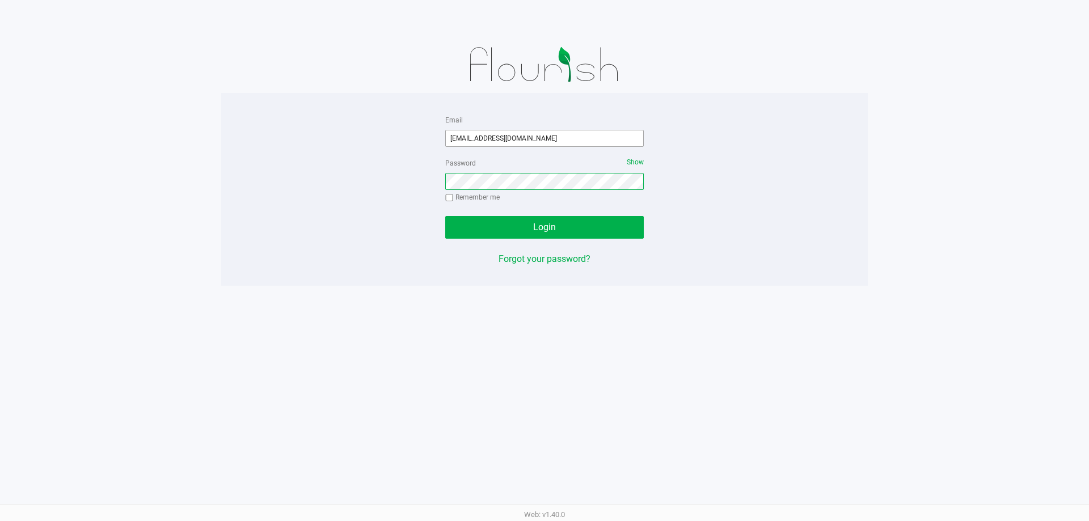
click at [445, 216] on button "Login" at bounding box center [544, 227] width 199 height 23
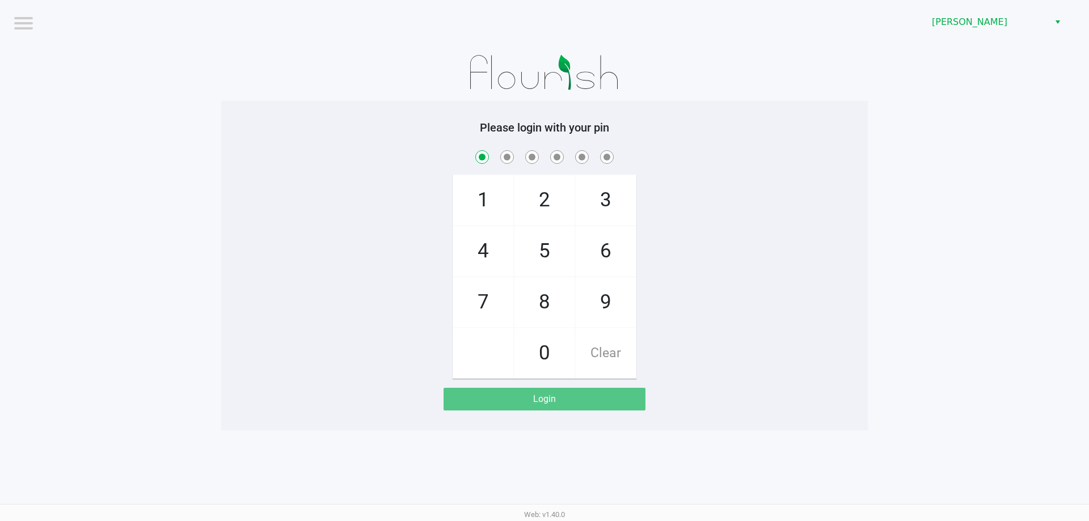
checkbox input "true"
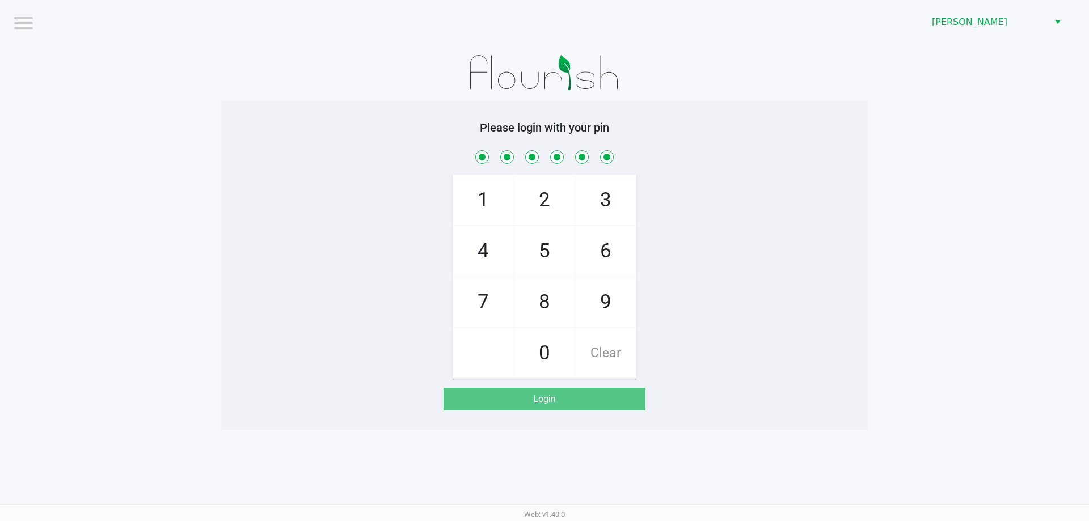
checkbox input "true"
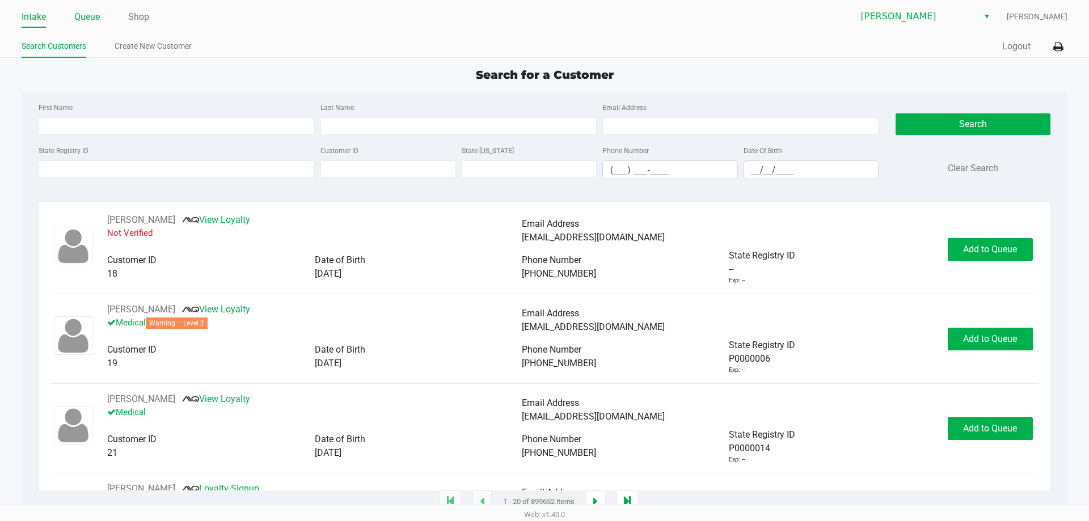
click at [90, 21] on link "Queue" at bounding box center [87, 17] width 26 height 16
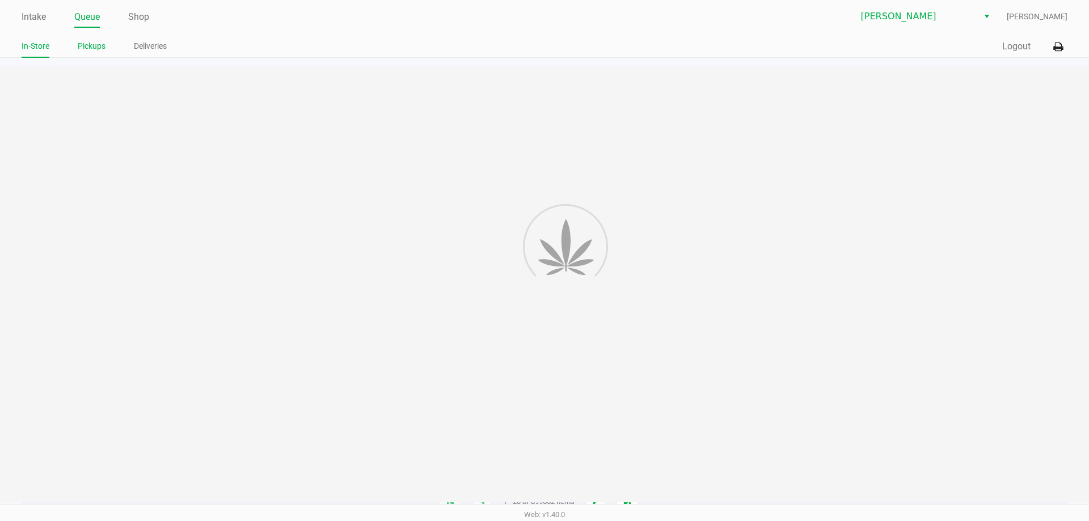
click at [88, 52] on link "Pickups" at bounding box center [92, 46] width 28 height 14
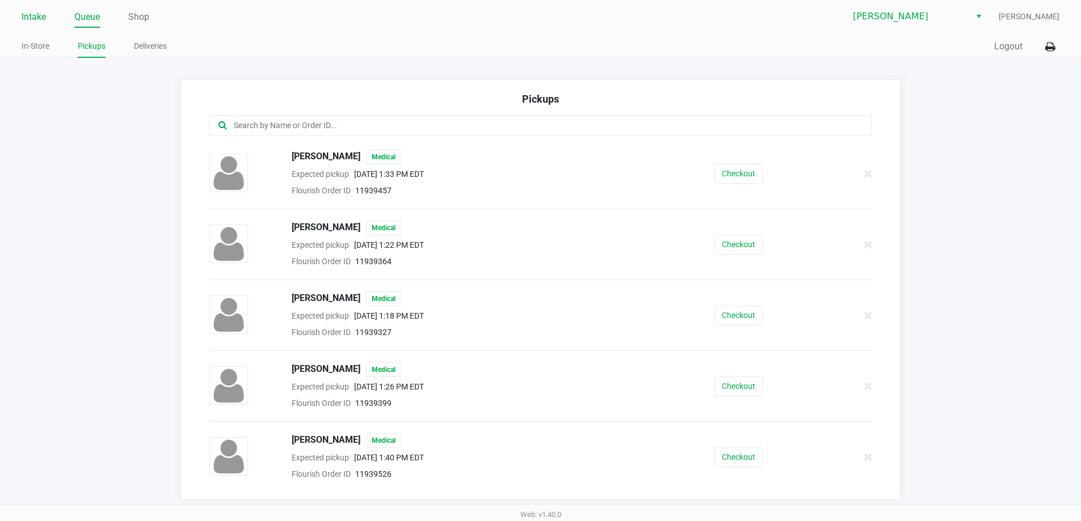
click at [33, 8] on li "Intake" at bounding box center [34, 18] width 24 height 20
click at [32, 14] on link "Intake" at bounding box center [34, 17] width 24 height 16
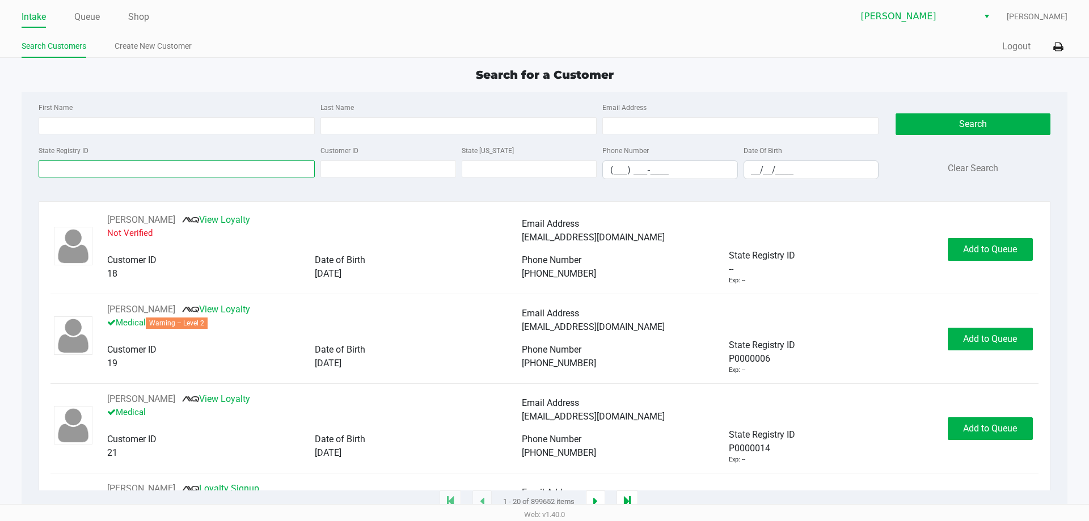
paste input "P8MT2073"
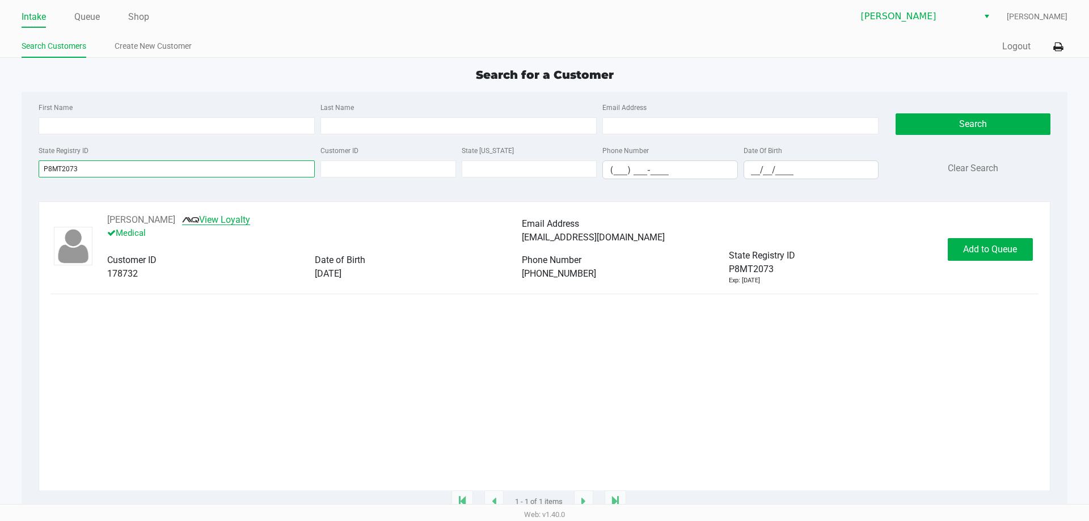
type input "P8MT2073"
click at [227, 224] on link "View Loyalty" at bounding box center [216, 219] width 68 height 11
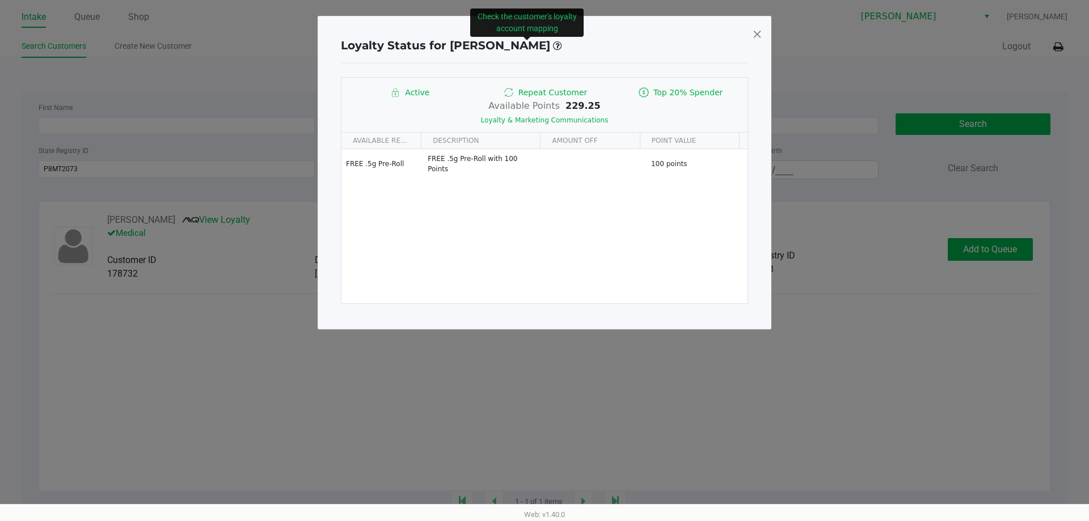
click at [756, 33] on span at bounding box center [757, 34] width 10 height 18
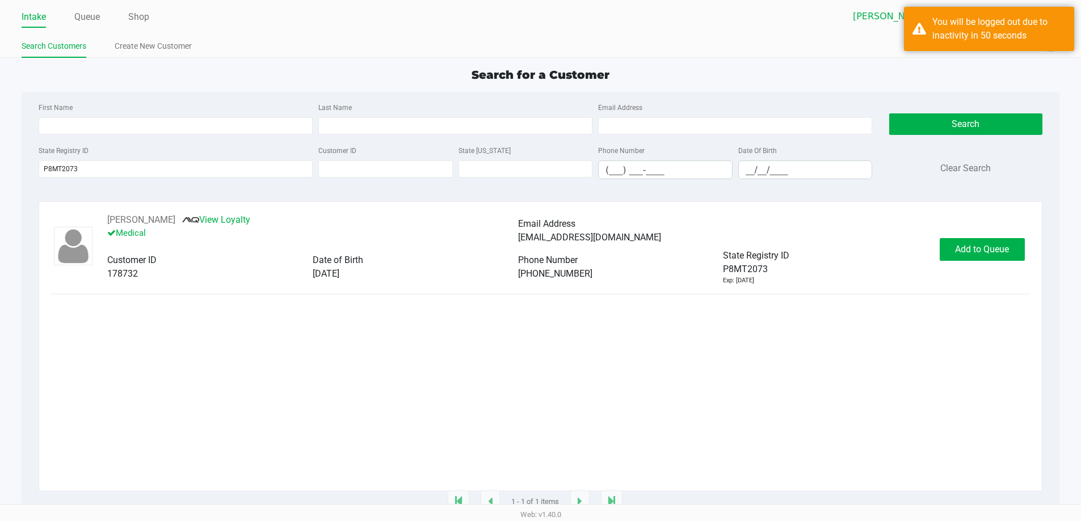
click at [953, 91] on div "Search for a Customer First Name Last Name Email Address State Registry ID P8MT…" at bounding box center [541, 284] width 1038 height 436
click at [1028, 64] on app-point-of-sale "Intake Queue Shop Brandon WC Caitlynn Brinkley Search Customers Create New Cust…" at bounding box center [540, 251] width 1081 height 503
click at [1011, 28] on div "You will be logged out due to inactivity in 50 seconds" at bounding box center [998, 28] width 133 height 27
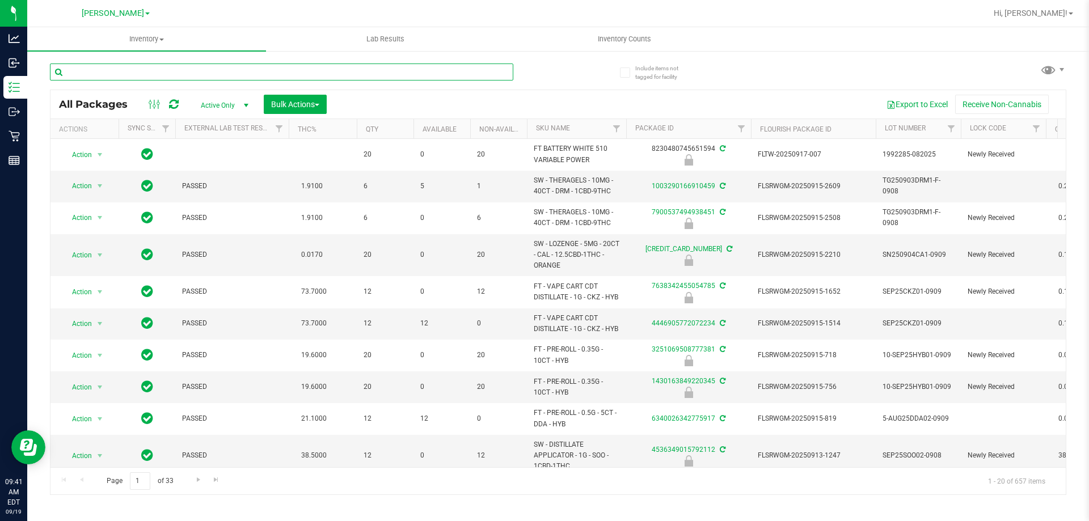
click at [137, 69] on input "text" at bounding box center [282, 72] width 464 height 17
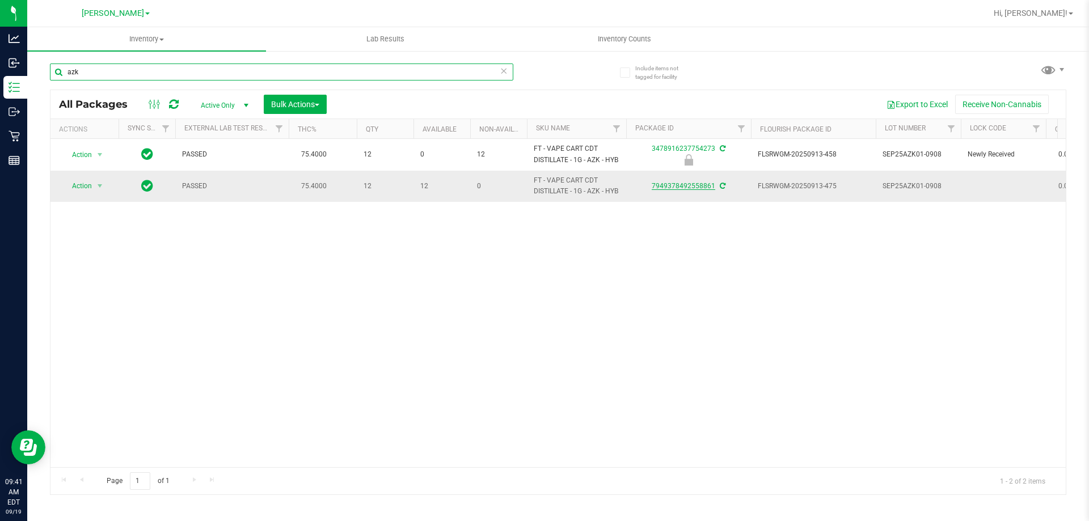
type input "azk"
click at [705, 190] on link "7949378492558861" at bounding box center [684, 186] width 64 height 8
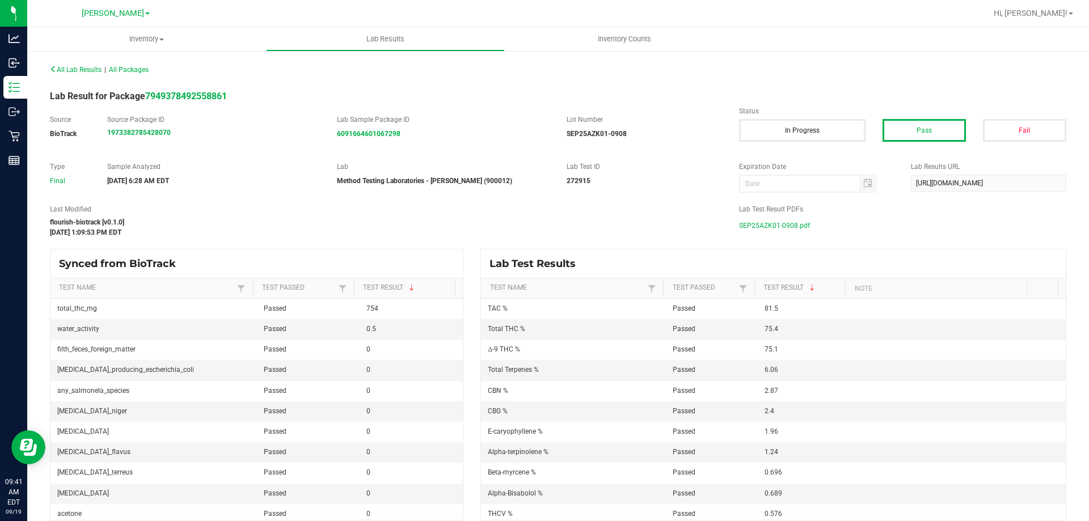
click at [790, 222] on span "SEP25AZK01-0908.pdf" at bounding box center [774, 225] width 71 height 17
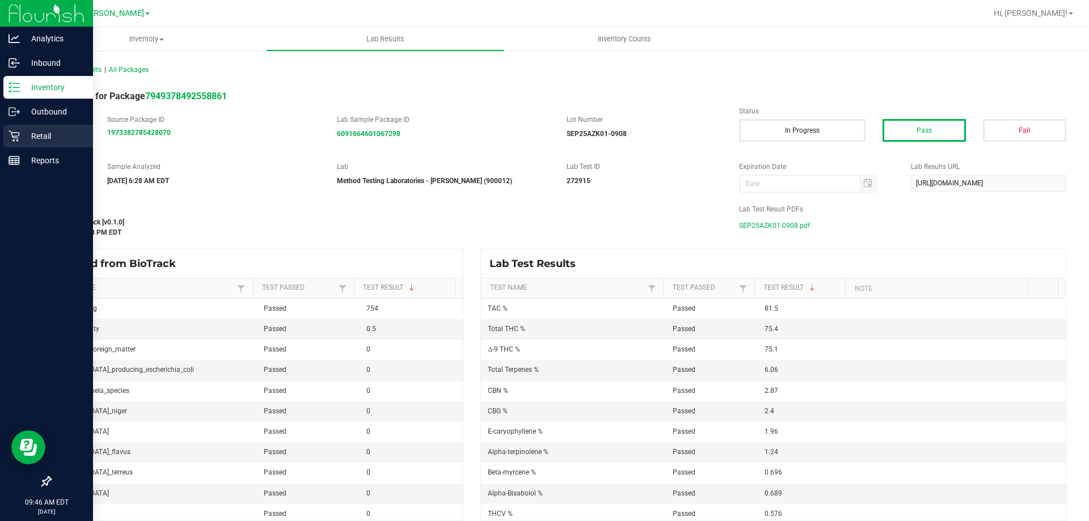
click at [22, 140] on p "Retail" at bounding box center [54, 136] width 68 height 14
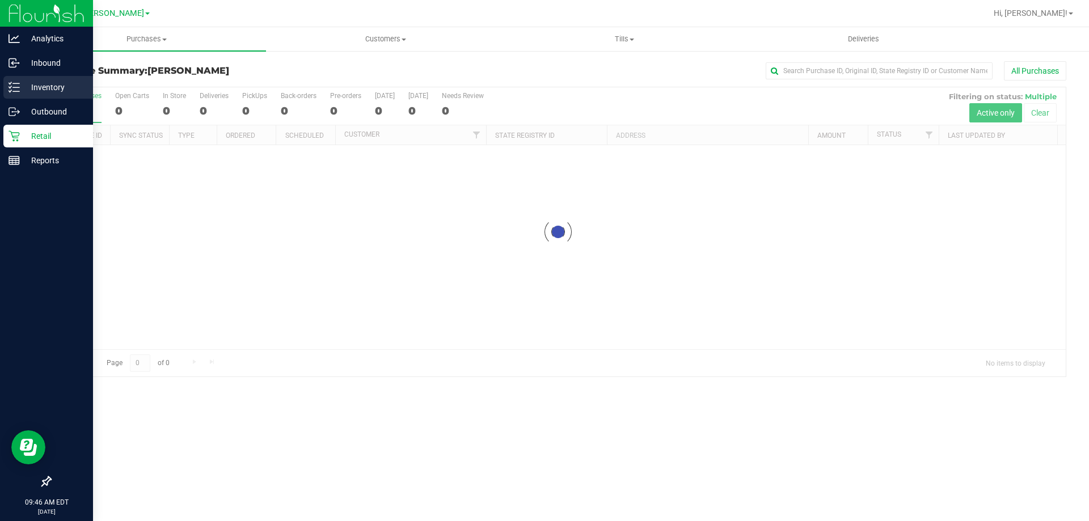
click at [19, 83] on line at bounding box center [16, 83] width 6 height 0
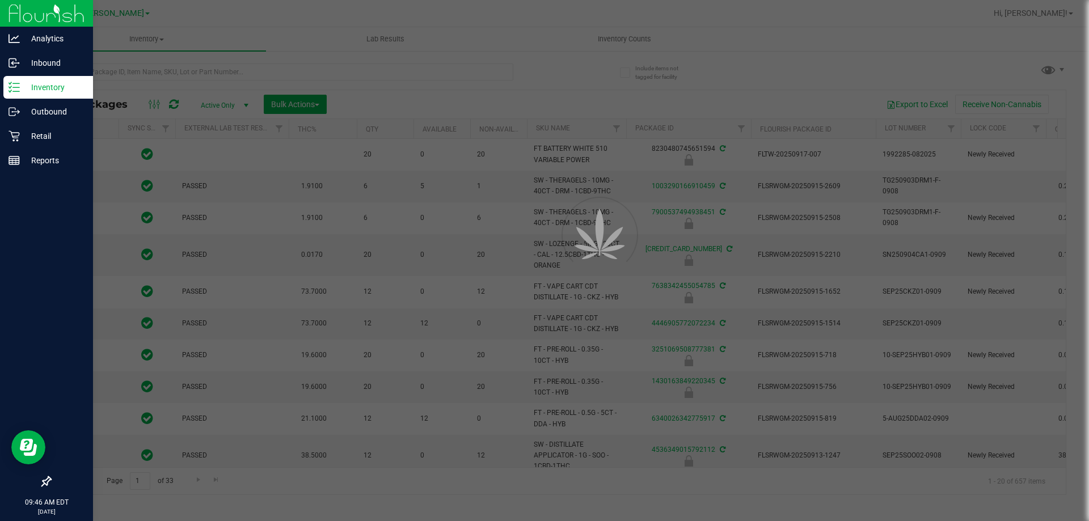
type input "2026-03-17"
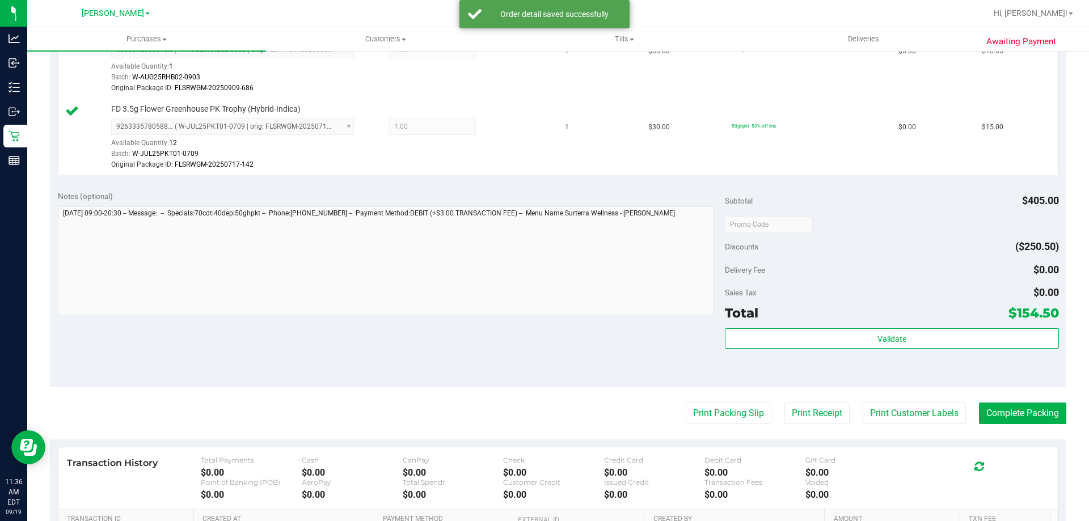
scroll to position [739, 0]
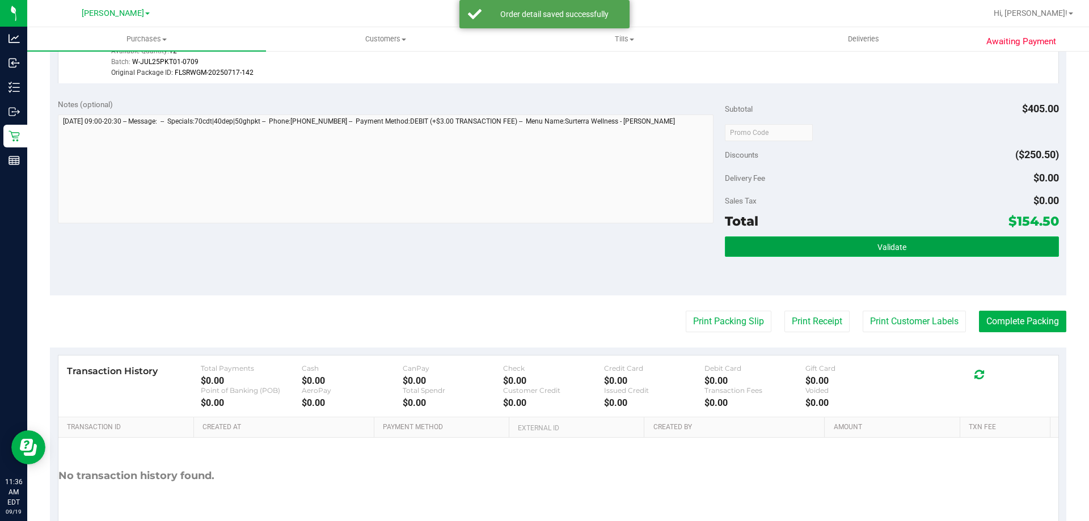
click at [883, 245] on span "Validate" at bounding box center [892, 247] width 29 height 9
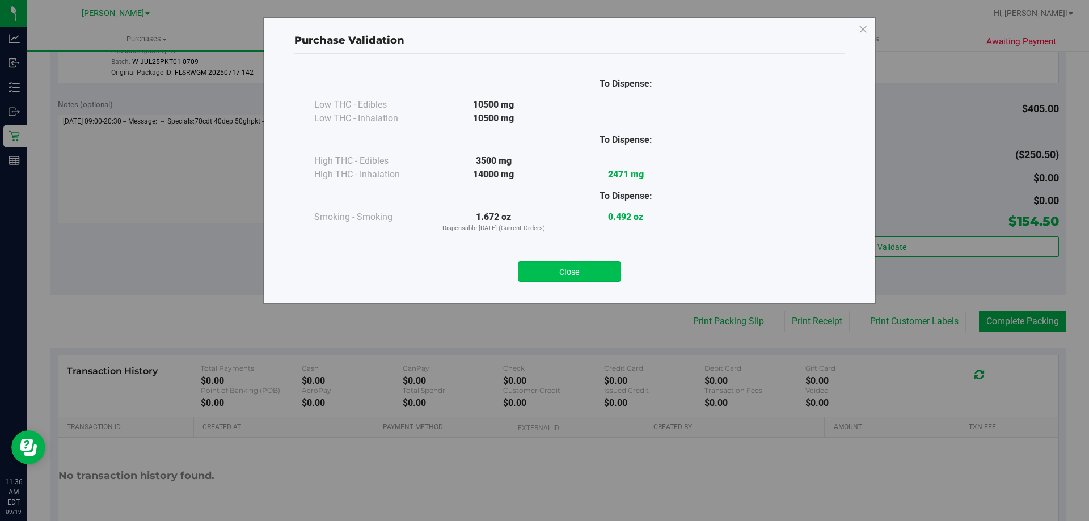
click at [600, 271] on button "Close" at bounding box center [569, 272] width 103 height 20
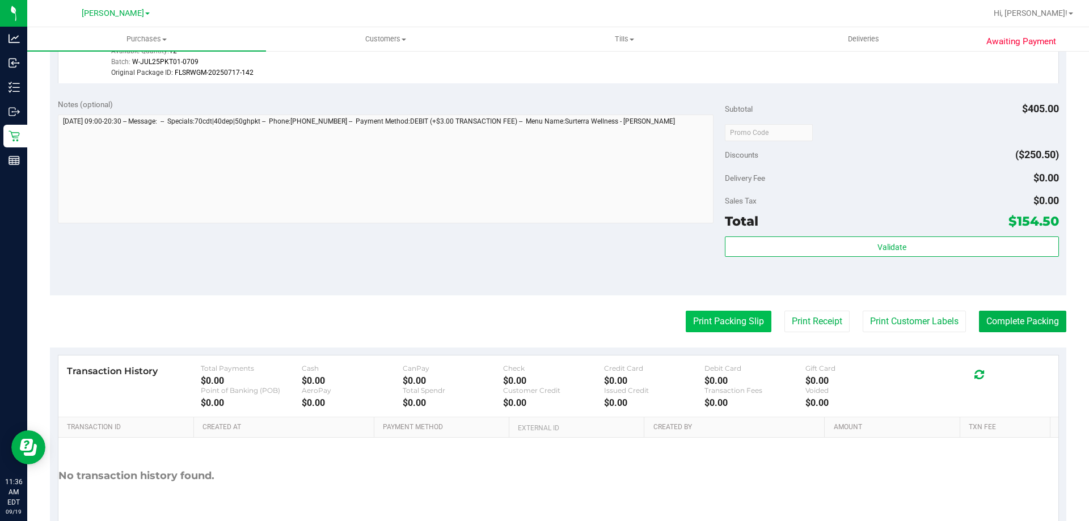
click at [686, 316] on button "Print Packing Slip" at bounding box center [729, 322] width 86 height 22
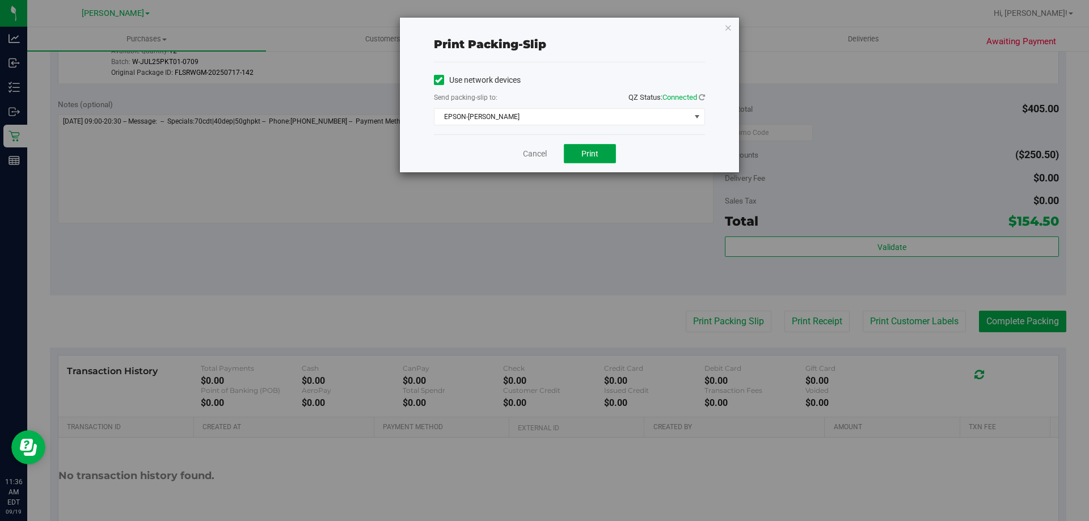
click at [604, 154] on button "Print" at bounding box center [590, 153] width 52 height 19
click at [528, 151] on link "Cancel" at bounding box center [535, 154] width 24 height 12
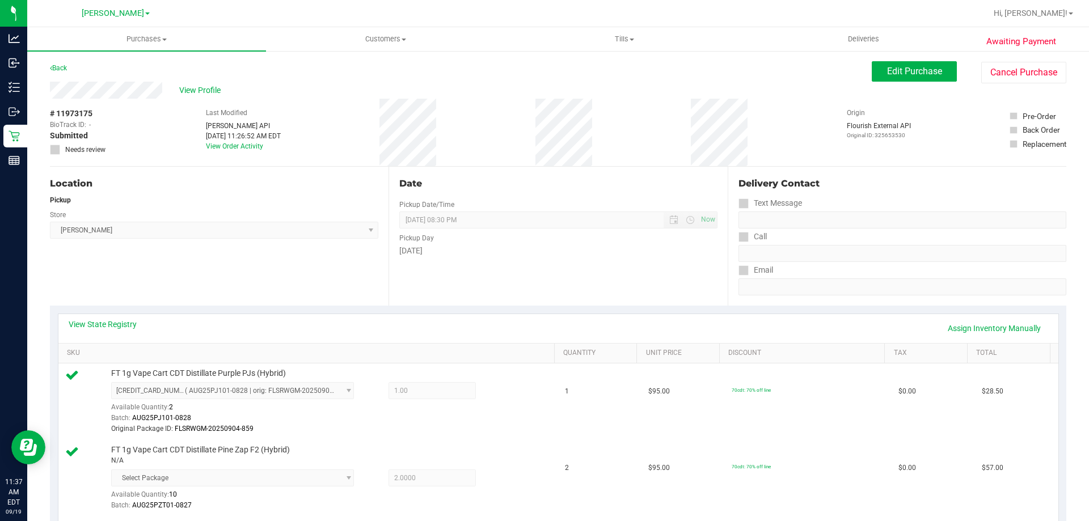
scroll to position [800, 0]
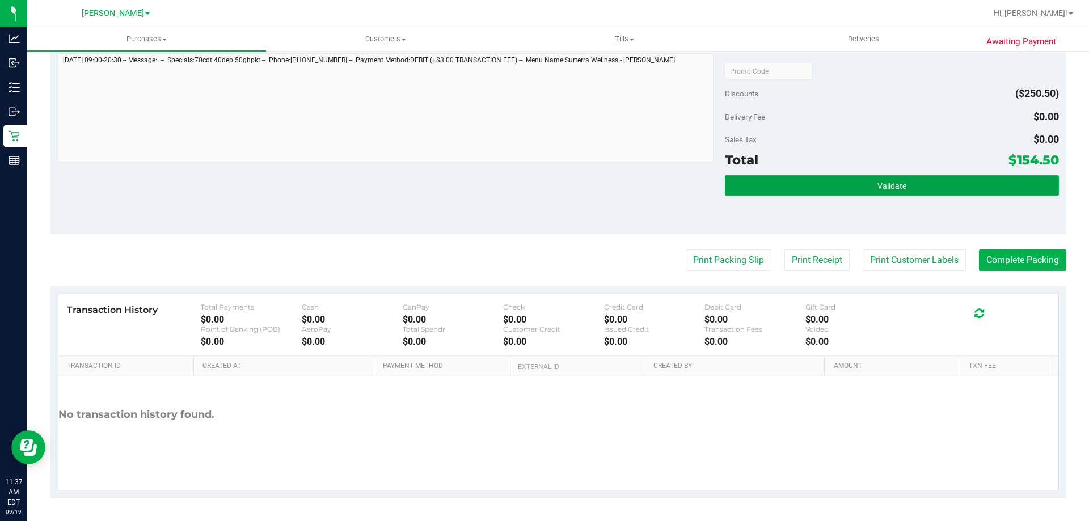
click at [942, 183] on button "Validate" at bounding box center [892, 185] width 334 height 20
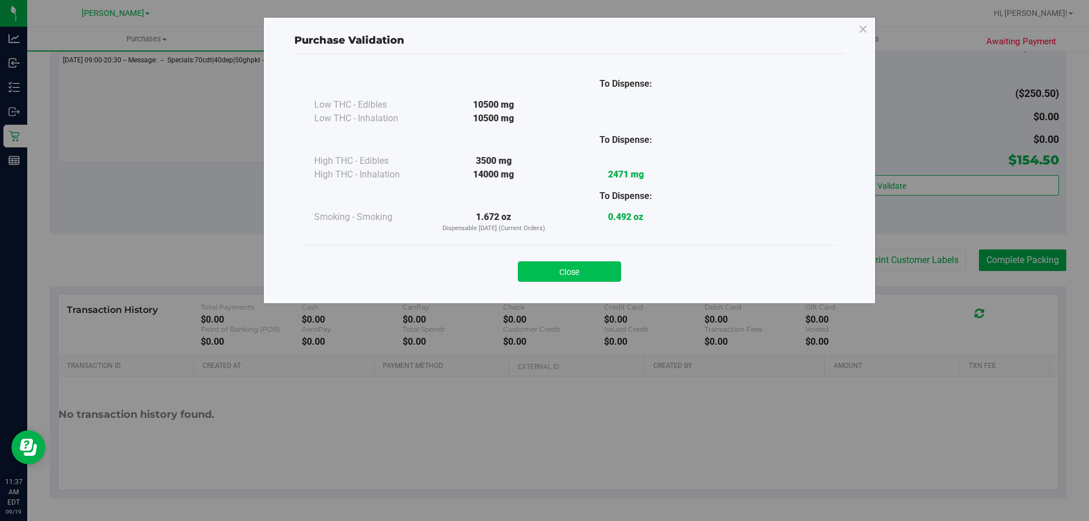
click at [564, 266] on button "Close" at bounding box center [569, 272] width 103 height 20
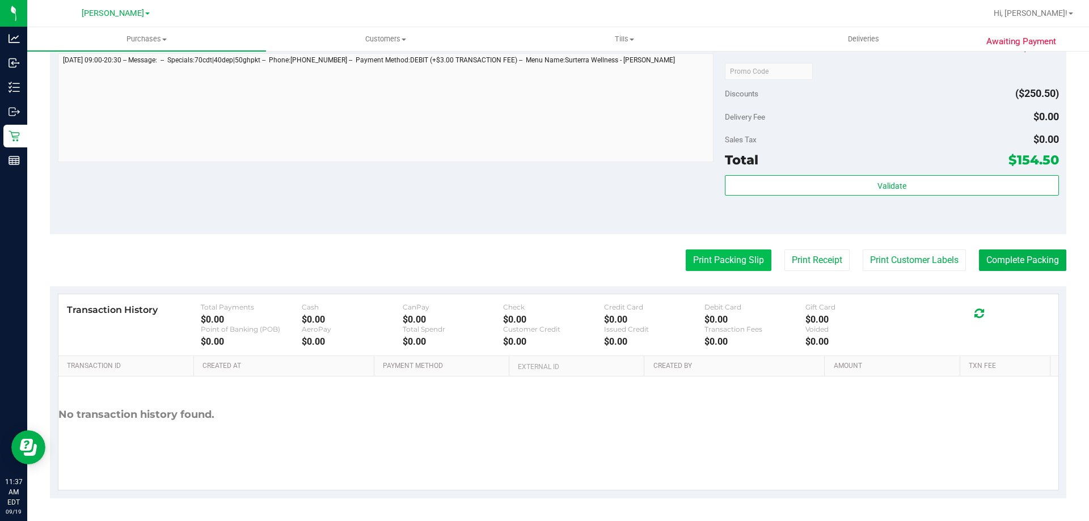
click at [739, 258] on button "Print Packing Slip" at bounding box center [729, 261] width 86 height 22
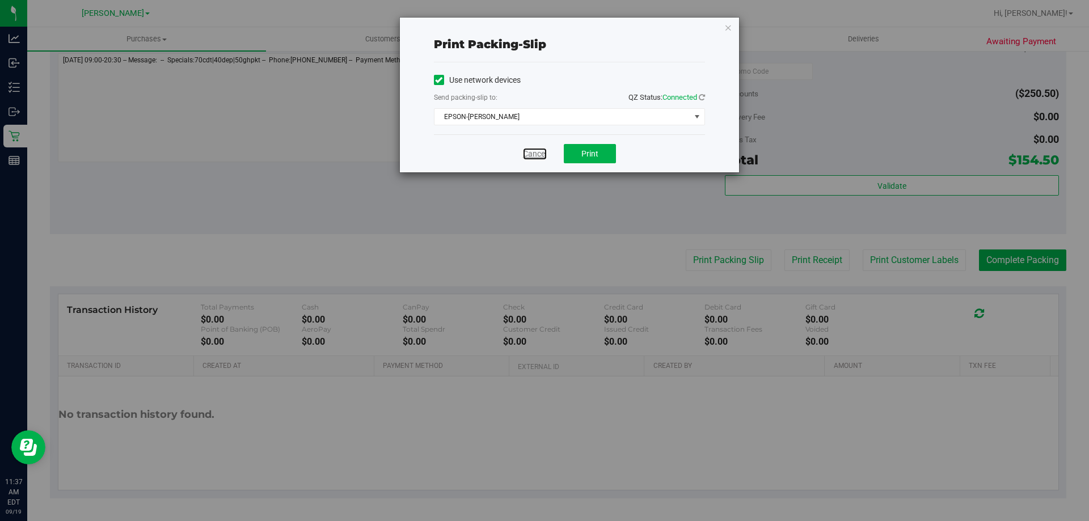
click at [531, 158] on link "Cancel" at bounding box center [535, 154] width 24 height 12
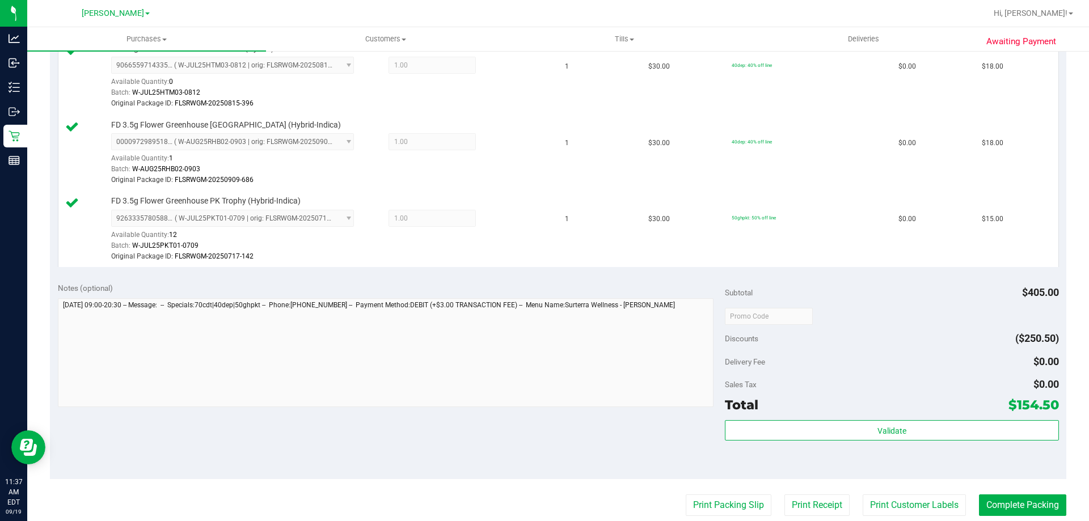
scroll to position [792, 0]
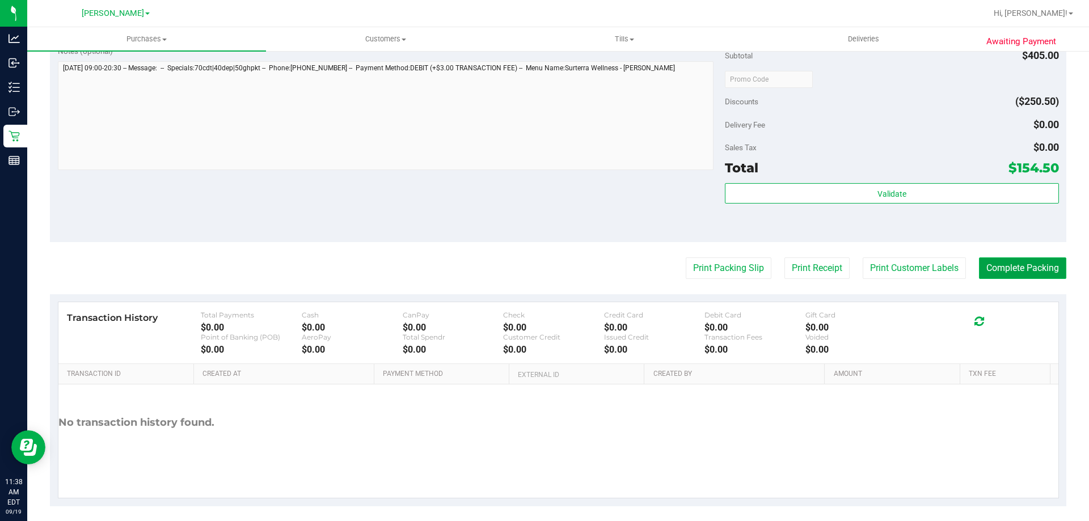
click at [1025, 272] on button "Complete Packing" at bounding box center [1022, 269] width 87 height 22
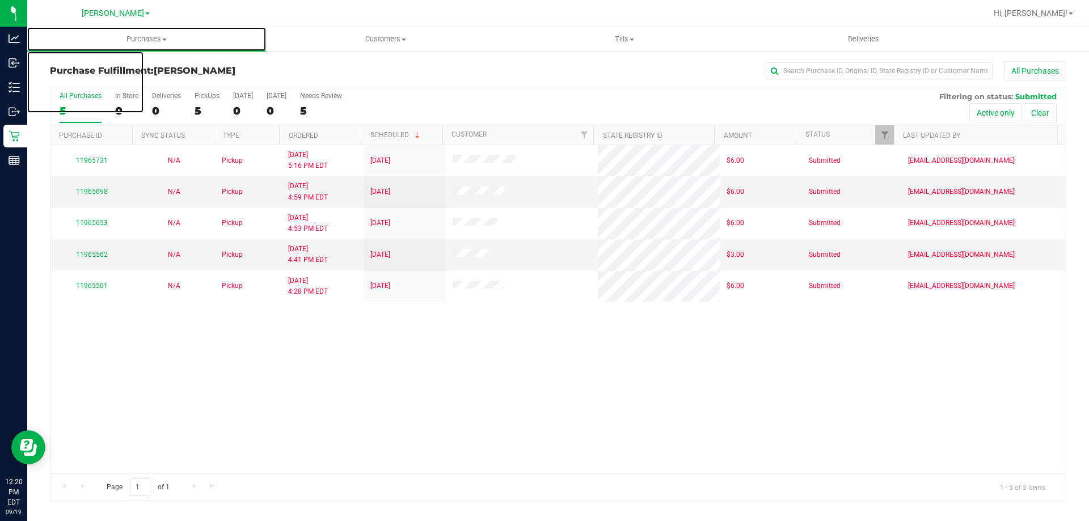
click at [125, 40] on span "Purchases" at bounding box center [146, 39] width 239 height 10
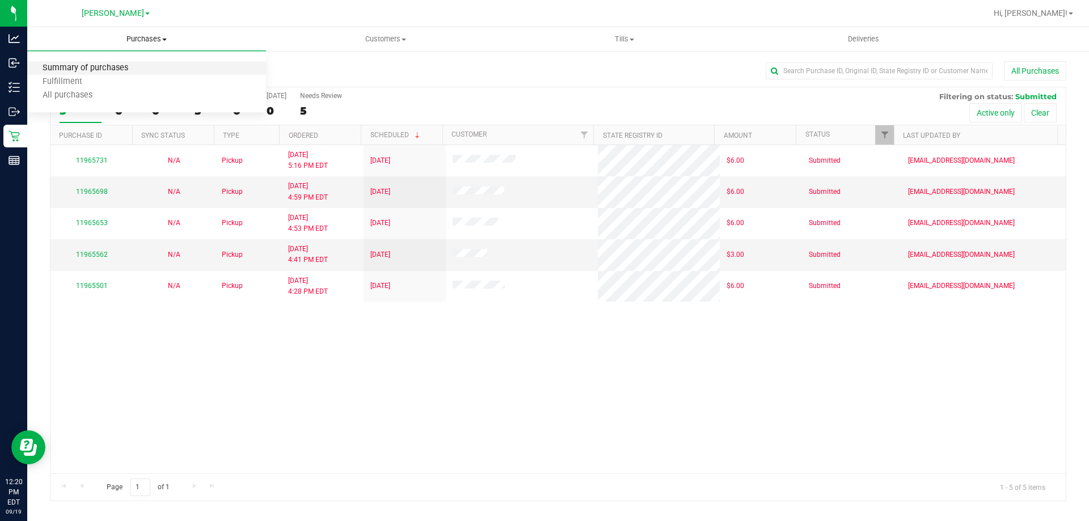
click at [91, 66] on span "Summary of purchases" at bounding box center [85, 69] width 116 height 10
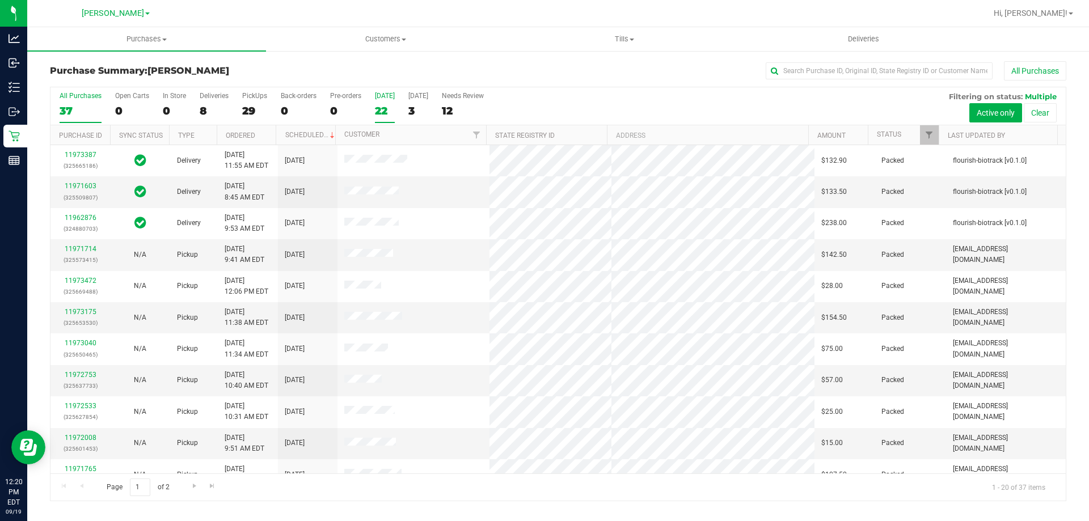
click at [381, 111] on div "22" at bounding box center [385, 110] width 20 height 13
click at [0, 0] on input "[DATE] 22" at bounding box center [0, 0] width 0 height 0
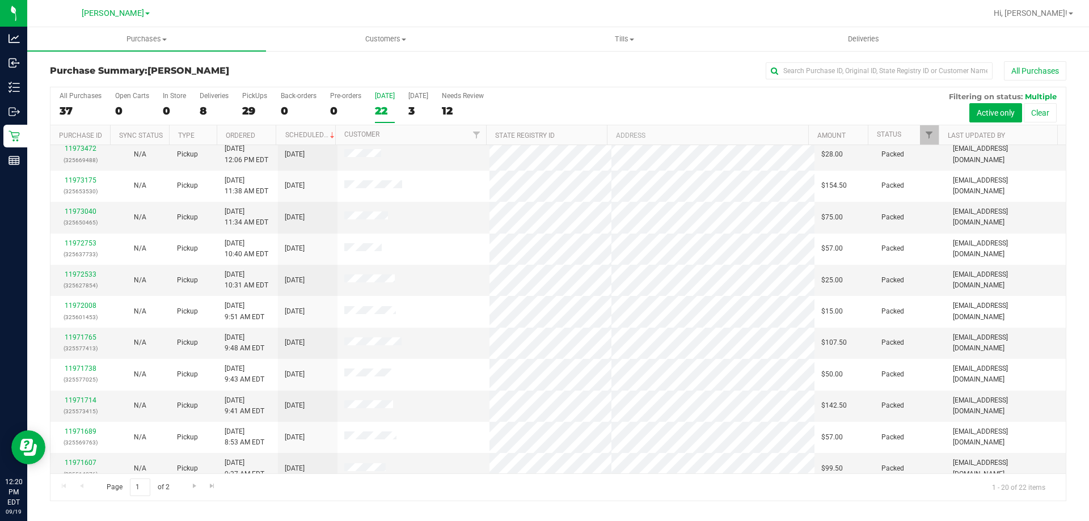
scroll to position [57, 0]
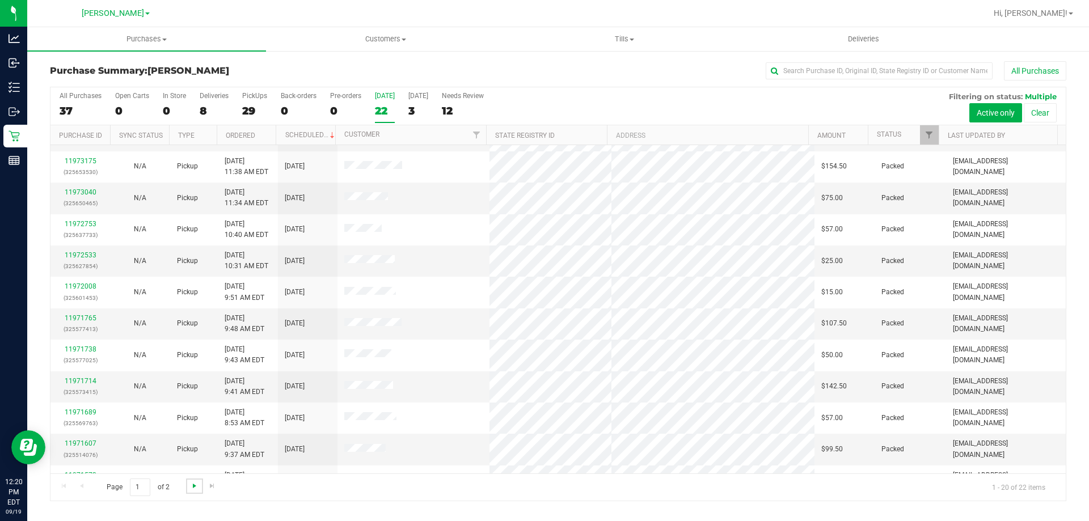
click at [196, 486] on span "Go to the next page" at bounding box center [194, 486] width 9 height 9
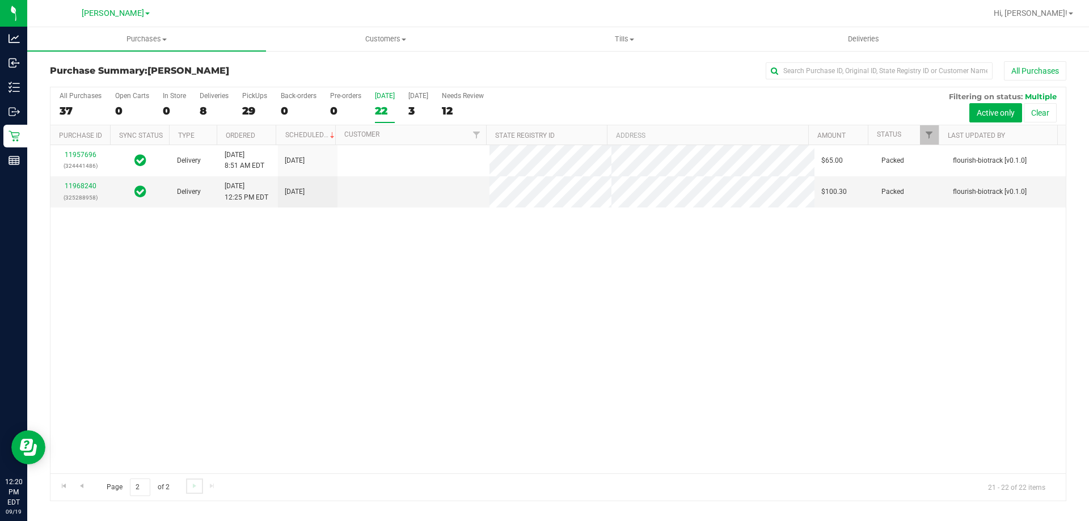
scroll to position [0, 0]
click at [87, 485] on link "Go to the previous page" at bounding box center [81, 486] width 16 height 15
